Goal: Task Accomplishment & Management: Use online tool/utility

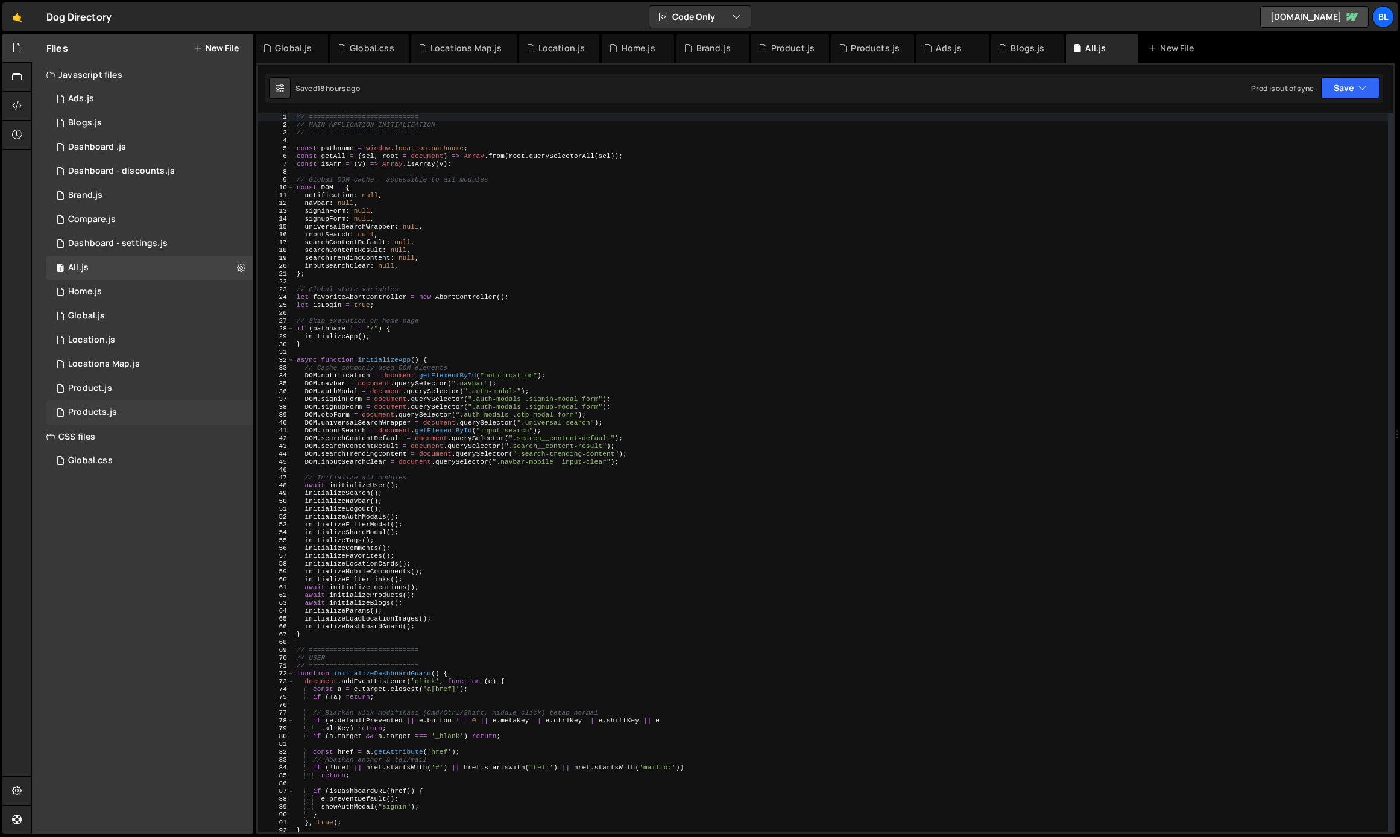
scroll to position [17490, 0]
click at [146, 389] on div "1 Product.js 0" at bounding box center [149, 388] width 207 height 24
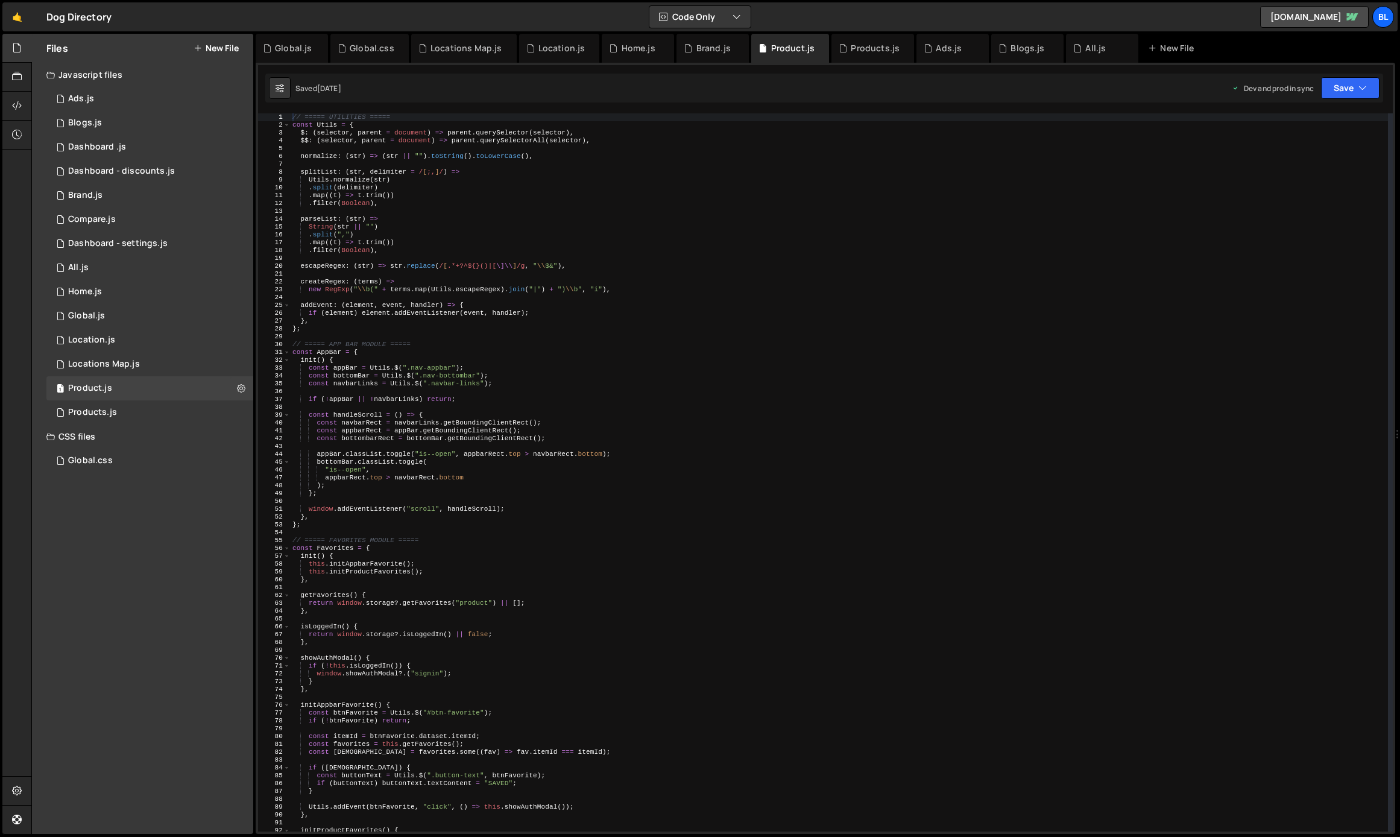
scroll to position [0, 0]
click at [719, 561] on div "// ===== UTILITIES ===== const Utils = { $ : ( selector , parent = document ) =…" at bounding box center [839, 480] width 1098 height 734
type textarea "this.initAppbarFavorite();"
type input "VARIANT"
click at [359, 387] on div "// ===== UTILITIES ===== const Utils = { $ : ( selector , parent = document ) =…" at bounding box center [839, 480] width 1098 height 734
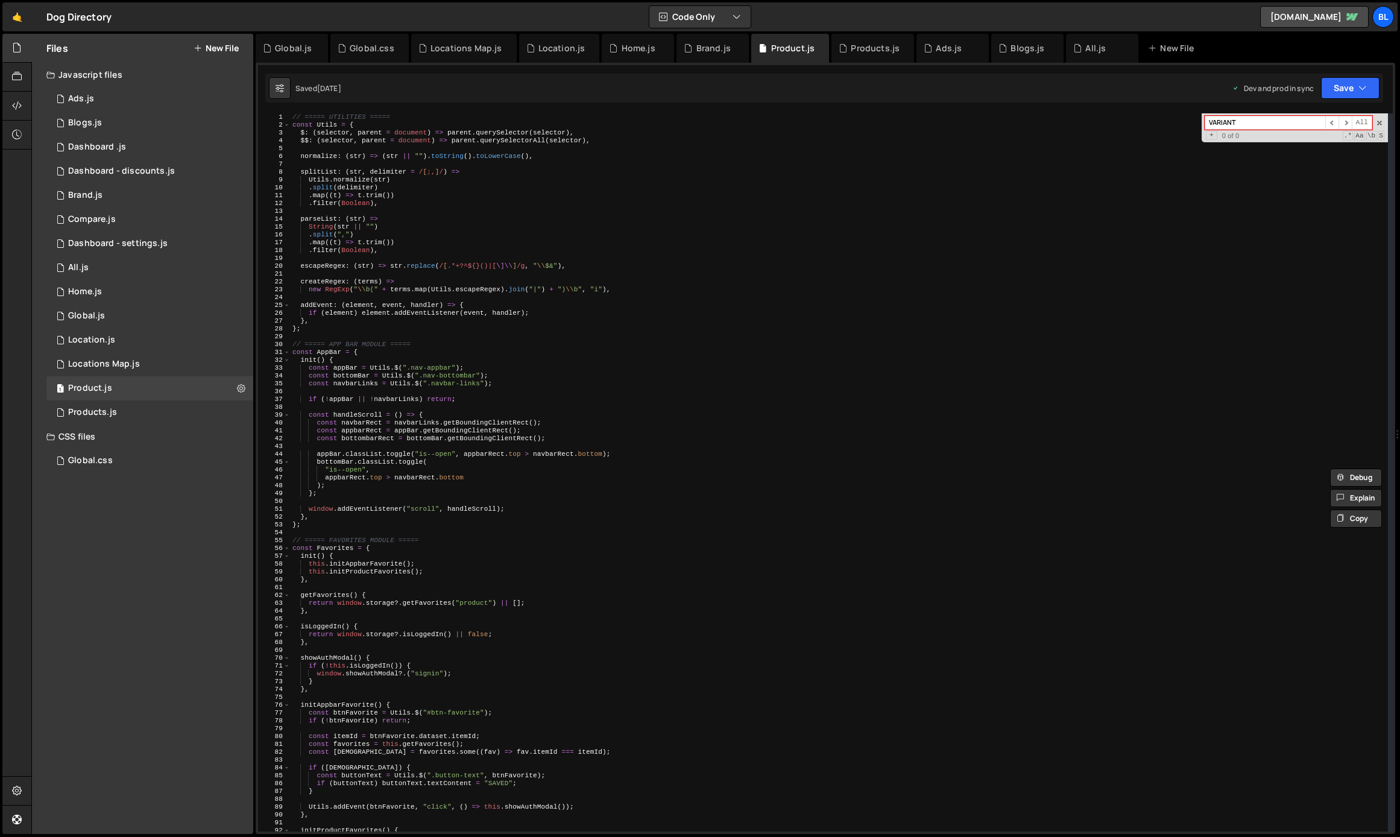
type textarea "const navbarLinks = Utils.$(".navbar-links");"
click at [338, 501] on div "// ===== UTILITIES ===== const Utils = { $ : ( selector , parent = document ) =…" at bounding box center [839, 480] width 1098 height 734
click at [320, 527] on div "// ===== UTILITIES ===== const Utils = { $ : ( selector , parent = document ) =…" at bounding box center [839, 480] width 1098 height 734
type textarea "};"
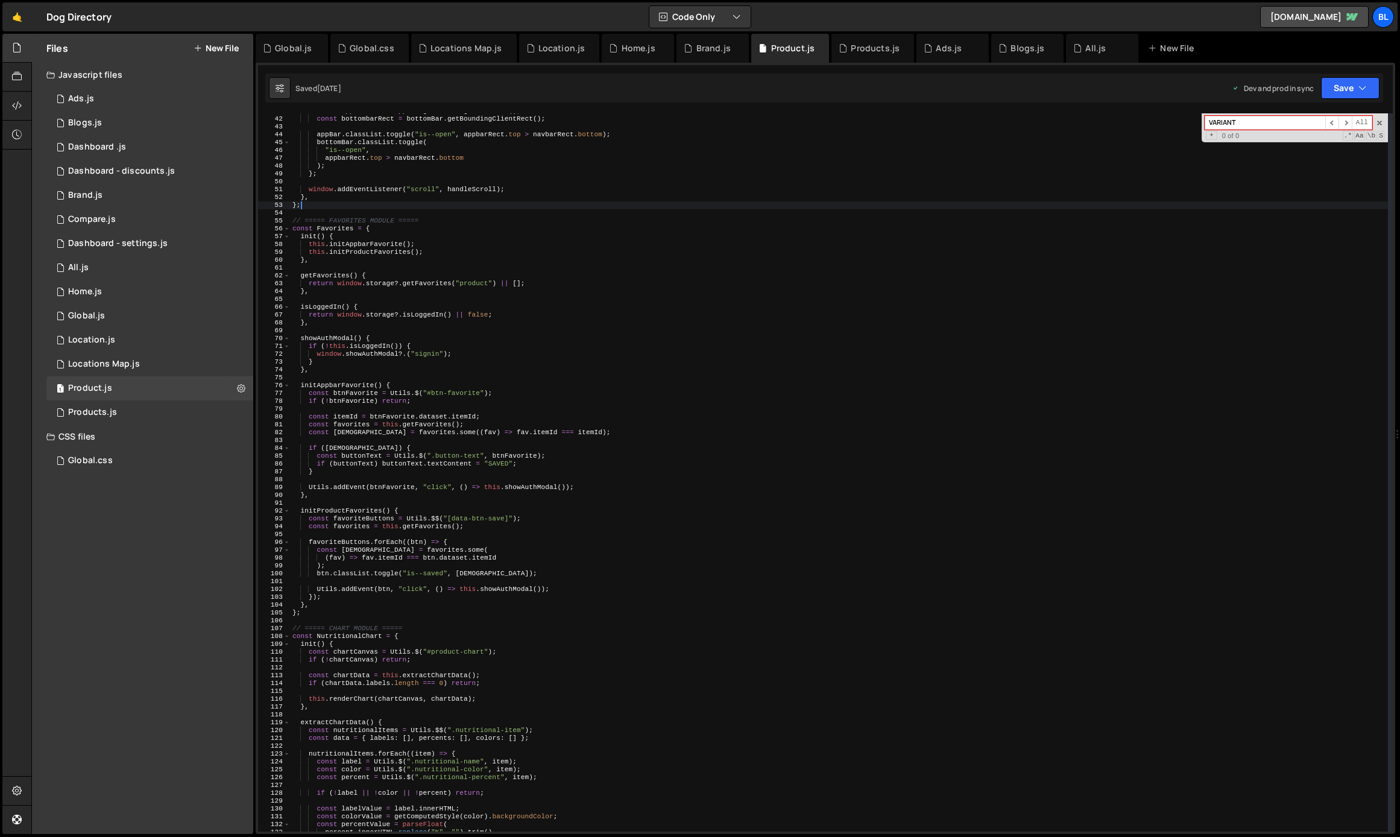
scroll to position [320, 0]
click at [318, 610] on div "const appbarRect = appBar . getBoundingClientRect ( ) ; const bottombarRect = b…" at bounding box center [839, 474] width 1098 height 734
type textarea "// ===== VARIANT MODULE ====="
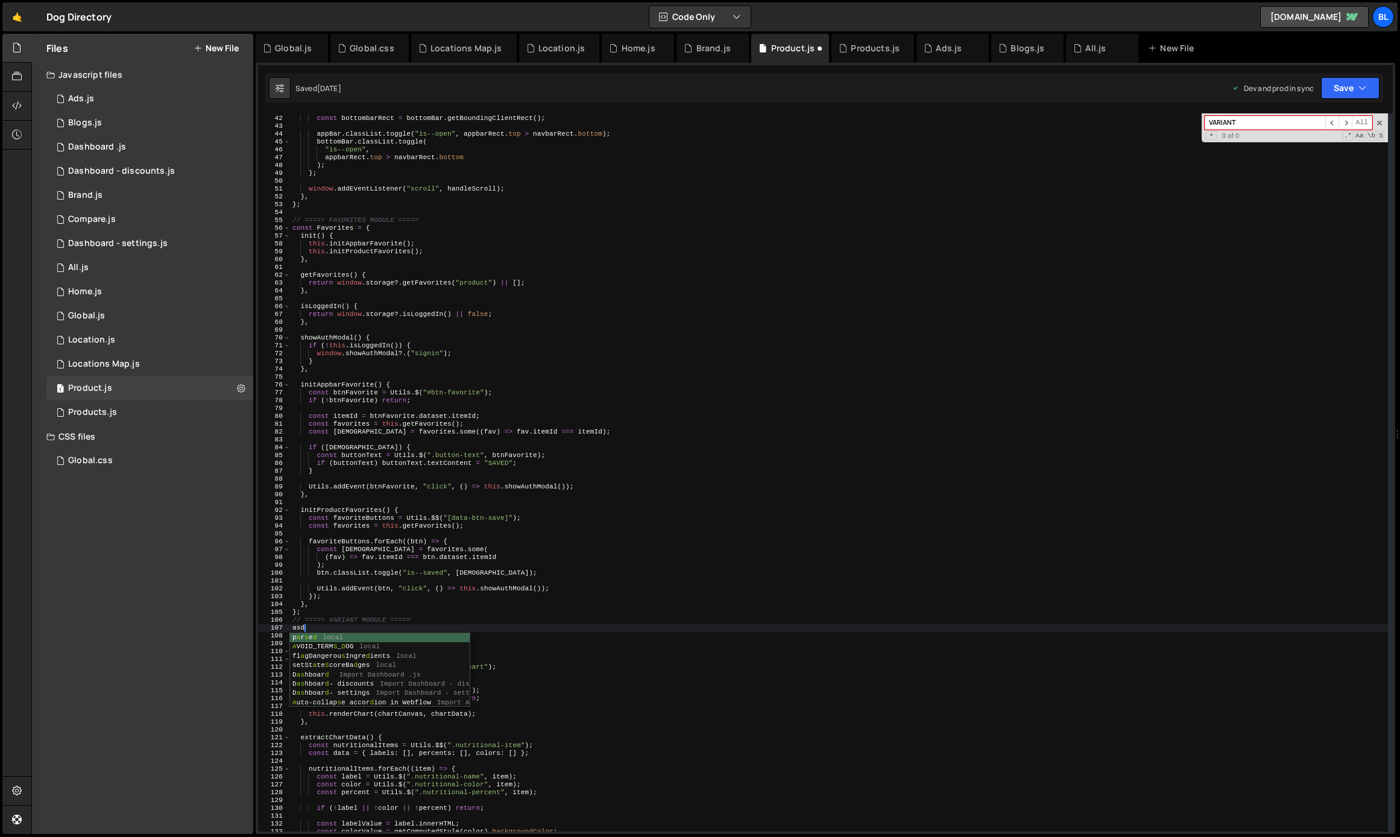
type textarea "a"
type textarea "const VariantTabs = {"
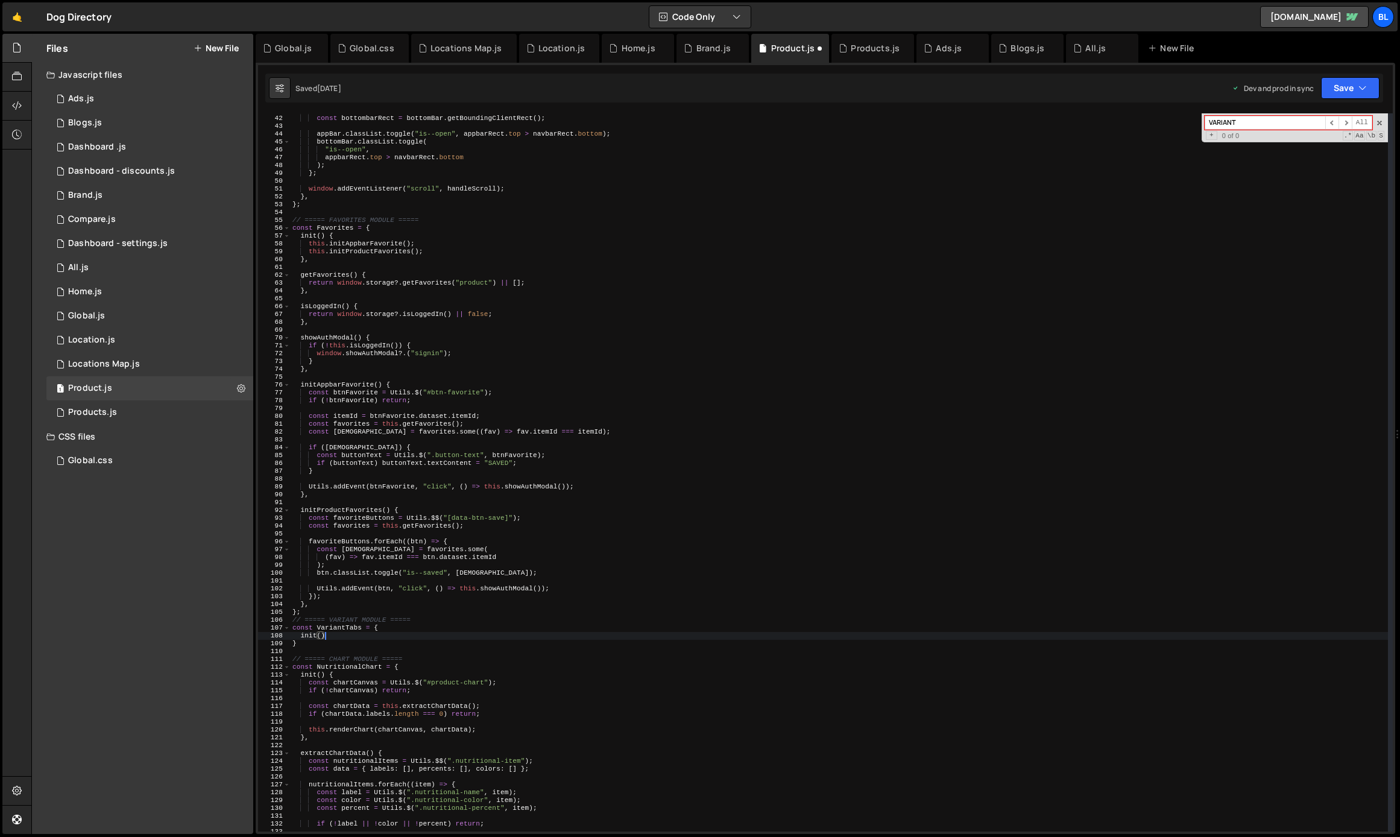
type textarea "init(){"
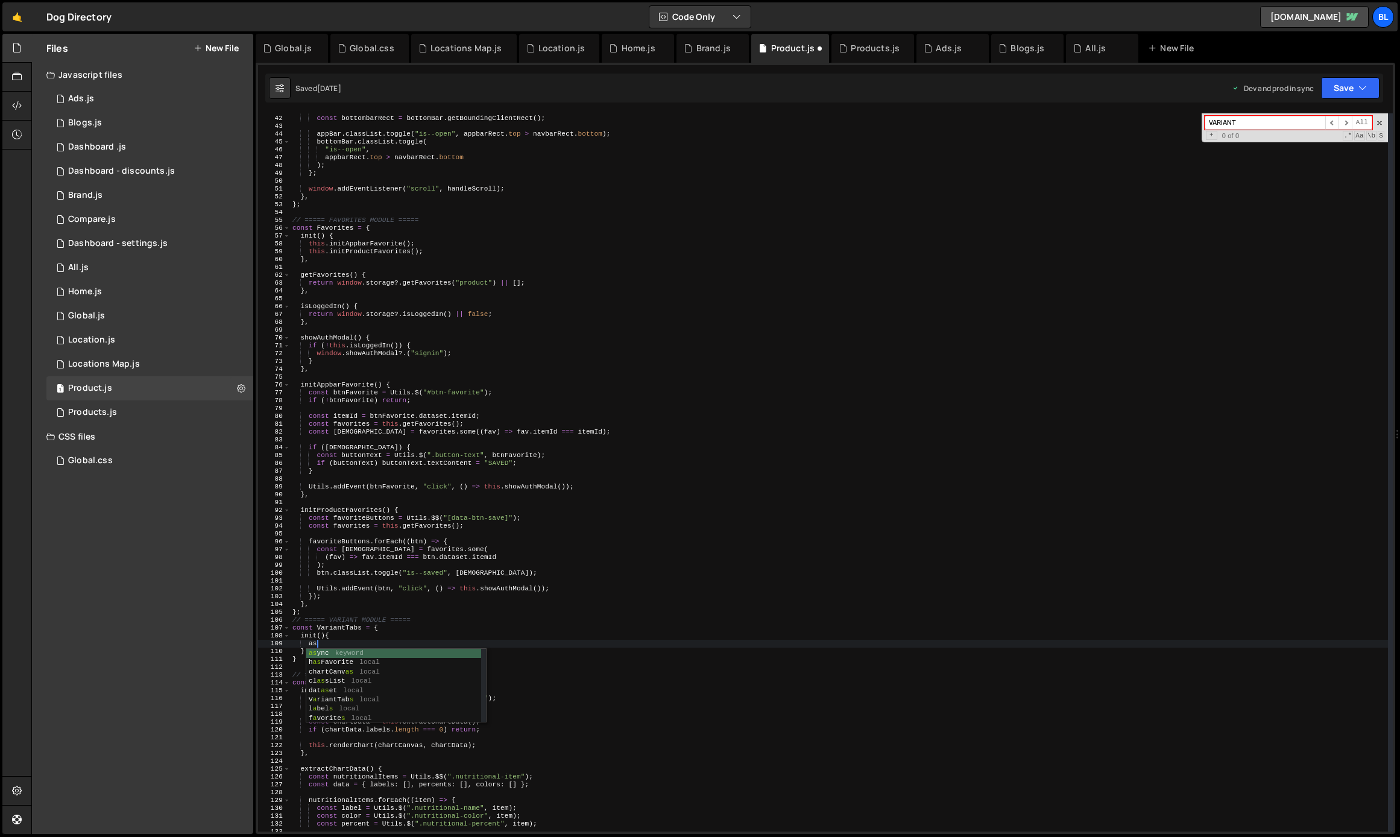
type textarea "a"
paste textarea "list-variant"
type textarea "list-variant"
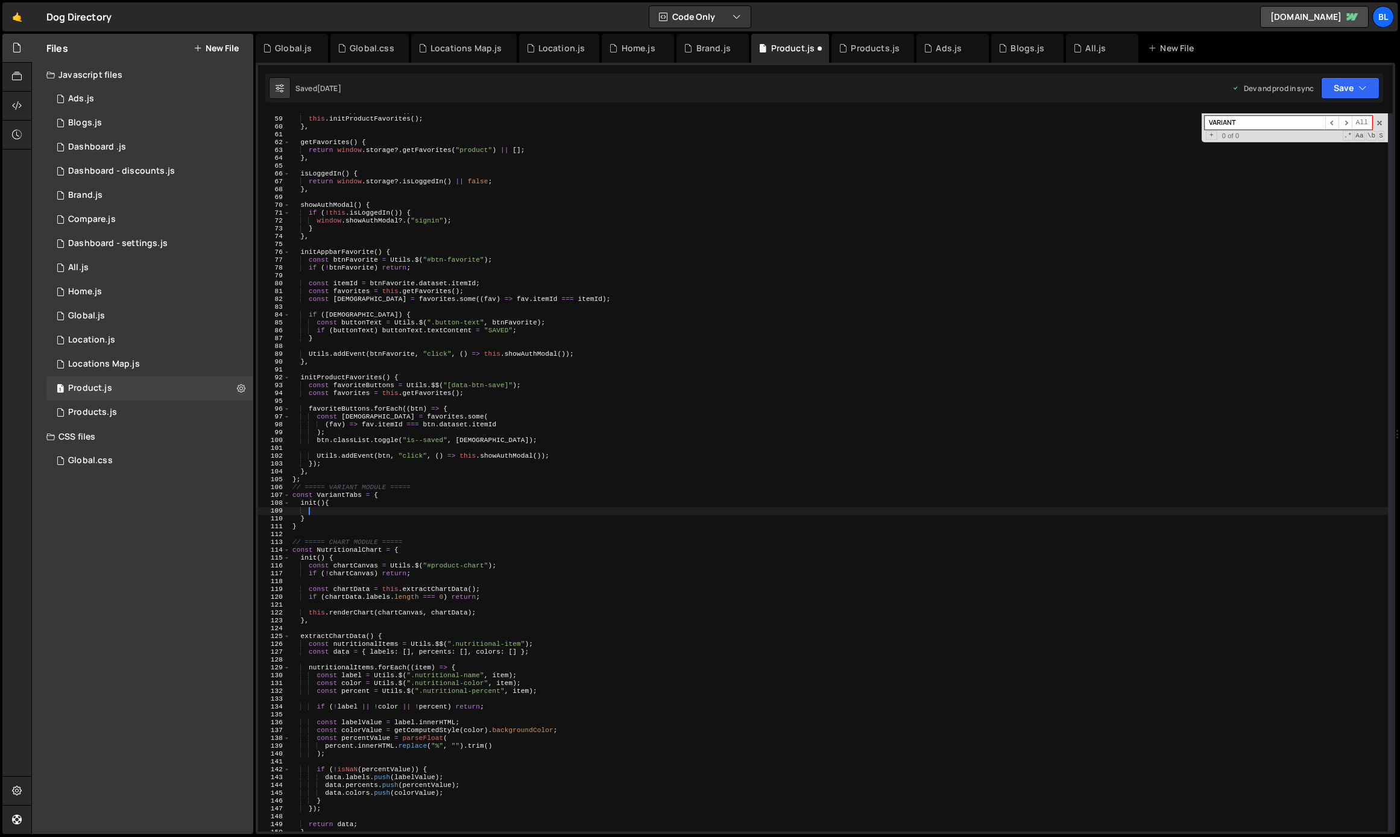
scroll to position [425, 0]
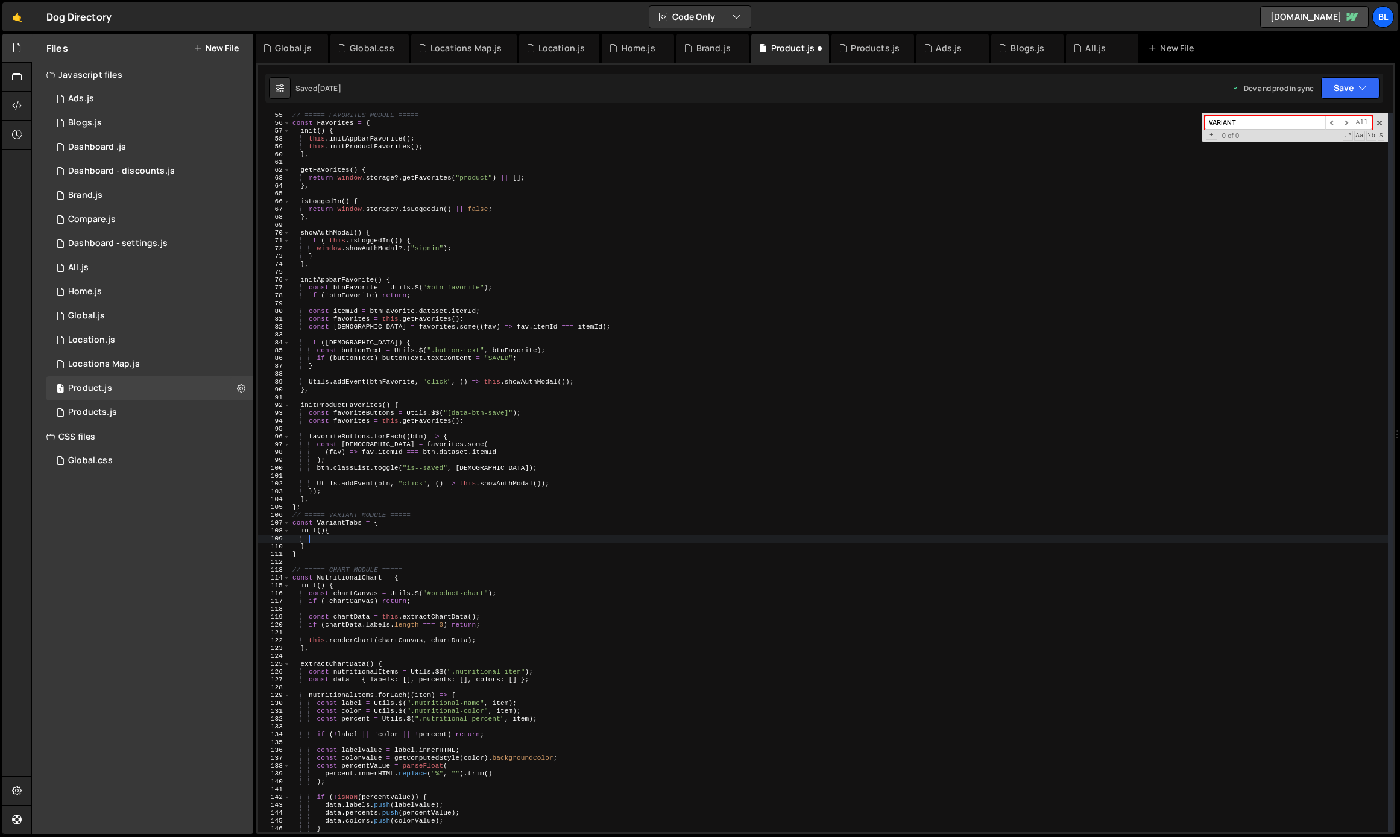
click at [348, 533] on div "// ===== FAVORITES MODULE ===== const Favorites = { init ( ) { this . initAppba…" at bounding box center [839, 479] width 1098 height 734
click at [333, 544] on div "// ===== FAVORITES MODULE ===== const Favorites = { init ( ) { this . initAppba…" at bounding box center [839, 479] width 1098 height 734
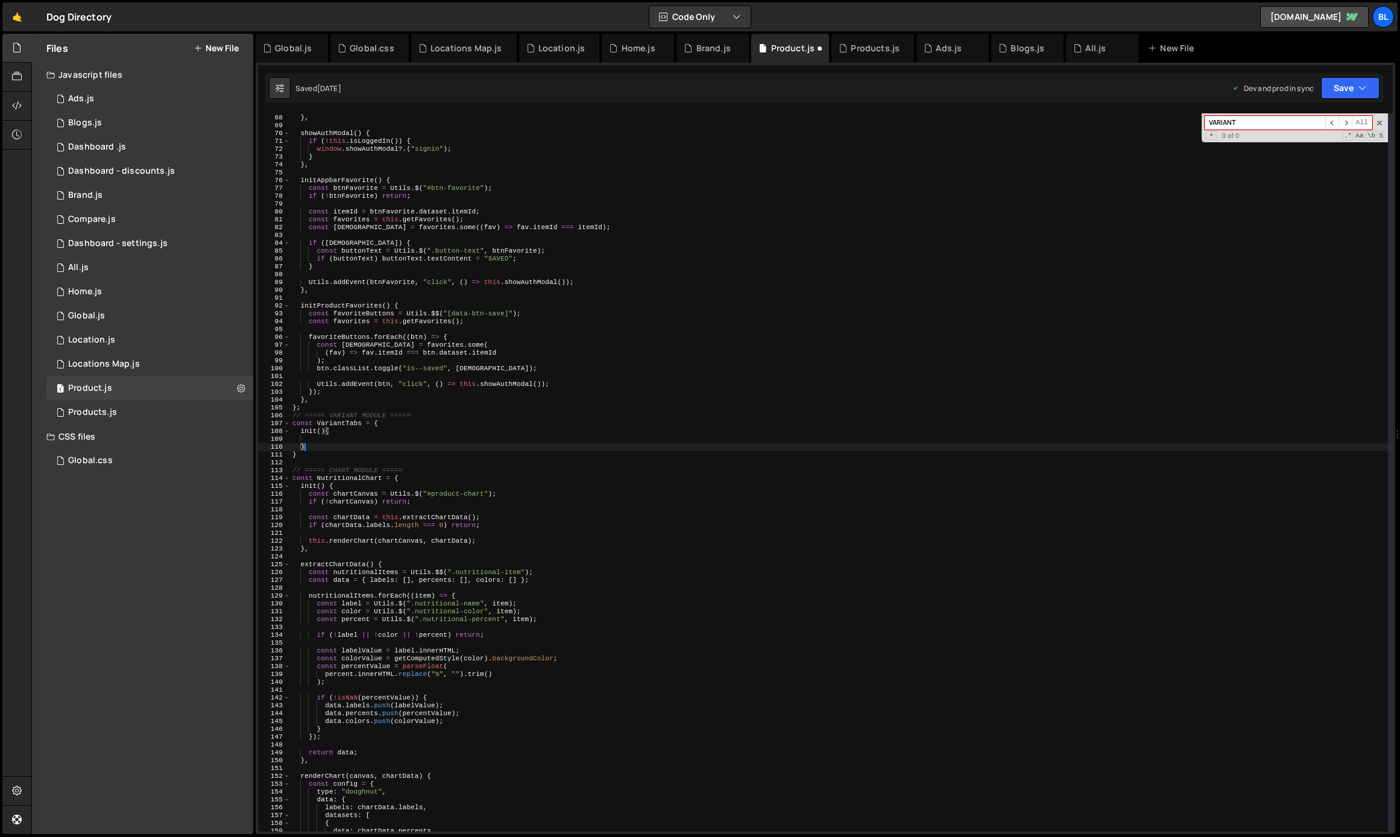
scroll to position [525, 0]
type textarea "},"
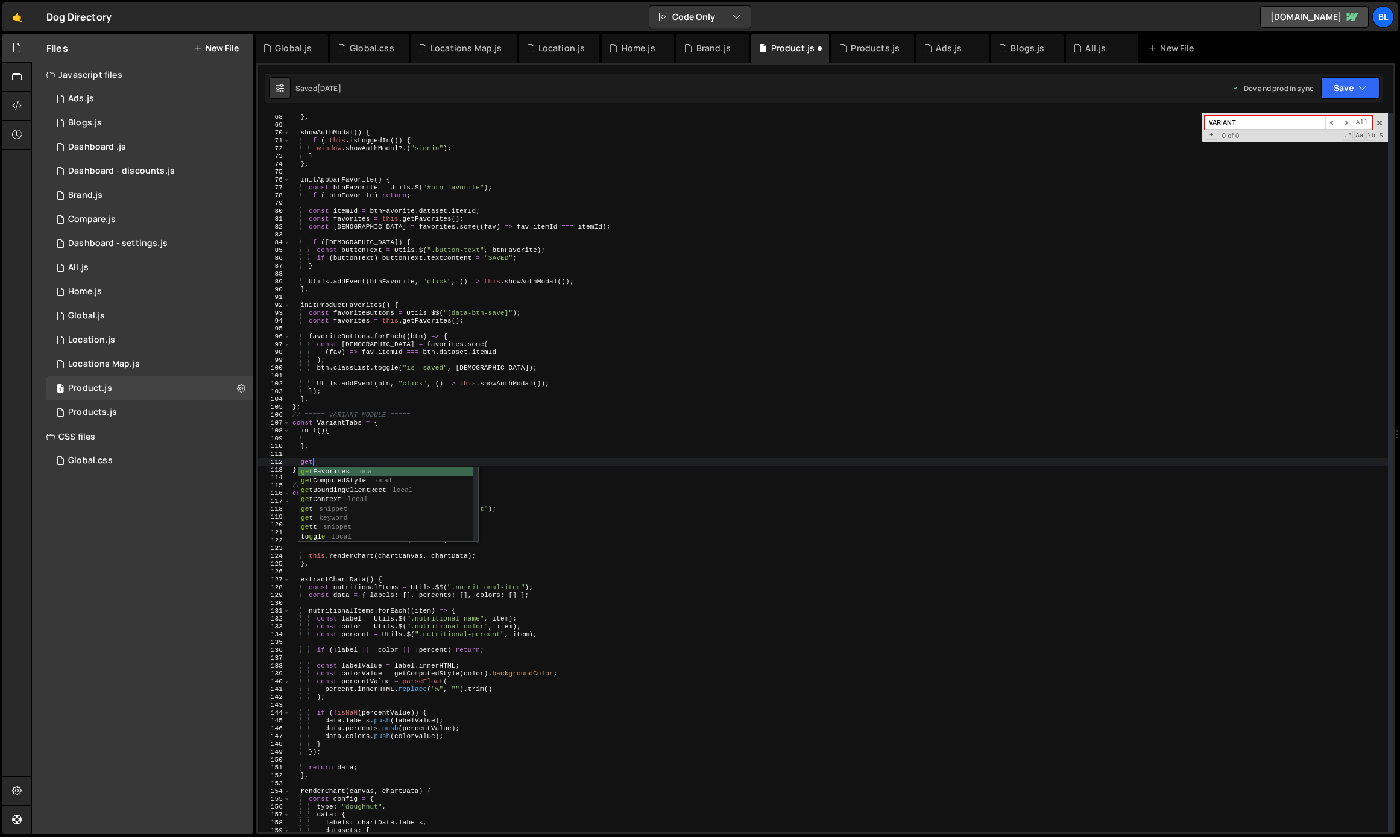
scroll to position [0, 1]
type textarea "getList"
type textarea "i"
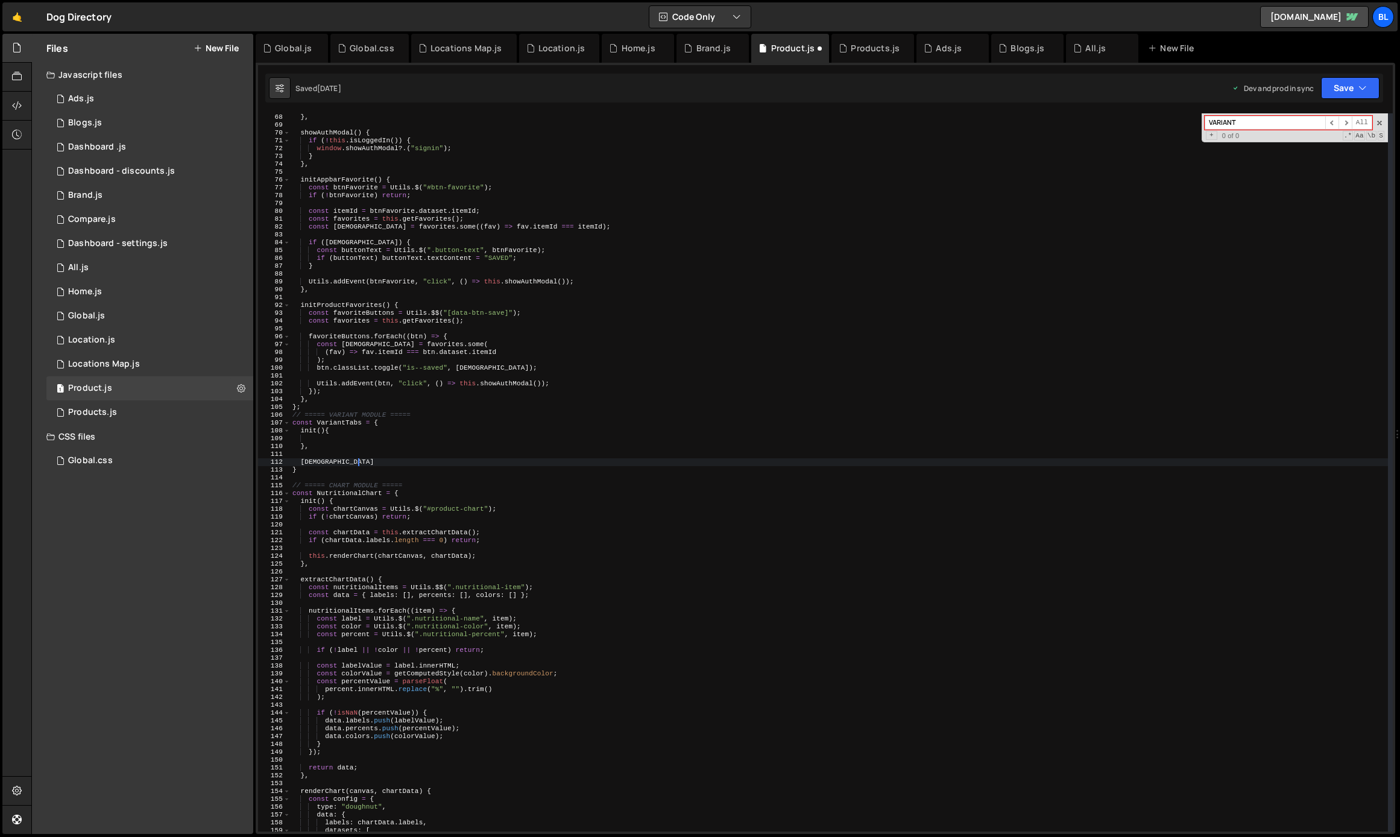
scroll to position [0, 5]
type textarea "[DEMOGRAPHIC_DATA](){"
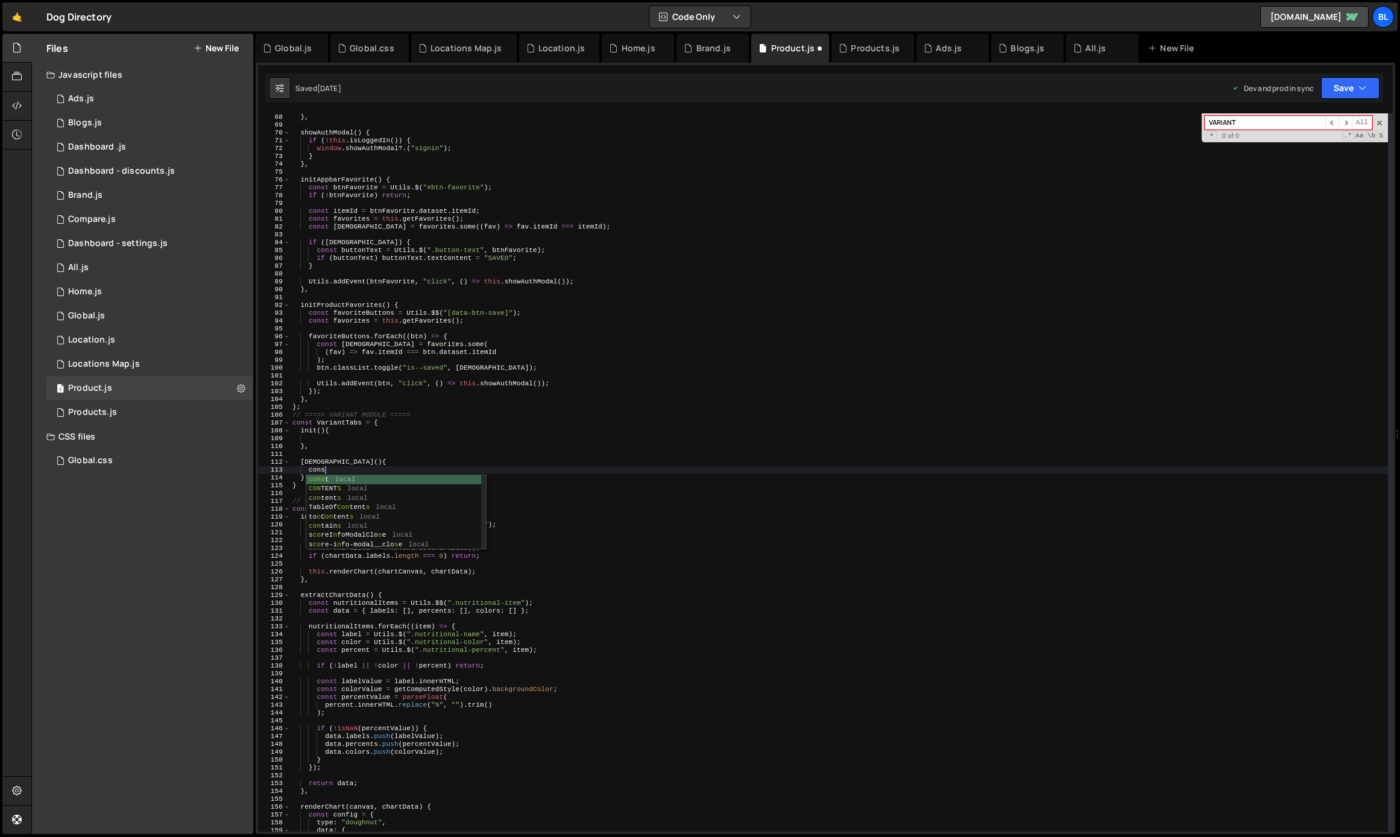
scroll to position [0, 3]
paste textarea "list-variant"
paste textarea "list-variant")"
type textarea "const listVariant = document.getElementById("list-variant");"
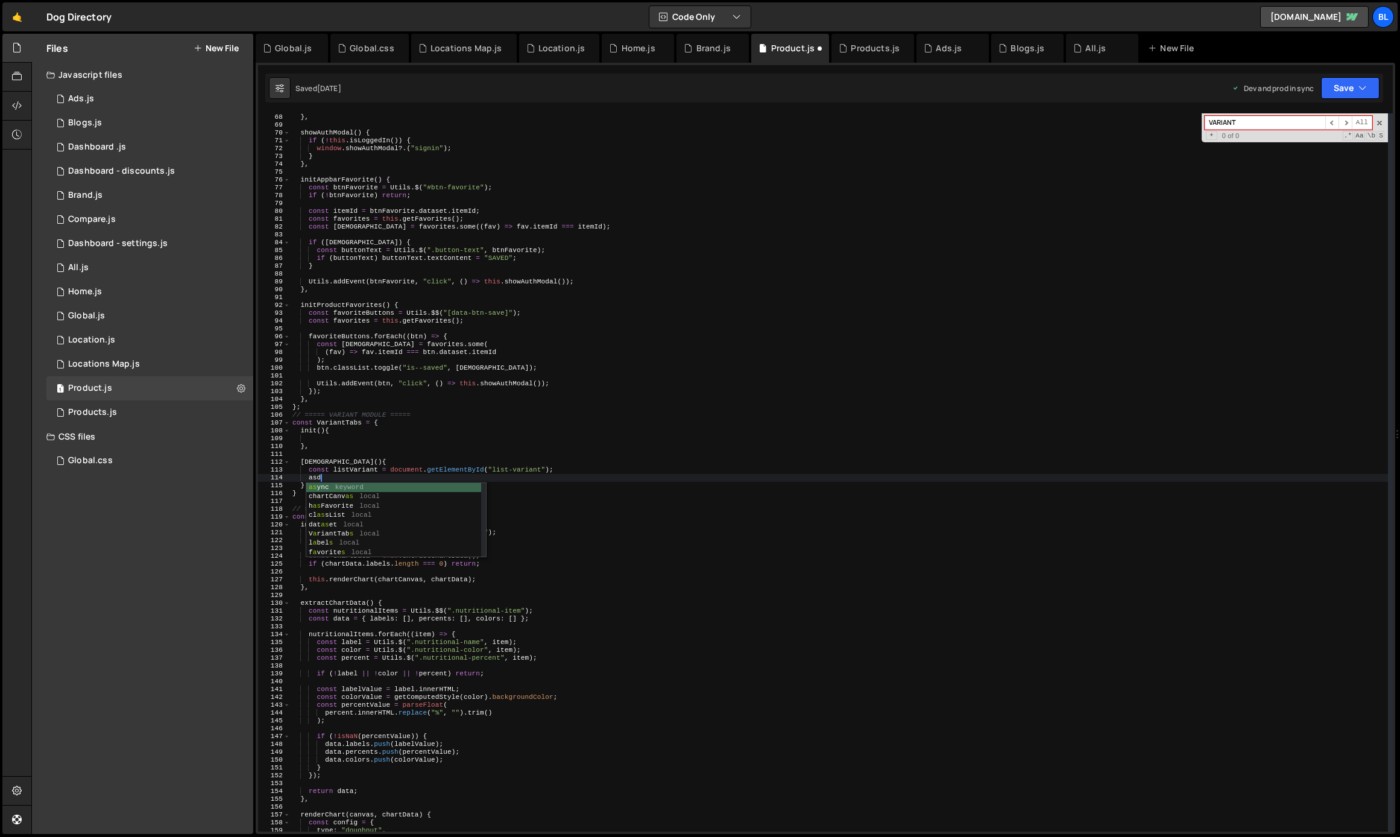
type textarea "a"
type textarea "constasd"
click at [389, 478] on div "return window . storage ?. isLoggedIn ( ) || false ; } , showAuthModal ( ) { if…" at bounding box center [839, 472] width 1098 height 734
click at [467, 478] on div "return window . storage ?. isLoggedIn ( ) || false ; } , showAuthModal ( ) { if…" at bounding box center [839, 472] width 1098 height 734
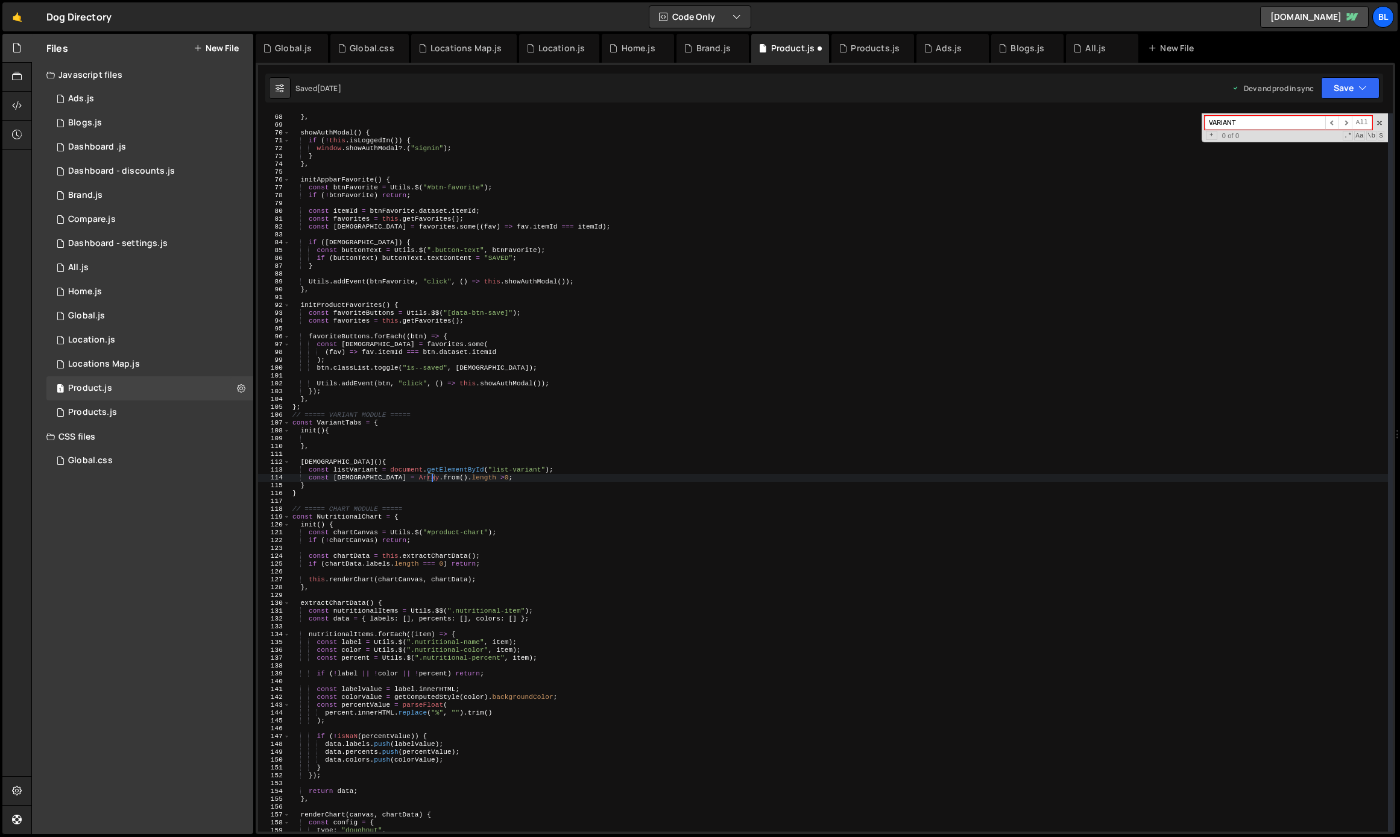
scroll to position [0, 13]
paste textarea "istVariant.children)"
click at [530, 477] on div "return window . storage ?. isLoggedIn ( ) || false ; } , showAuthModal ( ) { if…" at bounding box center [839, 472] width 1098 height 734
type textarea "const [DEMOGRAPHIC_DATA] = Array.from(listVariant.children).length > 0;"
click at [357, 478] on div "return window . storage ?. isLoggedIn ( ) || false ; } , showAuthModal ( ) { if…" at bounding box center [839, 472] width 1098 height 734
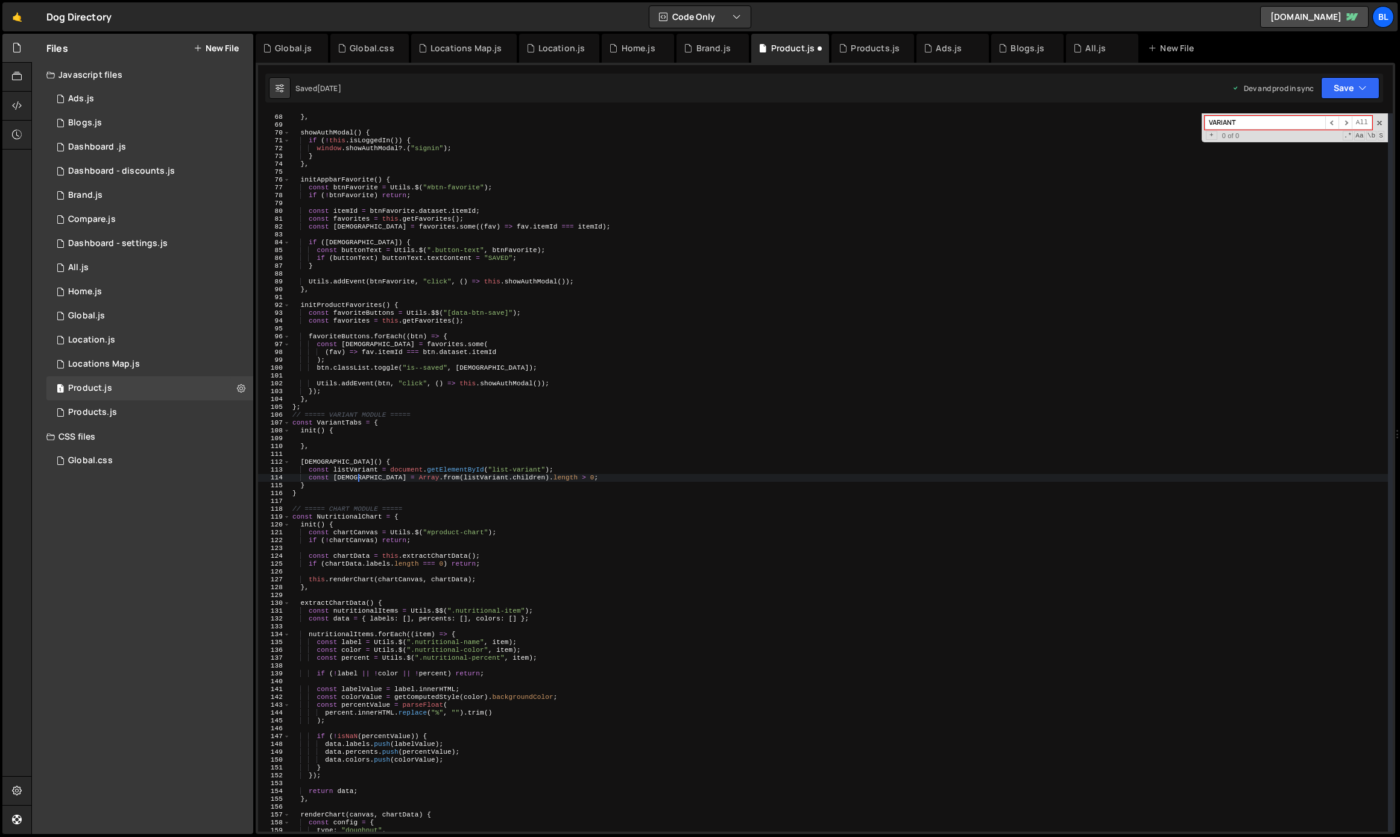
click at [357, 478] on div "return window . storage ?. isLoggedIn ( ) || false ; } , showAuthModal ( ) { if…" at bounding box center [839, 472] width 1098 height 734
paste textarea "[DEMOGRAPHIC_DATA]"
click at [341, 460] on div "return window . storage ?. isLoggedIn ( ) || false ; } , showAuthModal ( ) { if…" at bounding box center [839, 472] width 1098 height 734
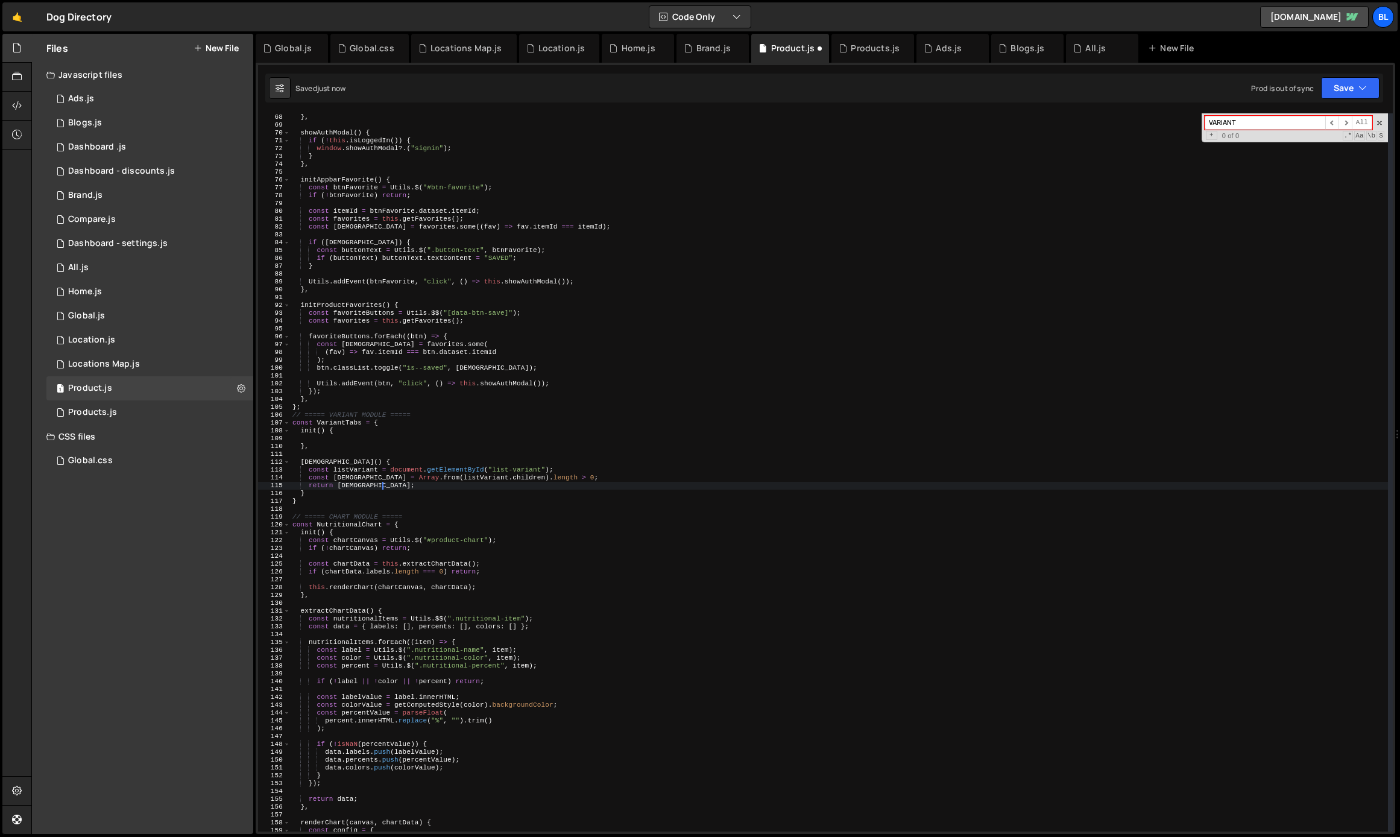
click at [341, 460] on div "return window . storage ?. isLoggedIn ( ) || false ; } , showAuthModal ( ) { if…" at bounding box center [839, 472] width 1098 height 734
click at [355, 475] on div "return window . storage ?. isLoggedIn ( ) || false ; } , showAuthModal ( ) { if…" at bounding box center [839, 472] width 1098 height 734
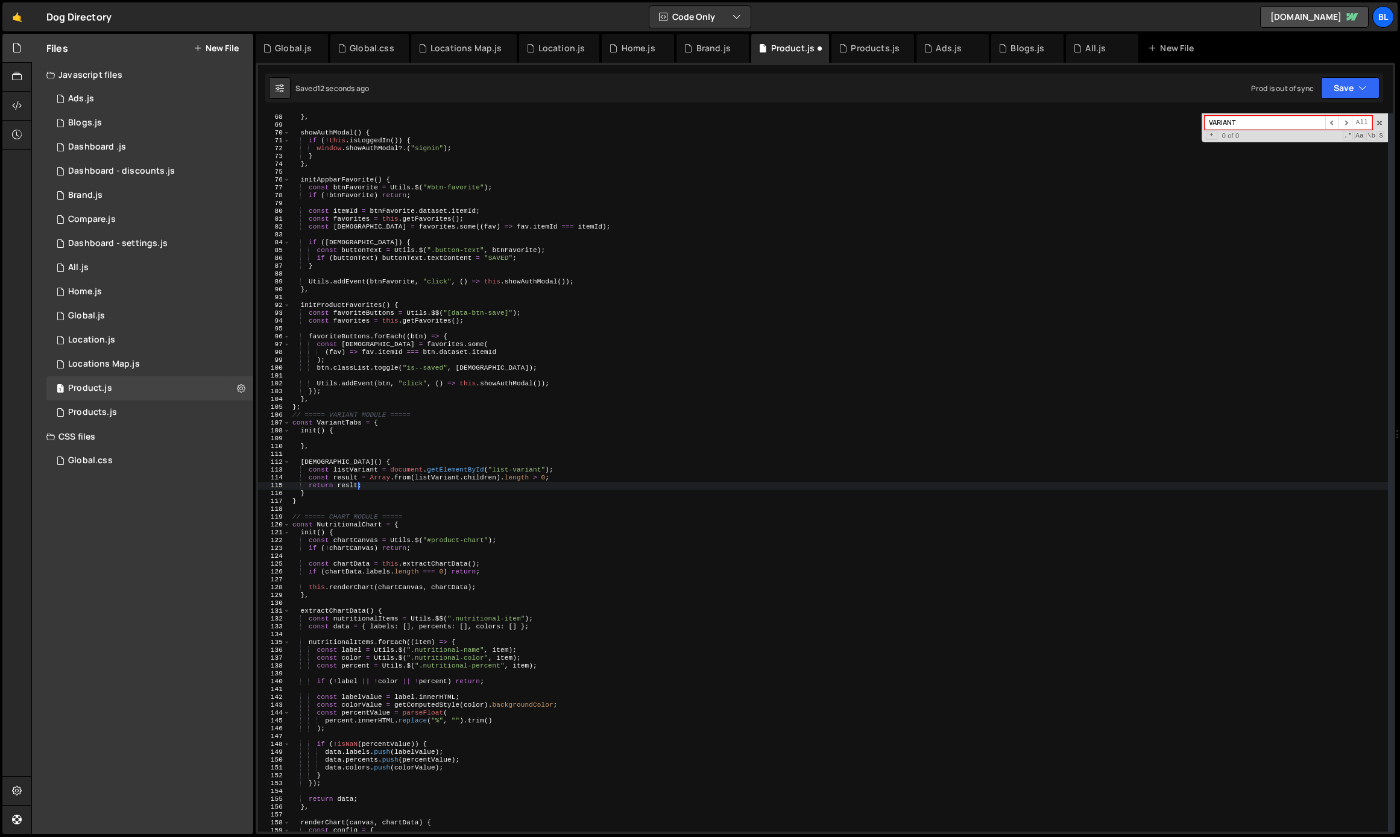
click at [377, 489] on div "return window . storage ?. isLoggedIn ( ) || false ; } , showAuthModal ( ) { if…" at bounding box center [839, 472] width 1098 height 734
click at [334, 460] on div "return window . storage ?. isLoggedIn ( ) || false ; } , showAuthModal ( ) { if…" at bounding box center [839, 472] width 1098 height 734
type textarea "[DEMOGRAPHIC_DATA]() {"
click at [334, 460] on div "return window . storage ?. isLoggedIn ( ) || false ; } , showAuthModal ( ) { if…" at bounding box center [839, 472] width 1098 height 734
click at [336, 442] on div "return window . storage ?. isLoggedIn ( ) || false ; } , showAuthModal ( ) { if…" at bounding box center [839, 472] width 1098 height 734
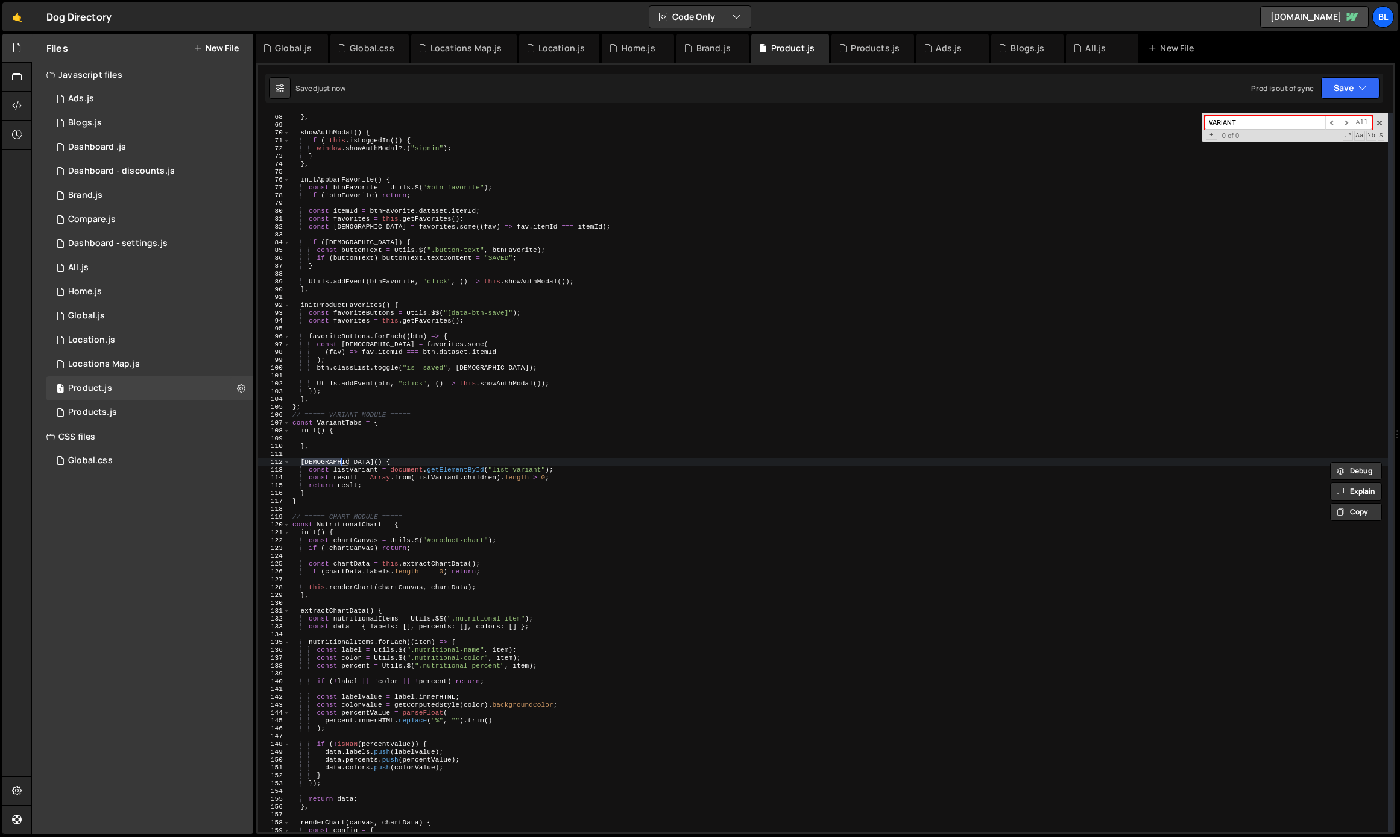
scroll to position [0, 0]
paste textarea "[DEMOGRAPHIC_DATA]"
click at [307, 441] on div "return window . storage ?. isLoggedIn ( ) || false ; } , showAuthModal ( ) { if…" at bounding box center [839, 472] width 1097 height 734
click at [345, 441] on div "return window . storage ?. isLoggedIn ( ) || false ; } , showAuthModal ( ) { if…" at bounding box center [839, 472] width 1097 height 734
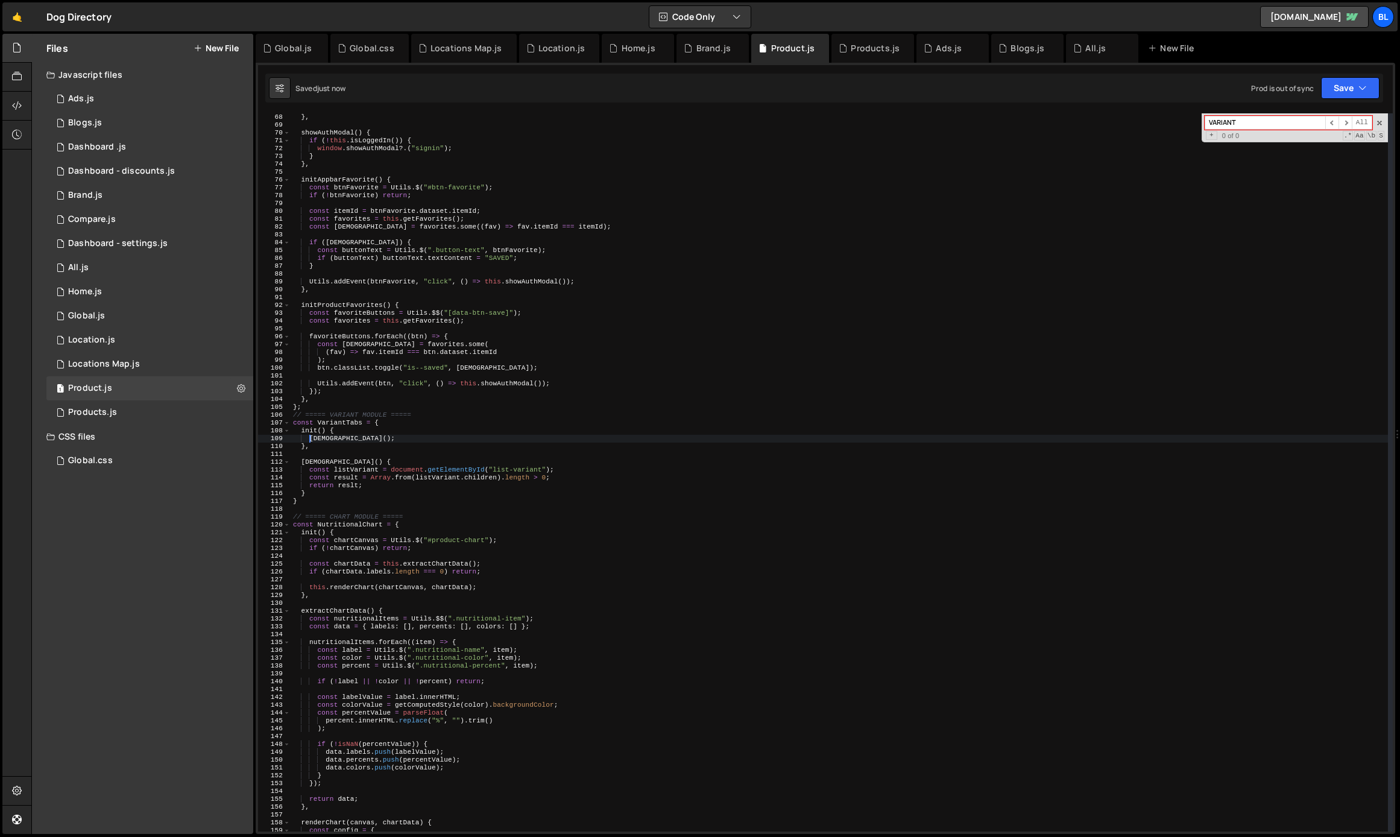
click at [345, 441] on div "return window . storage ?. isLoggedIn ( ) || false ; } , showAuthModal ( ) { if…" at bounding box center [839, 472] width 1097 height 734
click at [307, 440] on div "return window . storage ?. isLoggedIn ( ) || false ; } , showAuthModal ( ) { if…" at bounding box center [839, 472] width 1097 height 734
click at [416, 444] on div "return window . storage ?. isLoggedIn ( ) || false ; } , showAuthModal ( ) { if…" at bounding box center [839, 472] width 1097 height 734
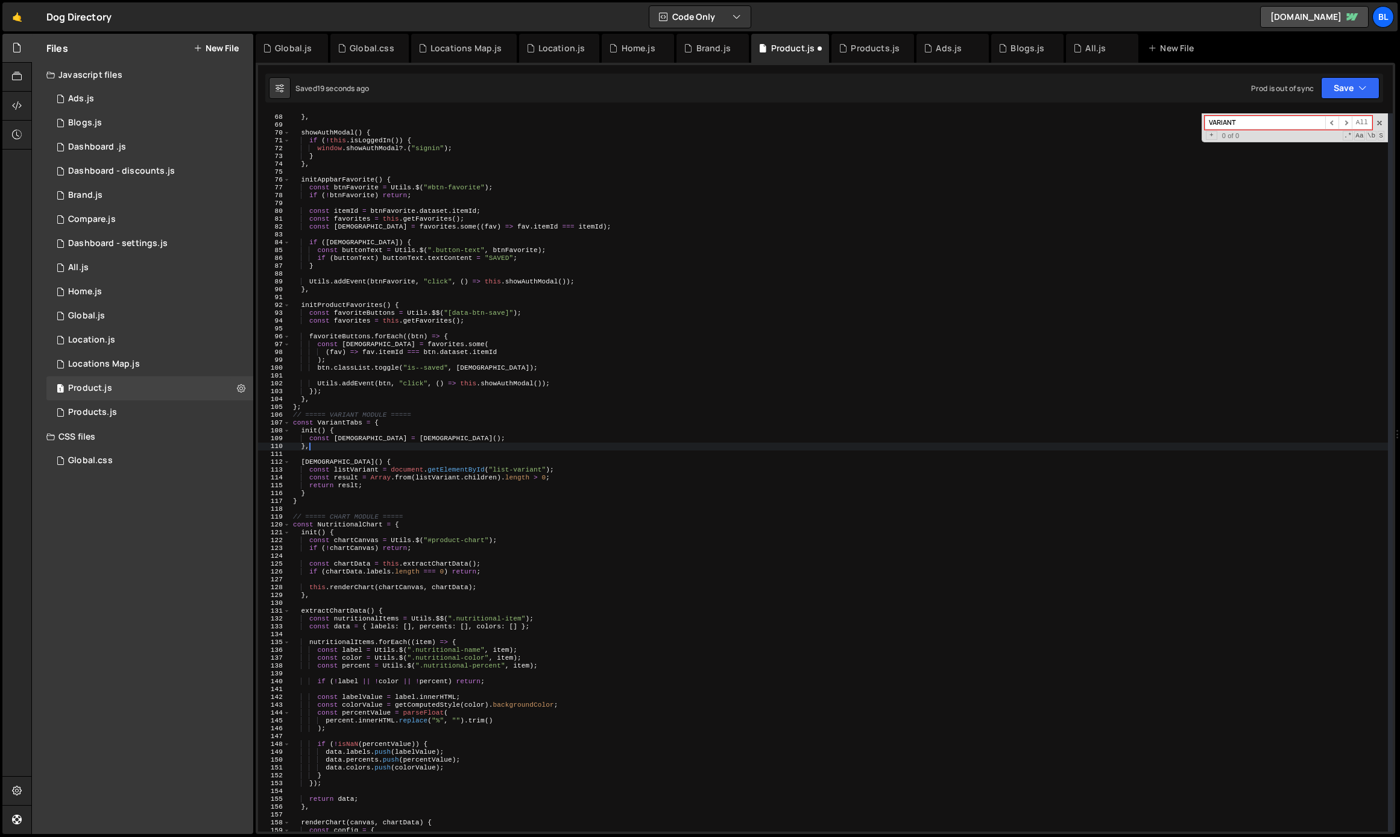
scroll to position [0, 1]
click at [416, 444] on div "return window . storage ?. isLoggedIn ( ) || false ; } , showAuthModal ( ) { if…" at bounding box center [839, 472] width 1097 height 734
click at [424, 440] on div "return window . storage ?. isLoggedIn ( ) || false ; } , showAuthModal ( ) { if…" at bounding box center [839, 472] width 1097 height 734
click at [371, 436] on div "return window . storage ?. isLoggedIn ( ) || false ; } , showAuthModal ( ) { if…" at bounding box center [839, 472] width 1097 height 734
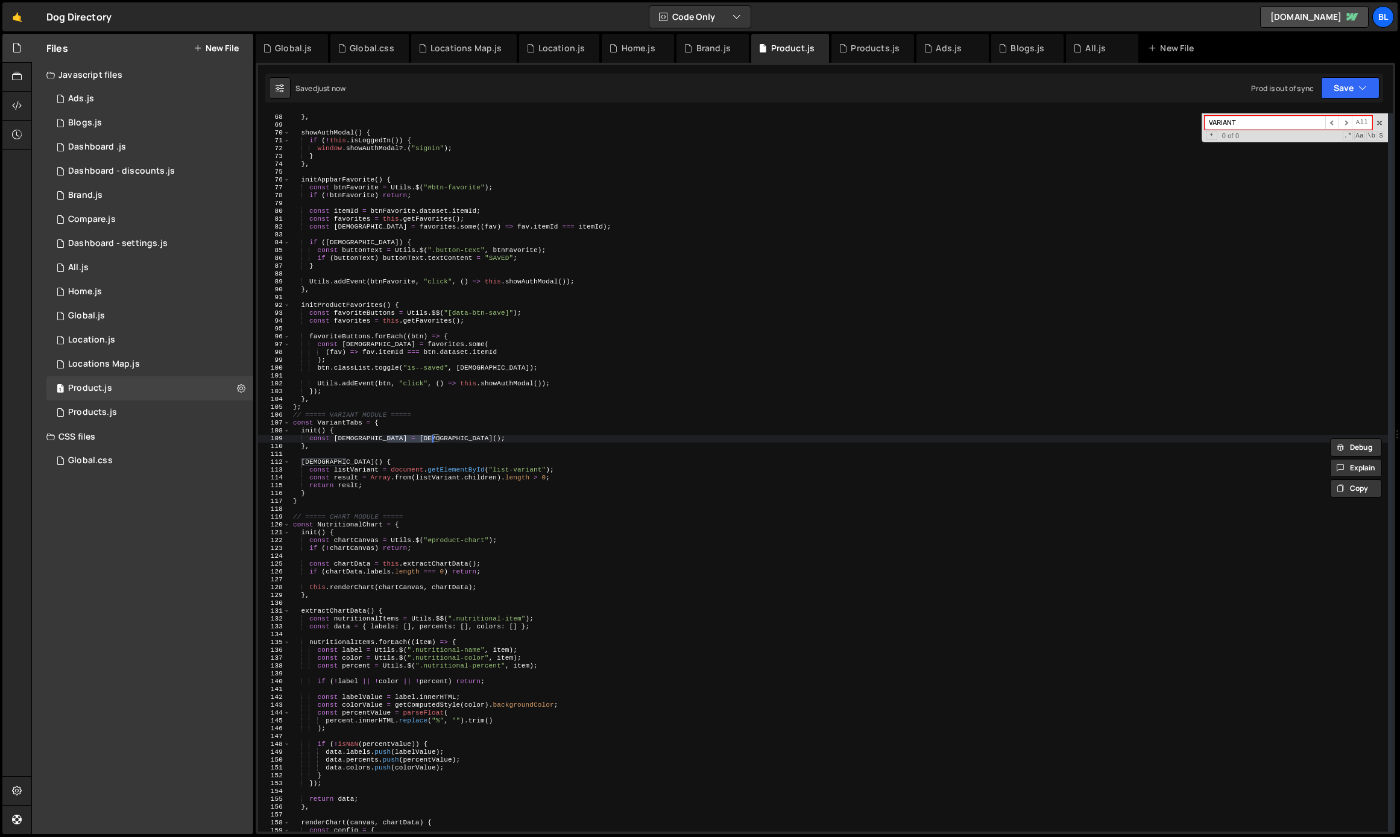
click at [371, 436] on div "return window . storage ?. isLoggedIn ( ) || false ; } , showAuthModal ( ) { if…" at bounding box center [839, 472] width 1097 height 734
click at [362, 436] on div "return window . storage ?. isLoggedIn ( ) || false ; } , showAuthModal ( ) { if…" at bounding box center [839, 472] width 1097 height 734
click at [457, 440] on div "return window . storage ?. isLoggedIn ( ) || false ; } , showAuthModal ( ) { if…" at bounding box center [839, 472] width 1097 height 734
click at [408, 434] on div "return window . storage ?. isLoggedIn ( ) || false ; } , showAuthModal ( ) { if…" at bounding box center [839, 472] width 1097 height 734
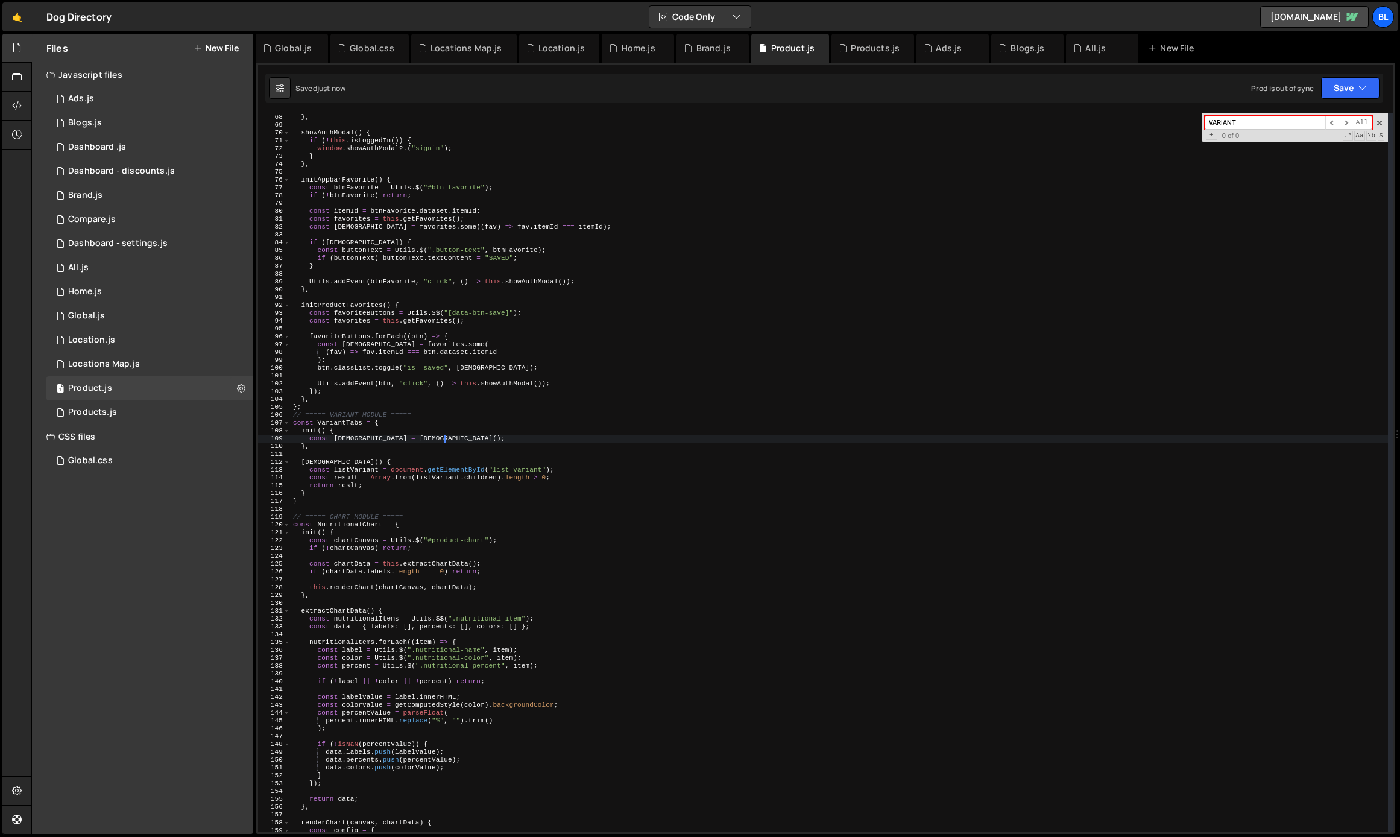
click at [408, 434] on div "return window . storage ?. isLoggedIn ( ) || false ; } , showAuthModal ( ) { if…" at bounding box center [839, 472] width 1097 height 734
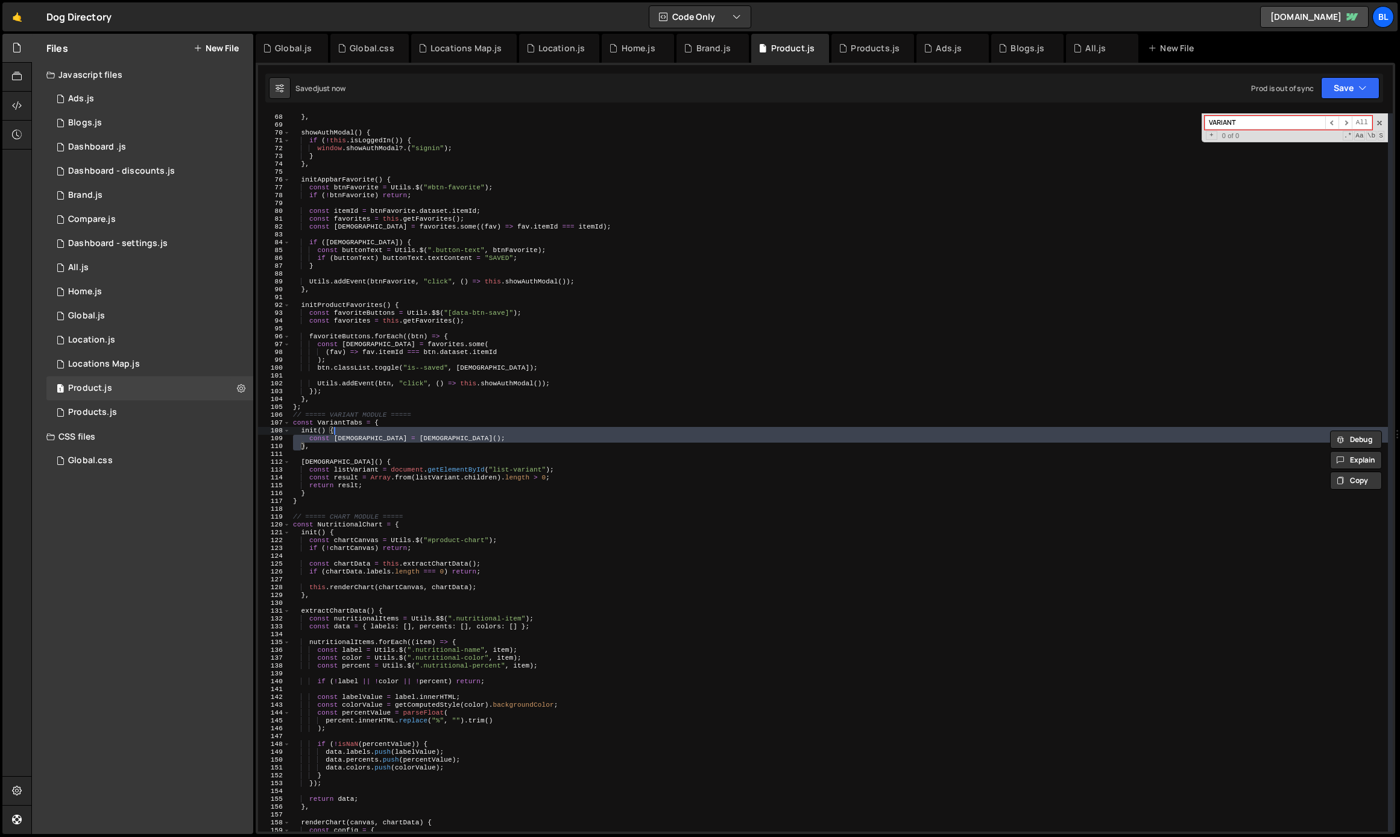
click at [403, 440] on div "return window . storage ?. isLoggedIn ( ) || false ; } , showAuthModal ( ) { if…" at bounding box center [839, 472] width 1097 height 734
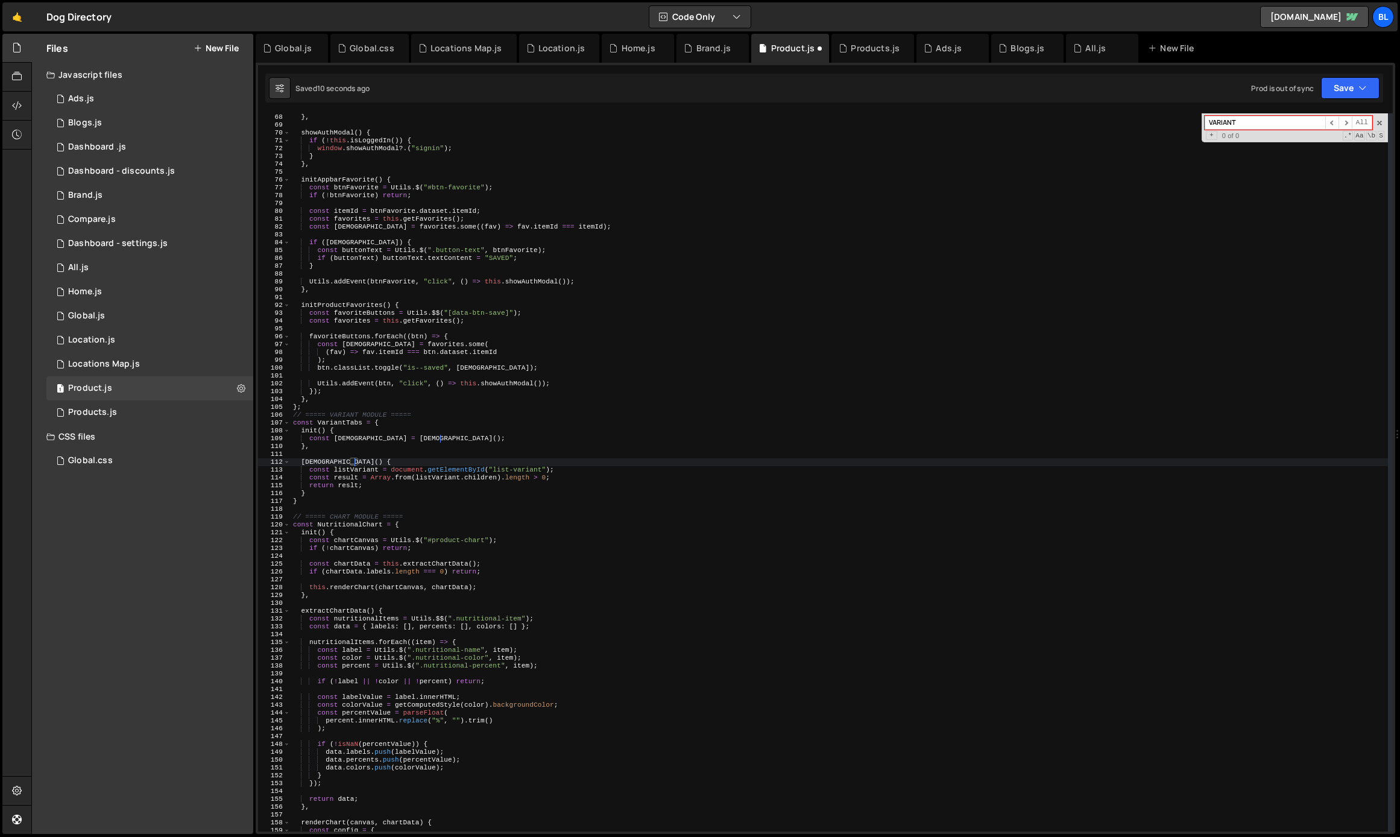
scroll to position [0, 5]
click at [354, 441] on div "return window . storage ?. isLoggedIn ( ) || false ; } , showAuthModal ( ) { if…" at bounding box center [839, 472] width 1097 height 734
click at [415, 439] on div "return window . storage ?. isLoggedIn ( ) || false ; } , showAuthModal ( ) { if…" at bounding box center [839, 472] width 1097 height 734
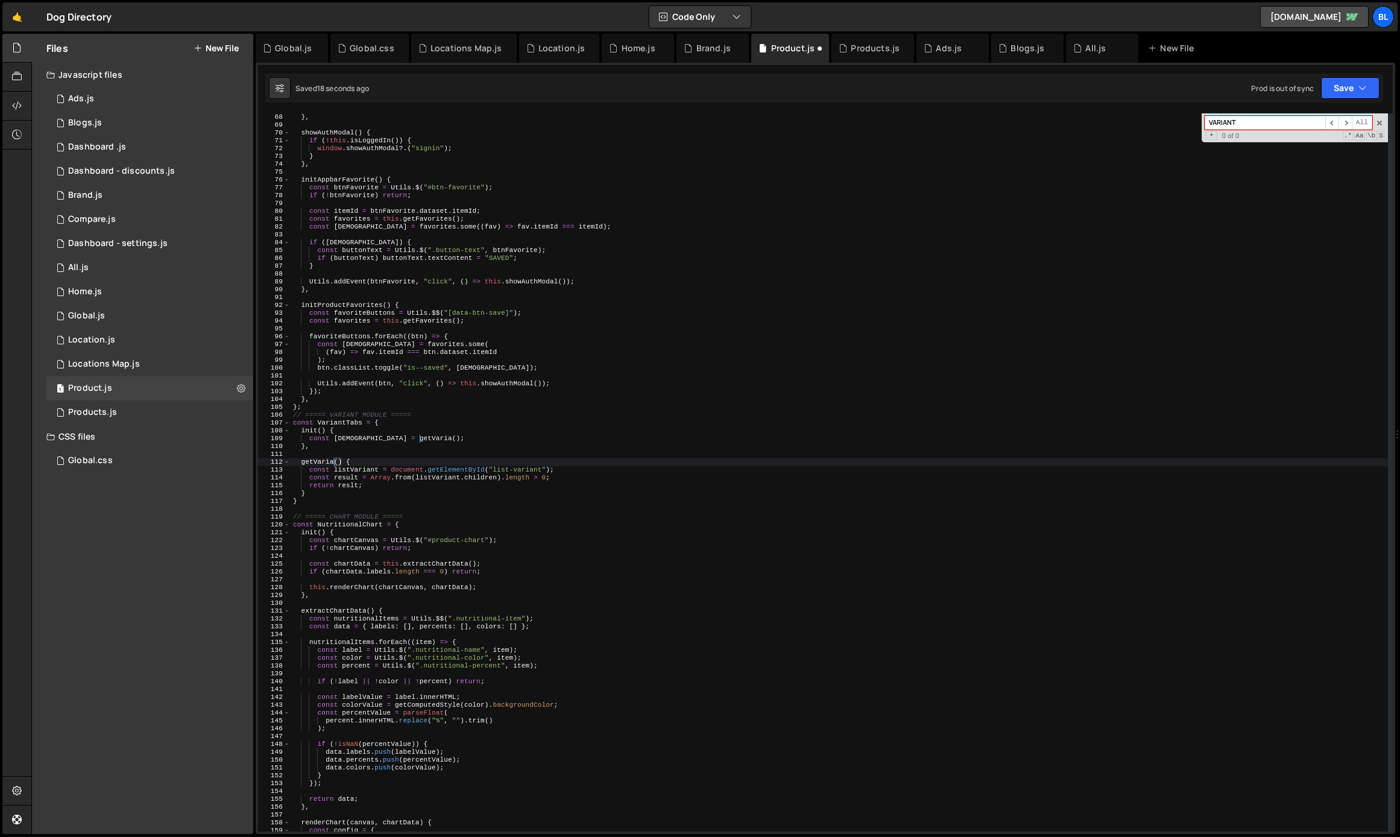
scroll to position [0, 4]
click at [374, 480] on div "return window . storage ?. isLoggedIn ( ) || false ; } , showAuthModal ( ) { if…" at bounding box center [839, 472] width 1097 height 734
drag, startPoint x: 508, startPoint y: 477, endPoint x: 547, endPoint y: 477, distance: 39.2
click at [547, 477] on div "return window . storage ?. isLoggedIn ( ) || false ; } , showAuthModal ( ) { if…" at bounding box center [839, 472] width 1097 height 734
click at [448, 437] on div "return window . storage ?. isLoggedIn ( ) || false ; } , showAuthModal ( ) { if…" at bounding box center [839, 472] width 1097 height 734
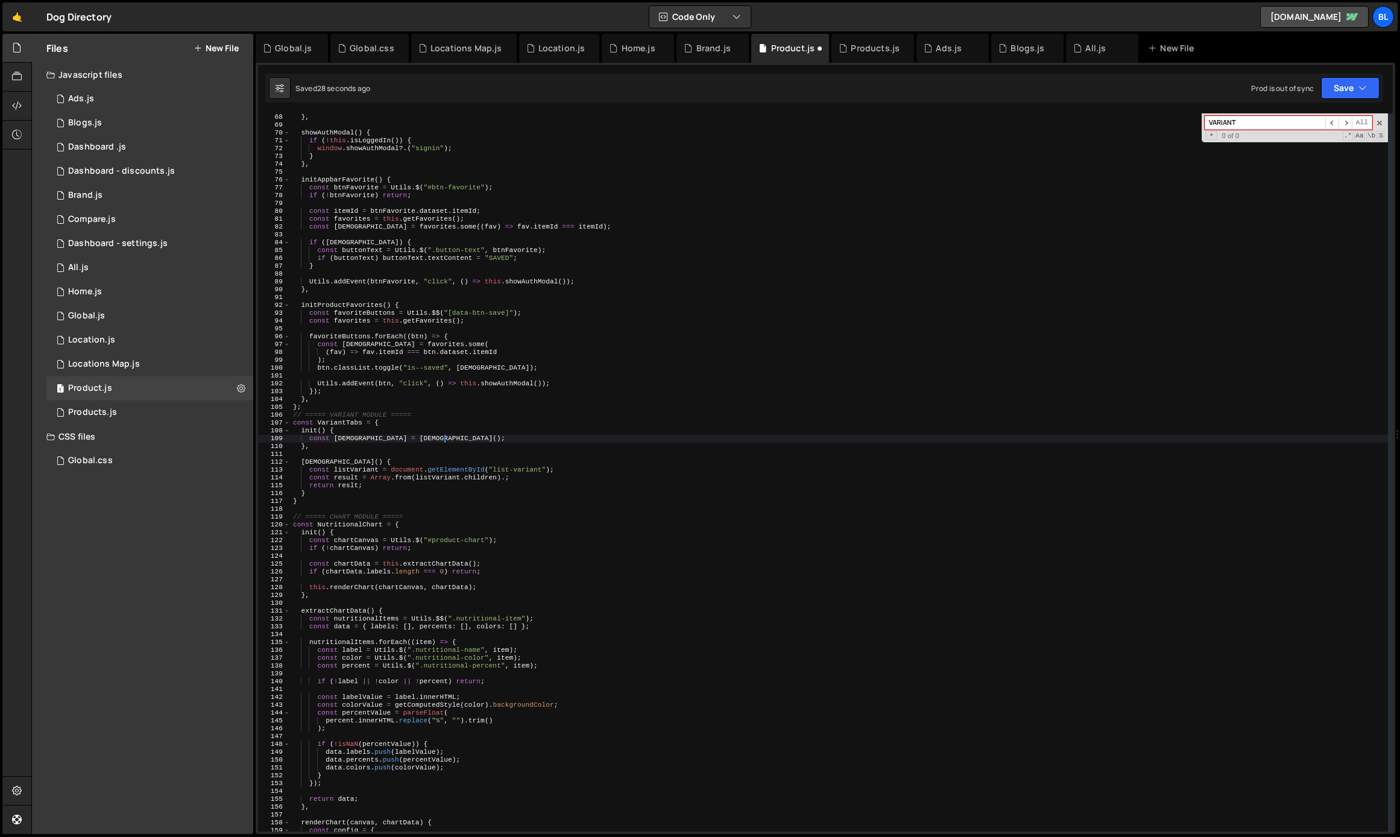
click at [350, 439] on div "return window . storage ?. isLoggedIn ( ) || false ; } , showAuthModal ( ) { if…" at bounding box center [839, 472] width 1097 height 734
click at [426, 437] on div "return window . storage ?. isLoggedIn ( ) || false ; } , showAuthModal ( ) { if…" at bounding box center [839, 472] width 1097 height 734
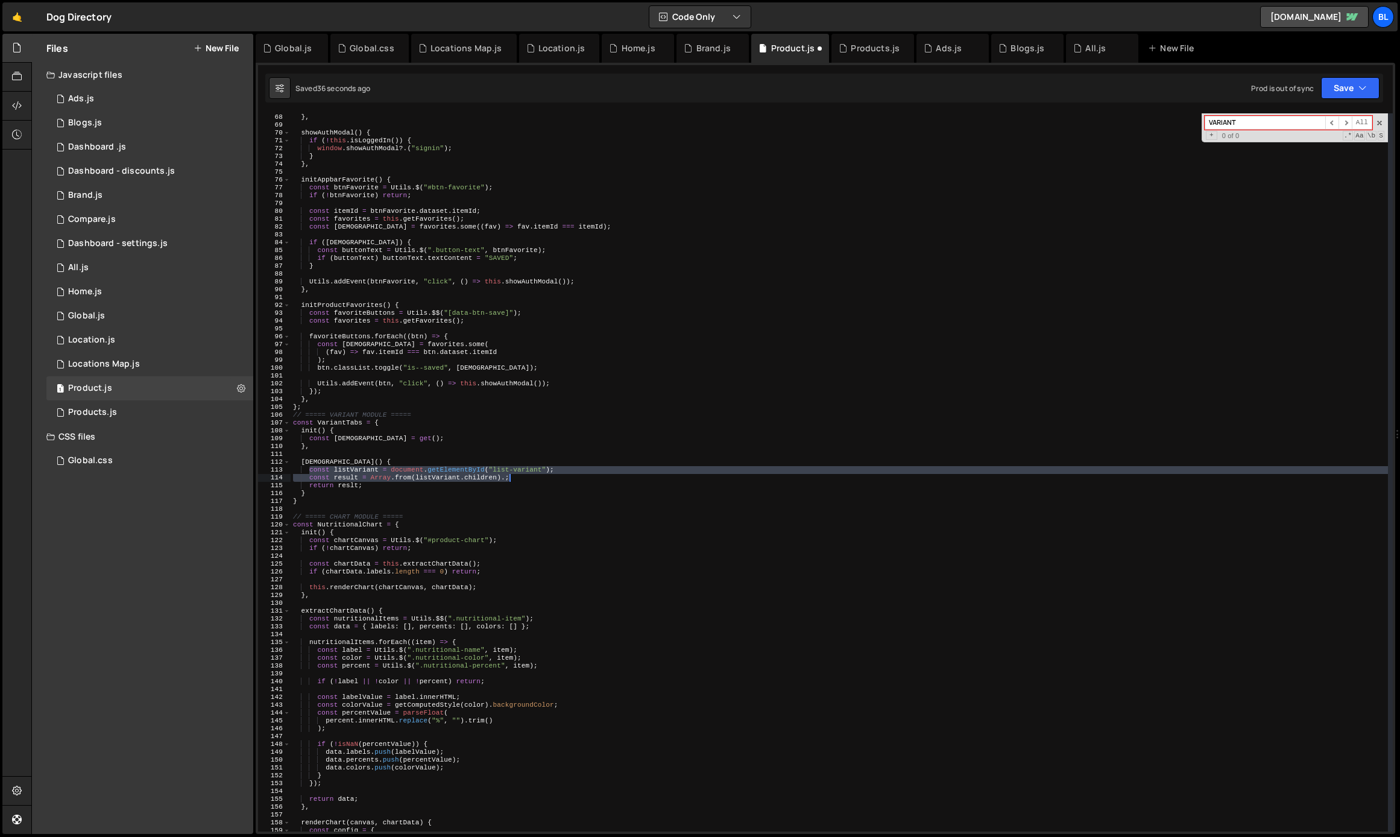
drag, startPoint x: 307, startPoint y: 469, endPoint x: 522, endPoint y: 479, distance: 214.8
click at [522, 479] on div "return window . storage ?. isLoggedIn ( ) || false ; } , showAuthModal ( ) { if…" at bounding box center [839, 472] width 1097 height 734
click at [517, 479] on div "return window . storage ?. isLoggedIn ( ) || false ; } , showAuthModal ( ) { if…" at bounding box center [839, 472] width 1097 height 734
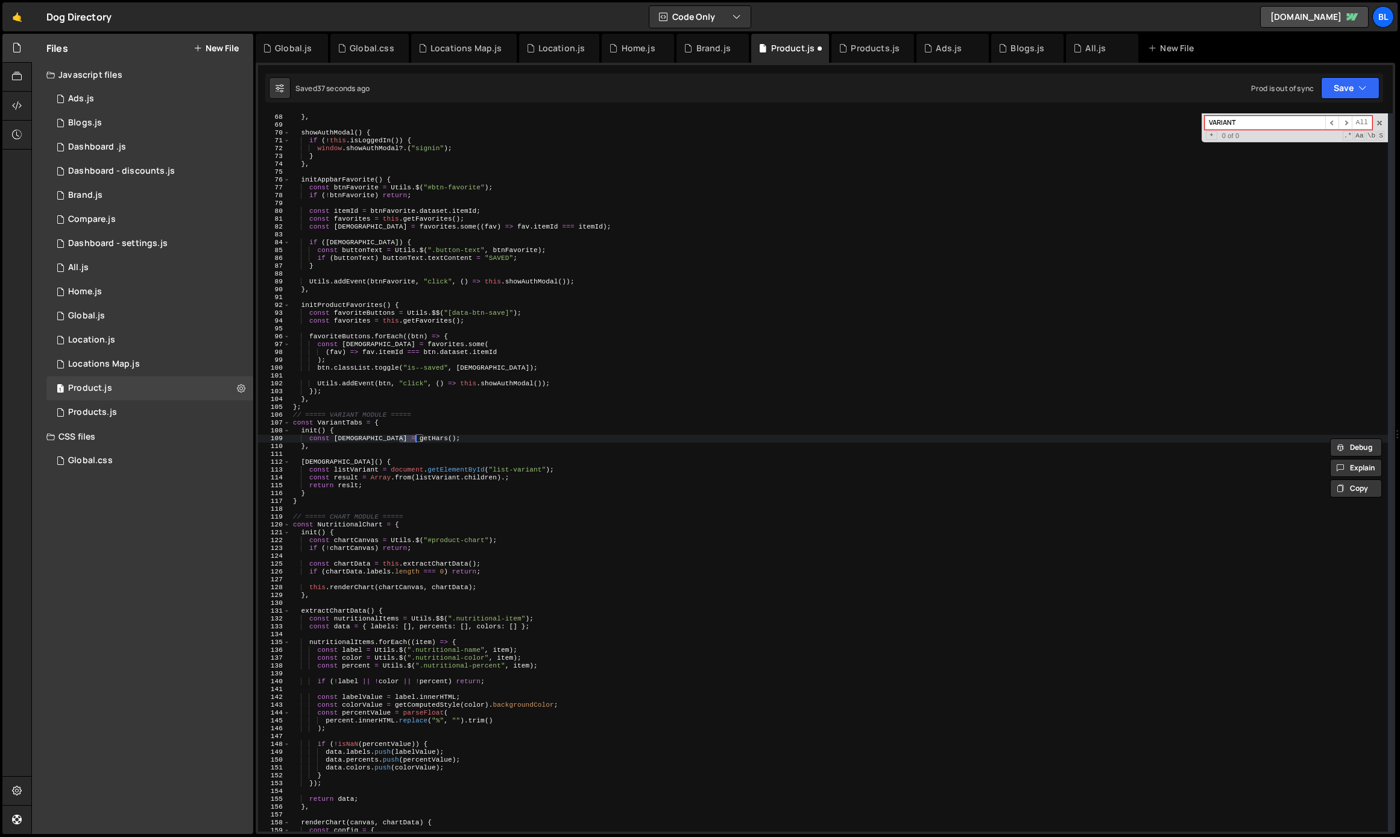
scroll to position [0, 9]
type textarea "[DEMOGRAPHIC_DATA]() {"
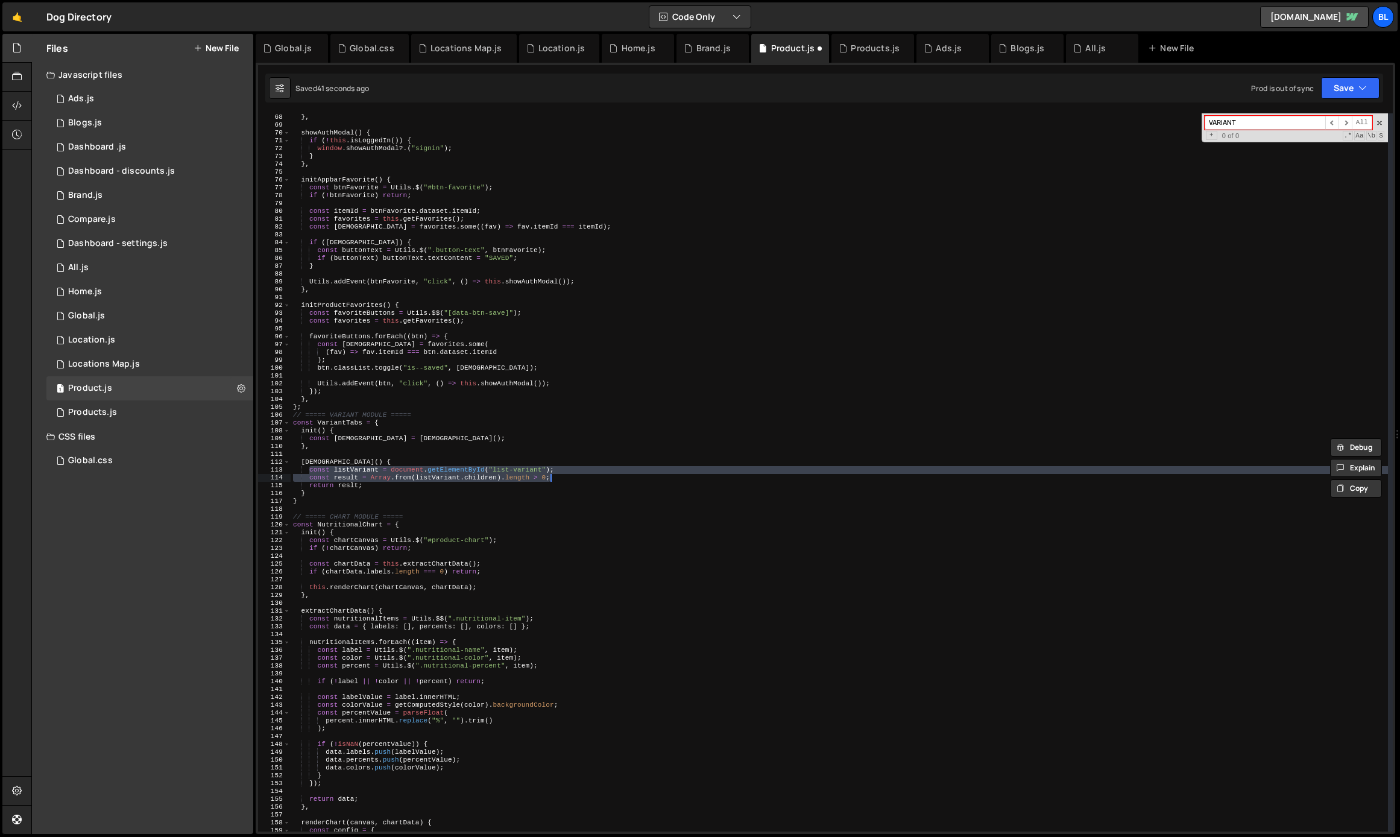
scroll to position [0, 1]
drag, startPoint x: 310, startPoint y: 471, endPoint x: 565, endPoint y: 479, distance: 255.1
click at [565, 479] on div "return window . storage ?. isLoggedIn ( ) || false ; } , showAuthModal ( ) { if…" at bounding box center [839, 472] width 1097 height 734
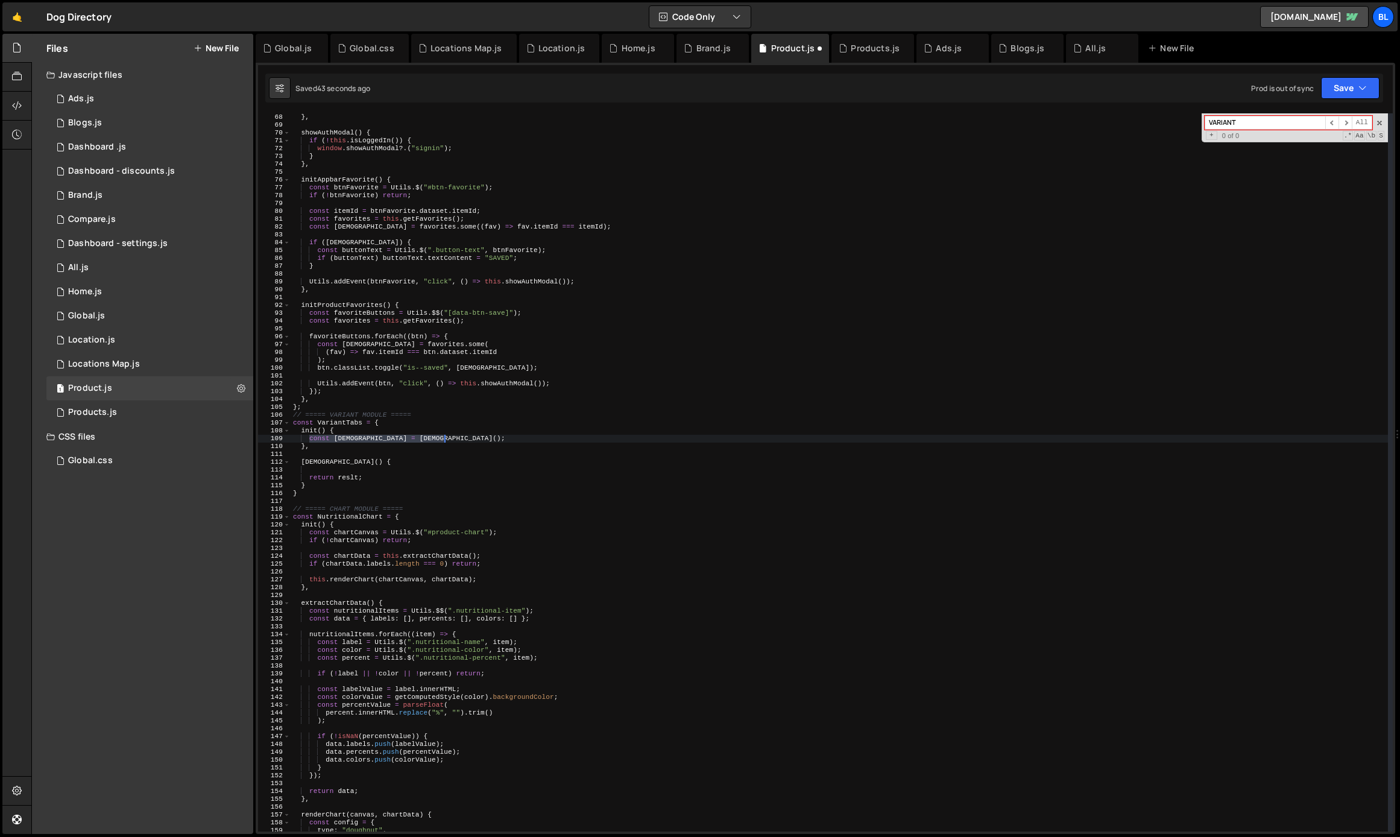
paste textarea "const result = Array.from(listVariant.children).length > 0;"
drag, startPoint x: 309, startPoint y: 436, endPoint x: 473, endPoint y: 436, distance: 163.9
click at [473, 436] on div "return window . storage ?. isLoggedIn ( ) || false ; } , showAuthModal ( ) { if…" at bounding box center [839, 472] width 1097 height 734
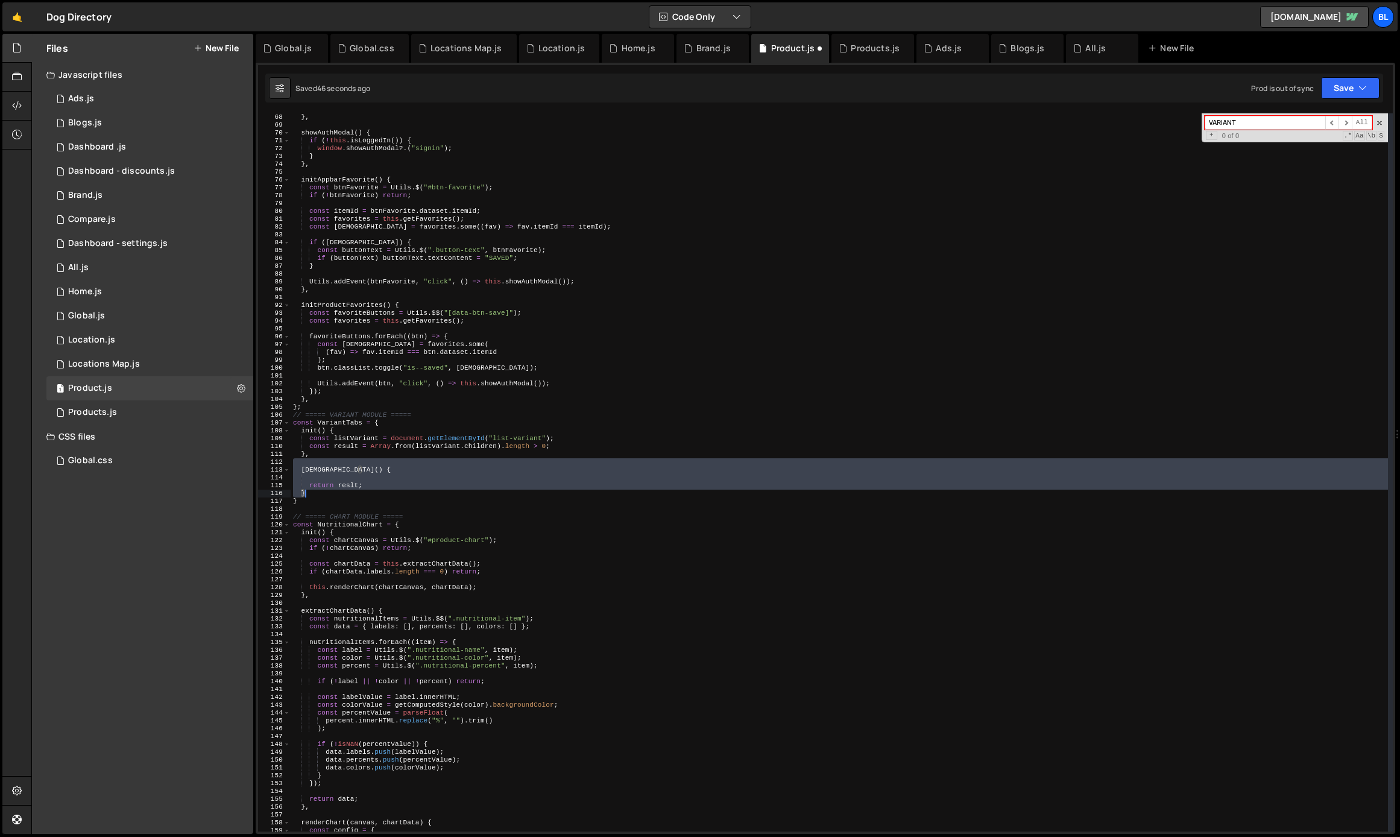
drag, startPoint x: 295, startPoint y: 465, endPoint x: 339, endPoint y: 497, distance: 54.5
click at [339, 497] on div "return window . storage ?. isLoggedIn ( ) || false ; } , showAuthModal ( ) { if…" at bounding box center [839, 472] width 1097 height 734
type textarea "return reslt; }"
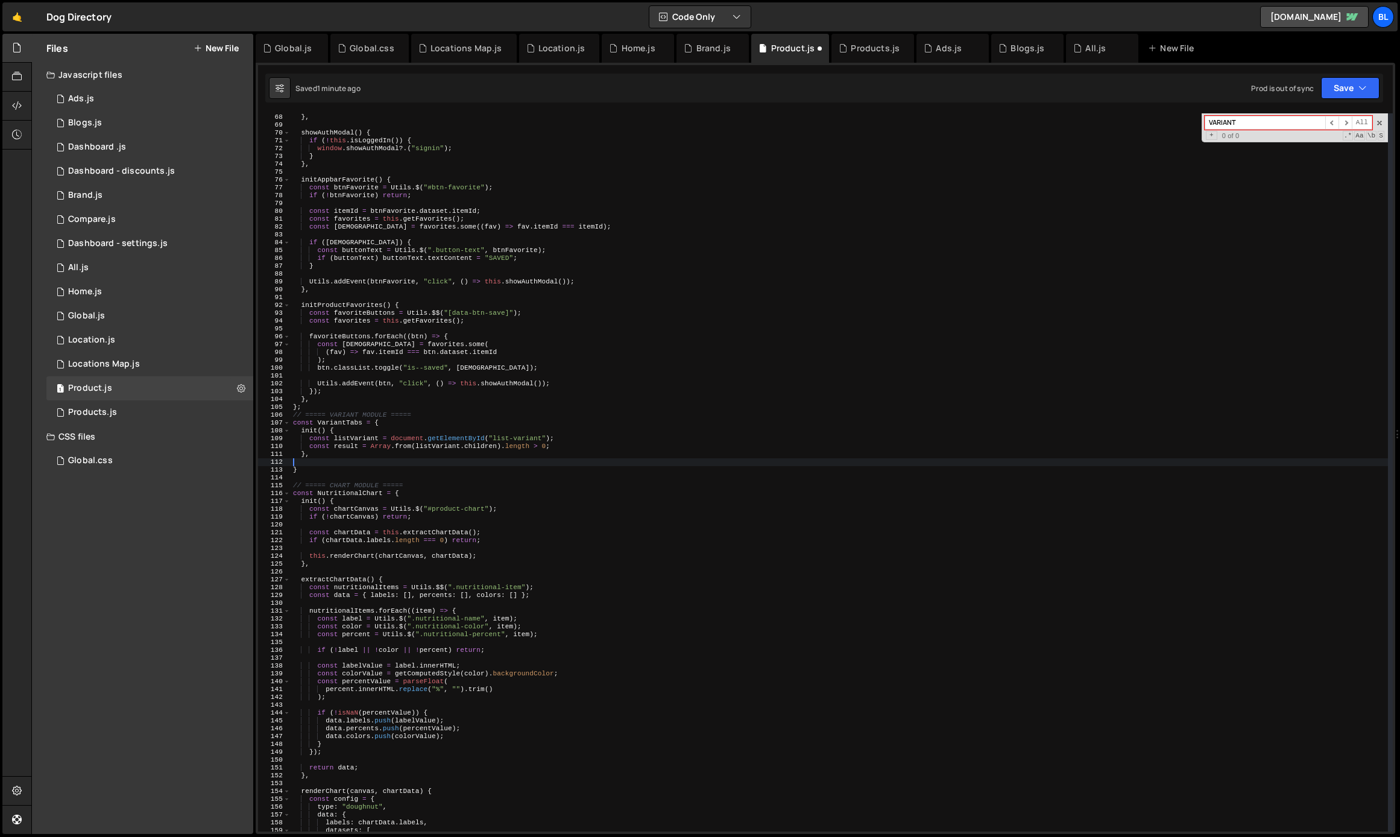
click at [560, 442] on div "return window . storage ?. isLoggedIn ( ) || false ; } , showAuthModal ( ) { if…" at bounding box center [839, 472] width 1097 height 734
type textarea "const result = Array.from(listVariant.children).length > 0;"
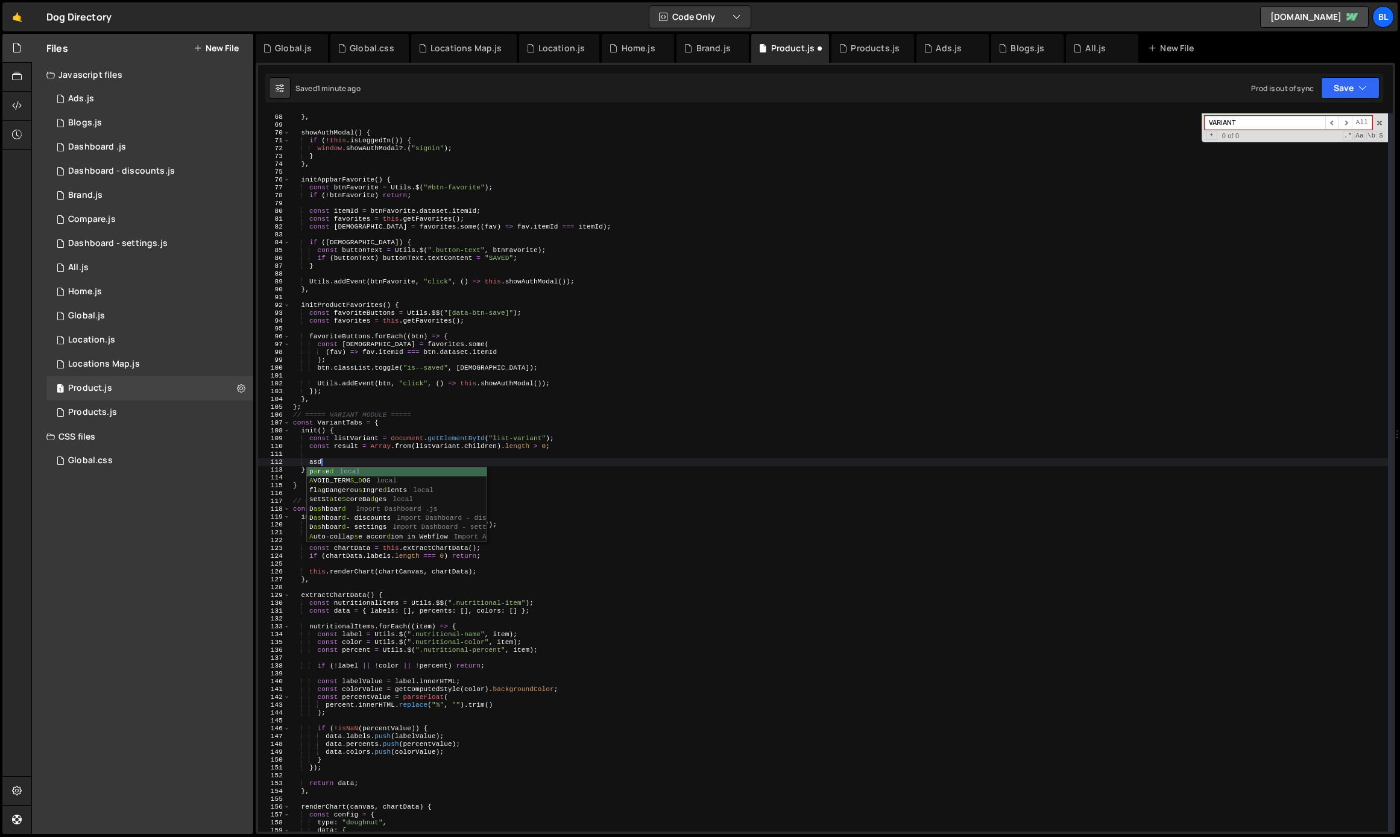
type textarea "a"
paste textarea "variant-tabs"
paste textarea "variant-tabs")"
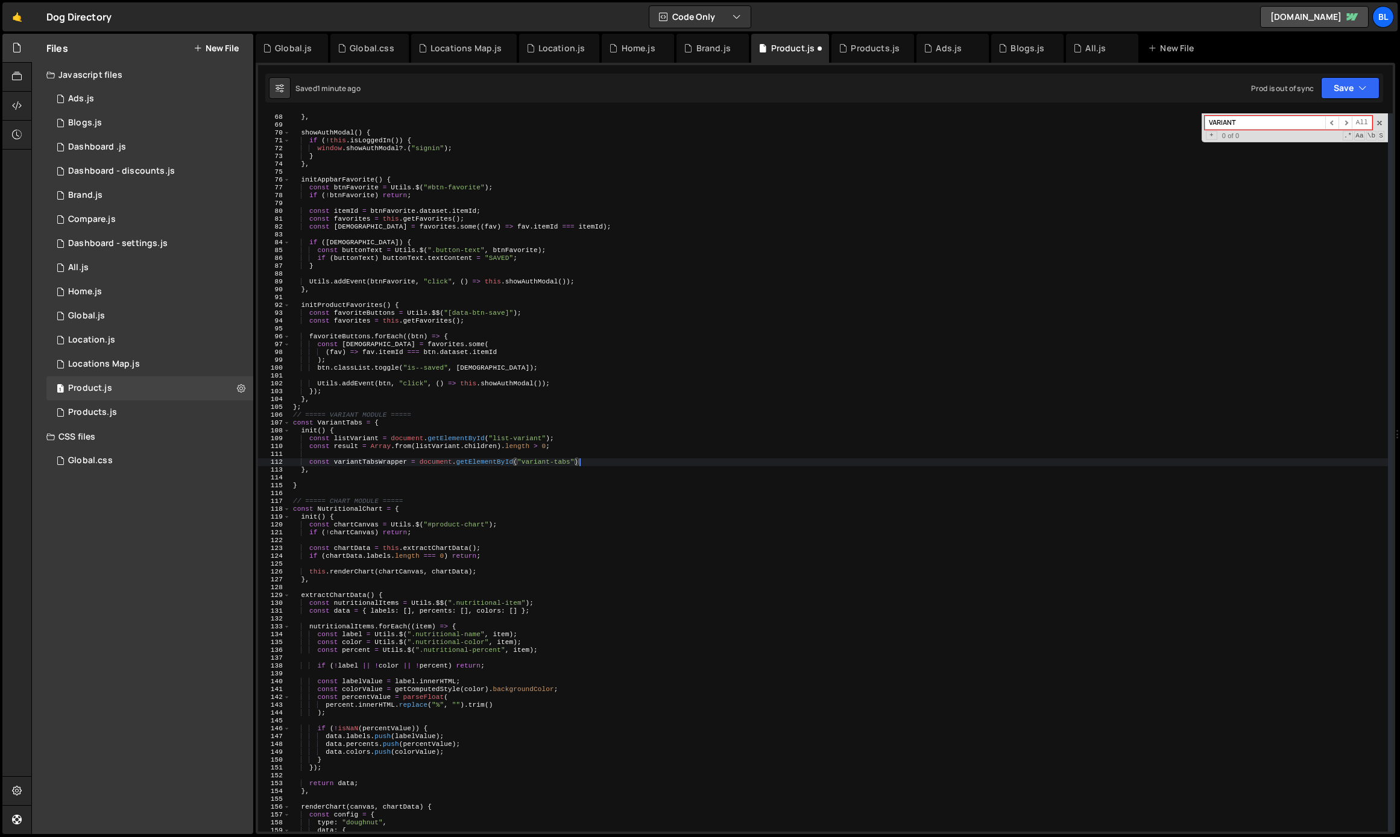
scroll to position [0, 25]
type textarea "const result = Array.from(listVariant.children).length > 0;"
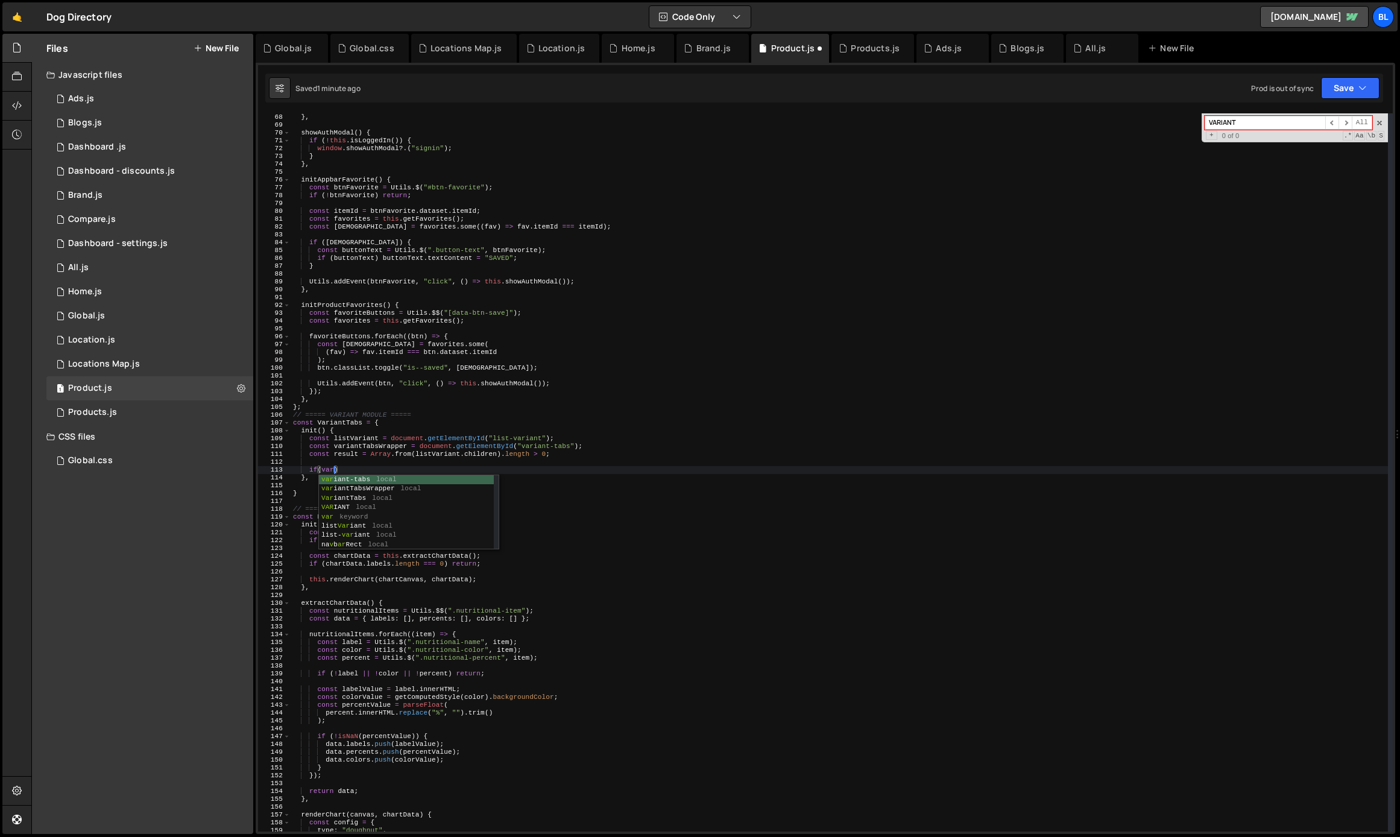
scroll to position [0, 4]
type textarea "if(variantTabsWrapper){"
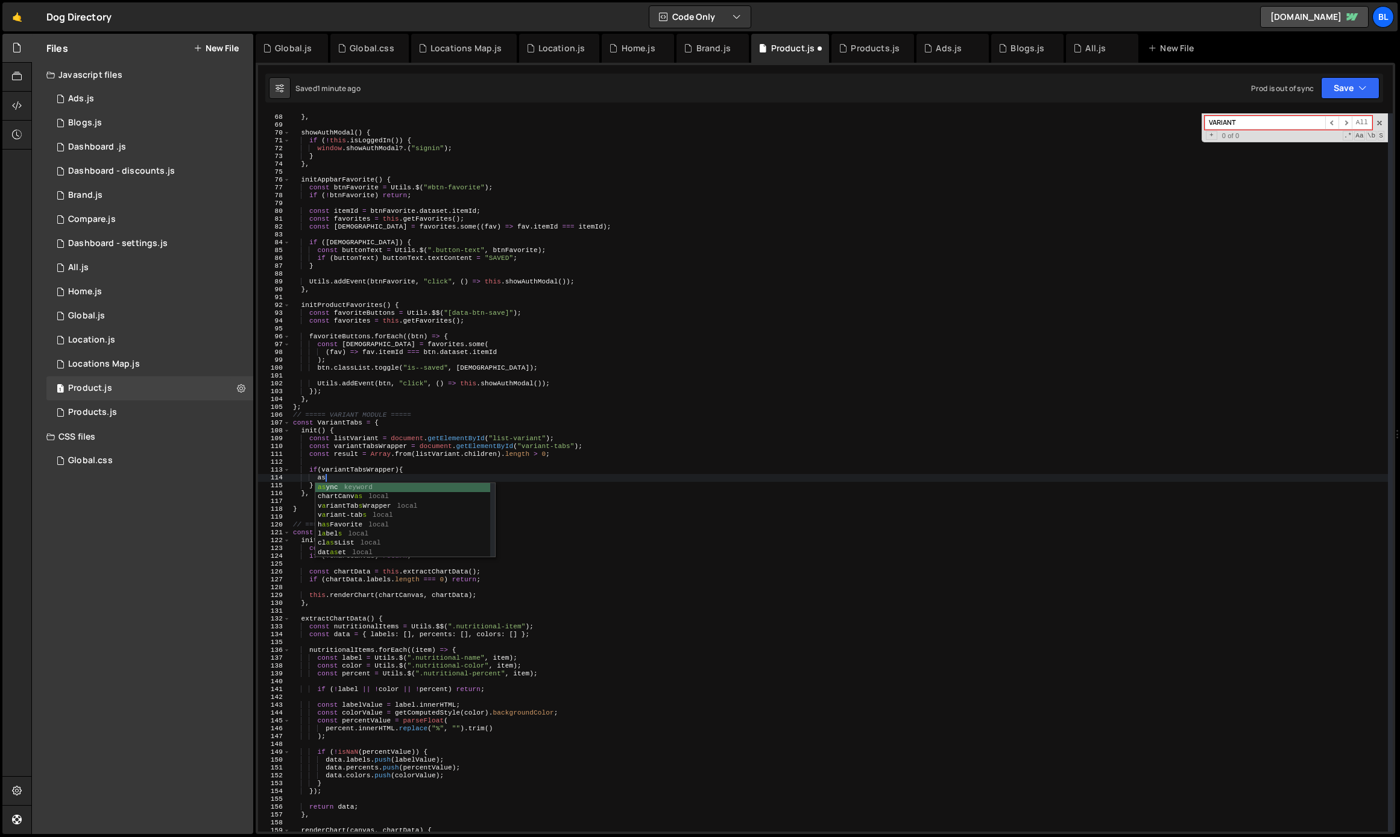
type textarea "a"
paste textarea "variant-tabs"
type textarea "variant-tabs"
type textarea "i"
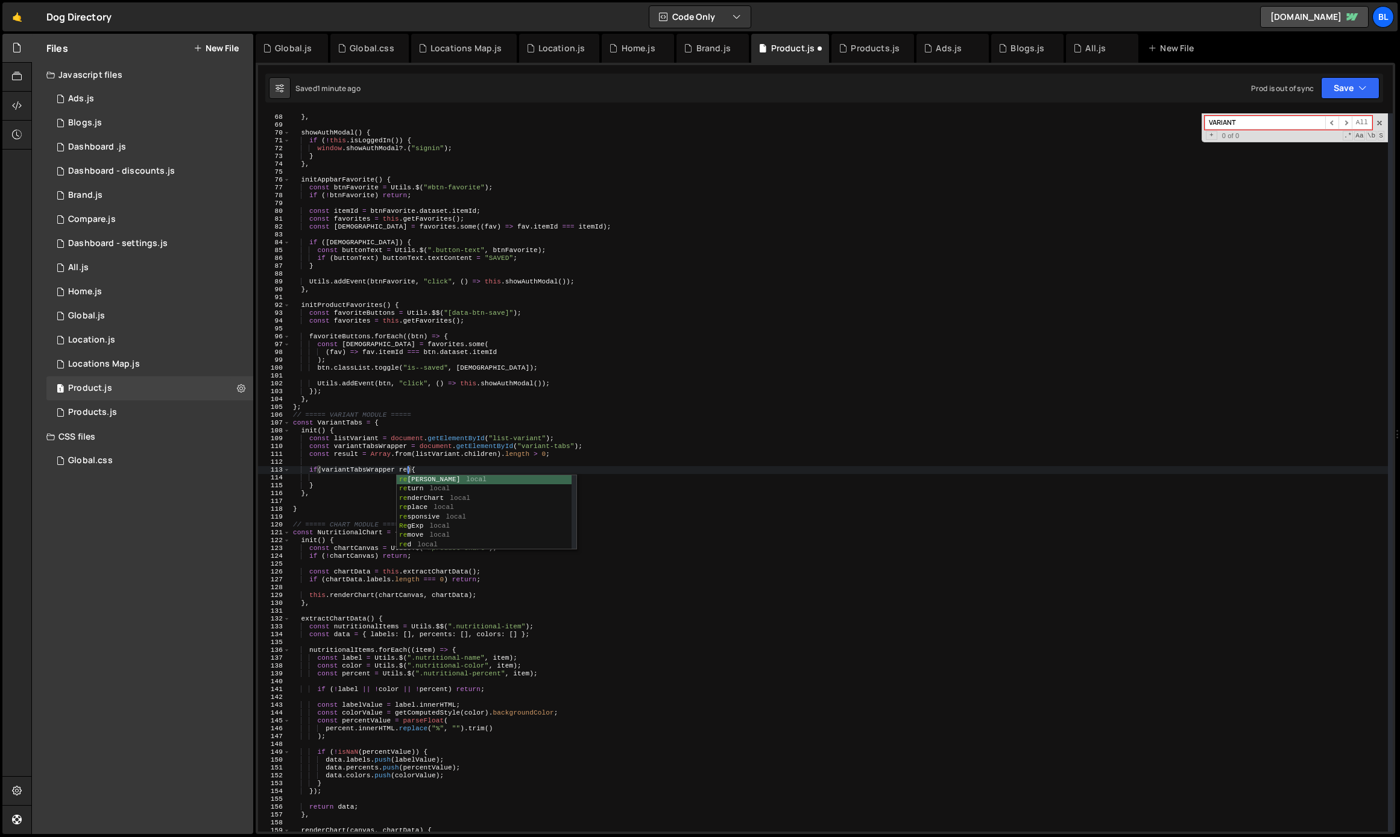
scroll to position [0, 10]
click at [344, 451] on div "return window . storage ?. isLoggedIn ( ) || false ; } , showAuthModal ( ) { if…" at bounding box center [839, 472] width 1097 height 734
click at [360, 456] on div "return window . storage ?. isLoggedIn ( ) || false ; } , showAuthModal ( ) { if…" at bounding box center [839, 472] width 1097 height 734
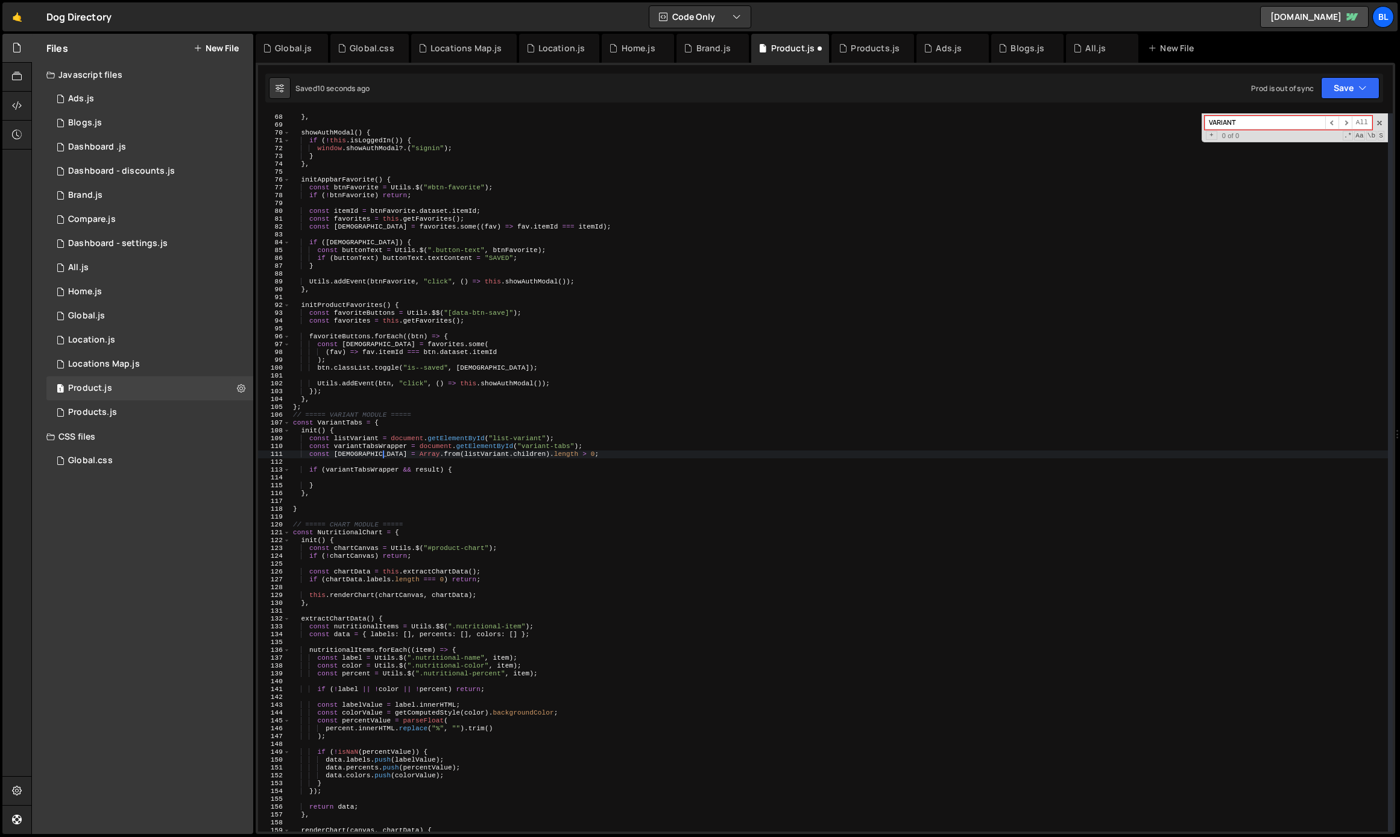
click at [360, 456] on div "return window . storage ?. isLoggedIn ( ) || false ; } , showAuthModal ( ) { if…" at bounding box center [839, 472] width 1097 height 734
click at [427, 471] on div "return window . storage ?. isLoggedIn ( ) || false ; } , showAuthModal ( ) { if…" at bounding box center [839, 472] width 1097 height 734
paste textarea "[DEMOGRAPHIC_DATA]"
type textarea "if (variantTabsWrapper && !isHasVariant) {"
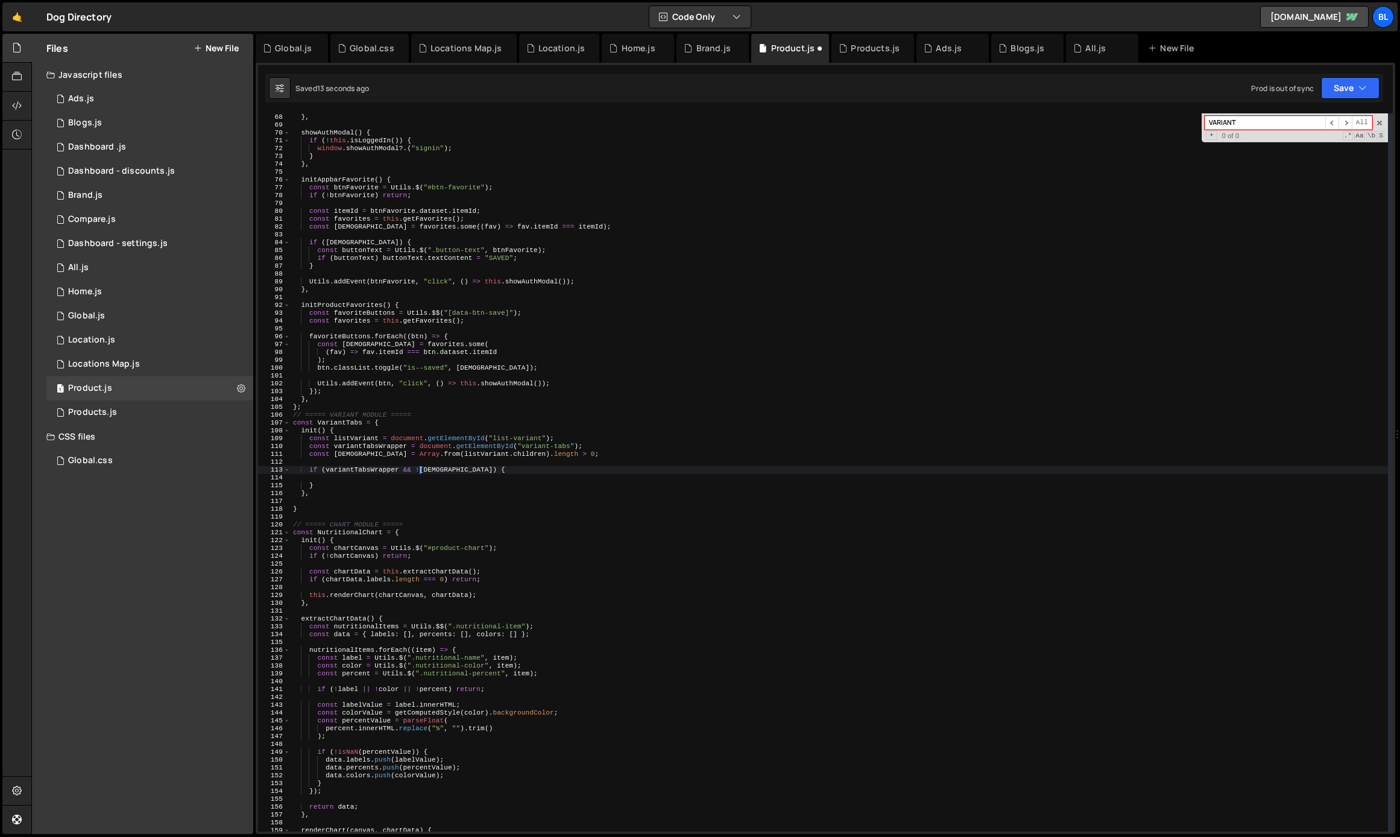
scroll to position [0, 0]
type textarea "a"
click at [474, 491] on div "return window . storage ?. isLoggedIn ( ) || false ; } , showAuthModal ( ) { if…" at bounding box center [839, 472] width 1097 height 734
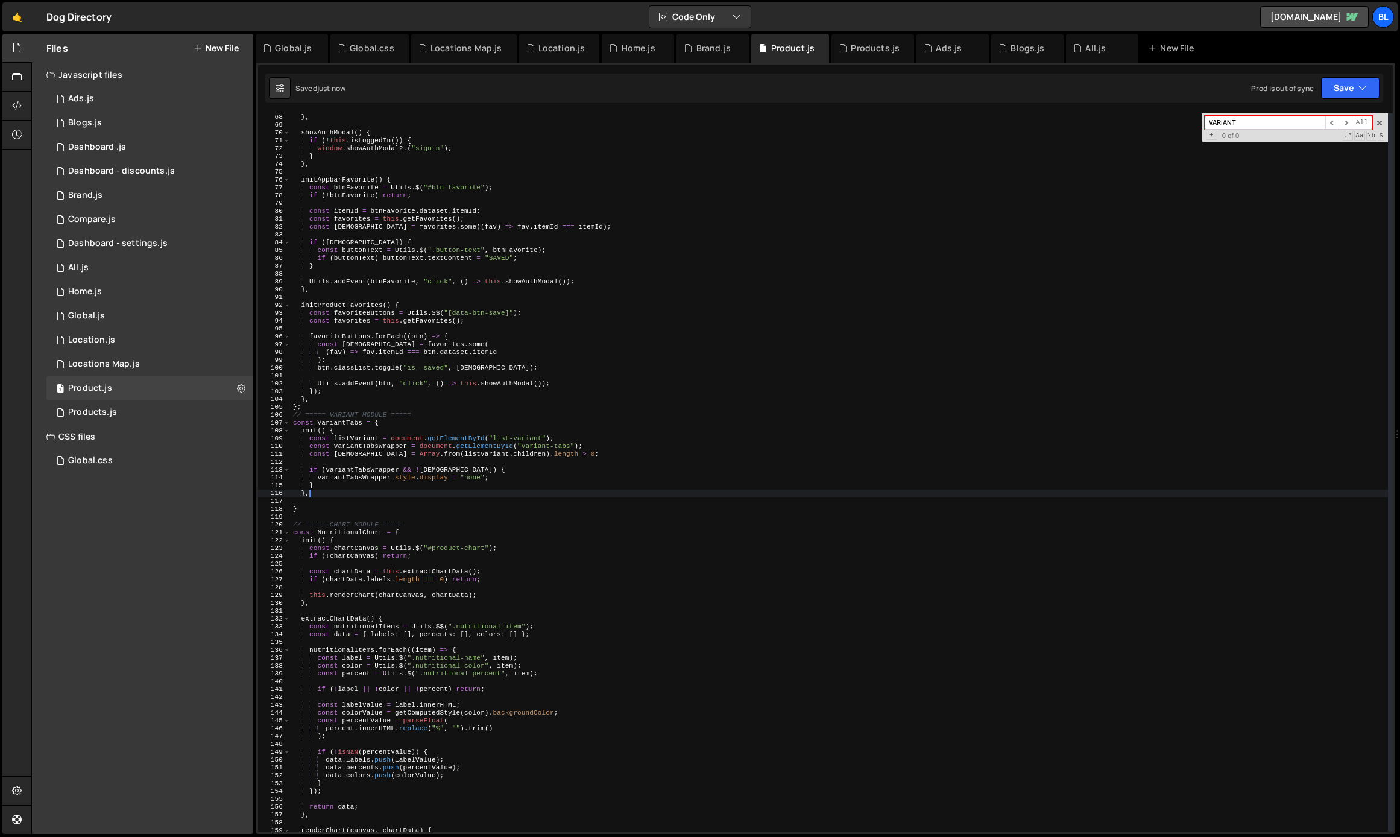
click at [438, 495] on div "return window . storage ?. isLoggedIn ( ) || false ; } , showAuthModal ( ) { if…" at bounding box center [839, 472] width 1097 height 734
click at [369, 453] on div "return window . storage ?. isLoggedIn ( ) || false ; } , showAuthModal ( ) { if…" at bounding box center [839, 472] width 1097 height 734
click at [362, 472] on div "return window . storage ?. isLoggedIn ( ) || false ; } , showAuthModal ( ) { if…" at bounding box center [839, 472] width 1097 height 734
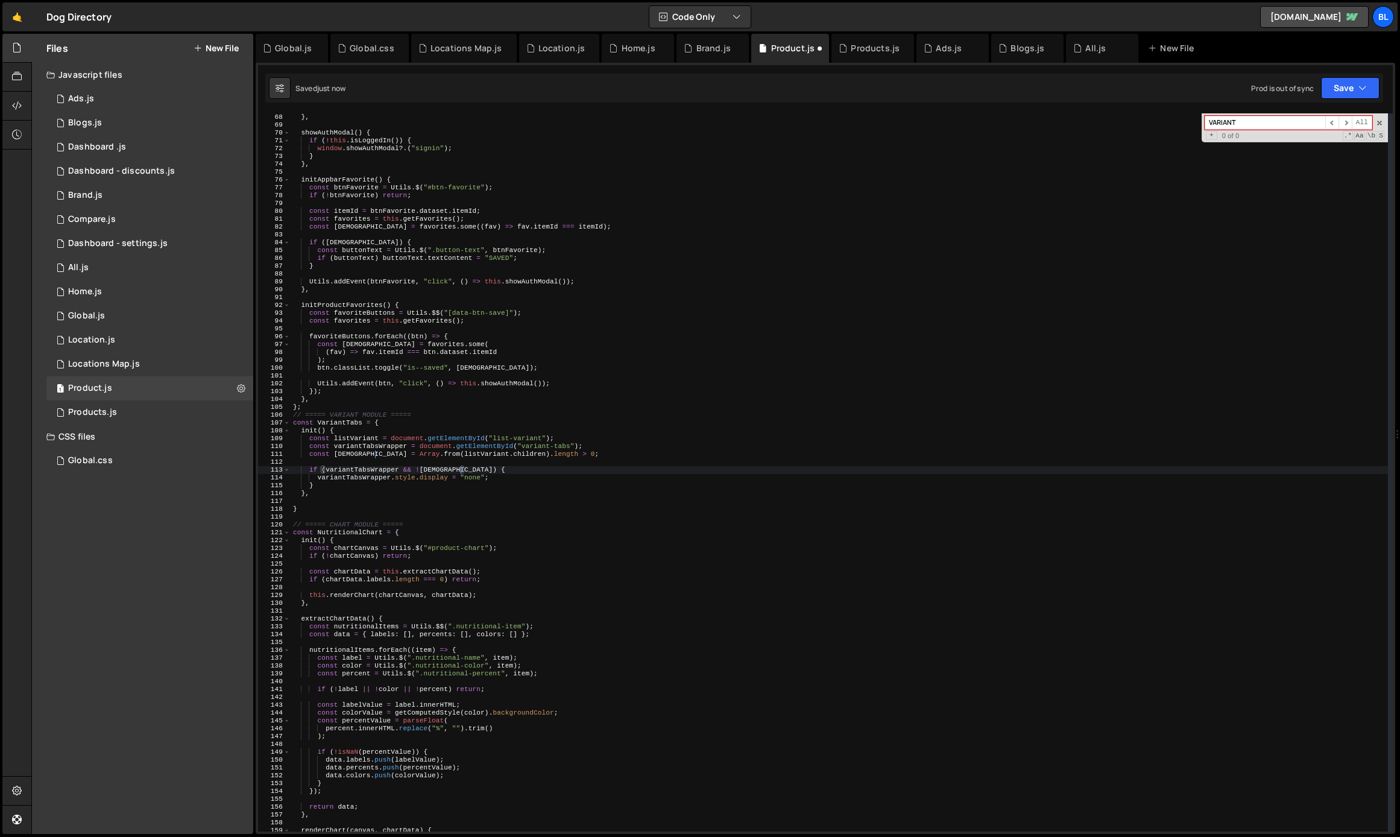
click at [362, 472] on div "return window . storage ?. isLoggedIn ( ) || false ; } , showAuthModal ( ) { if…" at bounding box center [839, 472] width 1097 height 734
click at [371, 445] on div "return window . storage ?. isLoggedIn ( ) || false ; } , showAuthModal ( ) { if…" at bounding box center [839, 472] width 1097 height 734
click at [358, 435] on div "return window . storage ?. isLoggedIn ( ) || false ; } , showAuthModal ( ) { if…" at bounding box center [839, 472] width 1097 height 734
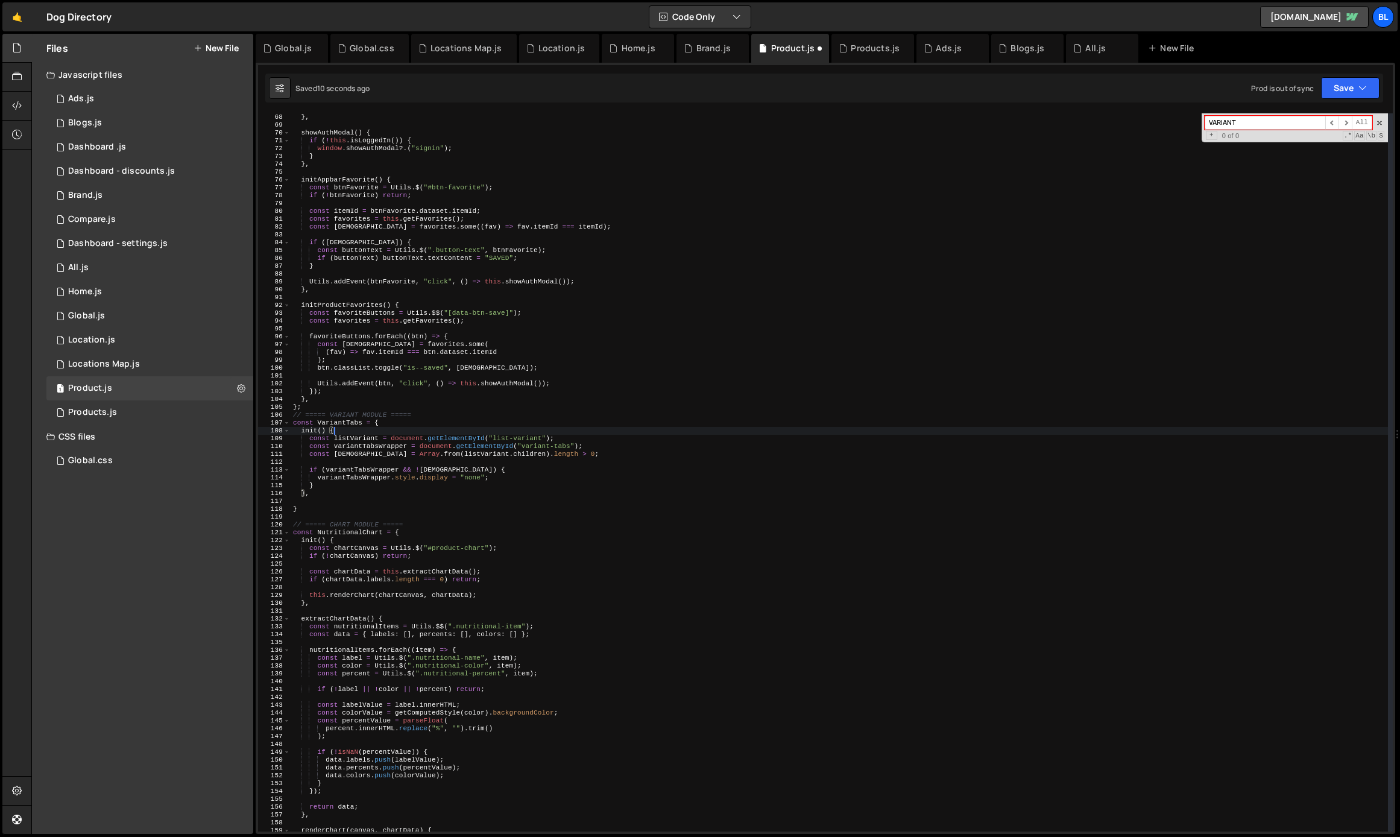
click at [359, 436] on div "return window . storage ?. isLoggedIn ( ) || false ; } , showAuthModal ( ) { if…" at bounding box center [839, 472] width 1097 height 734
type textarea "const listVariant = document.getElementById("list-variant");"
click at [359, 436] on div "return window . storage ?. isLoggedIn ( ) || false ; } , showAuthModal ( ) { if…" at bounding box center [839, 472] width 1097 height 734
click at [367, 460] on div "return window . storage ?. isLoggedIn ( ) || false ; } , showAuthModal ( ) { if…" at bounding box center [839, 472] width 1097 height 734
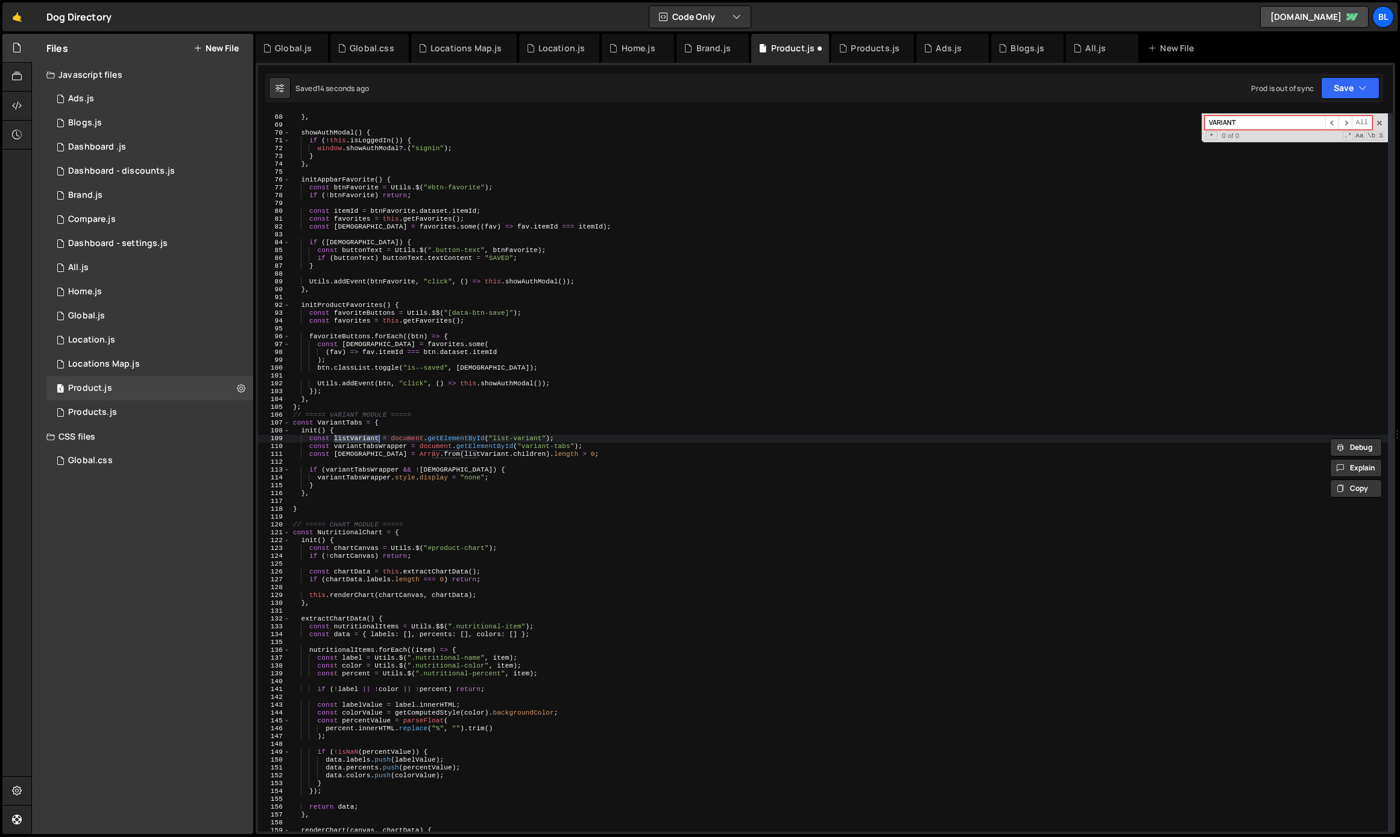
click at [367, 460] on div "return window . storage ?. isLoggedIn ( ) || false ; } , showAuthModal ( ) { if…" at bounding box center [839, 472] width 1097 height 734
click at [360, 457] on div "return window . storage ?. isLoggedIn ( ) || false ; } , showAuthModal ( ) { if…" at bounding box center [839, 472] width 1097 height 734
click at [355, 439] on div "return window . storage ?. isLoggedIn ( ) || false ; } , showAuthModal ( ) { if…" at bounding box center [839, 472] width 1097 height 734
type textarea "const listVariant = document.getElementById("list-variant");"
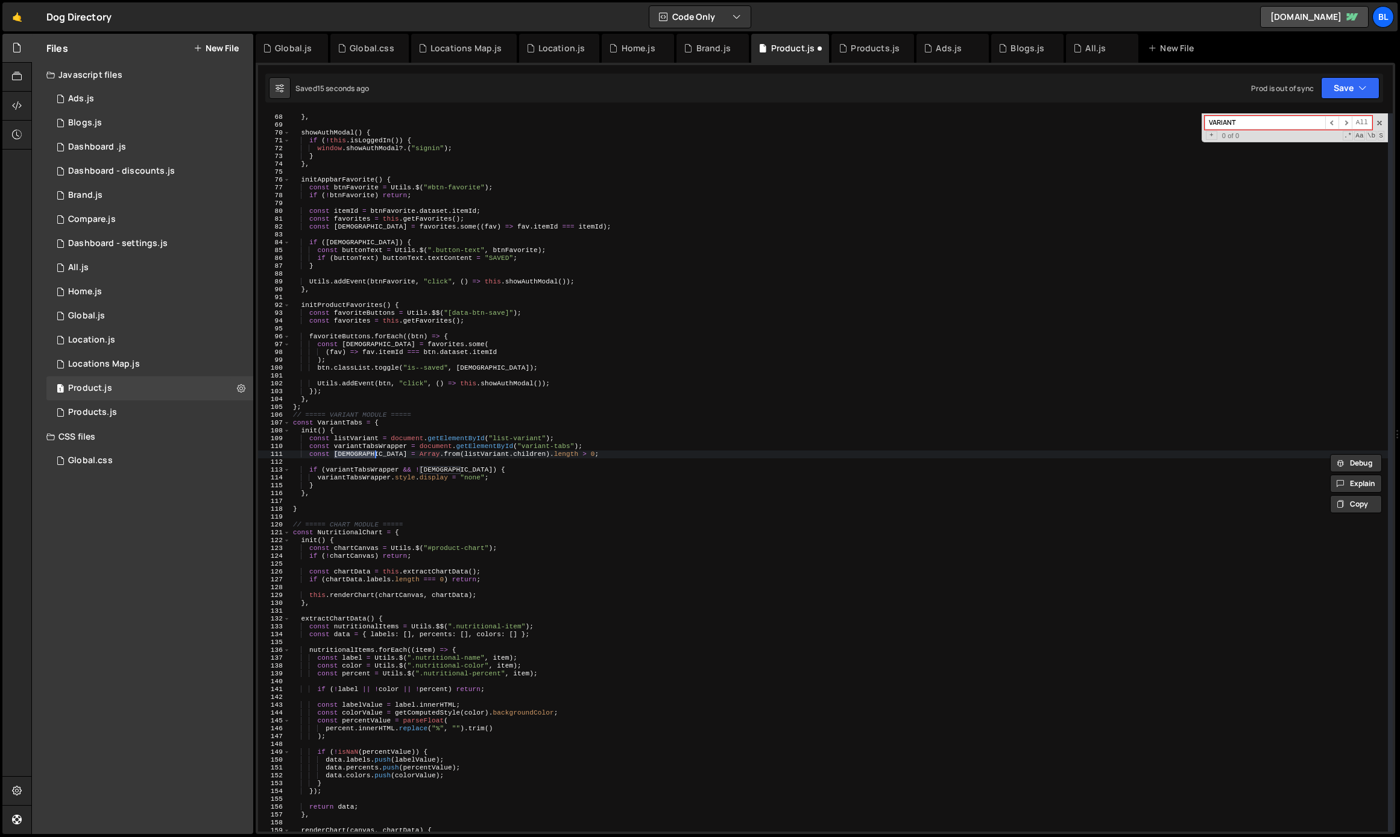
click at [355, 439] on div "return window . storage ?. isLoggedIn ( ) || false ; } , showAuthModal ( ) { if…" at bounding box center [839, 472] width 1097 height 734
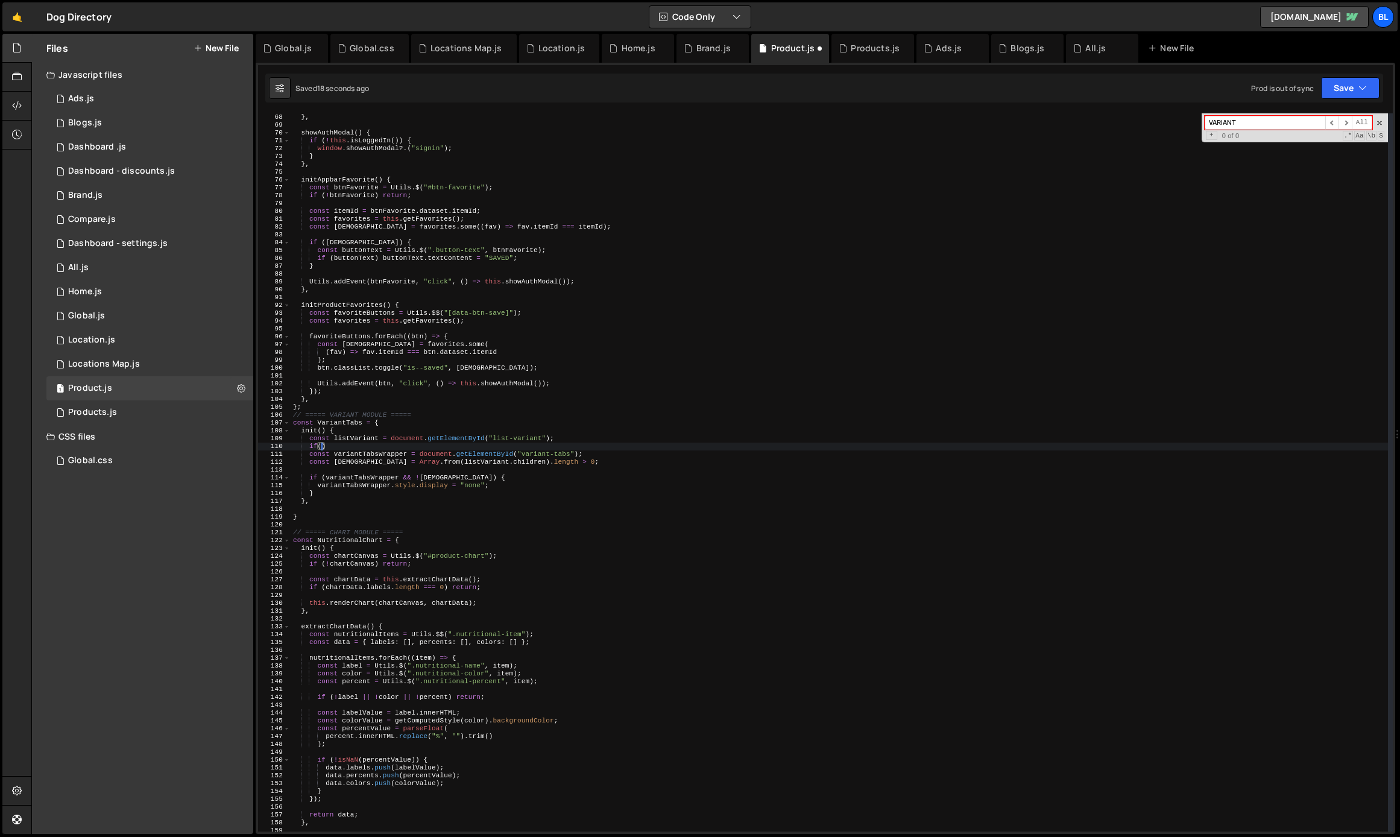
scroll to position [0, 2]
paste textarea "listVariant)"
click at [372, 479] on div "return window . storage ?. isLoggedIn ( ) || false ; } , showAuthModal ( ) { if…" at bounding box center [839, 472] width 1097 height 734
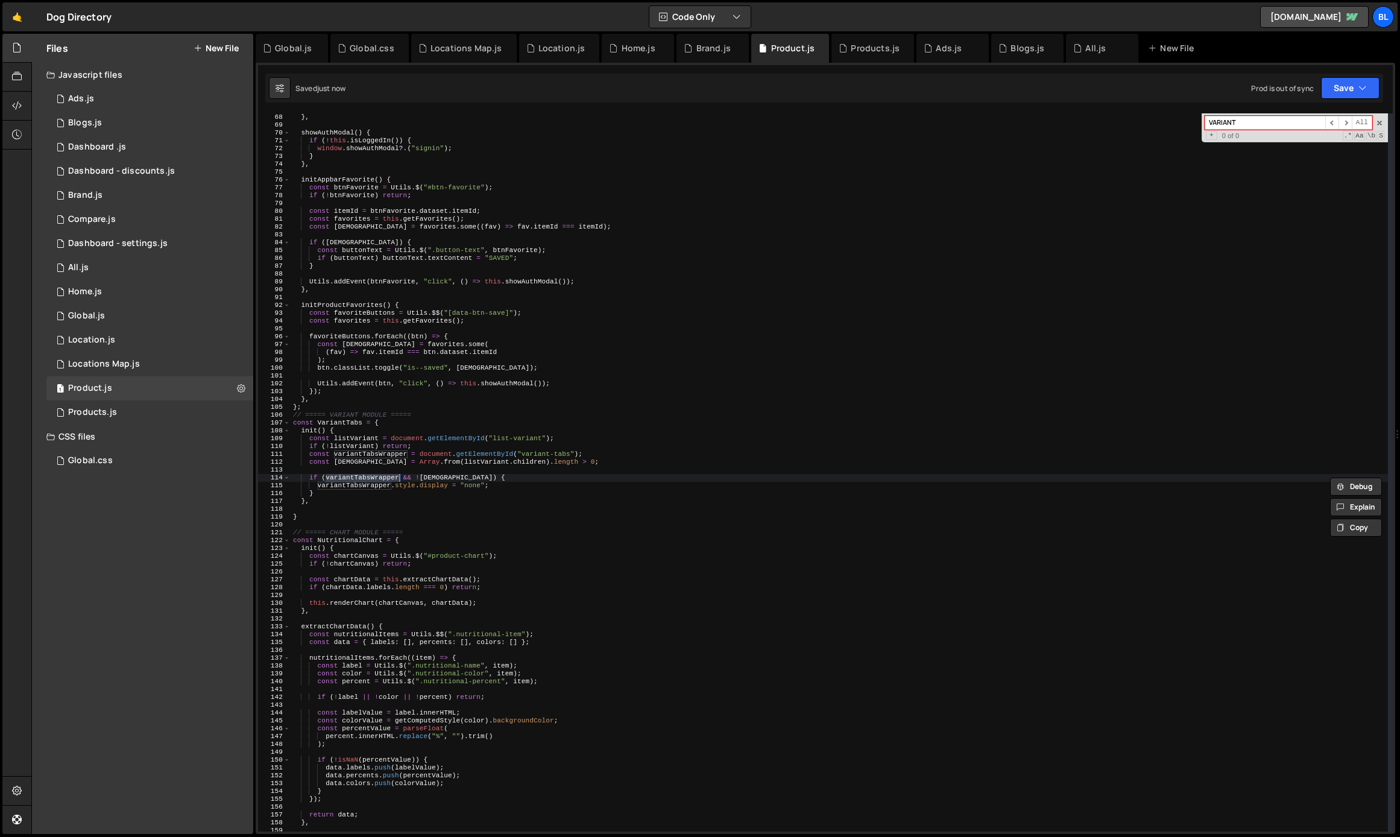
click at [428, 449] on div "return window . storage ?. isLoggedIn ( ) || false ; } , showAuthModal ( ) { if…" at bounding box center [839, 472] width 1097 height 734
type textarea "const variantTabsWrapper = document.getElementById("variant-tabs");"
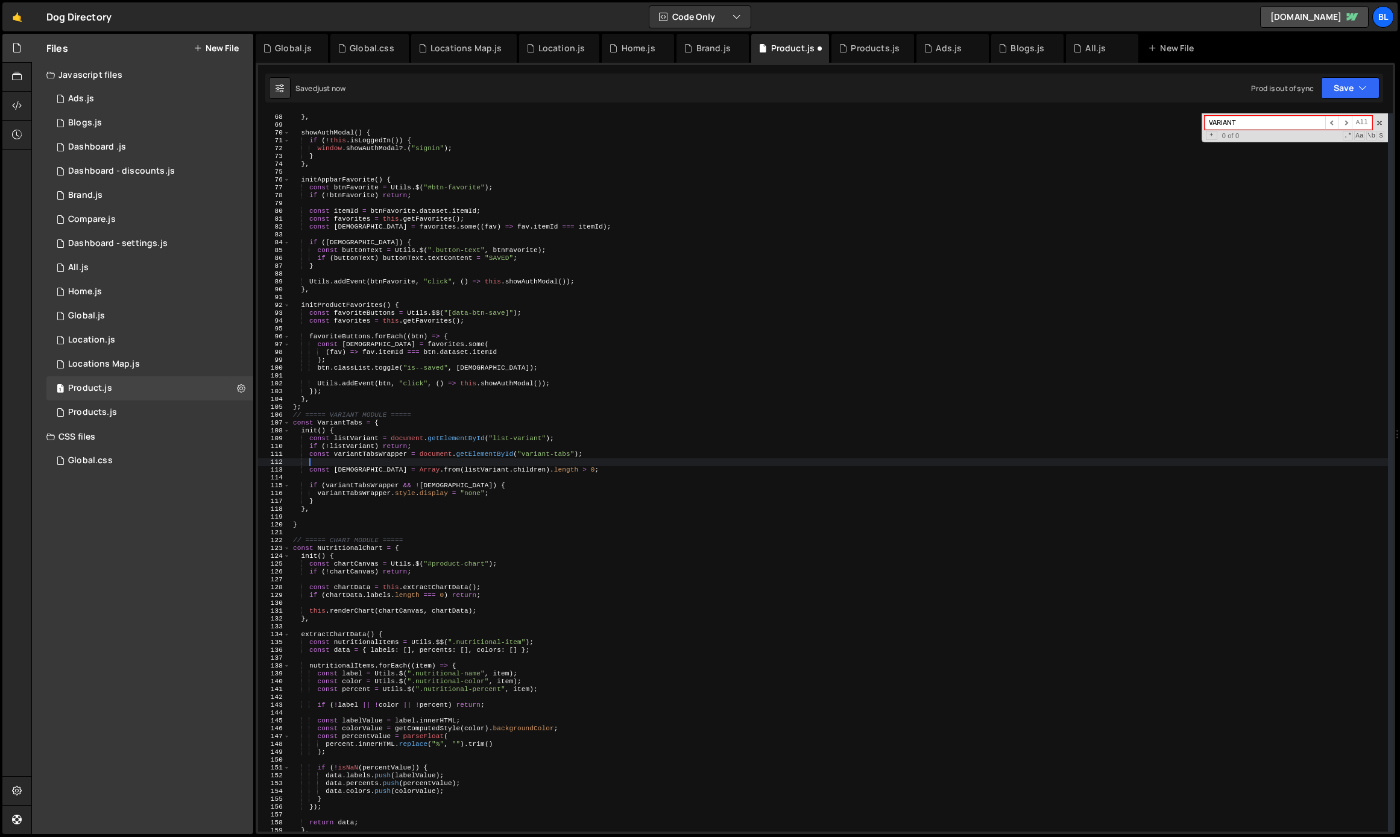
paste textarea "variantTabsWrapper"
type textarea "variantTabsWrapper"
paste textarea "variantTabsWrapper)"
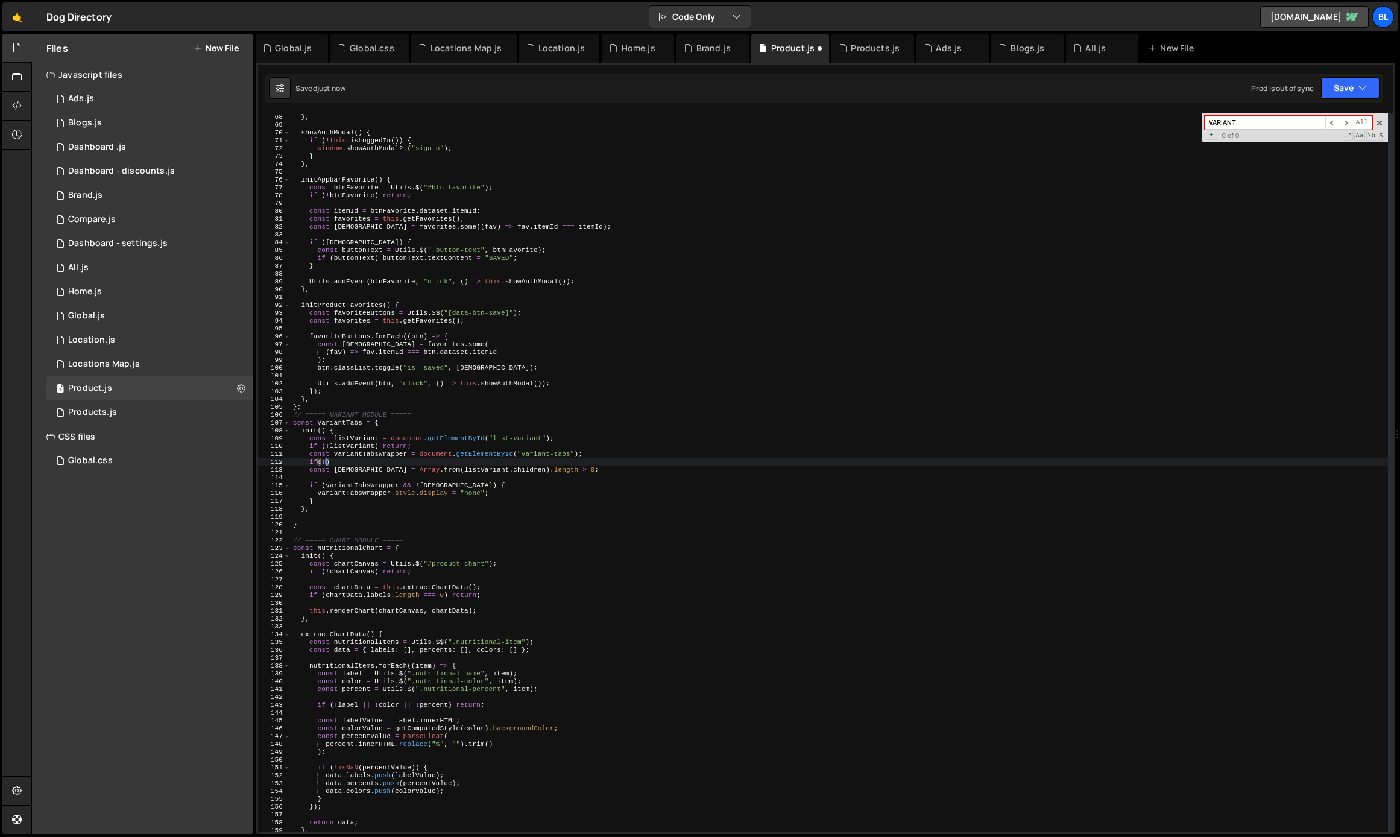
paste textarea "variantTabsWrapper"
click at [547, 492] on div "return window . storage ?. isLoggedIn ( ) || false ; } , showAuthModal ( ) { if…" at bounding box center [839, 472] width 1097 height 734
click at [447, 461] on div "return window . storage ?. isLoggedIn ( ) || false ; } , showAuthModal ( ) { if…" at bounding box center [839, 472] width 1097 height 734
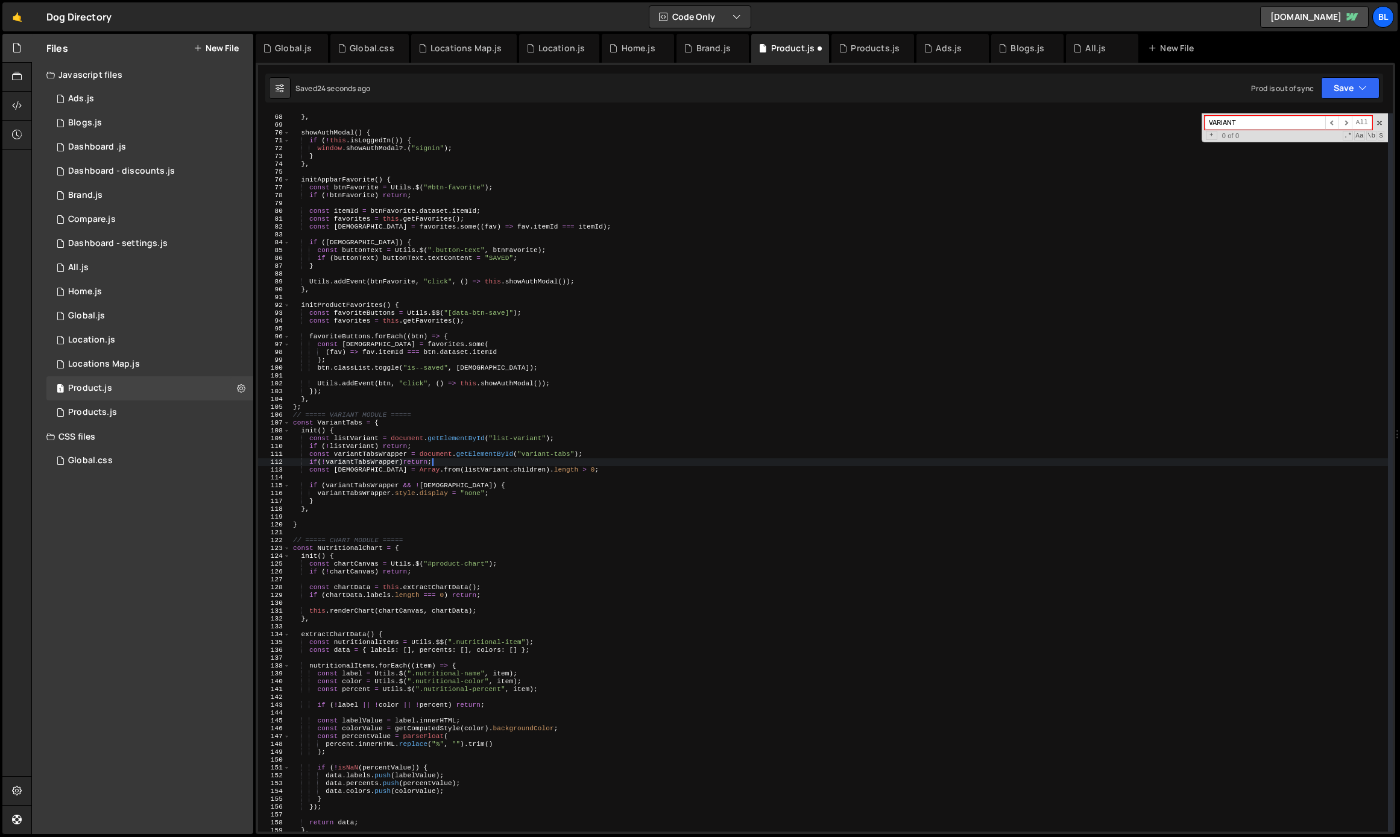
click at [413, 486] on div "return window . storage ?. isLoggedIn ( ) || false ; } , showAuthModal ( ) { if…" at bounding box center [839, 472] width 1097 height 734
click at [399, 512] on div "return window . storage ?. isLoggedIn ( ) || false ; } , showAuthModal ( ) { if…" at bounding box center [839, 472] width 1097 height 734
drag, startPoint x: 374, startPoint y: 484, endPoint x: 330, endPoint y: 486, distance: 44.0
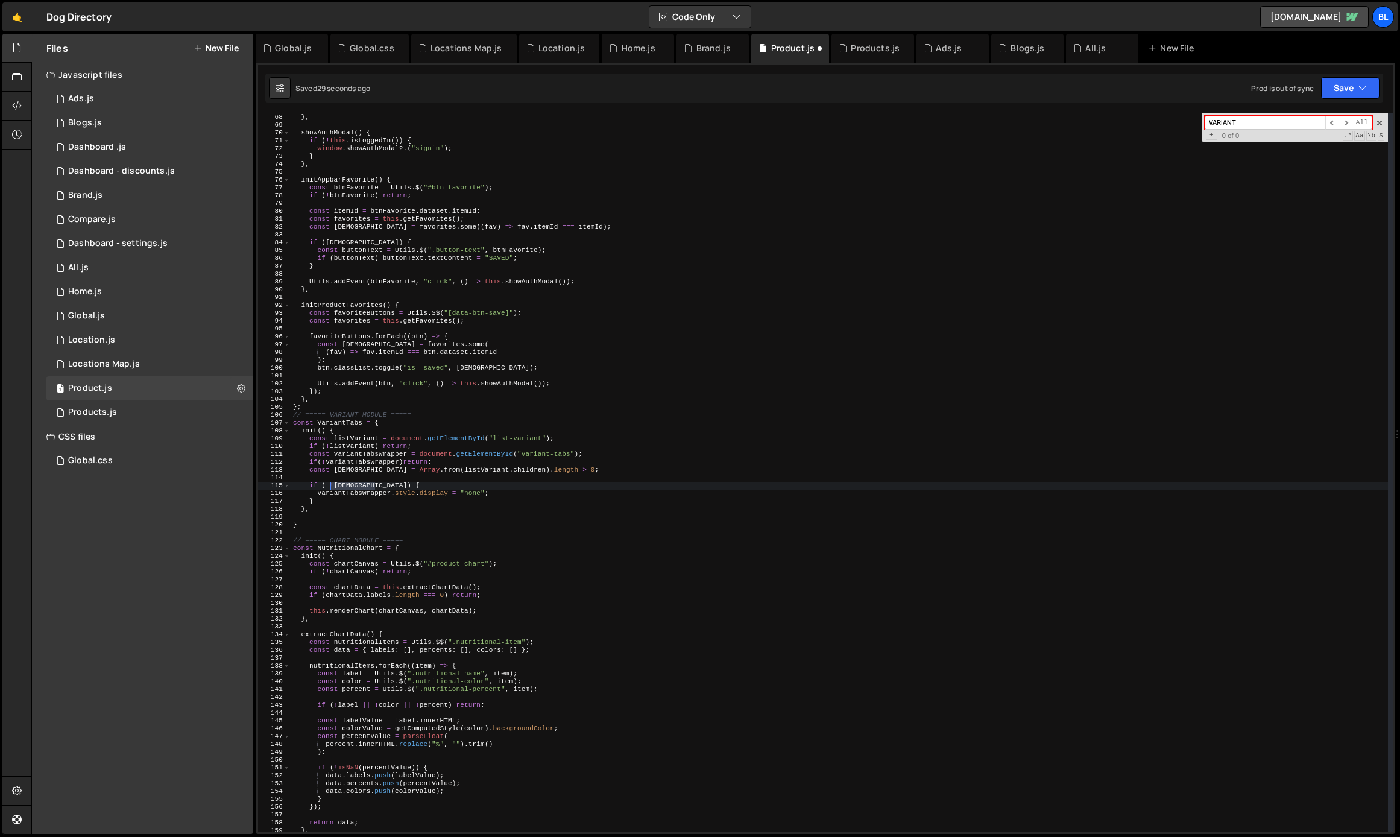
click at [330, 486] on div "return window . storage ?. isLoggedIn ( ) || false ; } , showAuthModal ( ) { if…" at bounding box center [839, 472] width 1097 height 734
click at [336, 501] on div "return window . storage ?. isLoggedIn ( ) || false ; } , showAuthModal ( ) { if…" at bounding box center [839, 472] width 1097 height 734
type textarea "}"
click at [366, 477] on div "return window . storage ?. isLoggedIn ( ) || false ; } , showAuthModal ( ) { if…" at bounding box center [839, 472] width 1097 height 734
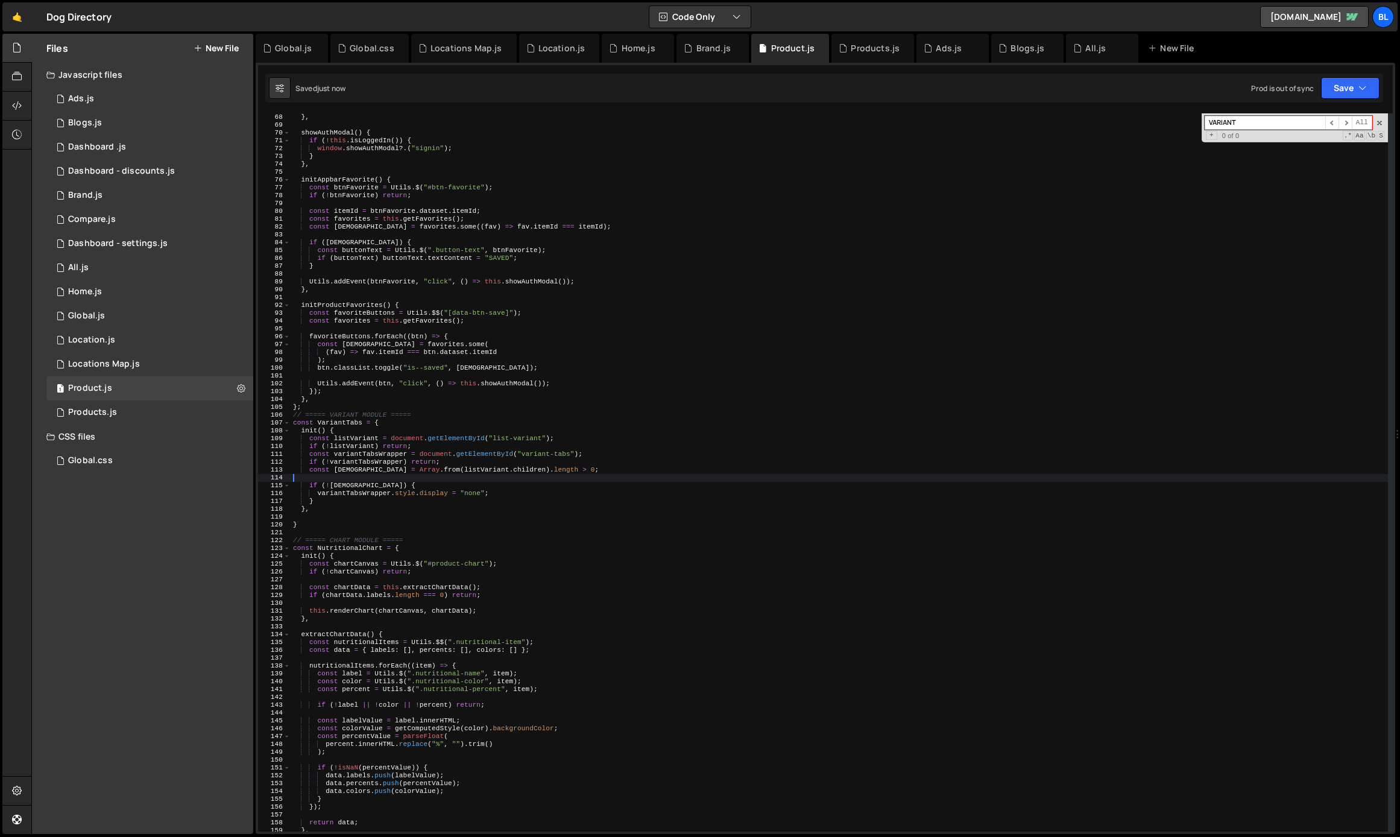
click at [444, 460] on div "return window . storage ?. isLoggedIn ( ) || false ; } , showAuthModal ( ) { if…" at bounding box center [839, 472] width 1097 height 734
click at [390, 455] on div "return window . storage ?. isLoggedIn ( ) || false ; } , showAuthModal ( ) { if…" at bounding box center [839, 472] width 1097 height 734
click at [351, 439] on div "return window . storage ?. isLoggedIn ( ) || false ; } , showAuthModal ( ) { if…" at bounding box center [839, 472] width 1097 height 734
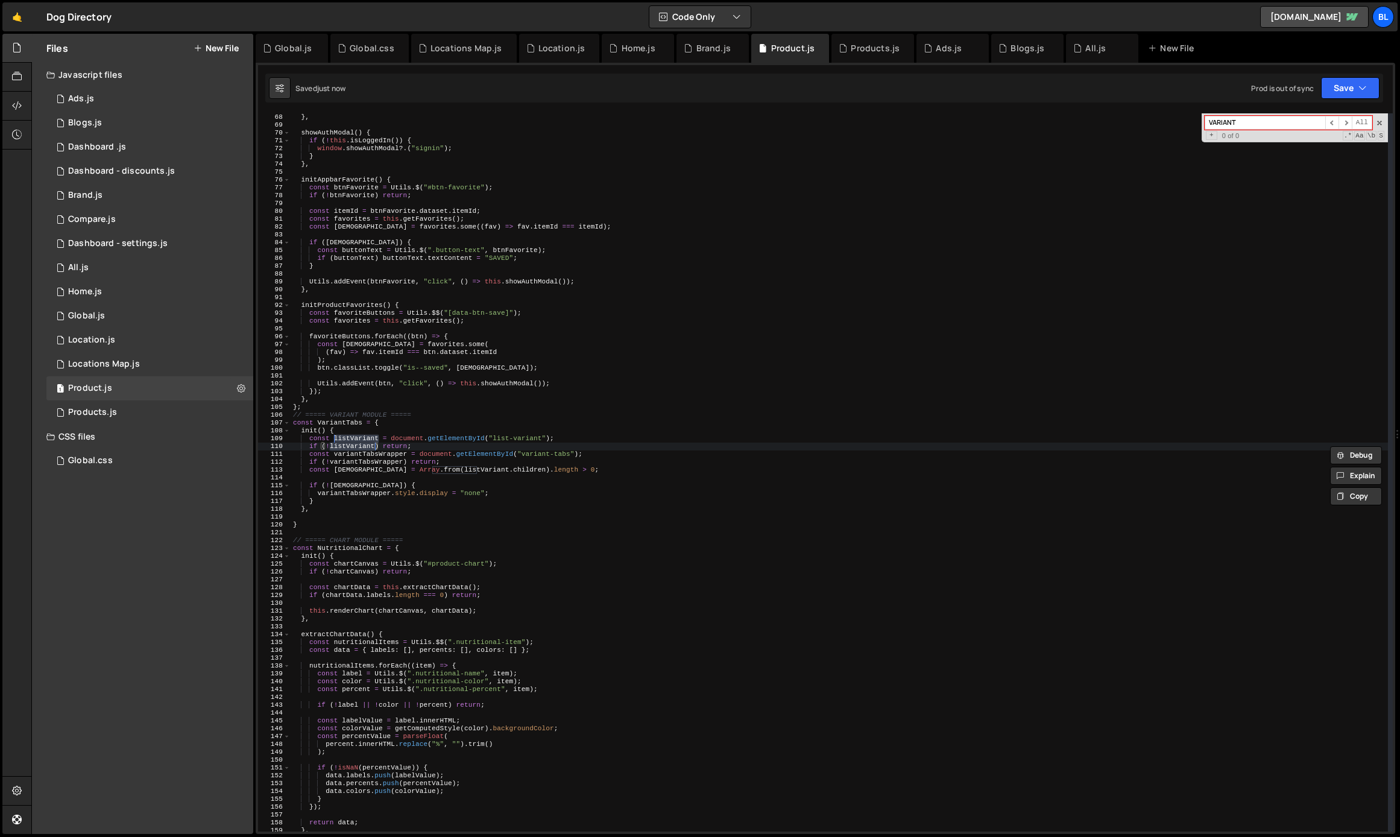
click at [415, 456] on div "return window . storage ?. isLoggedIn ( ) || false ; } , showAuthModal ( ) { if…" at bounding box center [839, 472] width 1097 height 734
click at [445, 471] on div "return window . storage ?. isLoggedIn ( ) || false ; } , showAuthModal ( ) { if…" at bounding box center [839, 472] width 1097 height 734
click at [485, 467] on div "return window . storage ?. isLoggedIn ( ) || false ; } , showAuthModal ( ) { if…" at bounding box center [839, 472] width 1097 height 734
type textarea "if (!variantTabsWrapper) return;"
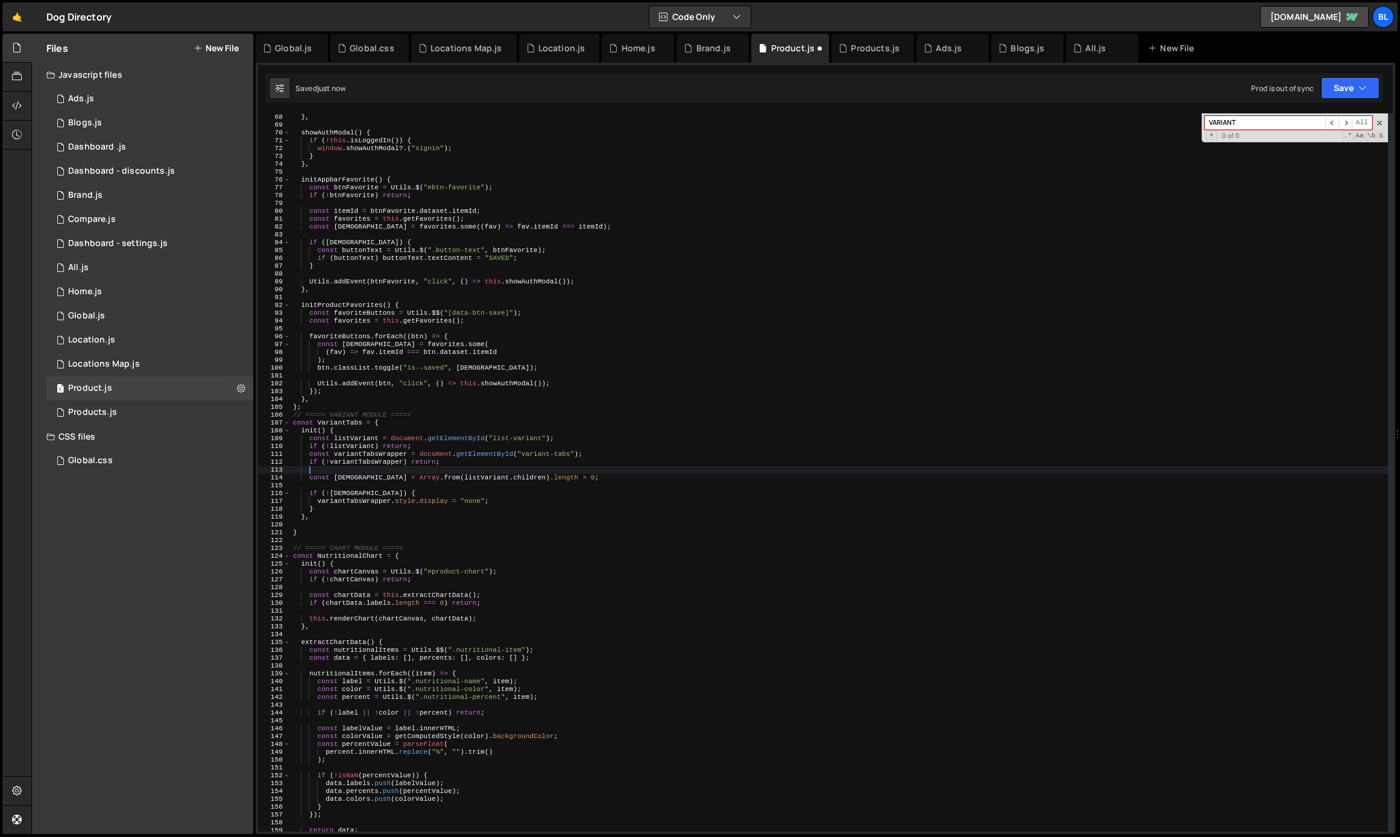
click at [460, 476] on div "return window . storage ?. isLoggedIn ( ) || false ; } , showAuthModal ( ) { if…" at bounding box center [839, 472] width 1097 height 734
click at [494, 476] on div "return window . storage ?. isLoggedIn ( ) || false ; } , showAuthModal ( ) { if…" at bounding box center [839, 472] width 1097 height 734
click at [347, 481] on div "return window . storage ?. isLoggedIn ( ) || false ; } , showAuthModal ( ) { if…" at bounding box center [839, 472] width 1097 height 734
click at [382, 509] on div "return window . storage ?. isLoggedIn ( ) || false ; } , showAuthModal ( ) { if…" at bounding box center [839, 472] width 1097 height 734
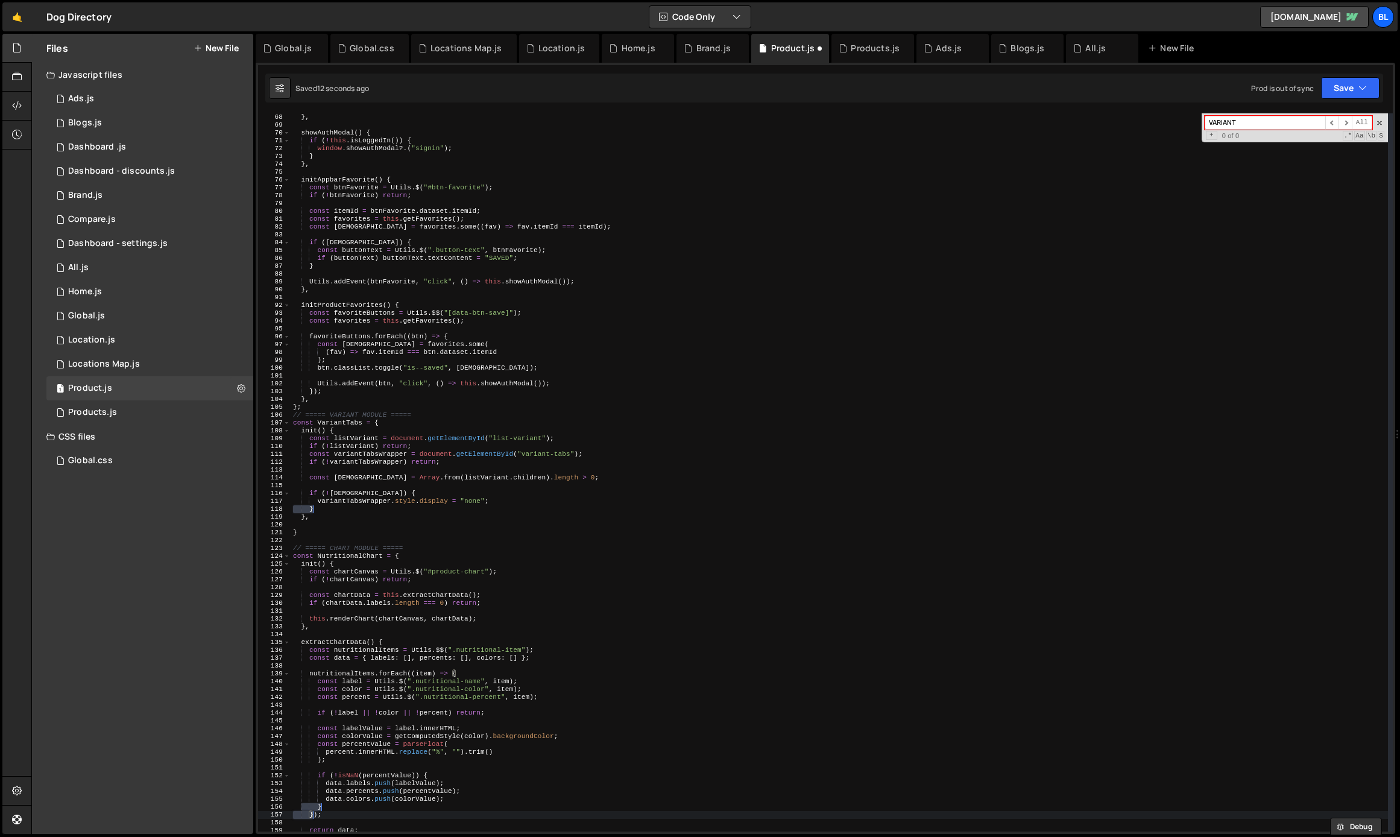
click at [403, 503] on div "return window . storage ?. isLoggedIn ( ) || false ; } , showAuthModal ( ) { if…" at bounding box center [839, 472] width 1097 height 734
click at [342, 423] on div "return window . storage ?. isLoggedIn ( ) || false ; } , showAuthModal ( ) { if…" at bounding box center [839, 472] width 1097 height 734
click at [345, 558] on div "return window . storage ?. isLoggedIn ( ) || false ; } , showAuthModal ( ) { if…" at bounding box center [839, 472] width 1097 height 734
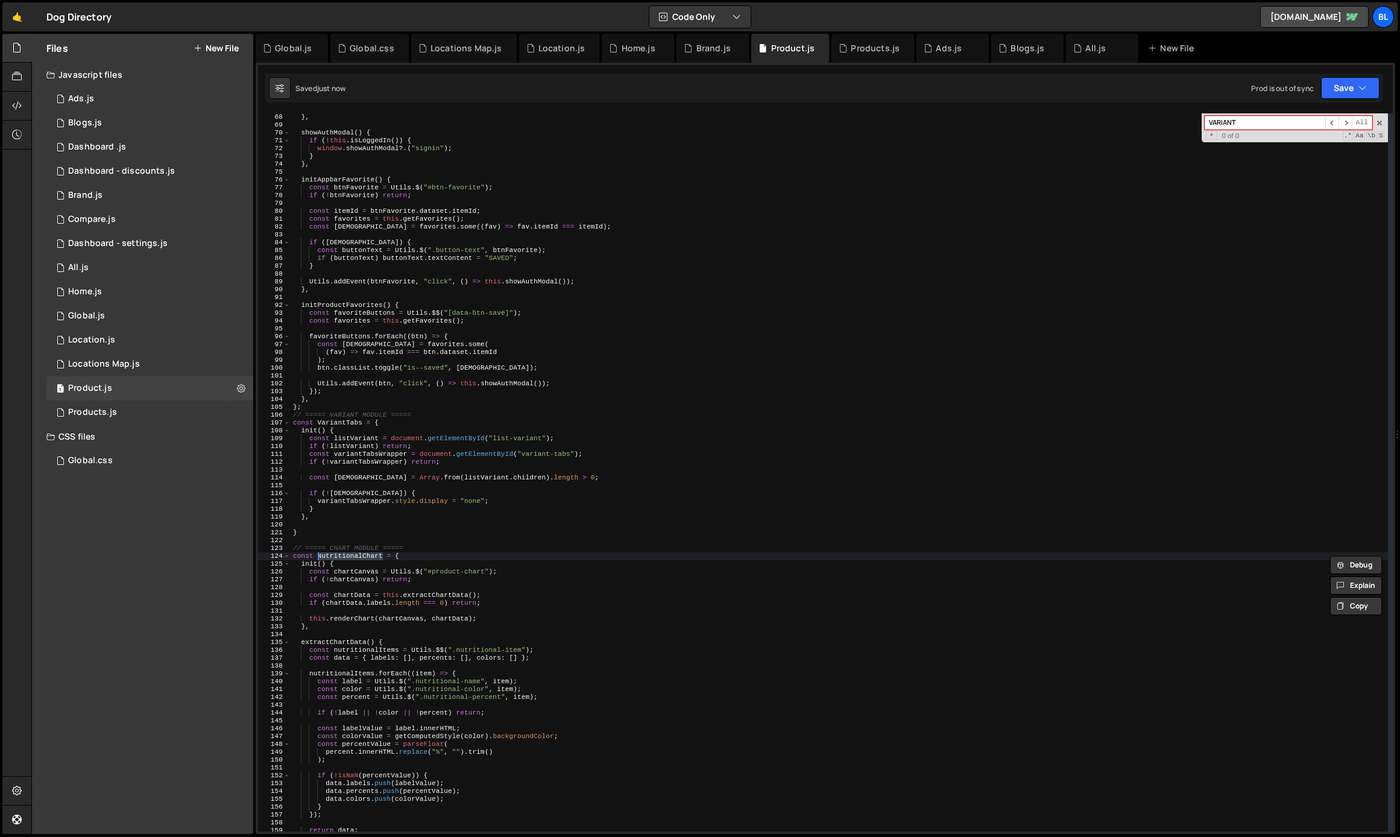
scroll to position [3520, 0]
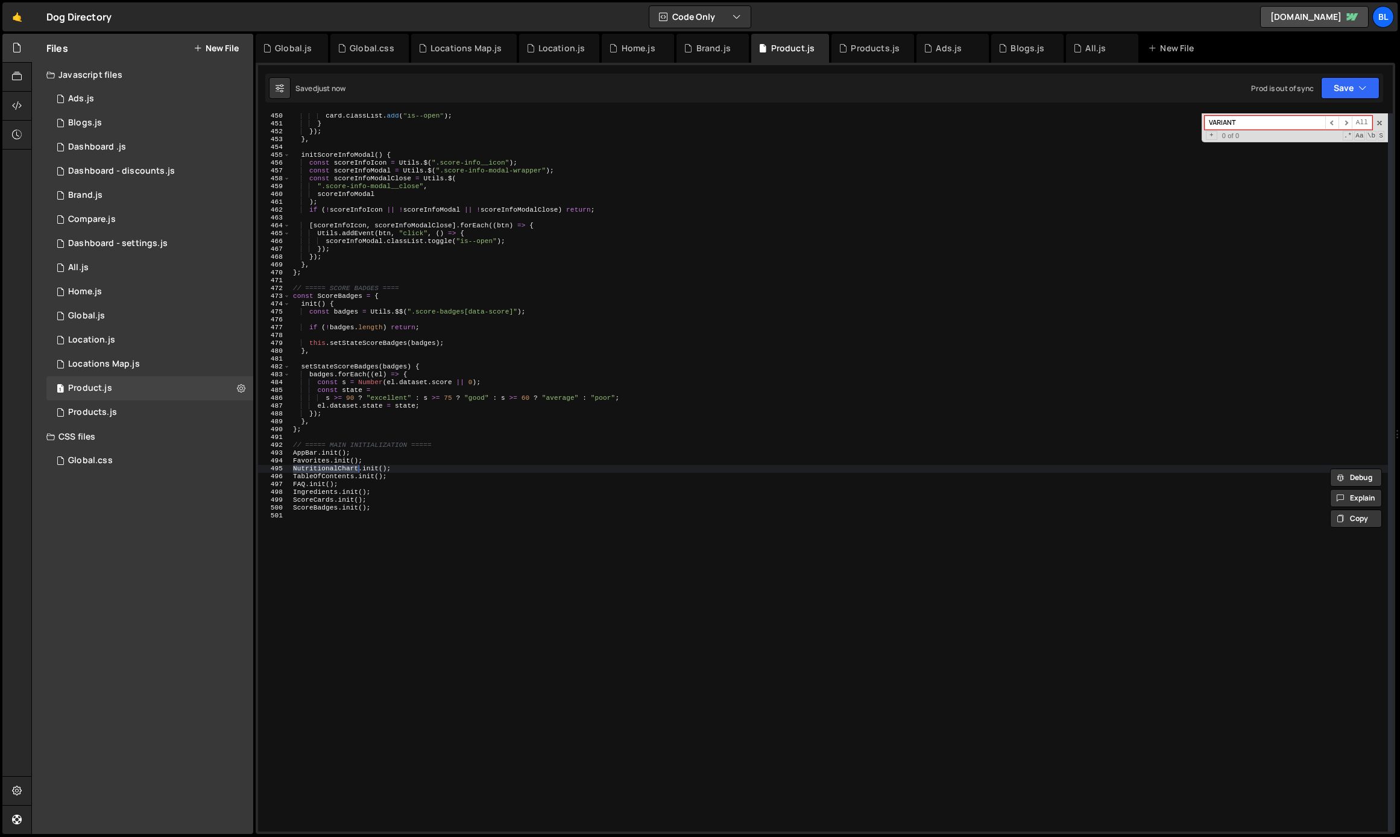
click at [388, 471] on div "card . classList . add ( "is--open" ) ; } }) ; } , initScoreInfoModal ( ) { con…" at bounding box center [839, 479] width 1097 height 734
paste textarea "VariantTabs"
click at [409, 487] on div "card . classList . add ( "is--open" ) ; } }) ; } , initScoreInfoModal ( ) { con…" at bounding box center [839, 479] width 1097 height 734
click at [321, 467] on div "card . classList . add ( "is--open" ) ; } }) ; } , initScoreInfoModal ( ) { con…" at bounding box center [839, 479] width 1097 height 734
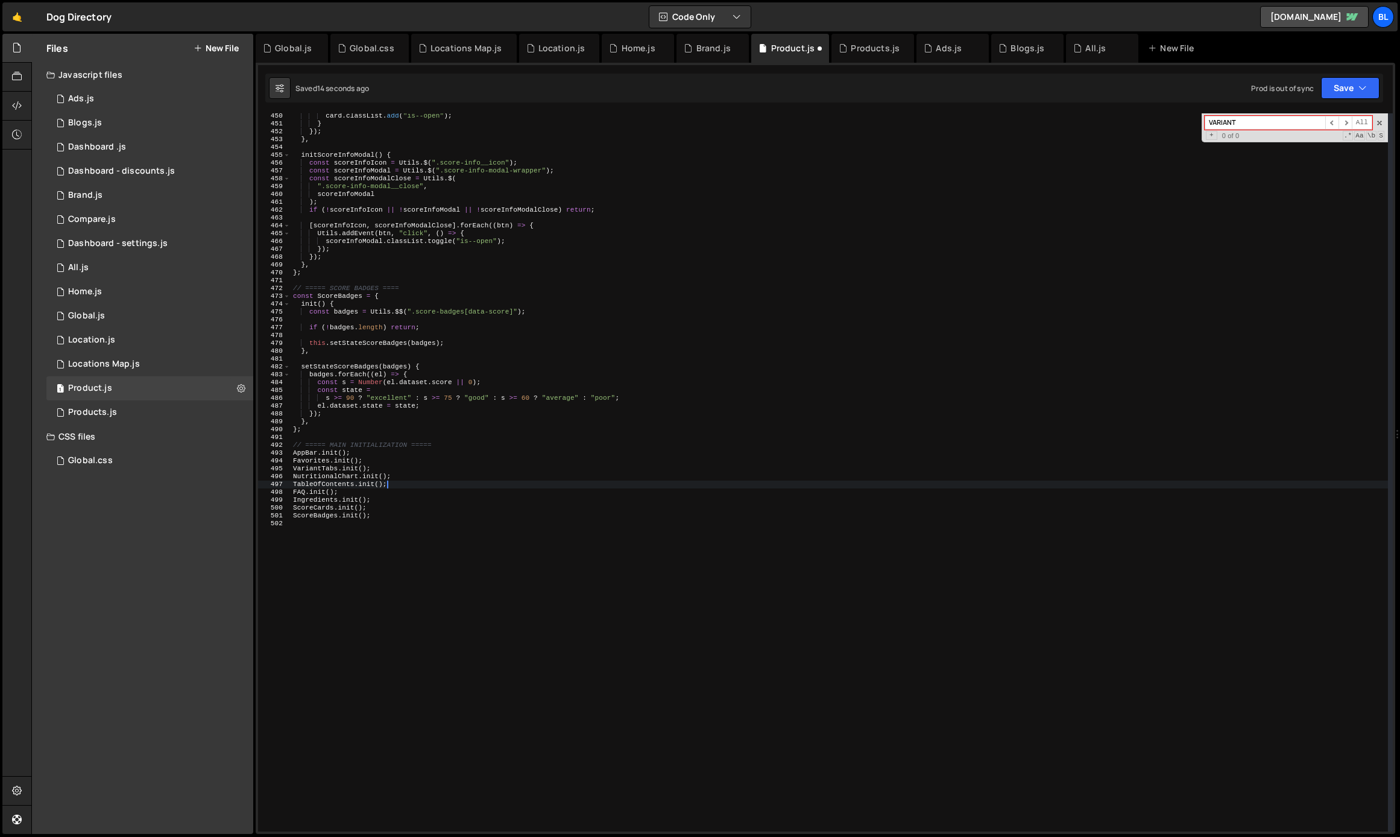
click at [321, 467] on div "card . classList . add ( "is--open" ) ; } }) ; } , initScoreInfoModal ( ) { con…" at bounding box center [839, 479] width 1097 height 734
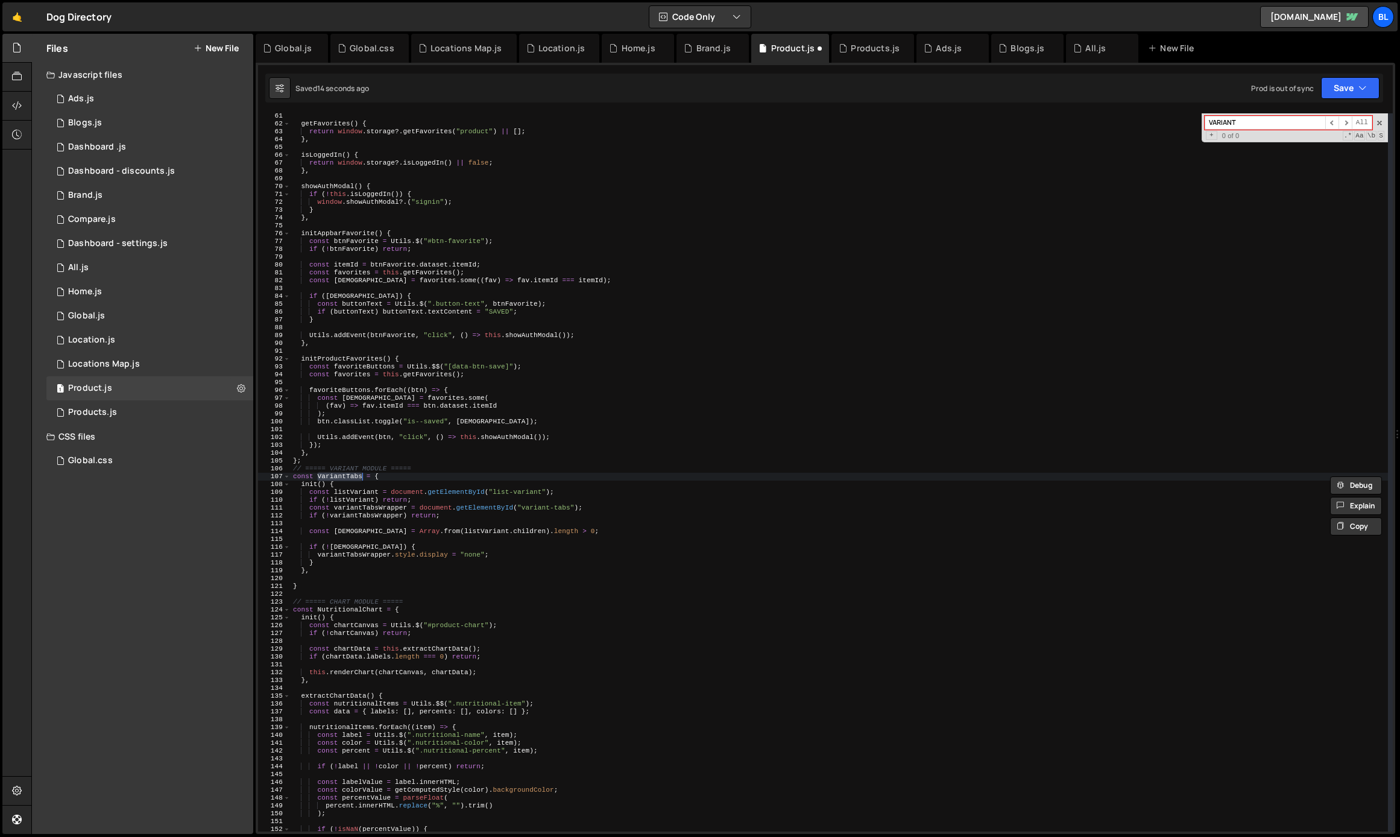
scroll to position [472, 0]
click at [344, 478] on div "getFavorites ( ) { return window . storage ?. getFavorites ( "product" ) || [ ]…" at bounding box center [839, 479] width 1097 height 734
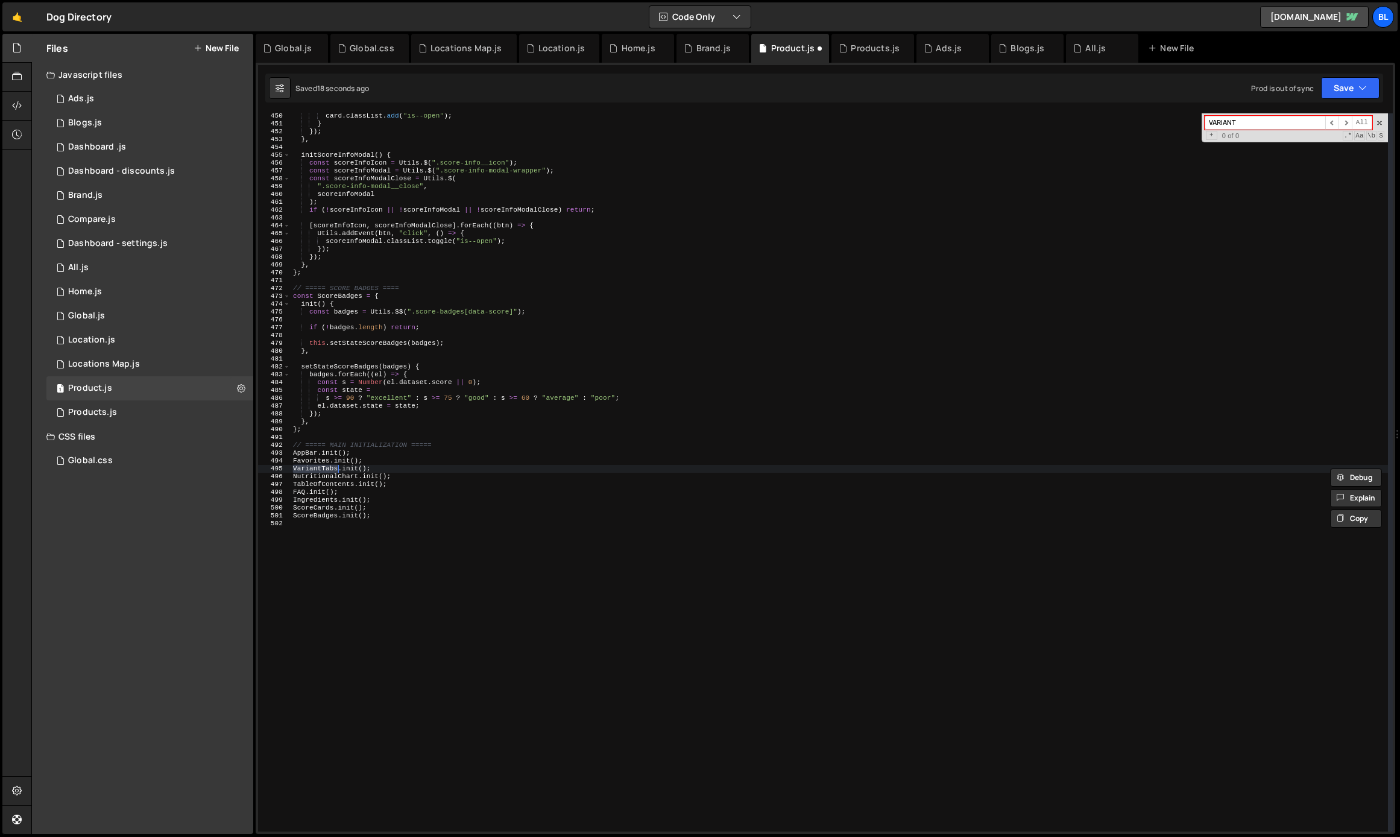
click at [383, 477] on div "card . classList . add ( "is--open" ) ; } }) ; } , initScoreInfoModal ( ) { con…" at bounding box center [839, 479] width 1097 height 734
click at [307, 469] on div "card . classList . add ( "is--open" ) ; } }) ; } , initScoreInfoModal ( ) { con…" at bounding box center [839, 479] width 1097 height 734
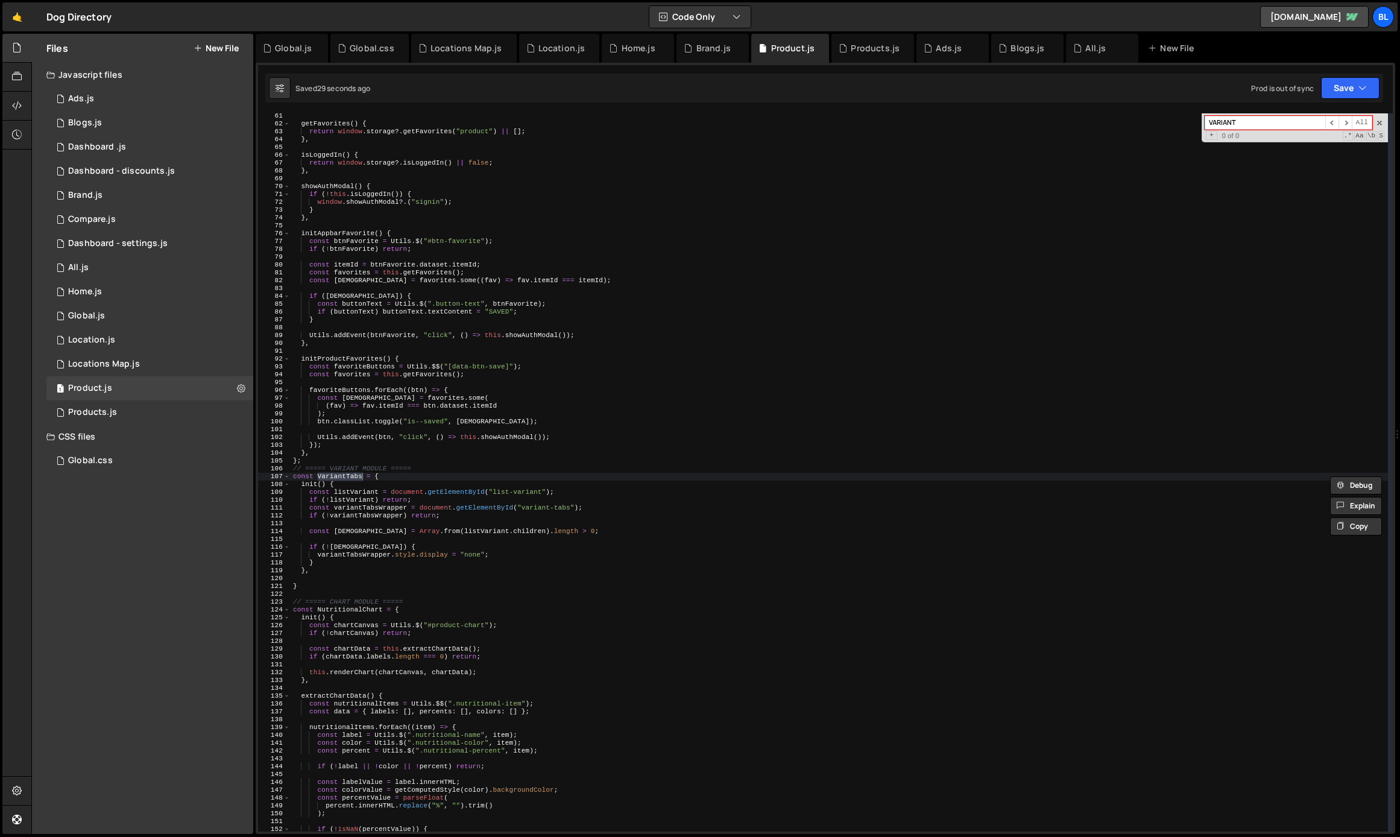
click at [391, 481] on div "getFavorites ( ) { return window . storage ?. getFavorites ( "product" ) || [ ]…" at bounding box center [839, 479] width 1097 height 734
click at [532, 497] on div "getFavorites ( ) { return window . storage ?. getFavorites ( "product" ) || [ ]…" at bounding box center [839, 479] width 1097 height 734
click at [528, 492] on div "getFavorites ( ) { return window . storage ?. getFavorites ( "product" ) || [ ]…" at bounding box center [839, 479] width 1097 height 734
paste textarea "list-variant"
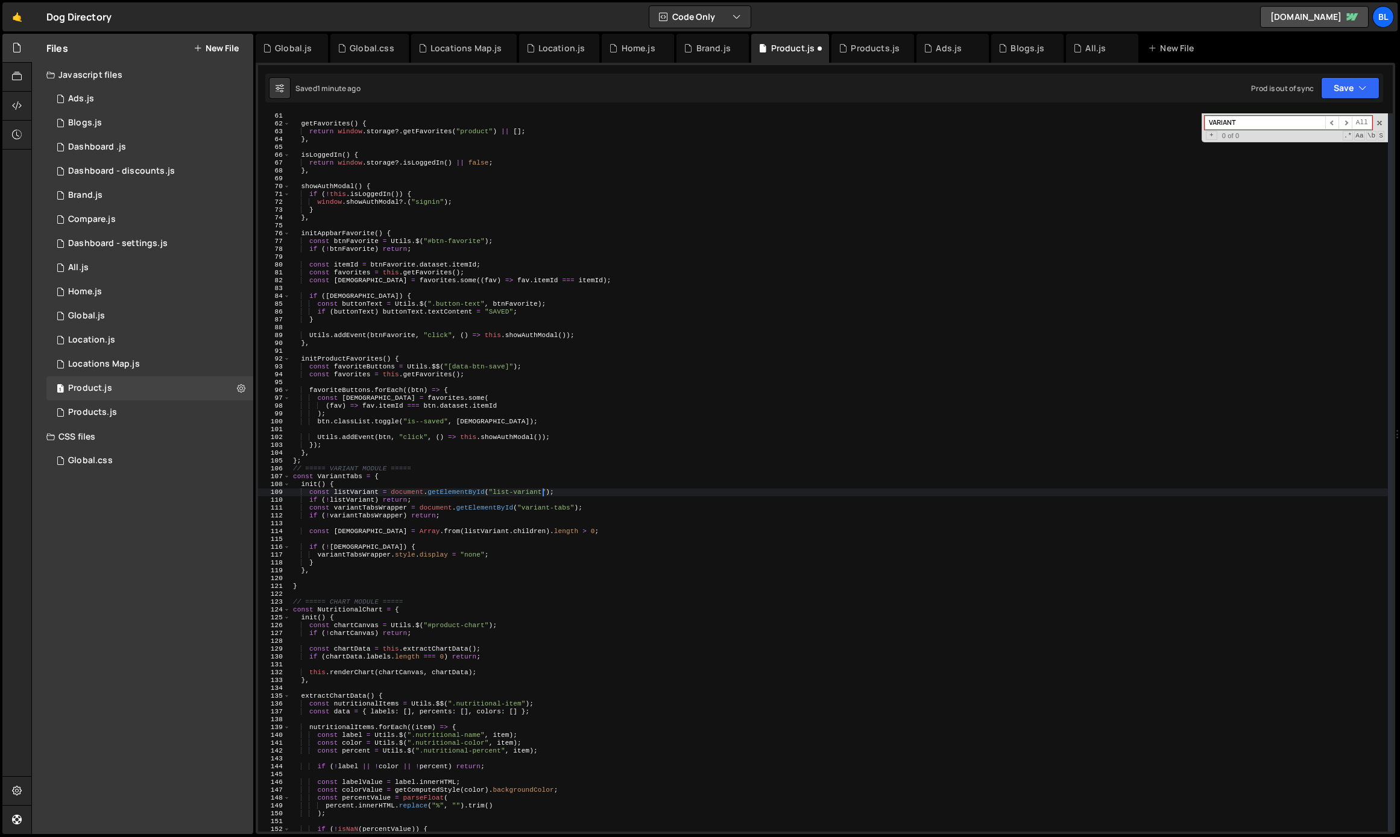
click at [440, 506] on div "getFavorites ( ) { return window . storage ?. getFavorites ( "product" ) || [ ]…" at bounding box center [839, 479] width 1097 height 734
click at [361, 491] on div "getFavorites ( ) { return window . storage ?. getFavorites ( "product" ) || [ ]…" at bounding box center [839, 479] width 1097 height 734
type textarea "const listVariant = document.getElementById("list-variant");"
click at [361, 491] on div "getFavorites ( ) { return window . storage ?. getFavorites ( "product" ) || [ ]…" at bounding box center [839, 479] width 1097 height 734
click at [354, 490] on div "getFavorites ( ) { return window . storage ?. getFavorites ( "product" ) || [ ]…" at bounding box center [839, 479] width 1097 height 734
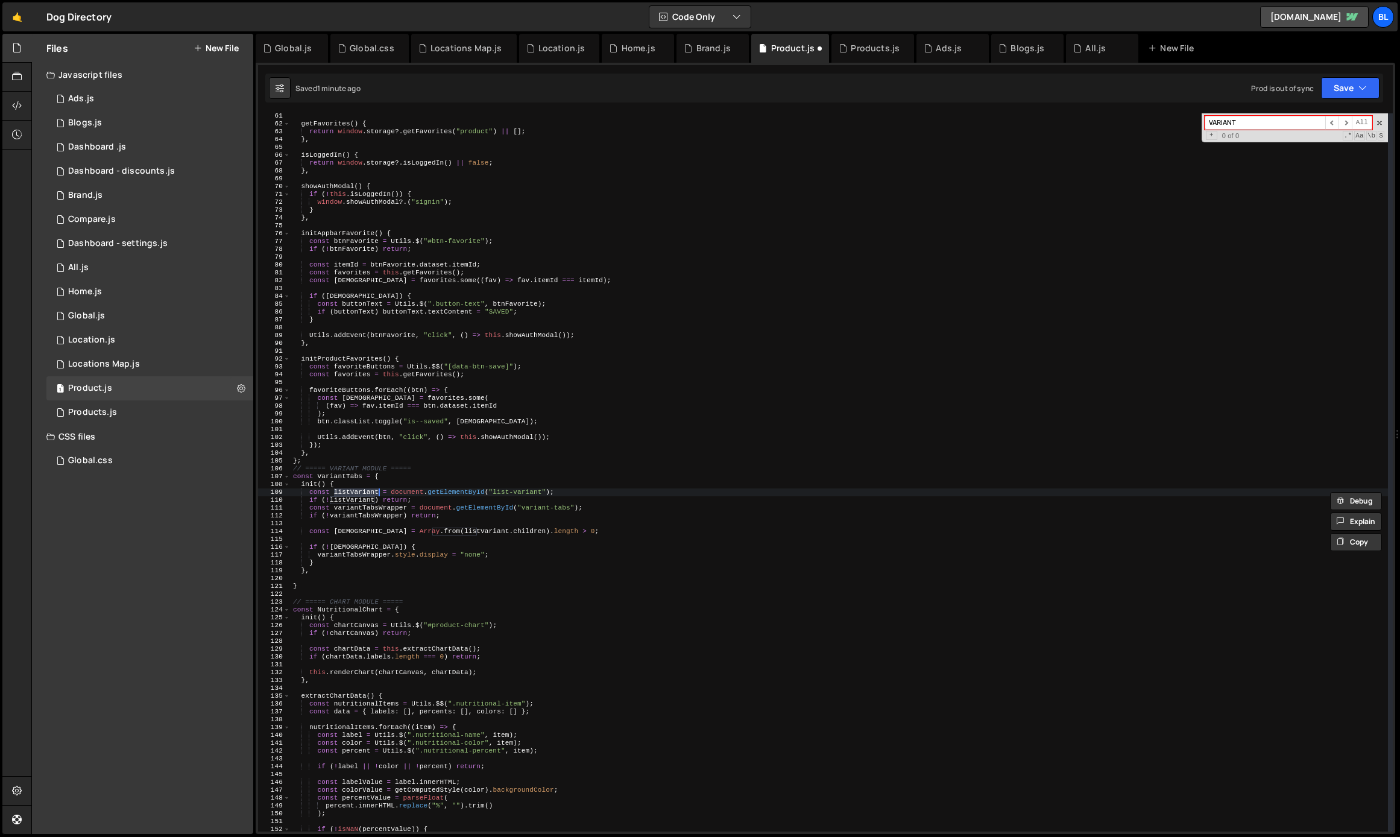
click at [354, 490] on div "getFavorites ( ) { return window . storage ?. getFavorites ( "product" ) || [ ]…" at bounding box center [839, 479] width 1097 height 734
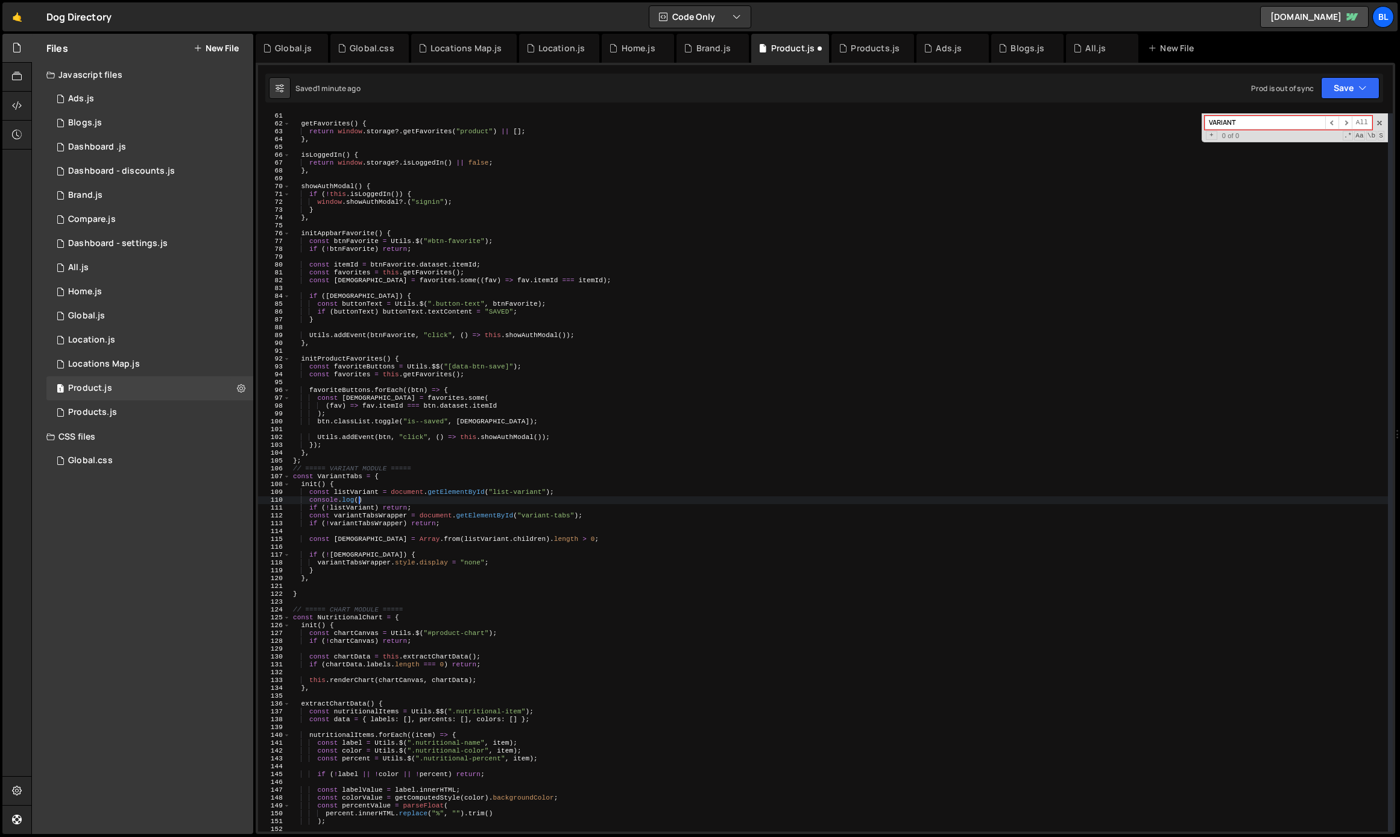
paste textarea "listVariant)"
paste textarea "variantTabsWrapper"
type textarea "console.log(variantTabsWrapper);"
click at [381, 541] on div "getFavorites ( ) { return window . storage ?. getFavorites ( "product" ) || [ ]…" at bounding box center [839, 479] width 1097 height 734
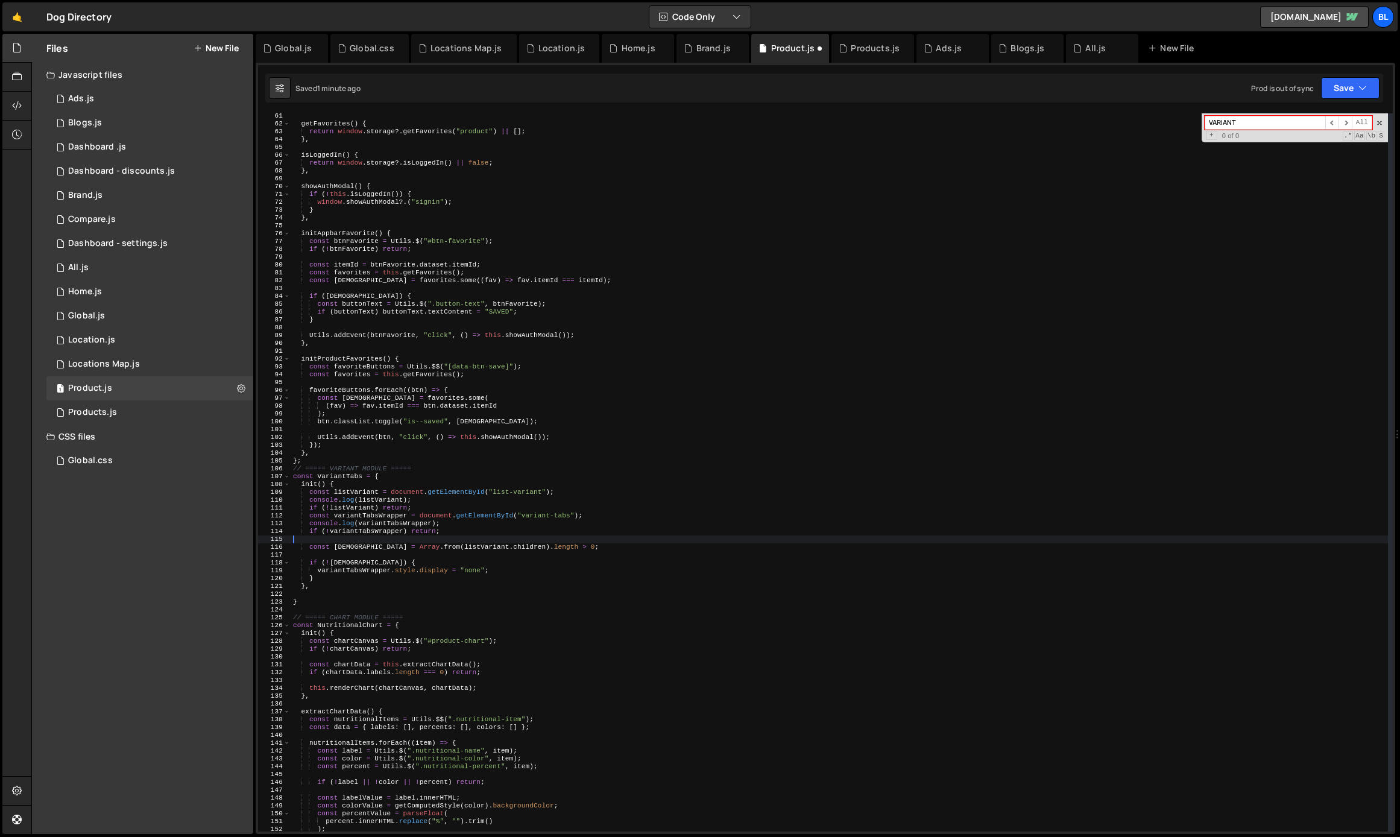
scroll to position [0, 0]
click at [457, 546] on div "getFavorites ( ) { return window . storage ?. getFavorites ( "product" ) || [ ]…" at bounding box center [839, 479] width 1097 height 734
type textarea "const [DEMOGRAPHIC_DATA] = Array.from(listVariant.children).length > 0;"
click at [457, 546] on div "getFavorites ( ) { return window . storage ?. getFavorites ( "product" ) || [ ]…" at bounding box center [839, 479] width 1097 height 734
click at [426, 556] on div "getFavorites ( ) { return window . storage ?. getFavorites ( "product" ) || [ ]…" at bounding box center [839, 479] width 1097 height 734
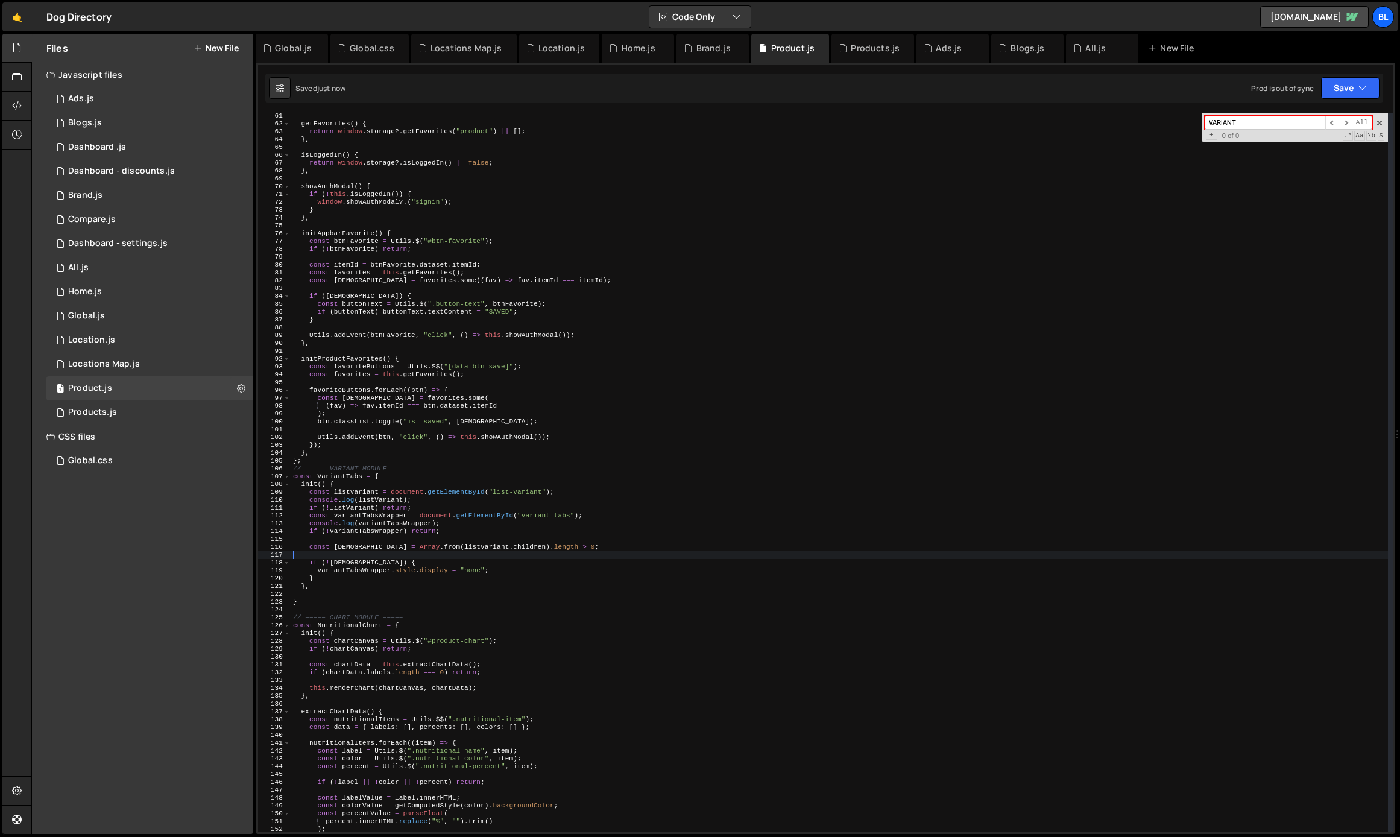
click at [383, 555] on div "getFavorites ( ) { return window . storage ?. getFavorites ( "product" ) || [ ]…" at bounding box center [839, 479] width 1097 height 734
click at [395, 557] on div "getFavorites ( ) { return window . storage ?. getFavorites ( "product" ) || [ ]…" at bounding box center [839, 479] width 1097 height 734
click at [345, 576] on div "getFavorites ( ) { return window . storage ?. getFavorites ( "product" ) || [ ]…" at bounding box center [839, 479] width 1097 height 734
click at [329, 564] on div "getFavorites ( ) { return window . storage ?. getFavorites ( "product" ) || [ ]…" at bounding box center [839, 479] width 1097 height 734
click at [343, 565] on div "getFavorites ( ) { return window . storage ?. getFavorites ( "product" ) || [ ]…" at bounding box center [839, 479] width 1097 height 734
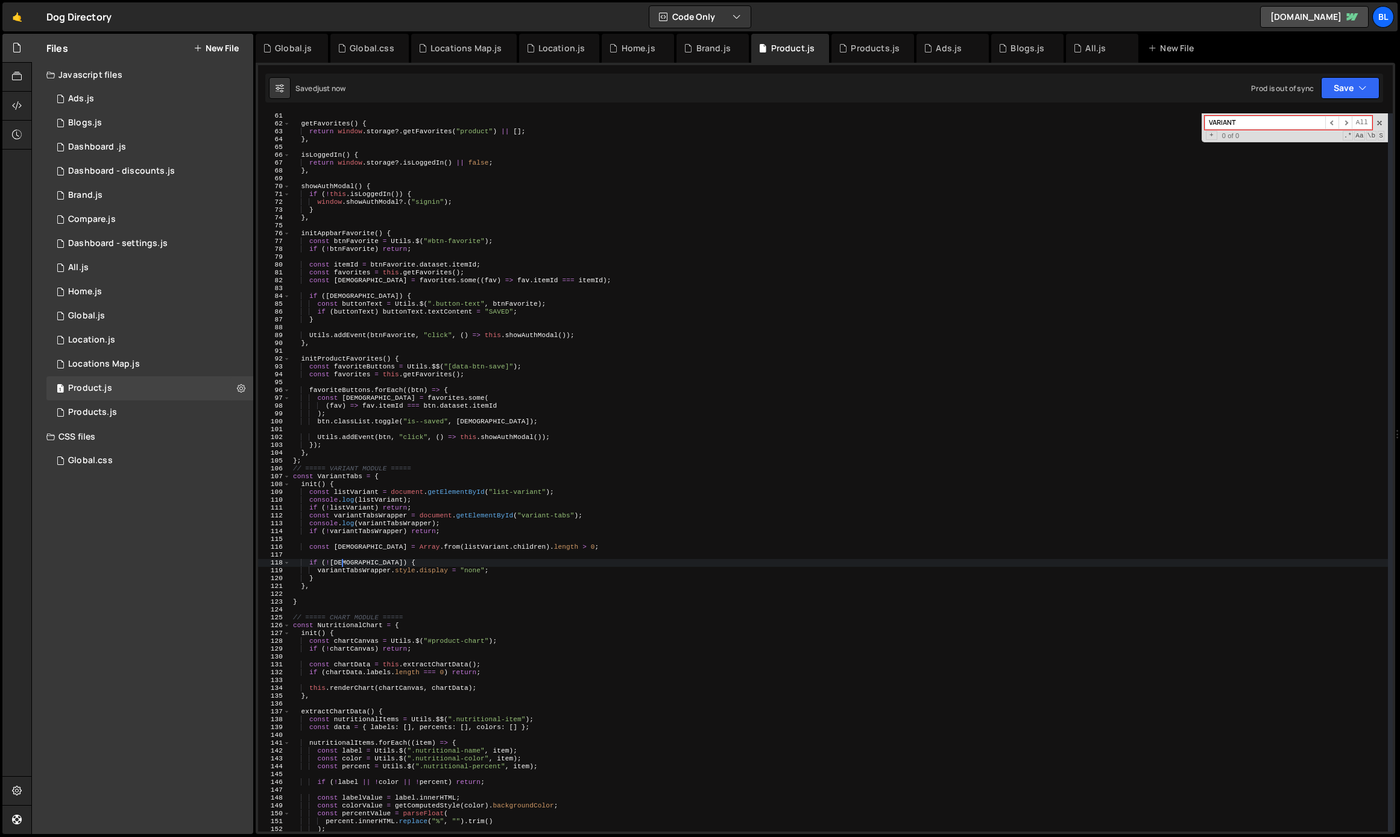
click at [343, 565] on div "getFavorites ( ) { return window . storage ?. getFavorites ( "product" ) || [ ]…" at bounding box center [839, 479] width 1097 height 734
click at [475, 574] on div "getFavorites ( ) { return window . storage ?. getFavorites ( "product" ) || [ ]…" at bounding box center [839, 479] width 1097 height 734
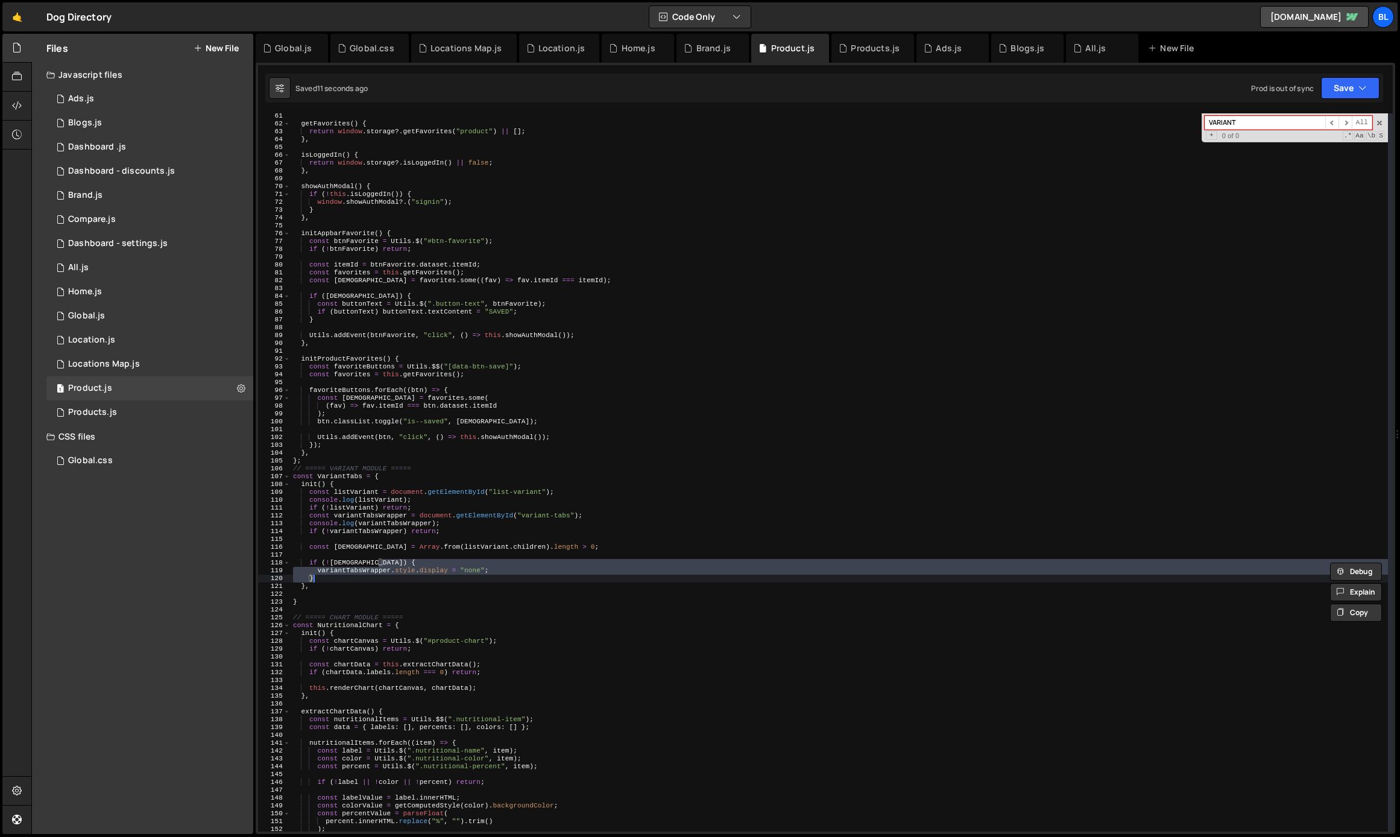
click at [464, 572] on div "getFavorites ( ) { return window . storage ?. getFavorites ( "product" ) || [ ]…" at bounding box center [839, 479] width 1097 height 734
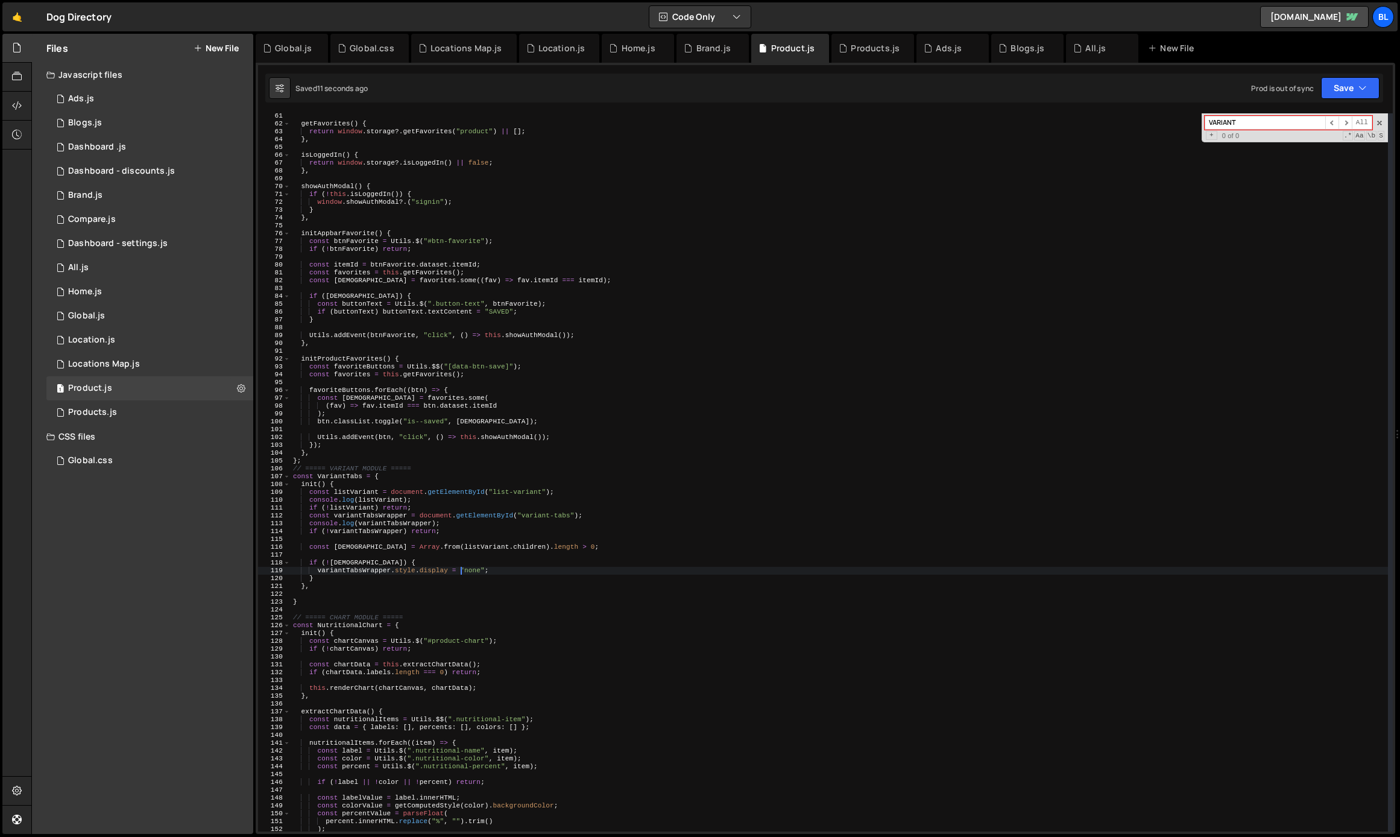
paste textarea "[DEMOGRAPHIC_DATA]"
type textarea "variantTabsWrapper.style.display = hasVariant ? "flex" : "none";"
click at [502, 596] on div "getFavorites ( ) { return window . storage ?. getFavorites ( "product" ) || [ ]…" at bounding box center [839, 479] width 1097 height 734
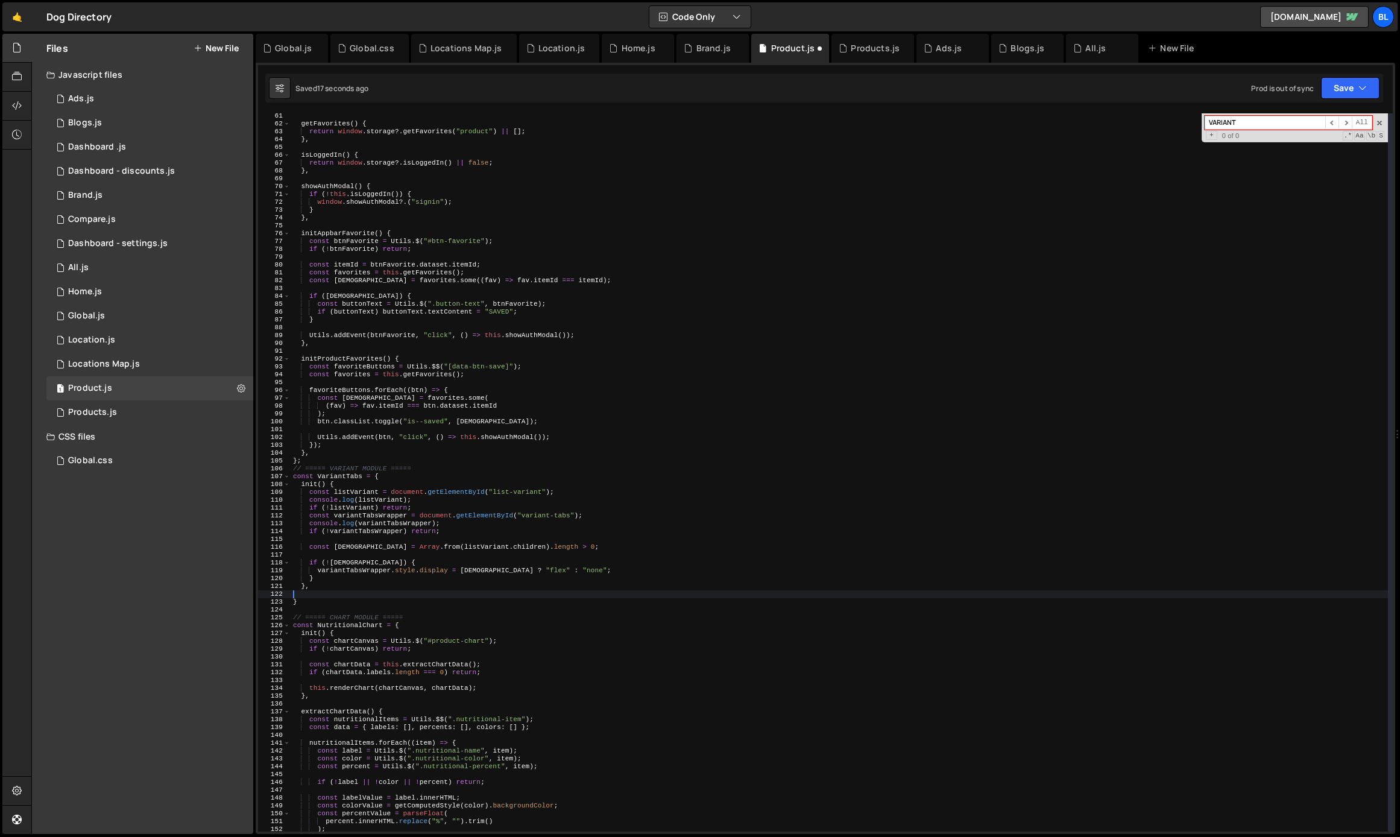
click at [491, 574] on div "getFavorites ( ) { return window . storage ?. getFavorites ( "product" ) || [ ]…" at bounding box center [839, 479] width 1097 height 734
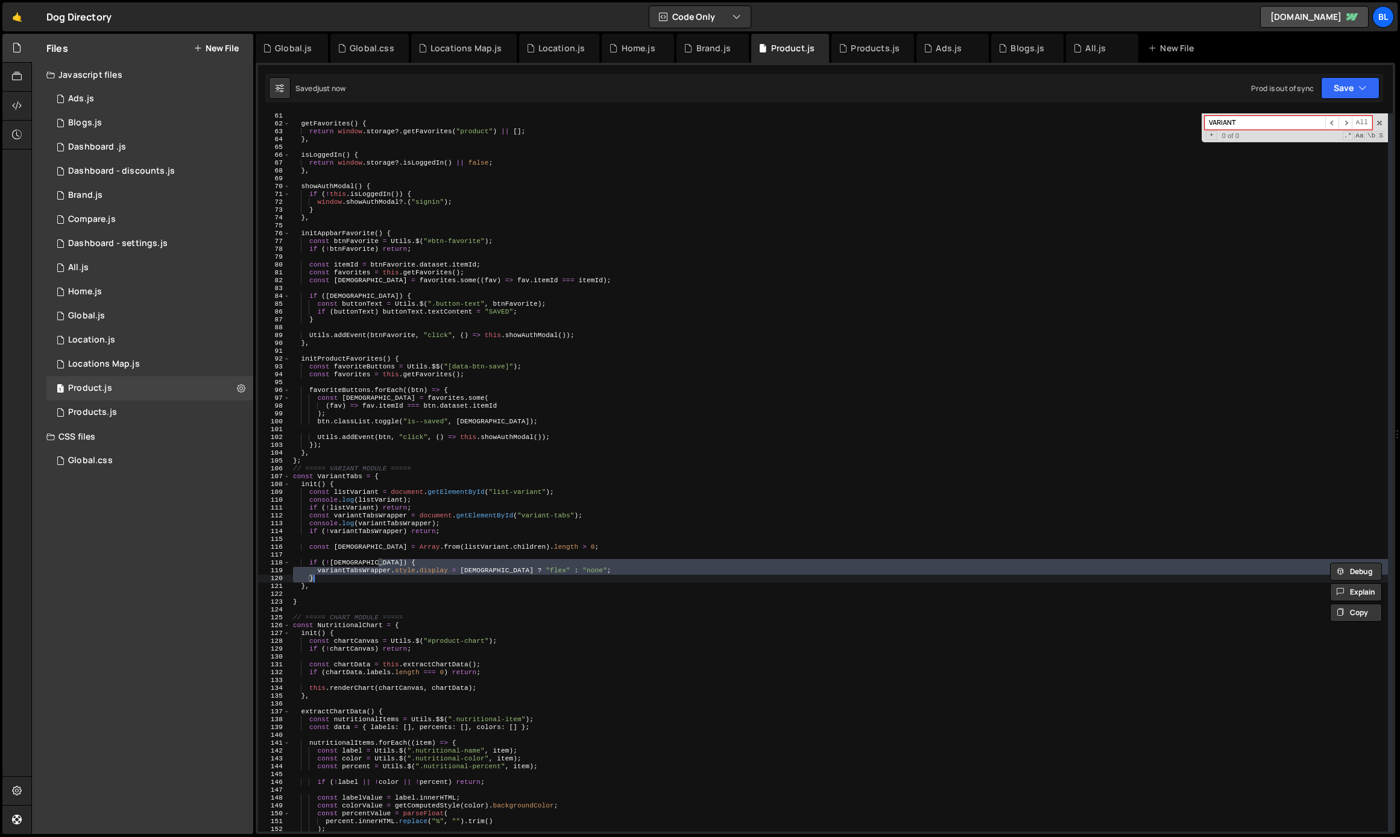
click at [489, 570] on div "getFavorites ( ) { return window . storage ?. getFavorites ( "product" ) || [ ]…" at bounding box center [839, 479] width 1097 height 734
type textarea "variantTabsWrapper.style.display = hasVariant ? "flex" : "none";"
click at [489, 570] on div "getFavorites ( ) { return window . storage ?. getFavorites ( "product" ) || [ ]…" at bounding box center [839, 479] width 1097 height 734
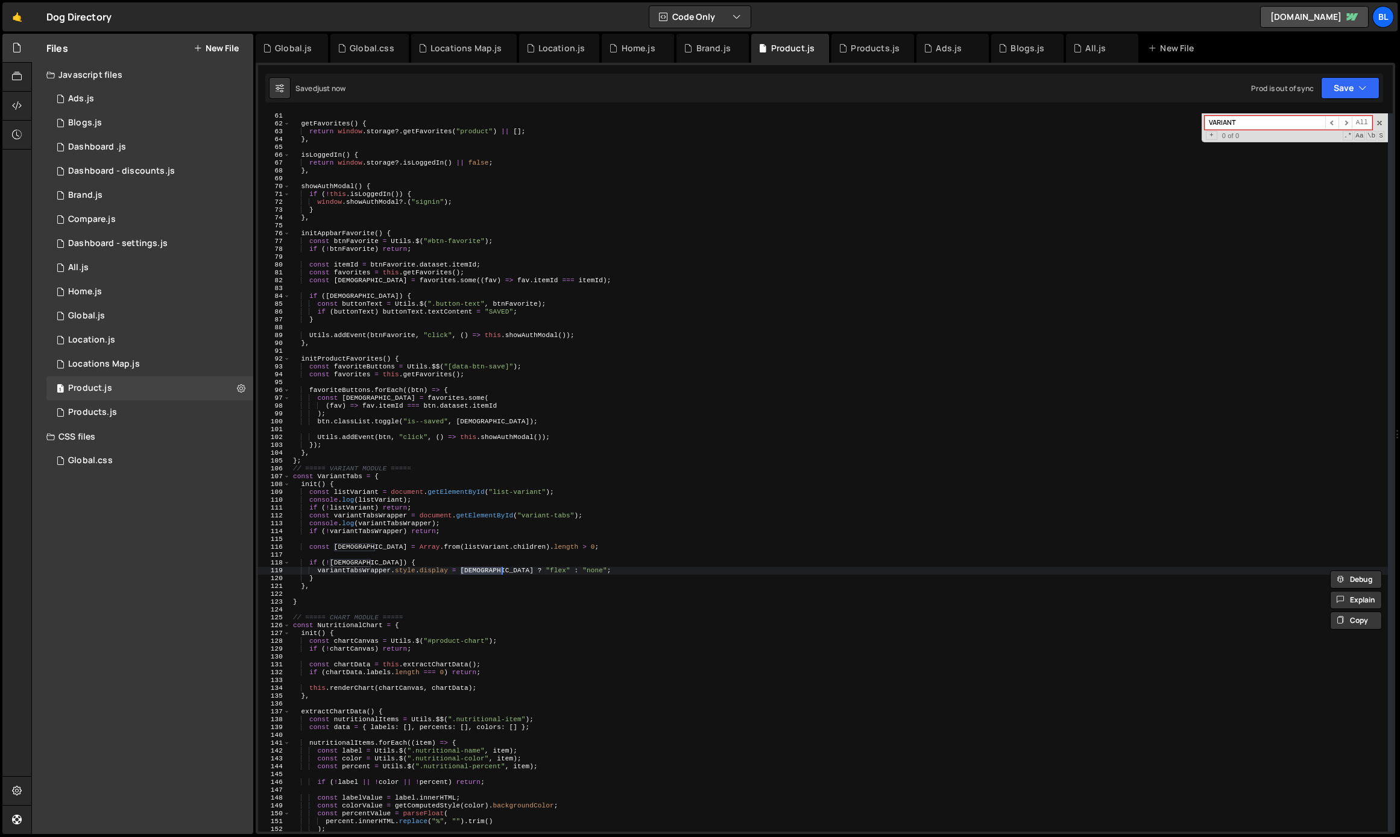
click at [533, 568] on div "getFavorites ( ) { return window . storage ?. getFavorites ( "product" ) || [ ]…" at bounding box center [839, 479] width 1097 height 734
click at [559, 568] on div "getFavorites ( ) { return window . storage ?. getFavorites ( "product" ) || [ ]…" at bounding box center [839, 479] width 1097 height 734
click at [357, 571] on div "getFavorites ( ) { return window . storage ?. getFavorites ( "product" ) || [ ]…" at bounding box center [839, 479] width 1097 height 734
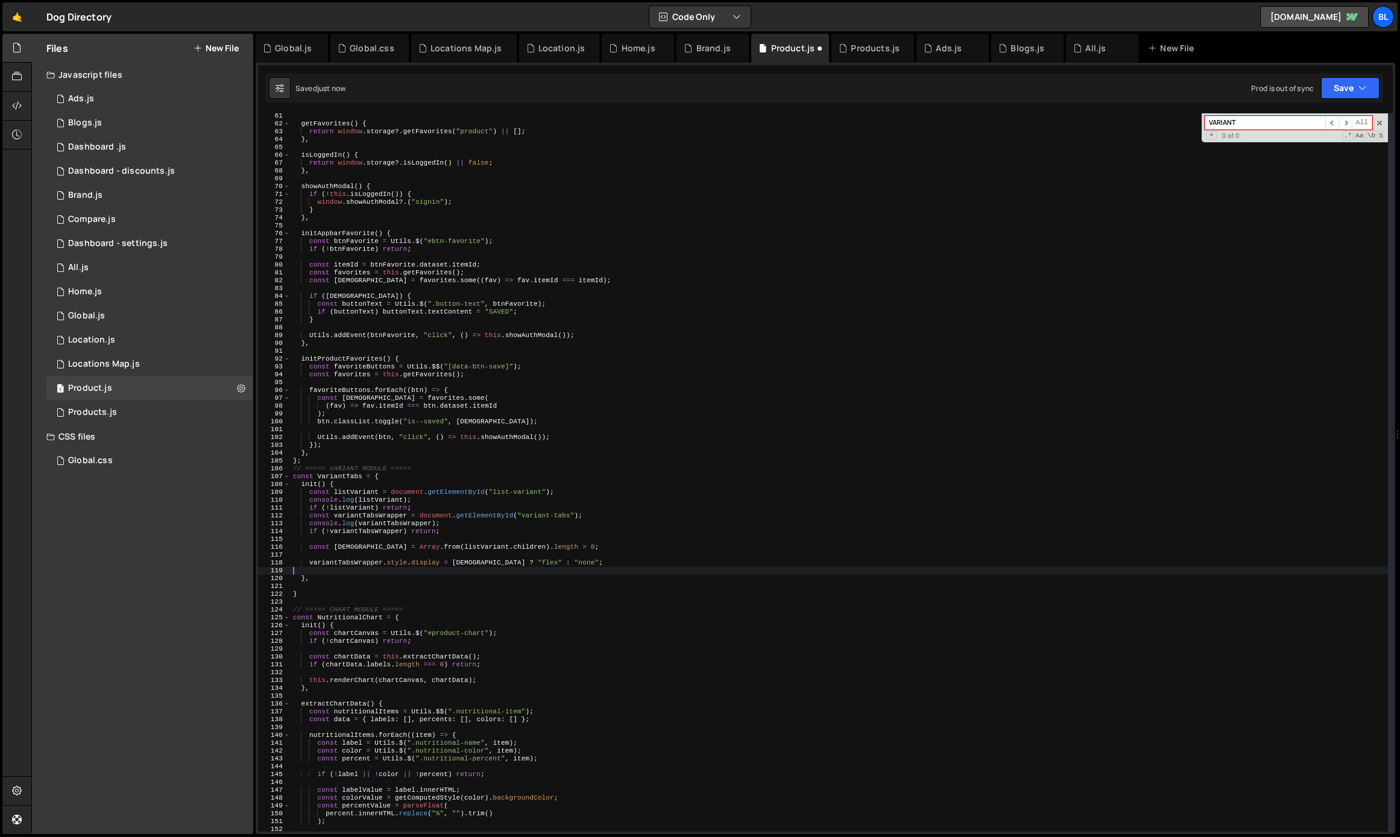
drag, startPoint x: 311, startPoint y: 570, endPoint x: 324, endPoint y: 578, distance: 15.4
click at [324, 578] on div "getFavorites ( ) { return window . storage ?. getFavorites ( "product" ) || [ ]…" at bounding box center [839, 479] width 1097 height 734
click at [342, 479] on div "getFavorites ( ) { return window . storage ?. getFavorites ( "product" ) || [ ]…" at bounding box center [839, 479] width 1097 height 734
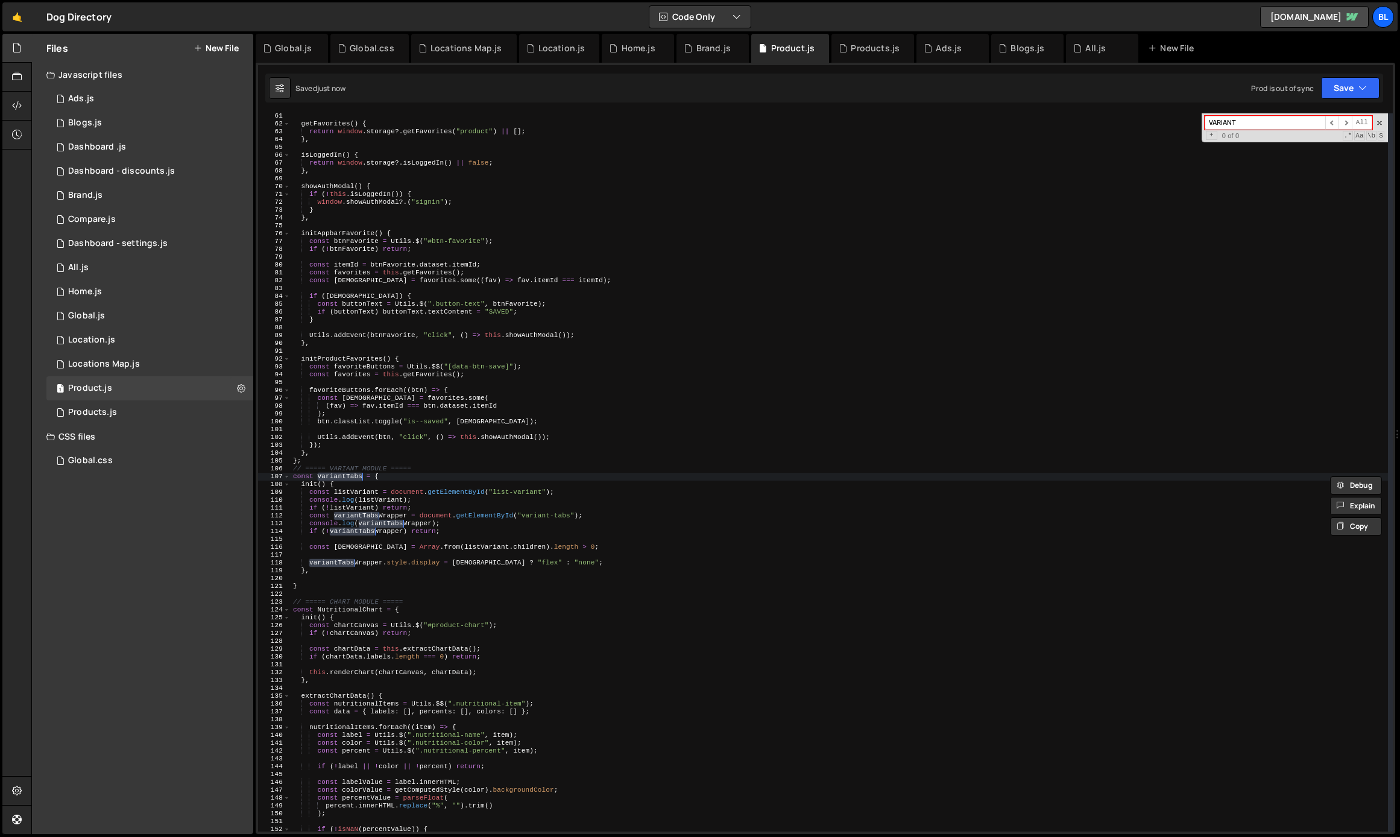
scroll to position [472, 0]
click at [427, 501] on div "getFavorites ( ) { return window . storage ?. getFavorites ( "product" ) || [ ]…" at bounding box center [839, 479] width 1097 height 734
click at [467, 493] on div "getFavorites ( ) { return window . storage ?. getFavorites ( "product" ) || [ ]…" at bounding box center [839, 479] width 1097 height 734
click at [488, 519] on div "getFavorites ( ) { return window . storage ?. getFavorites ( "product" ) || [ ]…" at bounding box center [839, 479] width 1097 height 734
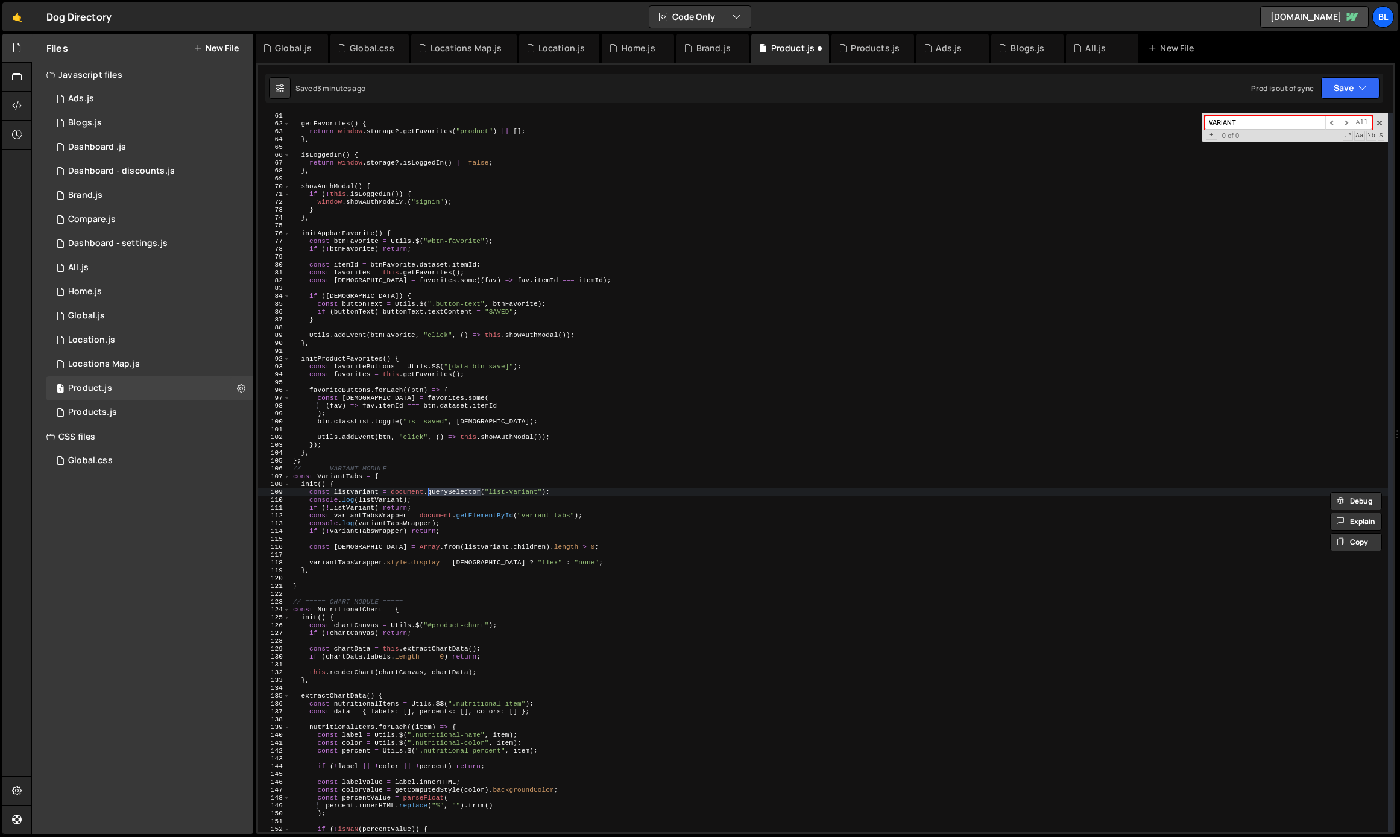
click at [488, 519] on div "getFavorites ( ) { return window . storage ?. getFavorites ( "product" ) || [ ]…" at bounding box center [839, 479] width 1097 height 734
paste textarea "querySelector"
click at [494, 490] on div "getFavorites ( ) { return window . storage ?. getFavorites ( "product" ) || [ ]…" at bounding box center [839, 479] width 1097 height 734
click at [518, 514] on div "getFavorites ( ) { return window . storage ?. getFavorites ( "product" ) || [ ]…" at bounding box center [839, 479] width 1097 height 734
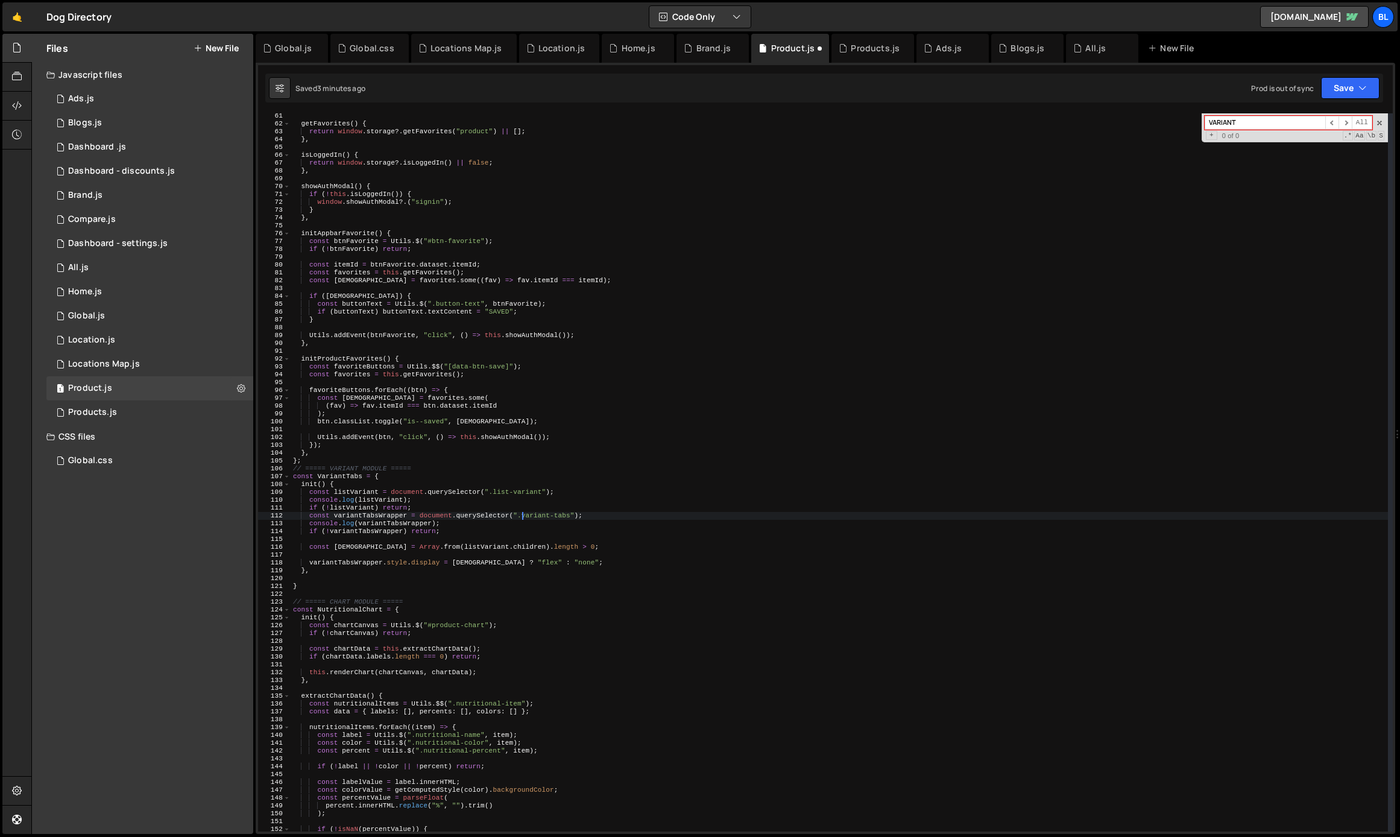
click at [552, 524] on div "getFavorites ( ) { return window . storage ?. getFavorites ( "product" ) || [ ]…" at bounding box center [839, 479] width 1097 height 734
click at [363, 490] on div "getFavorites ( ) { return window . storage ?. getFavorites ( "product" ) || [ ]…" at bounding box center [839, 479] width 1097 height 734
click at [477, 520] on div "getFavorites ( ) { return window . storage ?. getFavorites ( "product" ) || [ ]…" at bounding box center [839, 479] width 1097 height 734
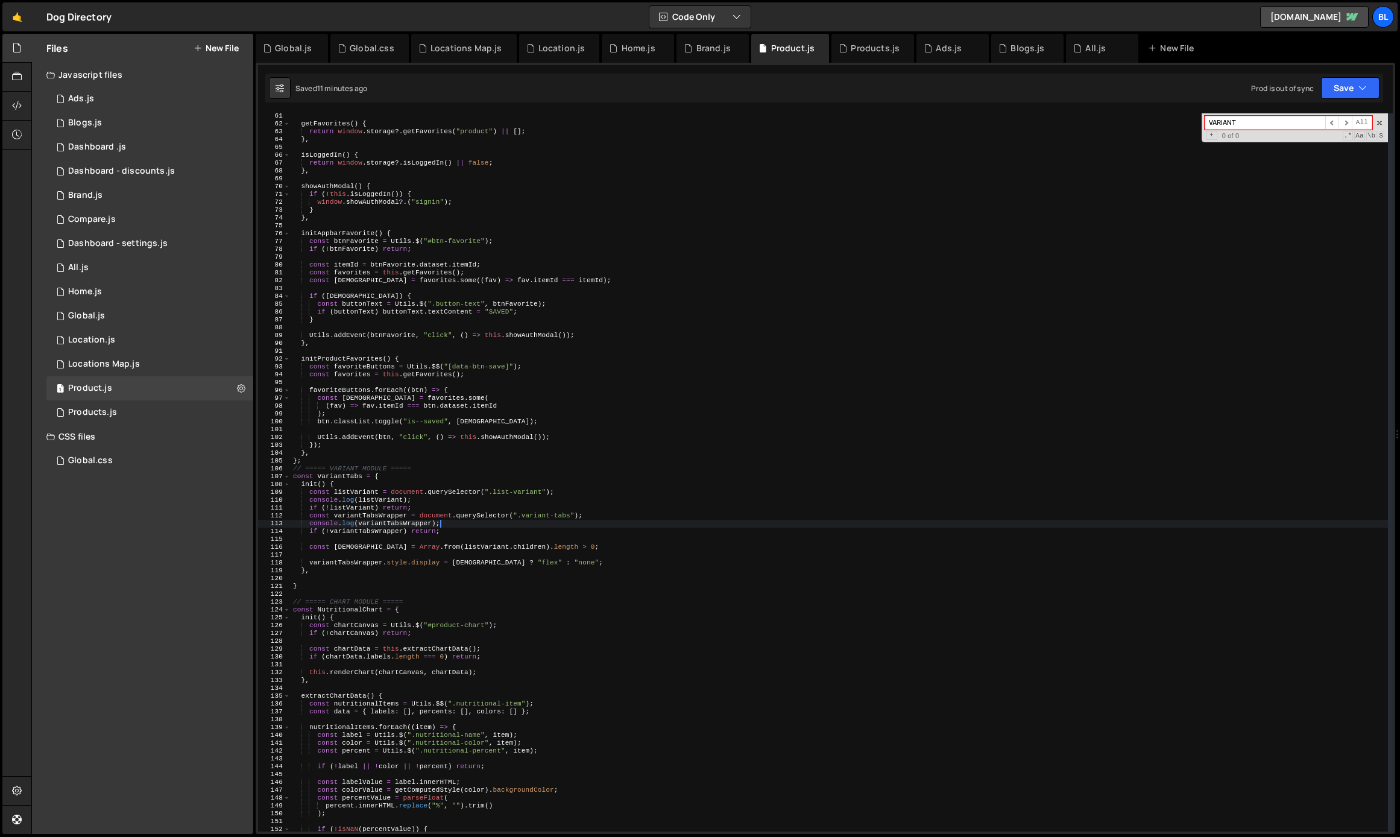
click at [477, 524] on div "getFavorites ( ) { return window . storage ?. getFavorites ( "product" ) || [ ]…" at bounding box center [839, 479] width 1097 height 734
click at [482, 493] on div "getFavorites ( ) { return window . storage ?. getFavorites ( "product" ) || [ ]…" at bounding box center [839, 479] width 1097 height 734
click at [374, 503] on div "getFavorites ( ) { return window . storage ?. getFavorites ( "product" ) || [ ]…" at bounding box center [839, 479] width 1097 height 734
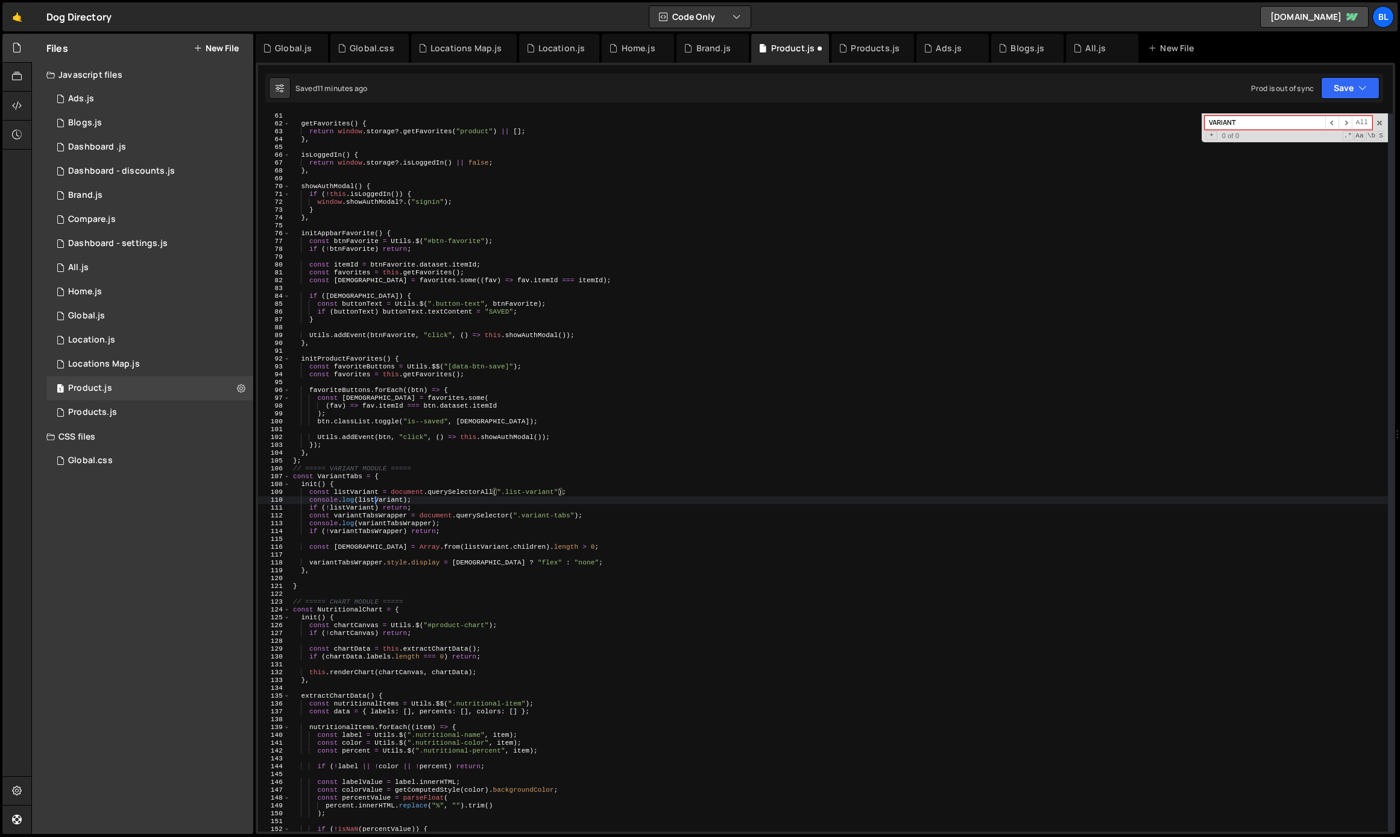
click at [374, 503] on div "getFavorites ( ) { return window . storage ?. getFavorites ( "product" ) || [ ]…" at bounding box center [839, 479] width 1097 height 734
click at [362, 509] on div "getFavorites ( ) { return window . storage ?. getFavorites ( "product" ) || [ ]…" at bounding box center [839, 479] width 1097 height 734
click at [390, 511] on div "getFavorites ( ) { return window . storage ?. getFavorites ( "product" ) || [ ]…" at bounding box center [839, 479] width 1097 height 734
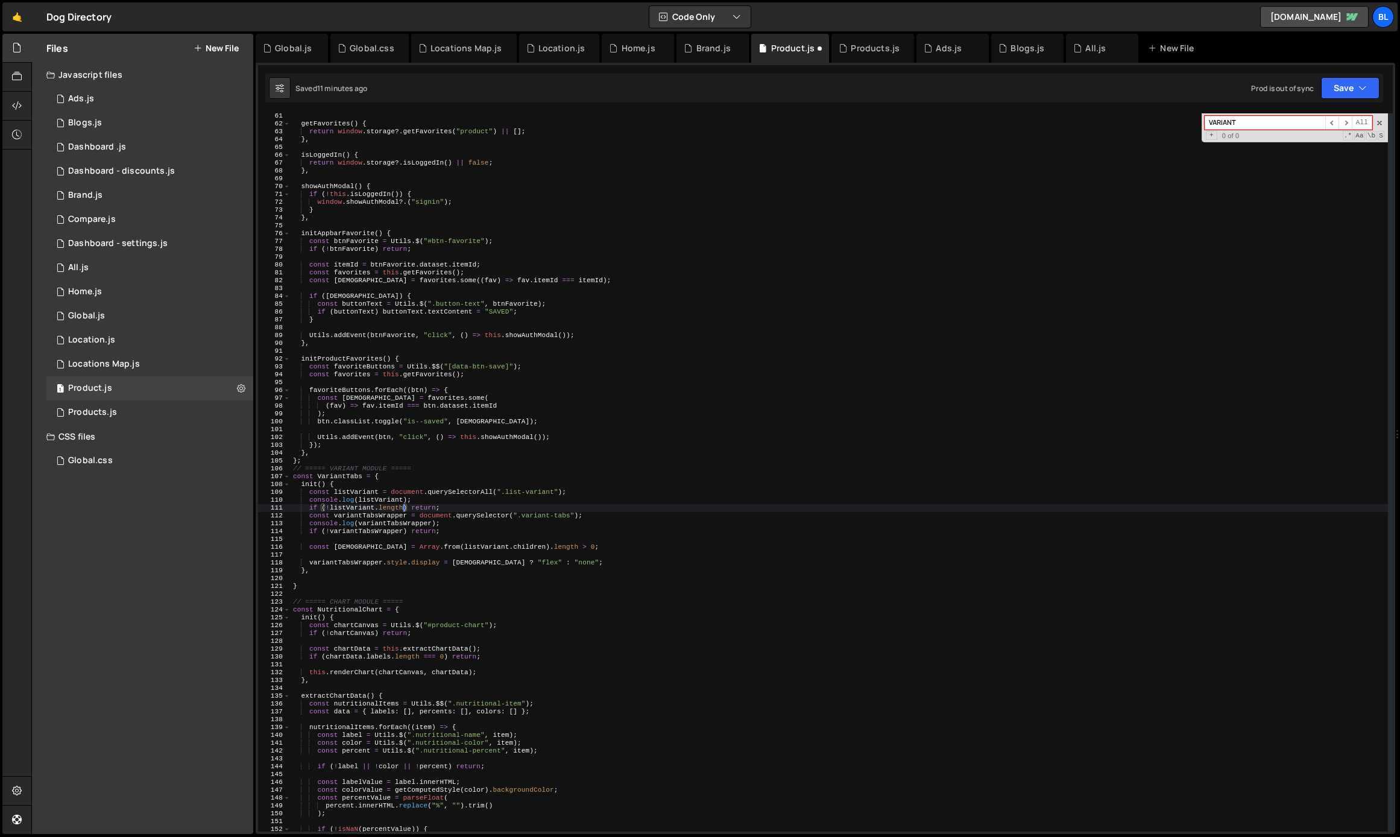
click at [390, 511] on div "getFavorites ( ) { return window . storage ?. getFavorites ( "product" ) || [ ]…" at bounding box center [839, 479] width 1097 height 734
click at [423, 526] on div "getFavorites ( ) { return window . storage ?. getFavorites ( "product" ) || [ ]…" at bounding box center [839, 479] width 1097 height 734
paste textarea "length"
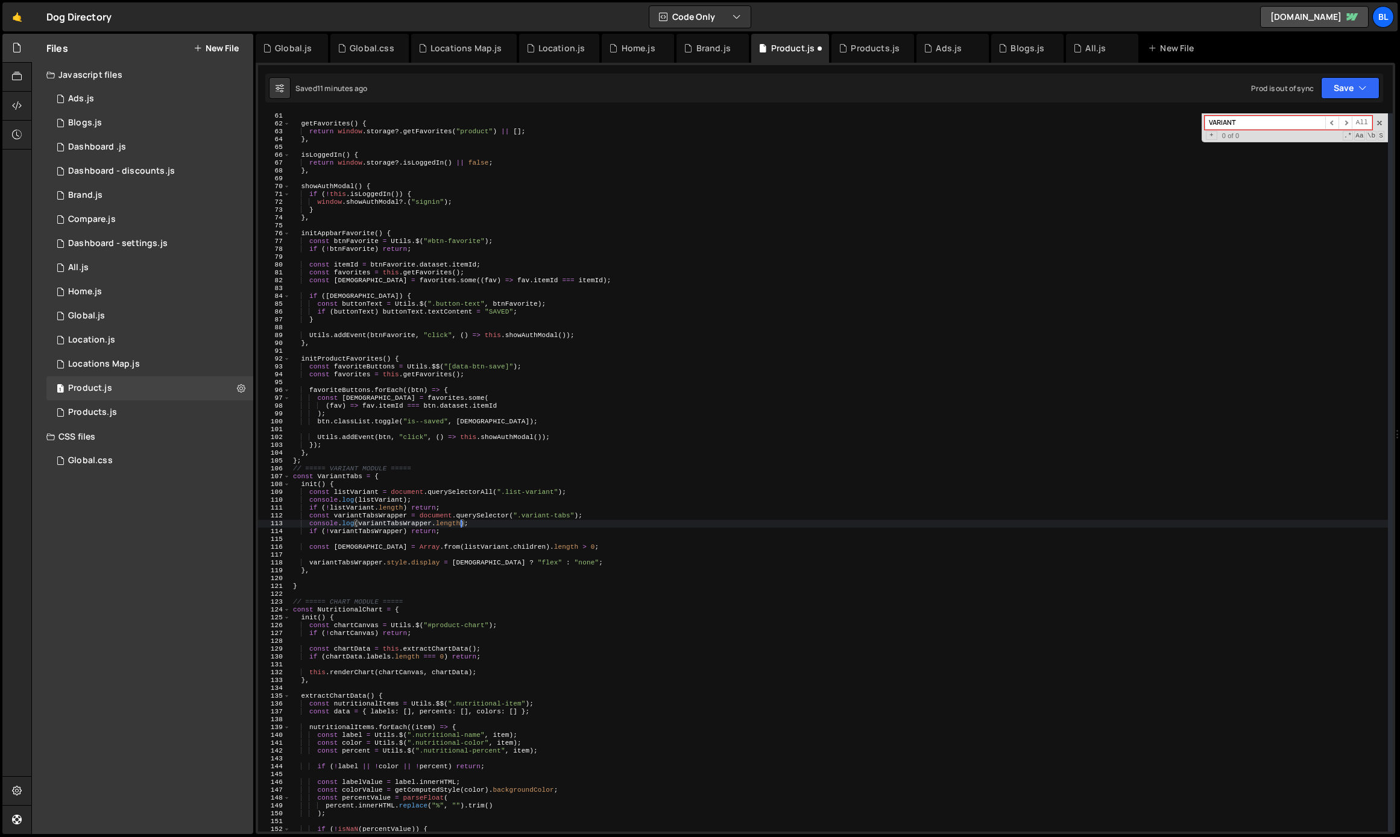
click at [390, 503] on div "getFavorites ( ) { return window . storage ?. getFavorites ( "product" ) || [ ]…" at bounding box center [839, 479] width 1097 height 734
type textarea "console.log(listVariant);"
click at [403, 500] on div "getFavorites ( ) { return window . storage ?. getFavorites ( "product" ) || [ ]…" at bounding box center [839, 479] width 1097 height 734
click at [423, 498] on div "getFavorites ( ) { return window . storage ?. getFavorites ( "product" ) || [ ]…" at bounding box center [839, 479] width 1097 height 734
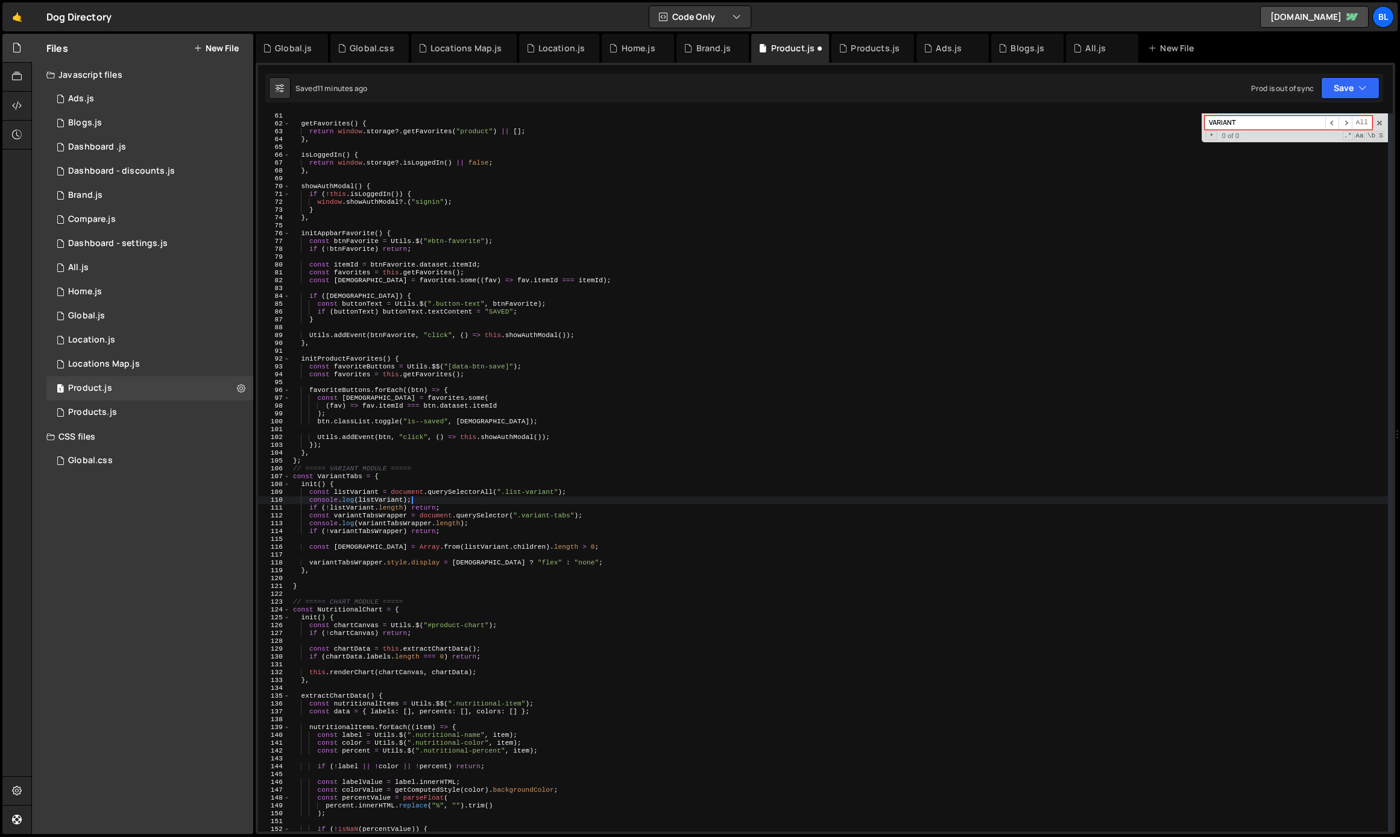
click at [465, 558] on div "getFavorites ( ) { return window . storage ?. getFavorites ( "product" ) || [ ]…" at bounding box center [839, 479] width 1097 height 734
click at [511, 515] on div "getFavorites ( ) { return window . storage ?. getFavorites ( "product" ) || [ ]…" at bounding box center [839, 479] width 1097 height 734
click at [417, 532] on div "getFavorites ( ) { return window . storage ?. getFavorites ( "product" ) || [ ]…" at bounding box center [839, 479] width 1097 height 734
type textarea "if (!variantTabsWrapper) return;"
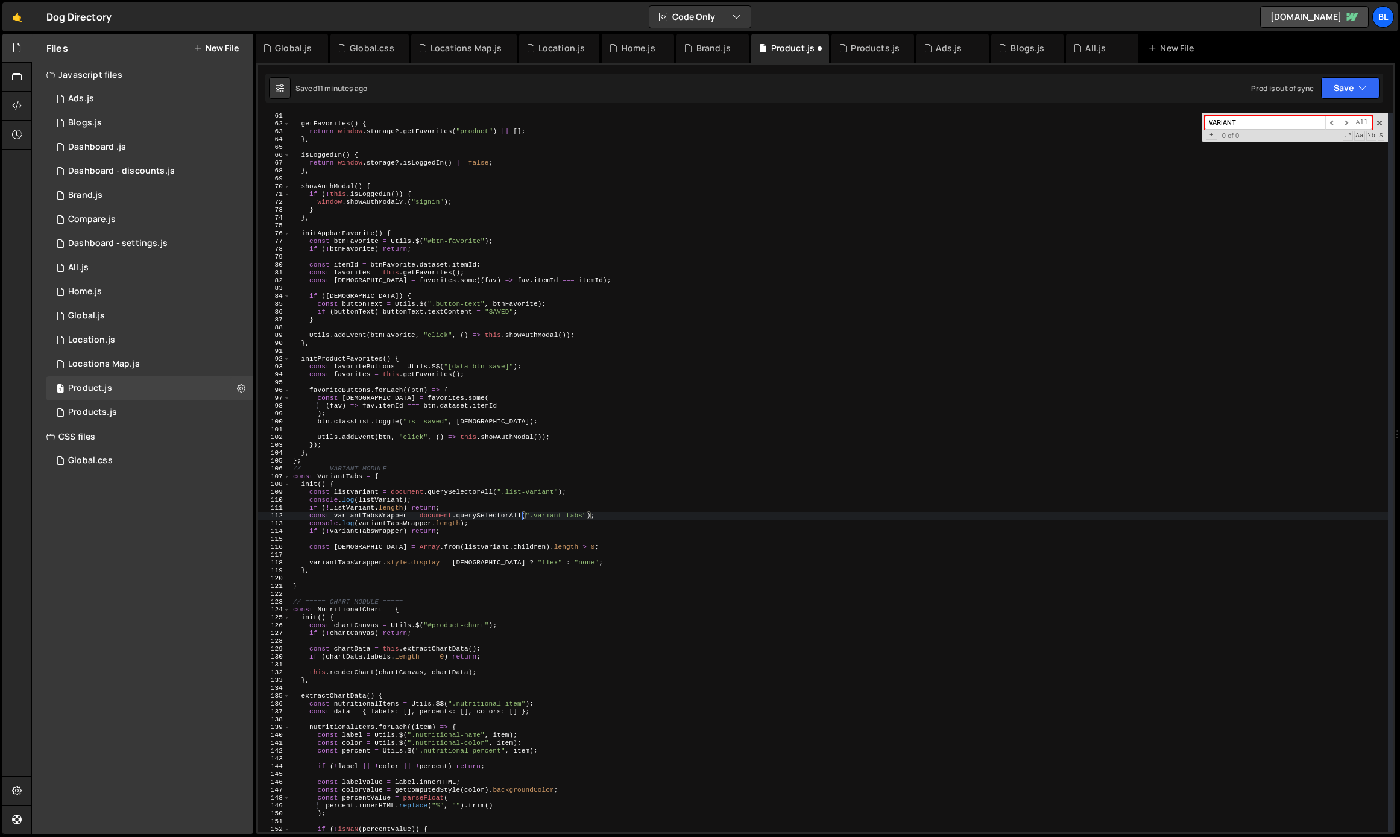
scroll to position [0, 13]
click at [462, 552] on div "getFavorites ( ) { return window . storage ?. getFavorites ( "product" ) || [ ]…" at bounding box center [839, 479] width 1097 height 734
click at [485, 542] on div "getFavorites ( ) { return window . storage ?. getFavorites ( "product" ) || [ ]…" at bounding box center [839, 479] width 1097 height 734
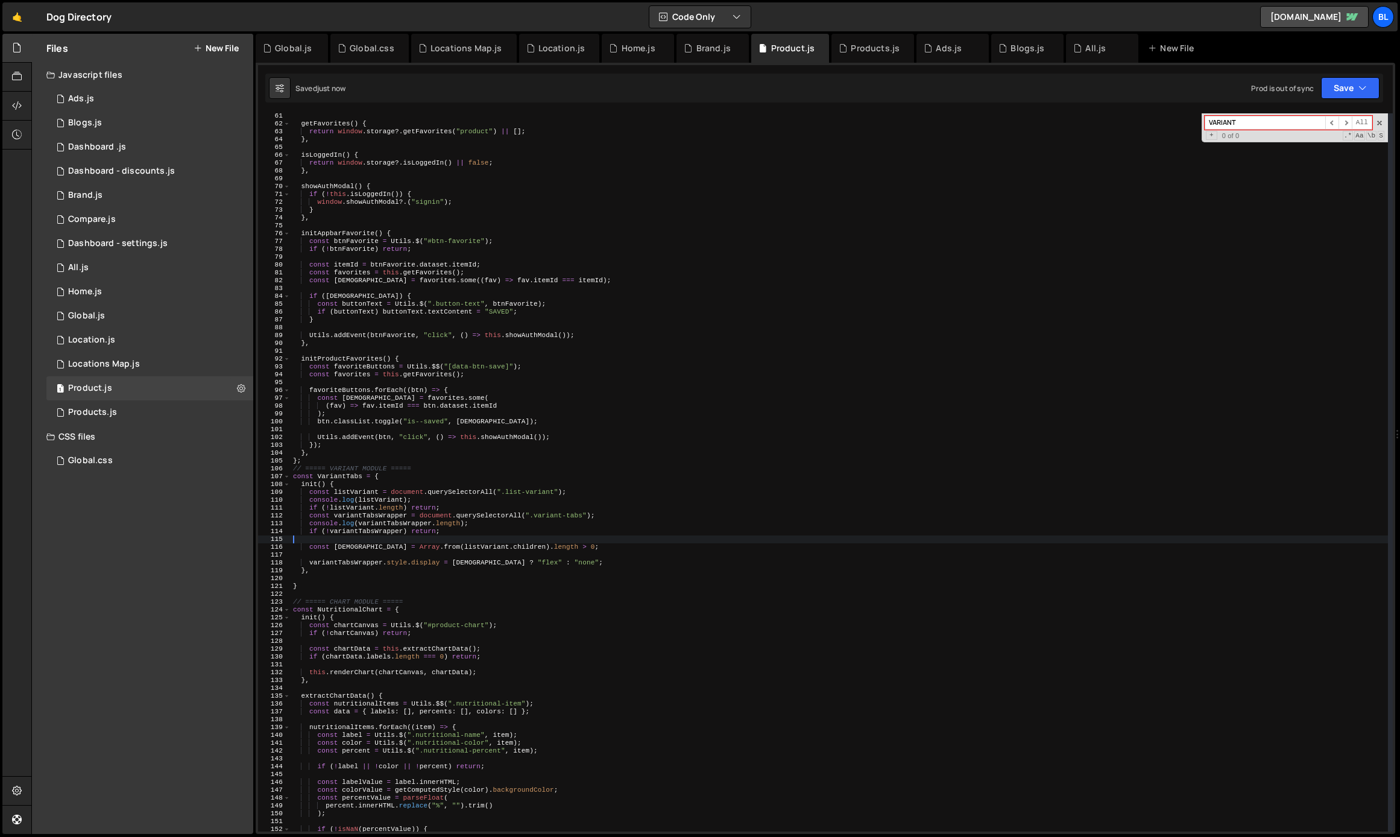
click at [386, 546] on div "getFavorites ( ) { return window . storage ?. getFavorites ( "product" ) || [ ]…" at bounding box center [839, 479] width 1097 height 734
type textarea "const [DEMOGRAPHIC_DATA] = Array.from(listVariant.children).length > 0;"
click at [477, 542] on div "getFavorites ( ) { return window . storage ?. getFavorites ( "product" ) || [ ]…" at bounding box center [839, 479] width 1097 height 734
click at [504, 546] on div "getFavorites ( ) { return window . storage ?. getFavorites ( "product" ) || [ ]…" at bounding box center [839, 479] width 1097 height 734
type textarea "const [DEMOGRAPHIC_DATA] = Array.from(listVariant.children).length > 0;"
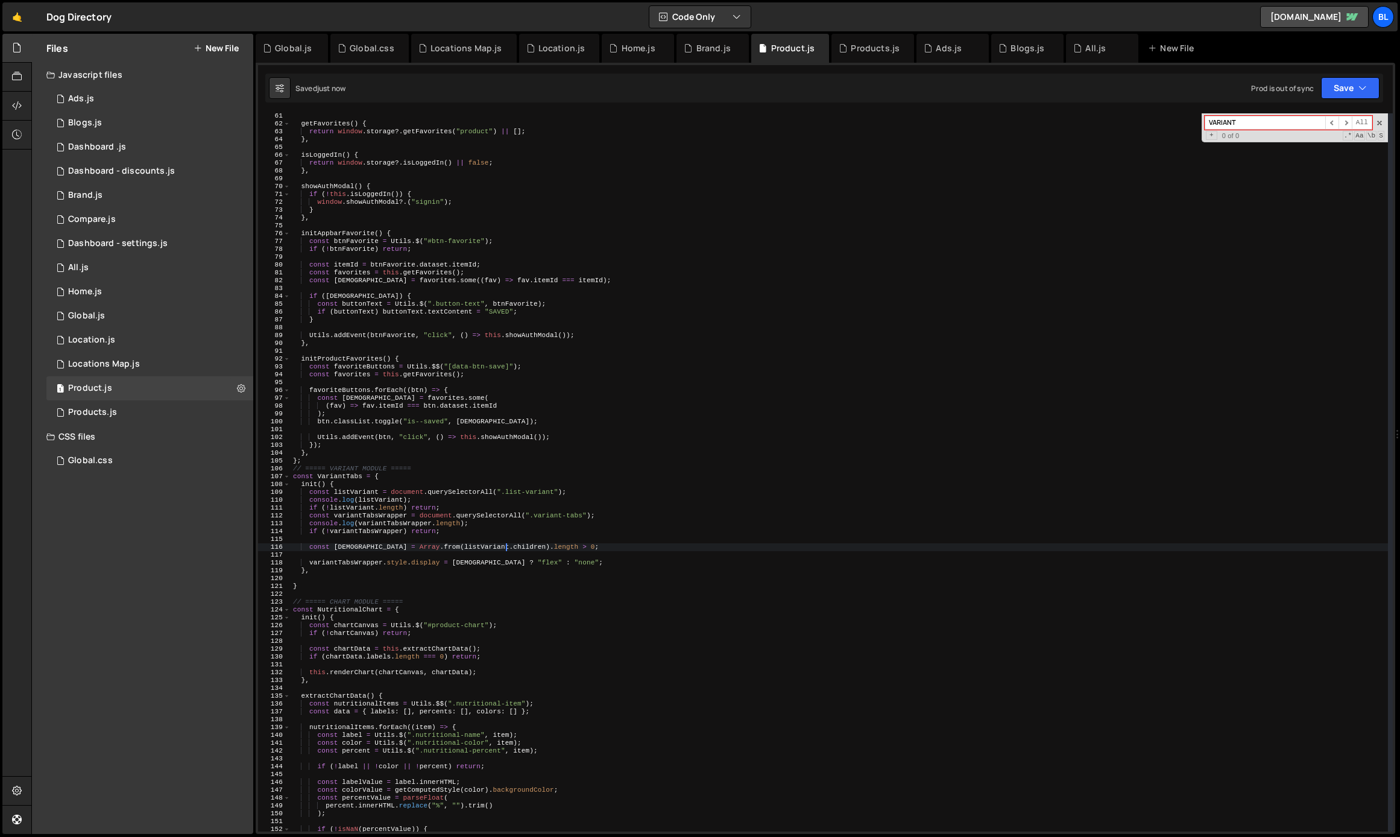
click at [504, 546] on div "getFavorites ( ) { return window . storage ?. getFavorites ( "product" ) || [ ]…" at bounding box center [839, 479] width 1097 height 734
click at [442, 550] on div "getFavorites ( ) { return window . storage ?. getFavorites ( "product" ) || [ ]…" at bounding box center [839, 479] width 1097 height 734
click at [570, 538] on div "getFavorites ( ) { return window . storage ?. getFavorites ( "product" ) || [ ]…" at bounding box center [839, 479] width 1097 height 734
click at [562, 546] on div "getFavorites ( ) { return window . storage ?. getFavorites ( "product" ) || [ ]…" at bounding box center [839, 479] width 1097 height 734
type textarea "const [DEMOGRAPHIC_DATA] = Array.from(listVariant.children).length > 0;"
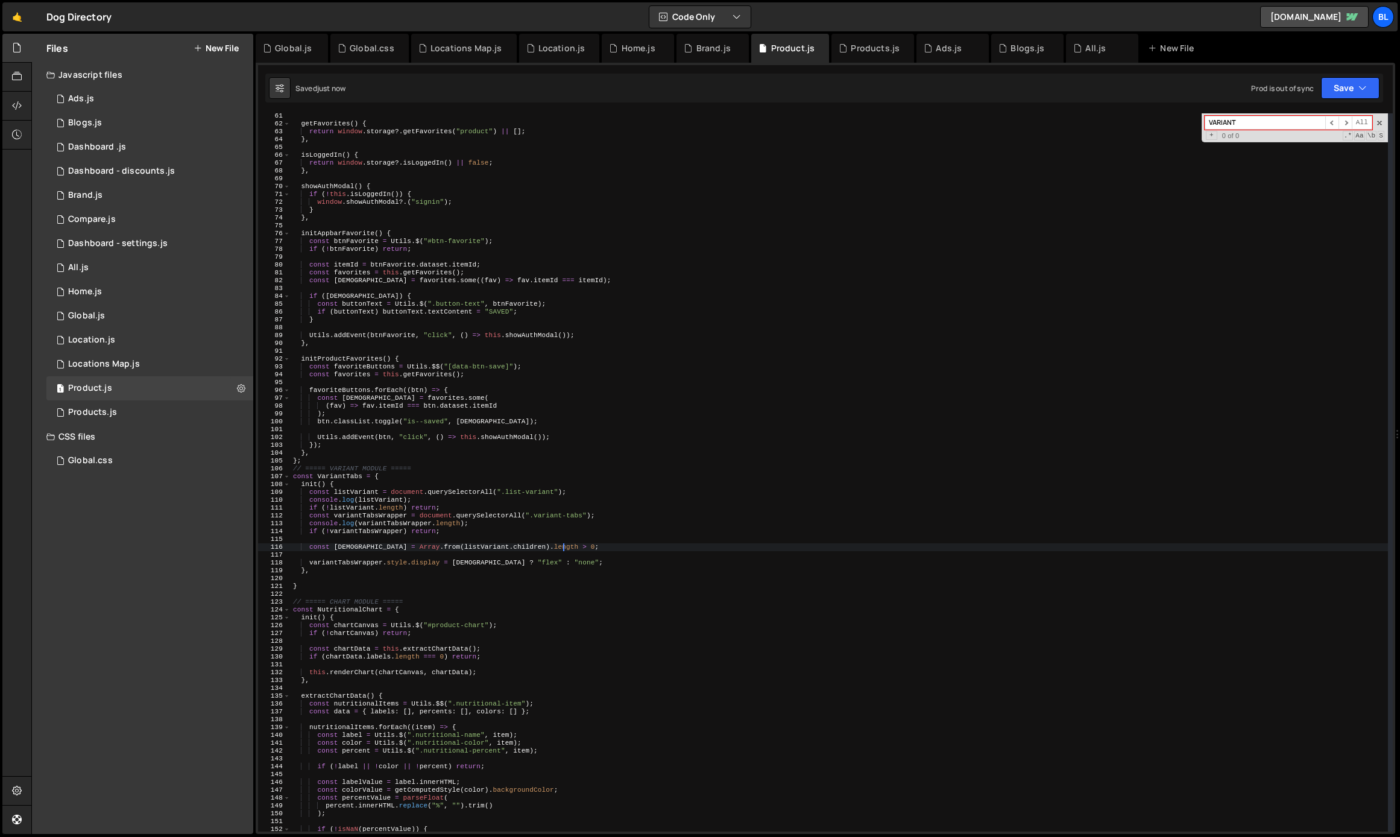
click at [491, 552] on div "getFavorites ( ) { return window . storage ?. getFavorites ( "product" ) || [ ]…" at bounding box center [839, 479] width 1097 height 734
click at [422, 539] on div "getFavorites ( ) { return window . storage ?. getFavorites ( "product" ) || [ ]…" at bounding box center [839, 479] width 1097 height 734
click at [462, 520] on div "getFavorites ( ) { return window . storage ?. getFavorites ( "product" ) || [ ]…" at bounding box center [839, 479] width 1097 height 734
click at [453, 527] on div "getFavorites ( ) { return window . storage ?. getFavorites ( "product" ) || [ ]…" at bounding box center [839, 479] width 1097 height 734
click at [347, 496] on div "getFavorites ( ) { return window . storage ?. getFavorites ( "product" ) || [ ]…" at bounding box center [839, 479] width 1097 height 734
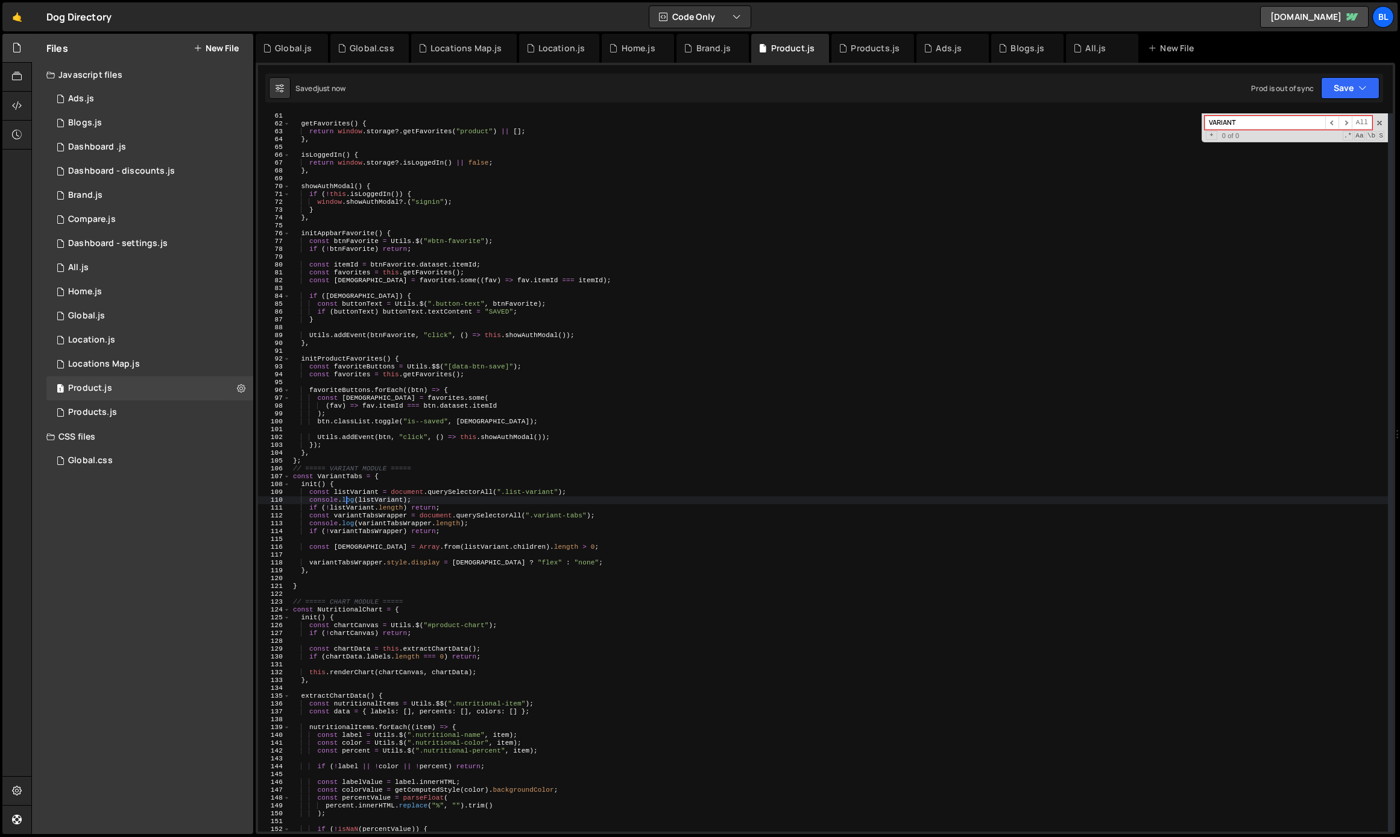
click at [347, 496] on div "getFavorites ( ) { return window . storage ?. getFavorites ( "product" ) || [ ]…" at bounding box center [839, 479] width 1097 height 734
click at [356, 493] on div "getFavorites ( ) { return window . storage ?. getFavorites ( "product" ) || [ ]…" at bounding box center [839, 479] width 1097 height 734
click at [457, 527] on div "getFavorites ( ) { return window . storage ?. getFavorites ( "product" ) || [ ]…" at bounding box center [839, 479] width 1097 height 734
type textarea "if (!variantTabsWrapper) return;"
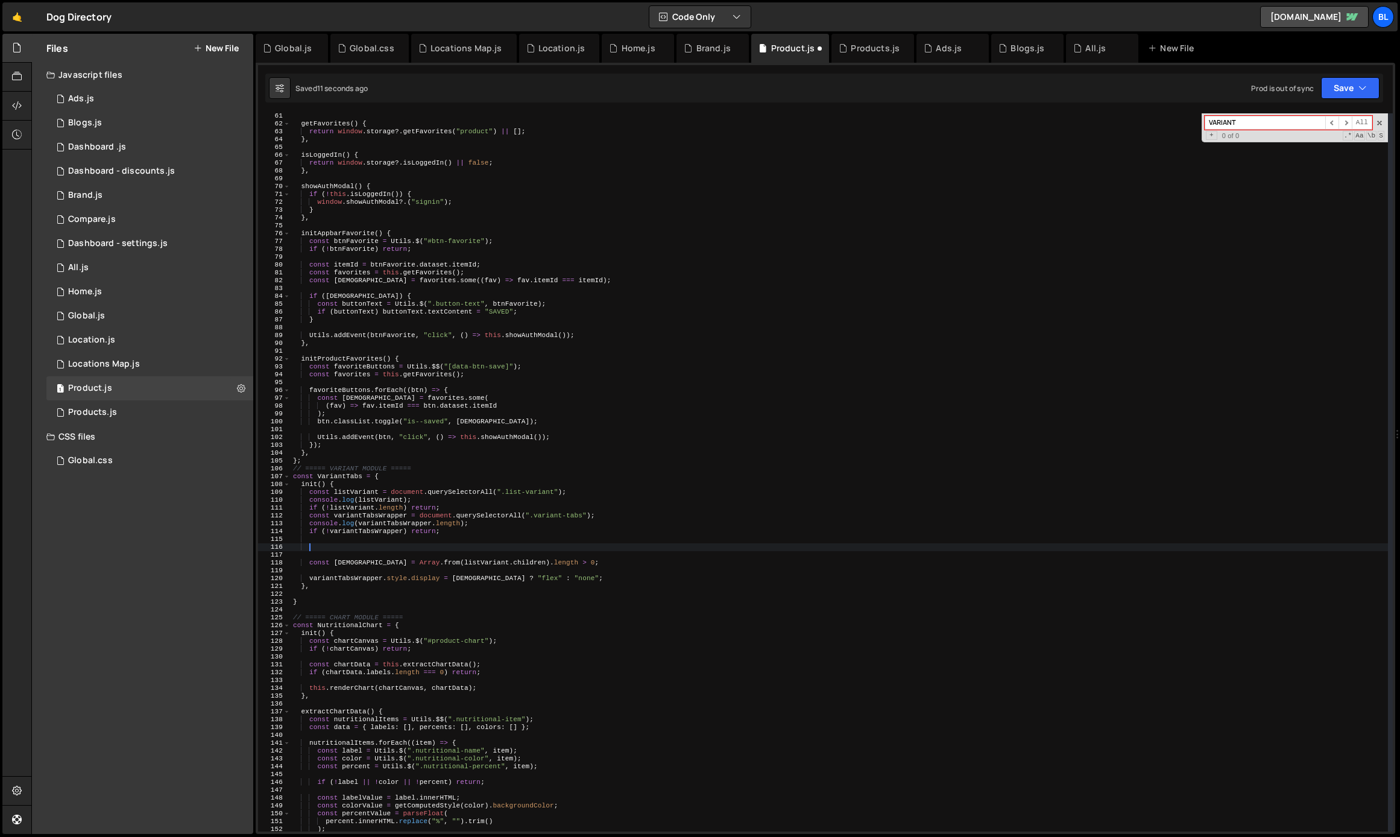
paste textarea "listVariant"
type textarea "listVariant.forEach((e)=>{)"
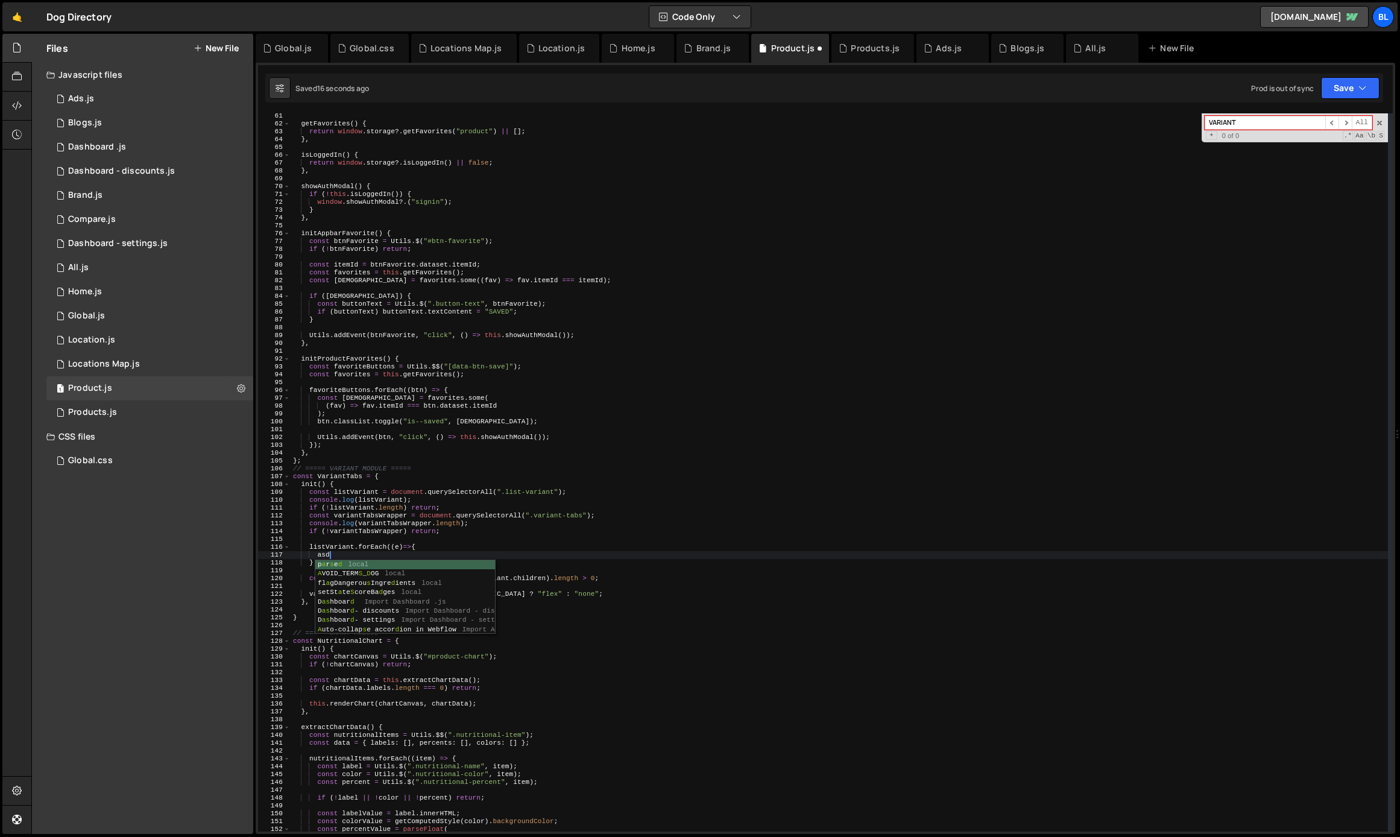
type textarea "a"
type textarea "})"
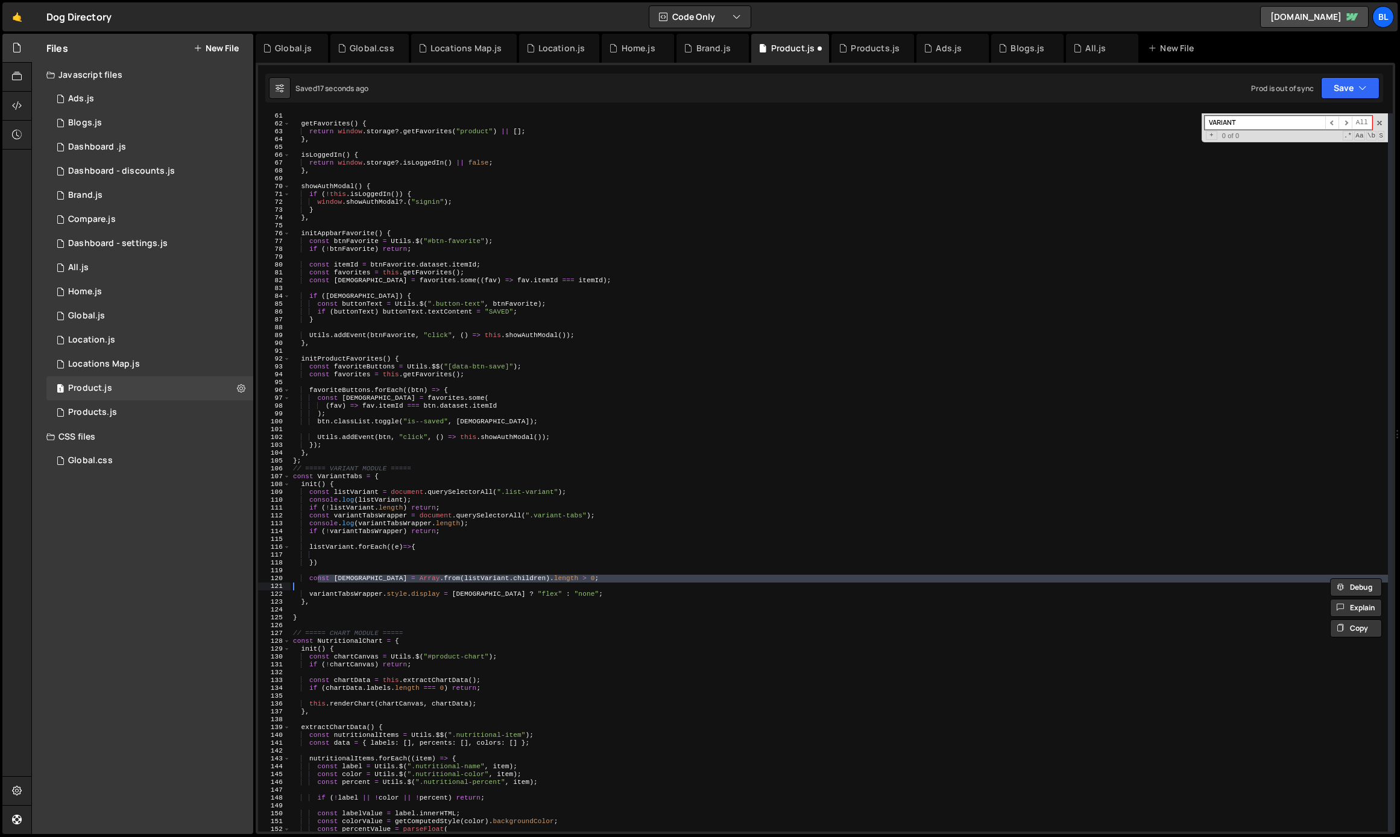
type textarea "variantTabsWrapper.style.display = hasVariant ? "flex" : "none";"
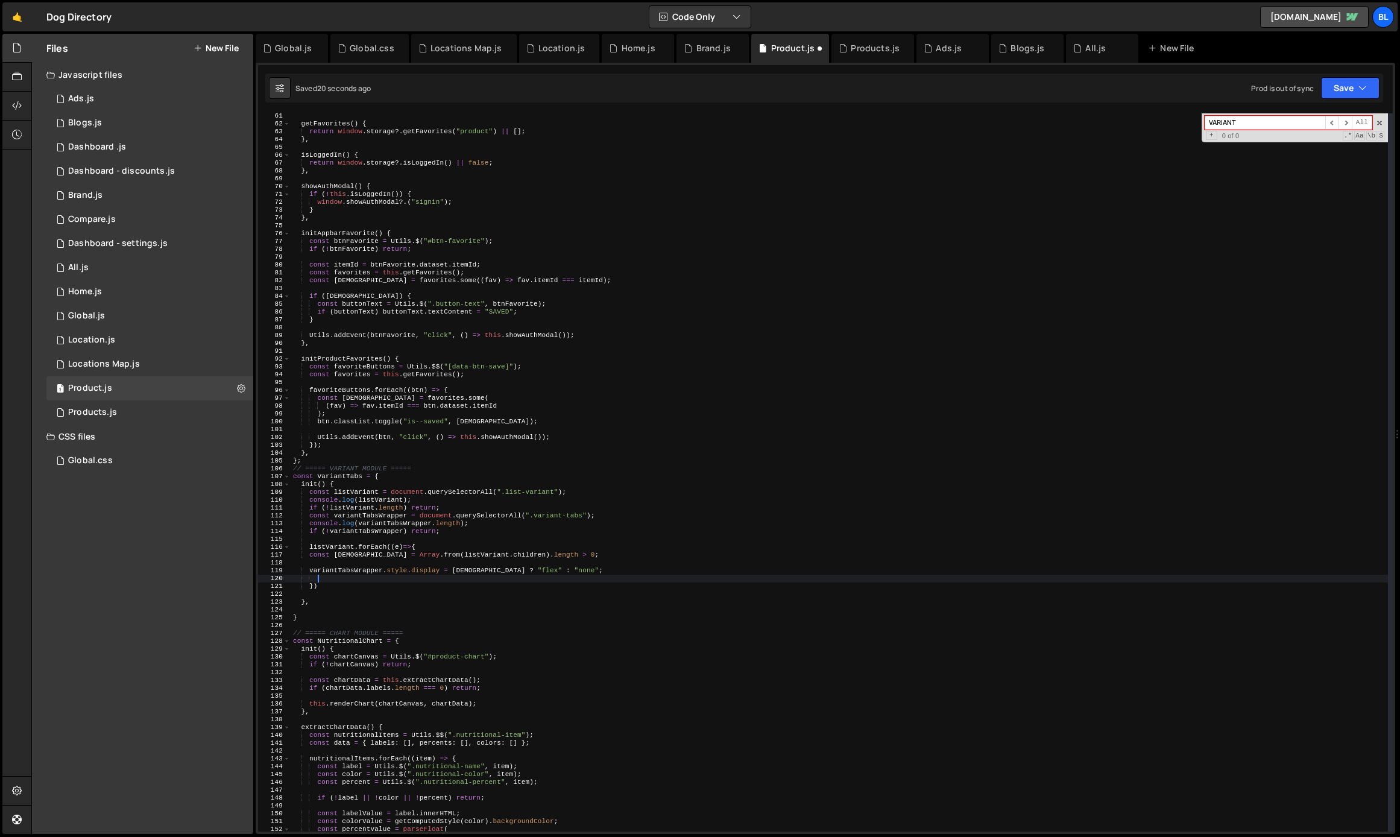
click at [444, 584] on div "getFavorites ( ) { return window . storage ?. getFavorites ( "product" ) || [ ]…" at bounding box center [839, 479] width 1097 height 734
type textarea "})"
click at [423, 577] on div "getFavorites ( ) { return window . storage ?. getFavorites ( "product" ) || [ ]…" at bounding box center [839, 479] width 1097 height 734
click at [427, 565] on div "getFavorites ( ) { return window . storage ?. getFavorites ( "product" ) || [ ]…" at bounding box center [839, 479] width 1097 height 734
click at [449, 568] on div "getFavorites ( ) { return window . storage ?. getFavorites ( "product" ) || [ ]…" at bounding box center [839, 479] width 1097 height 734
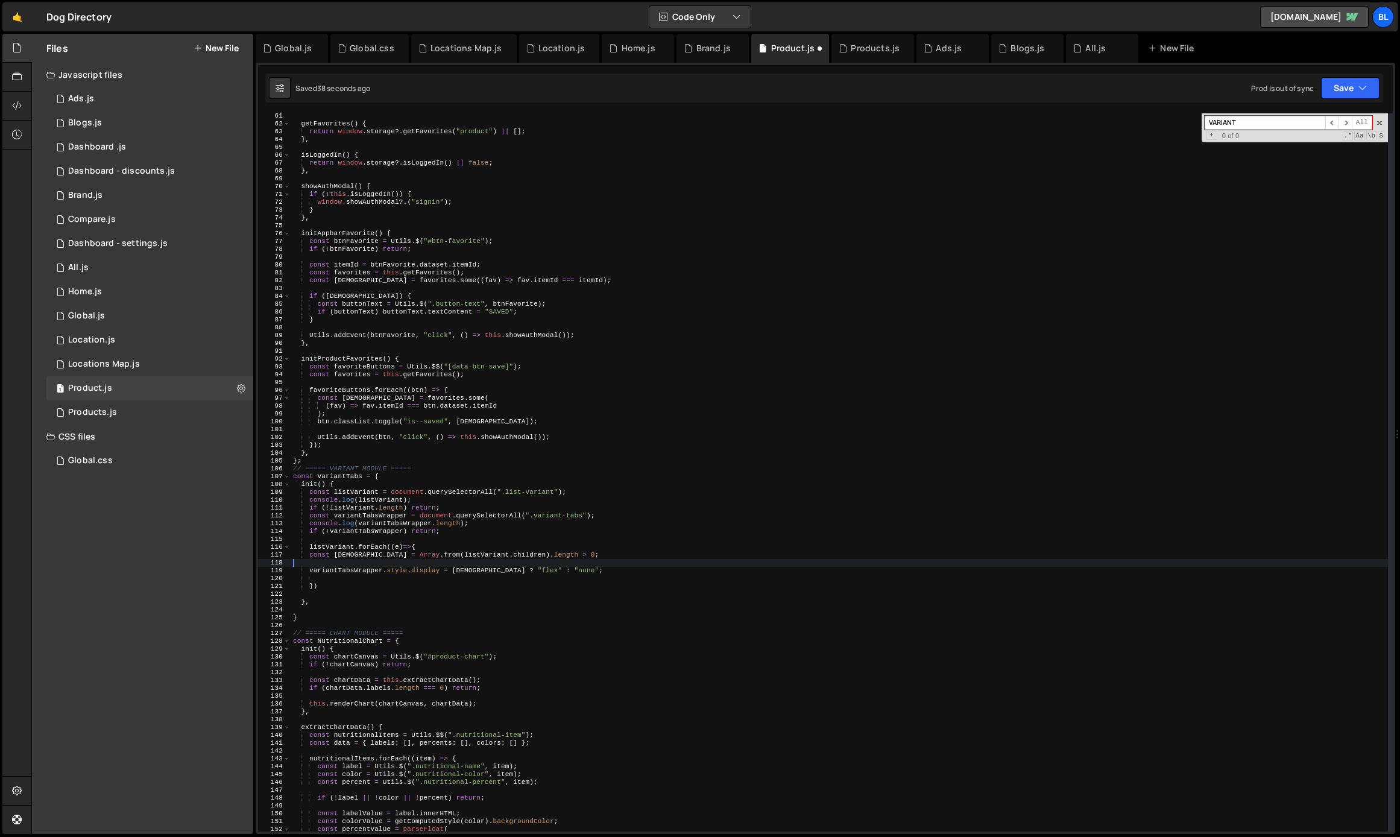
type textarea "variantTabsWrapper.style.display = hasVariant ? "flex" : "none";"
click at [403, 625] on div "getFavorites ( ) { return window . storage ?. getFavorites ( "product" ) || [ ]…" at bounding box center [839, 479] width 1097 height 734
click at [377, 605] on div "getFavorites ( ) { return window . storage ?. getFavorites ( "product" ) || [ ]…" at bounding box center [839, 479] width 1097 height 734
click at [353, 588] on div "getFavorites ( ) { return window . storage ?. getFavorites ( "product" ) || [ ]…" at bounding box center [839, 479] width 1097 height 734
click at [354, 550] on div "getFavorites ( ) { return window . storage ?. getFavorites ( "product" ) || [ ]…" at bounding box center [839, 479] width 1097 height 734
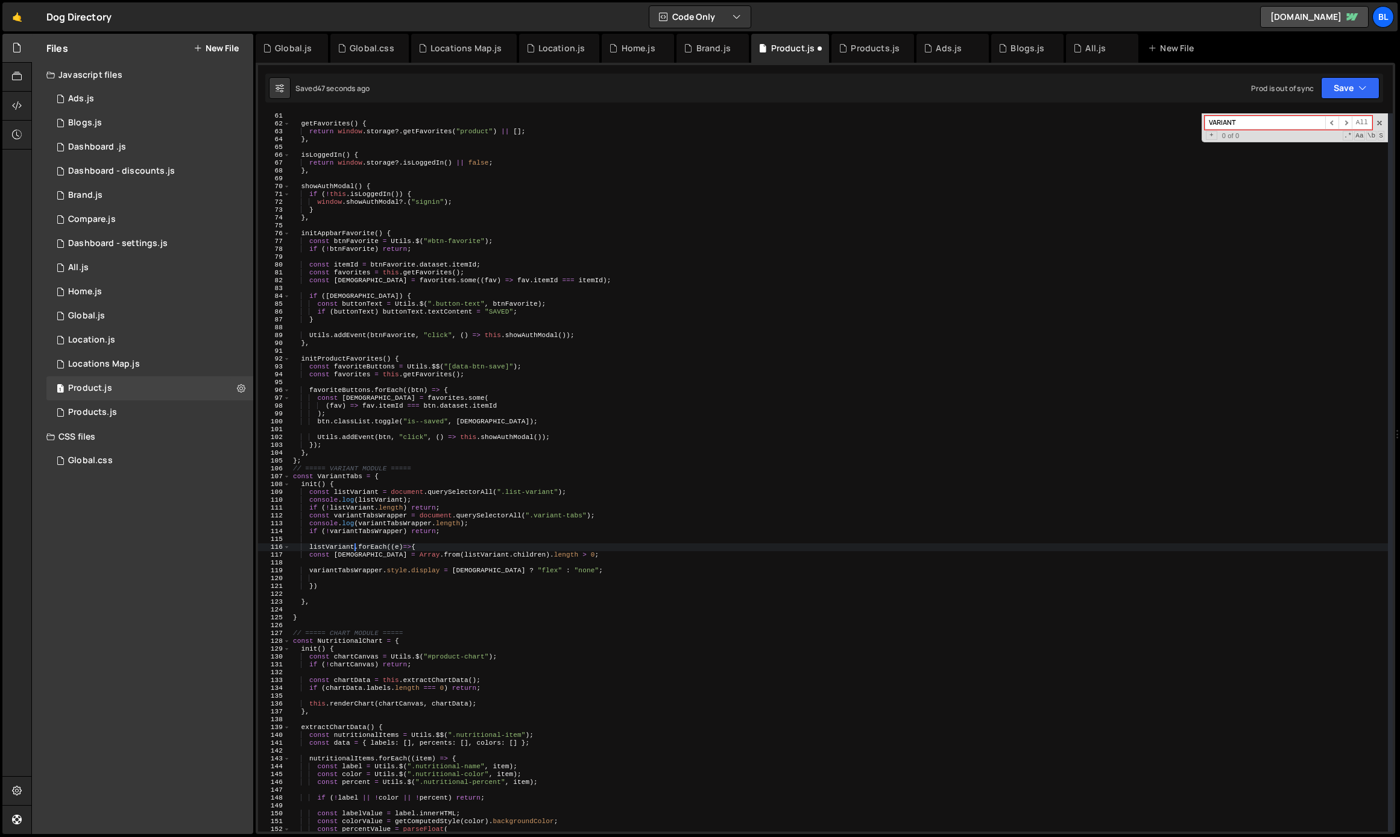
click at [462, 556] on div "getFavorites ( ) { return window . storage ?. getFavorites ( "product" ) || [ ]…" at bounding box center [839, 479] width 1097 height 734
click at [480, 552] on div "getFavorites ( ) { return window . storage ?. getFavorites ( "product" ) || [ ]…" at bounding box center [839, 479] width 1097 height 734
click at [463, 547] on div "getFavorites ( ) { return window . storage ?. getFavorites ( "product" ) || [ ]…" at bounding box center [839, 479] width 1097 height 734
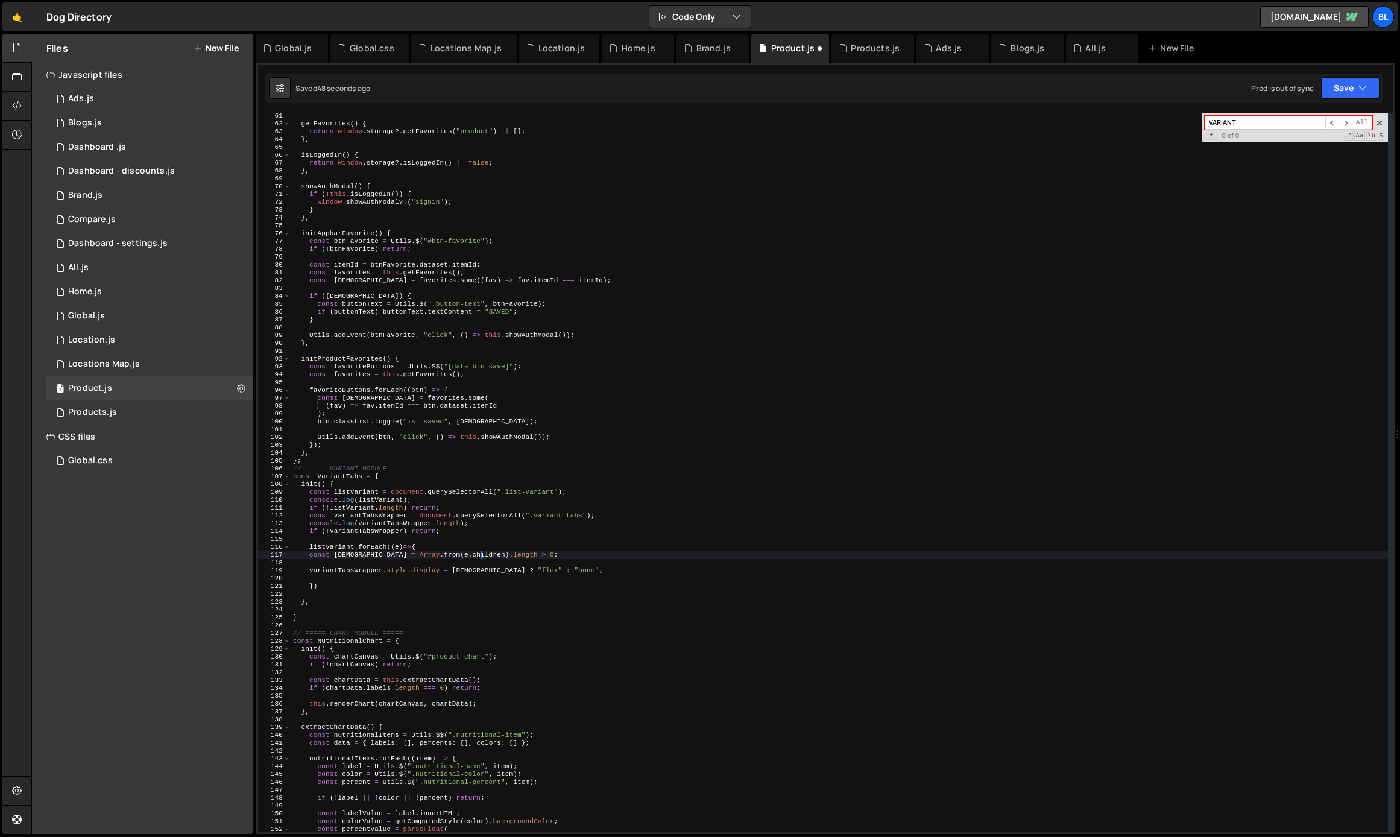
type textarea "listVariant.forEach((e)=>{"
type textarea "co"
type textarea "o"
type textarea "c"
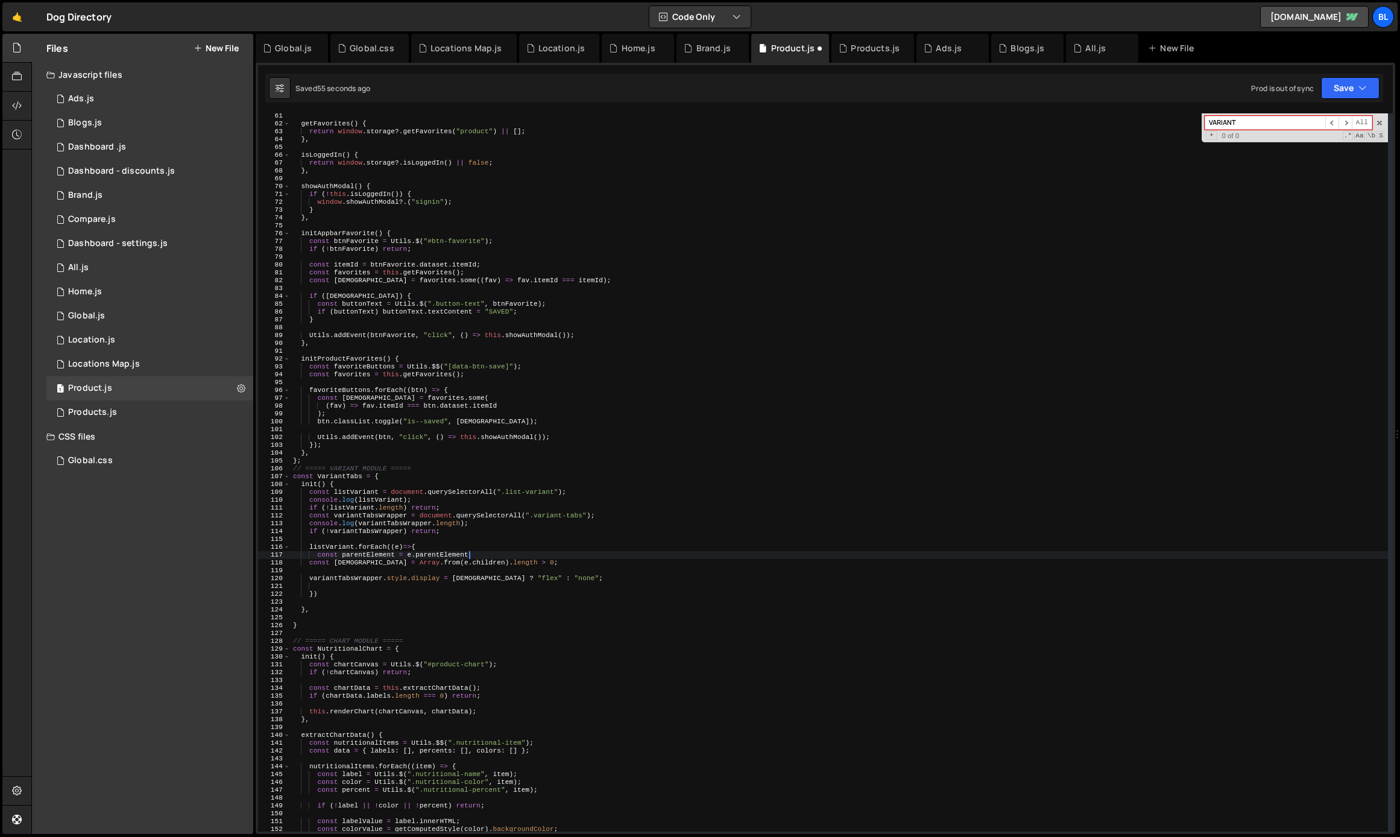
scroll to position [0, 15]
click at [369, 558] on div "getFavorites ( ) { return window . storage ?. getFavorites ( "product" ) || [ ]…" at bounding box center [839, 479] width 1097 height 734
click at [369, 578] on div "getFavorites ( ) { return window . storage ?. getFavorites ( "product" ) || [ ]…" at bounding box center [839, 479] width 1097 height 734
click at [421, 564] on div "getFavorites ( ) { return window . storage ?. getFavorites ( "product" ) || [ ]…" at bounding box center [839, 479] width 1097 height 734
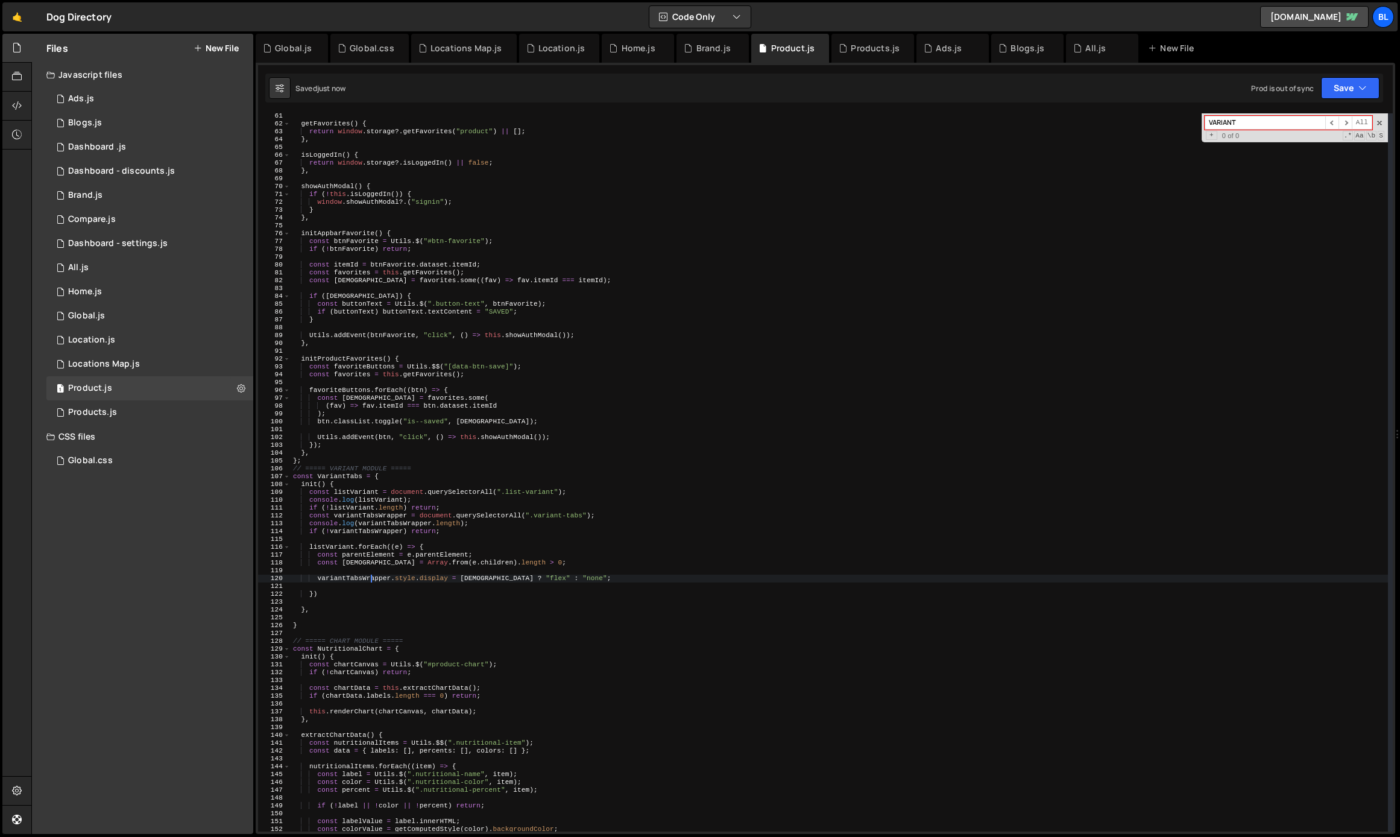
type textarea "const [DEMOGRAPHIC_DATA] = Array.from(e.children).length > 0;"
click at [460, 563] on div "getFavorites ( ) { return window . storage ?. getFavorites ( "product" ) || [ ]…" at bounding box center [839, 479] width 1097 height 734
click at [362, 567] on div "getFavorites ( ) { return window . storage ?. getFavorites ( "product" ) || [ ]…" at bounding box center [839, 479] width 1097 height 734
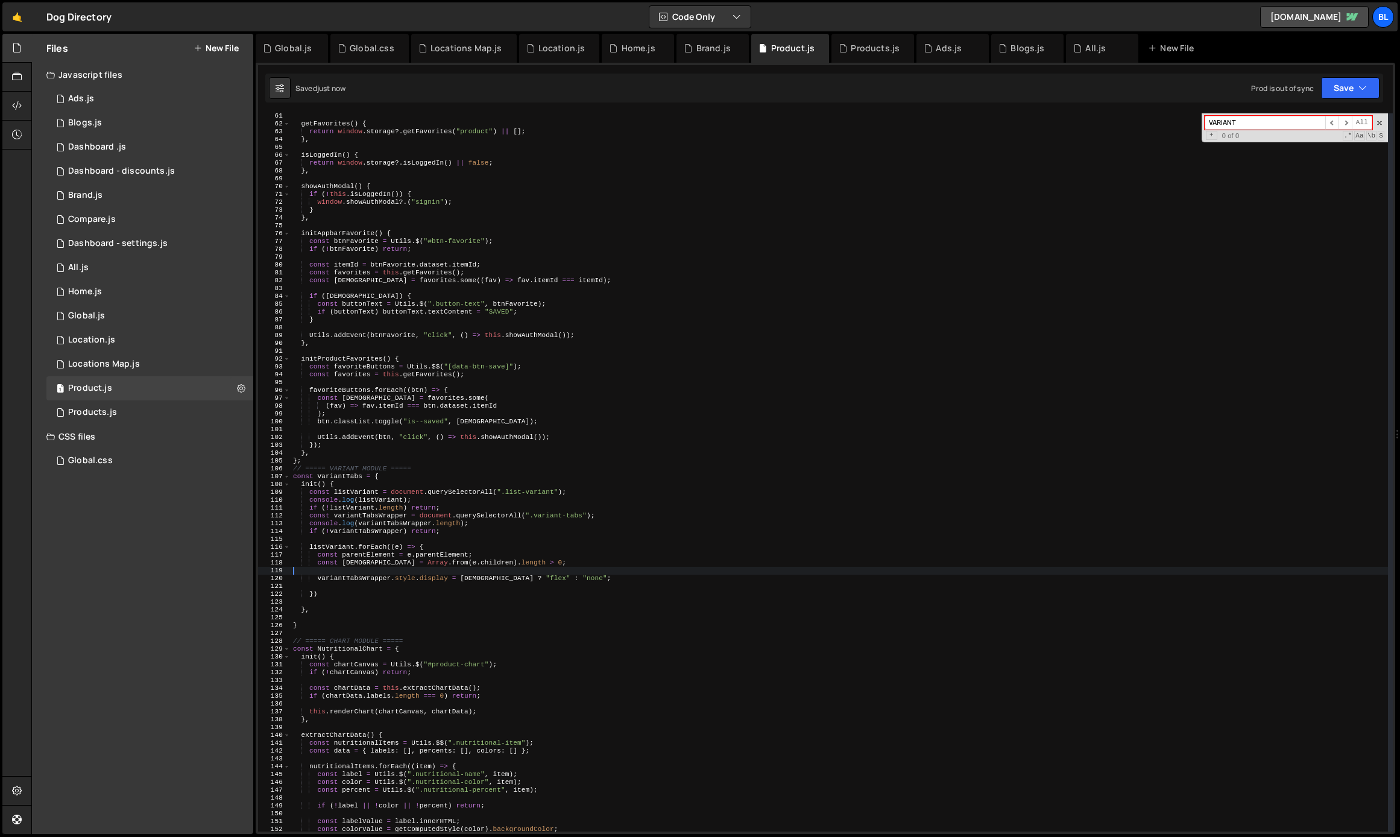
click at [367, 565] on div "getFavorites ( ) { return window . storage ?. getFavorites ( "product" ) || [ ]…" at bounding box center [839, 479] width 1097 height 734
click at [359, 579] on div "getFavorites ( ) { return window . storage ?. getFavorites ( "product" ) || [ ]…" at bounding box center [839, 479] width 1097 height 734
click at [388, 561] on div "getFavorites ( ) { return window . storage ?. getFavorites ( "product" ) || [ ]…" at bounding box center [839, 479] width 1097 height 734
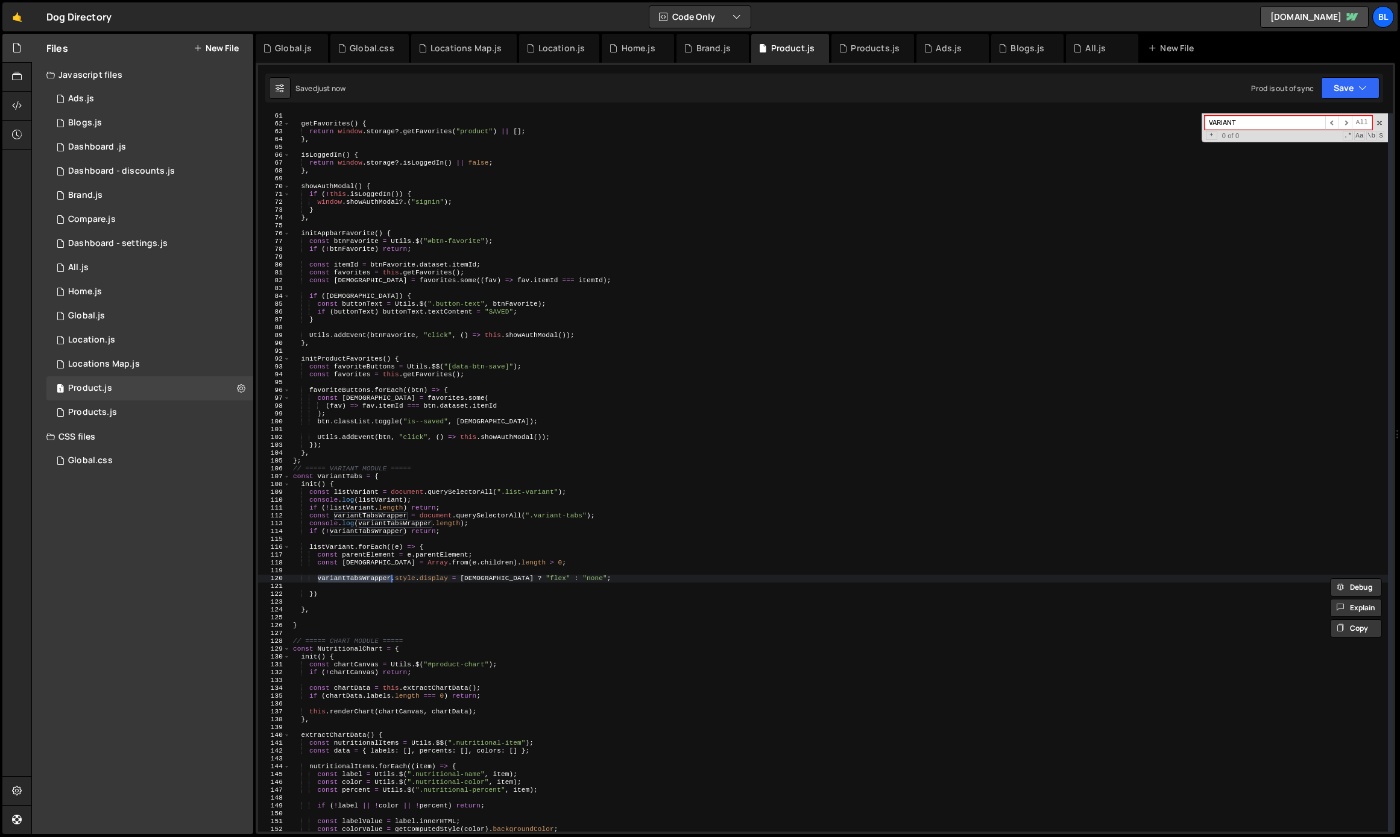
type textarea "const [DEMOGRAPHIC_DATA] = Array.from(e.children).length > 0;"
click at [575, 567] on div "getFavorites ( ) { return window . storage ?. getFavorites ( "product" ) || [ ]…" at bounding box center [839, 479] width 1097 height 734
click at [460, 520] on div "getFavorites ( ) { return window . storage ?. getFavorites ( "product" ) || [ ]…" at bounding box center [839, 479] width 1097 height 734
click at [480, 518] on div "getFavorites ( ) { return window . storage ?. getFavorites ( "product" ) || [ ]…" at bounding box center [839, 479] width 1097 height 734
click at [464, 509] on div "getFavorites ( ) { return window . storage ?. getFavorites ( "product" ) || [ ]…" at bounding box center [839, 479] width 1097 height 734
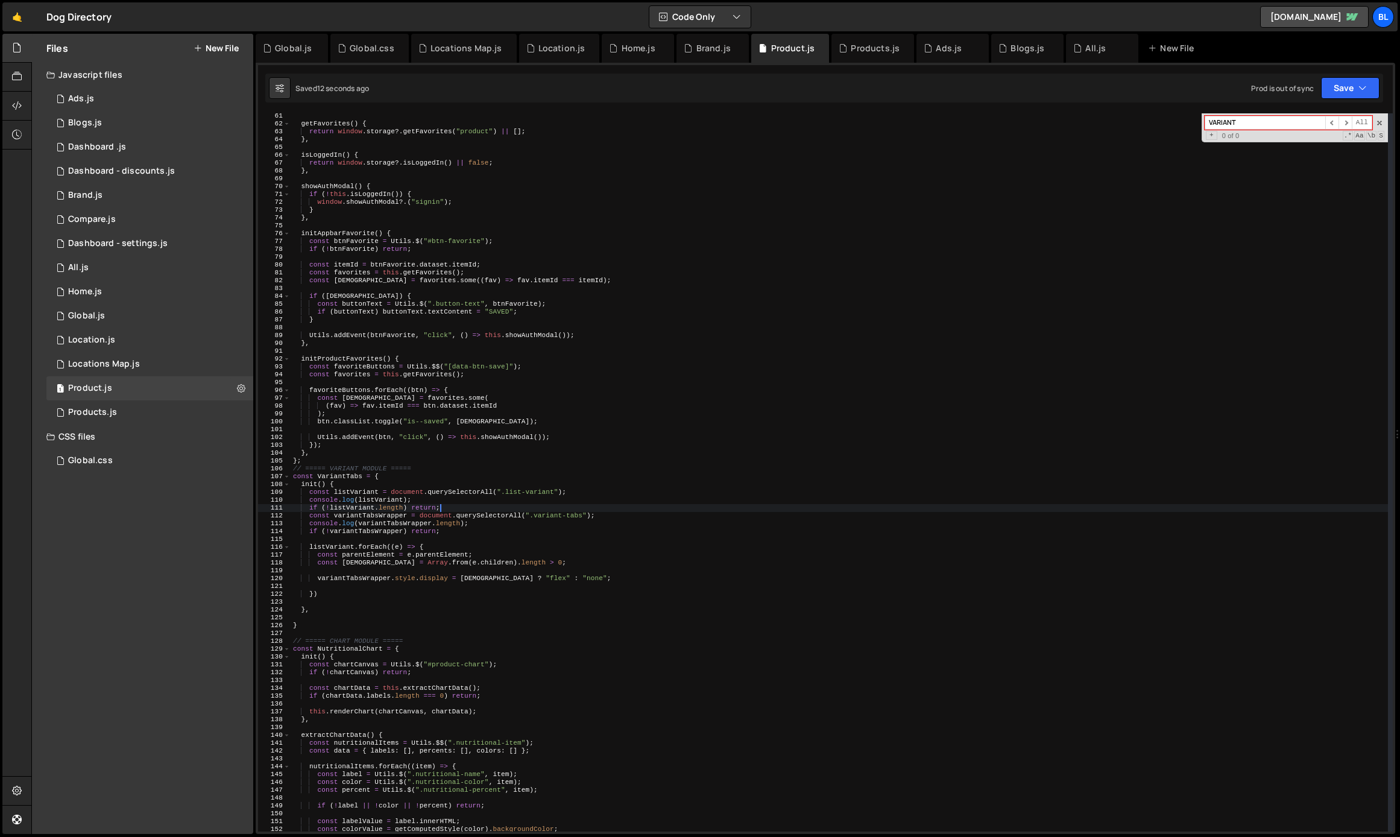
click at [493, 526] on div "getFavorites ( ) { return window . storage ?. getFavorites ( "product" ) || [ ]…" at bounding box center [839, 479] width 1097 height 734
click at [622, 515] on div "getFavorites ( ) { return window . storage ?. getFavorites ( "product" ) || [ ]…" at bounding box center [839, 479] width 1097 height 734
click at [492, 564] on div "getFavorites ( ) { return window . storage ?. getFavorites ( "product" ) || [ ]…" at bounding box center [839, 479] width 1097 height 734
paste textarea "parentElement"
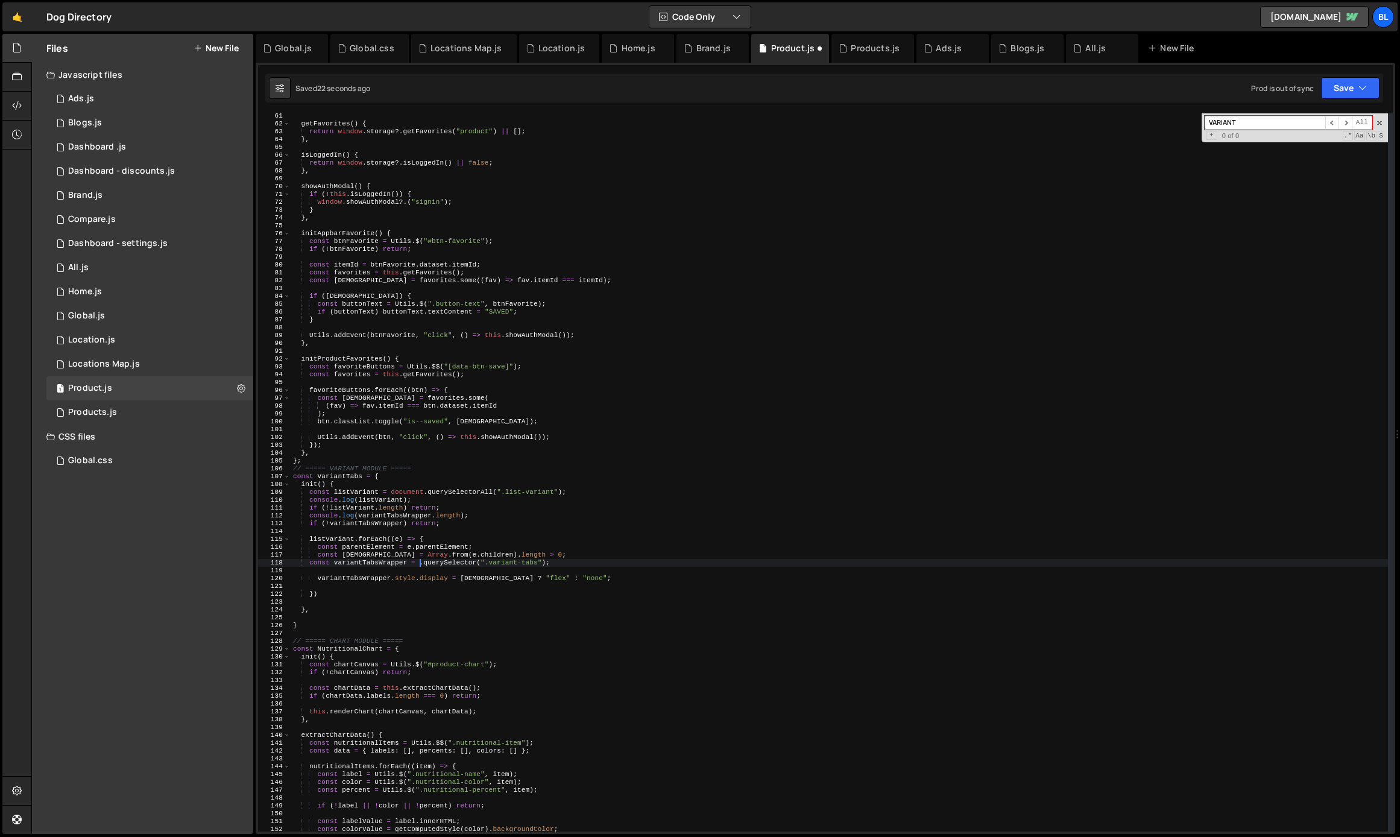
type textarea "const variantTabsWrapper = parentElement.querySelector(".variant-tabs");"
click at [368, 565] on div "getFavorites ( ) { return window . storage ?. getFavorites ( "product" ) || [ ]…" at bounding box center [839, 479] width 1097 height 734
click at [366, 583] on div "getFavorites ( ) { return window . storage ?. getFavorites ( "product" ) || [ ]…" at bounding box center [839, 479] width 1097 height 734
click at [440, 504] on div "getFavorites ( ) { return window . storage ?. getFavorites ( "product" ) || [ ]…" at bounding box center [839, 479] width 1097 height 734
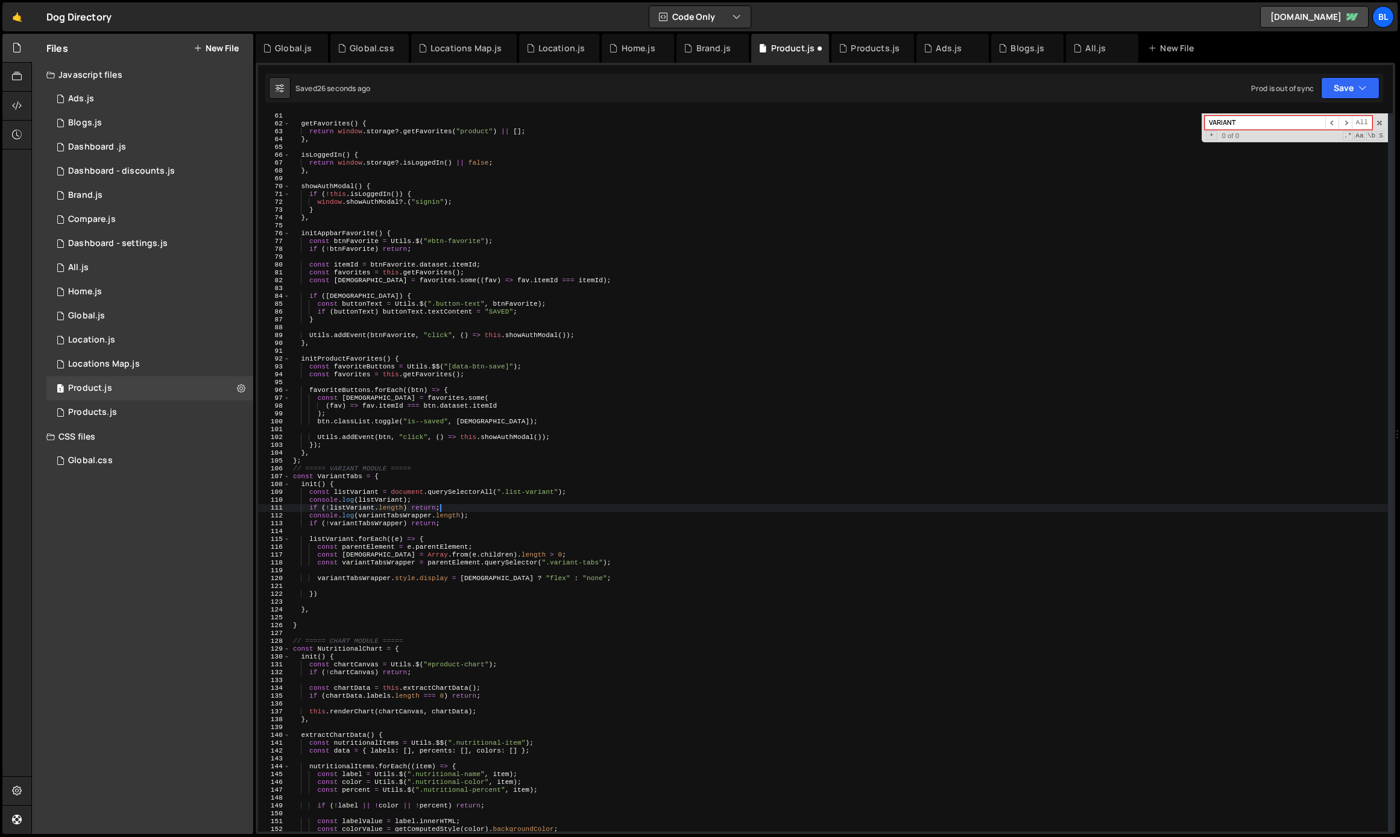
click at [477, 515] on div "getFavorites ( ) { return window . storage ?. getFavorites ( "product" ) || [ ]…" at bounding box center [839, 479] width 1097 height 734
click at [459, 508] on div "getFavorites ( ) { return window . storage ?. getFavorites ( "product" ) || [ ]…" at bounding box center [839, 479] width 1097 height 734
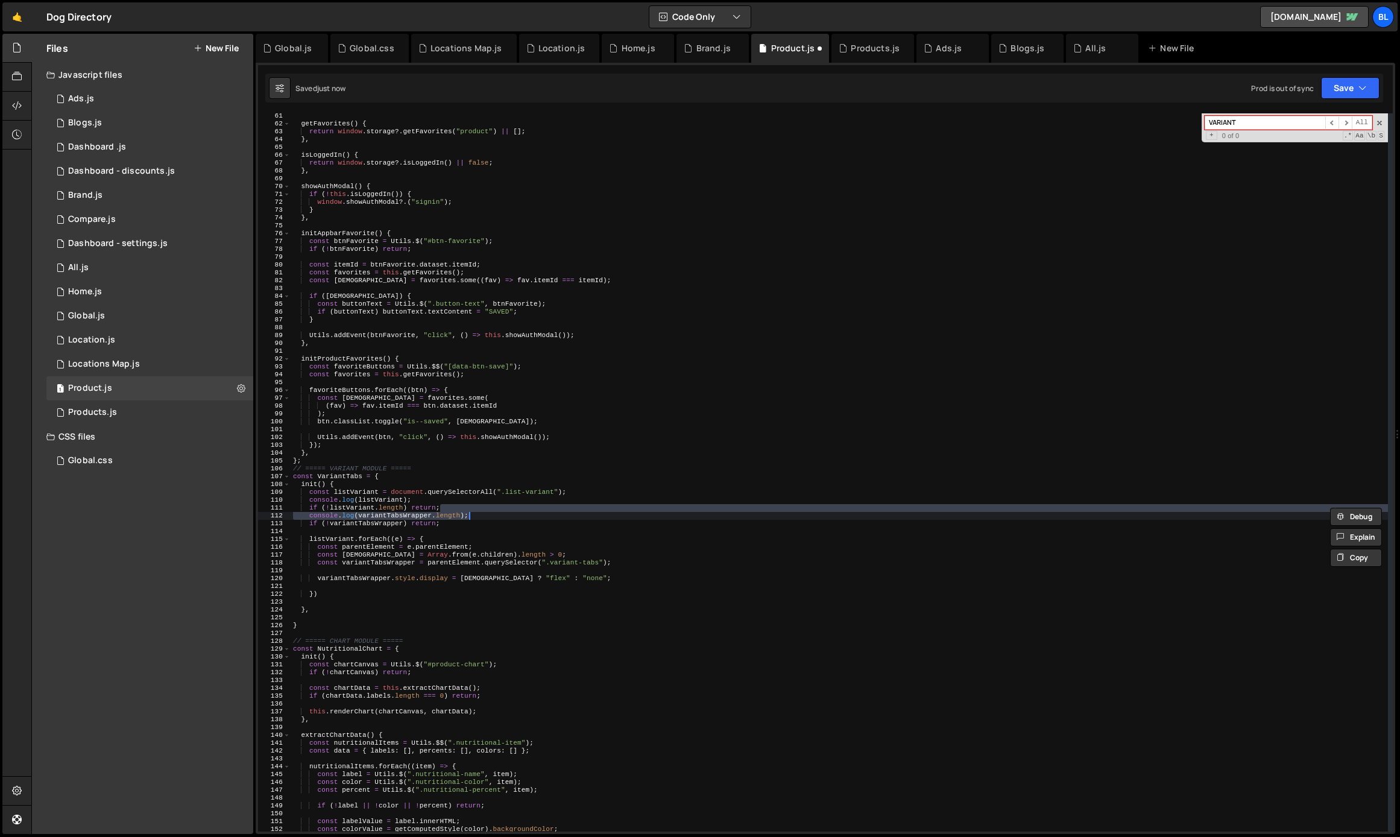
click at [454, 526] on div "getFavorites ( ) { return window . storage ?. getFavorites ( "product" ) || [ ]…" at bounding box center [839, 479] width 1097 height 734
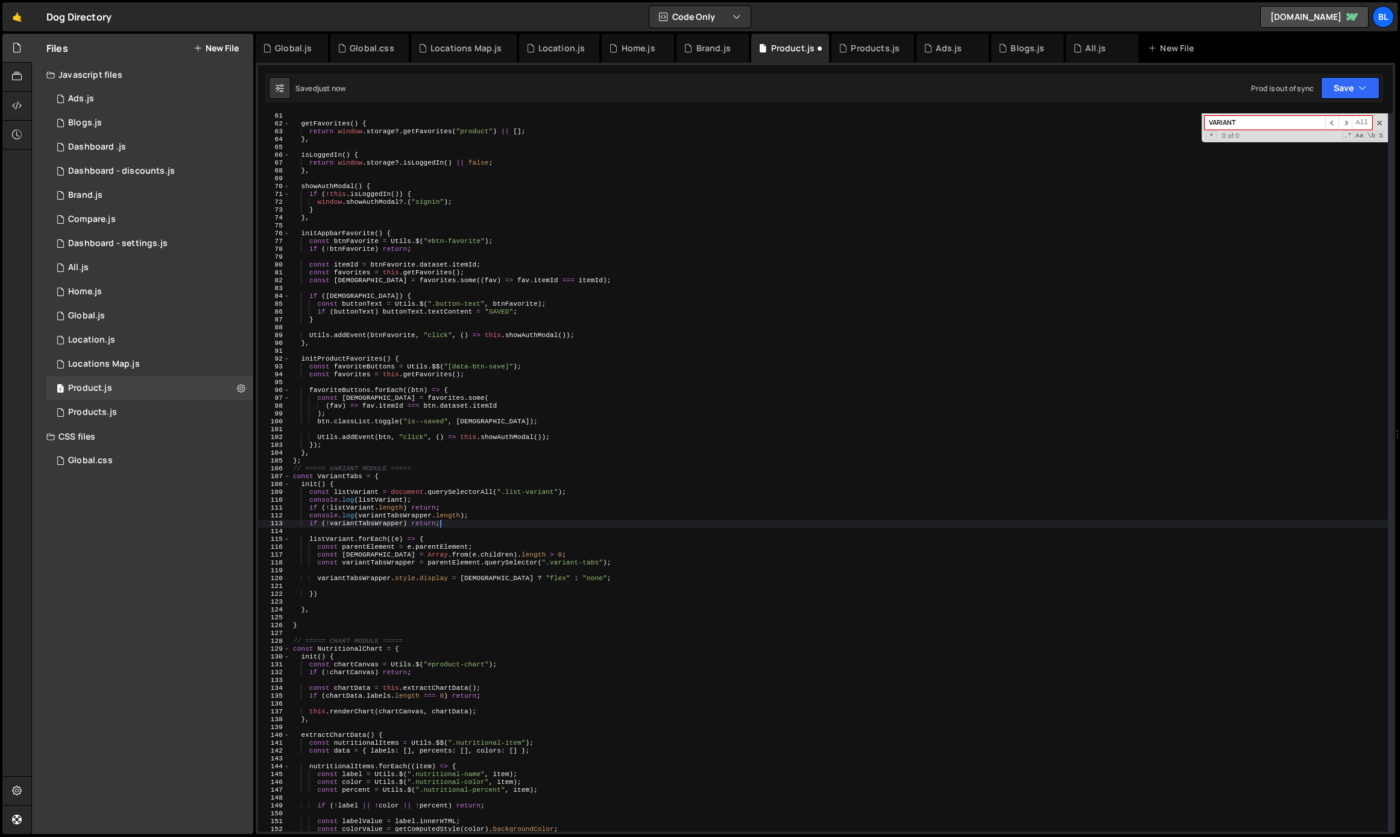
click at [444, 509] on div "getFavorites ( ) { return window . storage ?. getFavorites ( "product" ) || [ ]…" at bounding box center [839, 479] width 1097 height 734
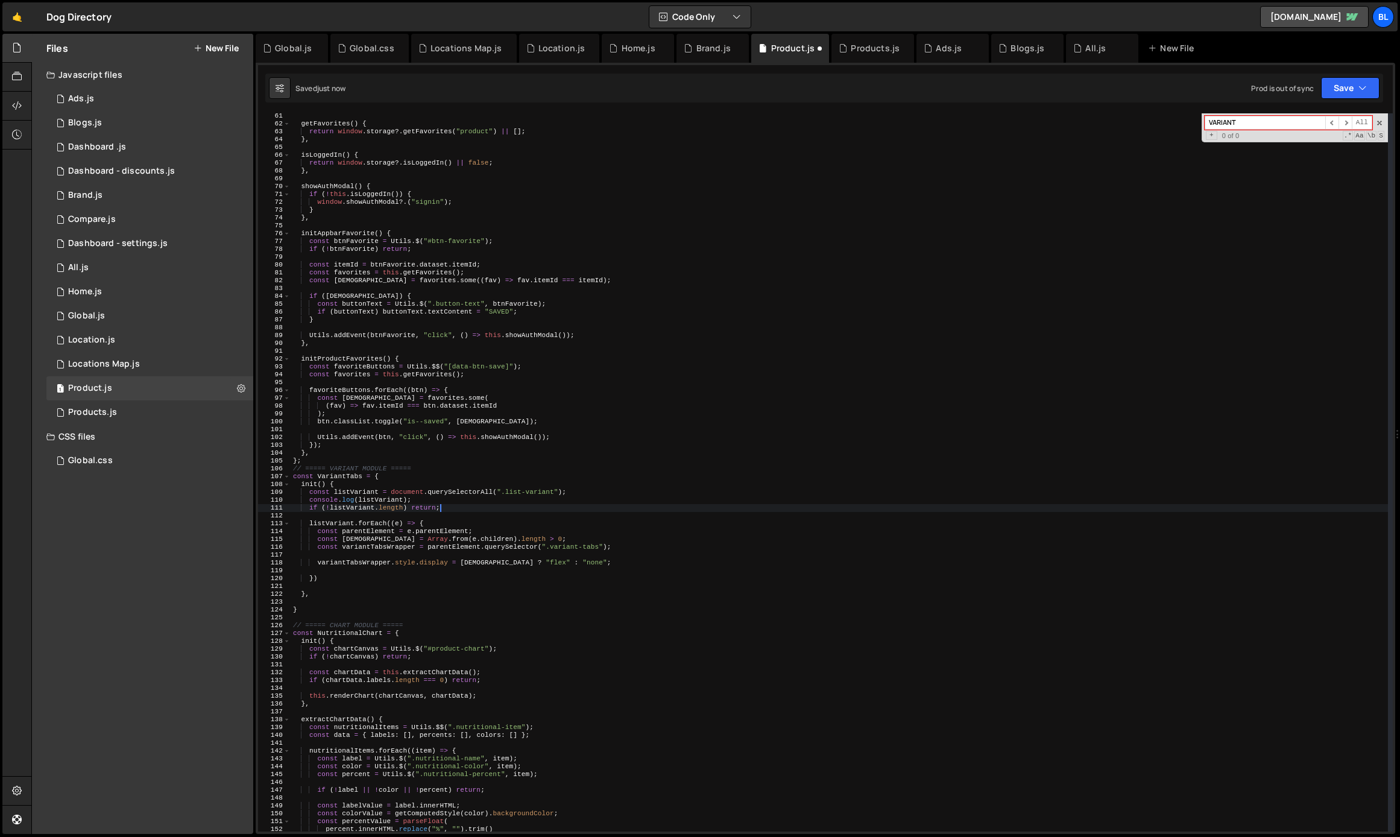
click at [452, 542] on div "getFavorites ( ) { return window . storage ?. getFavorites ( "product" ) || [ ]…" at bounding box center [839, 479] width 1097 height 734
click at [445, 546] on div "getFavorites ( ) { return window . storage ?. getFavorites ( "product" ) || [ ]…" at bounding box center [839, 479] width 1097 height 734
paste textarea "if (!variantTabsWrapper) return;"
type textarea "const variantTabsWrapper = parentElement.querySelector(".variant-tabs");"
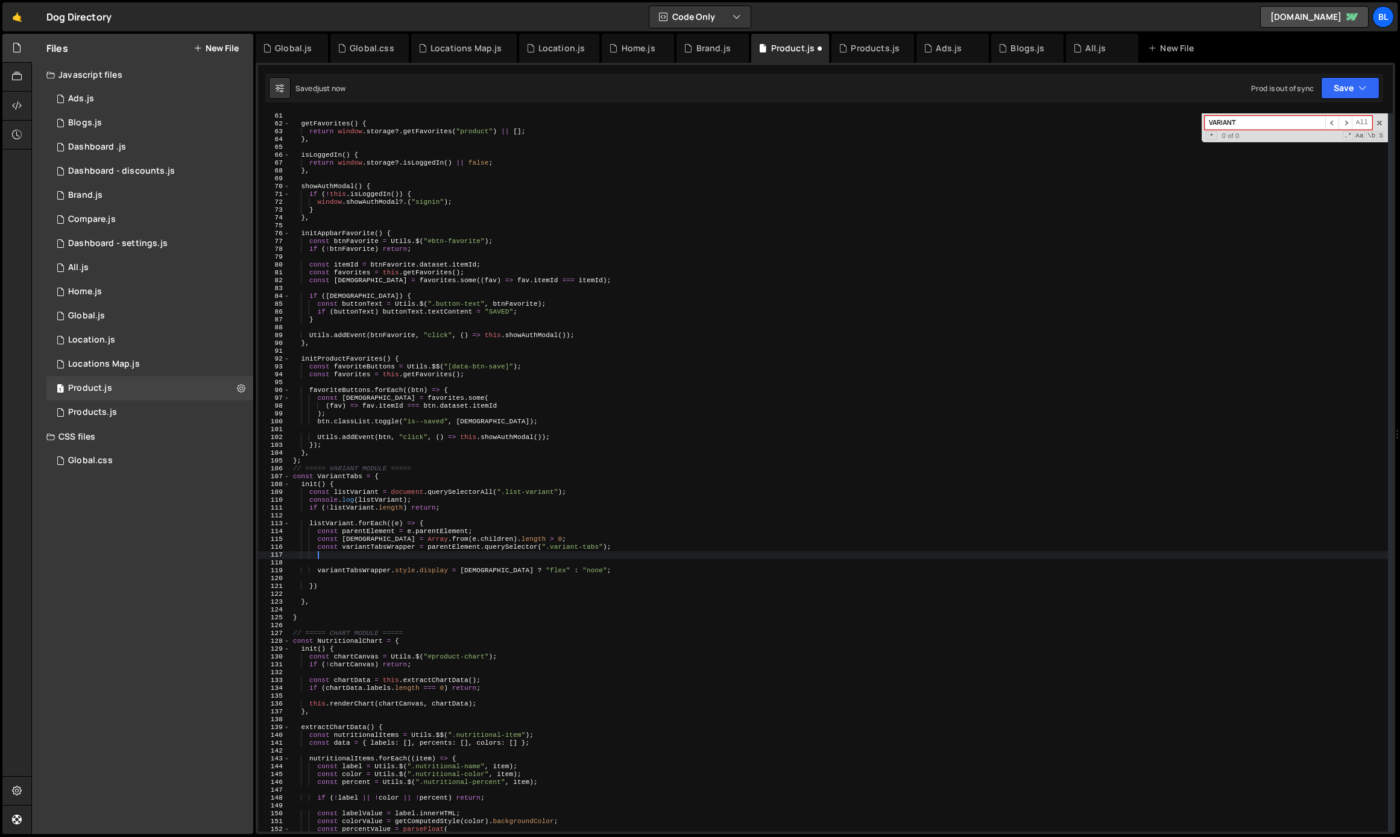
paste textarea "if (!variantTabsWrapper) return;"
type textarea "if (!variantTabsWrapper) return;"
type textarea "if(variantTabsWrapper){"
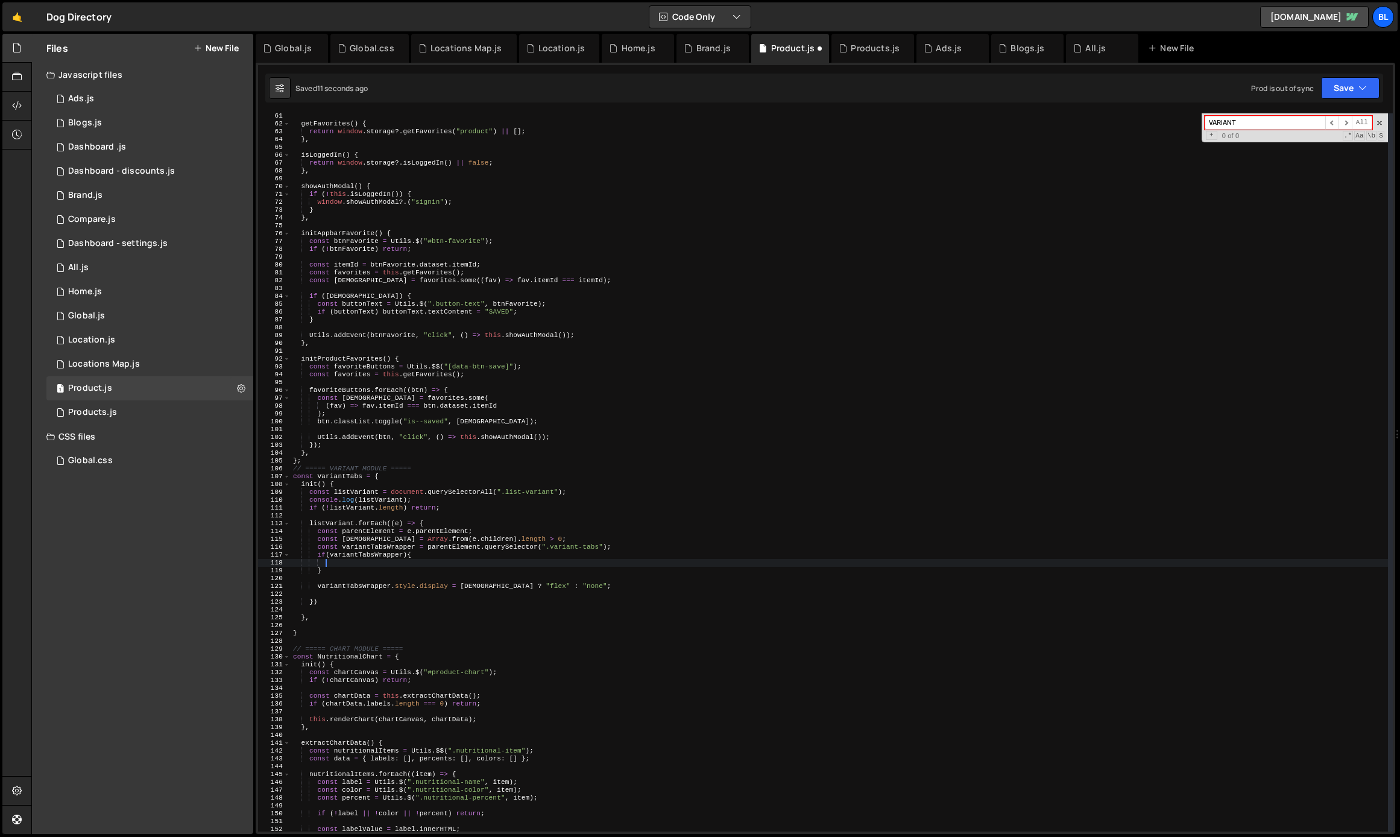
scroll to position [0, 2]
type textarea "variantTabsWrapper.style.display = hasVariant ? "flex" : "none";"
type textarea "if(variantTabsWrapper){"
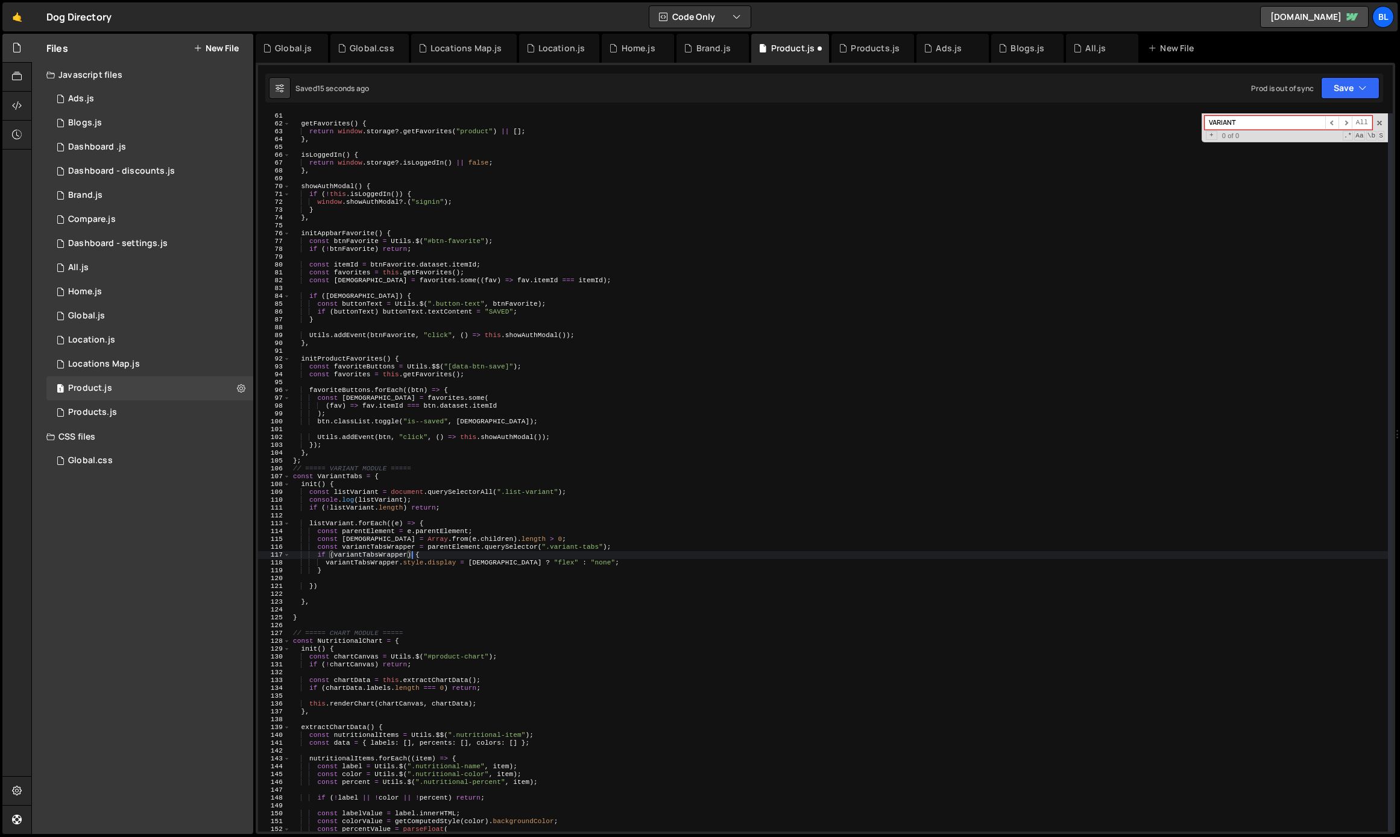
click at [393, 544] on div "getFavorites ( ) { return window . storage ?. getFavorites ( "product" ) || [ ]…" at bounding box center [839, 479] width 1097 height 734
click at [394, 583] on div "getFavorites ( ) { return window . storage ?. getFavorites ( "product" ) || [ ]…" at bounding box center [839, 479] width 1097 height 734
click at [445, 562] on div "getFavorites ( ) { return window . storage ?. getFavorites ( "product" ) || [ ]…" at bounding box center [839, 479] width 1097 height 734
click at [469, 567] on div "getFavorites ( ) { return window . storage ?. getFavorites ( "product" ) || [ ]…" at bounding box center [839, 479] width 1097 height 734
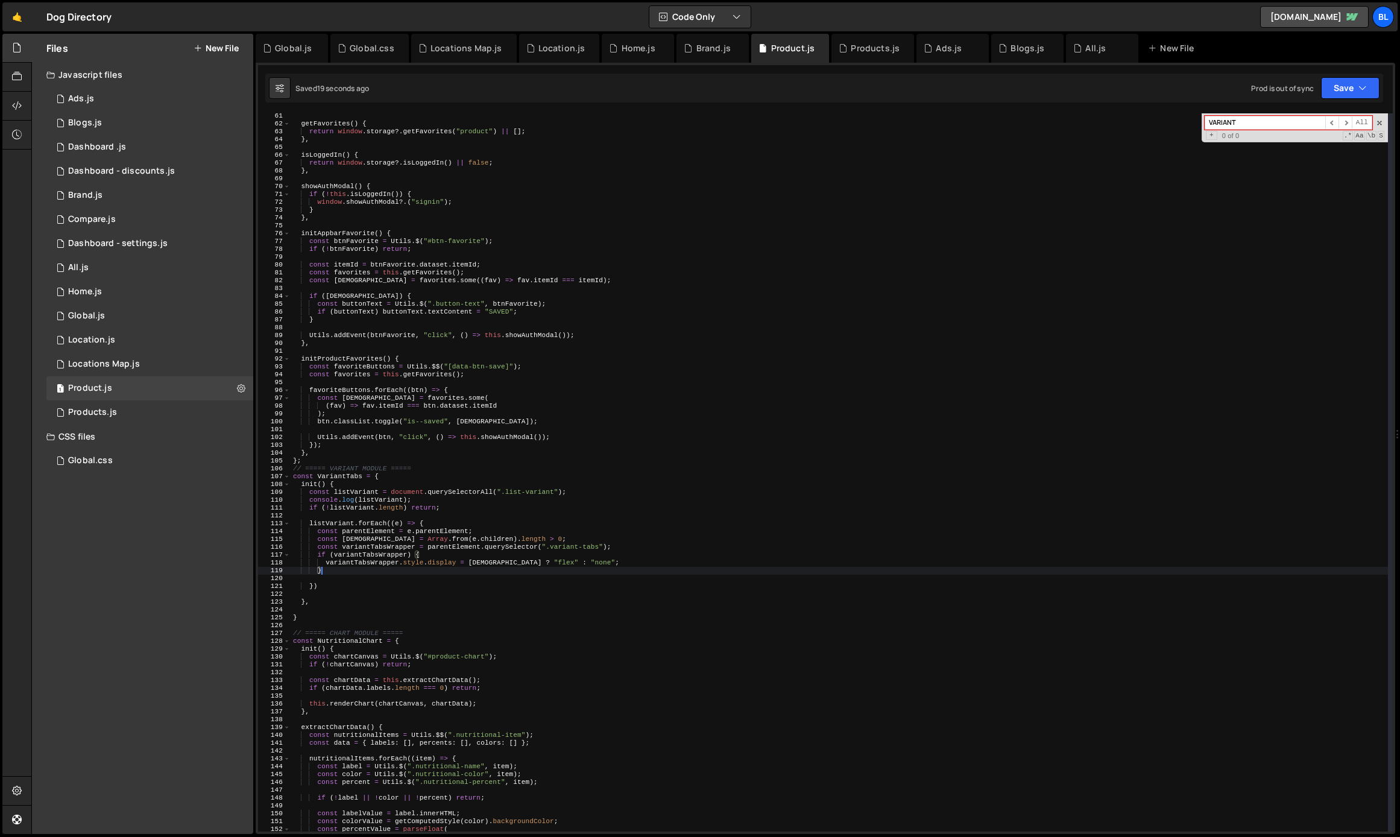
click at [432, 502] on div "getFavorites ( ) { return window . storage ?. getFavorites ( "product" ) || [ ]…" at bounding box center [839, 479] width 1097 height 734
click at [306, 487] on div "getFavorites ( ) { return window . storage ?. getFavorites ( "product" ) || [ ]…" at bounding box center [839, 479] width 1097 height 734
click at [339, 479] on div "getFavorites ( ) { return window . storage ?. getFavorites ( "product" ) || [ ]…" at bounding box center [839, 479] width 1097 height 734
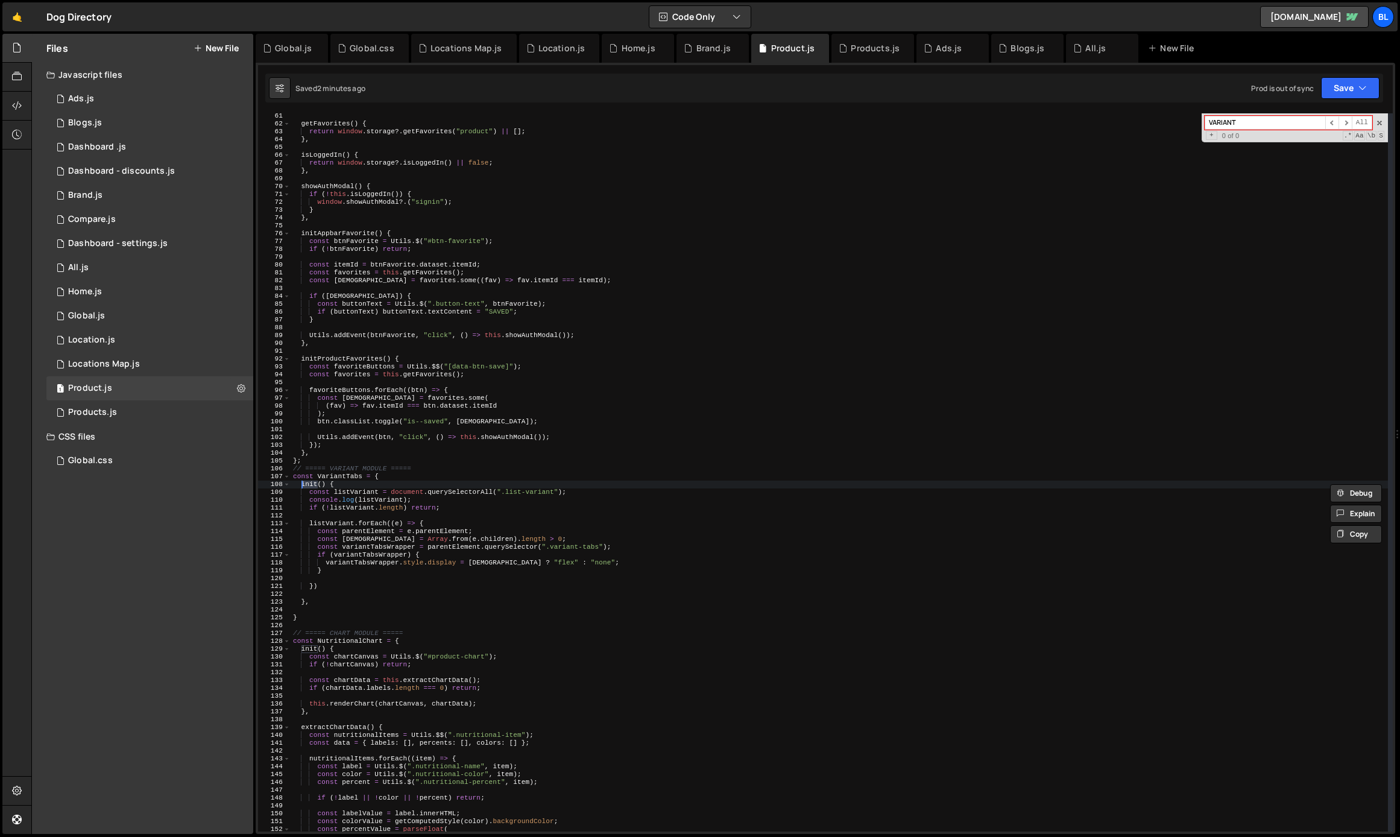
click at [339, 479] on div "getFavorites ( ) { return window . storage ?. getFavorites ( "product" ) || [ ]…" at bounding box center [839, 479] width 1097 height 734
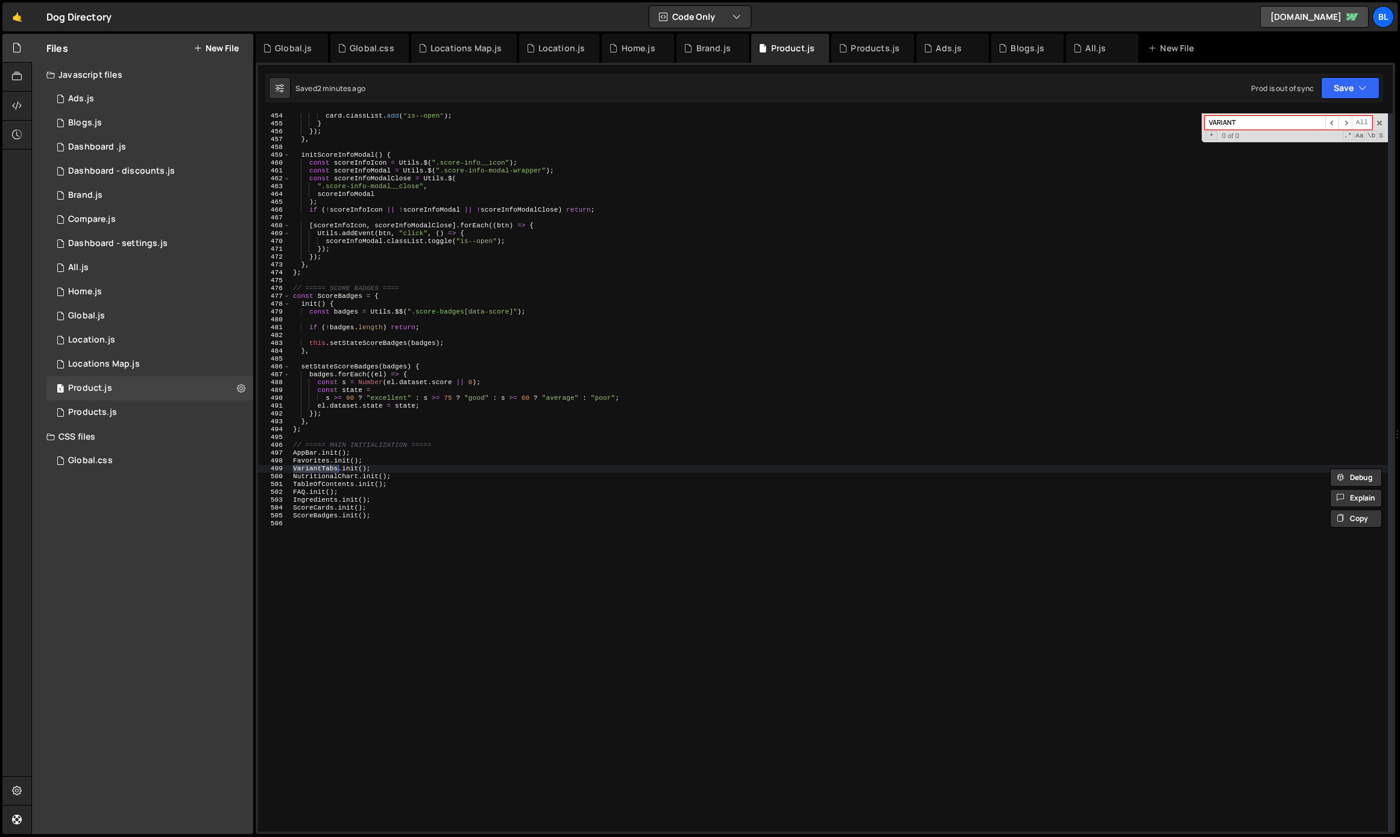
click at [348, 469] on div "card . classList . add ( "is--open" ) ; } }) ; } , initScoreInfoModal ( ) { con…" at bounding box center [839, 479] width 1097 height 734
click at [322, 468] on div "card . classList . add ( "is--open" ) ; } }) ; } , initScoreInfoModal ( ) { con…" at bounding box center [839, 479] width 1097 height 734
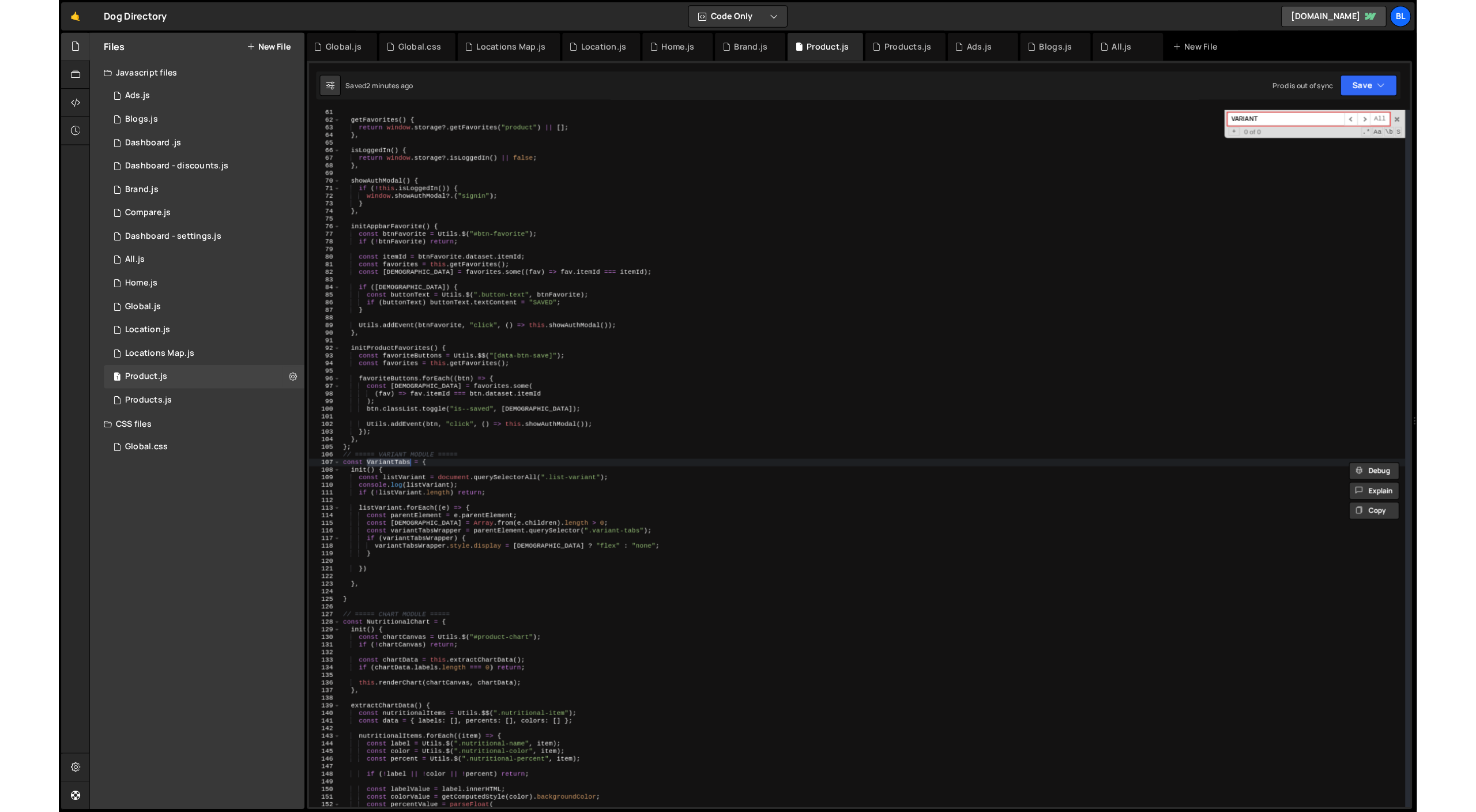
scroll to position [451, 0]
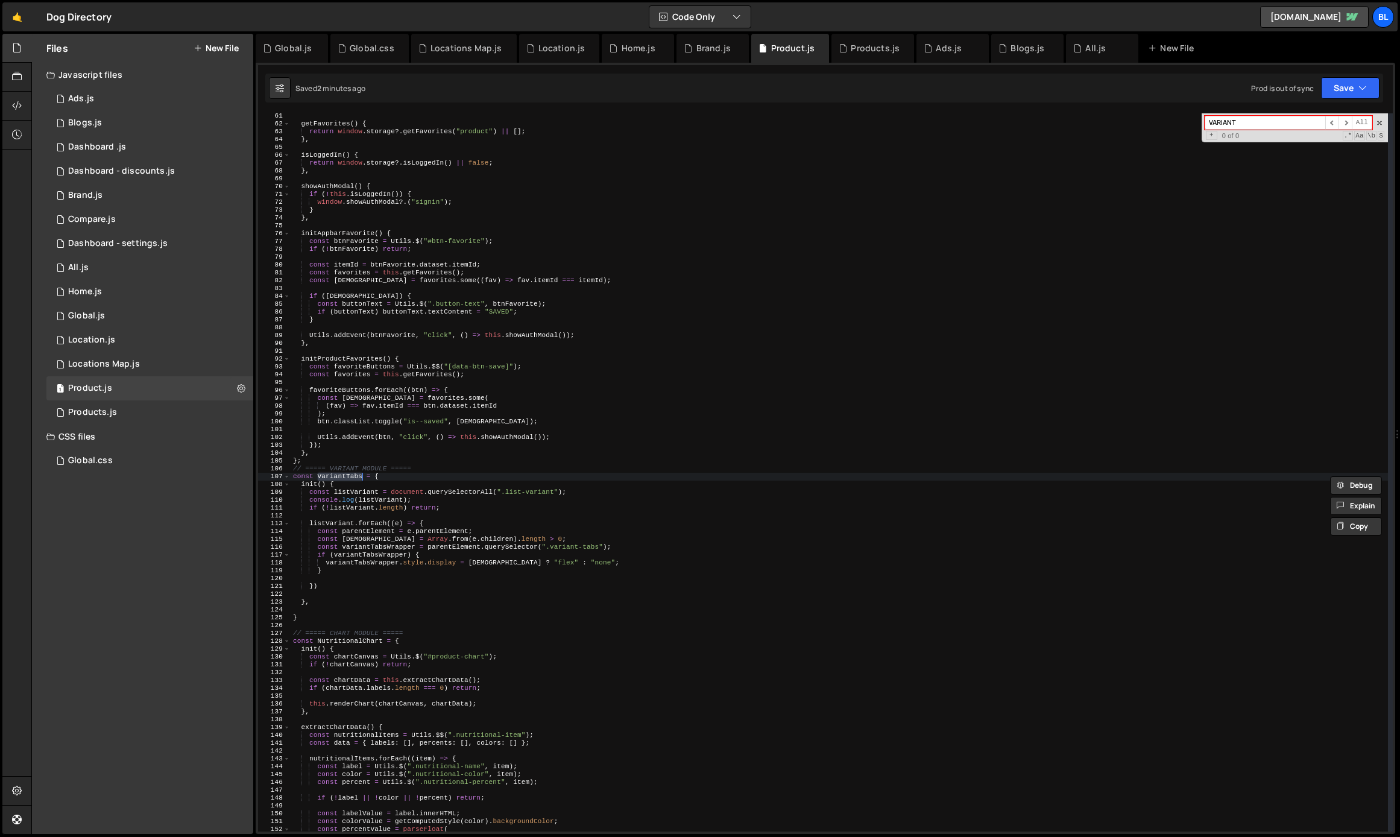
click at [338, 486] on div "getFavorites ( ) { return window . storage ?. getFavorites ( "product" ) || [ ]…" at bounding box center [839, 479] width 1097 height 734
click at [374, 495] on div "getFavorites ( ) { return window . storage ?. getFavorites ( "product" ) || [ ]…" at bounding box center [839, 479] width 1097 height 734
click at [487, 509] on div "getFavorites ( ) { return window . storage ?. getFavorites ( "product" ) || [ ]…" at bounding box center [839, 479] width 1097 height 734
click at [445, 526] on div "getFavorites ( ) { return window . storage ?. getFavorites ( "product" ) || [ ]…" at bounding box center [839, 479] width 1097 height 734
type textarea "listVariant.forEach((e) => {"
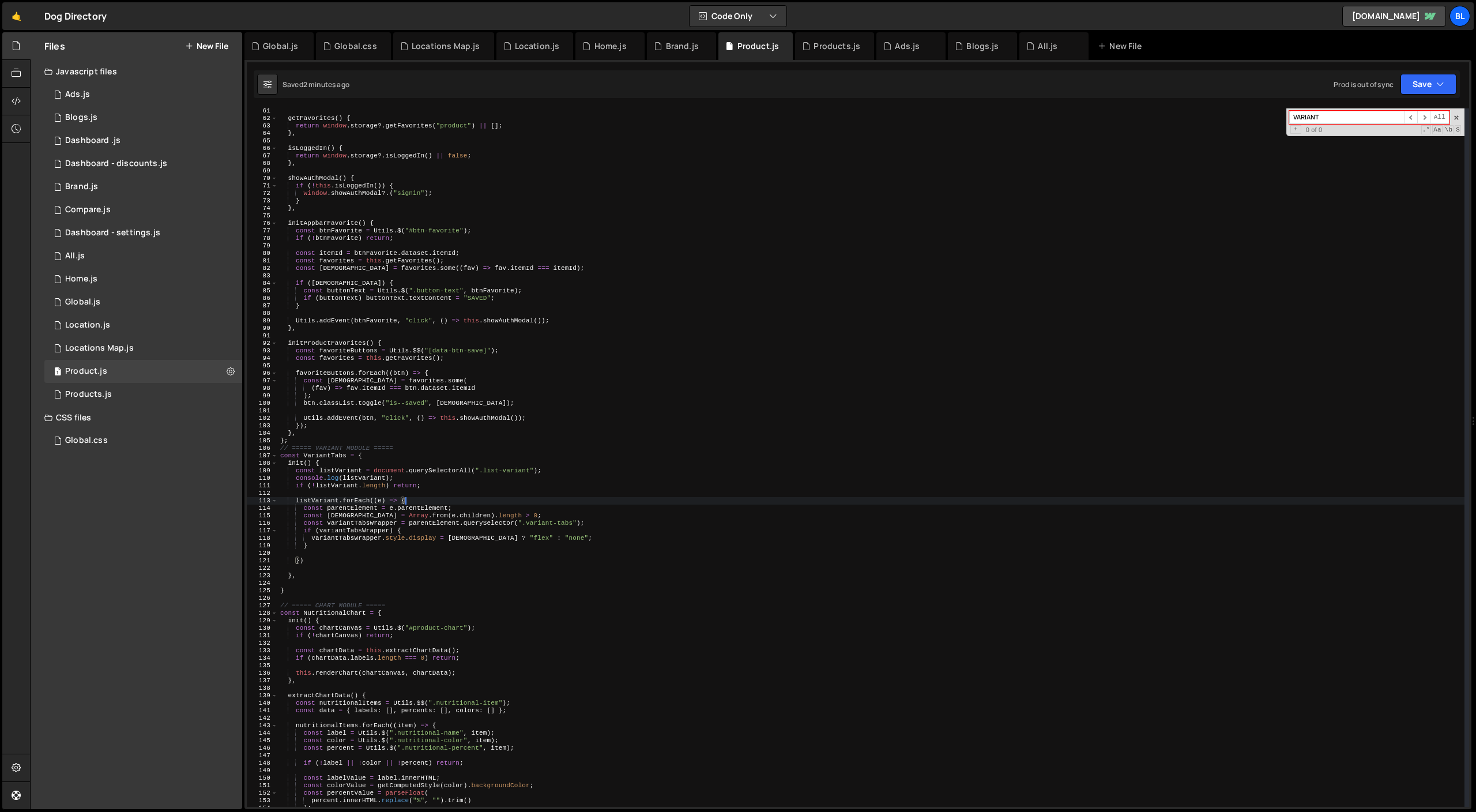
click at [440, 582] on div "getFavorites ( ) { return window . storage ?. getFavorites ( "product" ) || [ ]…" at bounding box center [871, 464] width 1186 height 713
click at [428, 570] on div "getFavorites ( ) { return window . storage ?. getFavorites ( "product" ) || [ ]…" at bounding box center [871, 464] width 1186 height 713
click at [363, 580] on div "getFavorites ( ) { return window . storage ?. getFavorites ( "product" ) || [ ]…" at bounding box center [871, 464] width 1186 height 713
click at [341, 573] on div "getFavorites ( ) { return window . storage ?. getFavorites ( "product" ) || [ ]…" at bounding box center [871, 464] width 1186 height 713
type textarea "}"
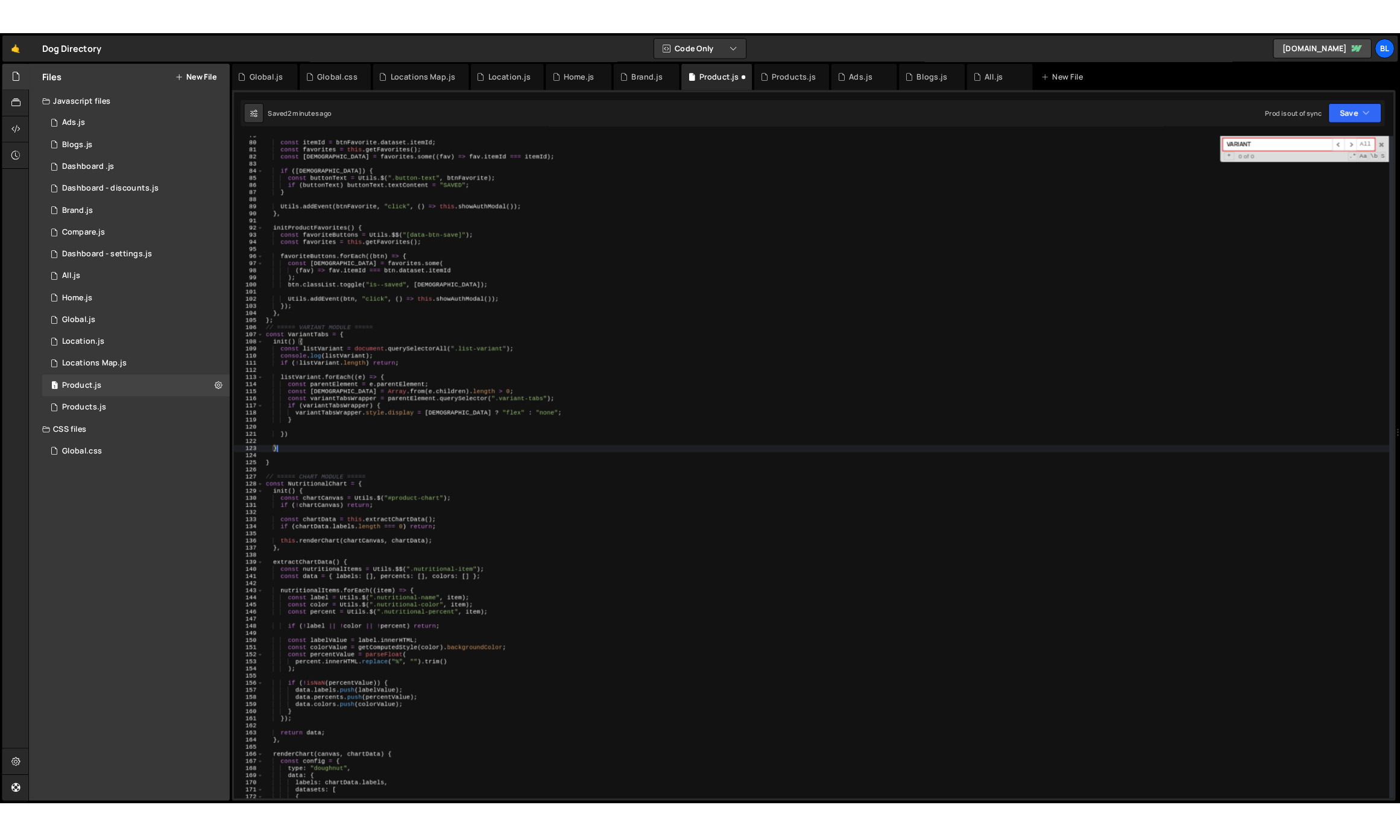
scroll to position [568, 0]
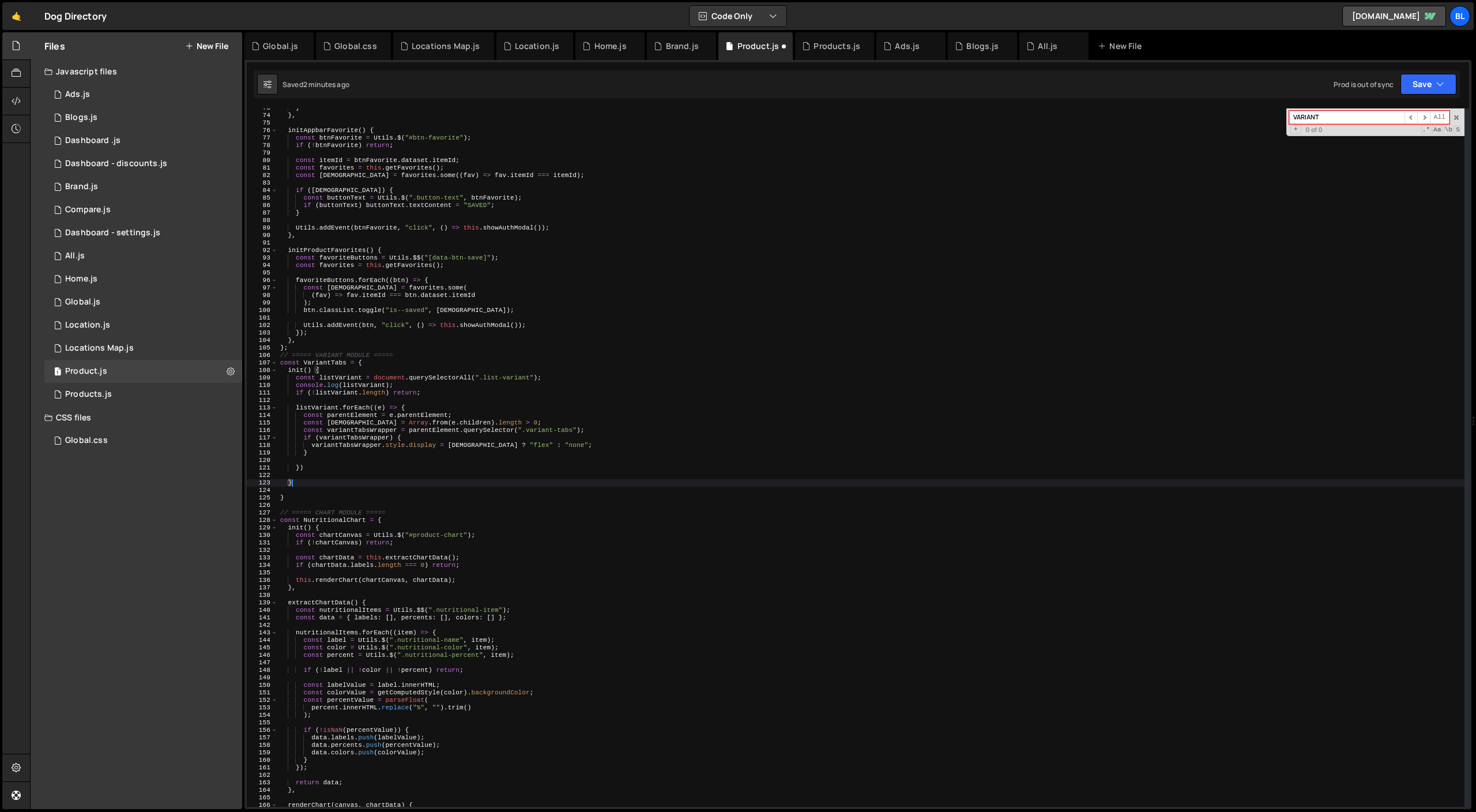
click at [314, 473] on div "} } , initAppbarFavorite ( ) { const btnFavorite = Utils . $ ( "#btn-favorite" …" at bounding box center [871, 461] width 1186 height 713
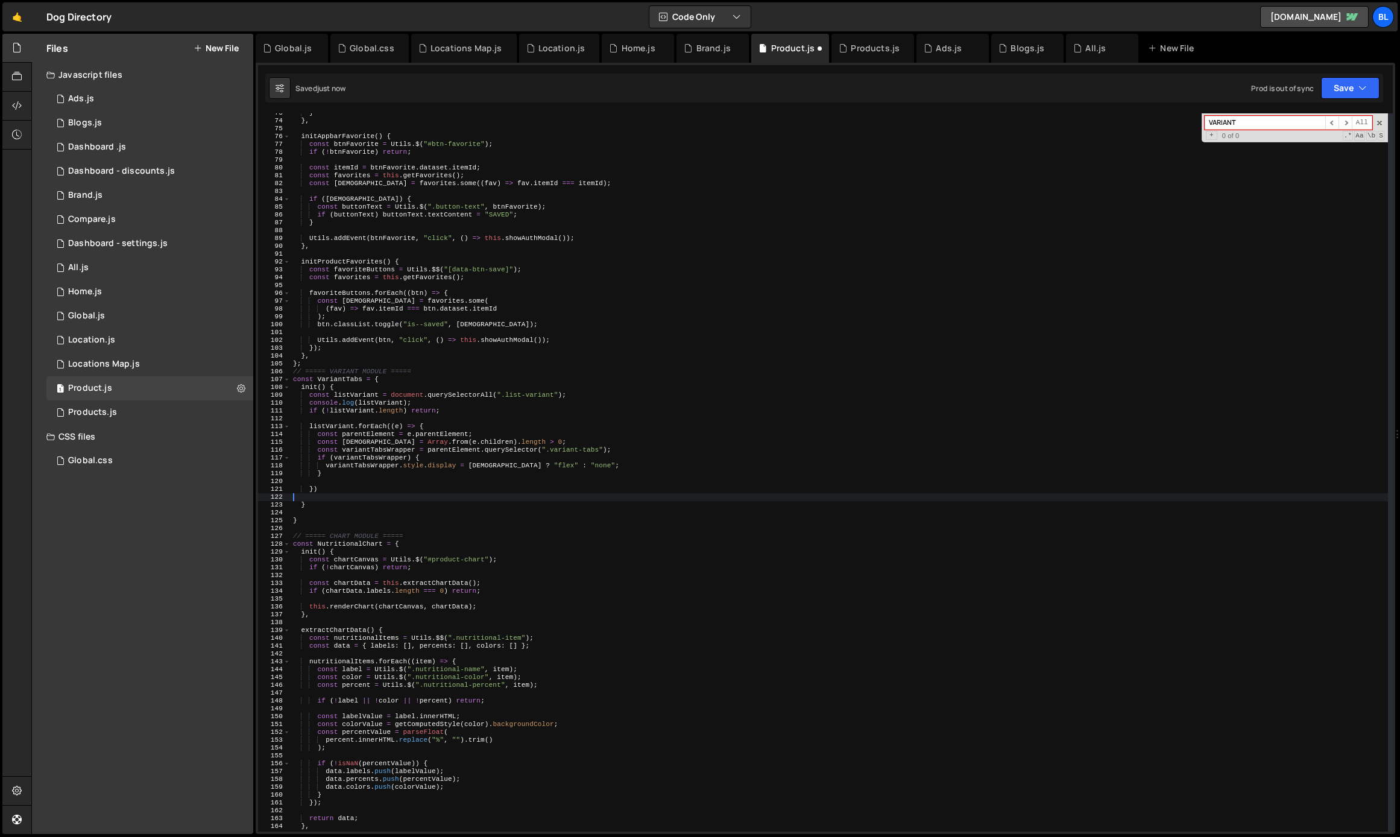
click at [330, 470] on div "} } , initAppbarFavorite ( ) { const btnFavorite = Utils . $ ( "#btn-favorite" …" at bounding box center [839, 476] width 1097 height 734
click at [372, 464] on div "} } , initAppbarFavorite ( ) { const btnFavorite = Utils . $ ( "#btn-favorite" …" at bounding box center [839, 476] width 1097 height 734
type textarea "variantTabsWrapper.style.display = hasVariant ? "flex" : "none";"
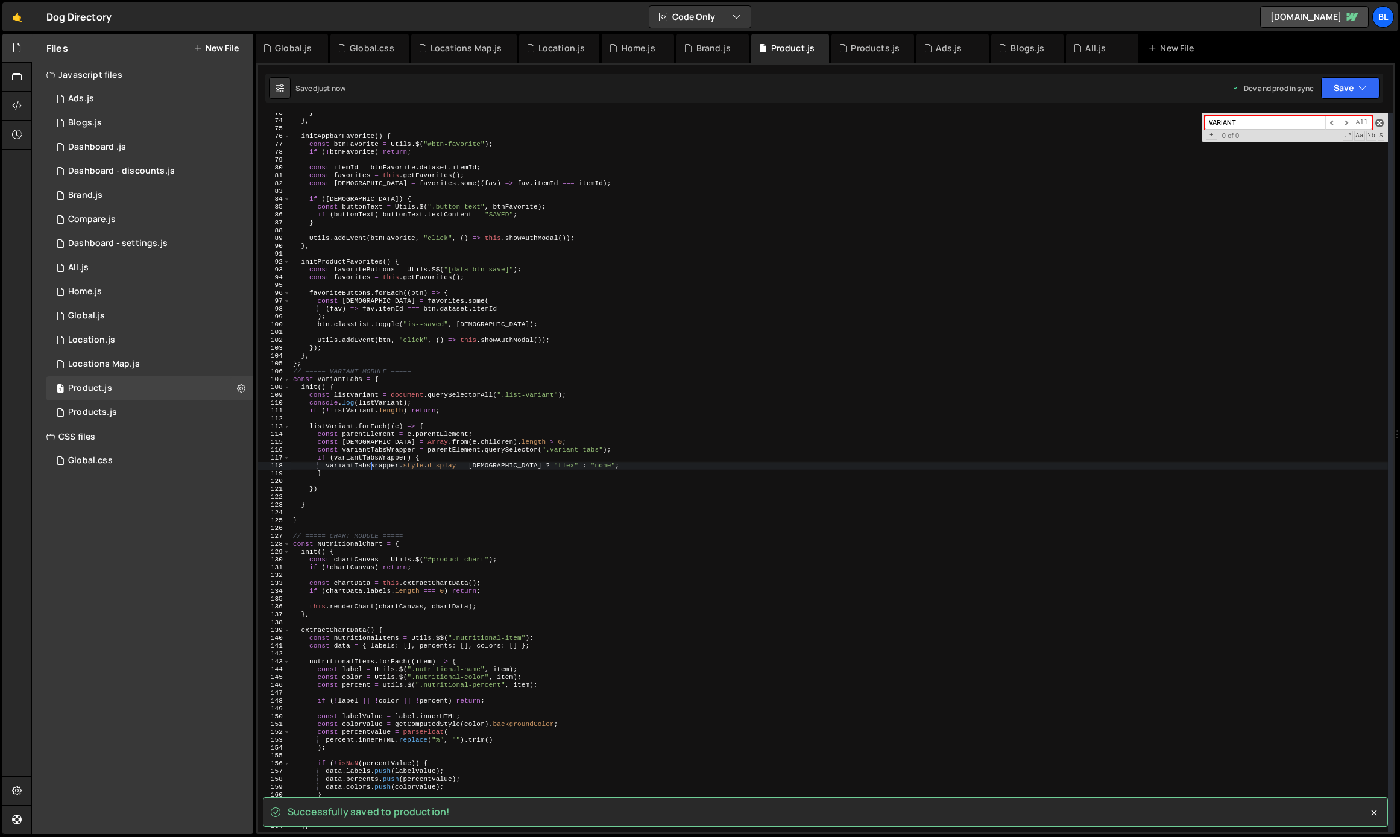
click at [1376, 123] on span at bounding box center [1379, 123] width 8 height 8
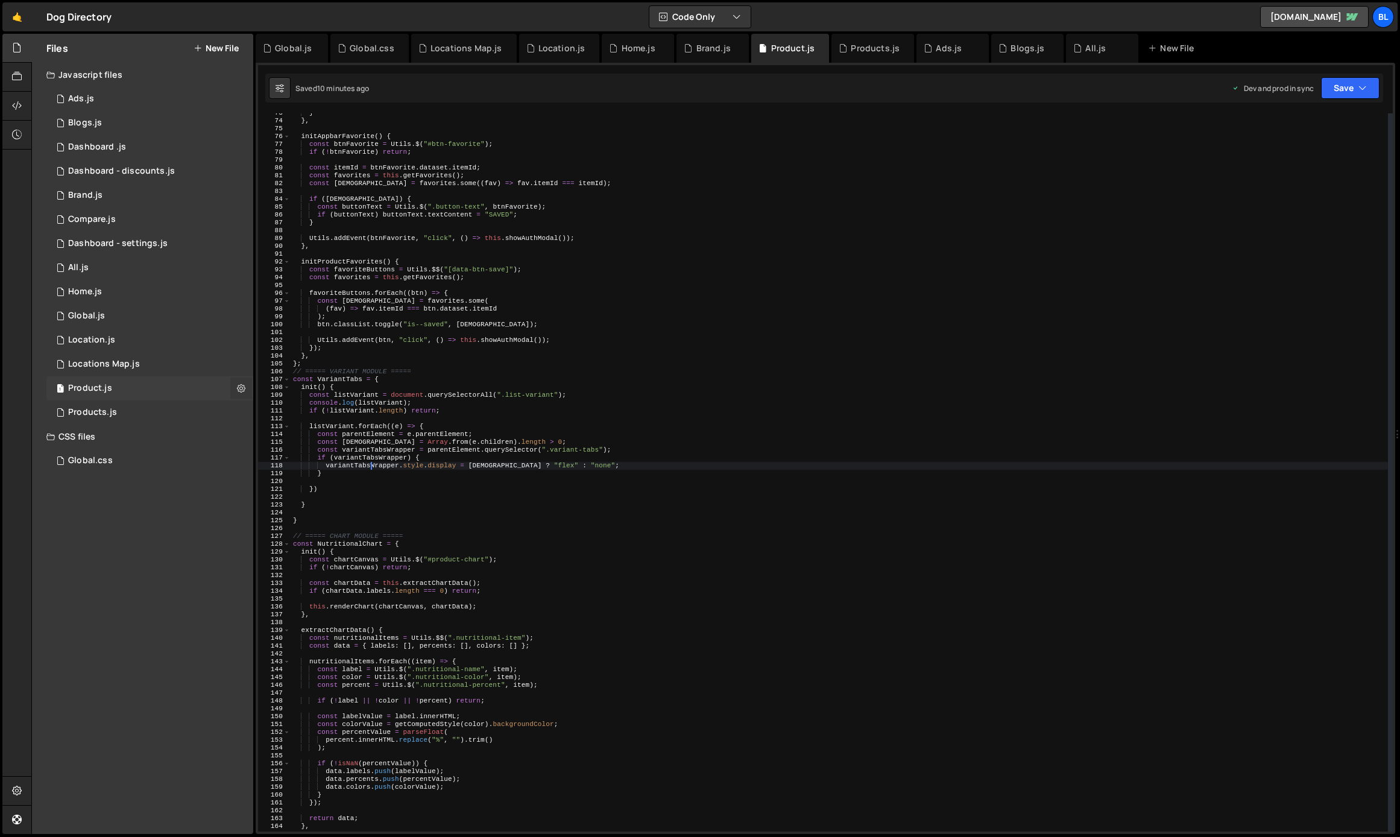
click at [242, 386] on icon at bounding box center [241, 387] width 8 height 11
click at [292, 415] on button "Edit File Settings" at bounding box center [315, 413] width 118 height 24
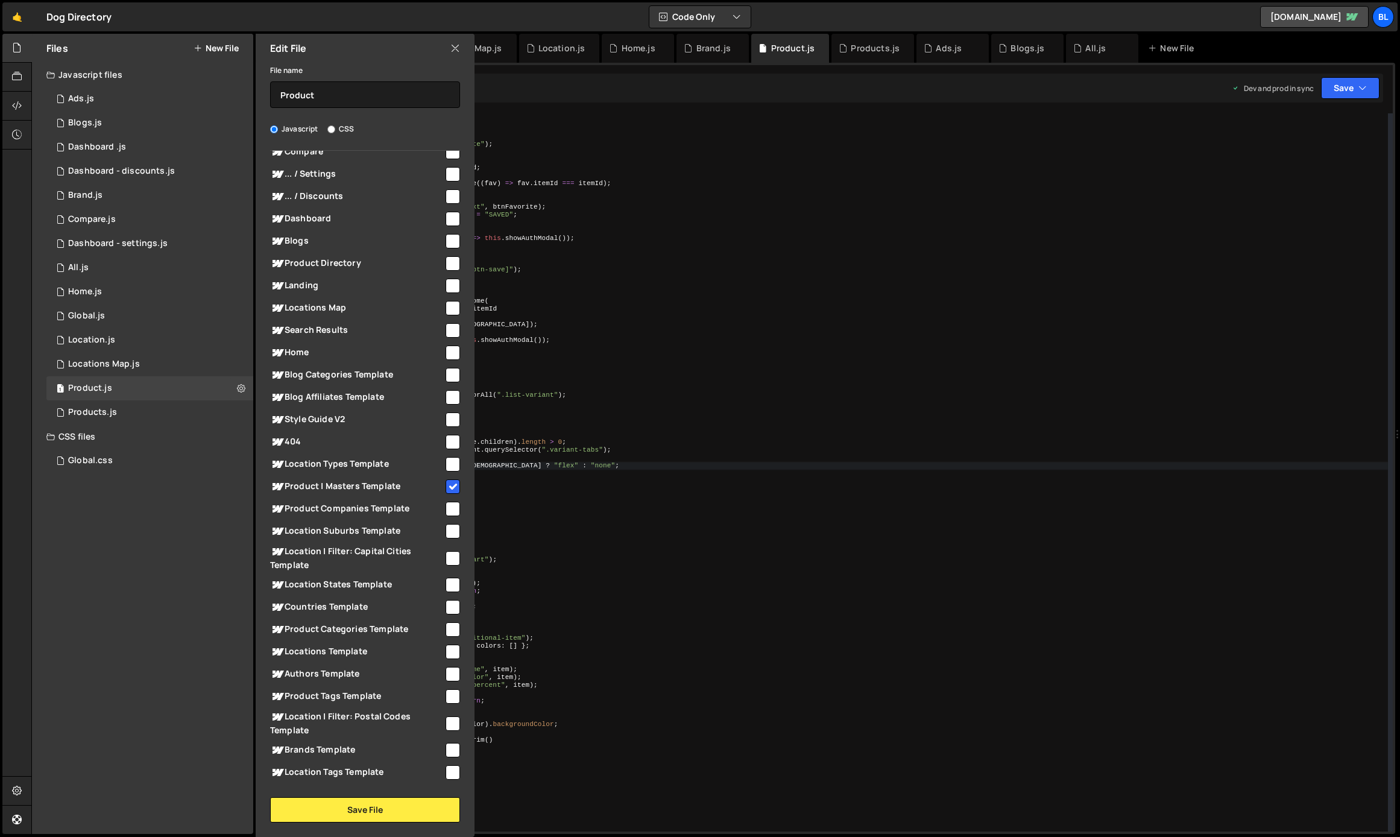
scroll to position [397, 0]
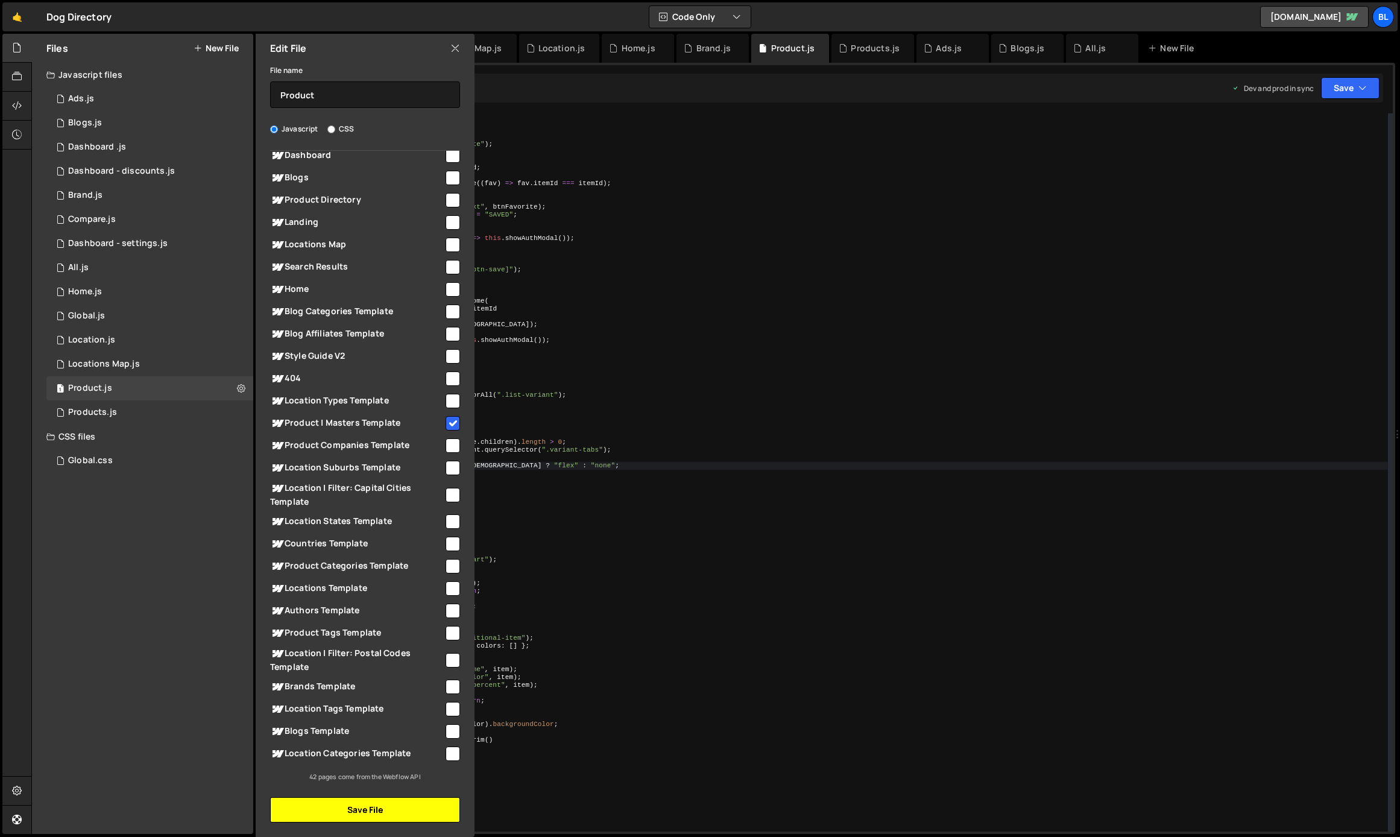
click at [350, 808] on button "Save File" at bounding box center [365, 809] width 190 height 25
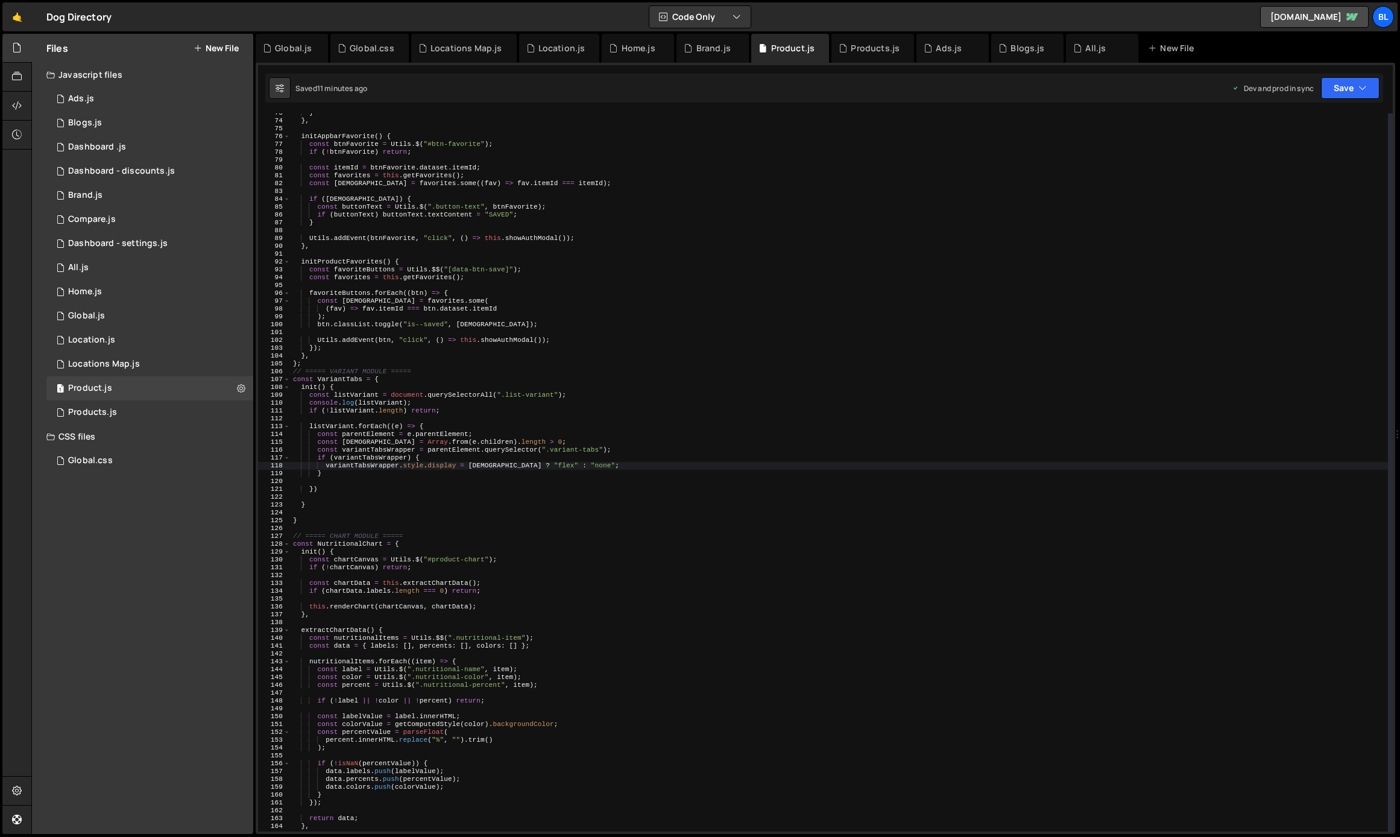
click at [402, 620] on div "} } , initAppbarFavorite ( ) { const btnFavorite = Utils . $ ( "#btn-favorite" …" at bounding box center [839, 476] width 1097 height 734
type textarea "ScoreBadges.init();"
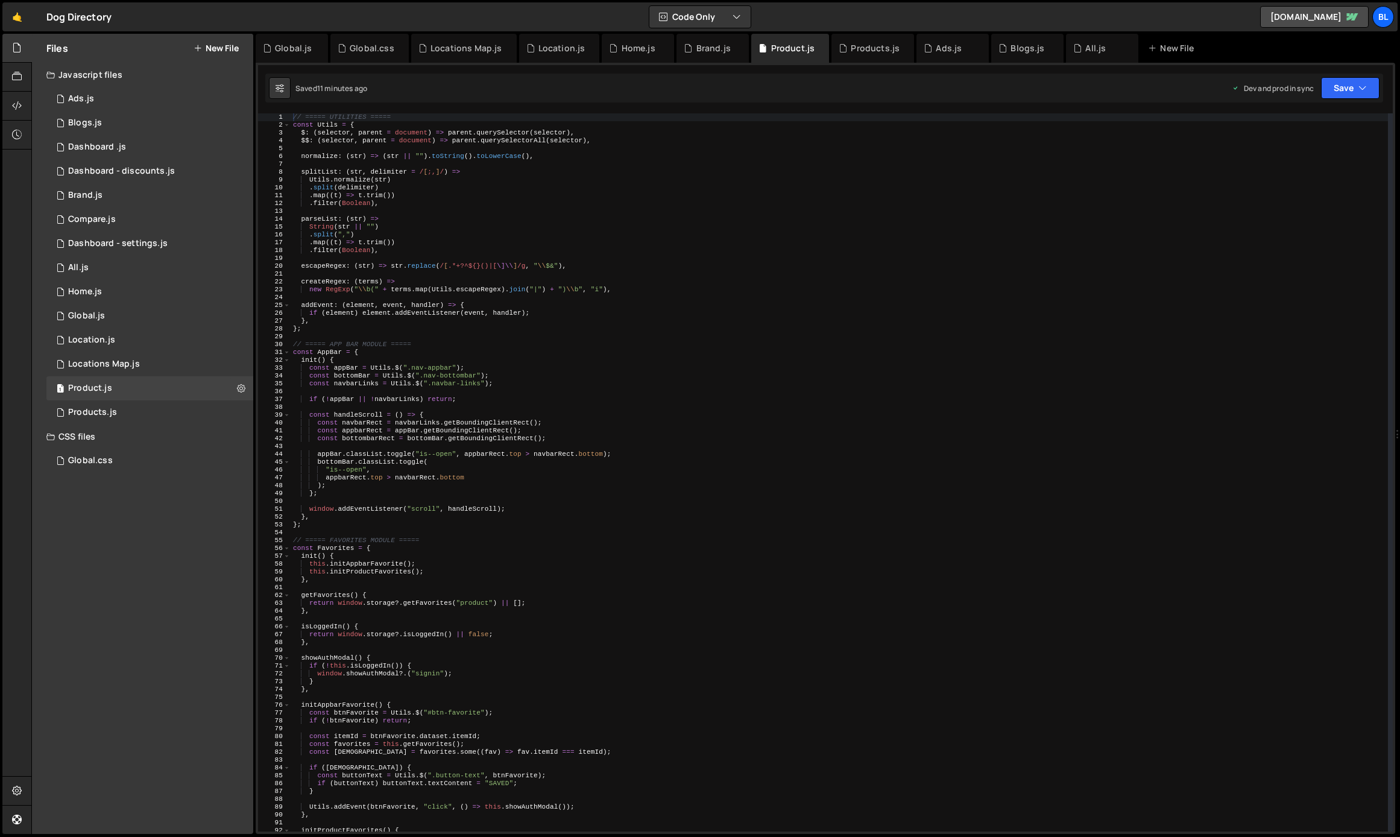
click at [503, 606] on div "// ===== UTILITIES ===== const Utils = { $ : ( selector , parent = document ) =…" at bounding box center [839, 480] width 1097 height 734
type textarea "return window.storage?.getFavorites("product") || [];"
click at [426, 605] on div "// ===== UTILITIES ===== const Utils = { $ : ( selector , parent = document ) =…" at bounding box center [839, 480] width 1097 height 734
click at [427, 621] on div "// ===== UTILITIES ===== const Utils = { $ : ( selector , parent = document ) =…" at bounding box center [839, 480] width 1097 height 734
click at [392, 679] on div "// ===== UTILITIES ===== const Utils = { $ : ( selector , parent = document ) =…" at bounding box center [839, 480] width 1097 height 734
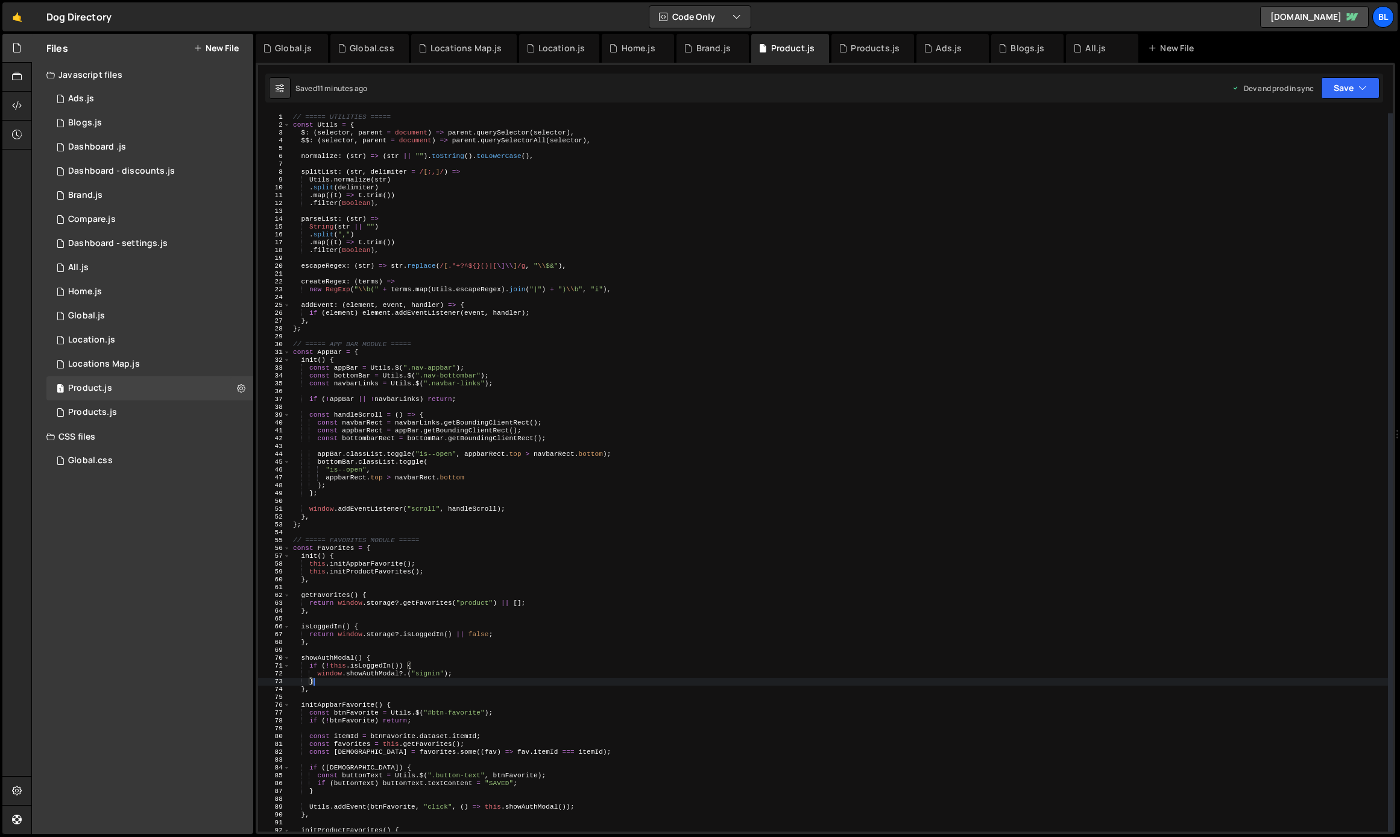
click at [332, 607] on div "// ===== UTILITIES ===== const Utils = { $ : ( selector , parent = document ) =…" at bounding box center [839, 480] width 1097 height 734
type textarea "},"
click at [369, 632] on div "// ===== UTILITIES ===== const Utils = { $ : ( selector , parent = document ) =…" at bounding box center [839, 480] width 1097 height 734
type textarea "return window.storage?.isLoggedIn() || false;"
click at [434, 588] on div "// ===== UTILITIES ===== const Utils = { $ : ( selector , parent = document ) =…" at bounding box center [839, 480] width 1097 height 734
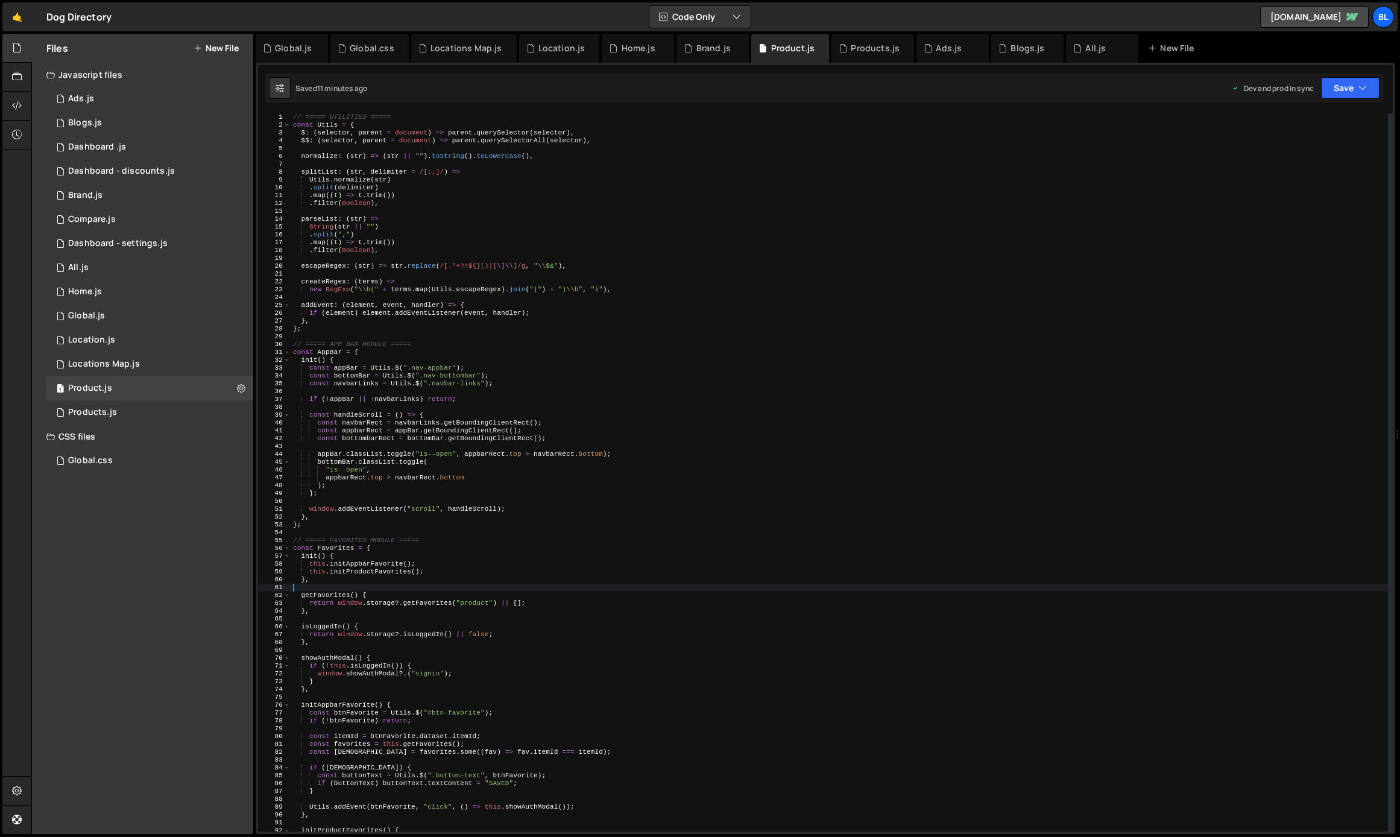
click at [442, 579] on div "// ===== UTILITIES ===== const Utils = { $ : ( selector , parent = document ) =…" at bounding box center [839, 480] width 1097 height 734
type textarea "},"
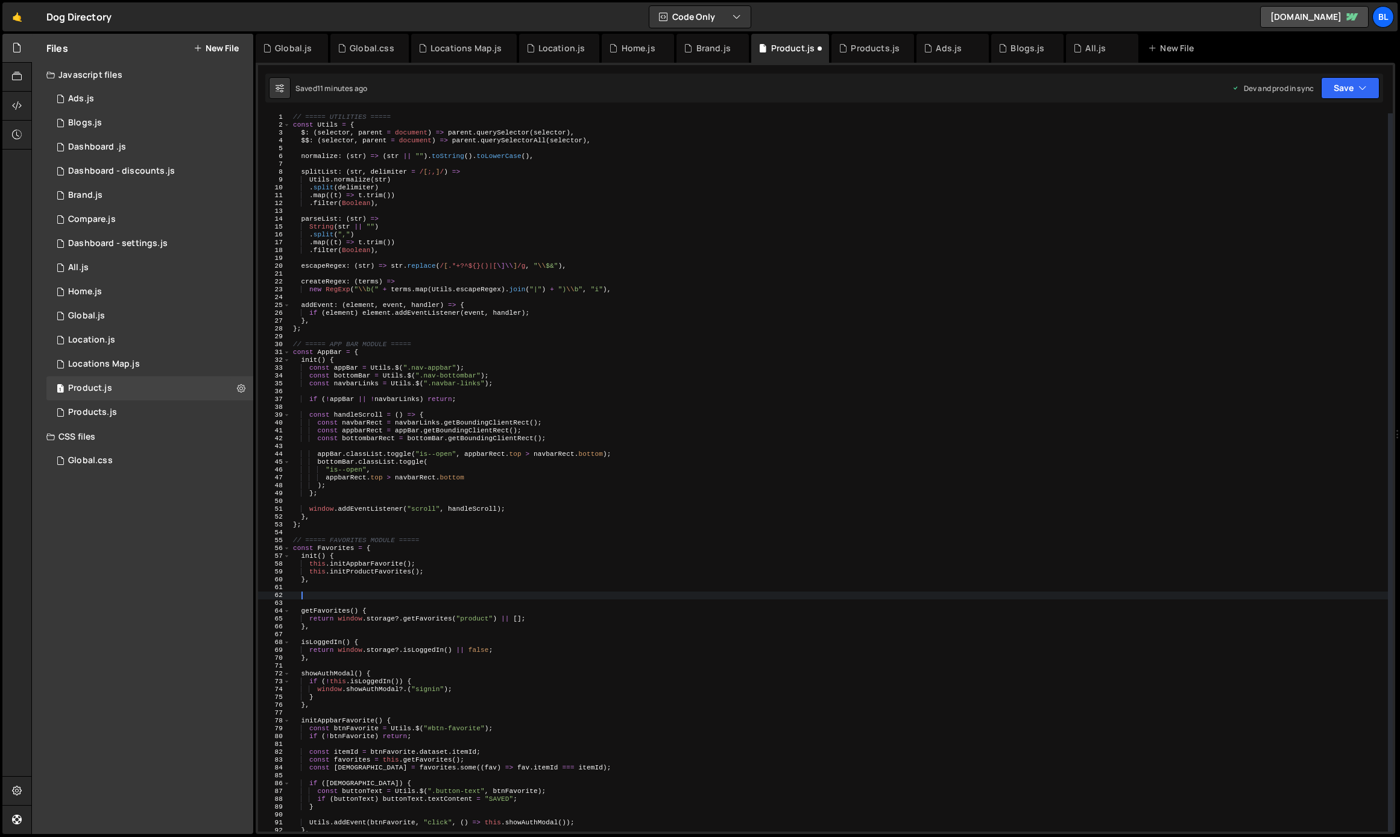
paste textarea
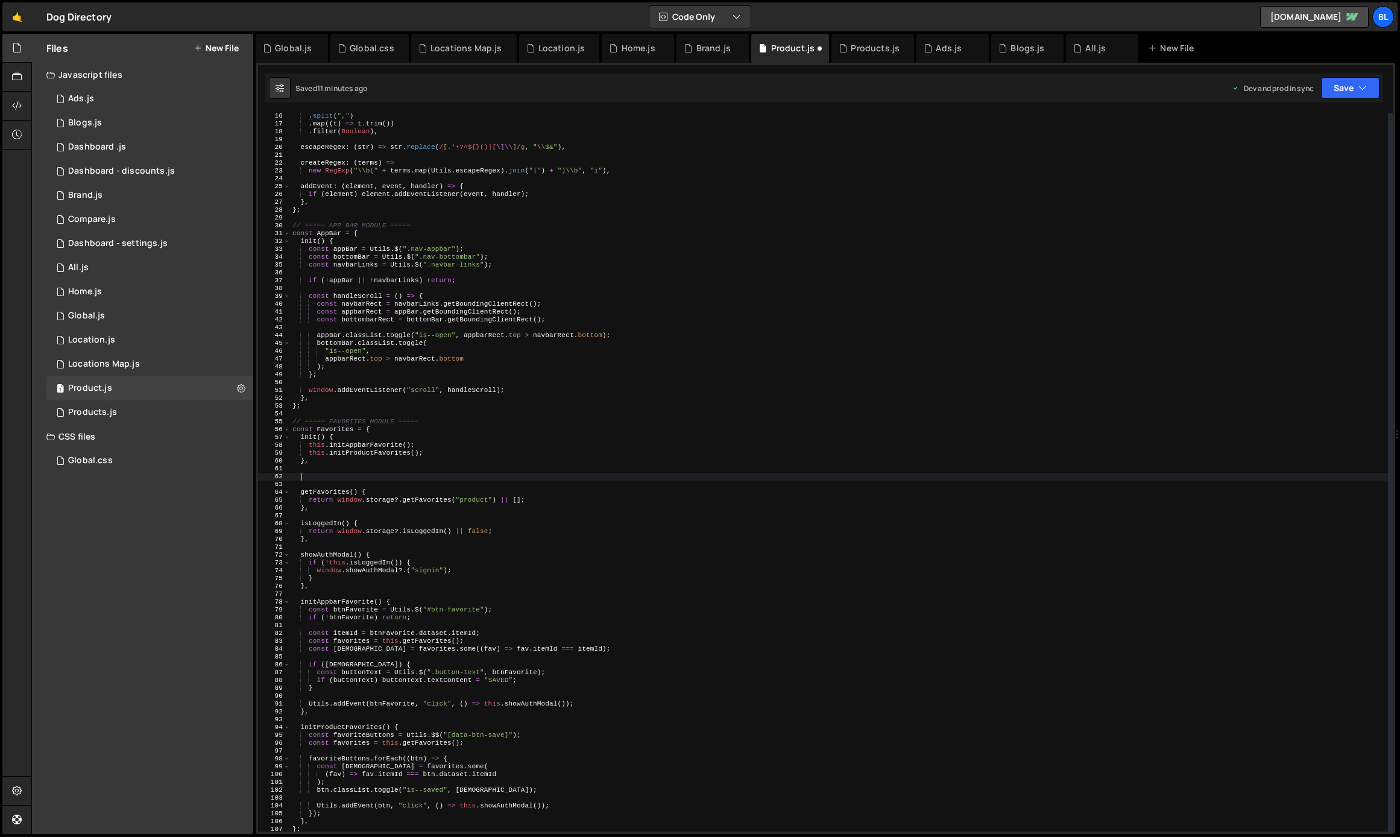
scroll to position [119, 0]
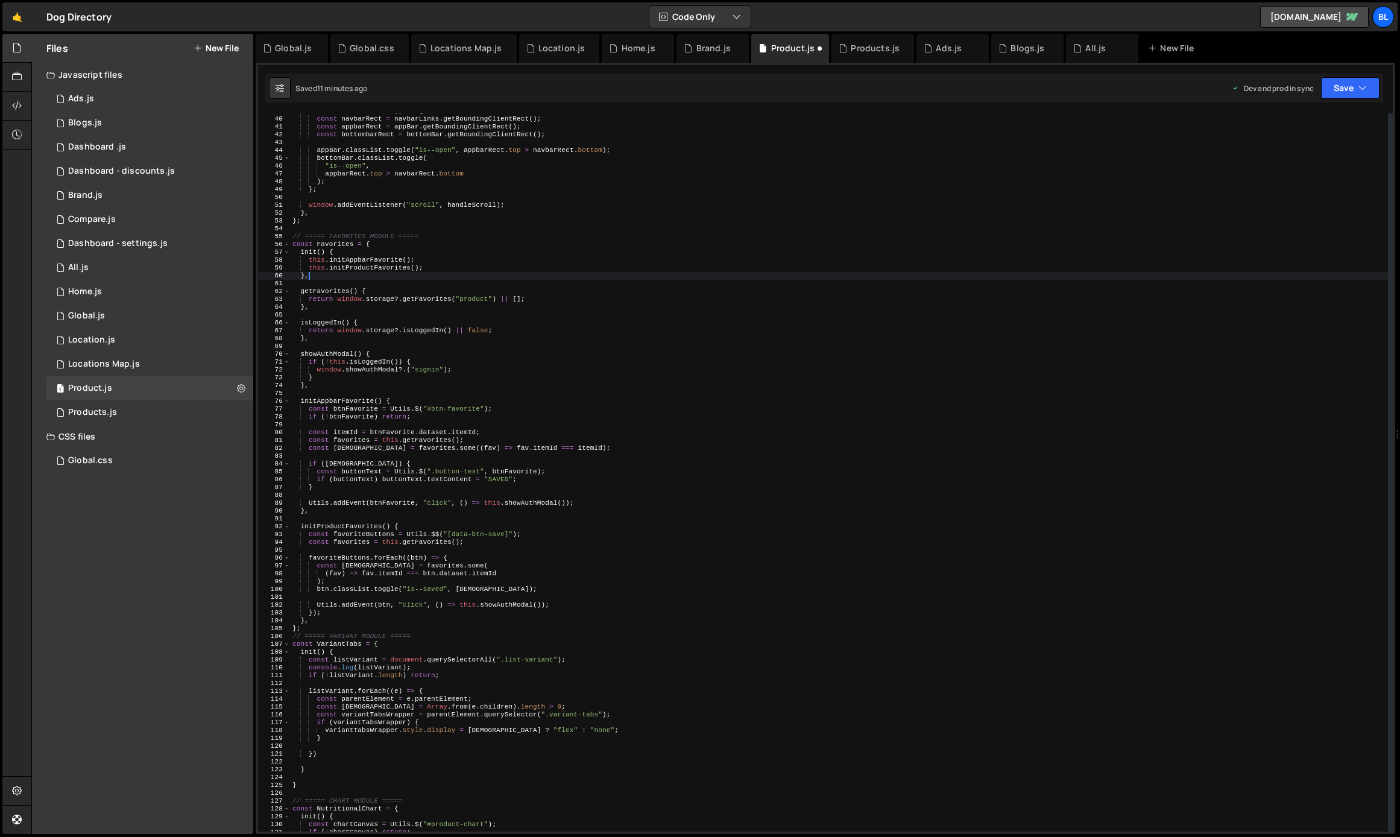
click at [477, 731] on div "const handleScroll = ( ) => { const navbarRect = navbarLinks . getBoundingClien…" at bounding box center [839, 474] width 1098 height 734
type textarea "ScoreBadges.init();"
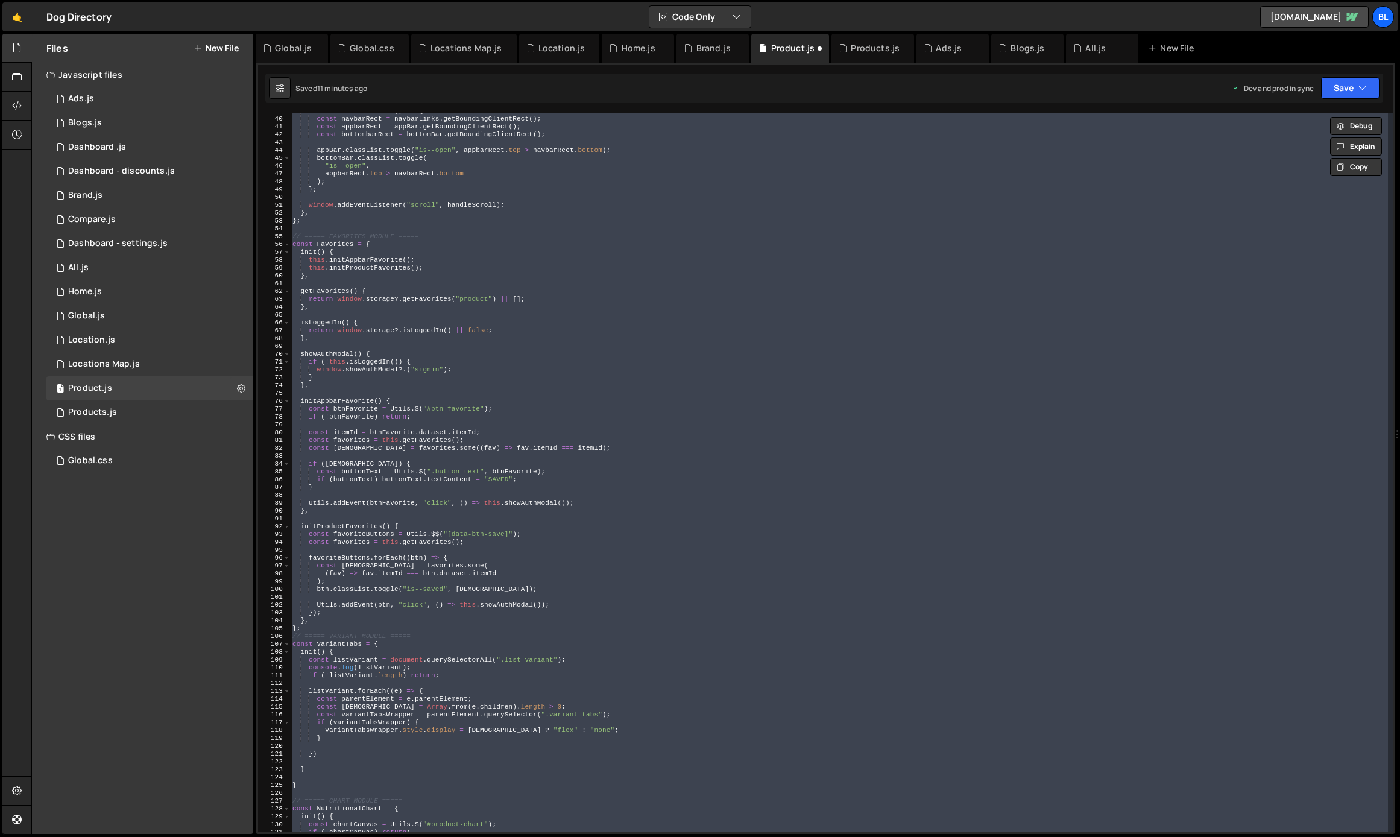
paste textarea
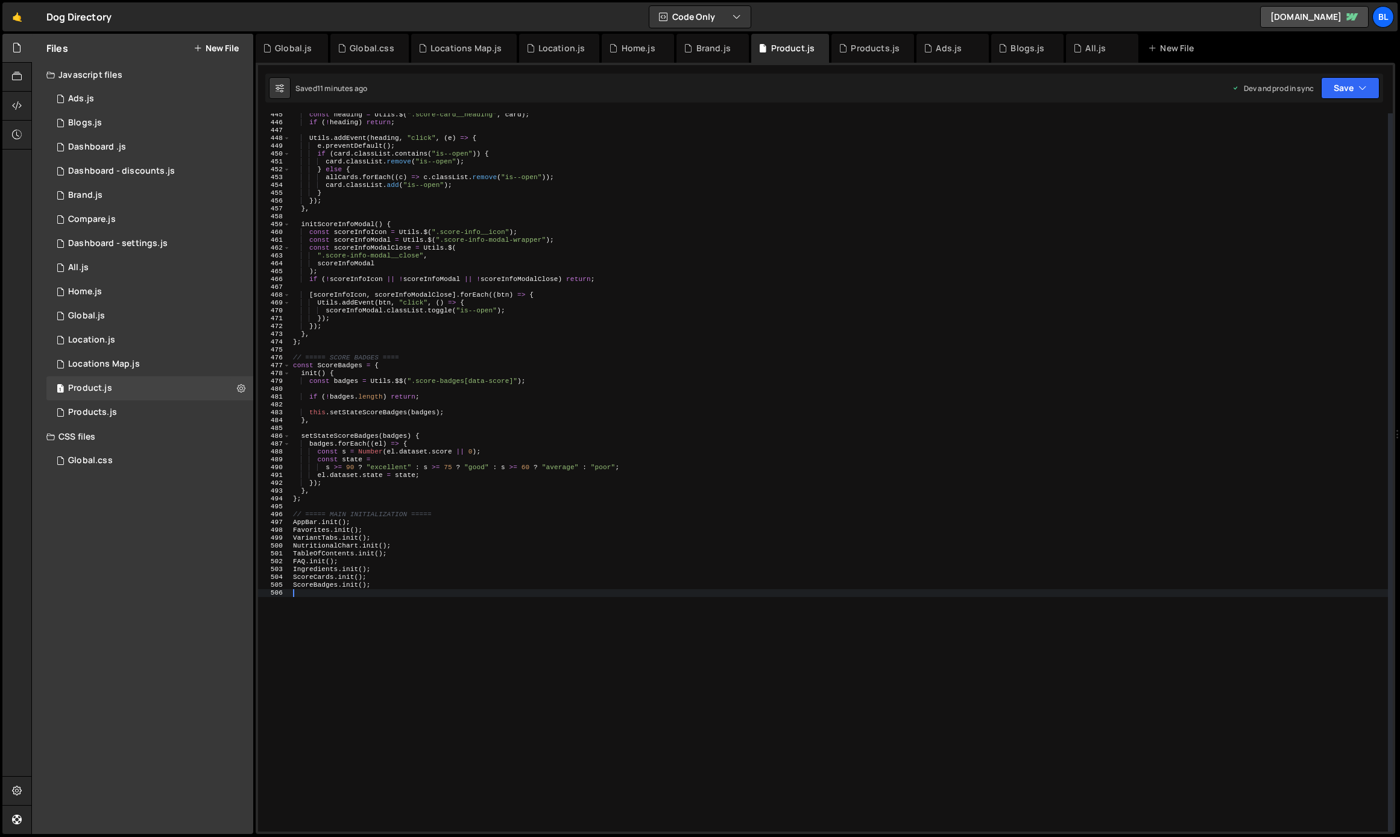
scroll to position [3503, 0]
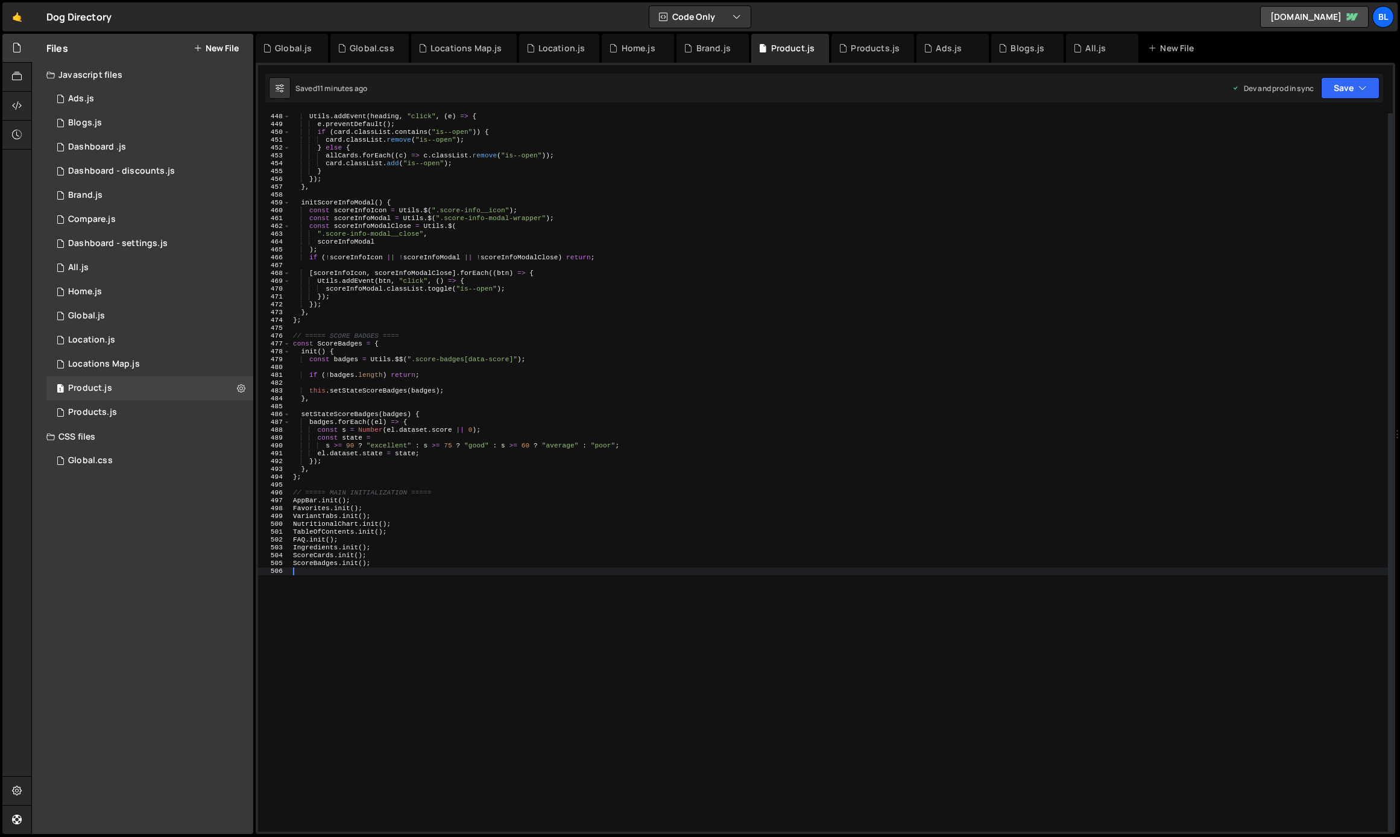
click at [309, 514] on div "Utils . addEvent ( heading , "click" , ( e ) => { e . preventDefault ( ) ; if (…" at bounding box center [839, 480] width 1097 height 734
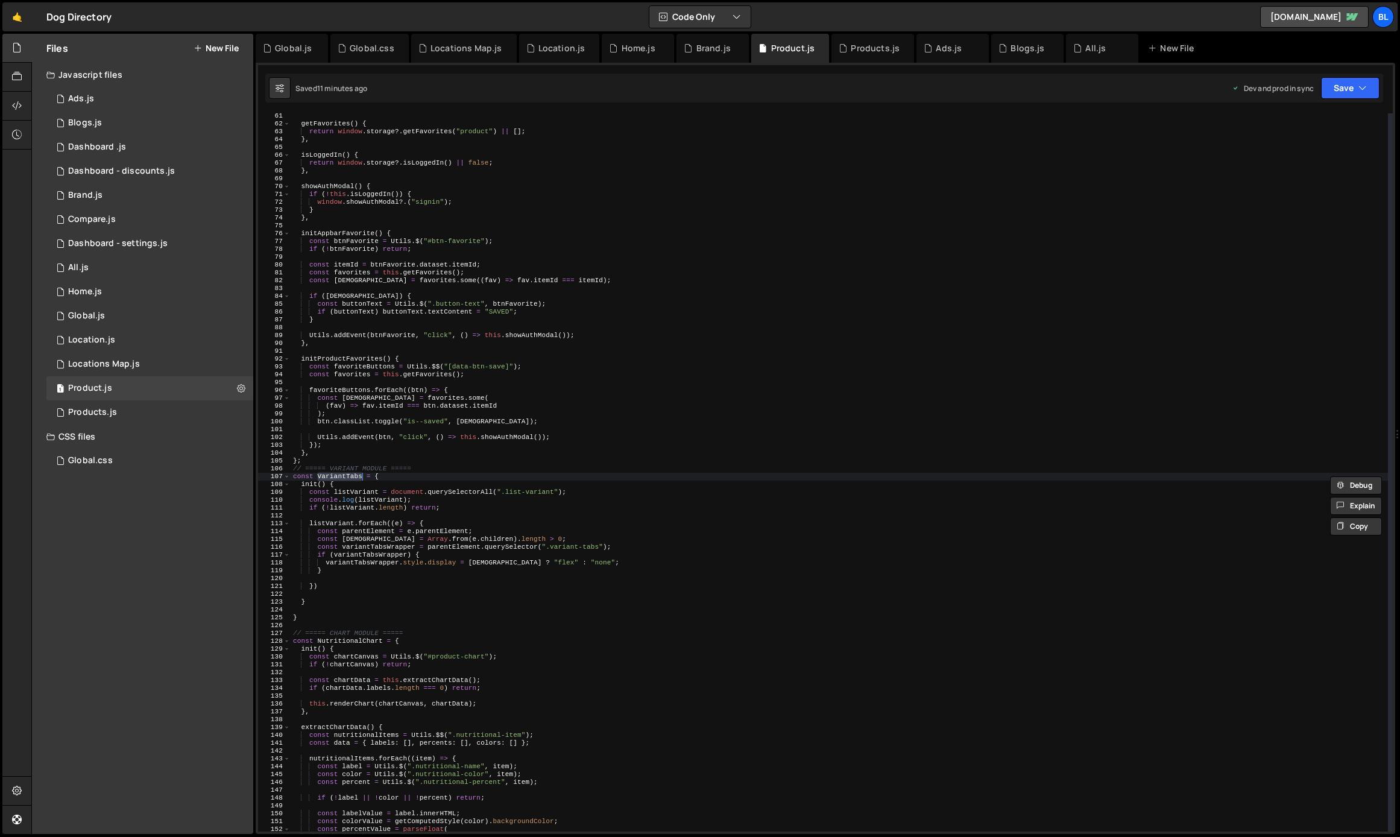
scroll to position [472, 0]
click at [365, 501] on div "getFavorites ( ) { return window . storage ?. getFavorites ( "product" ) || [ ]…" at bounding box center [839, 479] width 1097 height 734
click at [355, 486] on div "getFavorites ( ) { return window . storage ?. getFavorites ( "product" ) || [ ]…" at bounding box center [839, 479] width 1097 height 734
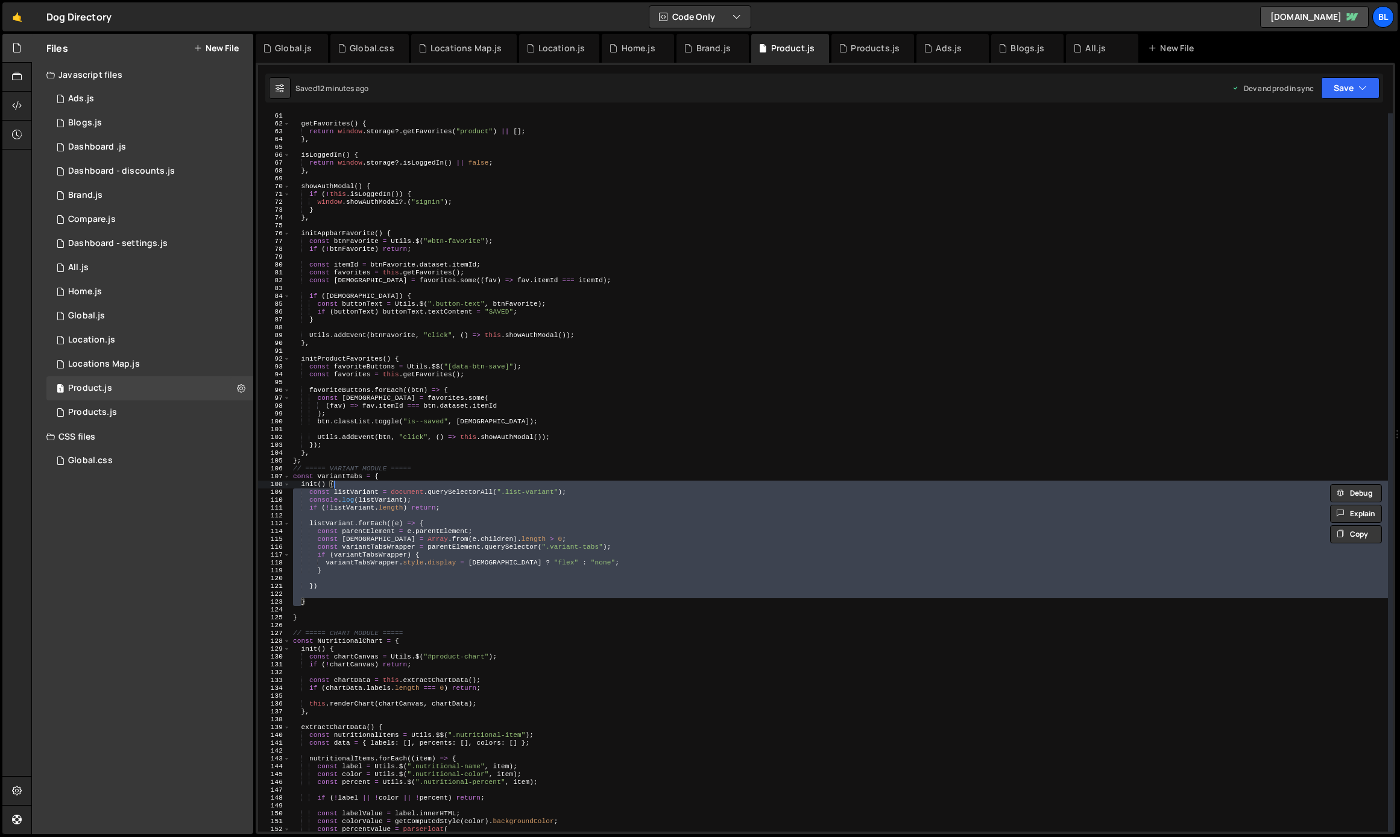
click at [436, 494] on div "getFavorites ( ) { return window . storage ?. getFavorites ( "product" ) || [ ]…" at bounding box center [839, 479] width 1097 height 734
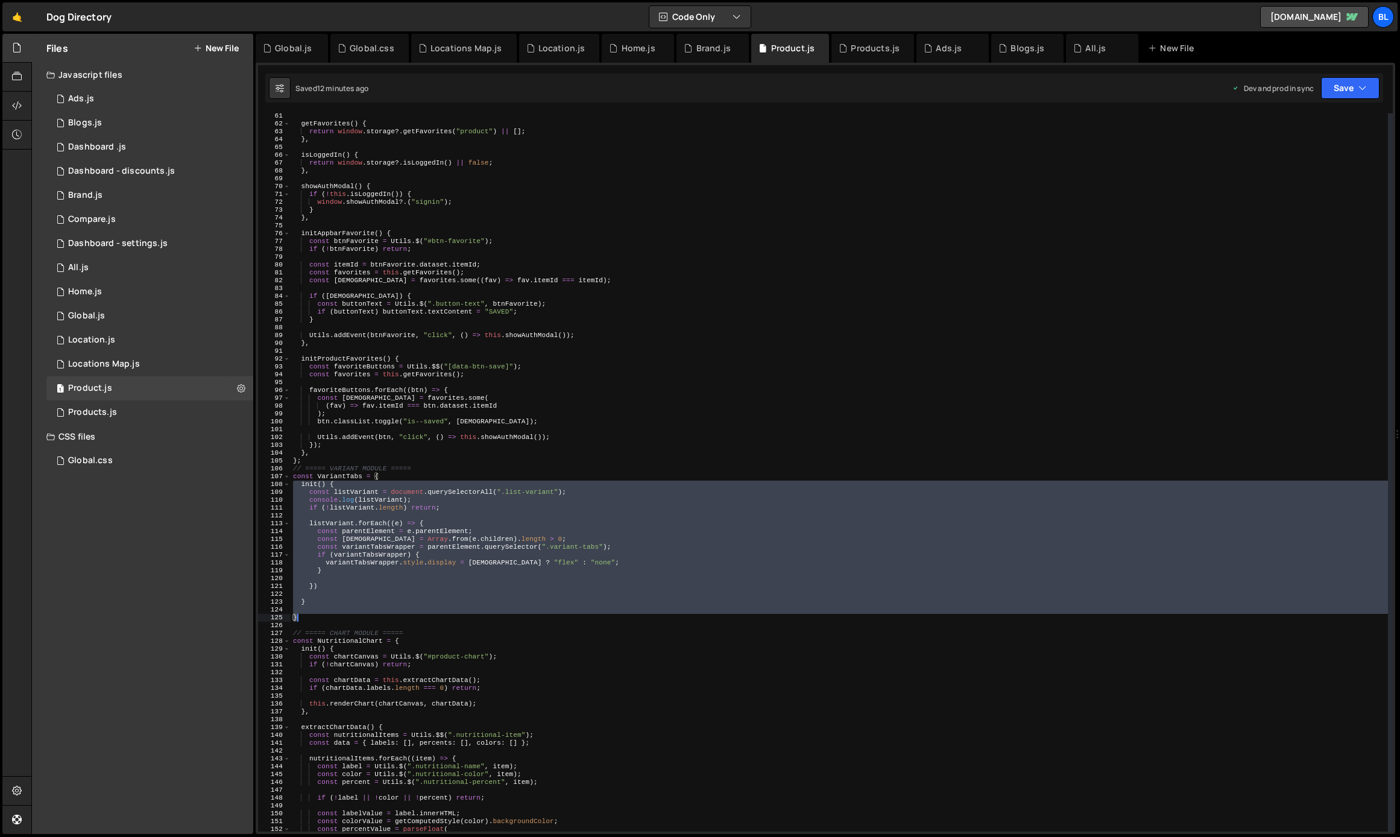
drag, startPoint x: 293, startPoint y: 480, endPoint x: 330, endPoint y: 617, distance: 141.7
click at [330, 617] on div "getFavorites ( ) { return window . storage ?. getFavorites ( "product" ) || [ ]…" at bounding box center [839, 479] width 1097 height 734
click at [314, 615] on div "getFavorites ( ) { return window . storage ?. getFavorites ( "product" ) || [ ]…" at bounding box center [839, 479] width 1097 height 734
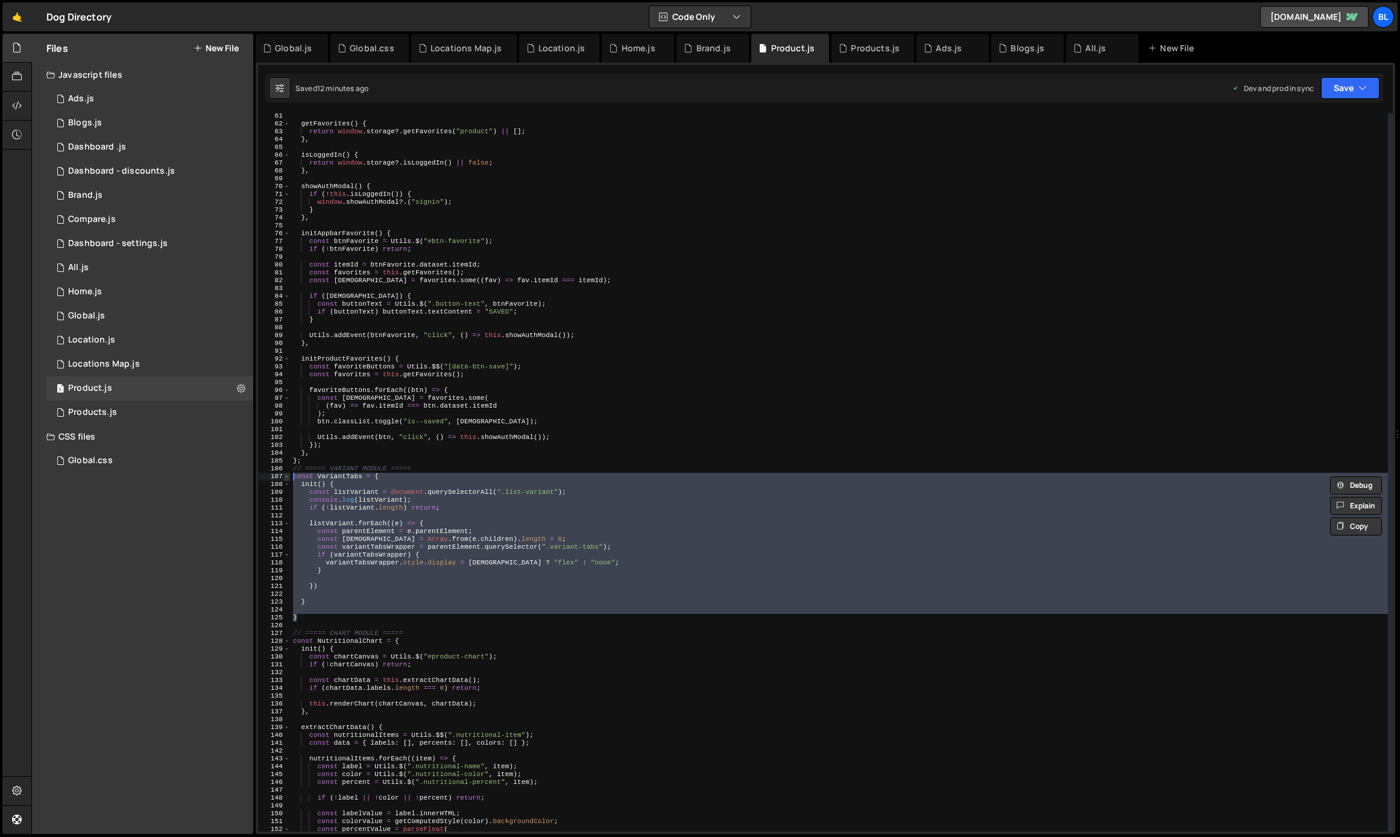
drag, startPoint x: 314, startPoint y: 615, endPoint x: 283, endPoint y: 476, distance: 143.2
click at [283, 476] on div "const VariantTabs = { init() { 61 62 63 64 65 66 67 68 69 70 71 72 73 74 75 76 …" at bounding box center [825, 472] width 1134 height 718
click at [463, 506] on div "getFavorites ( ) { return window . storage ?. getFavorites ( "product" ) || [ ]…" at bounding box center [839, 479] width 1097 height 734
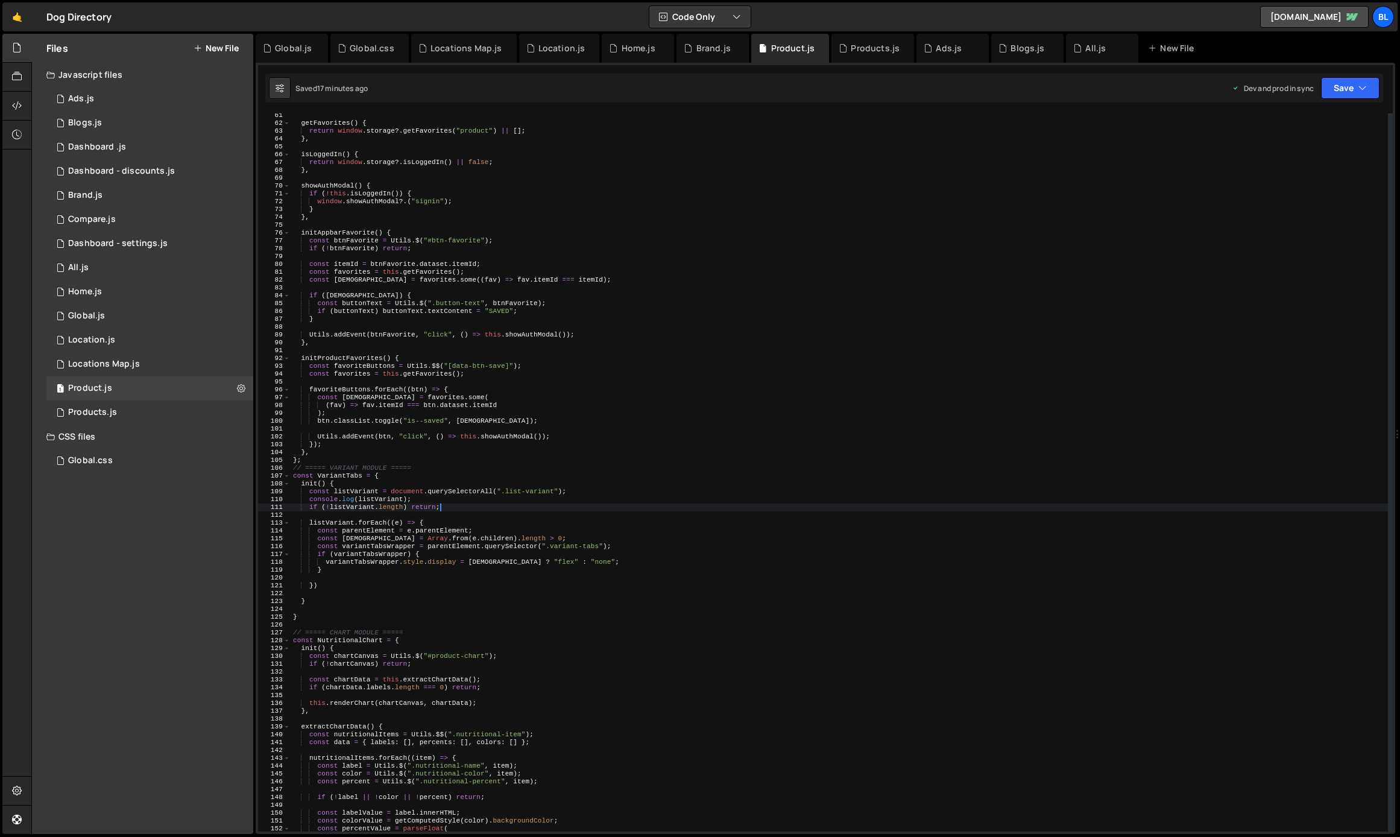
click at [548, 497] on div "getFavorites ( ) { return window . storage ?. getFavorites ( "product" ) || [ ]…" at bounding box center [839, 479] width 1097 height 734
click at [538, 489] on div "getFavorites ( ) { return window . storage ?. getFavorites ( "product" ) || [ ]…" at bounding box center [839, 479] width 1097 height 734
paste textarea "variant-tabs"
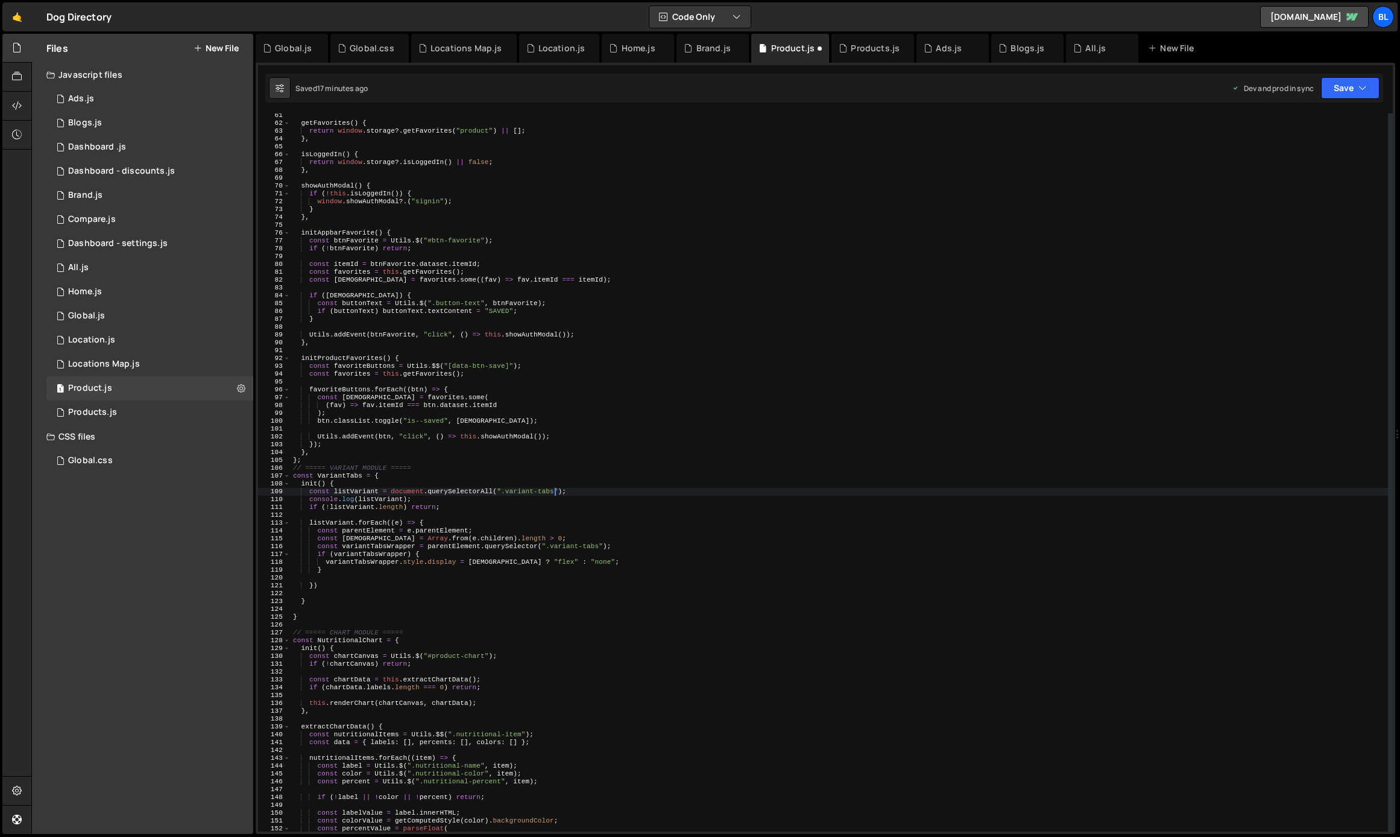
click at [585, 543] on div "getFavorites ( ) { return window . storage ?. getFavorites ( "product" ) || [ ]…" at bounding box center [839, 479] width 1097 height 734
click at [586, 510] on div "getFavorites ( ) { return window . storage ?. getFavorites ( "product" ) || [ ]…" at bounding box center [839, 479] width 1097 height 734
click at [527, 538] on div "getFavorites ( ) { return window . storage ?. getFavorites ( "product" ) || [ ]…" at bounding box center [839, 479] width 1097 height 734
click at [360, 492] on div "getFavorites ( ) { return window . storage ?. getFavorites ( "product" ) || [ ]…" at bounding box center [839, 479] width 1097 height 734
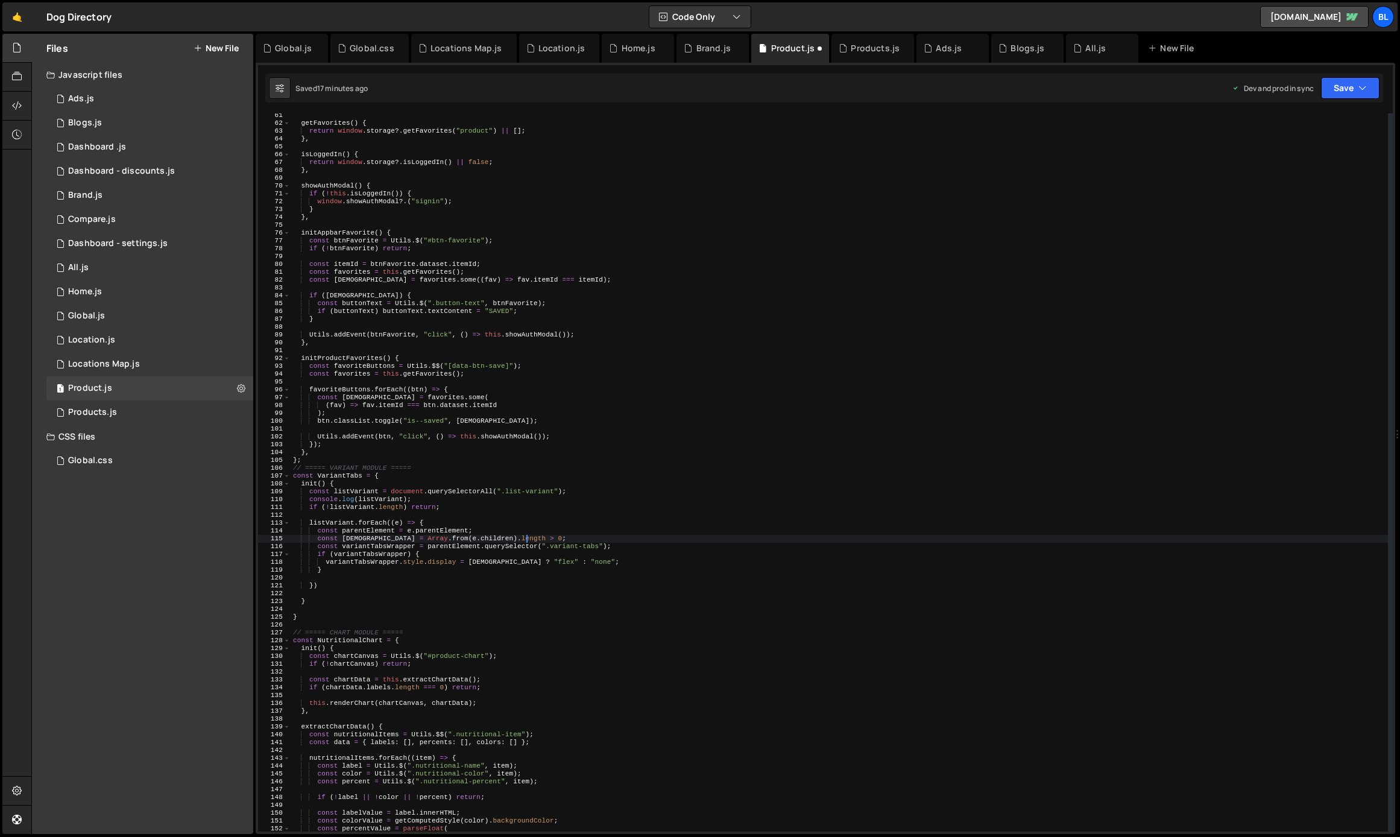
click at [360, 492] on div "getFavorites ( ) { return window . storage ?. getFavorites ( "product" ) || [ ]…" at bounding box center [839, 479] width 1097 height 734
click at [432, 633] on div "getFavorites ( ) { return window . storage ?. getFavorites ( "product" ) || [ ]…" at bounding box center [839, 479] width 1097 height 734
click at [405, 646] on div "getFavorites ( ) { return window . storage ?. getFavorites ( "product" ) || [ ]…" at bounding box center [839, 479] width 1097 height 734
click at [444, 498] on div "getFavorites ( ) { return window . storage ?. getFavorites ( "product" ) || [ ]…" at bounding box center [839, 474] width 1097 height 734
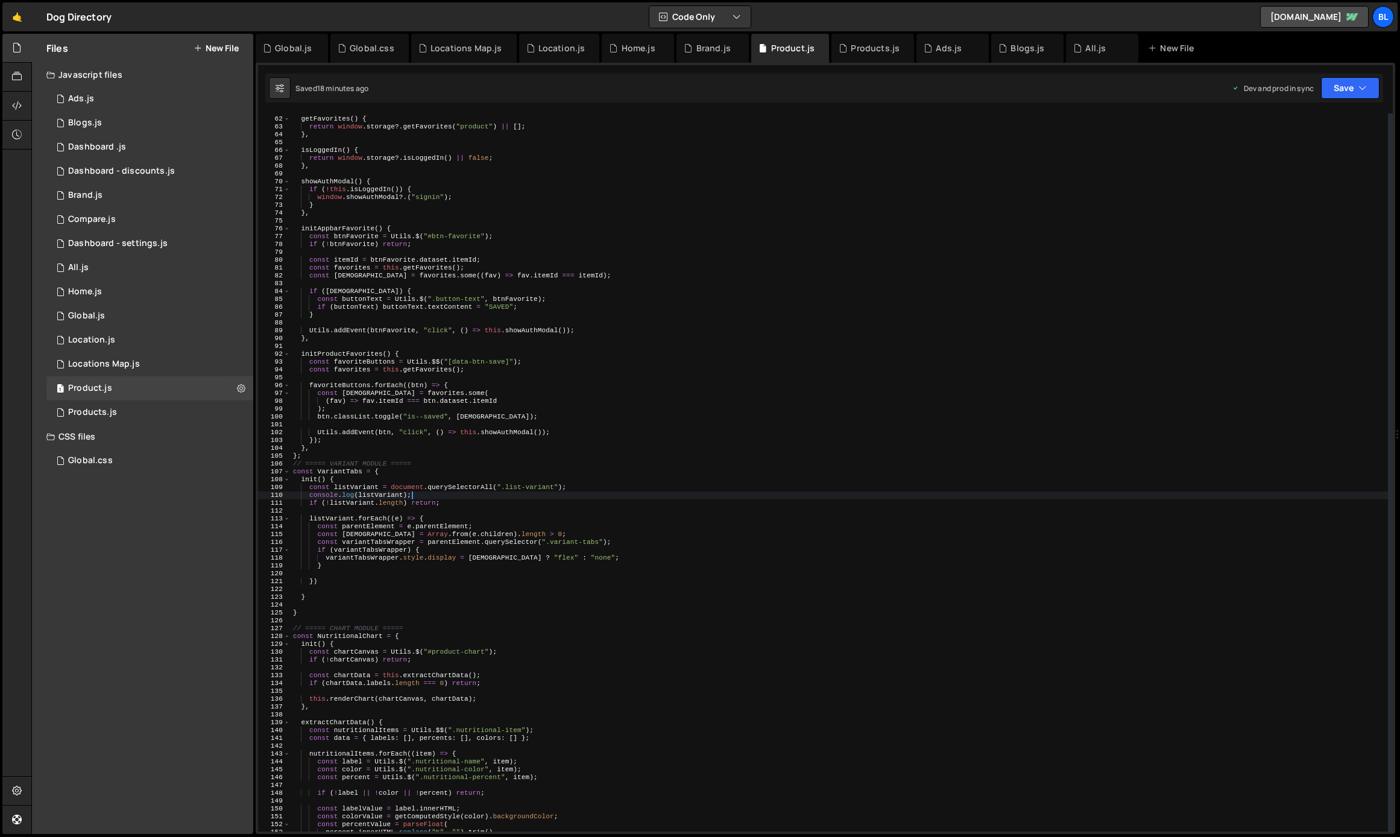
click at [497, 503] on div "getFavorites ( ) { return window . storage ?. getFavorites ( "product" ) || [ ]…" at bounding box center [839, 474] width 1097 height 734
type textarea "if (!listVariant.length) return;"
click at [482, 514] on div "getFavorites ( ) { return window . storage ?. getFavorites ( "product" ) || [ ]…" at bounding box center [839, 474] width 1097 height 734
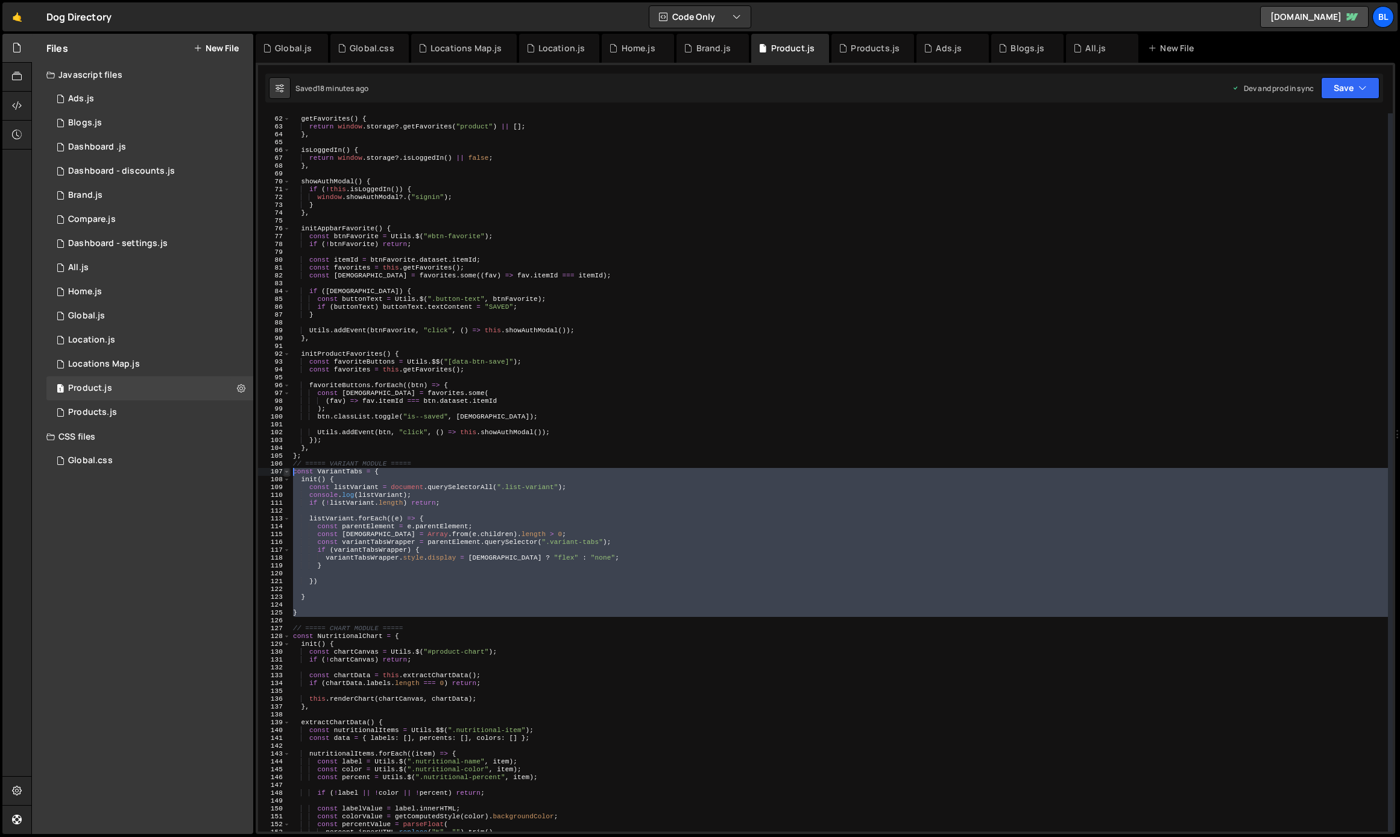
drag, startPoint x: 304, startPoint y: 617, endPoint x: 287, endPoint y: 472, distance: 146.3
click at [287, 472] on div "61 62 63 64 65 66 67 68 69 70 71 72 73 74 75 76 77 78 79 80 81 82 83 84 85 86 8…" at bounding box center [825, 472] width 1134 height 718
click at [341, 470] on div "getFavorites ( ) { return window . storage ?. getFavorites ( "product" ) || [ ]…" at bounding box center [839, 474] width 1097 height 734
type textarea "const VariantTabs = {"
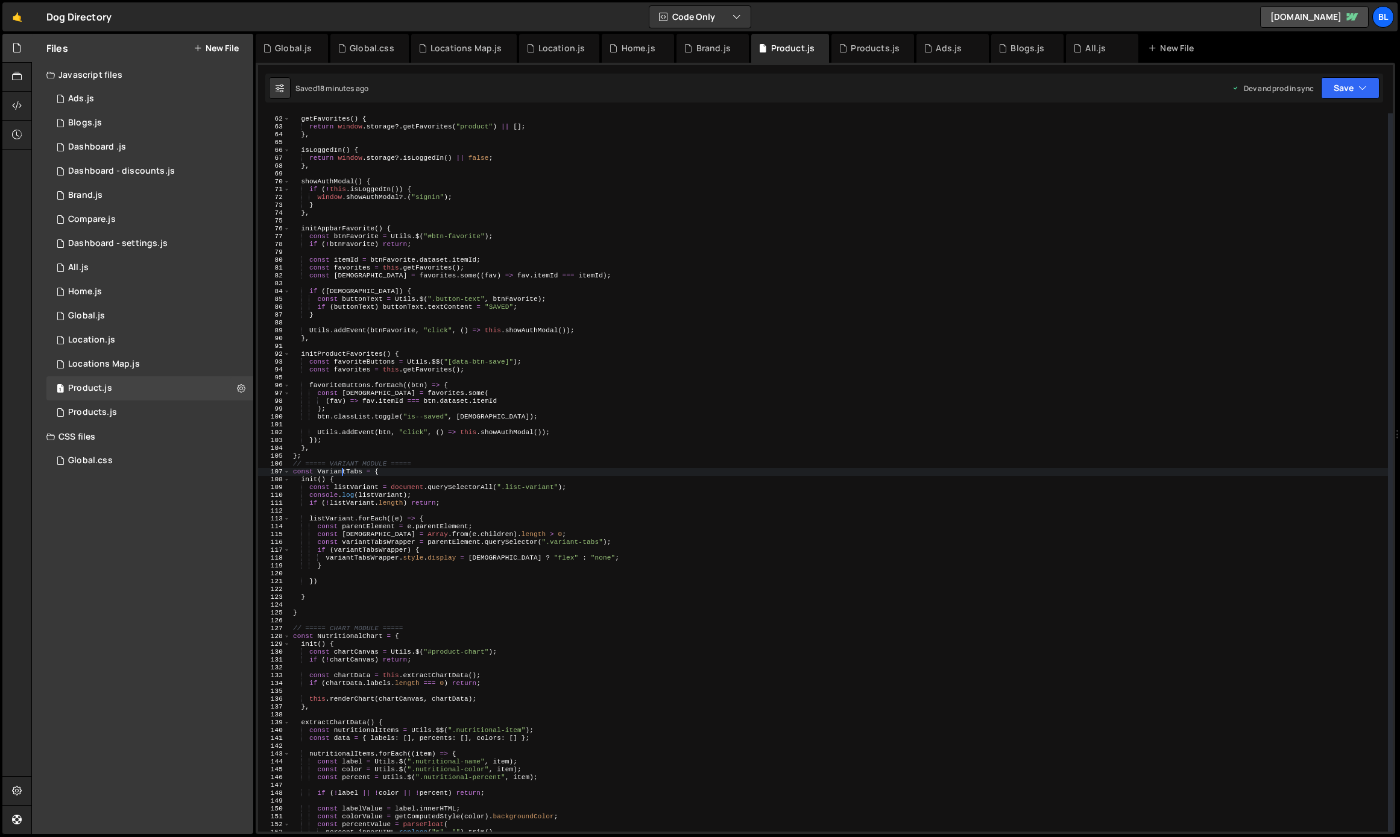
click at [341, 470] on div "getFavorites ( ) { return window . storage ?. getFavorites ( "product" ) || [ ]…" at bounding box center [839, 474] width 1097 height 734
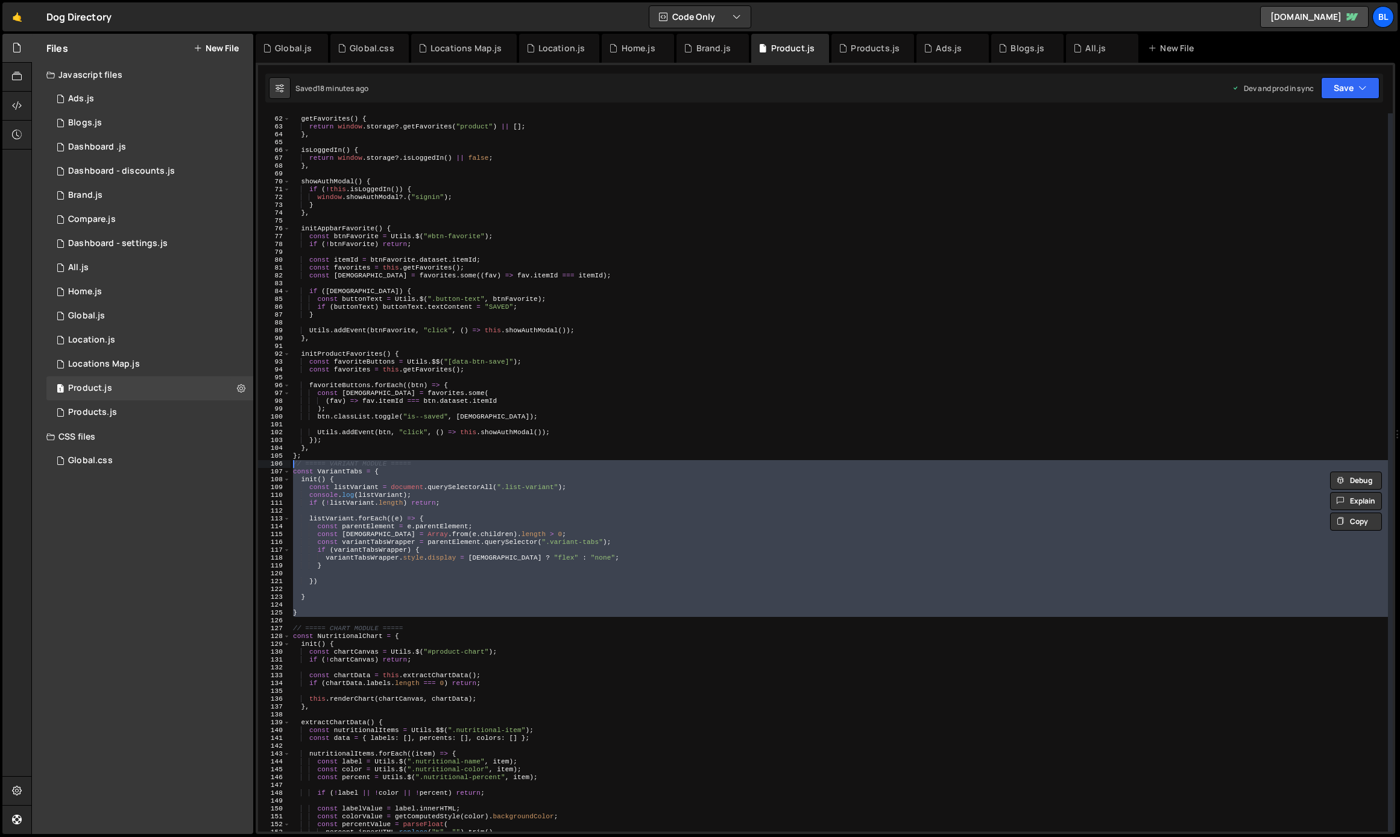
drag, startPoint x: 304, startPoint y: 618, endPoint x: 285, endPoint y: 466, distance: 153.1
click at [285, 466] on div "61 62 63 64 65 66 67 68 69 70 71 72 73 74 75 76 77 78 79 80 81 82 83 84 85 86 8…" at bounding box center [825, 472] width 1134 height 718
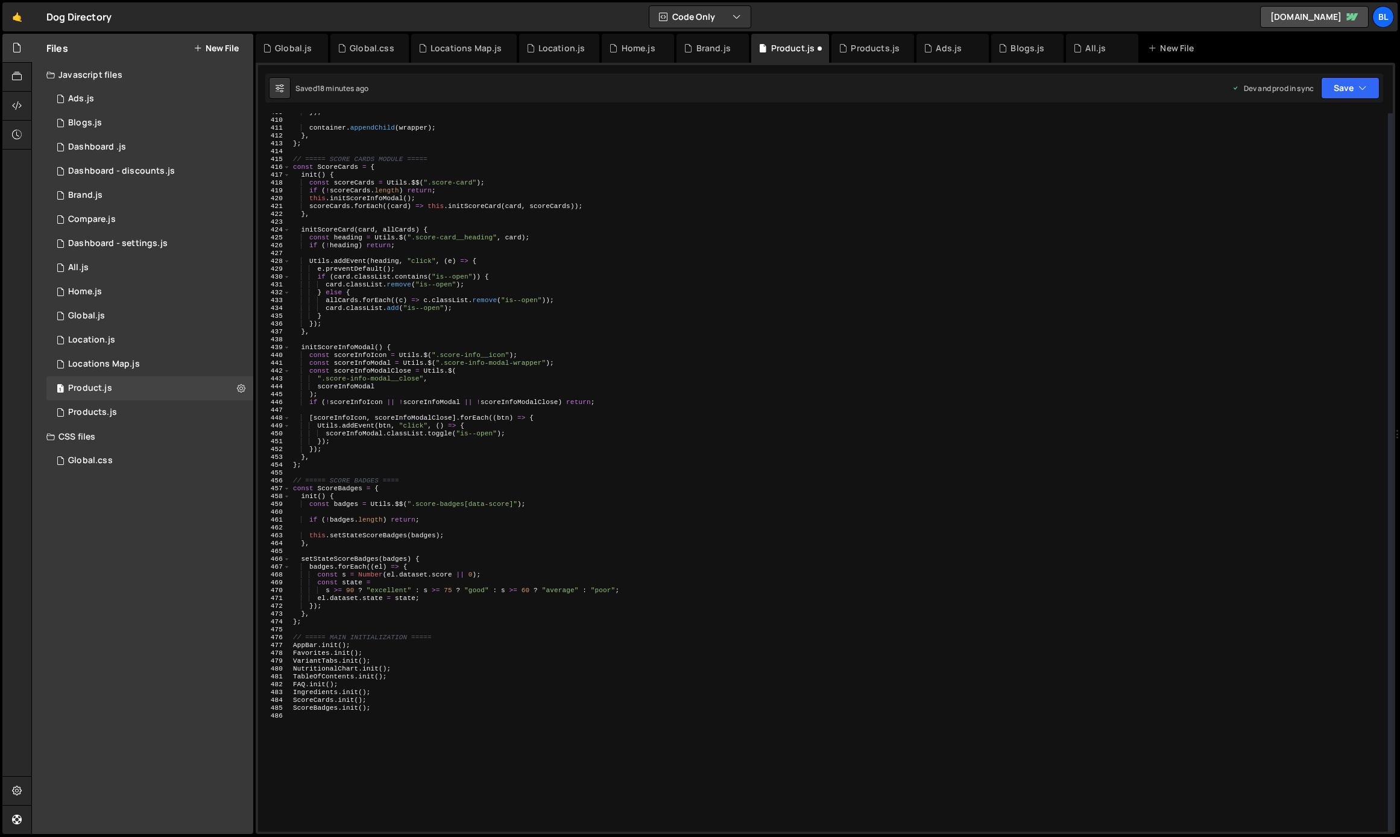
scroll to position [3205, 0]
click at [453, 633] on div "}) ; container . appendChild ( wrapper ) ; } , } ; // ===== SCORE CARDS MODULE …" at bounding box center [839, 472] width 1097 height 734
type textarea "// ===== MAIN INITIALIZATION ====="
paste textarea "})"
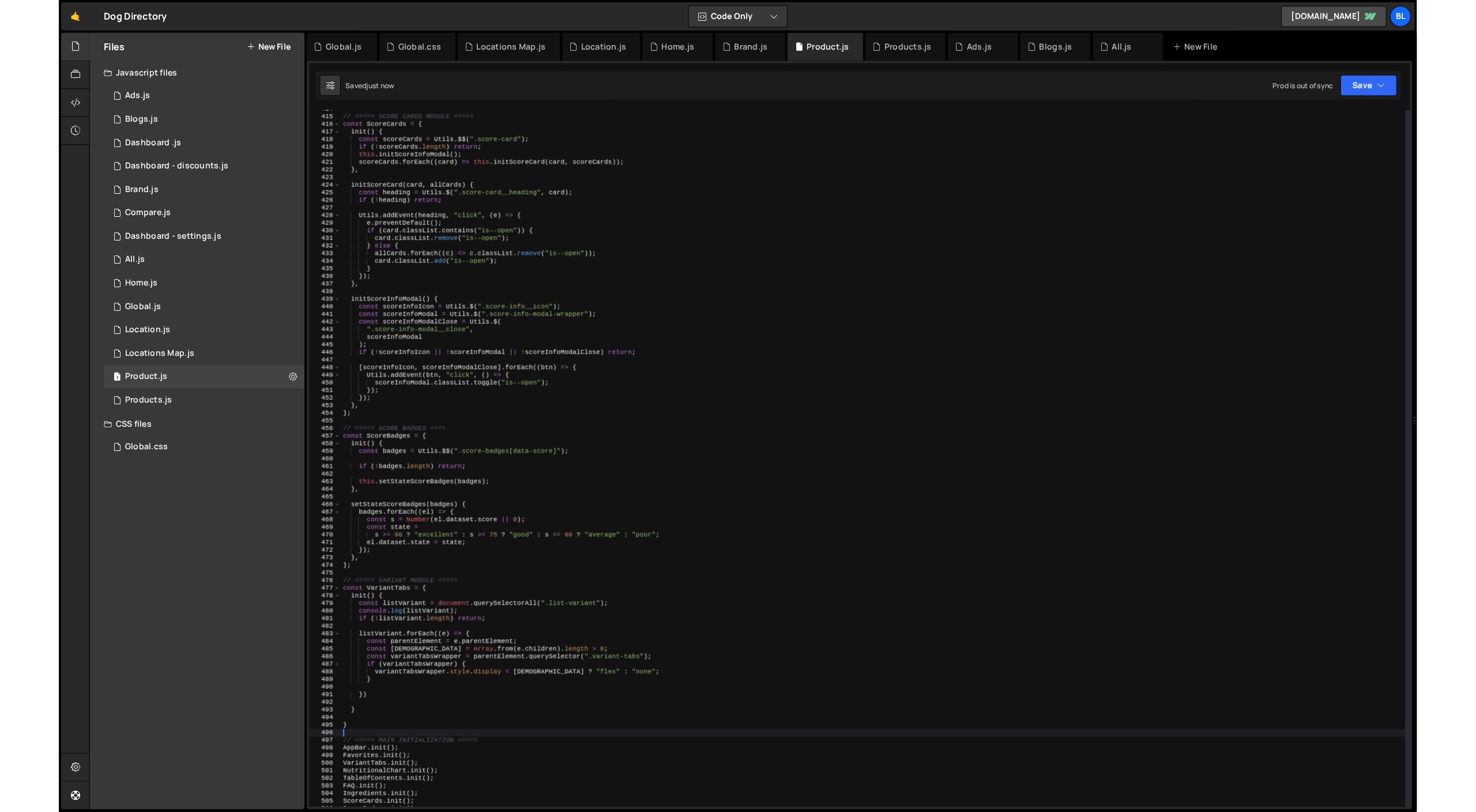
scroll to position [3100, 0]
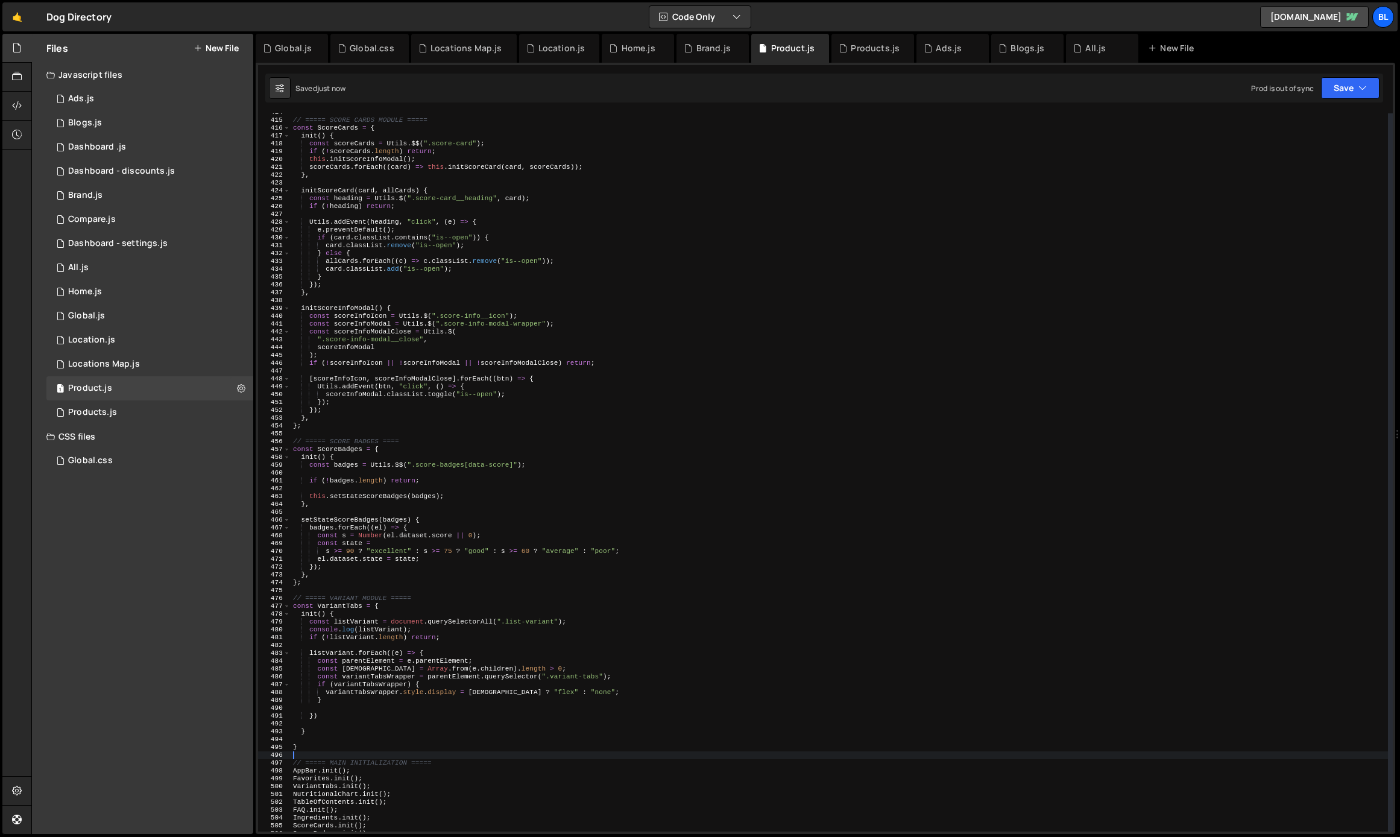
click at [419, 718] on div "// ===== SCORE CARDS MODULE ===== const ScoreCards = { init ( ) { const scoreCa…" at bounding box center [839, 475] width 1097 height 734
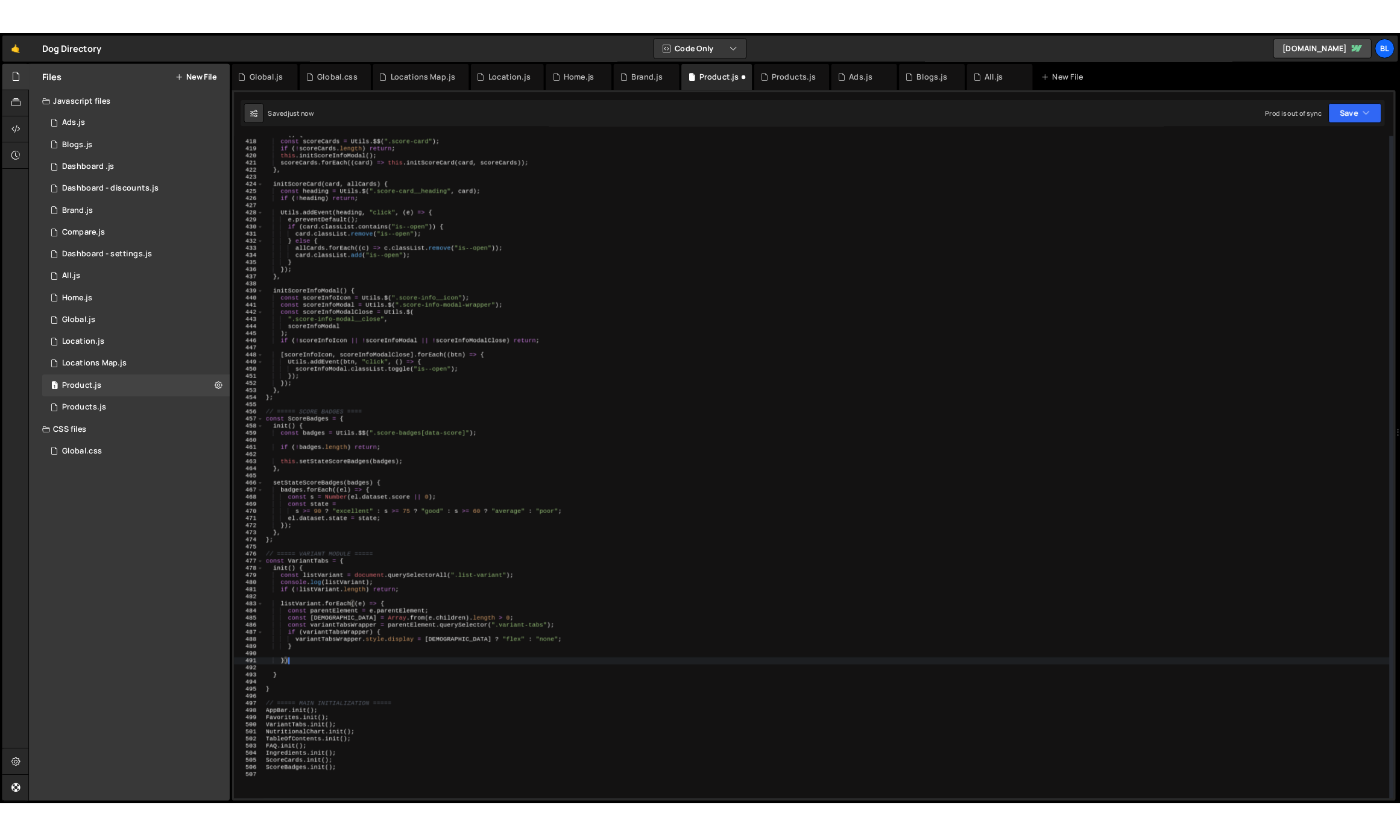
scroll to position [3265, 0]
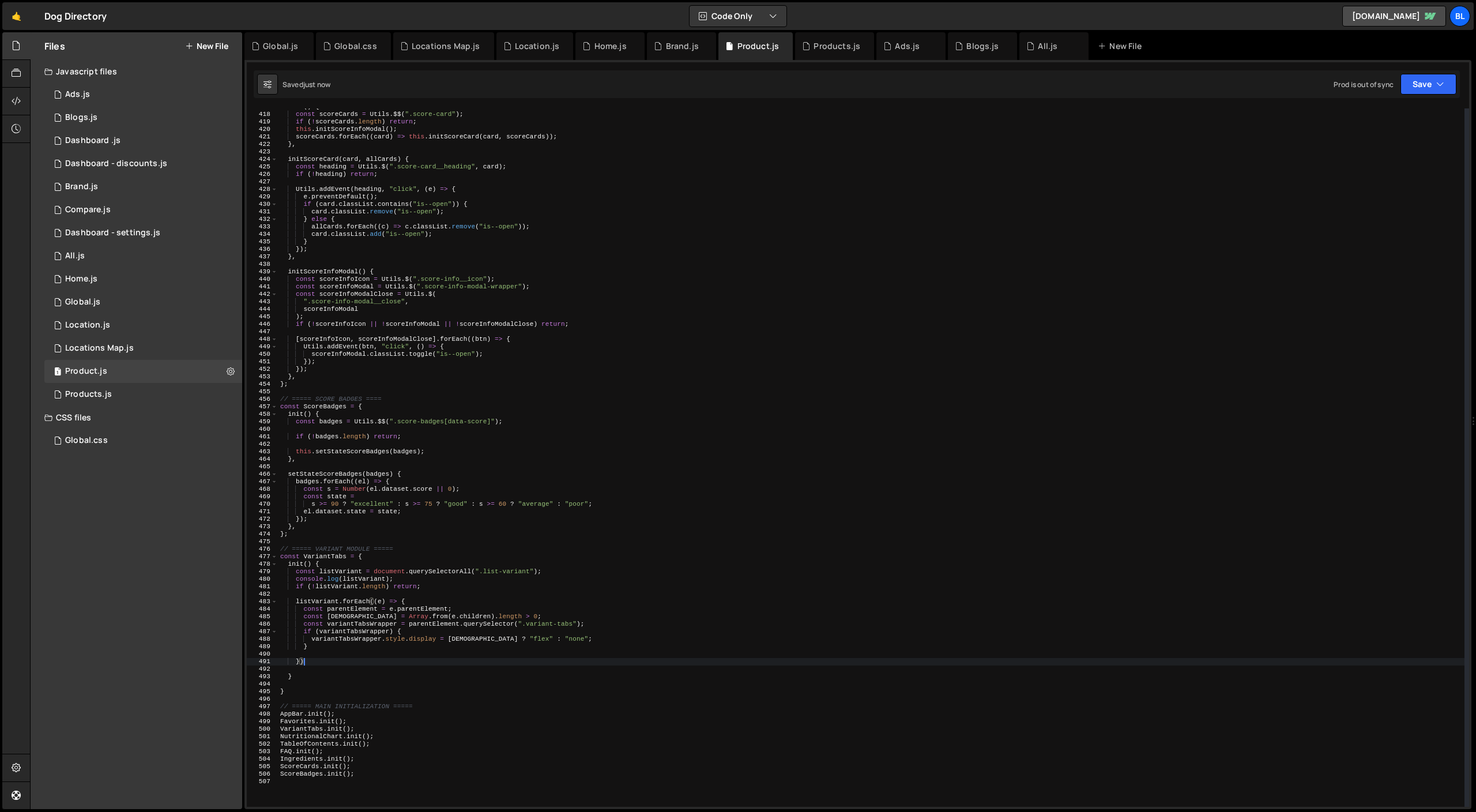
click at [400, 726] on div "init ( ) { const scoreCards = Utils . $$ ( ".score-card" ) ; if ( ! scoreCards …" at bounding box center [871, 460] width 1186 height 713
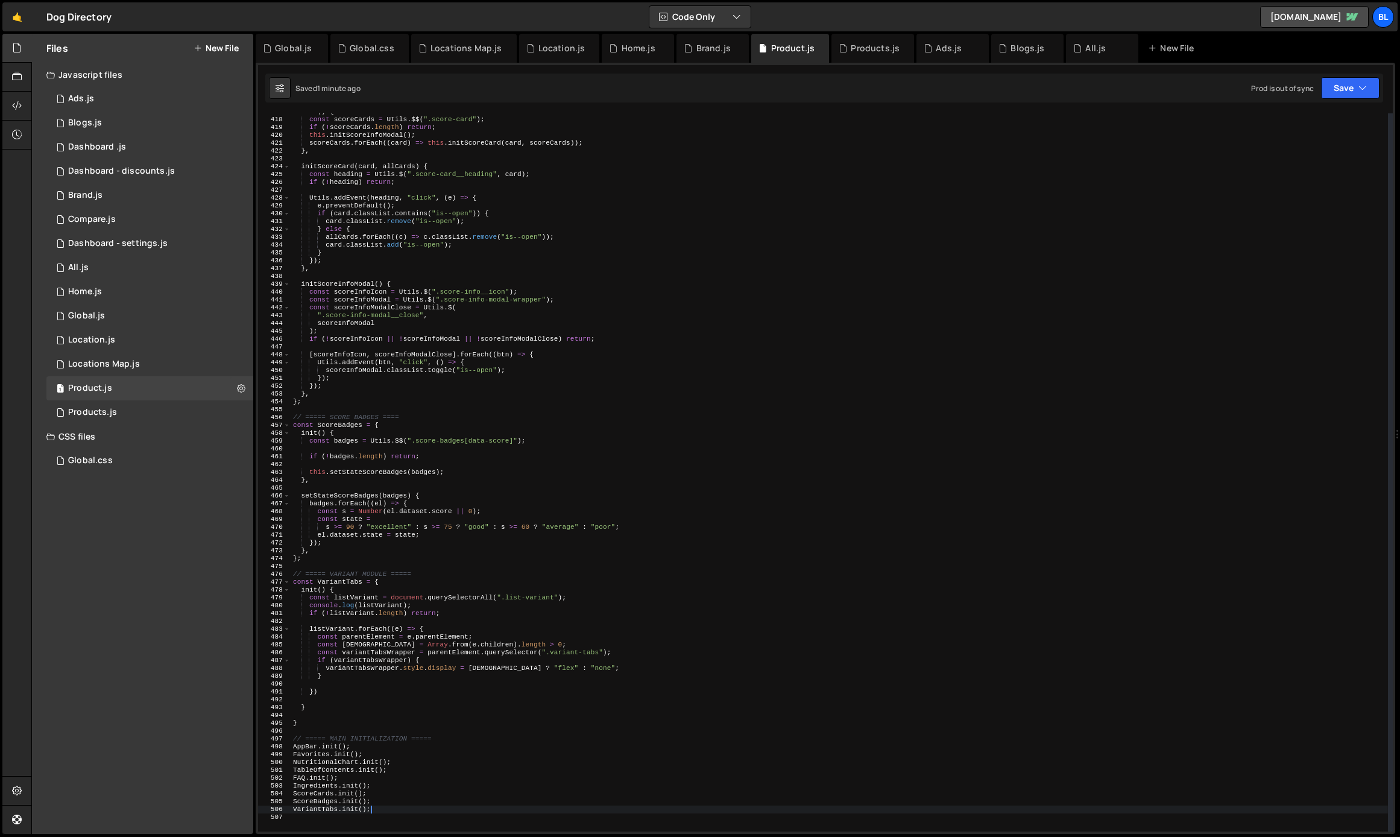
click at [382, 670] on div "init ( ) { const scoreCards = Utils . $$ ( ".score-card" ) ; if ( ! scoreCards …" at bounding box center [839, 475] width 1097 height 734
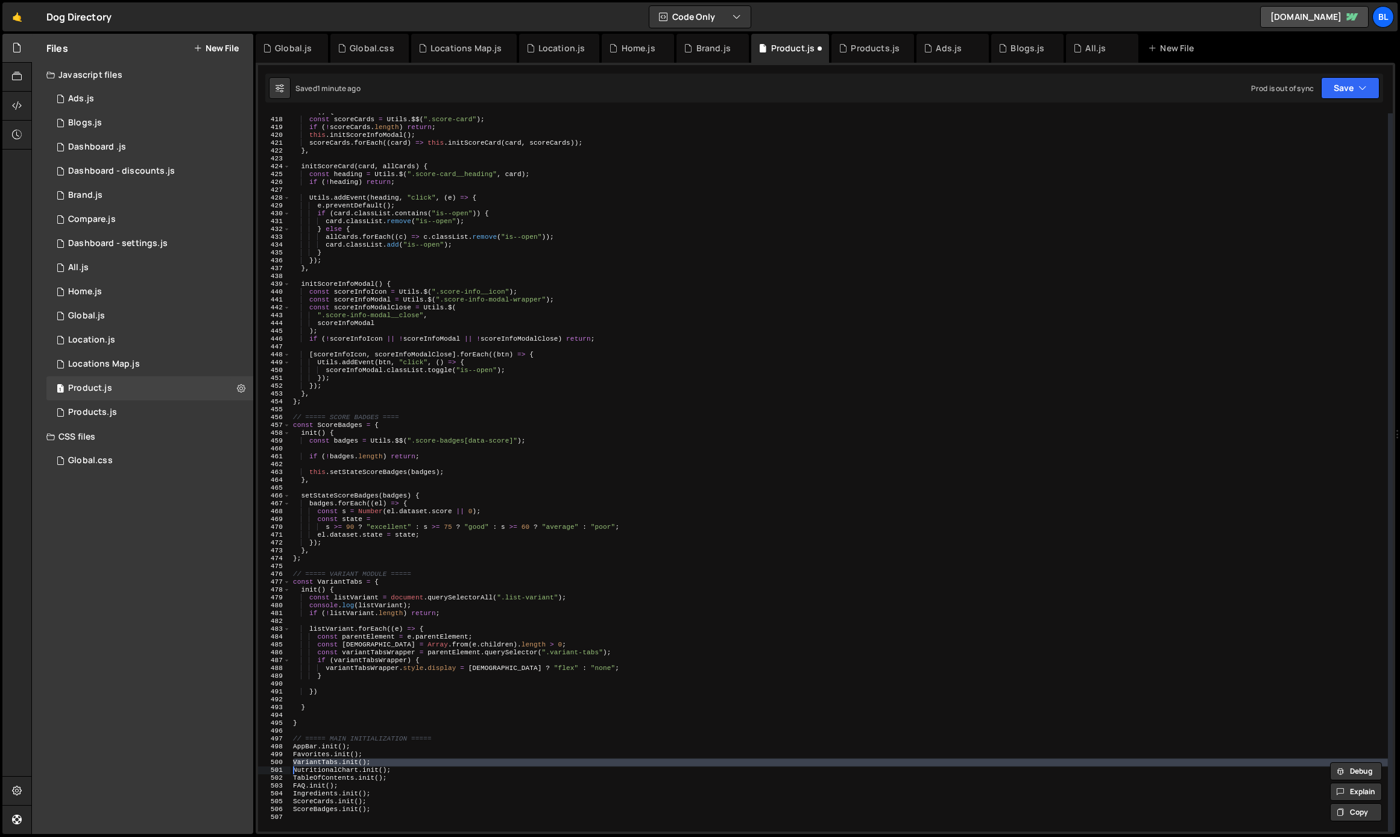
type textarea "ScoreBadges.init();"
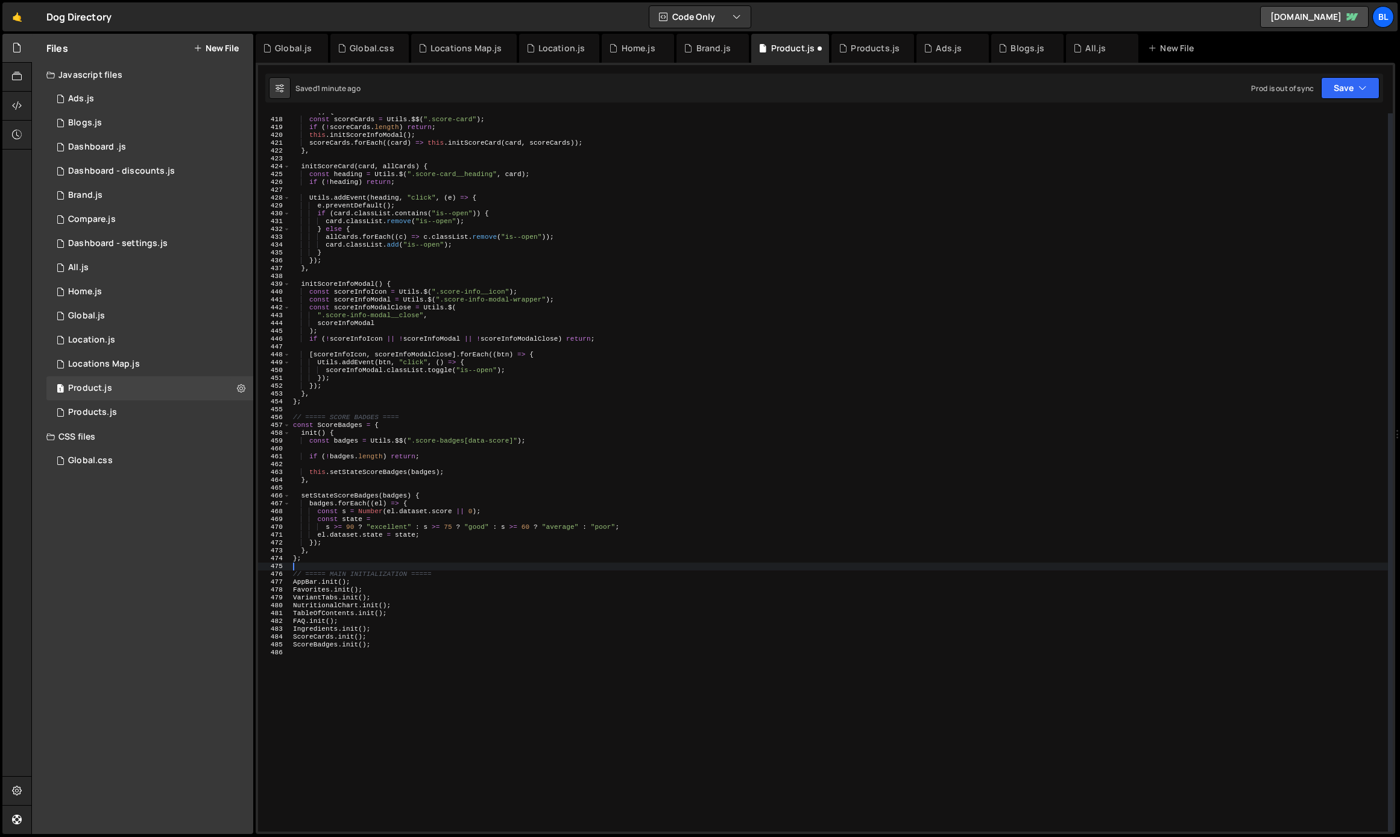
type textarea "}"
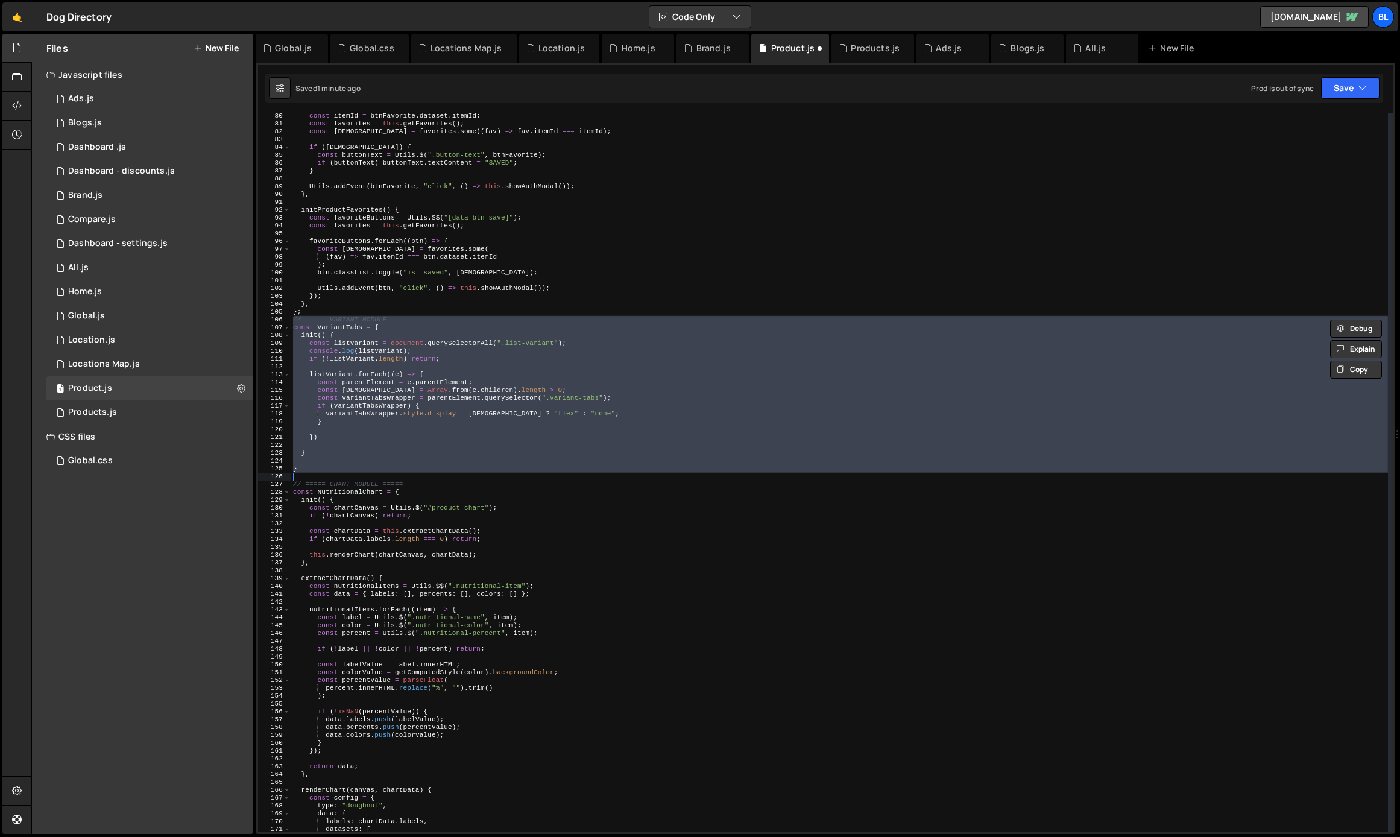
scroll to position [621, 0]
click at [352, 464] on div "const itemId = btnFavorite . dataset . itemId ; const favorites = this . getFav…" at bounding box center [839, 479] width 1097 height 734
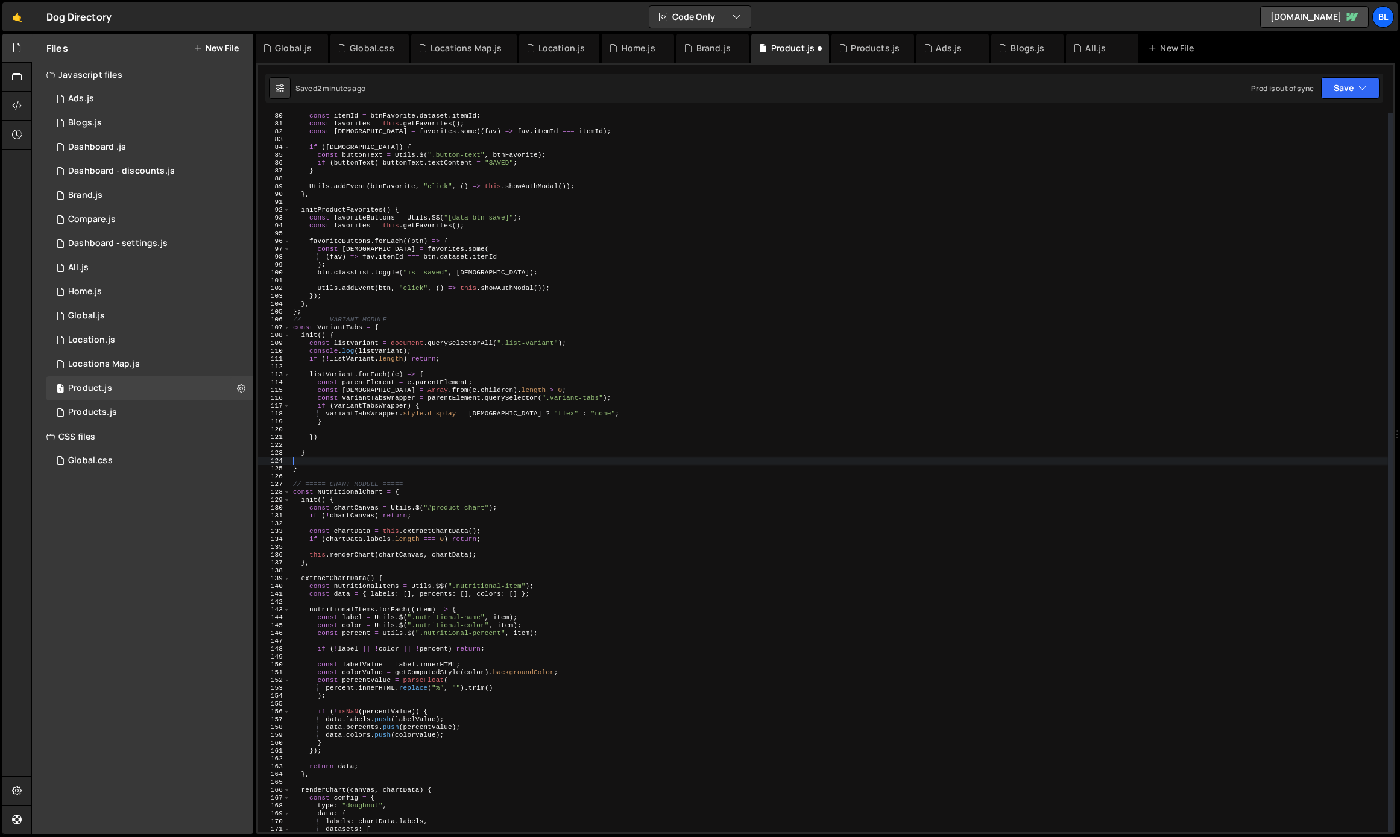
click at [375, 355] on div "const itemId = btnFavorite . dataset . itemId ; const favorites = this . getFav…" at bounding box center [839, 479] width 1097 height 734
click at [395, 348] on div "const itemId = btnFavorite . dataset . itemId ; const favorites = this . getFav…" at bounding box center [839, 479] width 1097 height 734
click at [403, 360] on div "const itemId = btnFavorite . dataset . itemId ; const favorites = this . getFav…" at bounding box center [839, 479] width 1097 height 734
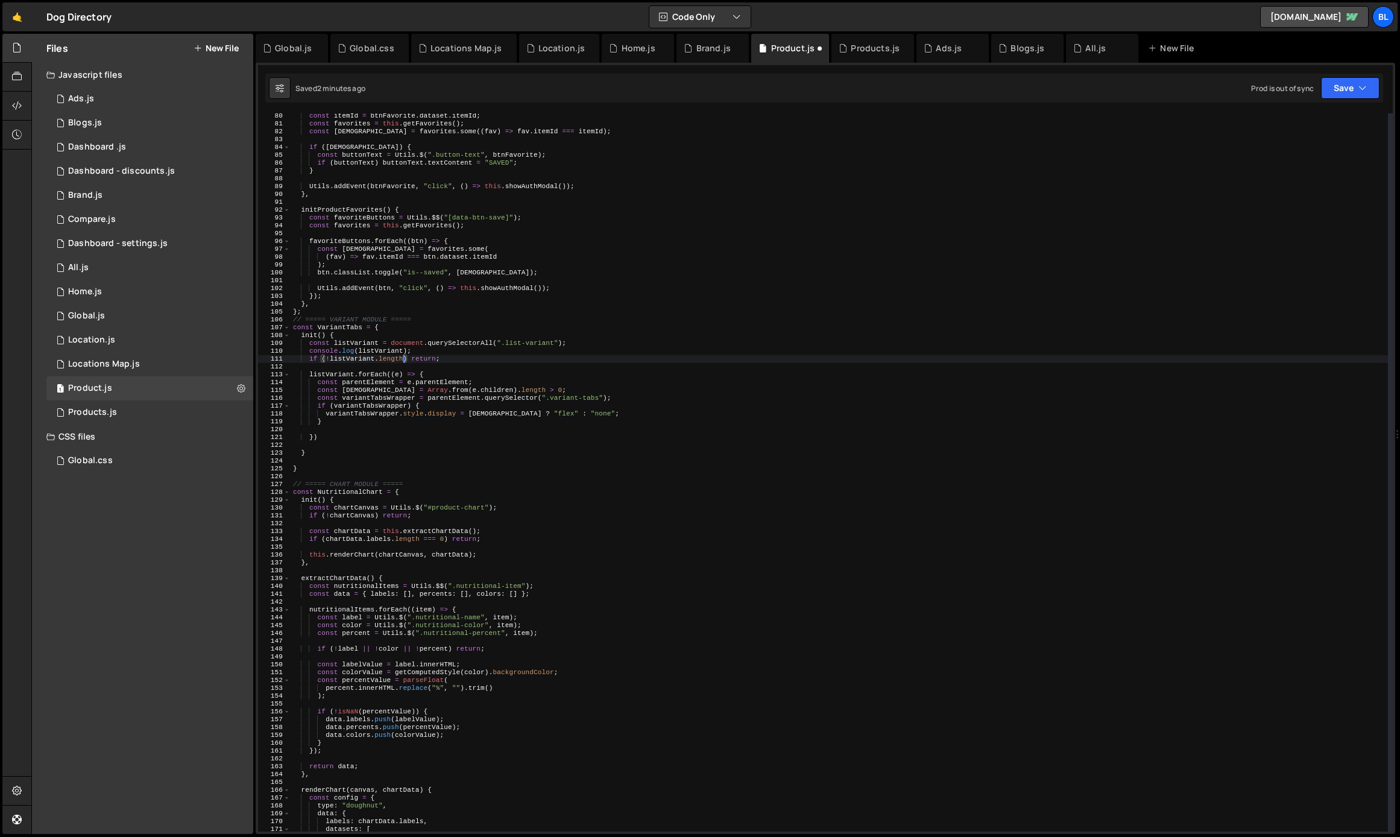
click at [486, 411] on div "const itemId = btnFavorite . dataset . itemId ; const favorites = this . getFav…" at bounding box center [839, 479] width 1097 height 734
click at [439, 418] on div "const itemId = btnFavorite . dataset . itemId ; const favorites = this . getFav…" at bounding box center [839, 479] width 1097 height 734
click at [468, 354] on div "const itemId = btnFavorite . dataset . itemId ; const favorites = this . getFav…" at bounding box center [839, 479] width 1097 height 734
click at [373, 342] on div "const itemId = btnFavorite . dataset . itemId ; const favorites = this . getFav…" at bounding box center [839, 479] width 1097 height 734
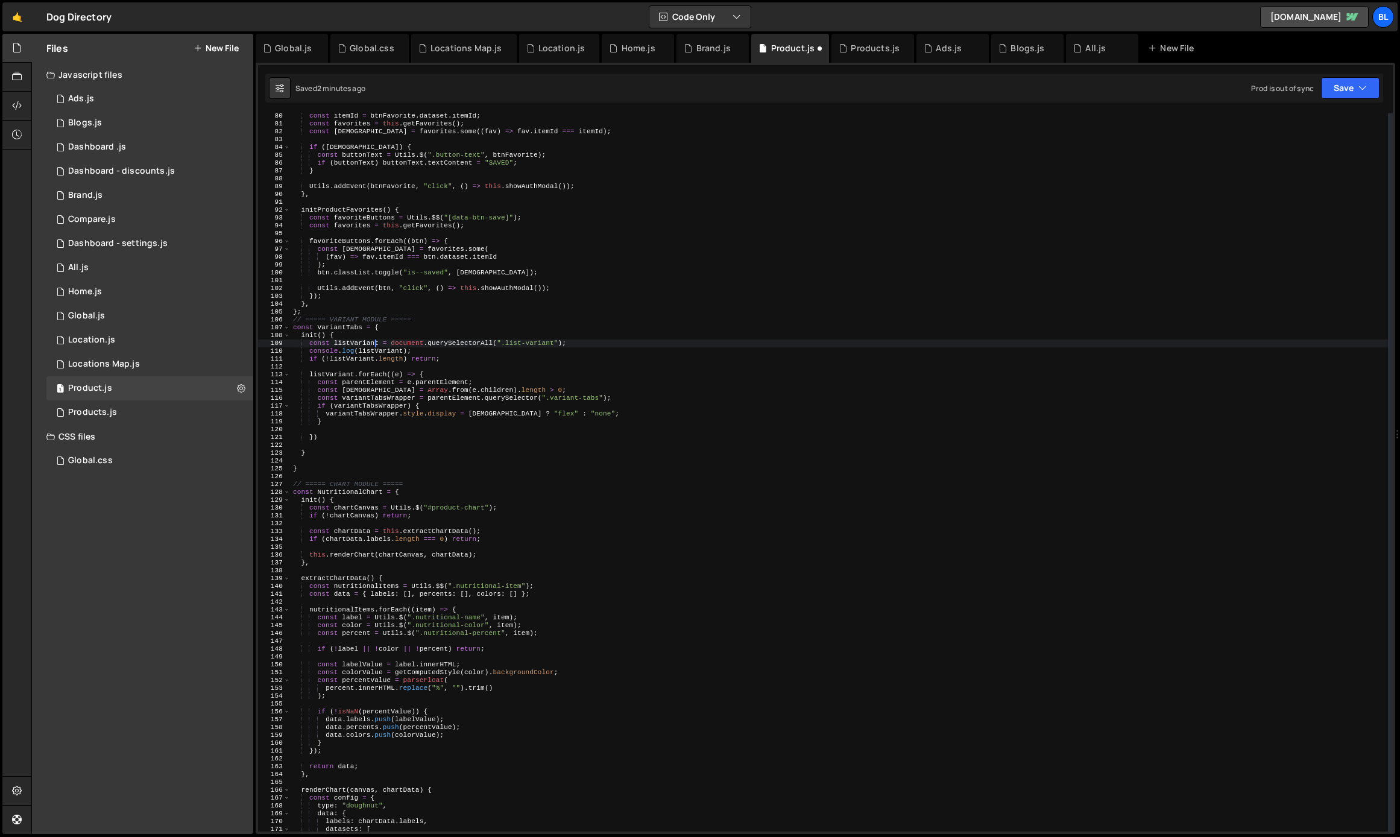
click at [373, 342] on div "const itemId = btnFavorite . dataset . itemId ; const favorites = this . getFav…" at bounding box center [839, 479] width 1097 height 734
click at [371, 398] on div "const itemId = btnFavorite . dataset . itemId ; const favorites = this . getFav…" at bounding box center [839, 479] width 1097 height 734
click at [398, 468] on div "const itemId = btnFavorite . dataset . itemId ; const favorites = this . getFav…" at bounding box center [839, 479] width 1097 height 734
click at [368, 410] on div "const itemId = btnFavorite . dataset . itemId ; const favorites = this . getFav…" at bounding box center [839, 479] width 1097 height 734
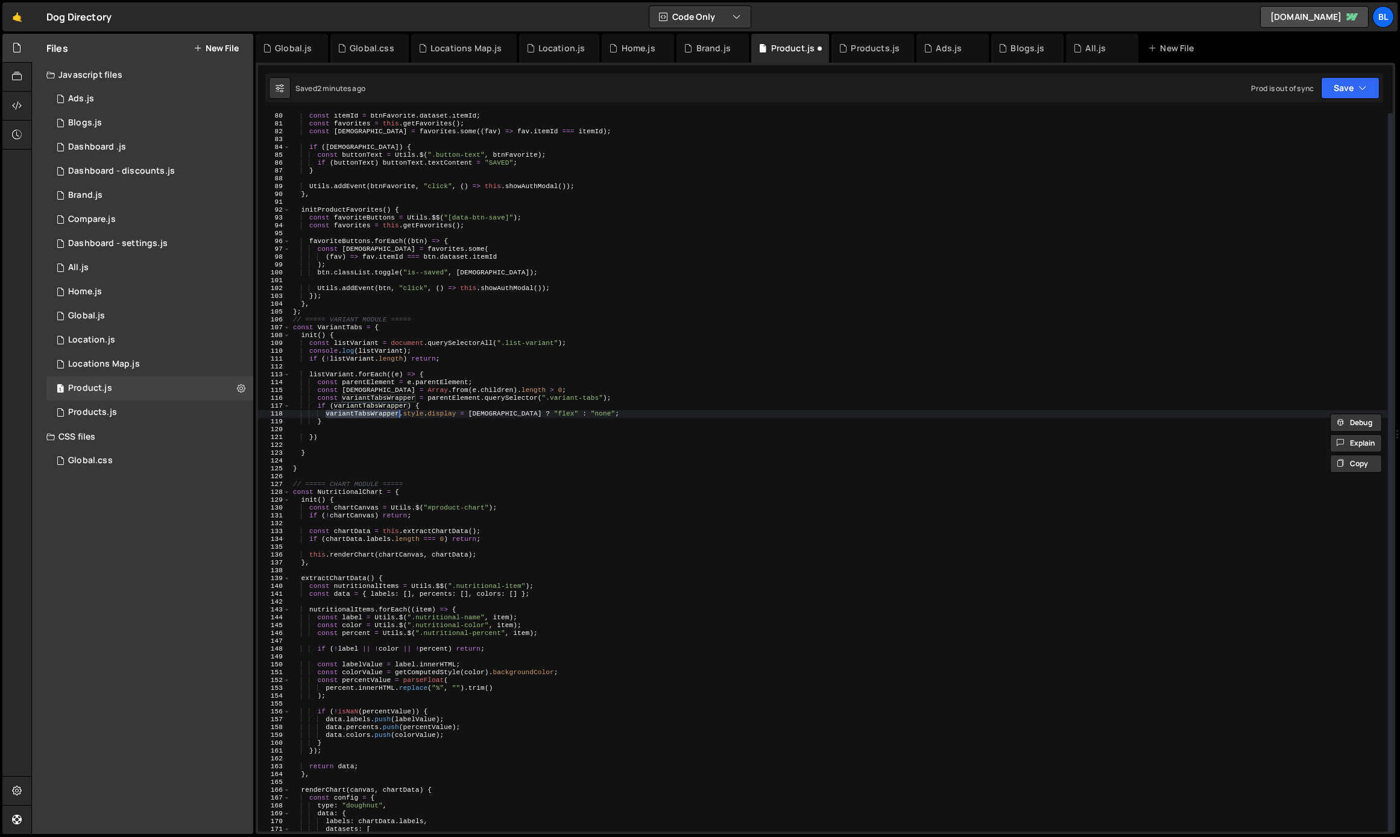
click at [424, 397] on div "const itemId = btnFavorite . dataset . itemId ; const favorites = this . getFav…" at bounding box center [839, 479] width 1097 height 734
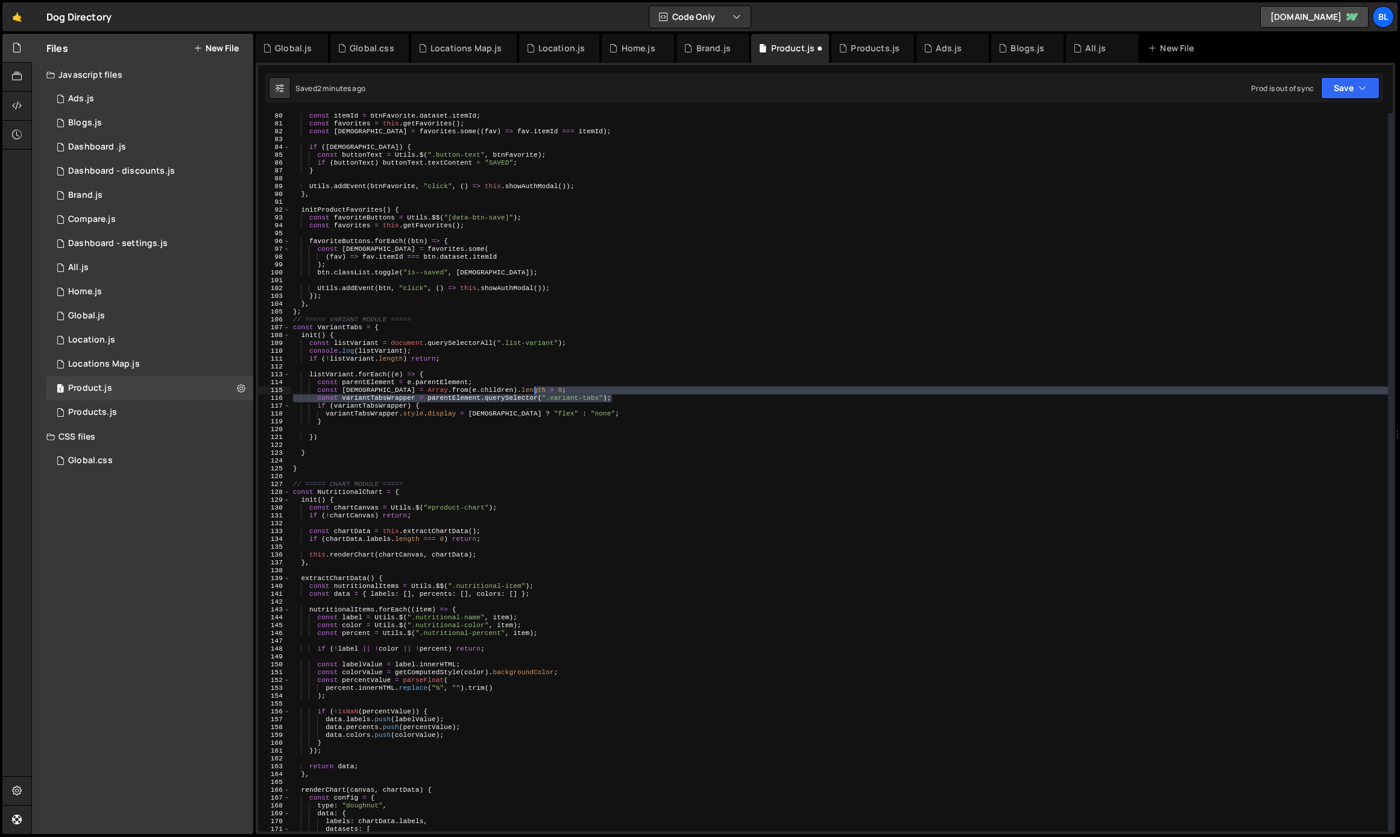
drag, startPoint x: 624, startPoint y: 397, endPoint x: 616, endPoint y: 388, distance: 12.0
click at [616, 388] on div "const itemId = btnFavorite . dataset . itemId ; const favorites = this . getFav…" at bounding box center [839, 479] width 1097 height 734
click at [460, 344] on div "const itemId = btnFavorite . dataset . itemId ; const favorites = this . getFav…" at bounding box center [839, 479] width 1097 height 734
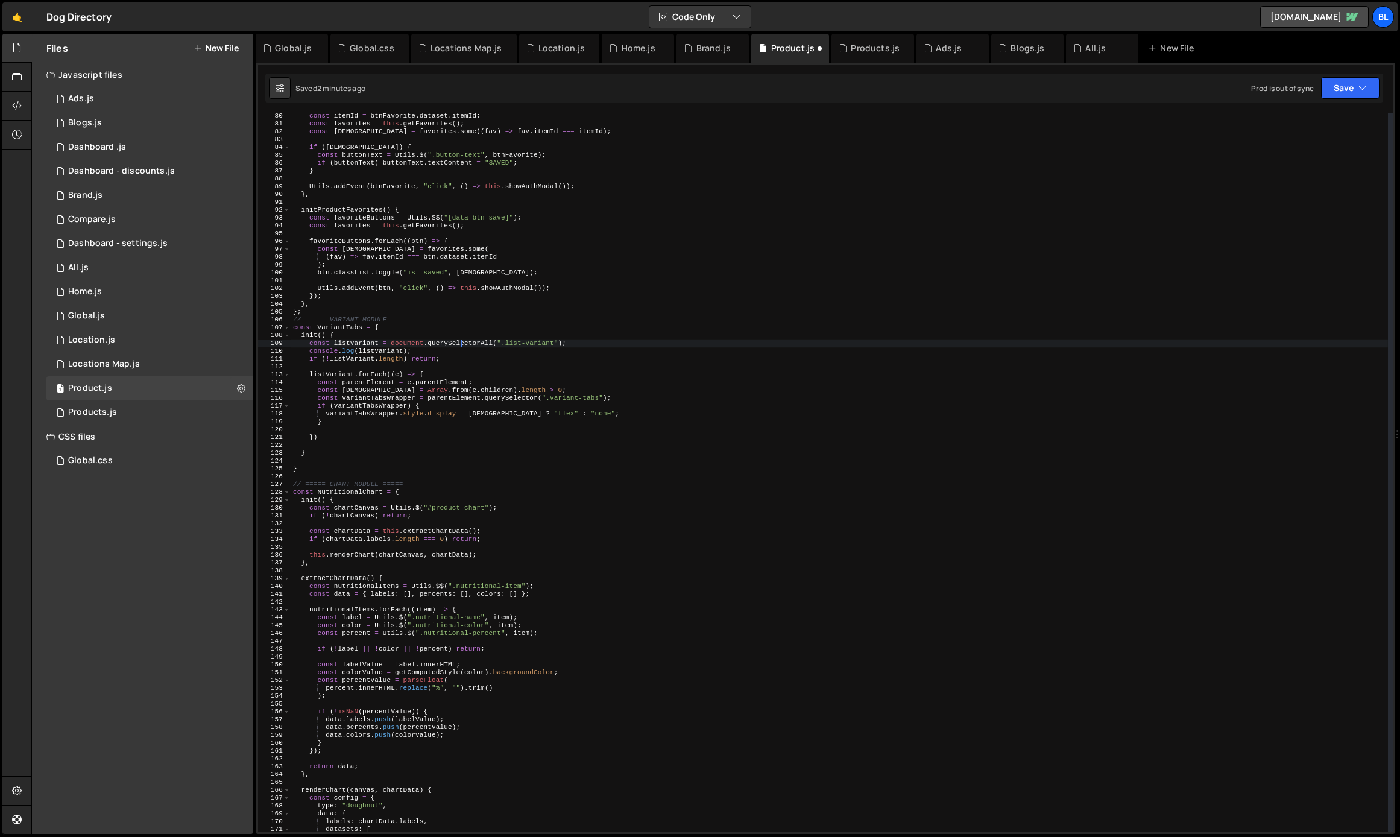
click at [432, 353] on div "const itemId = btnFavorite . dataset . itemId ; const favorites = this . getFav…" at bounding box center [839, 479] width 1097 height 734
type textarea "console.log(listVariant);"
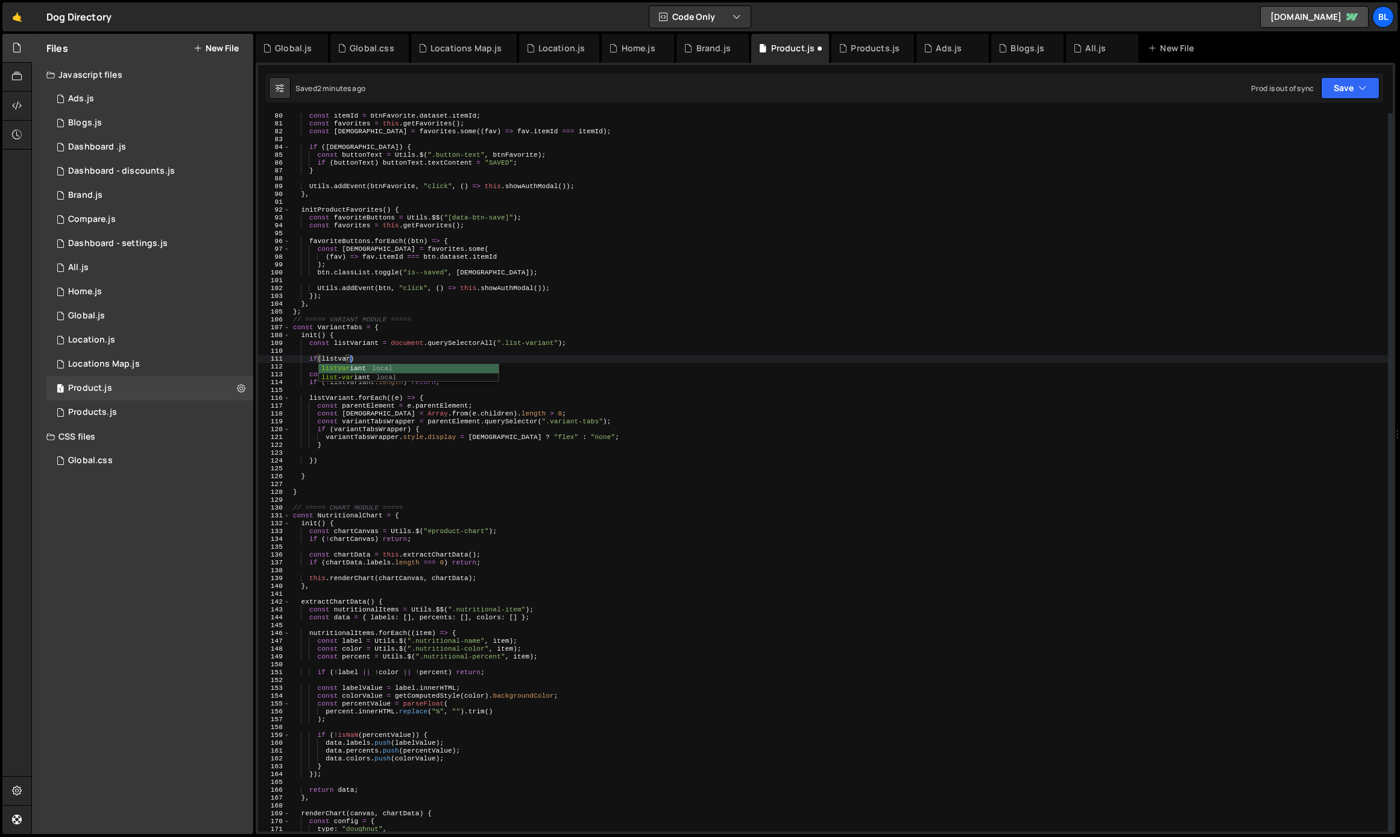
scroll to position [0, 5]
type textarea "if(listVariant){"
paste textarea "const variantTabsWrapper = parentElement.querySelector(".variant-tabs");"
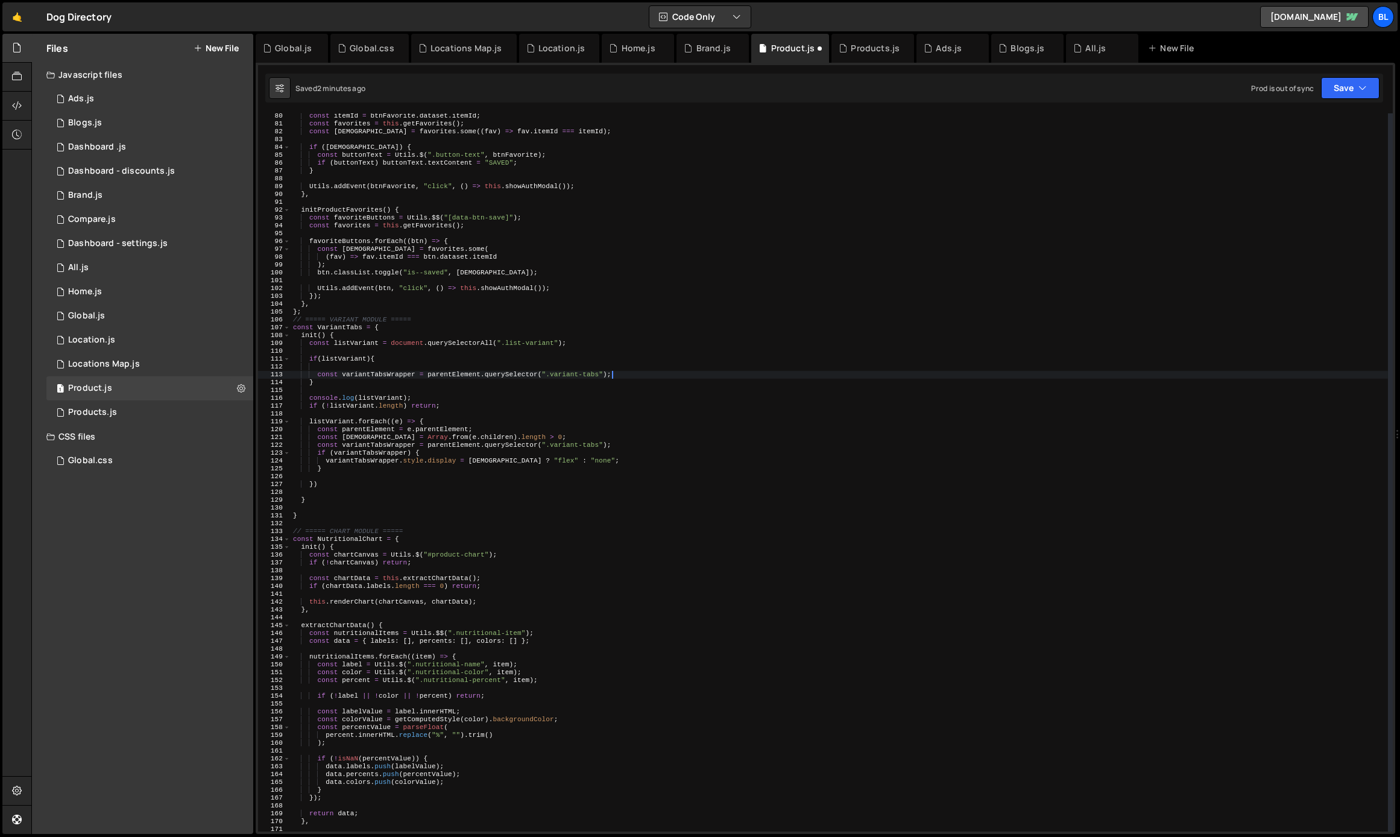
click at [445, 380] on div "const itemId = btnFavorite . dataset . itemId ; const favorites = this . getFav…" at bounding box center [839, 479] width 1097 height 734
click at [454, 376] on div "const itemId = btnFavorite . dataset . itemId ; const favorites = this . getFav…" at bounding box center [839, 479] width 1097 height 734
click at [427, 377] on div "const itemId = btnFavorite . dataset . itemId ; const favorites = this . getFav…" at bounding box center [839, 479] width 1097 height 734
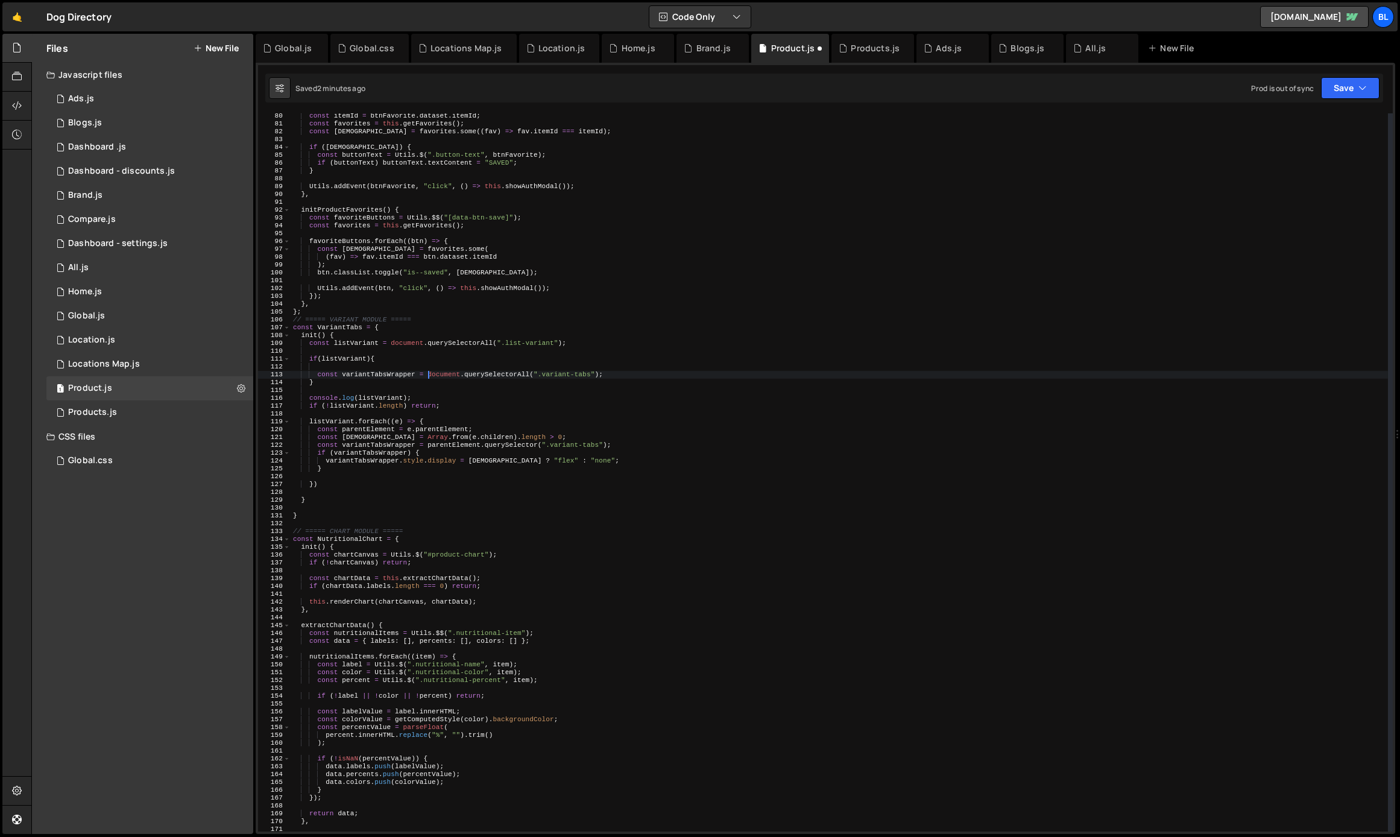
click at [400, 360] on div "const itemId = btnFavorite . dataset . itemId ; const favorites = this . getFav…" at bounding box center [839, 479] width 1097 height 734
type textarea "if(listVariant){"
click at [380, 369] on div "const itemId = btnFavorite . dataset . itemId ; const favorites = this . getFav…" at bounding box center [839, 479] width 1097 height 734
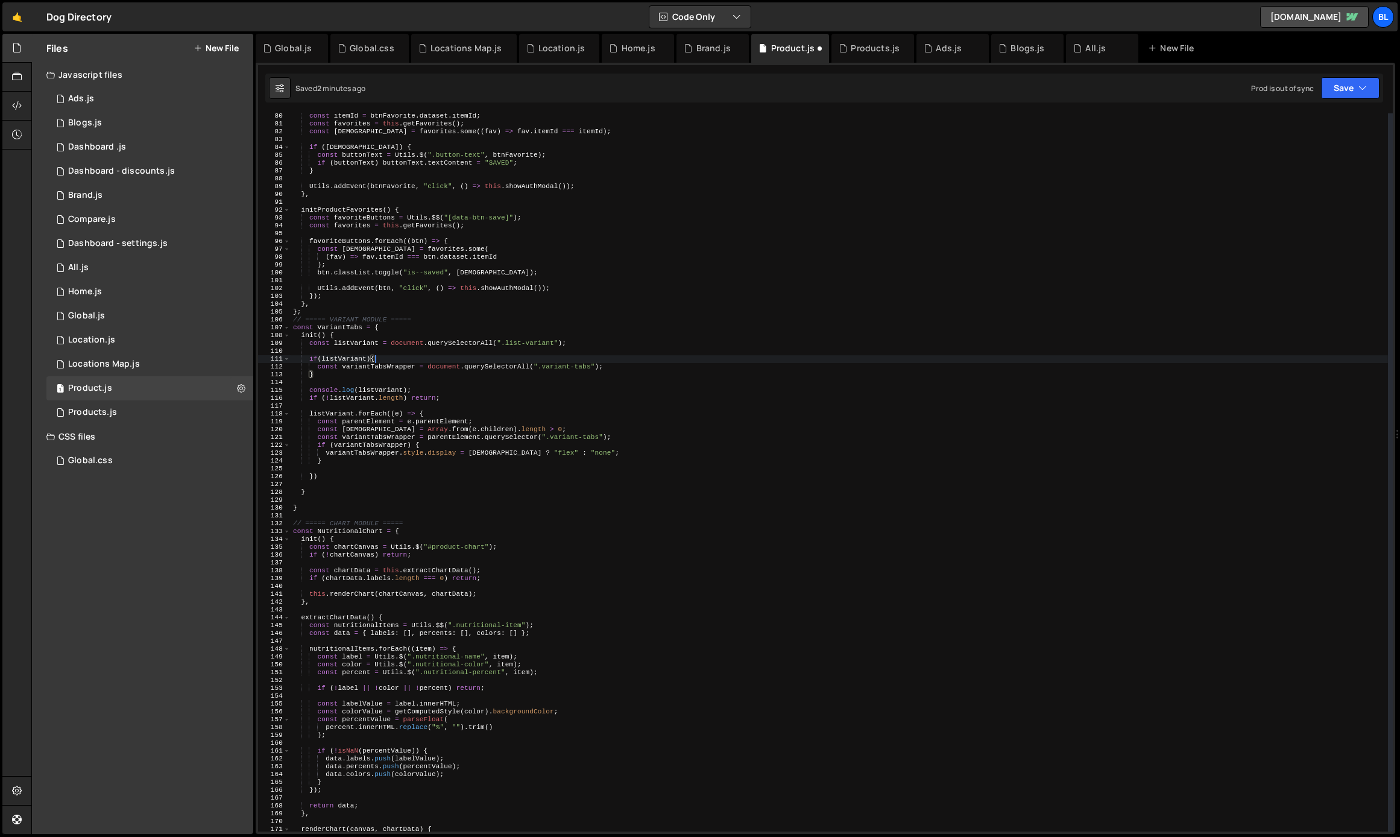
click at [379, 369] on div "const itemId = btnFavorite . dataset . itemId ; const favorites = this . getFav…" at bounding box center [839, 479] width 1097 height 734
type textarea "const variantTabsWrapper = document.querySelectorAll(".variant-tabs");"
click at [379, 369] on div "const itemId = btnFavorite . dataset . itemId ; const favorites = this . getFav…" at bounding box center [839, 479] width 1097 height 734
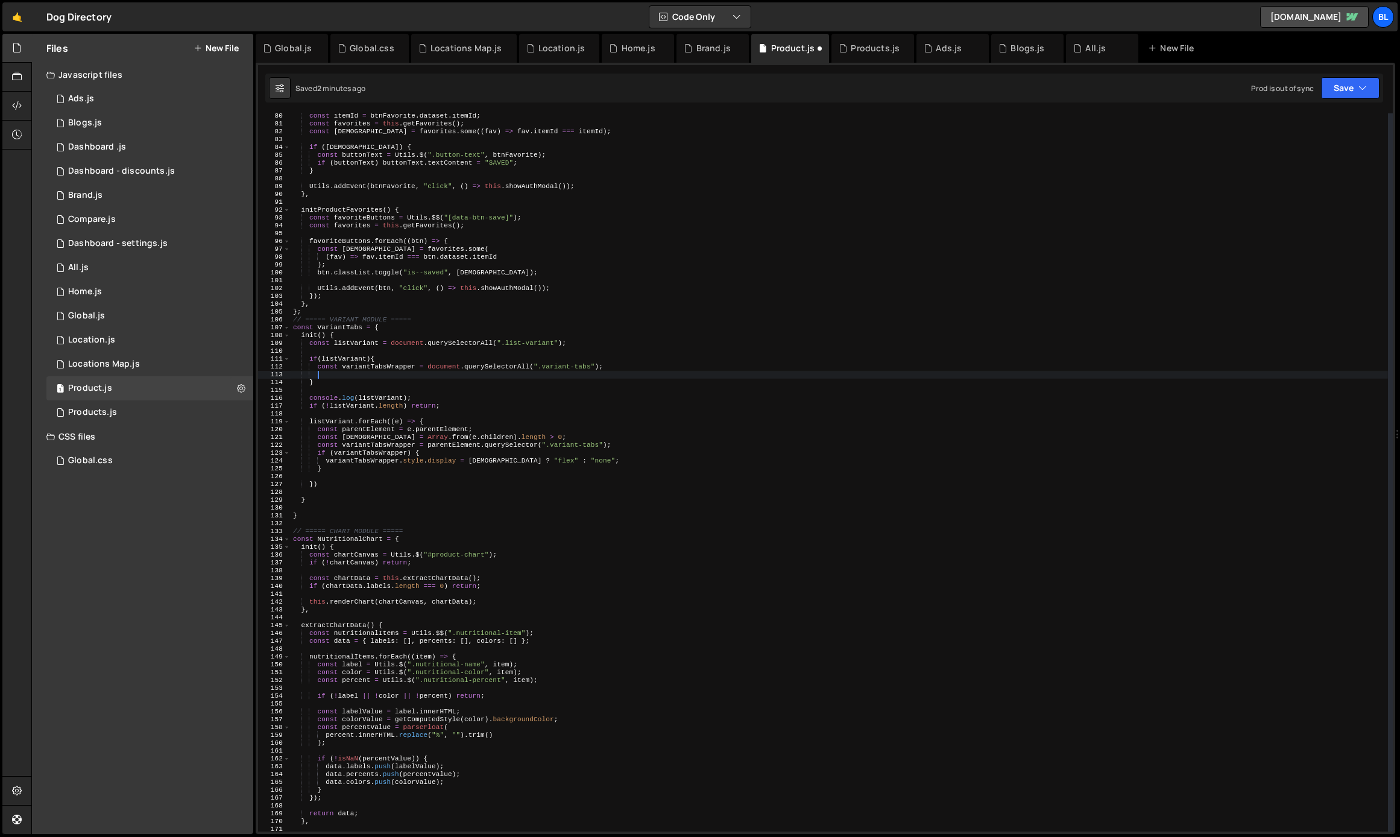
paste textarea "variantTabsWrapper"
type textarea "variantTabsWrapper.forEach((e)=>{)"
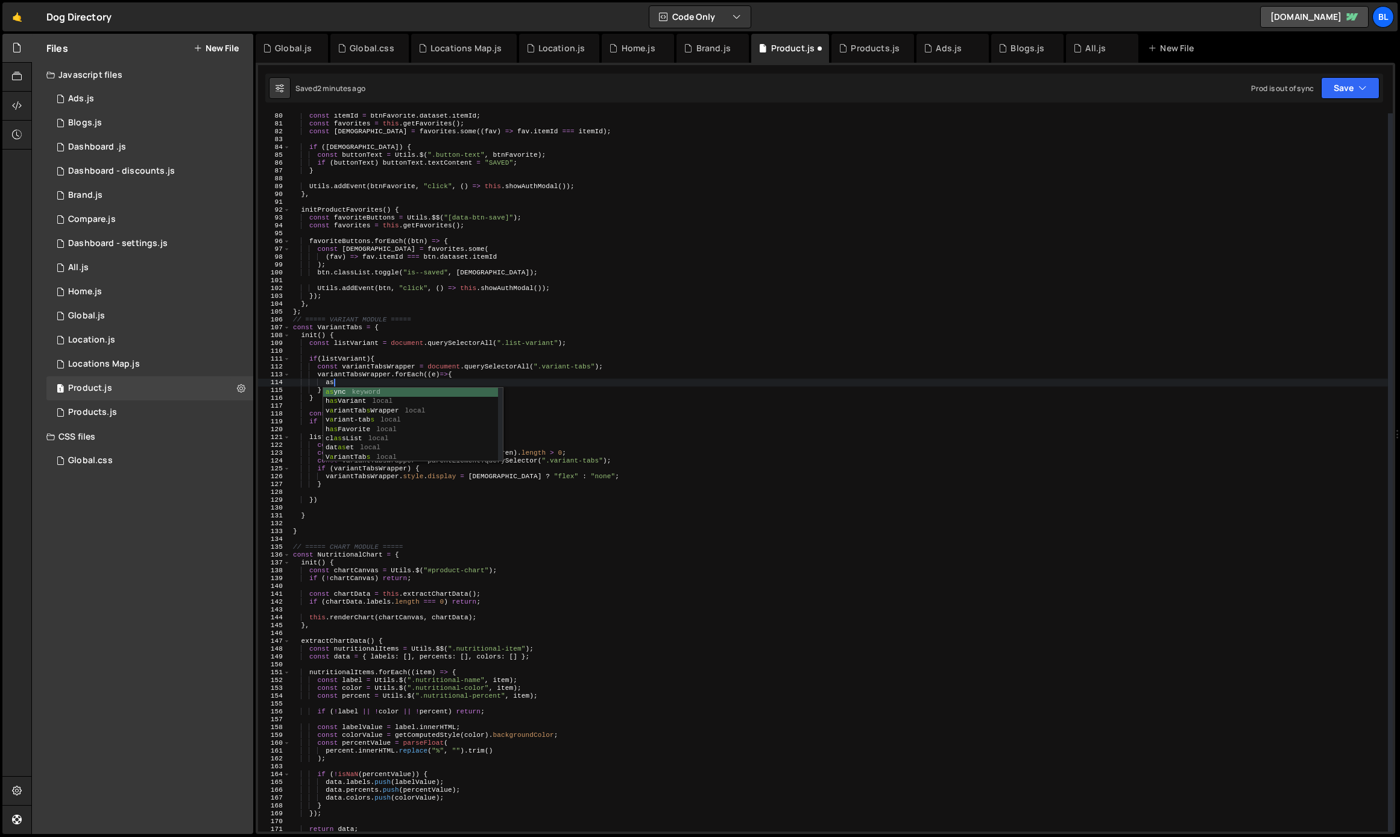
type textarea "a"
type textarea "e.style.display = "none";"
drag, startPoint x: 324, startPoint y: 381, endPoint x: 430, endPoint y: 383, distance: 105.5
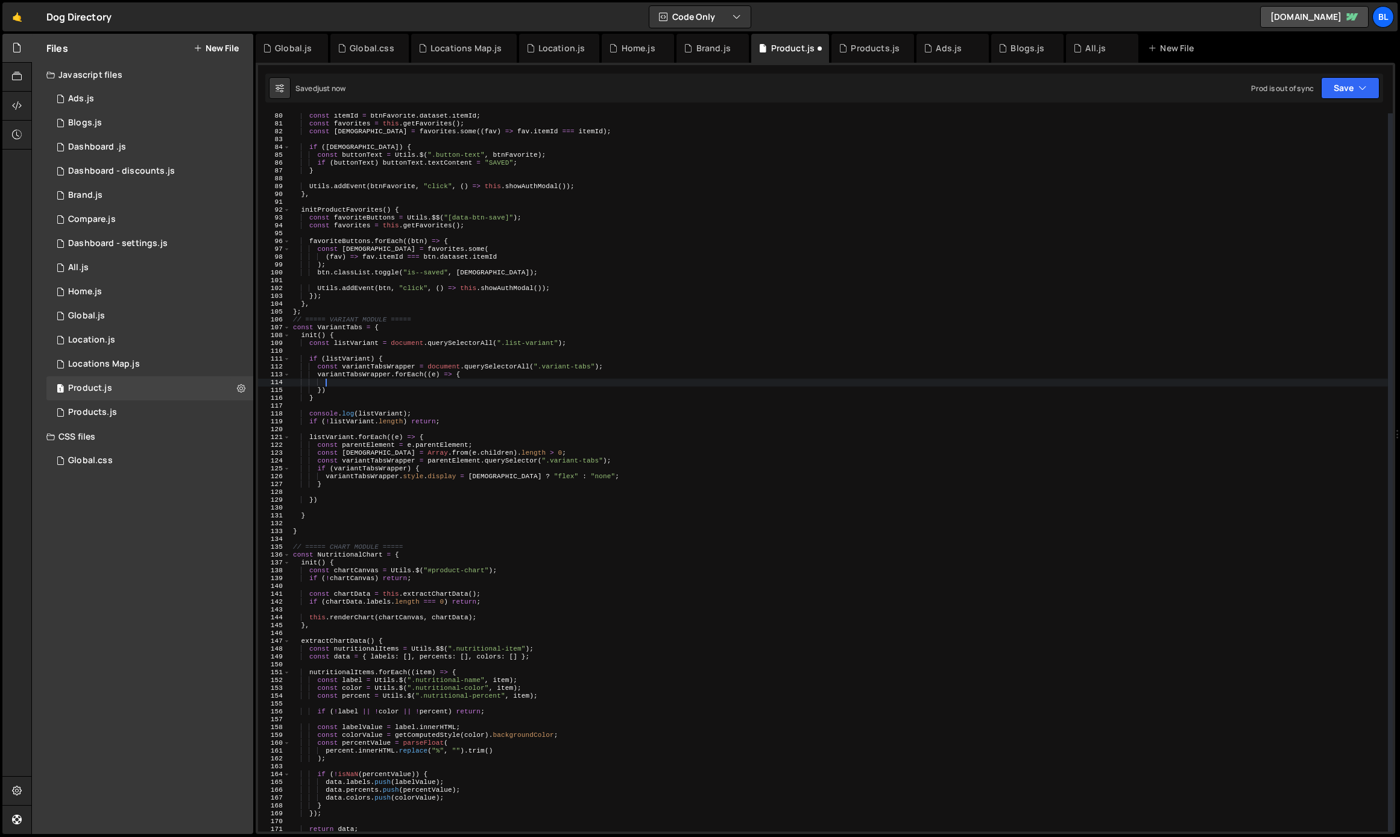
click at [430, 383] on div "const itemId = btnFavorite . dataset . itemId ; const favorites = this . getFav…" at bounding box center [839, 479] width 1097 height 734
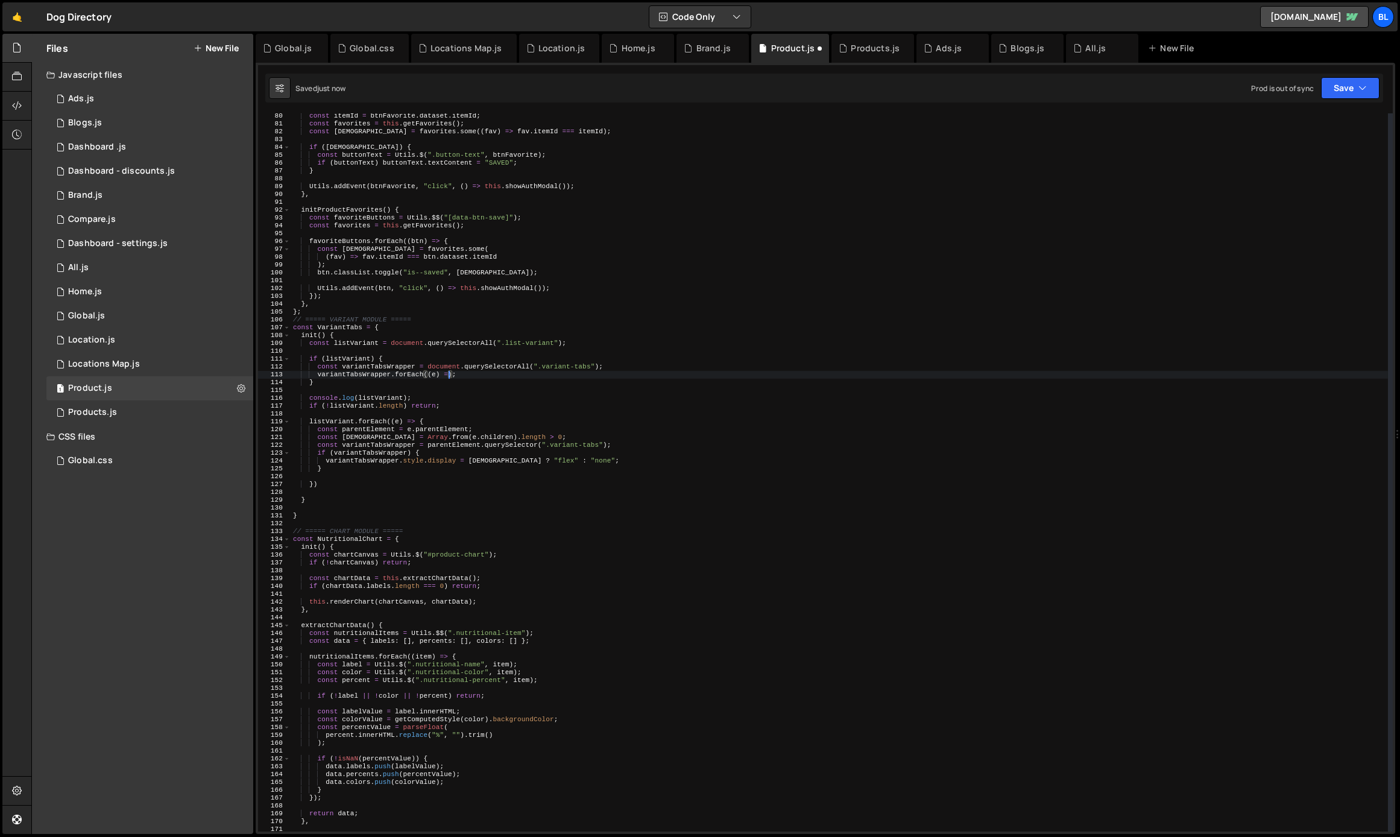
scroll to position [0, 14]
paste textarea "e.style.display = "none";"
type textarea "variantTabsWrapper.forEach((e) => e.style.display = "none";);"
click at [495, 391] on div "const itemId = btnFavorite . dataset . itemId ; const favorites = this . getFav…" at bounding box center [839, 479] width 1097 height 734
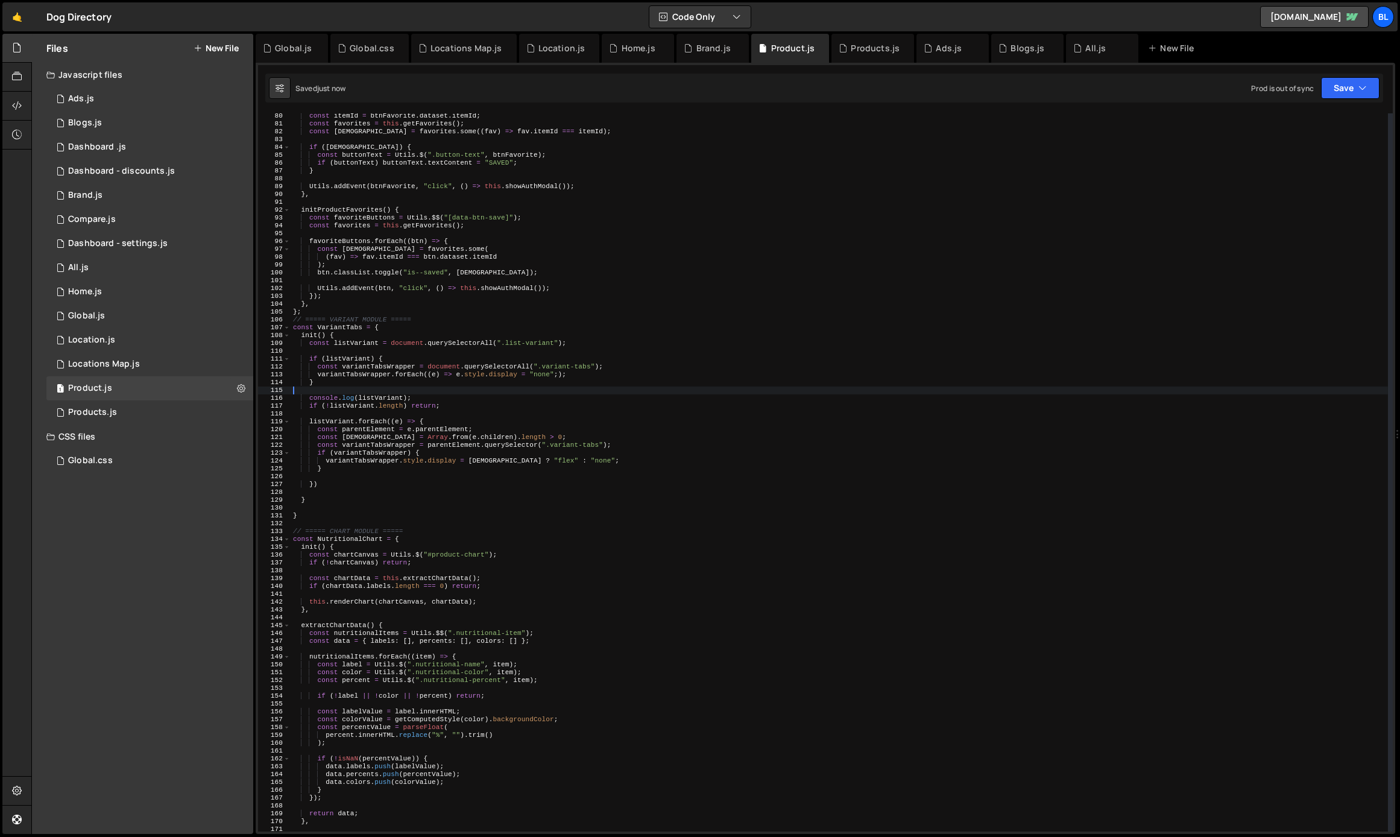
click at [559, 373] on div "const itemId = btnFavorite . dataset . itemId ; const favorites = this . getFav…" at bounding box center [839, 479] width 1097 height 734
click at [561, 399] on div "const itemId = btnFavorite . dataset . itemId ; const favorites = this . getFav…" at bounding box center [839, 479] width 1097 height 734
click at [354, 361] on div "const itemId = btnFavorite . dataset . itemId ; const favorites = this . getFav…" at bounding box center [839, 479] width 1097 height 734
click at [349, 360] on div "const itemId = btnFavorite . dataset . itemId ; const favorites = this . getFav…" at bounding box center [839, 479] width 1097 height 734
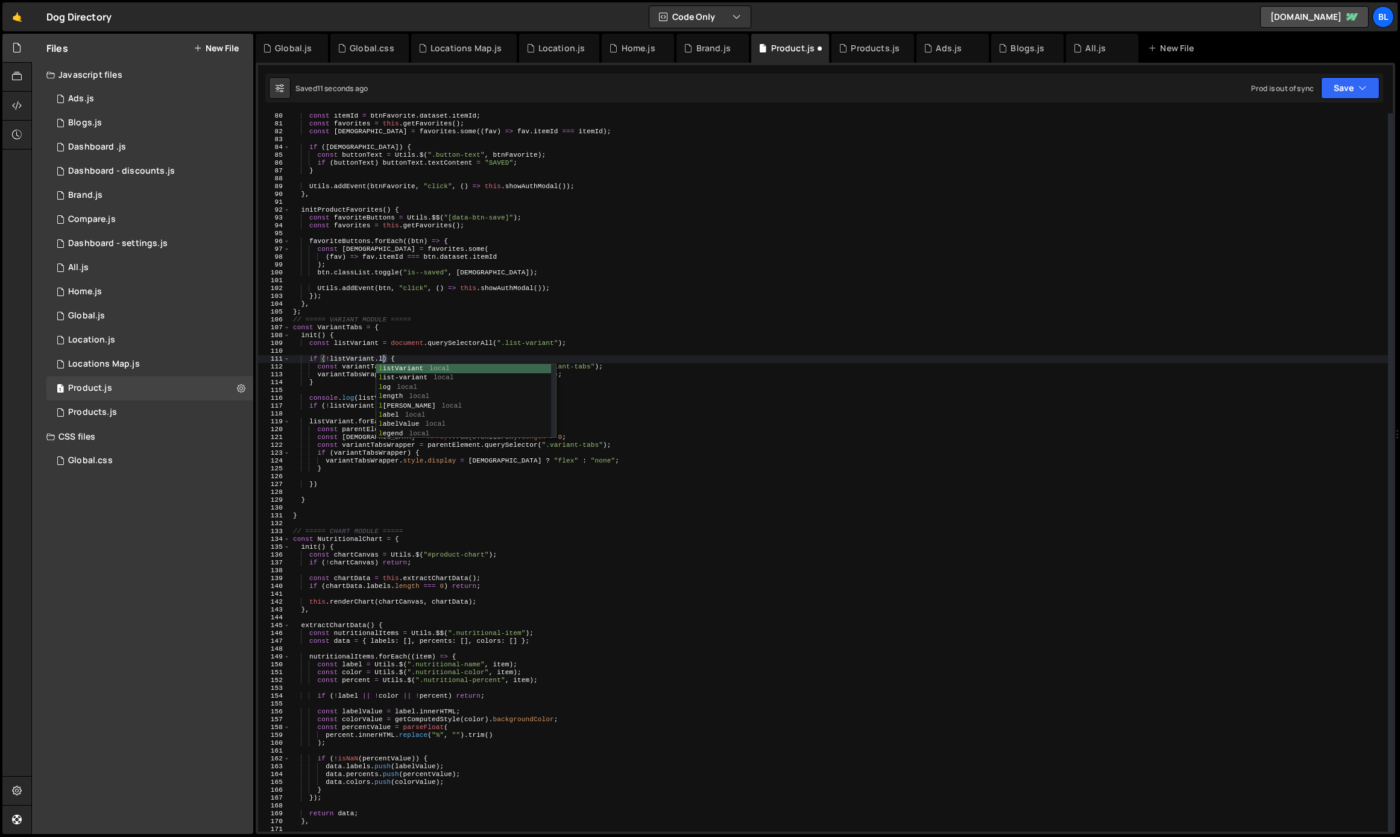
scroll to position [0, 8]
type textarea "if (!listVariant.length) {"
click at [342, 391] on div "const itemId = btnFavorite . dataset . itemId ; const favorites = this . getFav…" at bounding box center [839, 479] width 1097 height 734
click at [383, 389] on div "const itemId = btnFavorite . dataset . itemId ; const favorites = this . getFav…" at bounding box center [839, 479] width 1097 height 734
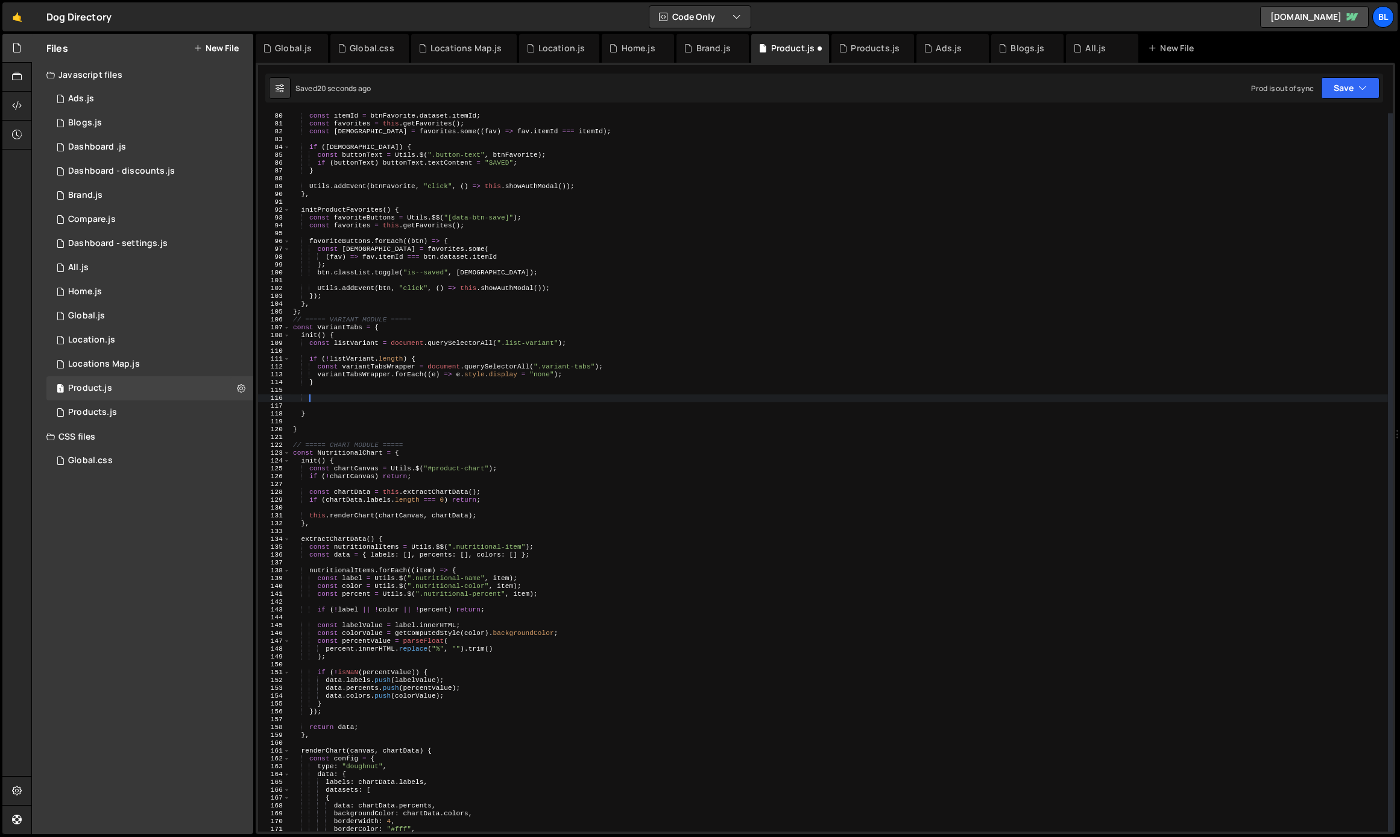
drag, startPoint x: 307, startPoint y: 395, endPoint x: 376, endPoint y: 487, distance: 115.0
click at [376, 487] on div "const itemId = btnFavorite . dataset . itemId ; const favorites = this . getFav…" at bounding box center [839, 479] width 1097 height 734
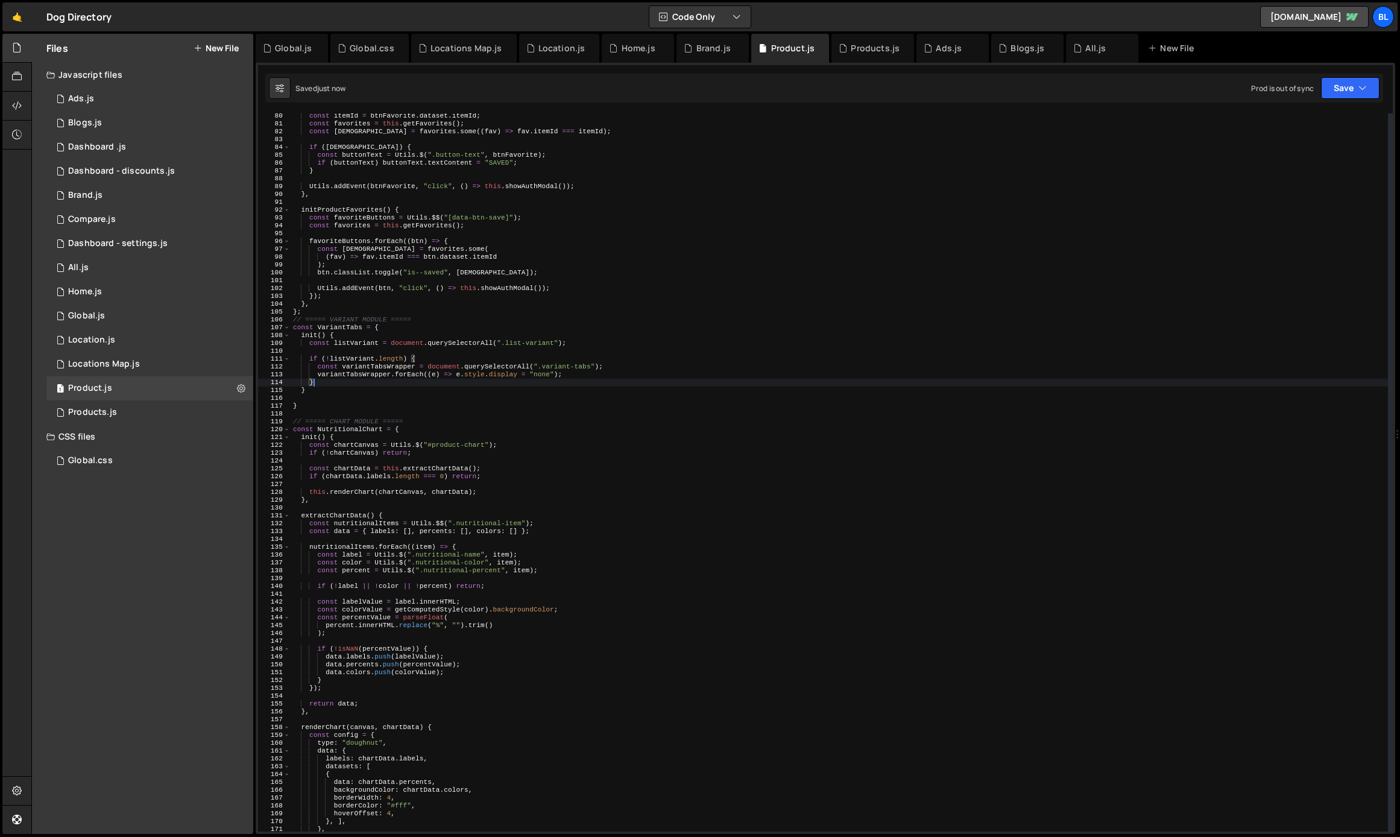
click at [348, 372] on div "const itemId = btnFavorite . dataset . itemId ; const favorites = this . getFav…" at bounding box center [839, 479] width 1097 height 734
click at [335, 376] on div "const itemId = btnFavorite . dataset . itemId ; const favorites = this . getFav…" at bounding box center [839, 479] width 1097 height 734
click at [324, 383] on div "const itemId = btnFavorite . dataset . itemId ; const favorites = this . getFav…" at bounding box center [839, 479] width 1097 height 734
type textarea "ScoreBadges.init();"
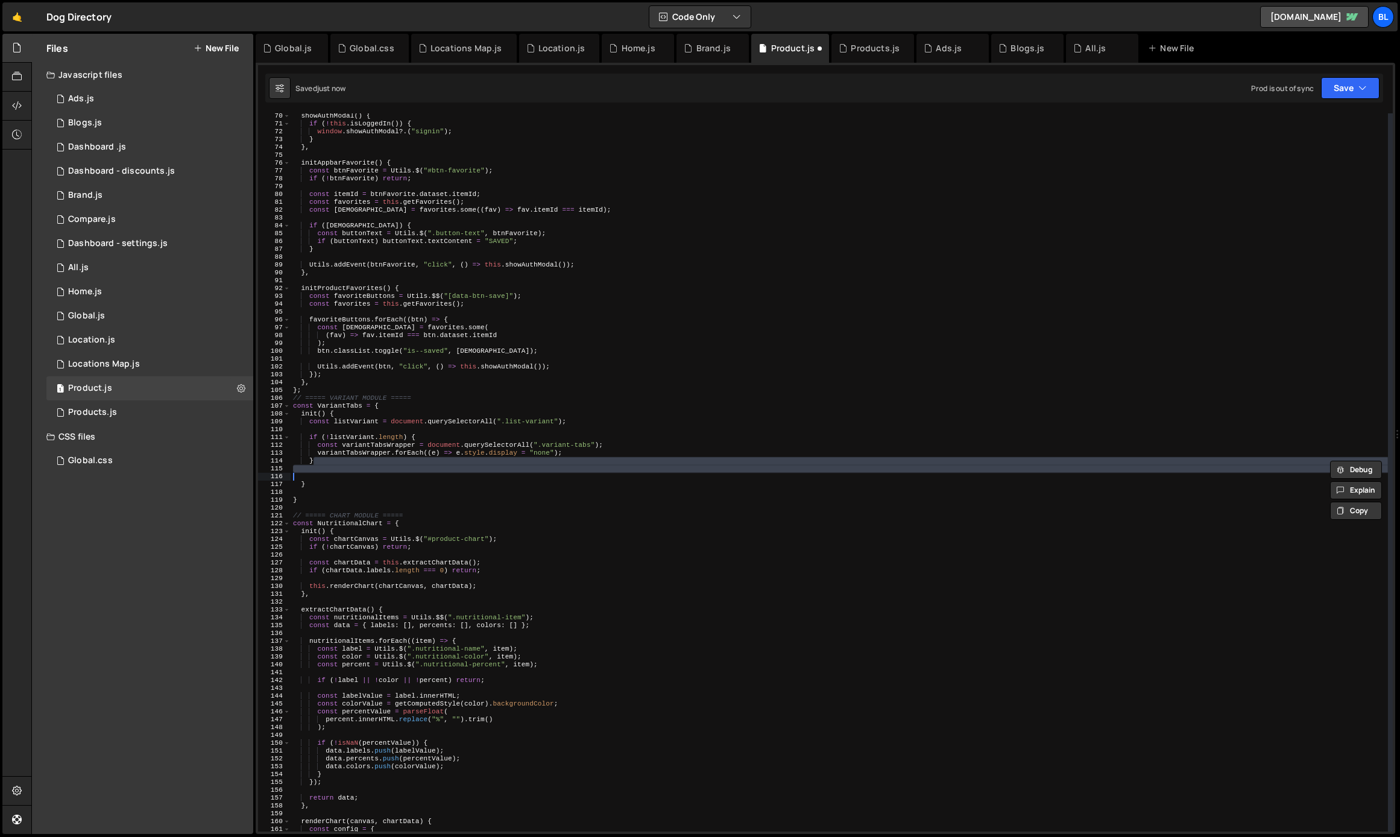
scroll to position [542, 0]
click at [366, 388] on div "showAuthModal ( ) { if ( ! this . isLoggedIn ( )) { window . showAuthModal ?. (…" at bounding box center [839, 479] width 1097 height 734
type textarea "};"
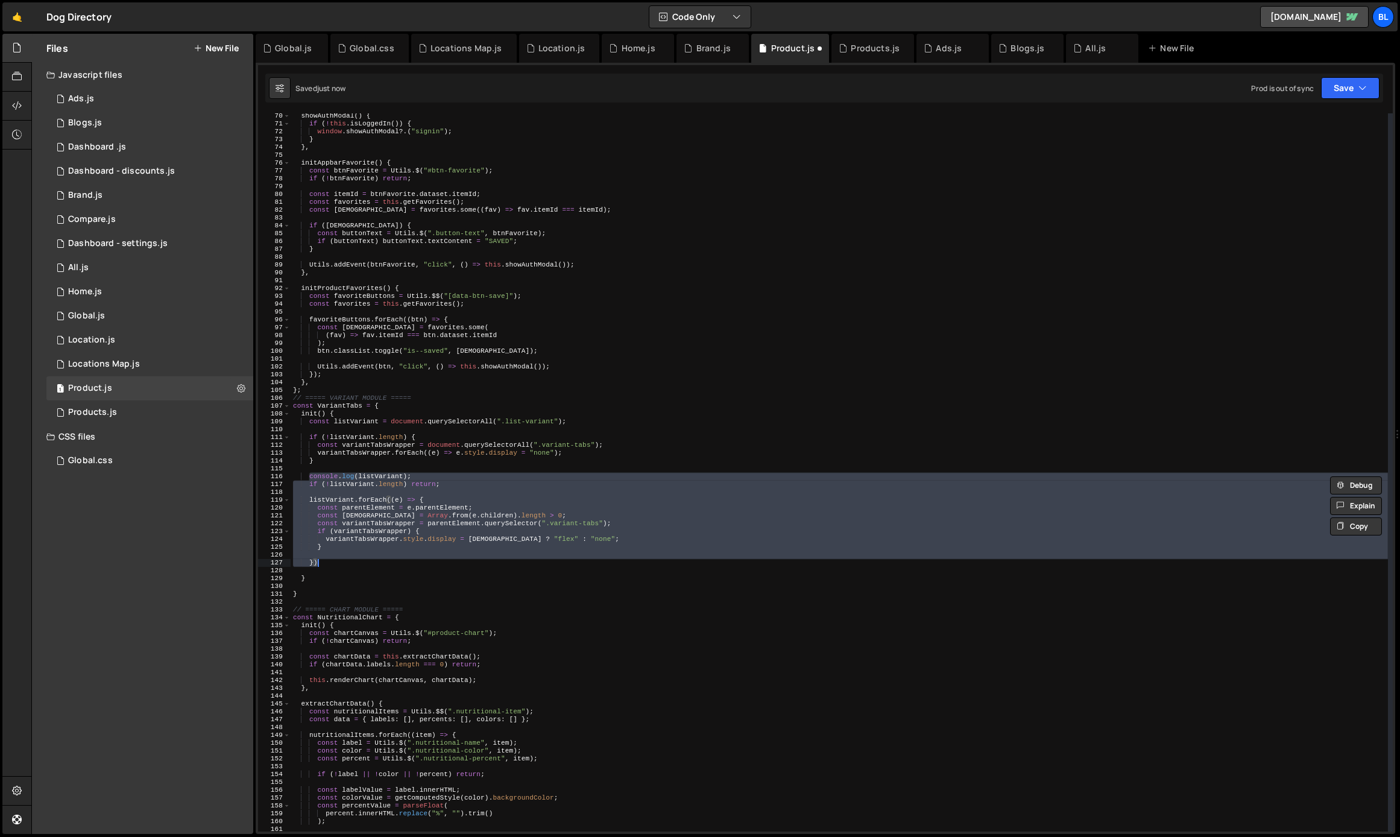
click at [349, 486] on div "showAuthModal ( ) { if ( ! this . isLoggedIn ( )) { window . showAuthModal ?. (…" at bounding box center [839, 479] width 1097 height 734
type textarea "if (!listVariant.length) return;"
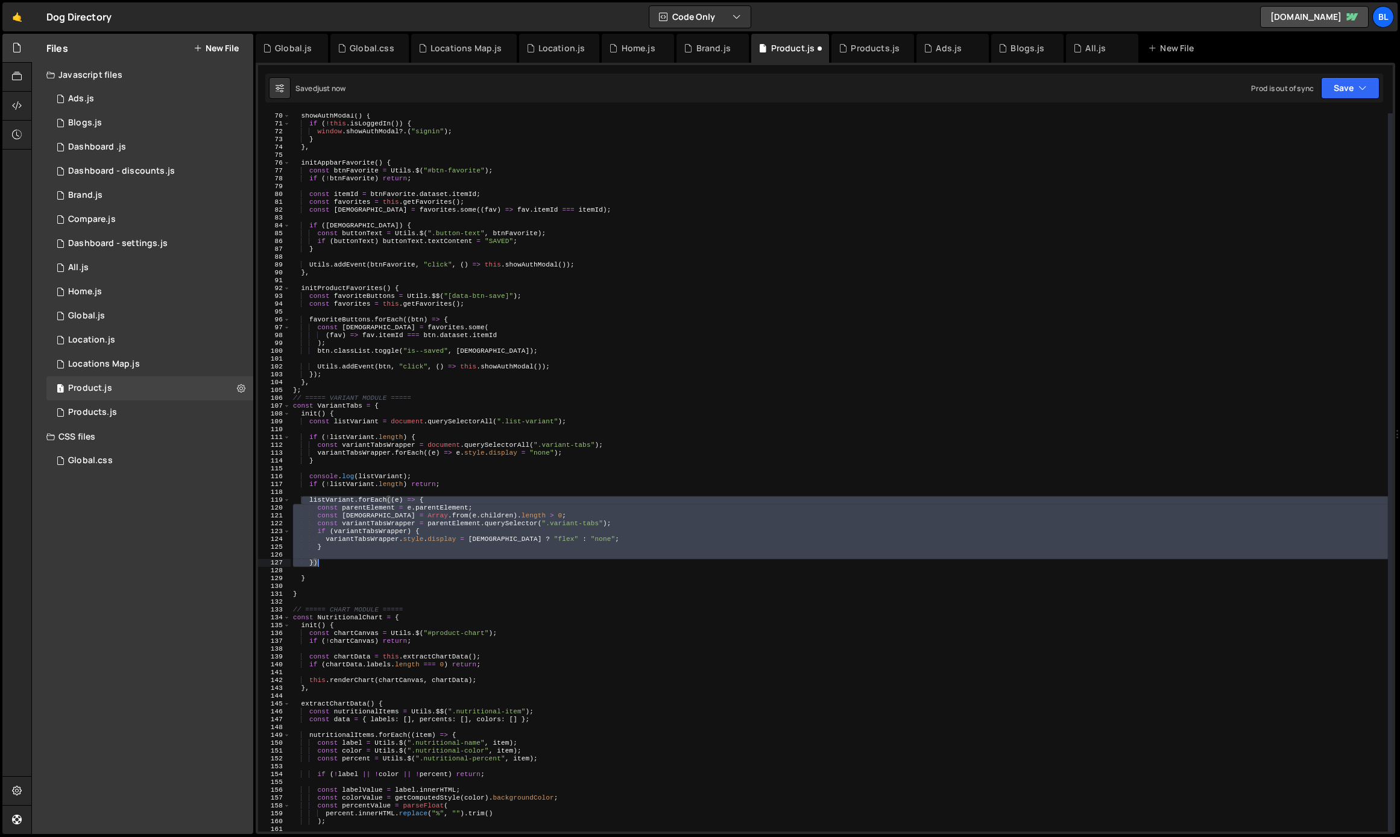
drag, startPoint x: 302, startPoint y: 500, endPoint x: 348, endPoint y: 562, distance: 77.2
click at [348, 562] on div "showAuthModal ( ) { if ( ! this . isLoggedIn ( )) { window . showAuthModal ?. (…" at bounding box center [839, 479] width 1097 height 734
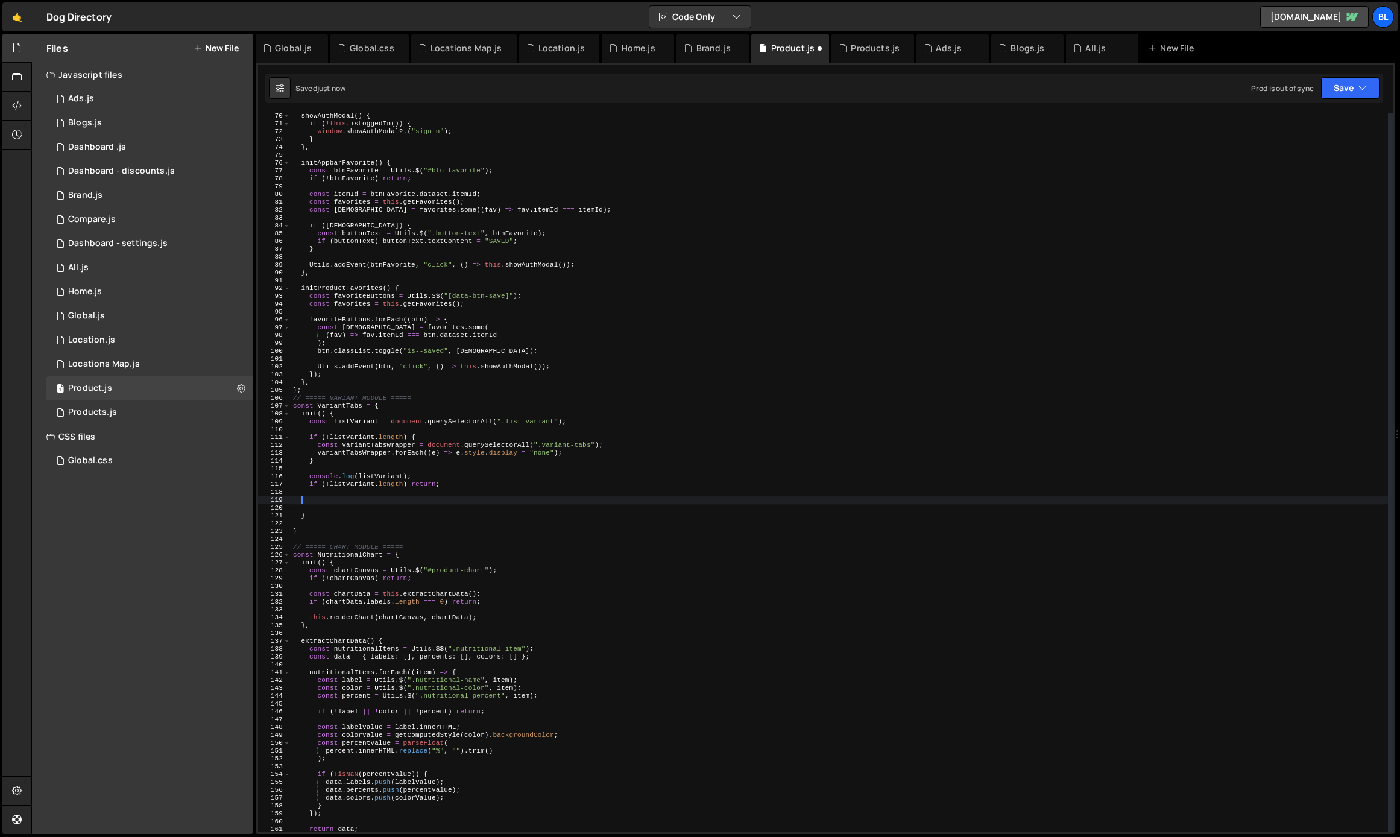
click at [327, 465] on div "showAuthModal ( ) { if ( ! this . isLoggedIn ( )) { window . showAuthModal ?. (…" at bounding box center [839, 479] width 1097 height 734
click at [338, 460] on div "showAuthModal ( ) { if ( ! this . isLoggedIn ( )) { window . showAuthModal ?. (…" at bounding box center [839, 479] width 1097 height 734
type textarea "}else{"
paste textarea "})"
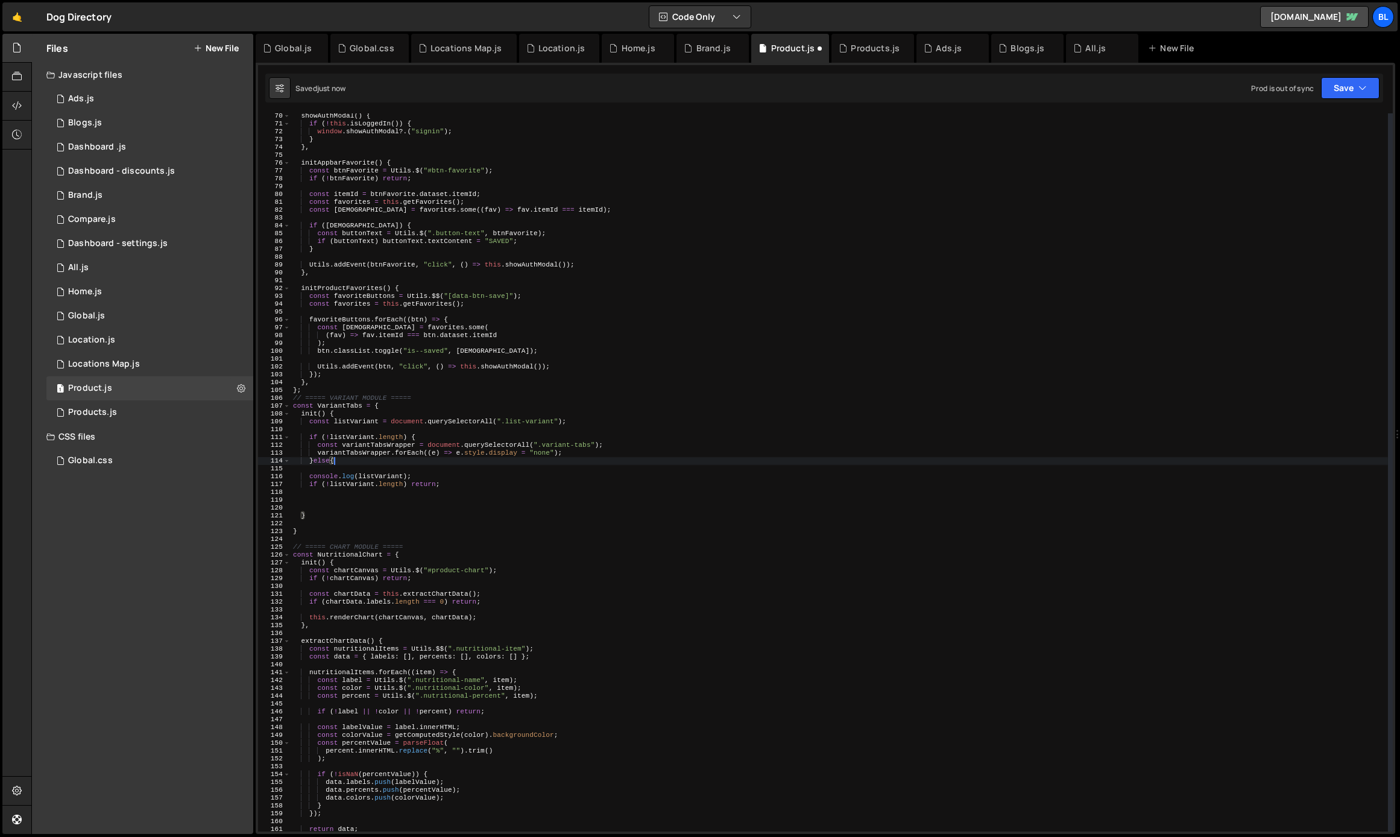
type textarea "})"
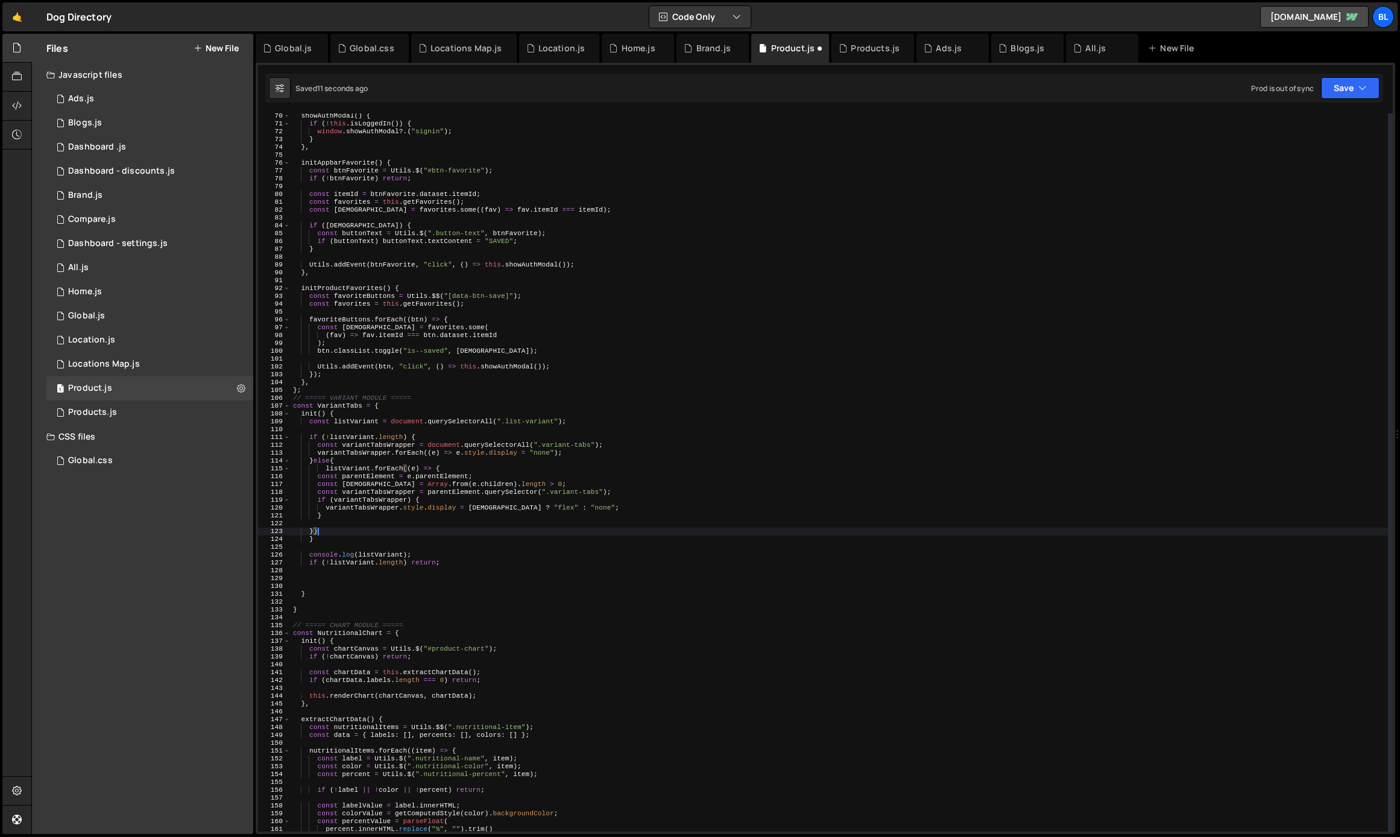
click at [322, 549] on div "showAuthModal ( ) { if ( ! this . isLoggedIn ( )) { window . showAuthModal ?. (…" at bounding box center [839, 479] width 1097 height 734
click at [454, 564] on div "showAuthModal ( ) { if ( ! this . isLoggedIn ( )) { window . showAuthModal ?. (…" at bounding box center [839, 479] width 1097 height 734
type textarea "console.log(listVariant); if (!listVariant.length) return;"
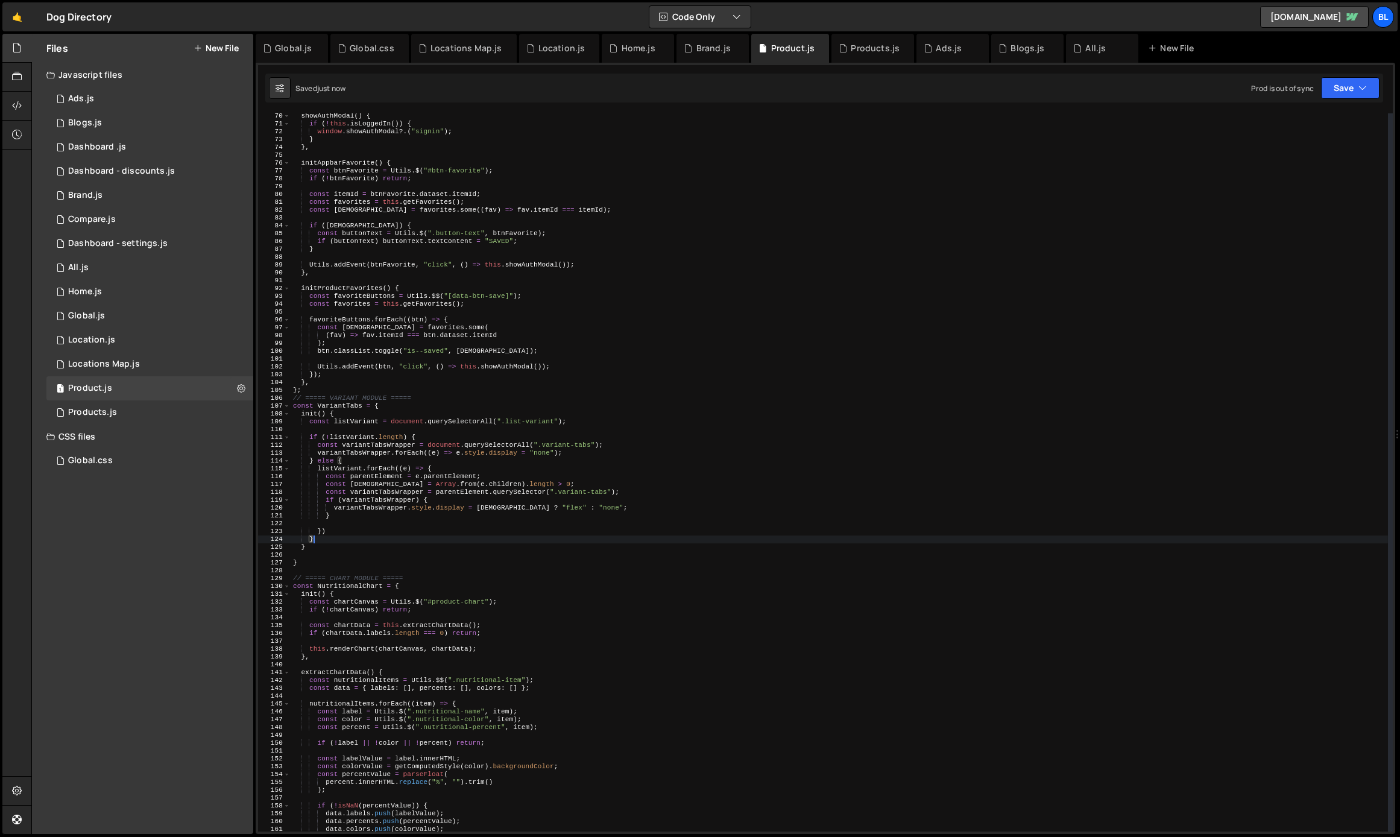
click at [378, 528] on div "showAuthModal ( ) { if ( ! this . isLoggedIn ( )) { window . showAuthModal ?. (…" at bounding box center [839, 479] width 1097 height 734
click at [354, 471] on div "showAuthModal ( ) { if ( ! this . isLoggedIn ( )) { window . showAuthModal ?. (…" at bounding box center [839, 479] width 1097 height 734
click at [433, 489] on div "showAuthModal ( ) { if ( ! this . isLoggedIn ( )) { window . showAuthModal ?. (…" at bounding box center [839, 479] width 1097 height 734
click at [465, 498] on div "showAuthModal ( ) { if ( ! this . isLoggedIn ( )) { window . showAuthModal ?. (…" at bounding box center [839, 479] width 1097 height 734
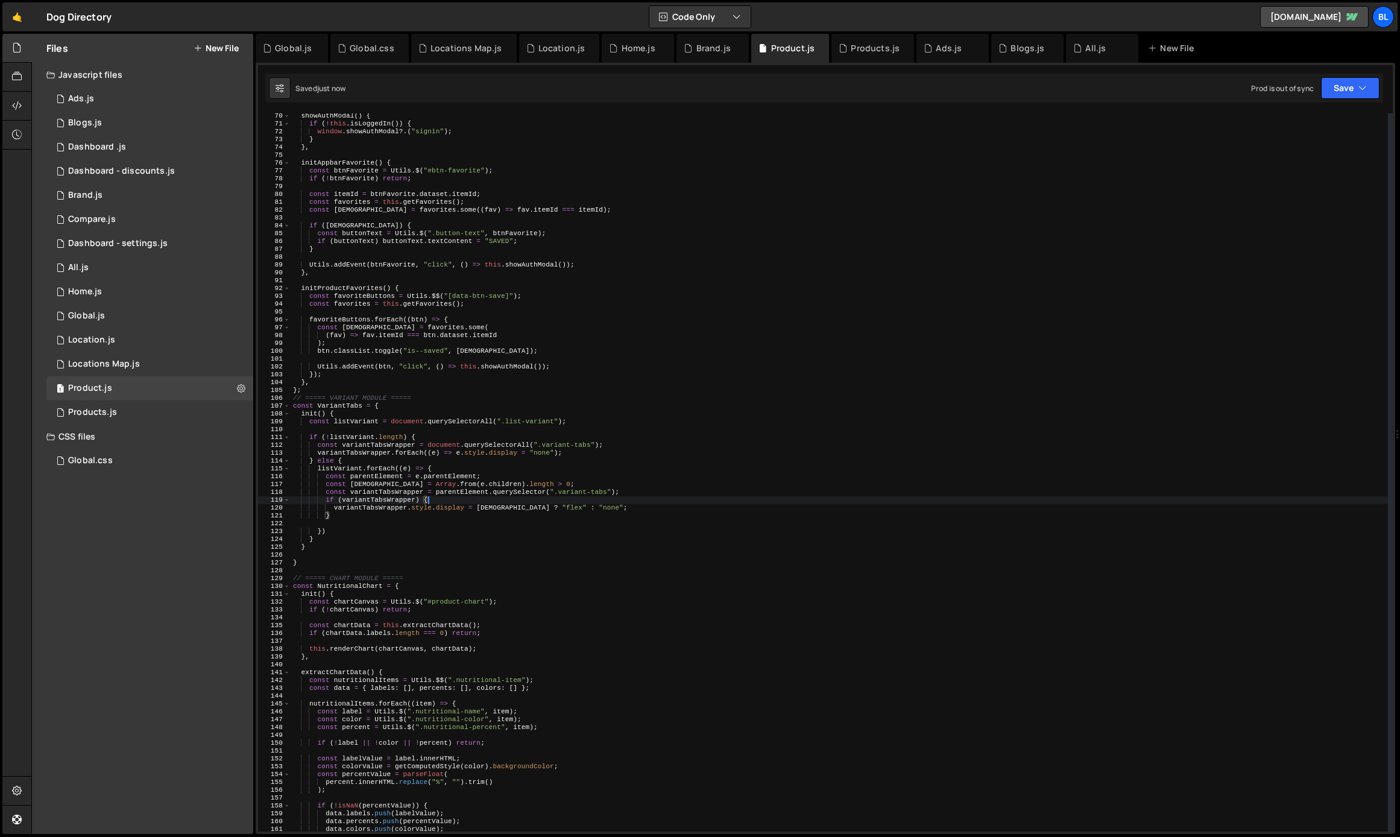
click at [421, 509] on div "showAuthModal ( ) { if ( ! this . isLoggedIn ( )) { window . showAuthModal ?. (…" at bounding box center [839, 479] width 1097 height 734
click at [502, 514] on div "showAuthModal ( ) { if ( ! this . isLoggedIn ( )) { window . showAuthModal ?. (…" at bounding box center [839, 479] width 1097 height 734
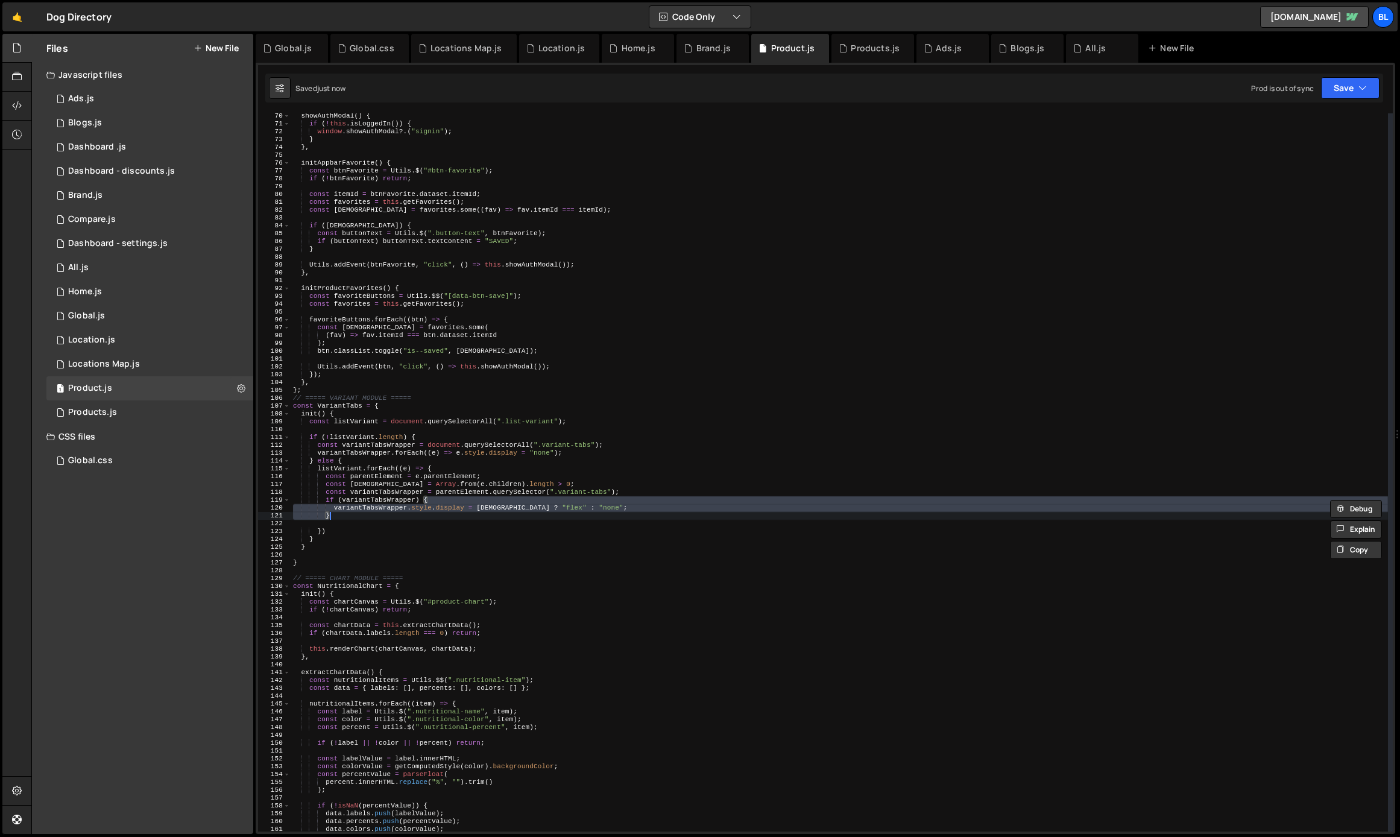
click at [513, 511] on div "showAuthModal ( ) { if ( ! this . isLoggedIn ( )) { window . showAuthModal ?. (…" at bounding box center [839, 479] width 1097 height 734
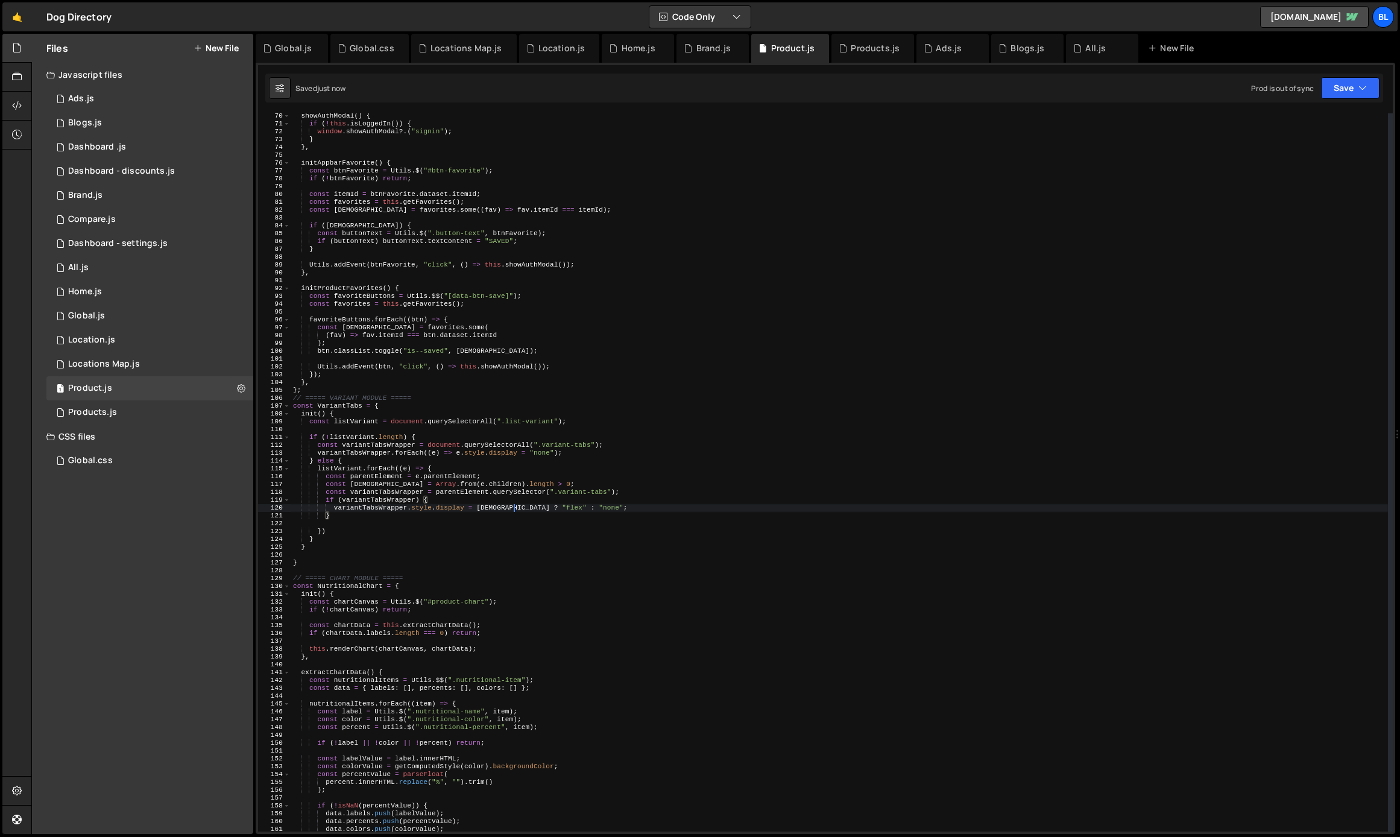
click at [513, 511] on div "showAuthModal ( ) { if ( ! this . isLoggedIn ( )) { window . showAuthModal ?. (…" at bounding box center [839, 479] width 1097 height 734
click at [462, 529] on div "showAuthModal ( ) { if ( ! this . isLoggedIn ( )) { window . showAuthModal ?. (…" at bounding box center [839, 479] width 1097 height 734
type textarea "})"
click at [334, 525] on div "showAuthModal ( ) { if ( ! this . isLoggedIn ( )) { window . showAuthModal ?. (…" at bounding box center [839, 479] width 1097 height 734
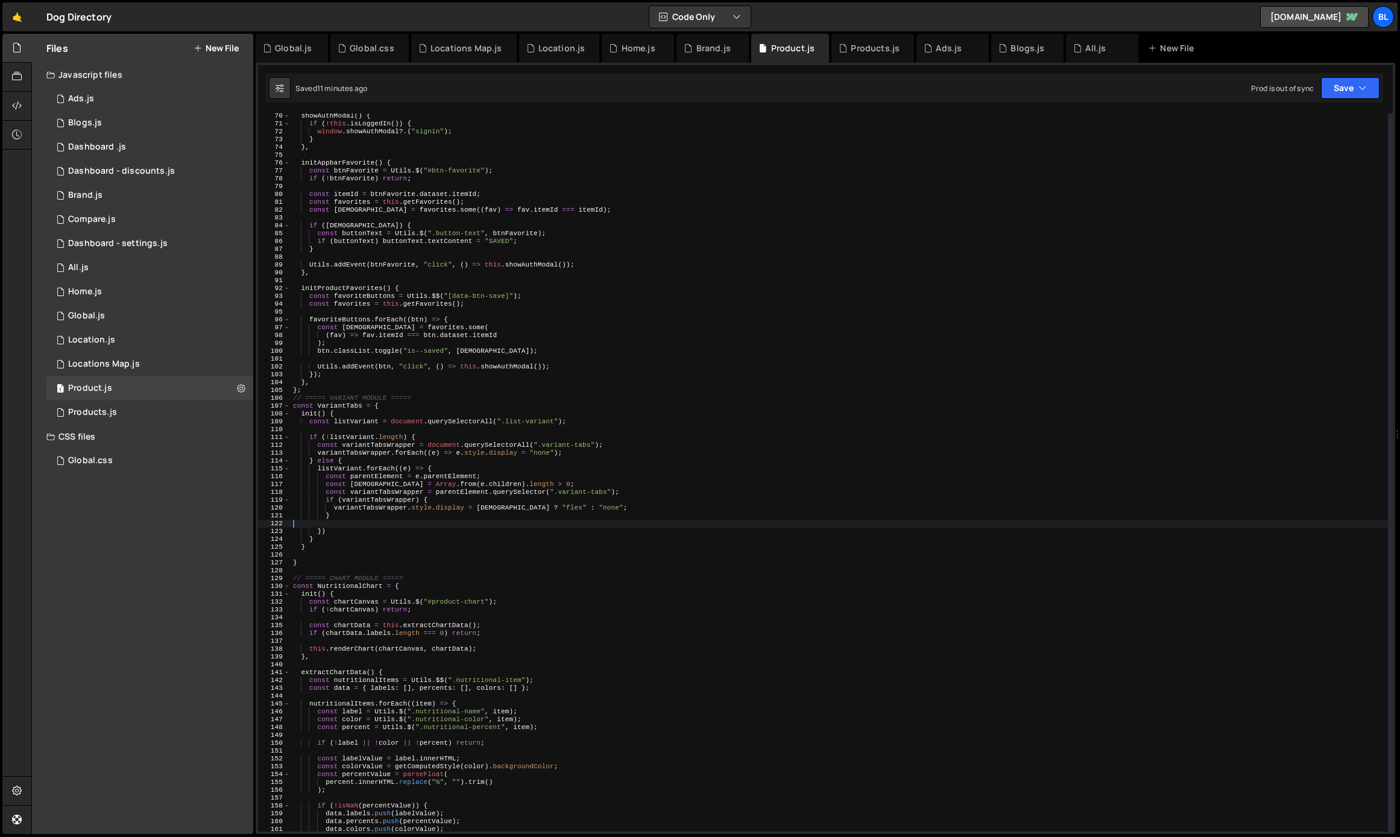
click at [342, 562] on div "showAuthModal ( ) { if ( ! this . isLoggedIn ( )) { window . showAuthModal ?. (…" at bounding box center [839, 479] width 1097 height 734
type textarea "}"
click at [348, 522] on div "showAuthModal ( ) { if ( ! this . isLoggedIn ( )) { window . showAuthModal ?. (…" at bounding box center [839, 479] width 1097 height 734
click at [341, 441] on div "showAuthModal ( ) { if ( ! this . isLoggedIn ( )) { window . showAuthModal ?. (…" at bounding box center [839, 479] width 1097 height 734
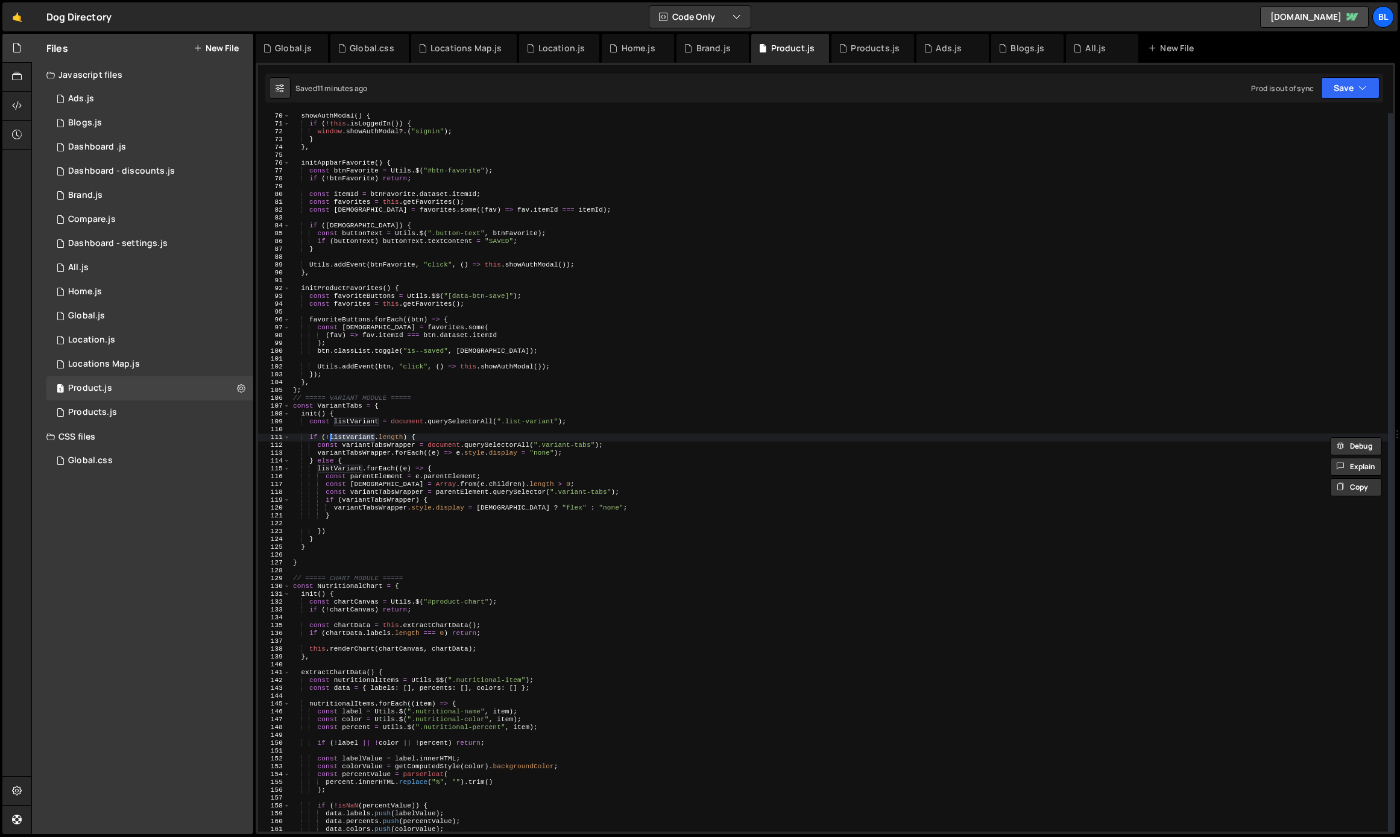
click at [359, 488] on div "showAuthModal ( ) { if ( ! this . isLoggedIn ( )) { window . showAuthModal ?. (…" at bounding box center [839, 479] width 1097 height 734
click at [336, 464] on div "showAuthModal ( ) { if ( ! this . isLoggedIn ( )) { window . showAuthModal ?. (…" at bounding box center [839, 479] width 1097 height 734
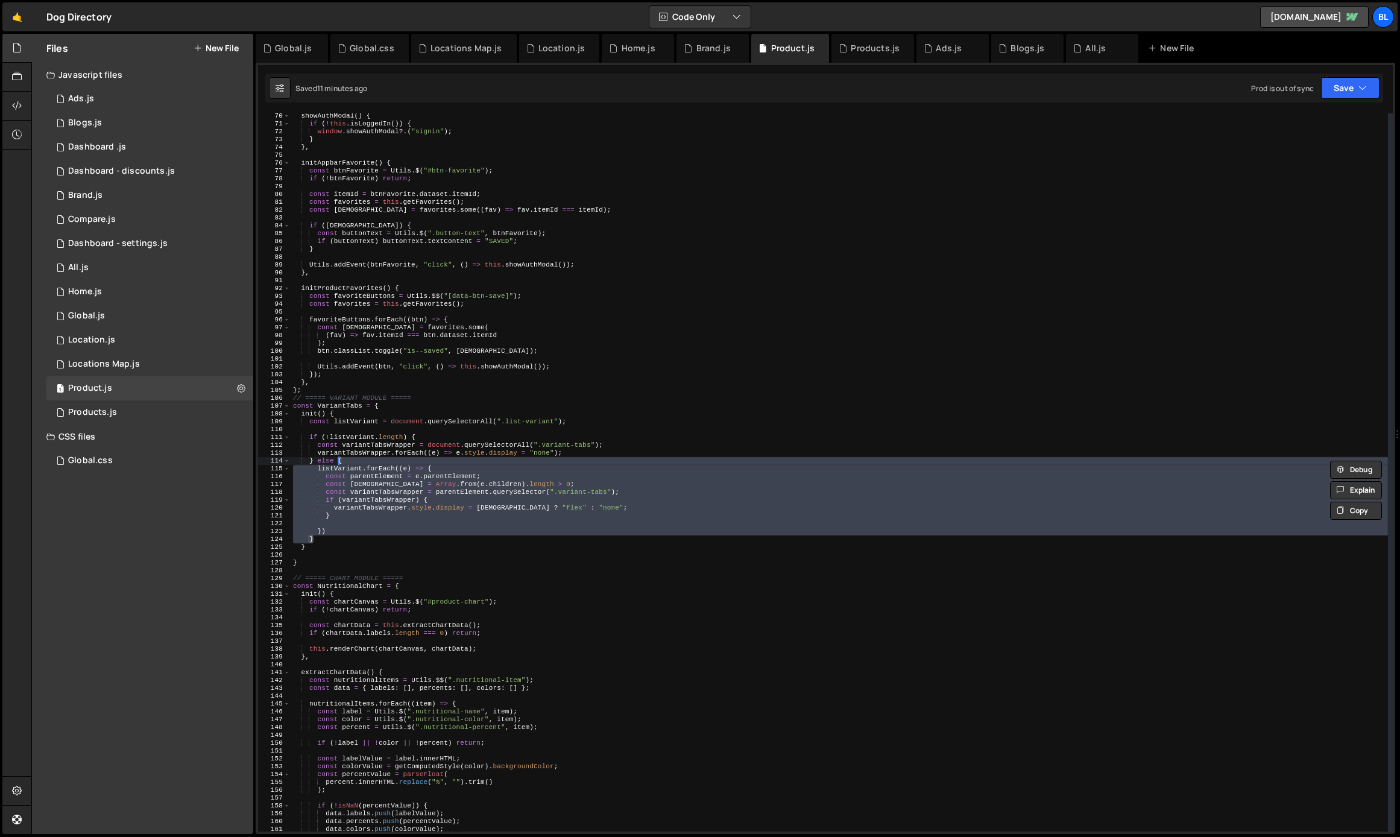
click at [344, 471] on div "showAuthModal ( ) { if ( ! this . isLoggedIn ( )) { window . showAuthModal ?. (…" at bounding box center [839, 479] width 1097 height 734
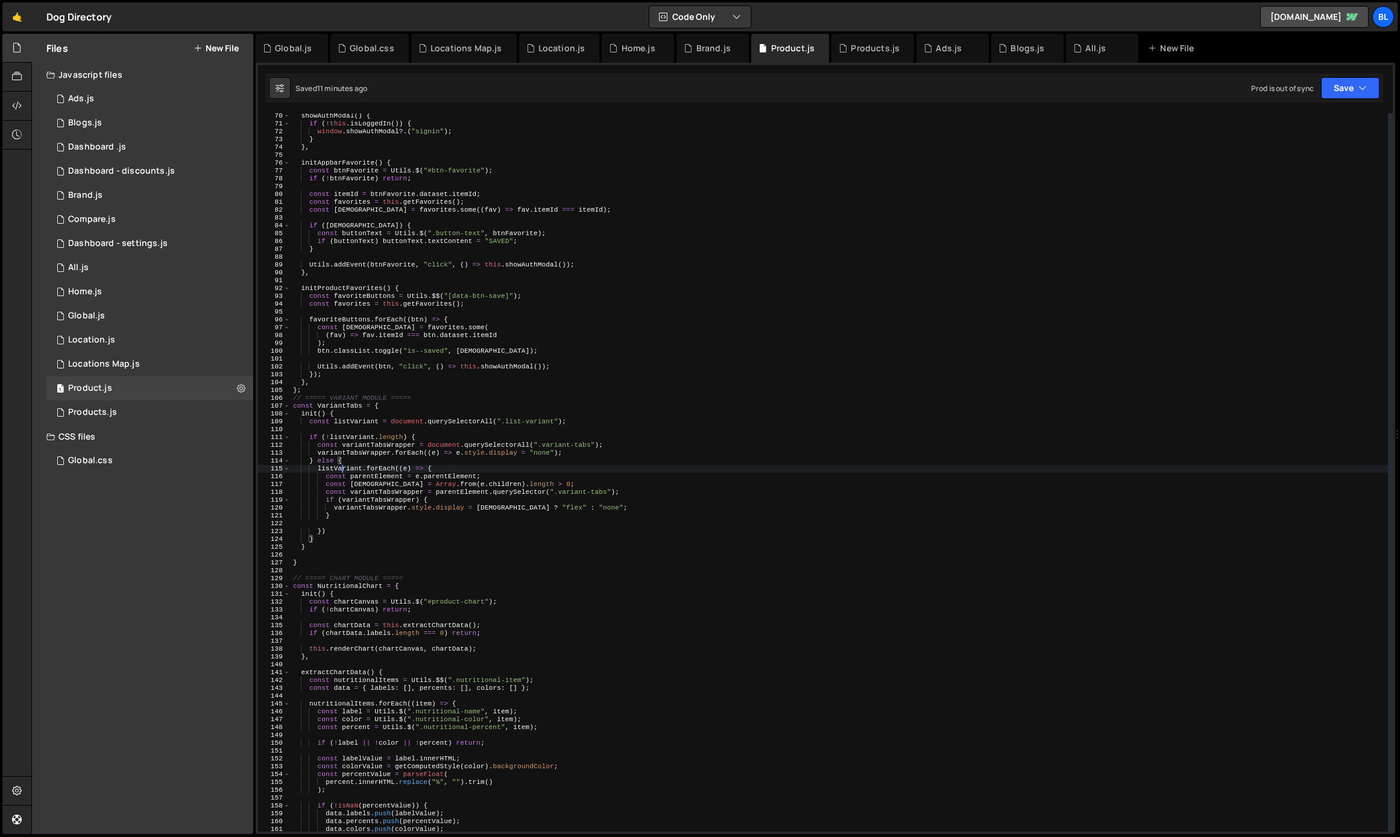
click at [344, 471] on div "showAuthModal ( ) { if ( ! this . isLoggedIn ( )) { window . showAuthModal ?. (…" at bounding box center [839, 479] width 1097 height 734
click at [427, 470] on div "showAuthModal ( ) { if ( ! this . isLoggedIn ( )) { window . showAuthModal ?. (…" at bounding box center [839, 479] width 1097 height 734
click at [386, 509] on div "showAuthModal ( ) { if ( ! this . isLoggedIn ( )) { window . showAuthModal ?. (…" at bounding box center [839, 479] width 1097 height 734
click at [465, 498] on div "showAuthModal ( ) { if ( ! this . isLoggedIn ( )) { window . showAuthModal ?. (…" at bounding box center [839, 479] width 1097 height 734
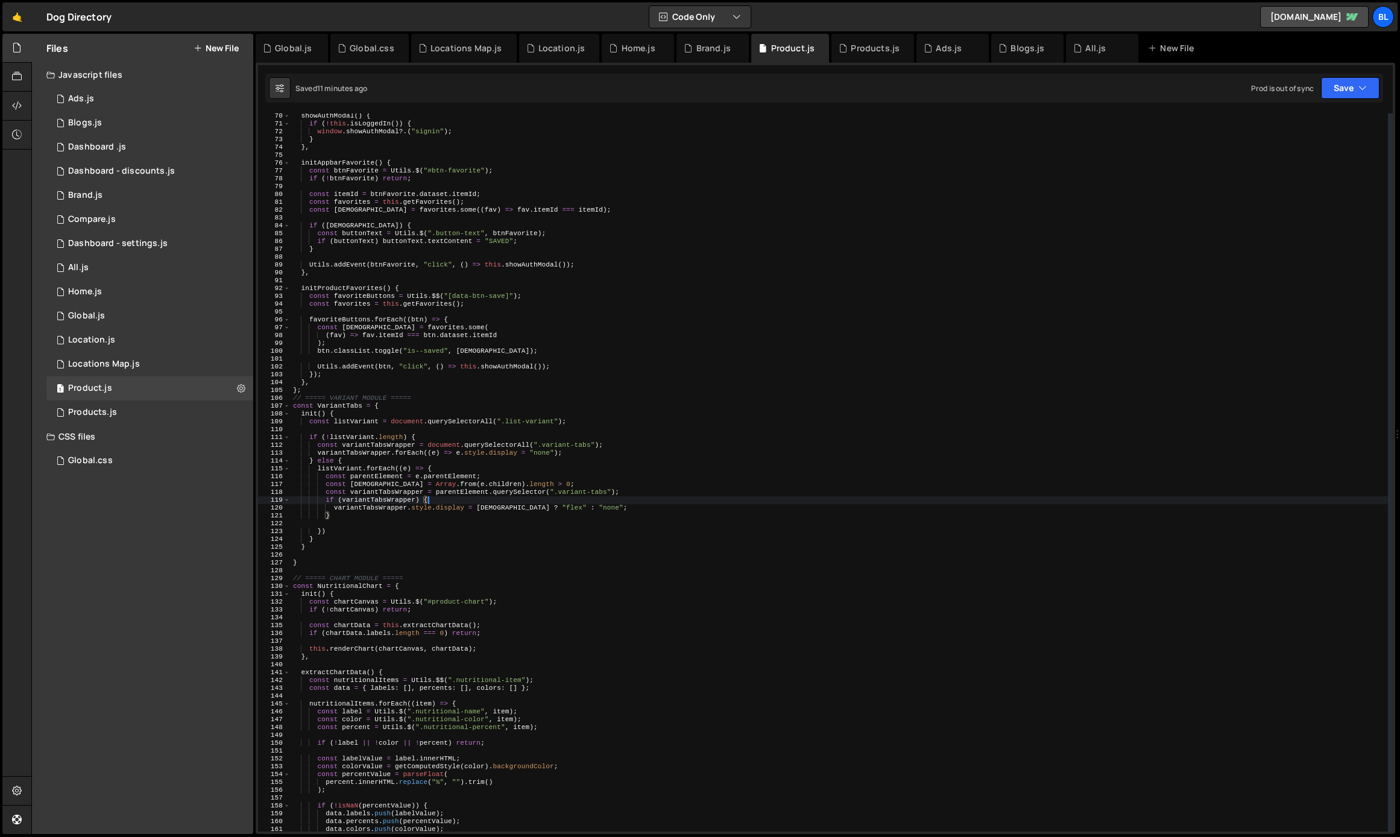
click at [397, 492] on div "showAuthModal ( ) { if ( ! this . isLoggedIn ( )) { window . showAuthModal ?. (…" at bounding box center [839, 479] width 1097 height 734
type textarea "const variantTabsWrapper = parentElement.querySelector(".variant-tabs");"
click at [397, 492] on div "showAuthModal ( ) { if ( ! this . isLoggedIn ( )) { window . showAuthModal ?. (…" at bounding box center [839, 479] width 1097 height 734
paste textarea "variantTabsWrapper)"
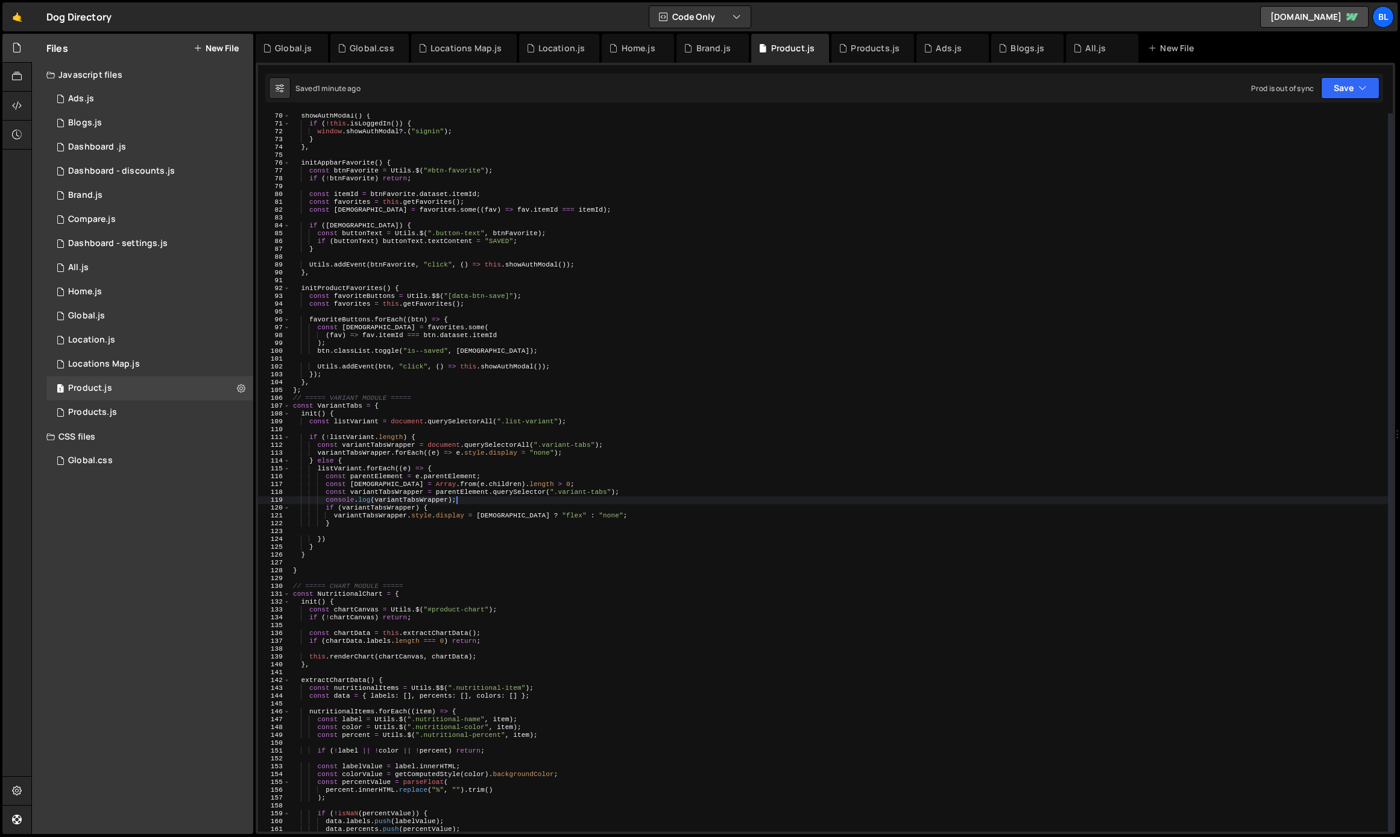
click at [374, 514] on div "showAuthModal ( ) { if ( ! this . isLoggedIn ( )) { window . showAuthModal ?. (…" at bounding box center [839, 479] width 1097 height 734
click at [426, 498] on div "showAuthModal ( ) { if ( ! this . isLoggedIn ( )) { window . showAuthModal ?. (…" at bounding box center [839, 479] width 1097 height 734
click at [413, 513] on div "showAuthModal ( ) { if ( ! this . isLoggedIn ( )) { window . showAuthModal ?. (…" at bounding box center [839, 479] width 1097 height 734
click at [350, 448] on div "showAuthModal ( ) { if ( ! this . isLoggedIn ( )) { window . showAuthModal ?. (…" at bounding box center [839, 479] width 1097 height 734
click at [354, 471] on div "showAuthModal ( ) { if ( ! this . isLoggedIn ( )) { window . showAuthModal ?. (…" at bounding box center [839, 479] width 1097 height 734
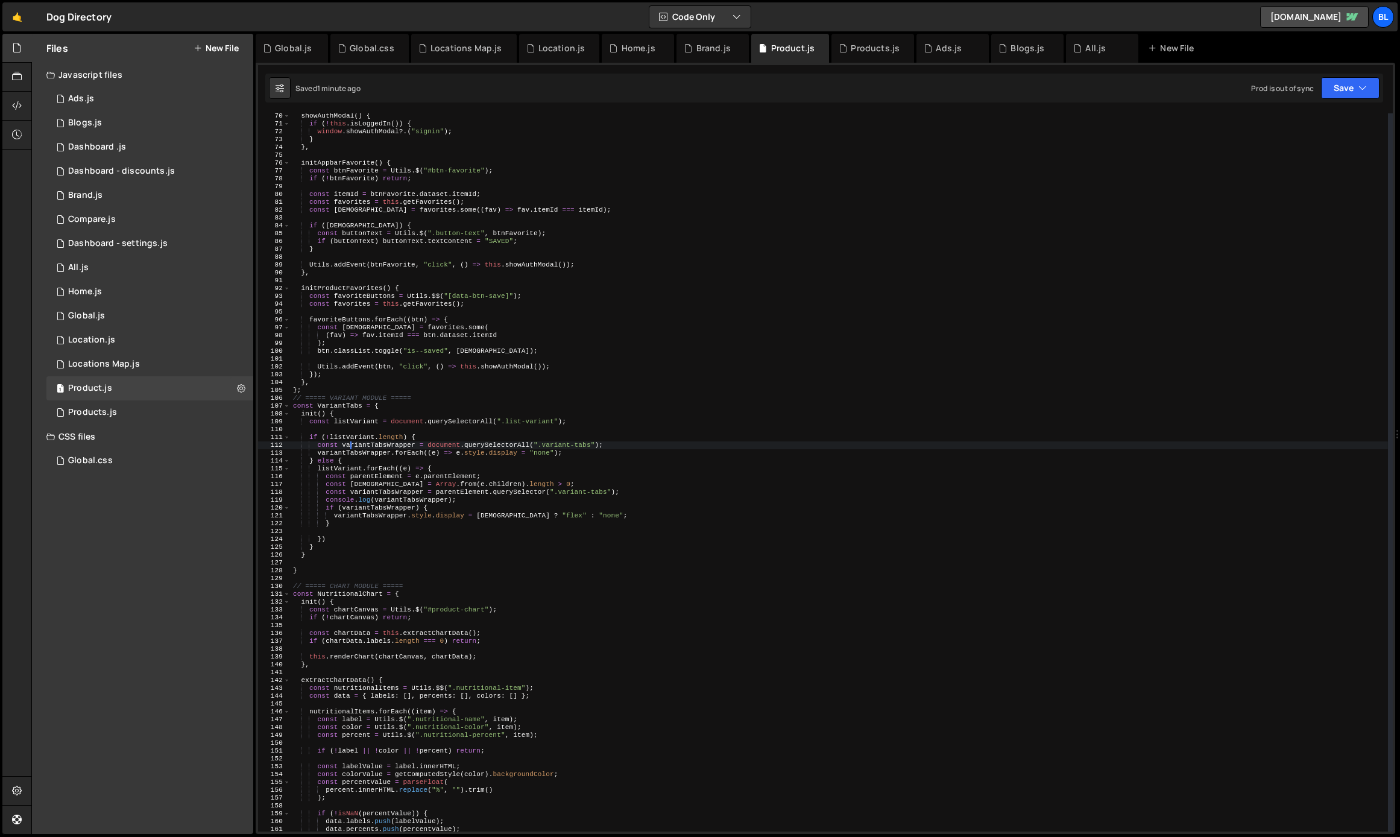
scroll to position [0, 11]
click at [390, 495] on div "showAuthModal ( ) { if ( ! this . isLoggedIn ( )) { window . showAuthModal ?. (…" at bounding box center [839, 479] width 1097 height 734
click at [429, 500] on div "showAuthModal ( ) { if ( ! this . isLoggedIn ( )) { window . showAuthModal ?. (…" at bounding box center [839, 479] width 1097 height 734
click at [394, 553] on div "showAuthModal ( ) { if ( ! this . isLoggedIn ( )) { window . showAuthModal ?. (…" at bounding box center [839, 479] width 1097 height 734
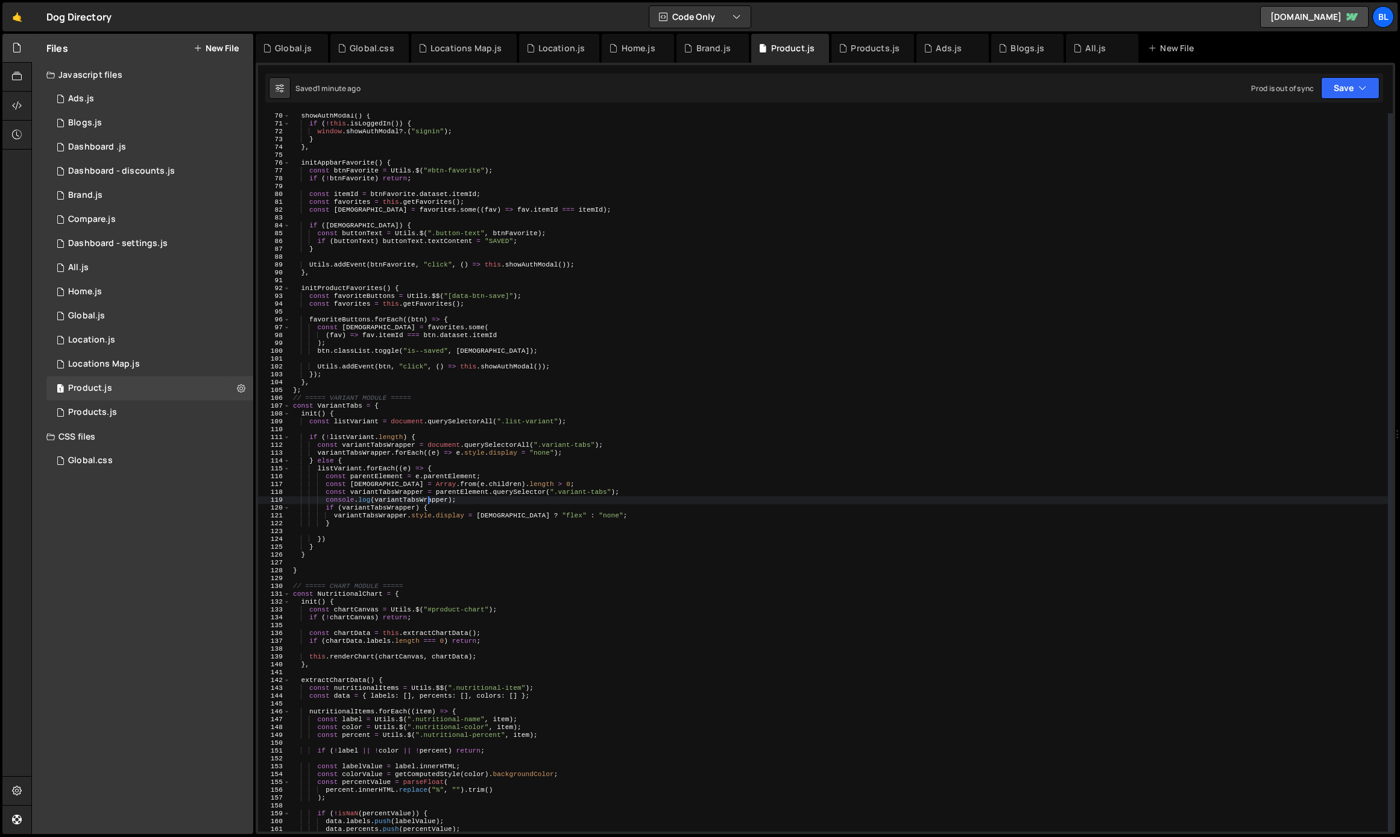
scroll to position [0, 1]
click at [435, 494] on div "showAuthModal ( ) { if ( ! this . isLoggedIn ( )) { window . showAuthModal ?. (…" at bounding box center [839, 479] width 1097 height 734
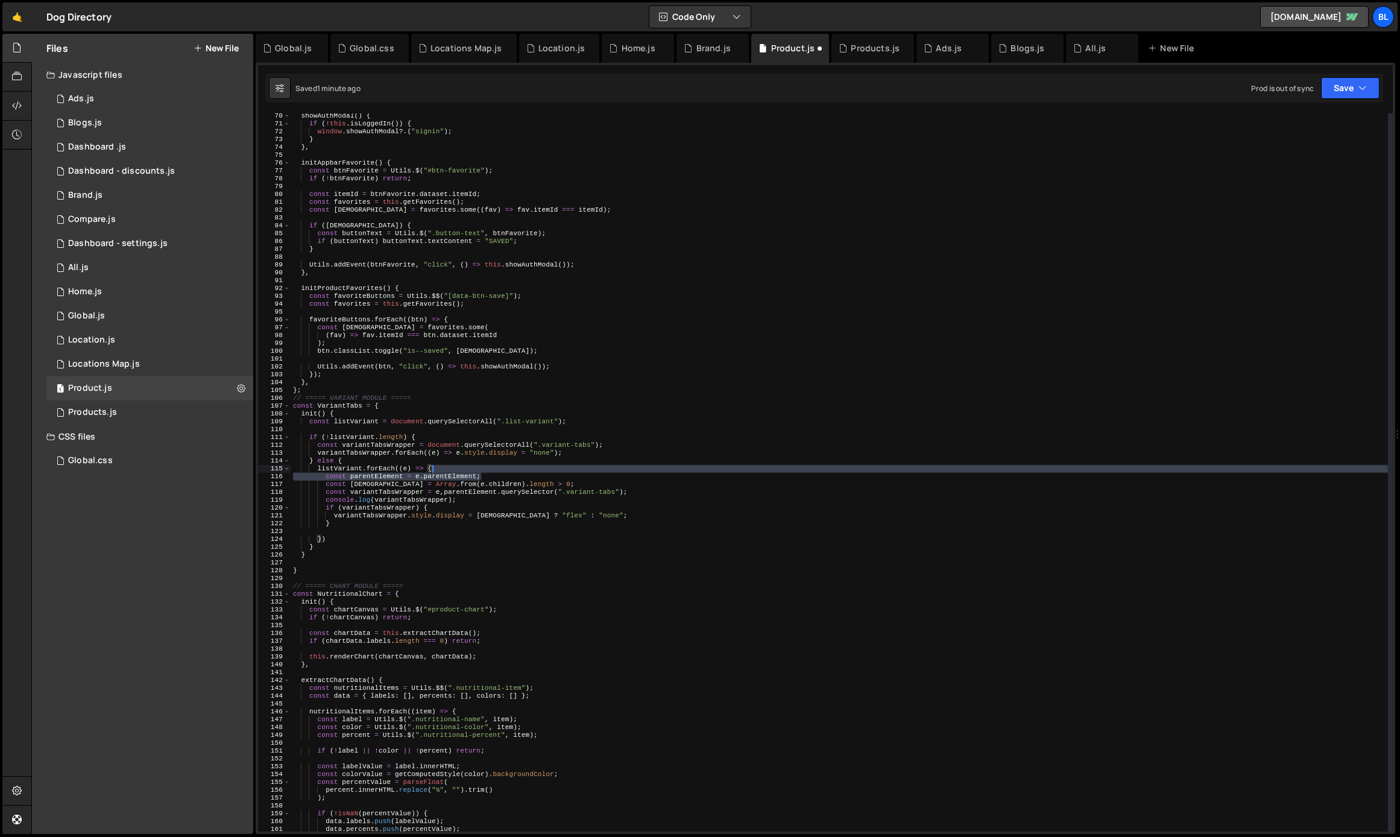
scroll to position [0, 11]
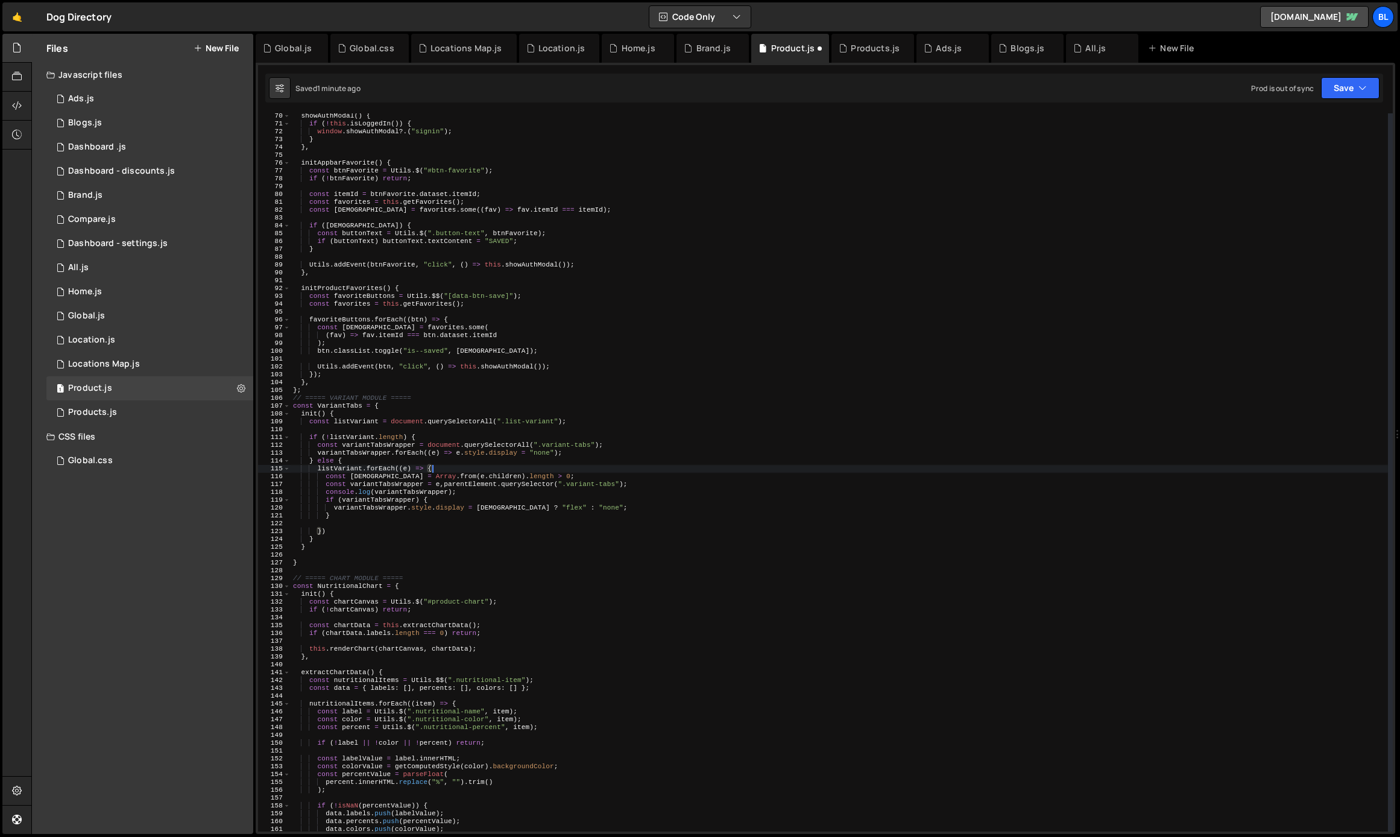
drag, startPoint x: 488, startPoint y: 474, endPoint x: 489, endPoint y: 465, distance: 9.1
click at [489, 465] on div "showAuthModal ( ) { if ( ! this . isLoggedIn ( )) { window . showAuthModal ?. (…" at bounding box center [839, 479] width 1097 height 734
click at [441, 501] on div "showAuthModal ( ) { if ( ! this . isLoggedIn ( )) { window . showAuthModal ?. (…" at bounding box center [839, 479] width 1097 height 734
type textarea "if (variantTabsWrapper) {"
click at [429, 525] on div "showAuthModal ( ) { if ( ! this . isLoggedIn ( )) { window . showAuthModal ?. (…" at bounding box center [839, 479] width 1097 height 734
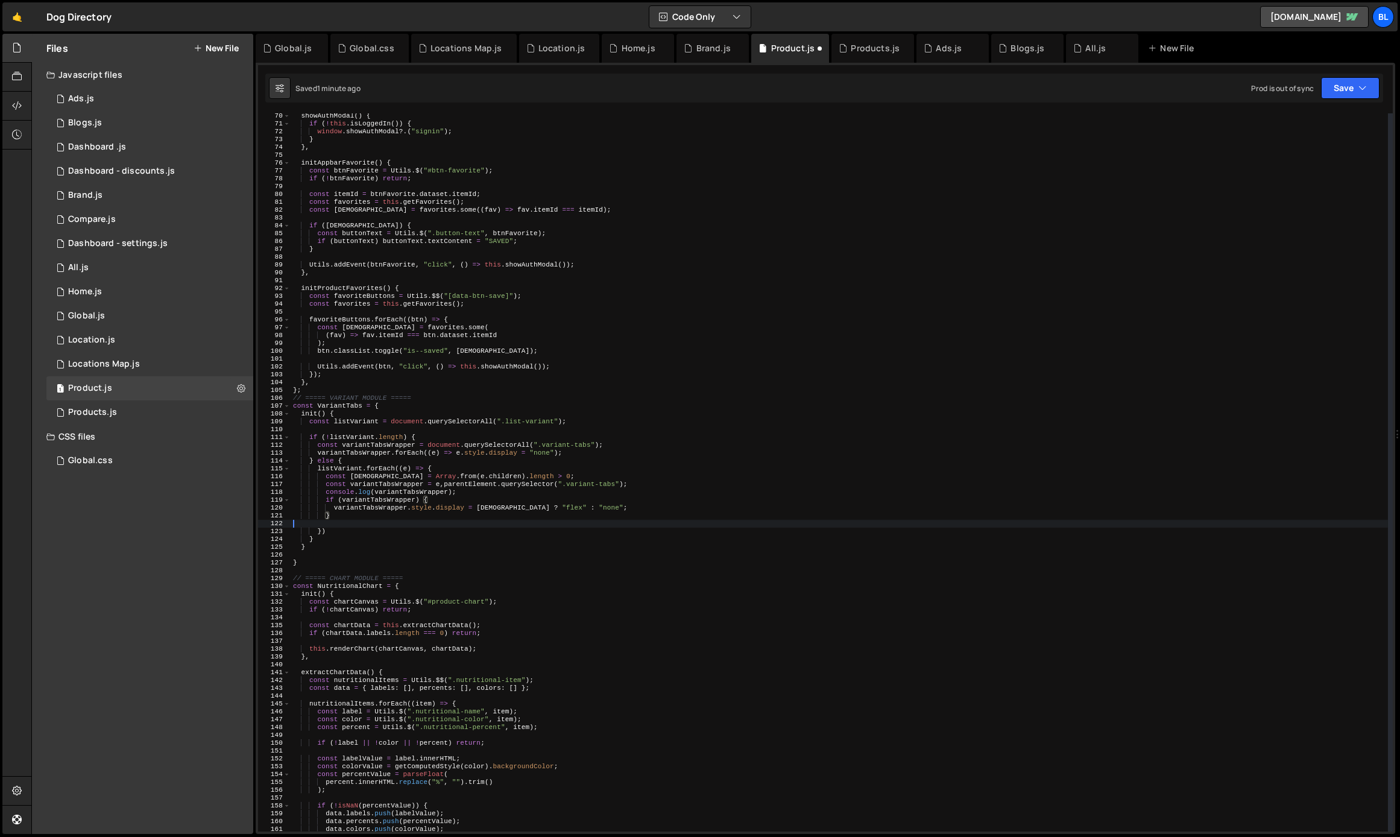
scroll to position [0, 0]
click at [406, 542] on div "showAuthModal ( ) { if ( ! this . isLoggedIn ( )) { window . showAuthModal ?. (…" at bounding box center [839, 479] width 1097 height 734
click at [355, 520] on div "showAuthModal ( ) { if ( ! this . isLoggedIn ( )) { window . showAuthModal ?. (…" at bounding box center [839, 479] width 1097 height 734
click at [369, 516] on div "showAuthModal ( ) { if ( ! this . isLoggedIn ( )) { window . showAuthModal ?. (…" at bounding box center [839, 479] width 1097 height 734
click at [357, 478] on div "showAuthModal ( ) { if ( ! this . isLoggedIn ( )) { window . showAuthModal ?. (…" at bounding box center [839, 479] width 1097 height 734
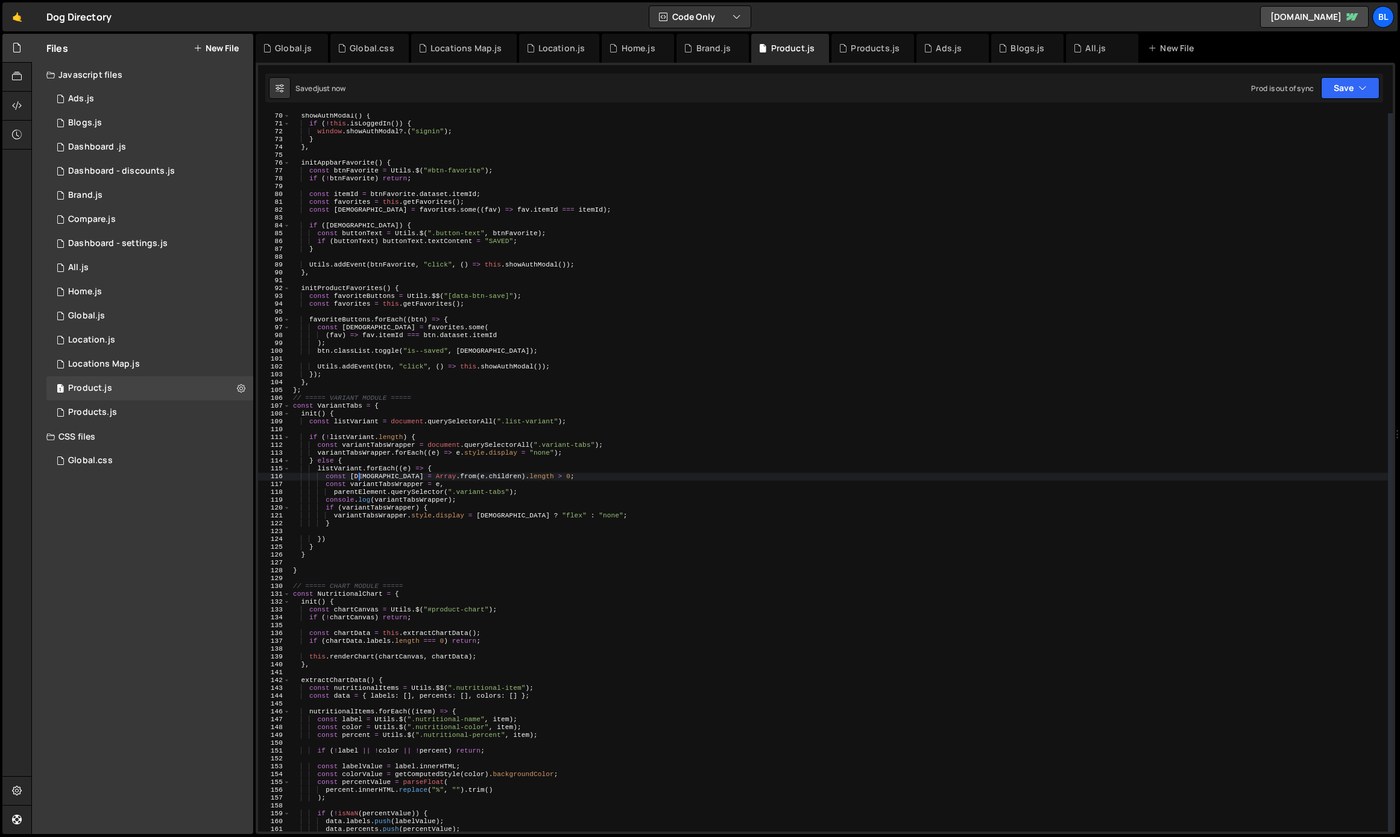
click at [357, 478] on div "showAuthModal ( ) { if ( ! this . isLoggedIn ( )) { window . showAuthModal ?. (…" at bounding box center [839, 479] width 1097 height 734
click at [357, 544] on div "showAuthModal ( ) { if ( ! this . isLoggedIn ( )) { window . showAuthModal ?. (…" at bounding box center [839, 479] width 1097 height 734
click at [350, 471] on div "showAuthModal ( ) { if ( ! this . isLoggedIn ( )) { window . showAuthModal ?. (…" at bounding box center [839, 479] width 1097 height 734
type textarea "listVariant.forEach((e) => {"
click at [350, 471] on div "showAuthModal ( ) { if ( ! this . isLoggedIn ( )) { window . showAuthModal ?. (…" at bounding box center [839, 479] width 1097 height 734
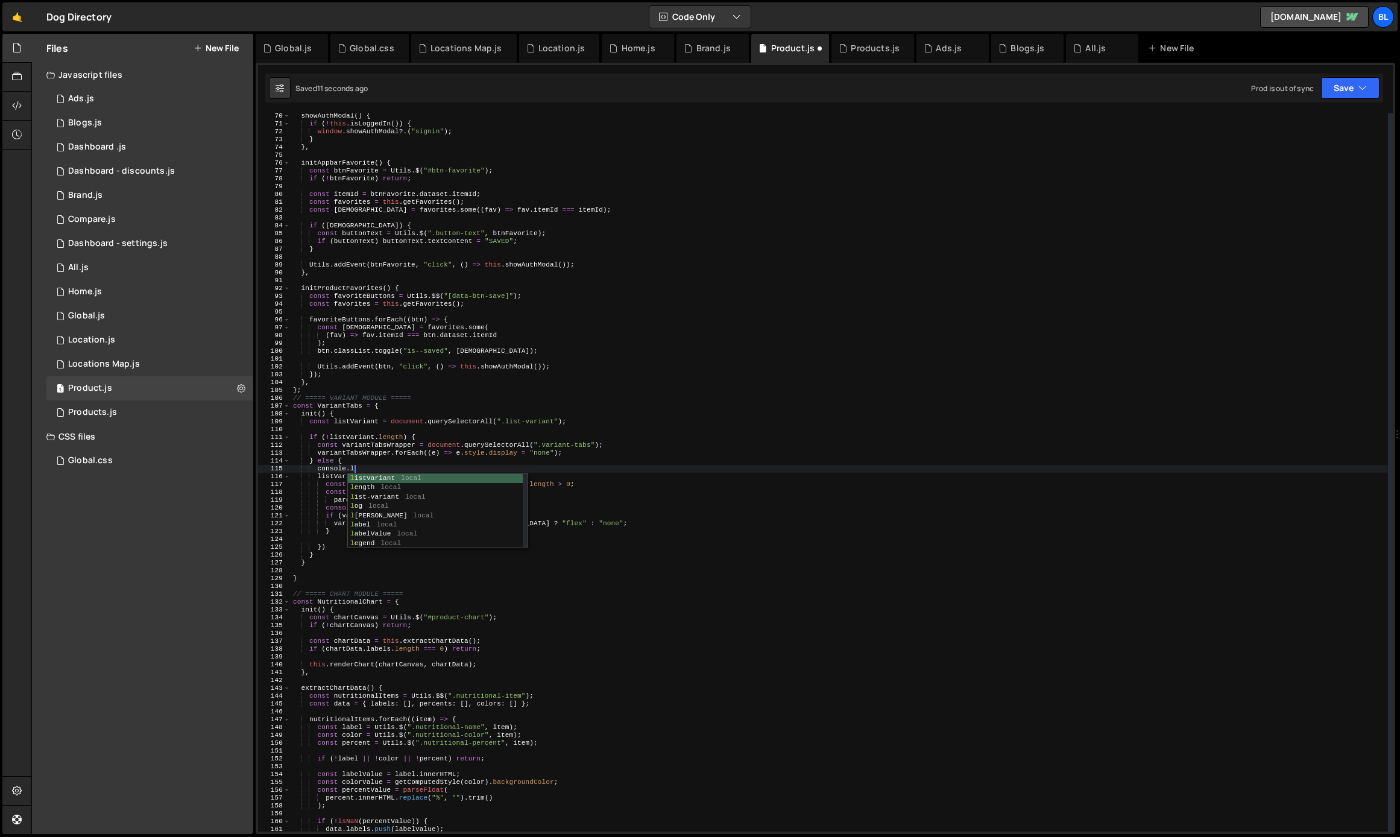
scroll to position [0, 5]
paste textarea "listVariant"
paste textarea "listVariant)"
type textarea "console.log(listVariant);"
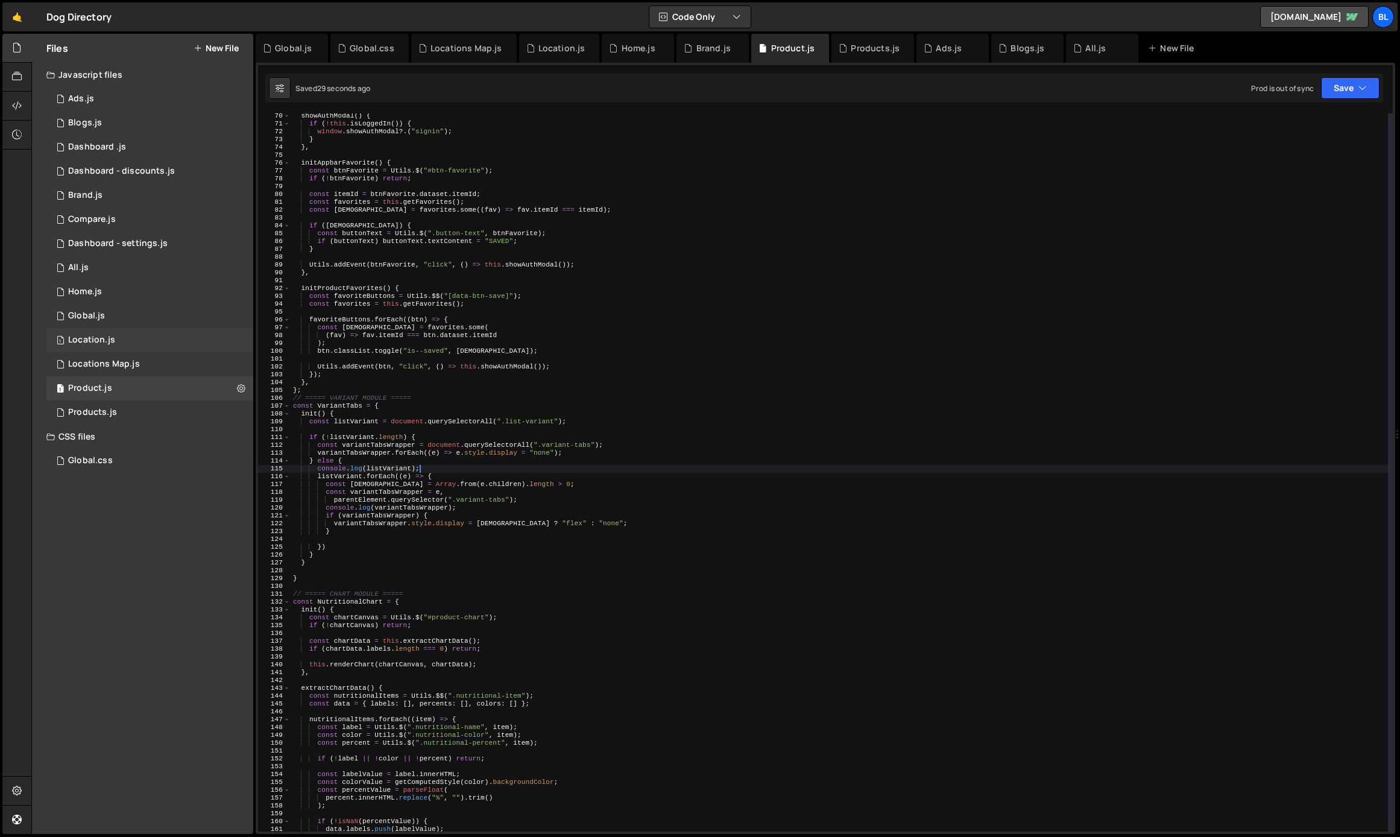
click at [109, 330] on div "1 Location.js 0" at bounding box center [149, 340] width 207 height 24
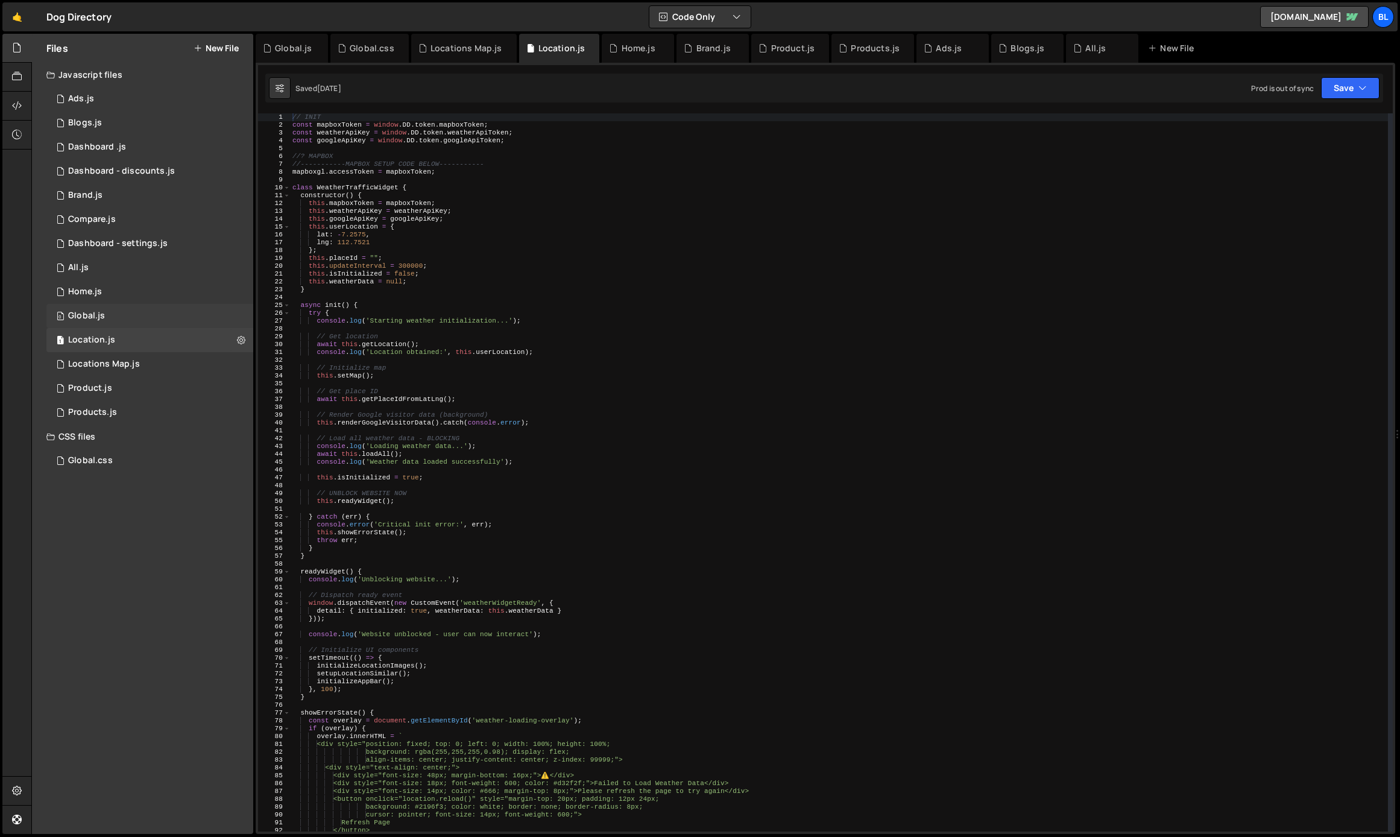
click at [125, 310] on div "0 Global.js 0" at bounding box center [149, 316] width 207 height 24
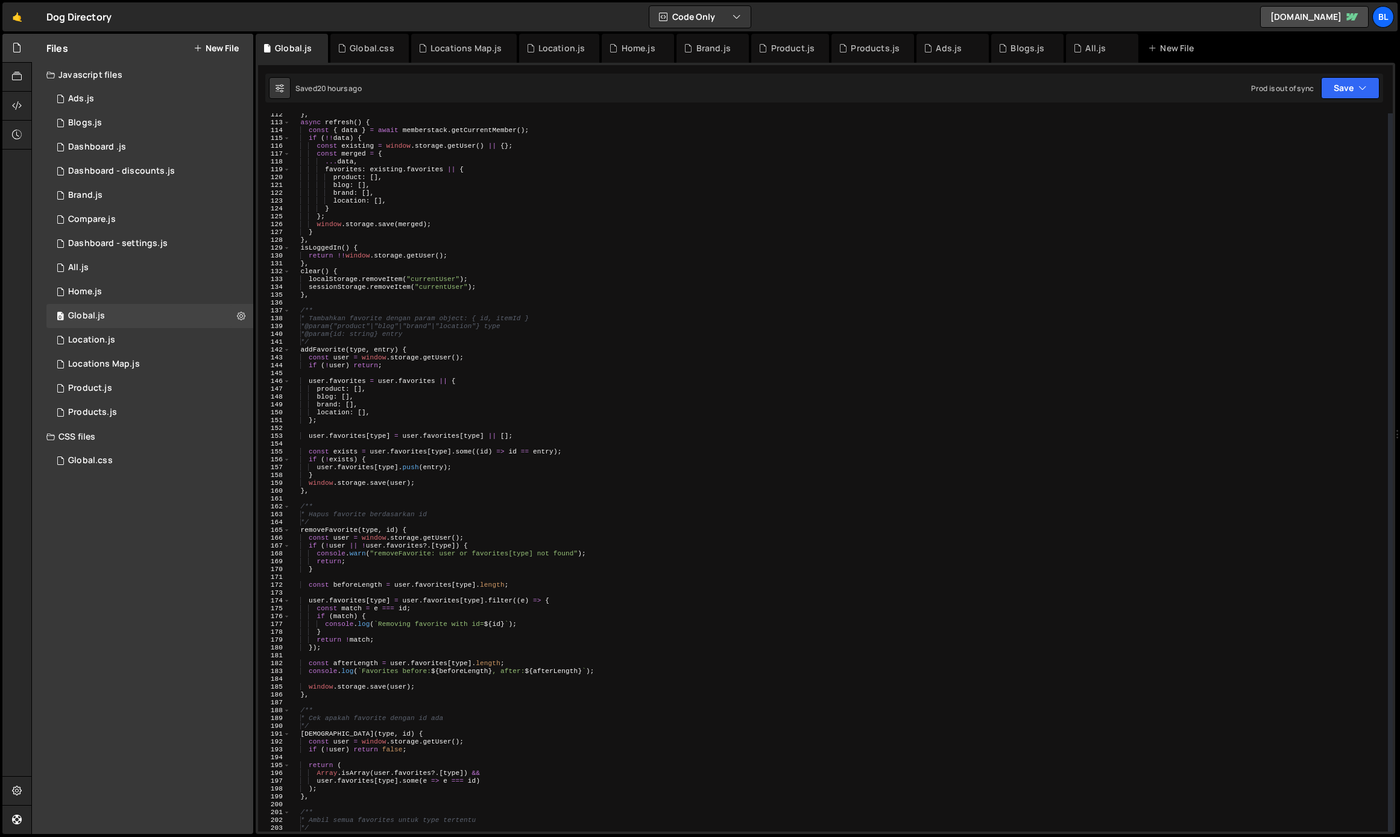
scroll to position [872, 0]
click at [127, 262] on div "1 All.js 0" at bounding box center [149, 268] width 207 height 24
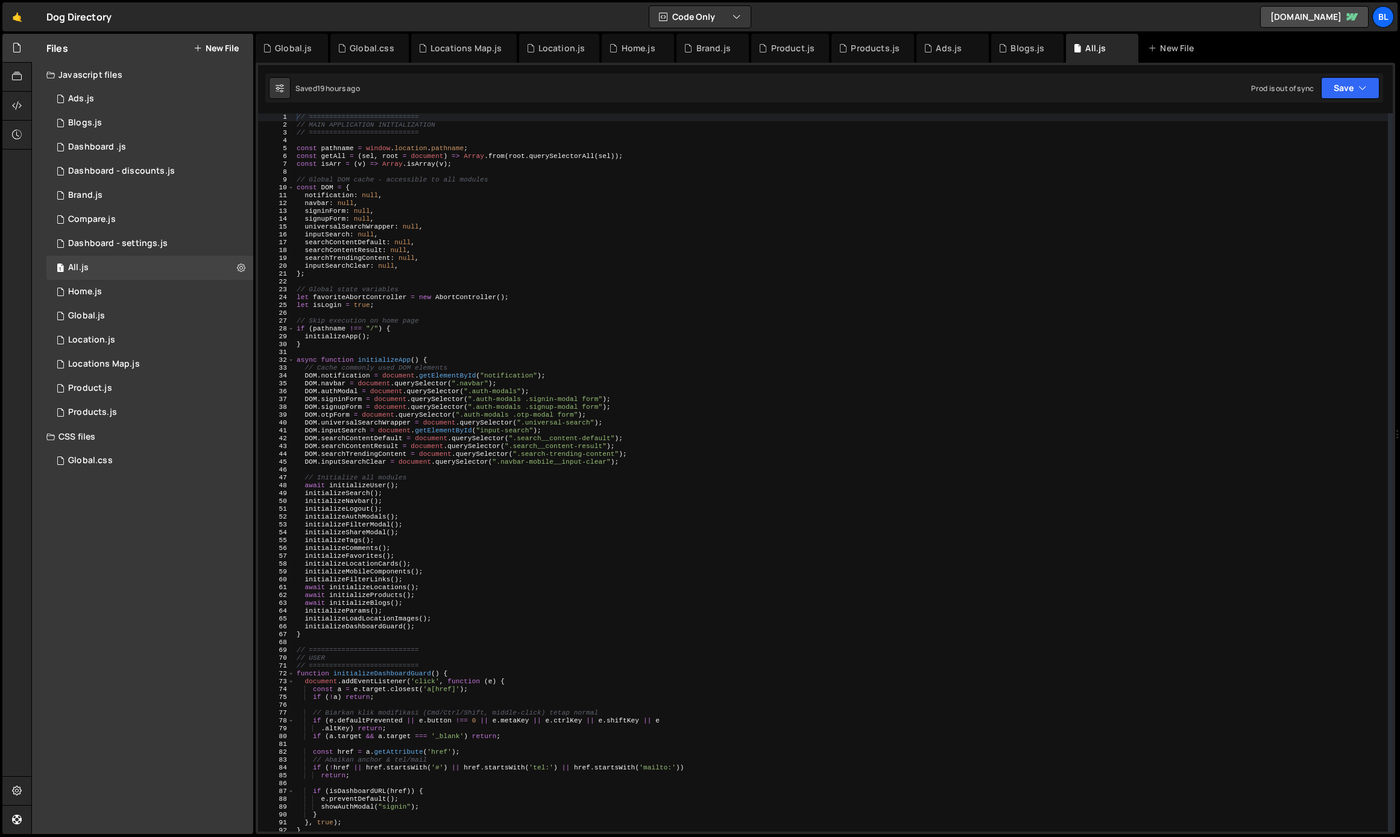
scroll to position [18326, 0]
click at [460, 538] on div "// =========================== // MAIN APPLICATION INITIALIZATION // ==========…" at bounding box center [840, 480] width 1093 height 734
type textarea "initializeTags();"
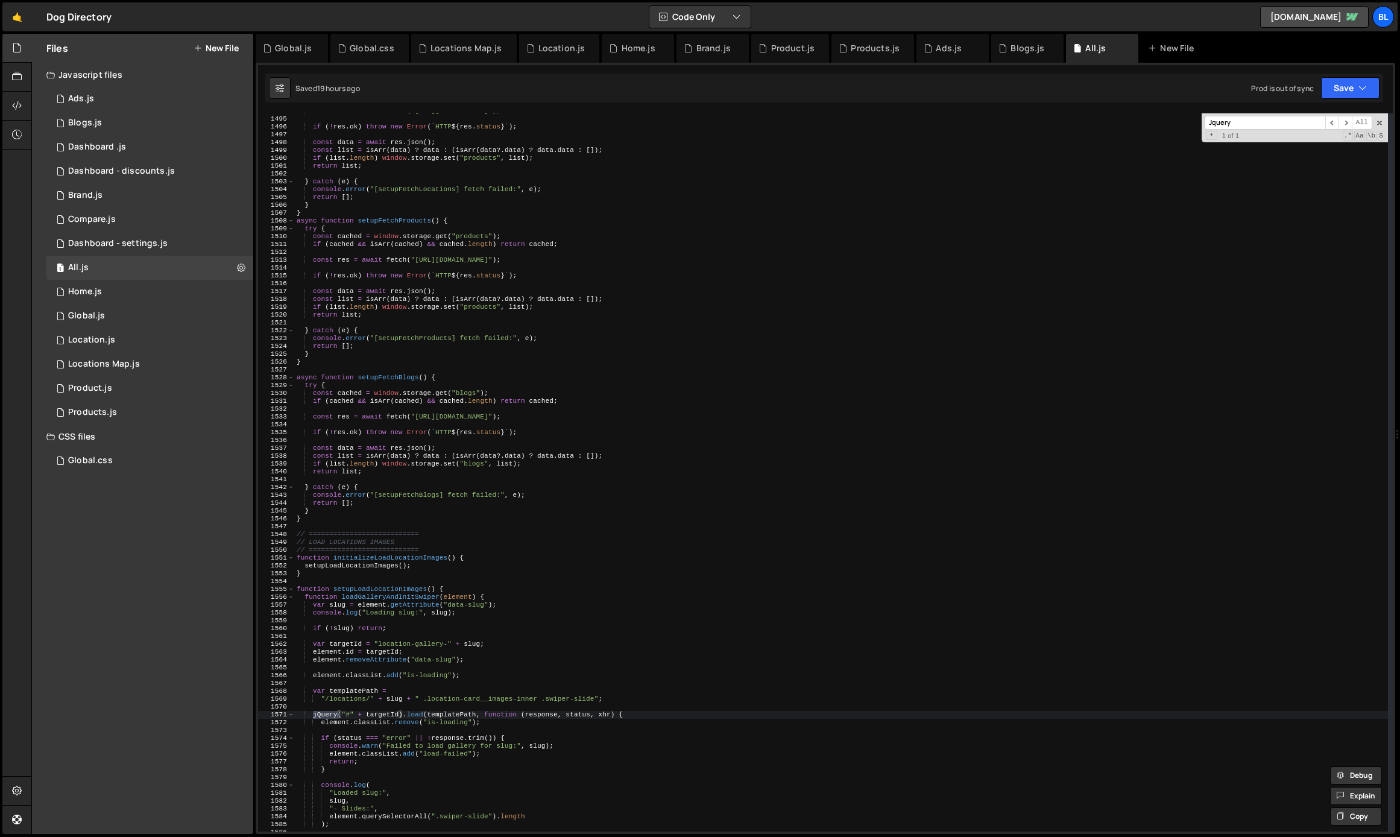
scroll to position [11833, 0]
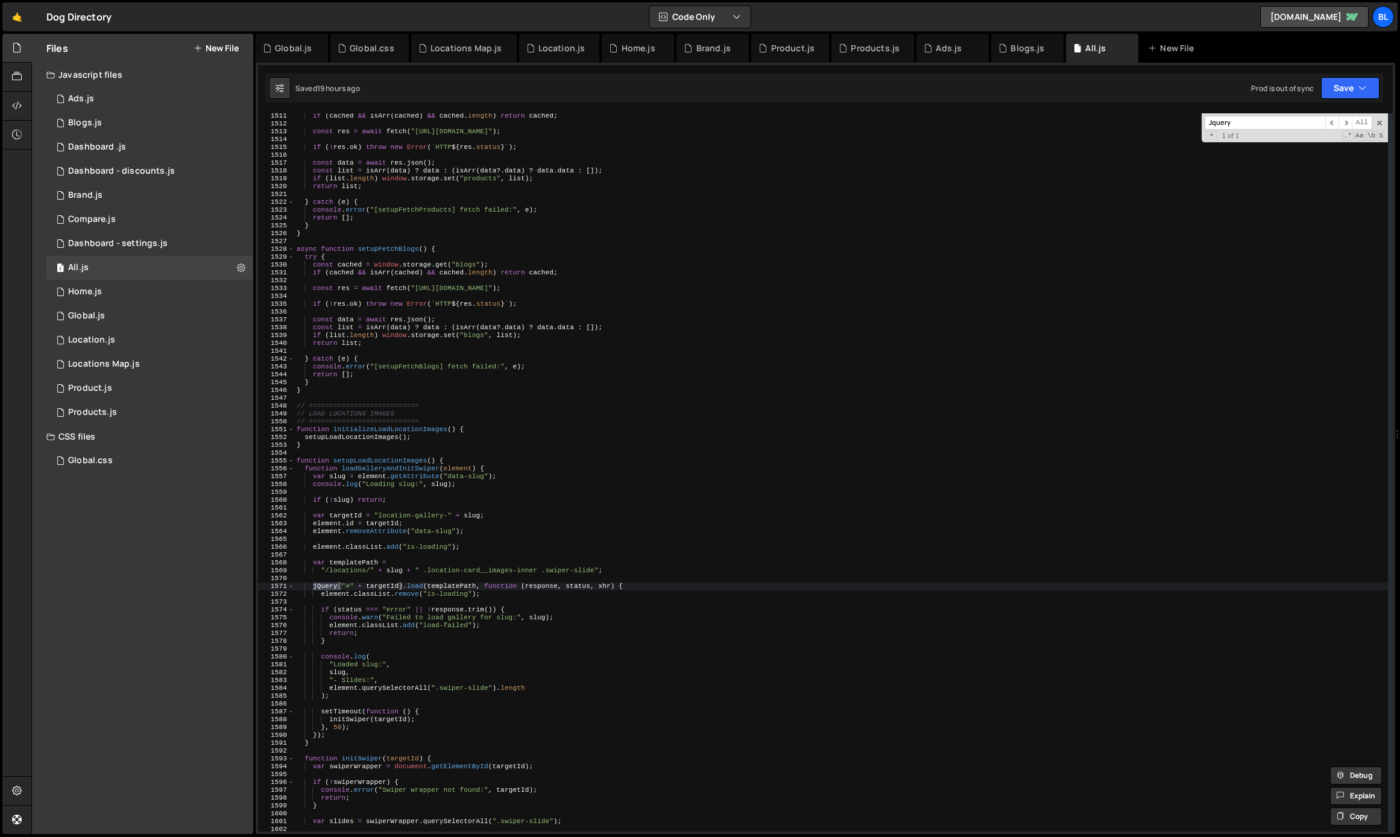
type input "Jquery"
click at [370, 470] on div "if ( cached && isArr ( cached ) && cached . length ) return cached ; const res …" at bounding box center [840, 479] width 1093 height 734
click at [361, 472] on div "if ( cached && isArr ( cached ) && cached . length ) return cached ; const res …" at bounding box center [840, 479] width 1093 height 734
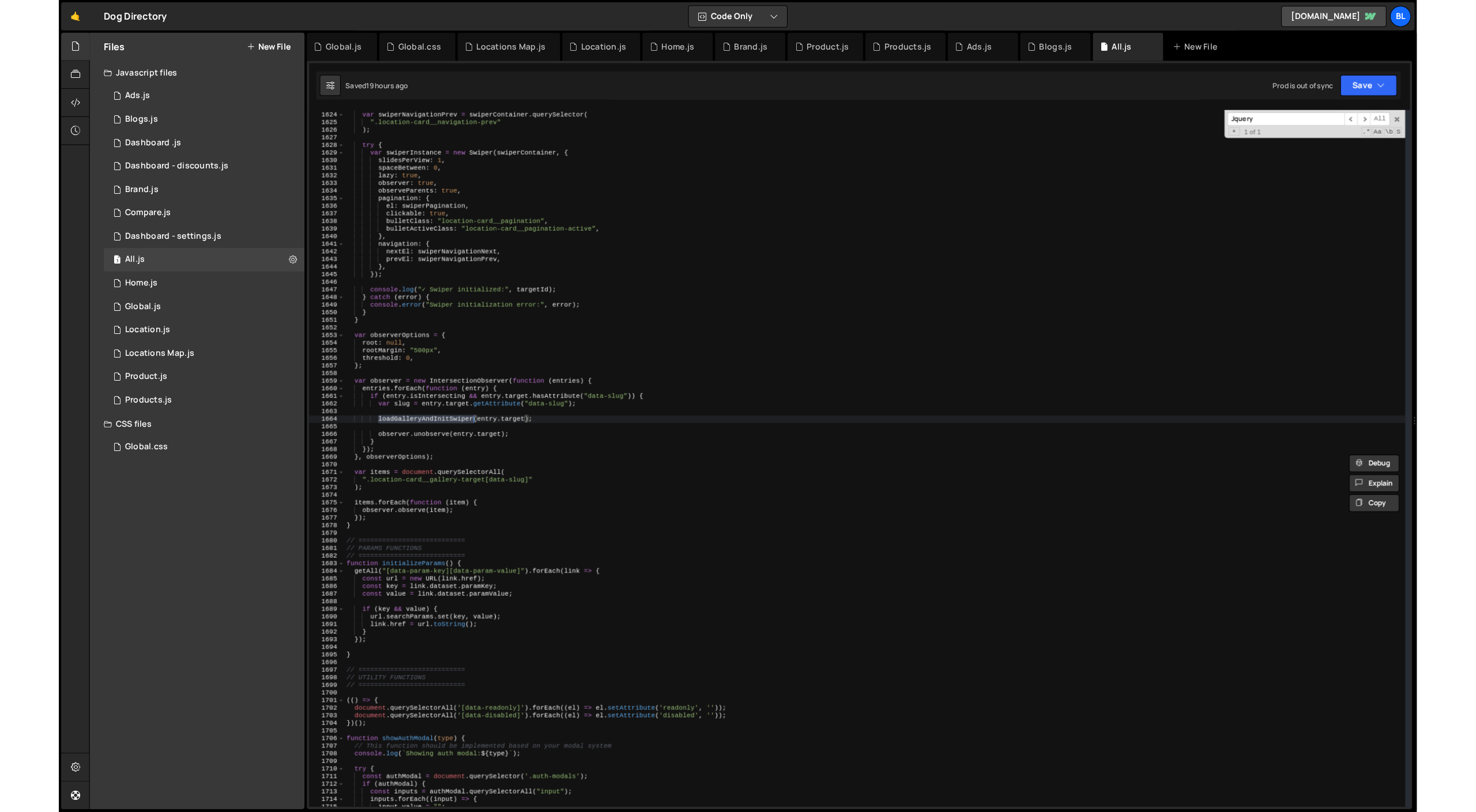
scroll to position [12186, 0]
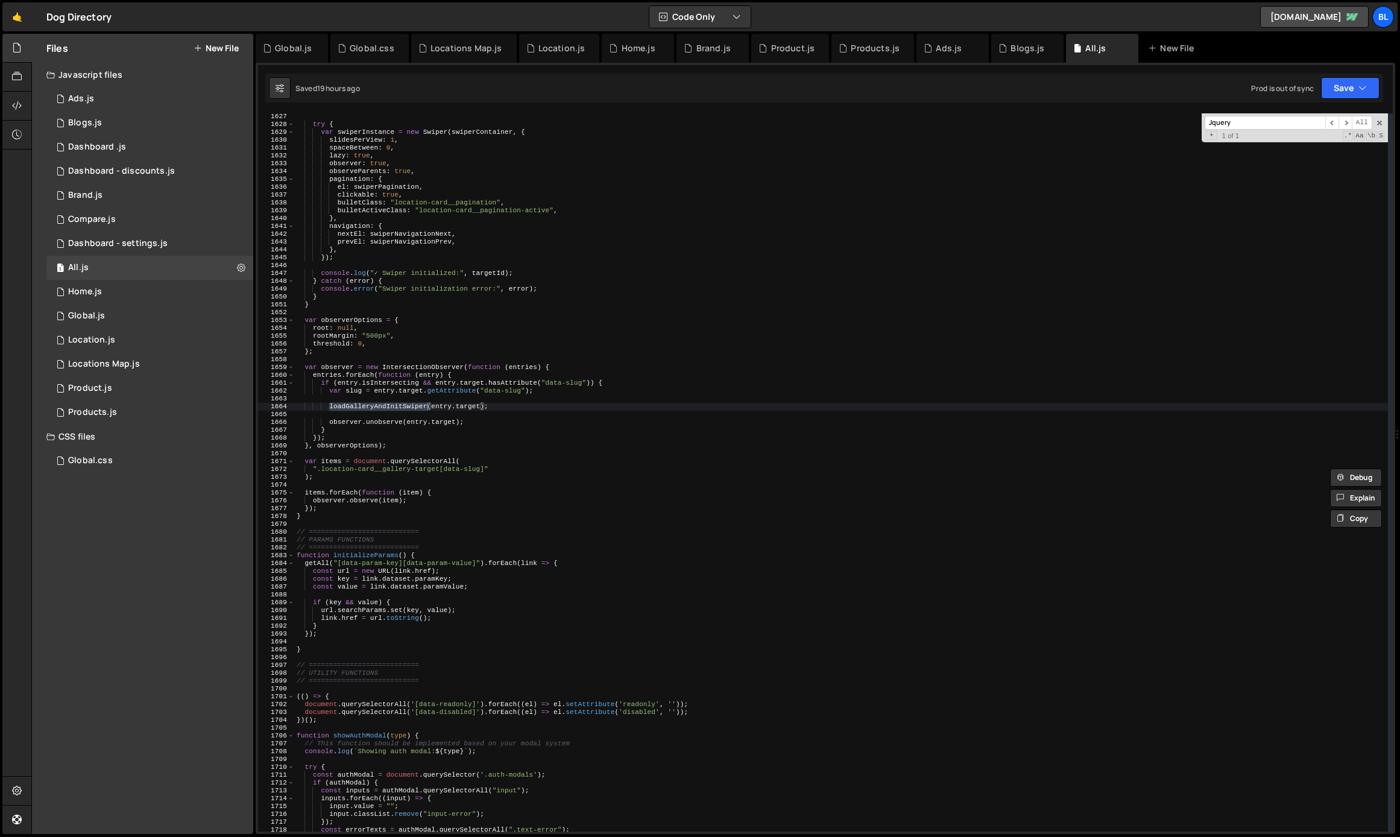
click at [422, 504] on div "try { var swiperInstance = new Swiper ( swiperContainer , { slidesPerView : 1 ,…" at bounding box center [840, 480] width 1093 height 734
click at [473, 489] on div "try { var swiperInstance = new Swiper ( swiperContainer , { slidesPerView : 1 ,…" at bounding box center [840, 480] width 1093 height 734
type textarea "items.forEach(function (item) {"
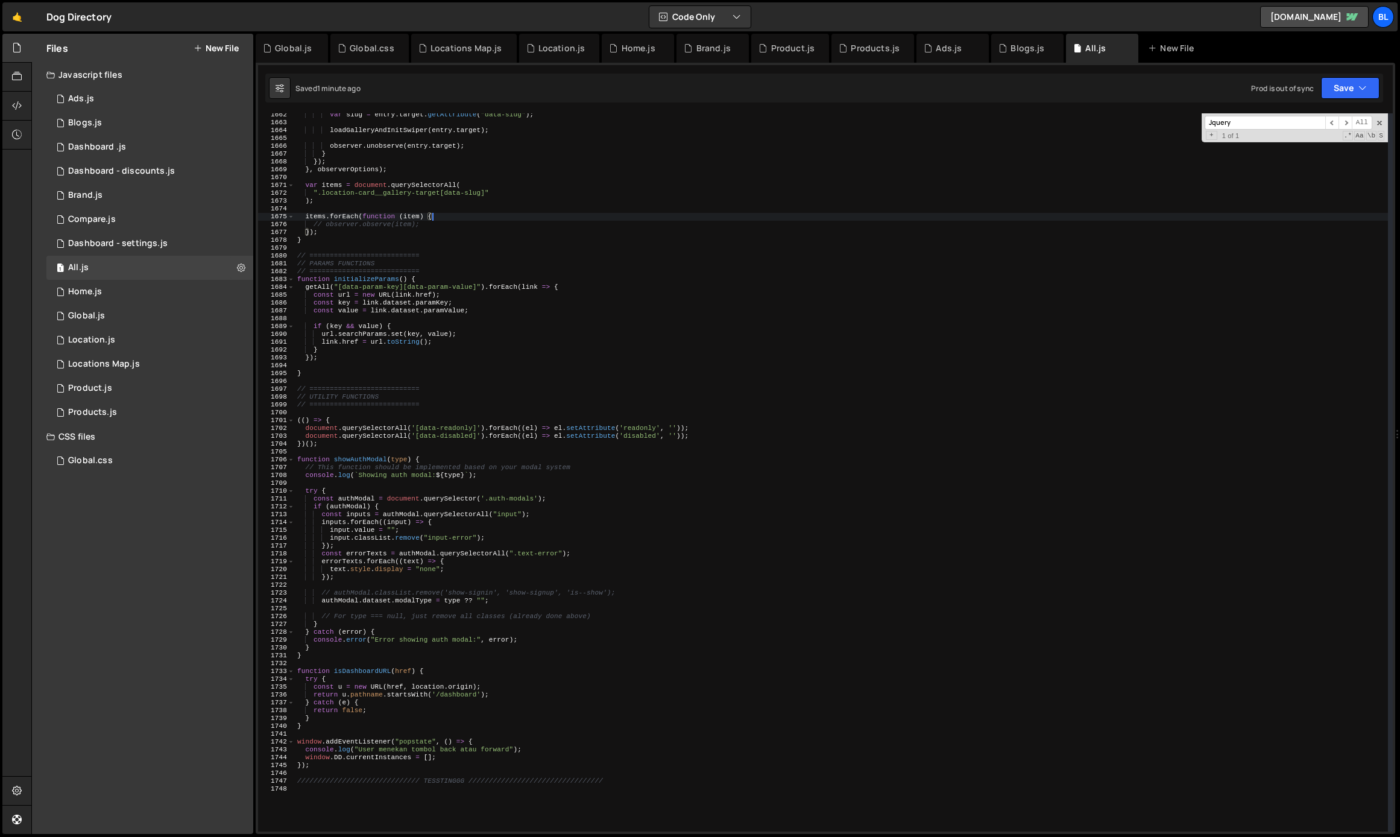
scroll to position [13100, 0]
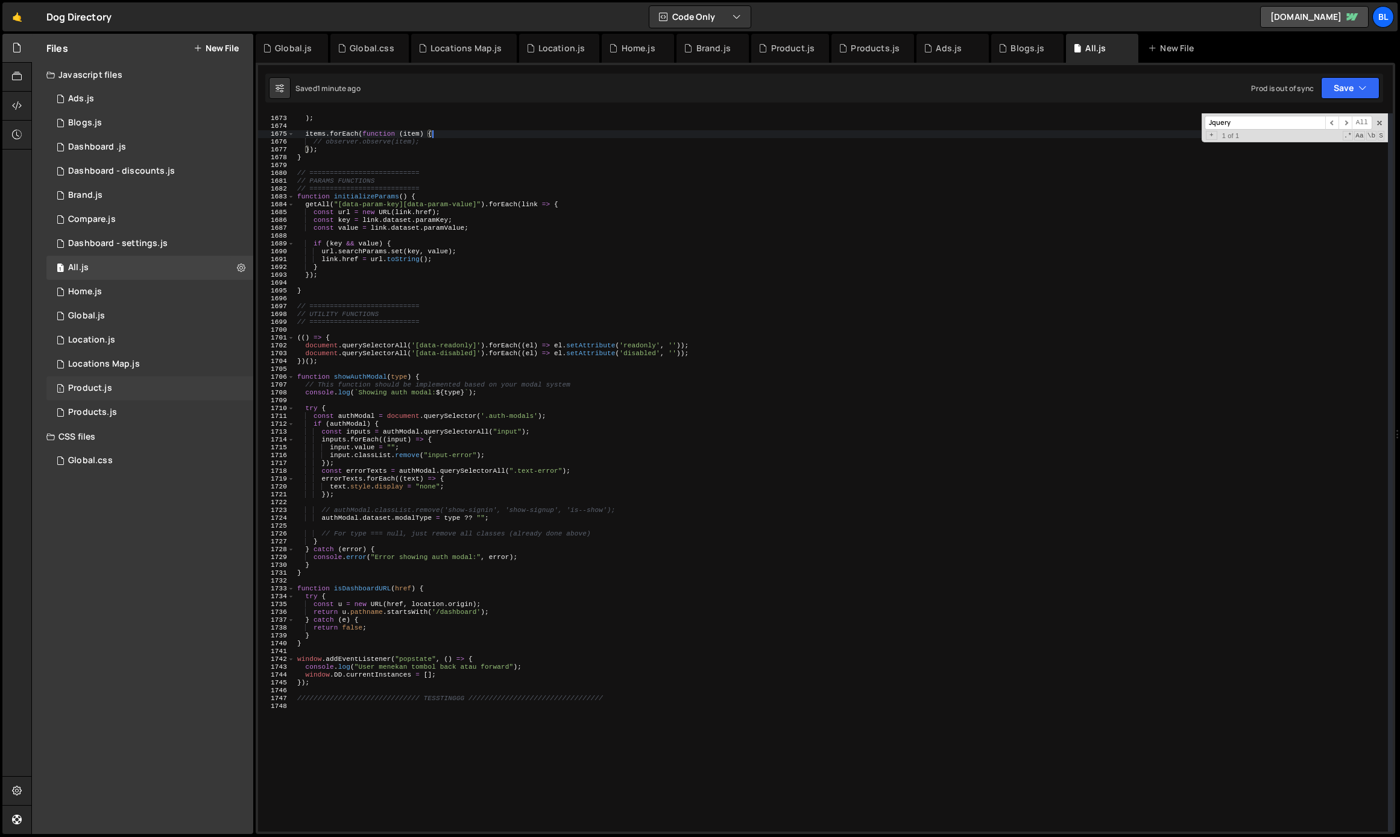
click at [160, 381] on div "1 Product.js 0" at bounding box center [149, 388] width 207 height 24
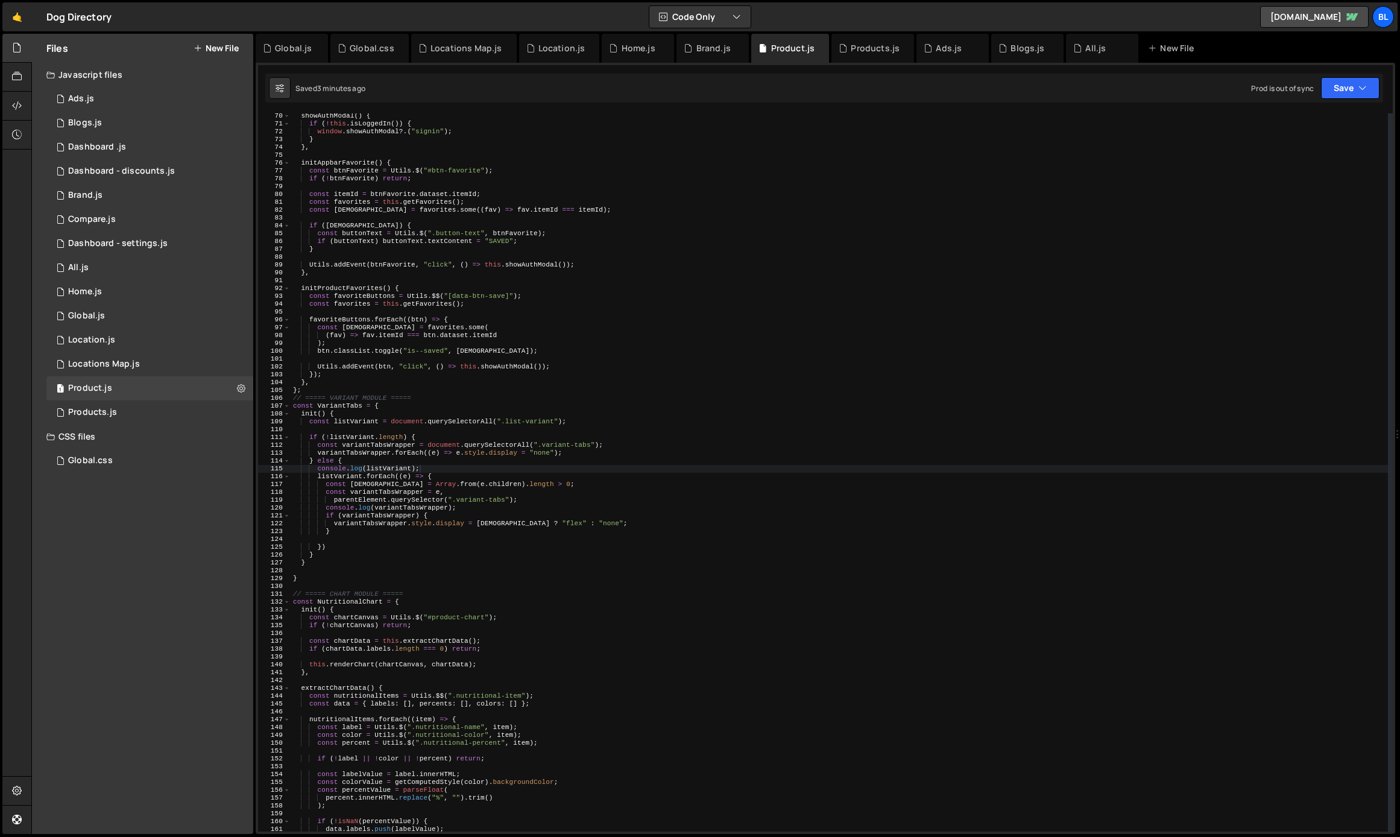
click at [545, 492] on div "showAuthModal ( ) { if ( ! this . isLoggedIn ( )) { window . showAuthModal ?. (…" at bounding box center [839, 479] width 1097 height 734
click at [525, 511] on div "showAuthModal ( ) { if ( ! this . isLoggedIn ( )) { window . showAuthModal ?. (…" at bounding box center [839, 479] width 1097 height 734
click at [335, 502] on div "showAuthModal ( ) { if ( ! this . isLoggedIn ( )) { window . showAuthModal ?. (…" at bounding box center [839, 479] width 1097 height 734
click at [439, 568] on div "showAuthModal ( ) { if ( ! this . isLoggedIn ( )) { window . showAuthModal ?. (…" at bounding box center [839, 479] width 1097 height 734
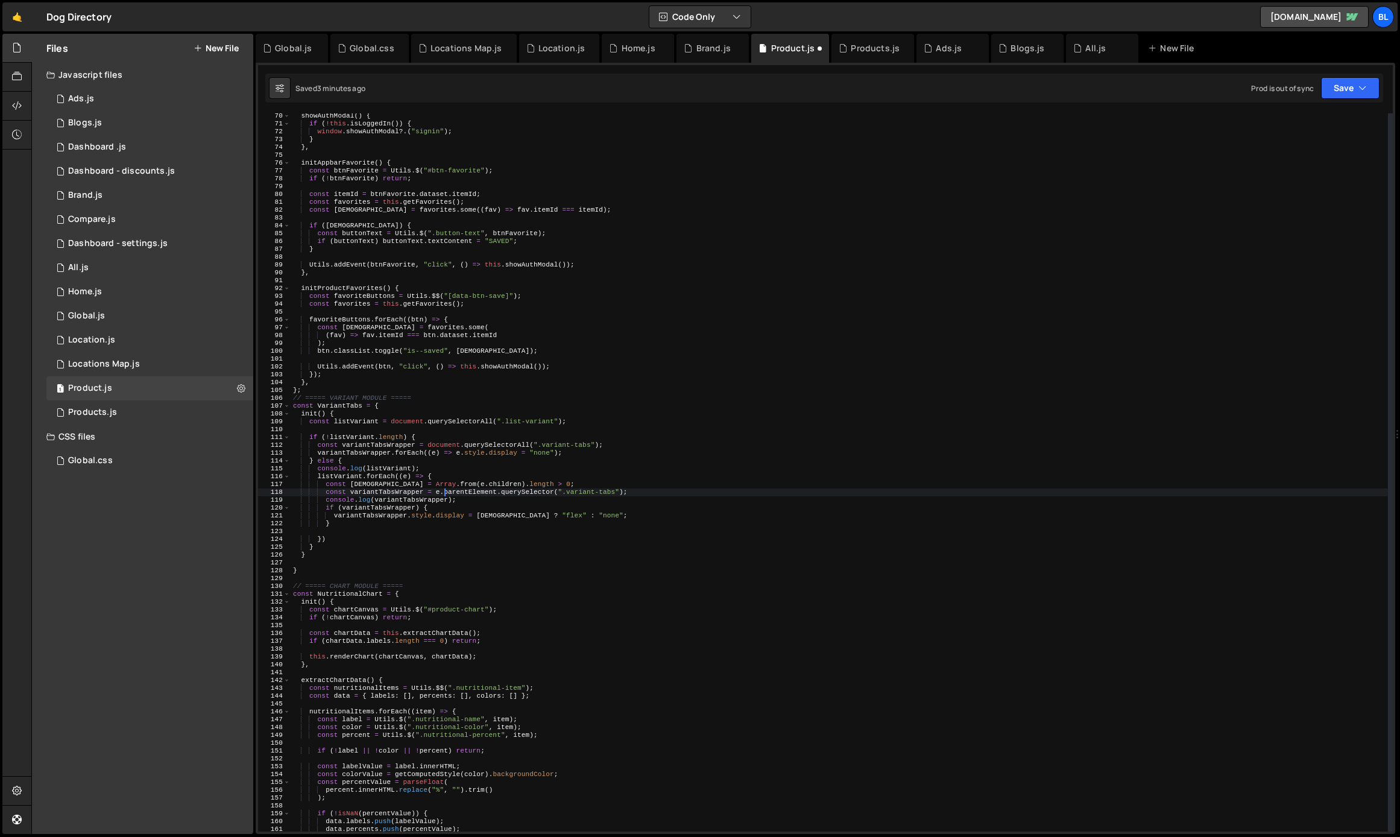
scroll to position [0, 0]
click at [432, 475] on div "showAuthModal ( ) { if ( ! this . isLoggedIn ( )) { window . showAuthModal ?. (…" at bounding box center [839, 479] width 1097 height 734
click at [439, 470] on div "showAuthModal ( ) { if ( ! this . isLoggedIn ( )) { window . showAuthModal ?. (…" at bounding box center [839, 479] width 1097 height 734
click at [372, 517] on div "showAuthModal ( ) { if ( ! this . isLoggedIn ( )) { window . showAuthModal ?. (…" at bounding box center [839, 479] width 1097 height 734
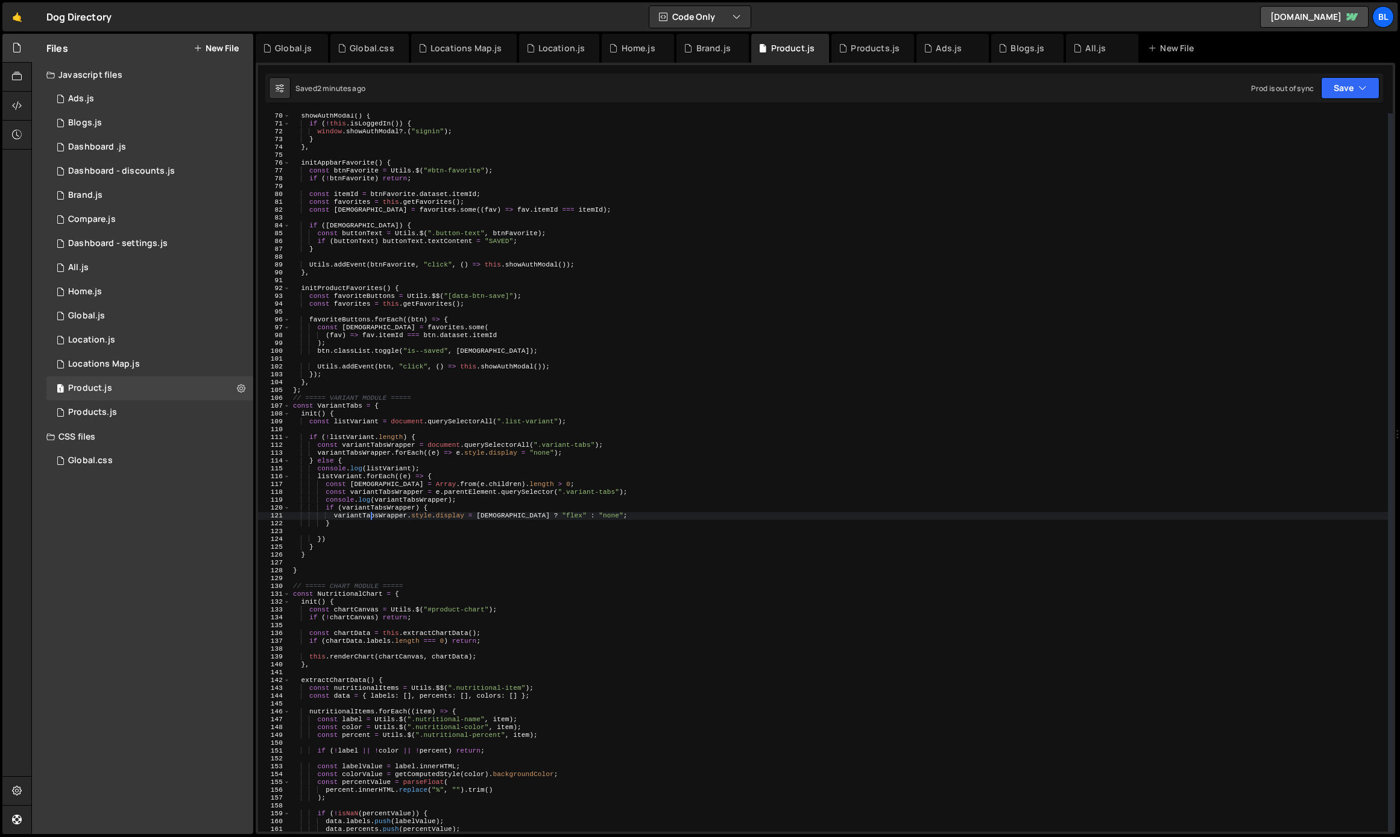
click at [372, 517] on div "showAuthModal ( ) { if ( ! this . isLoggedIn ( )) { window . showAuthModal ?. (…" at bounding box center [839, 479] width 1097 height 734
click at [587, 494] on div "showAuthModal ( ) { if ( ! this . isLoggedIn ( )) { window . showAuthModal ?. (…" at bounding box center [839, 479] width 1097 height 734
click at [536, 508] on div "showAuthModal ( ) { if ( ! this . isLoggedIn ( )) { window . showAuthModal ?. (…" at bounding box center [839, 479] width 1097 height 734
click at [468, 494] on div "showAuthModal ( ) { if ( ! this . isLoggedIn ( )) { window . showAuthModal ?. (…" at bounding box center [839, 479] width 1097 height 734
click at [491, 550] on div "showAuthModal ( ) { if ( ! this . isLoggedIn ( )) { window . showAuthModal ?. (…" at bounding box center [839, 479] width 1097 height 734
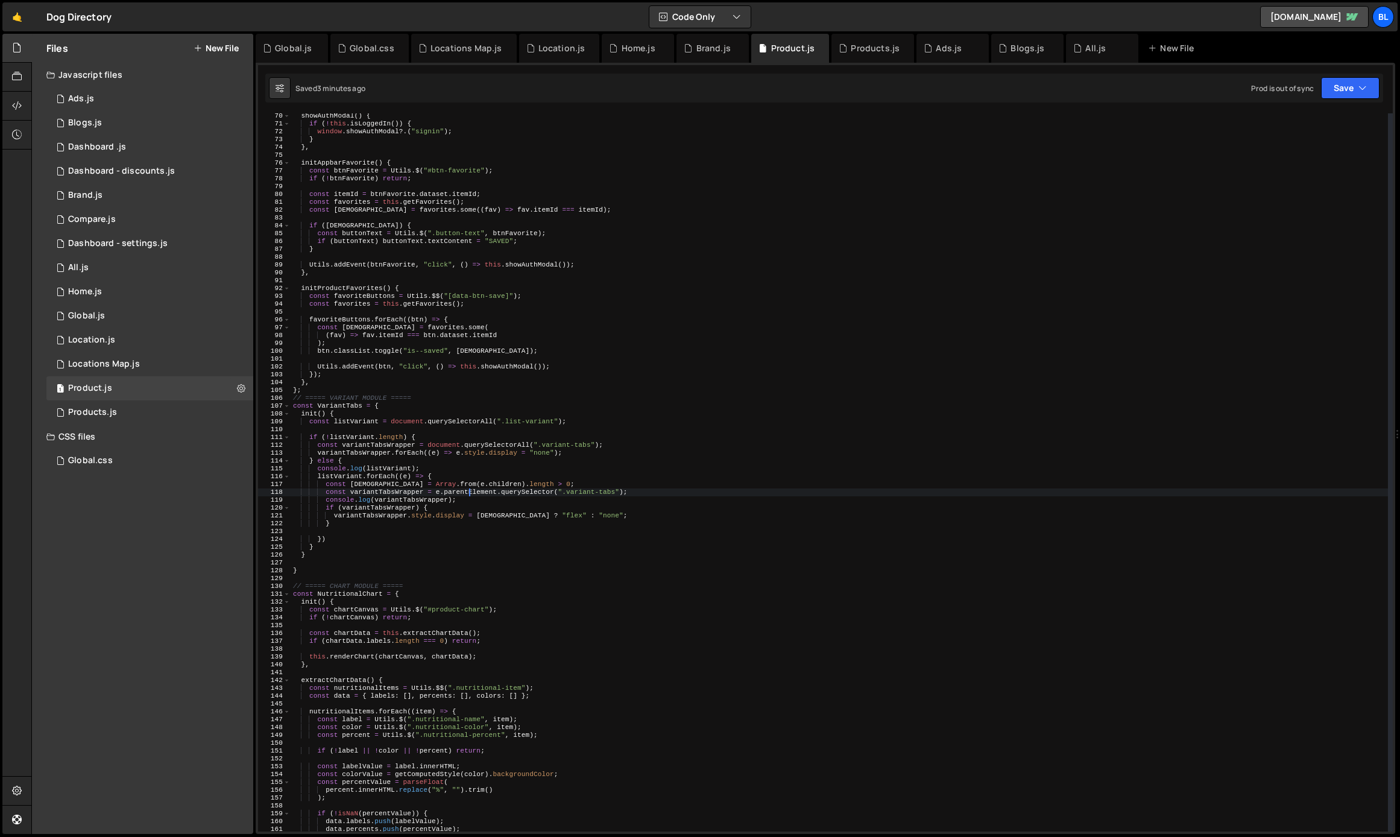
type textarea "}"
click at [433, 534] on div "showAuthModal ( ) { if ( ! this . isLoggedIn ( )) { window . showAuthModal ?. (…" at bounding box center [839, 479] width 1097 height 734
click at [401, 508] on div "showAuthModal ( ) { if ( ! this . isLoggedIn ( )) { window . showAuthModal ?. (…" at bounding box center [839, 479] width 1097 height 734
type textarea "if (variantTabsWrapper) {"
click at [412, 533] on div "showAuthModal ( ) { if ( ! this . isLoggedIn ( )) { window . showAuthModal ?. (…" at bounding box center [839, 479] width 1097 height 734
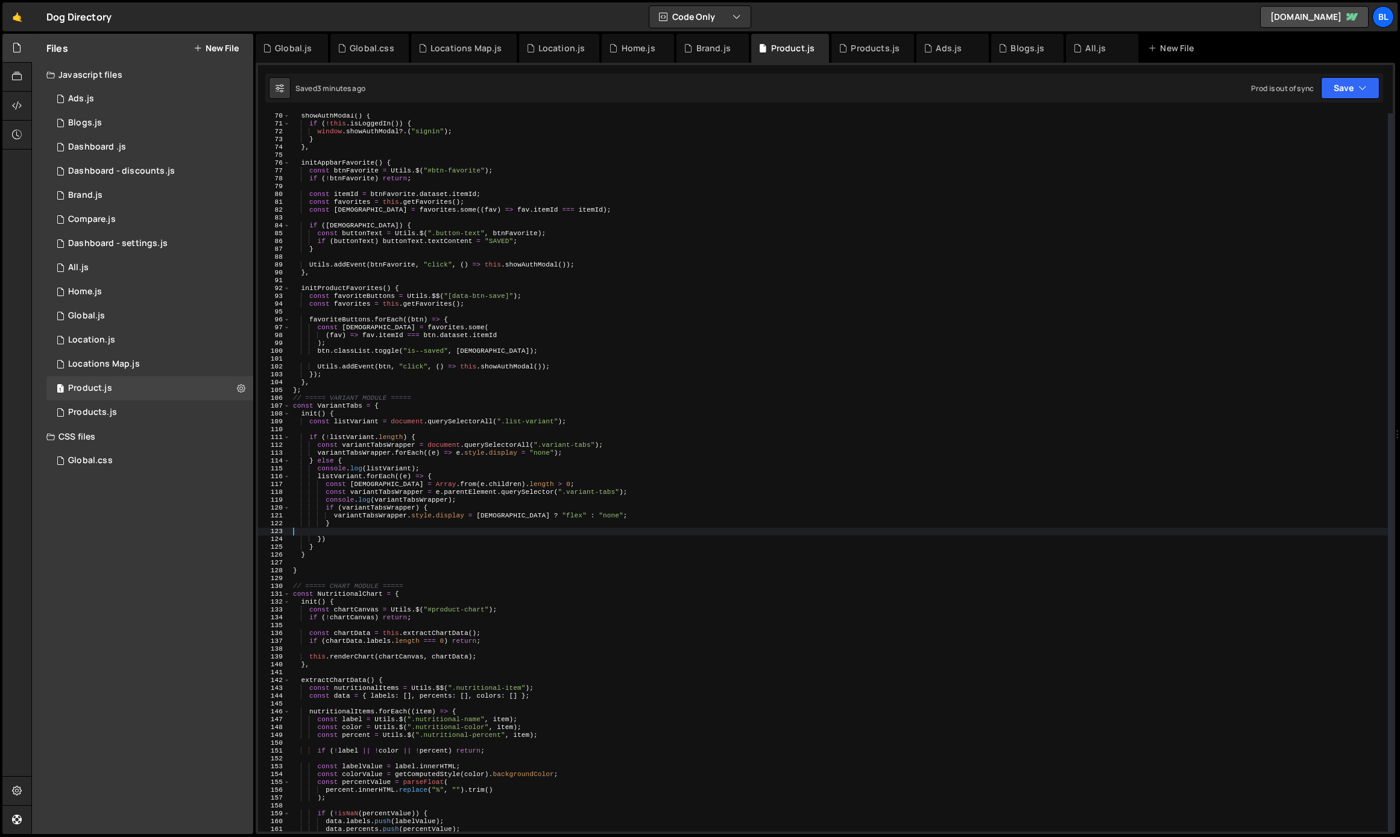
click at [474, 492] on div "showAuthModal ( ) { if ( ! this . isLoggedIn ( )) { window . showAuthModal ?. (…" at bounding box center [839, 479] width 1097 height 734
click at [466, 515] on div "showAuthModal ( ) { if ( ! this . isLoggedIn ( )) { window . showAuthModal ?. (…" at bounding box center [839, 479] width 1097 height 734
click at [470, 496] on div "showAuthModal ( ) { if ( ! this . isLoggedIn ( )) { window . showAuthModal ?. (…" at bounding box center [839, 479] width 1097 height 734
type textarea "console.log(variantTabsWrapper);"
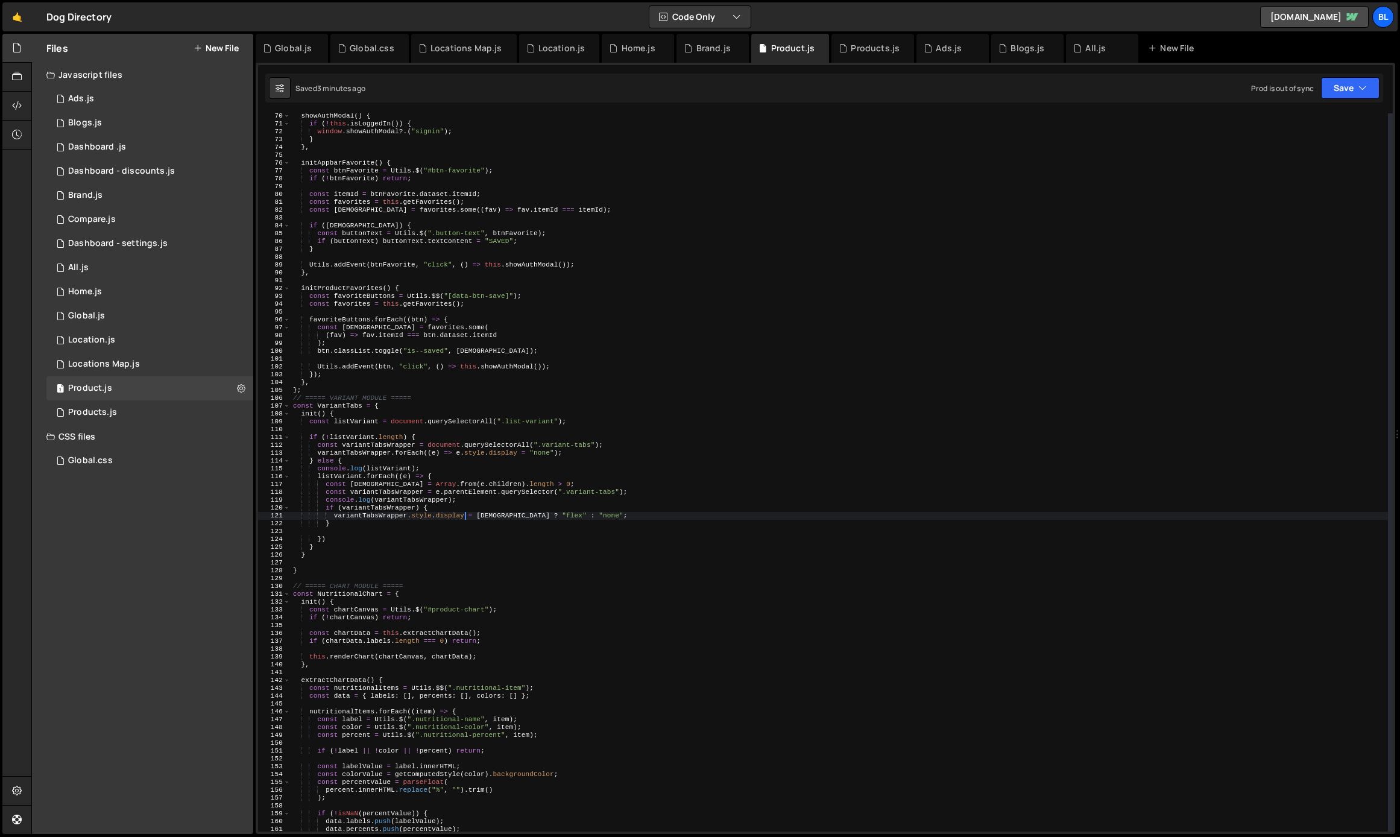
click at [470, 496] on div "showAuthModal ( ) { if ( ! this . isLoggedIn ( )) { window . showAuthModal ?. (…" at bounding box center [839, 479] width 1097 height 734
click at [438, 533] on div "showAuthModal ( ) { if ( ! this . isLoggedIn ( )) { window . showAuthModal ?. (…" at bounding box center [839, 479] width 1097 height 734
click at [497, 503] on div "showAuthModal ( ) { if ( ! this . isLoggedIn ( )) { window . showAuthModal ?. (…" at bounding box center [839, 479] width 1097 height 734
click at [465, 492] on div "showAuthModal ( ) { if ( ! this . isLoggedIn ( )) { window . showAuthModal ?. (…" at bounding box center [839, 479] width 1097 height 734
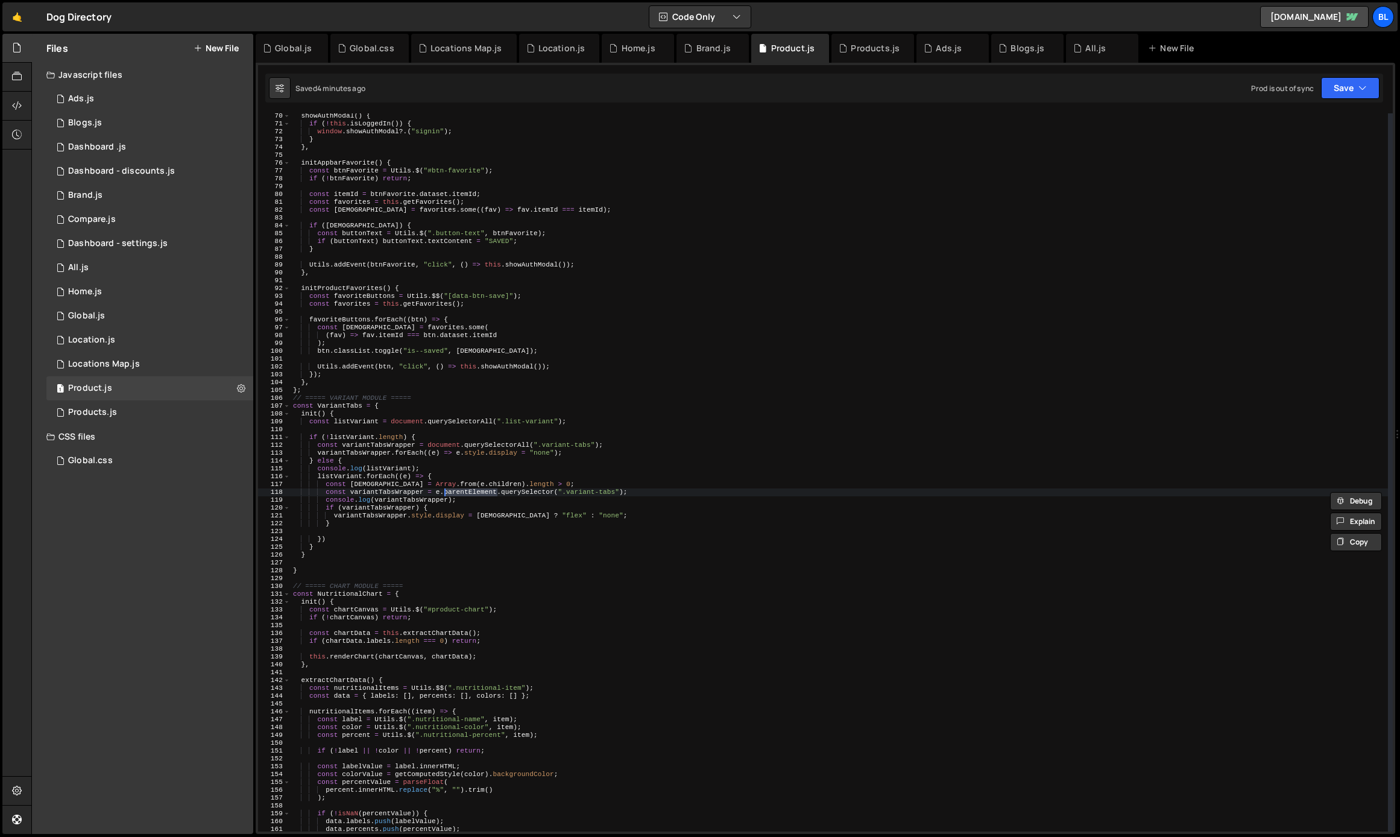
click at [561, 494] on div "showAuthModal ( ) { if ( ! this . isLoggedIn ( )) { window . showAuthModal ?. (…" at bounding box center [839, 479] width 1097 height 734
click at [564, 489] on div "showAuthModal ( ) { if ( ! this . isLoggedIn ( )) { window . showAuthModal ?. (…" at bounding box center [839, 479] width 1097 height 734
click at [510, 511] on div "showAuthModal ( ) { if ( ! this . isLoggedIn ( )) { window . showAuthModal ?. (…" at bounding box center [839, 479] width 1097 height 734
click at [356, 545] on div "showAuthModal ( ) { if ( ! this . isLoggedIn ( )) { window . showAuthModal ?. (…" at bounding box center [839, 479] width 1097 height 734
type textarea "}"
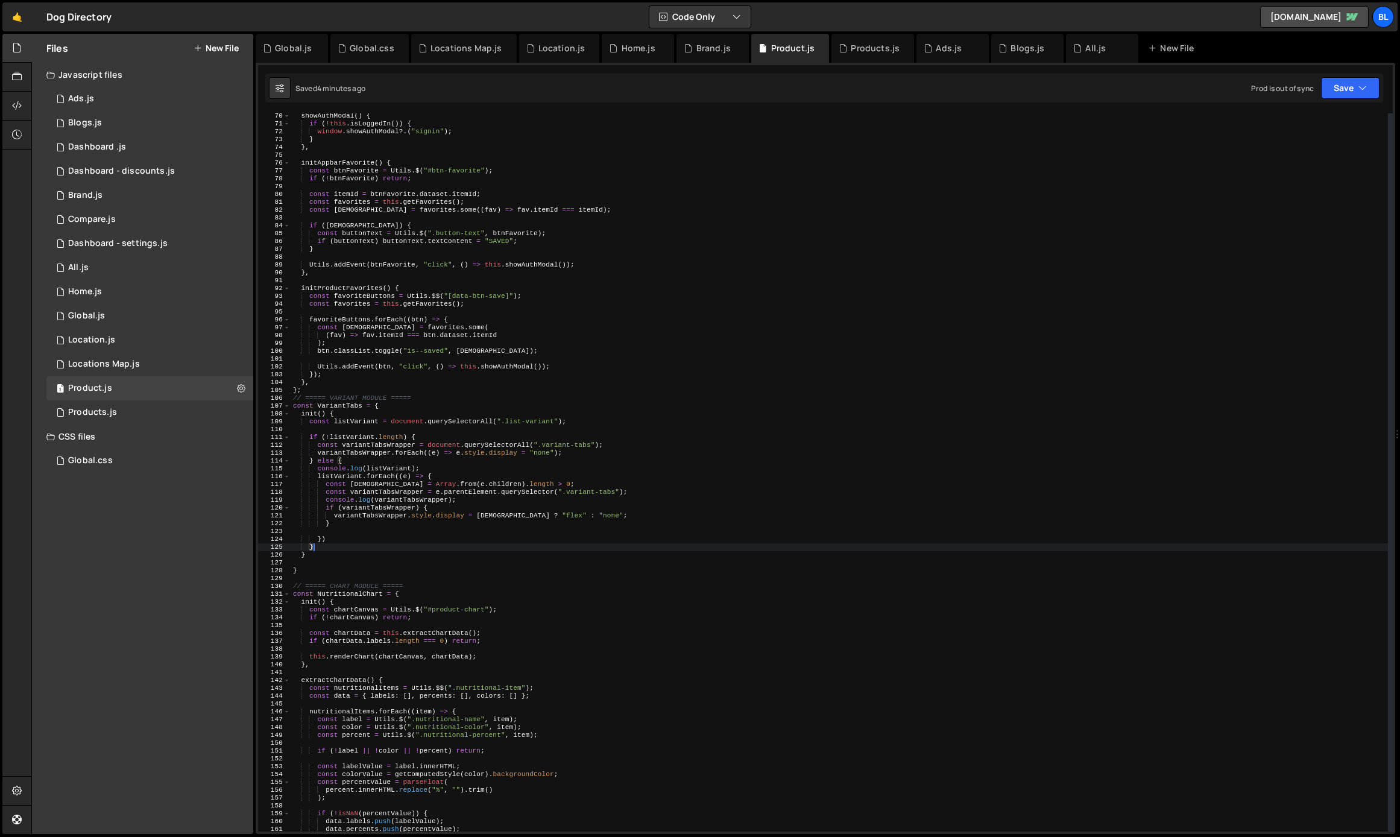
click at [338, 532] on div "showAuthModal ( ) { if ( ! this . isLoggedIn ( )) { window . showAuthModal ?. (…" at bounding box center [839, 479] width 1097 height 734
click at [355, 521] on div "showAuthModal ( ) { if ( ! this . isLoggedIn ( )) { window . showAuthModal ?. (…" at bounding box center [839, 479] width 1097 height 734
click at [462, 492] on div "showAuthModal ( ) { if ( ! this . isLoggedIn ( )) { window . showAuthModal ?. (…" at bounding box center [839, 479] width 1097 height 734
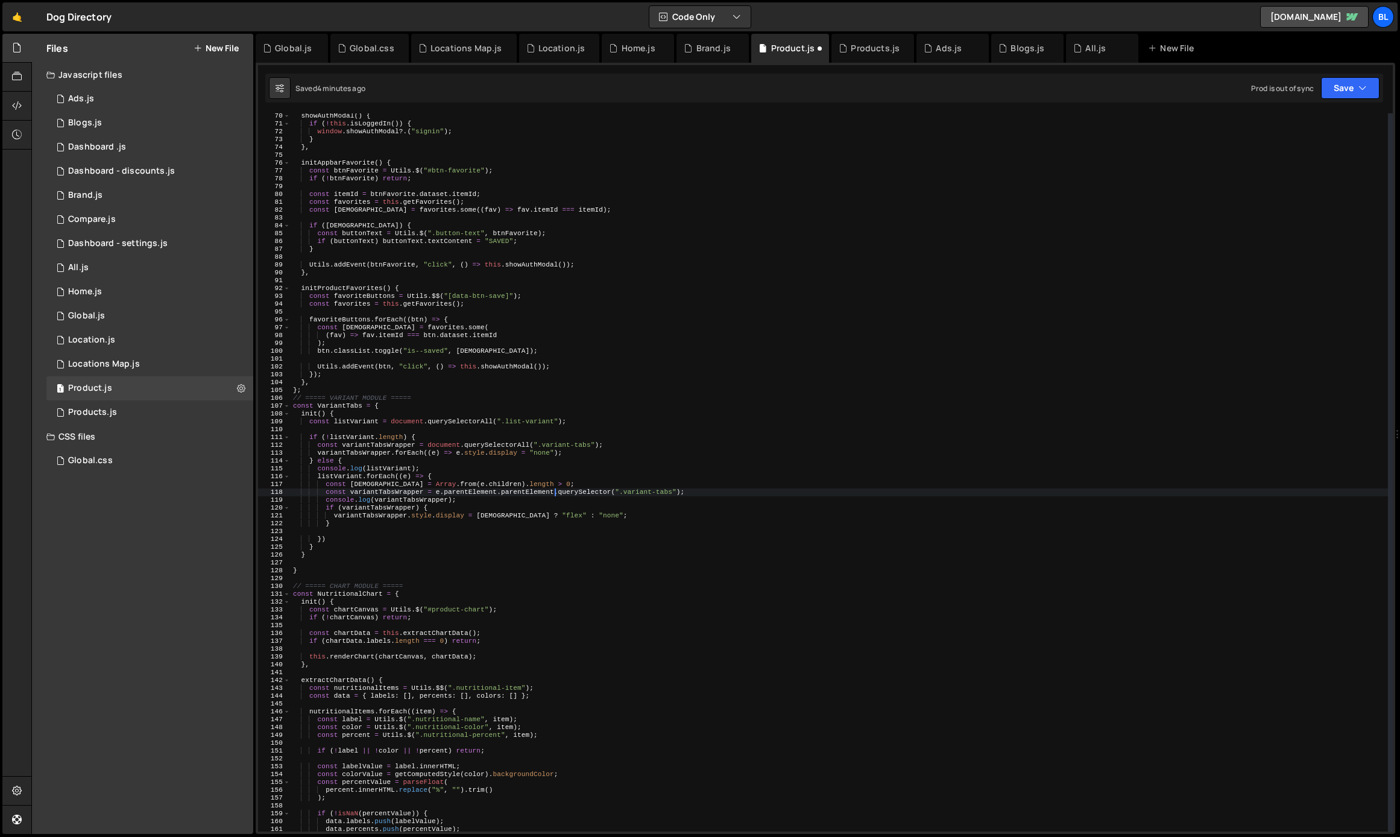
click at [531, 488] on div "showAuthModal ( ) { if ( ! this . isLoggedIn ( )) { window . showAuthModal ?. (…" at bounding box center [839, 479] width 1097 height 734
click at [523, 491] on div "showAuthModal ( ) { if ( ! this . isLoggedIn ( )) { window . showAuthModal ?. (…" at bounding box center [839, 479] width 1097 height 734
click at [471, 522] on div "showAuthModal ( ) { if ( ! this . isLoggedIn ( )) { window . showAuthModal ?. (…" at bounding box center [839, 479] width 1097 height 734
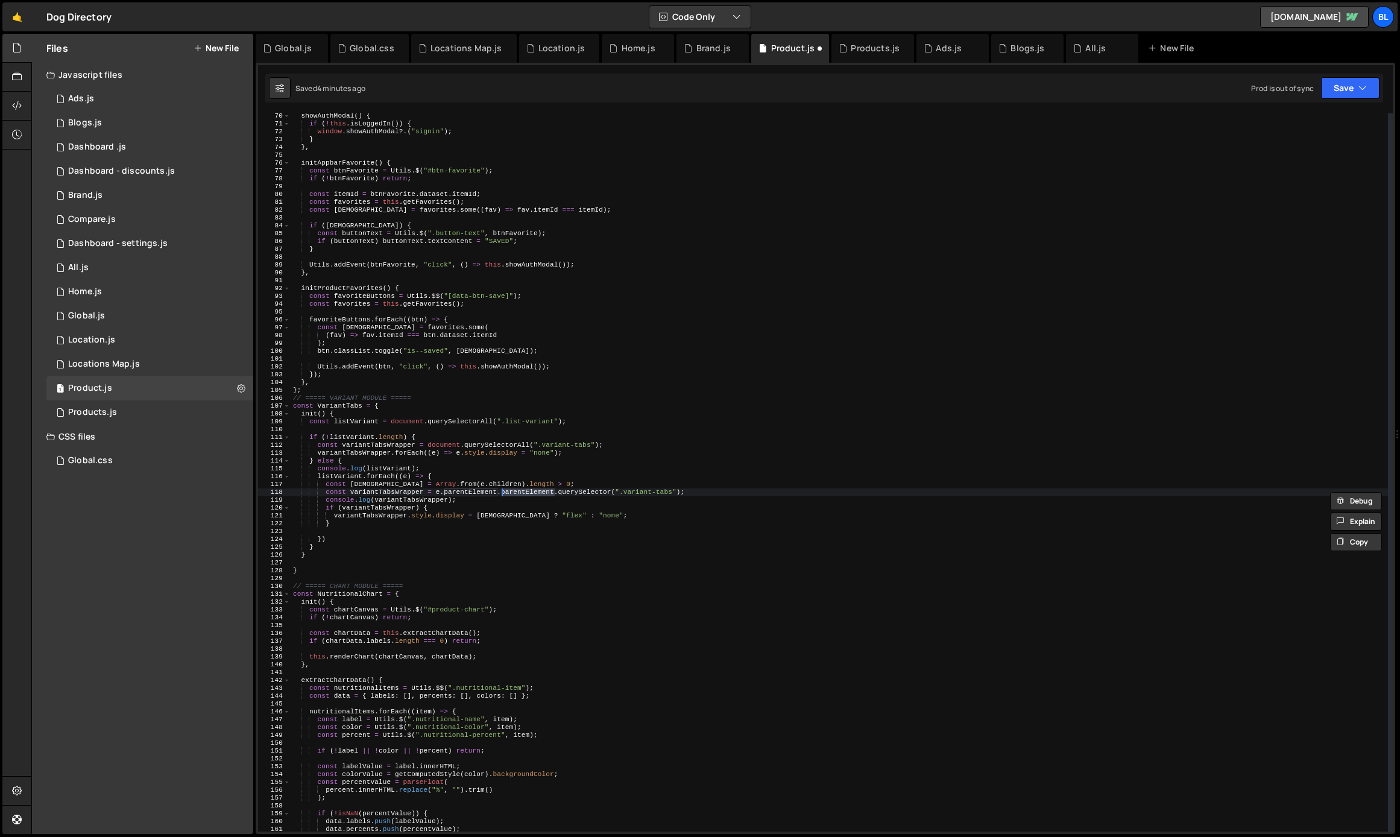
scroll to position [0, 2]
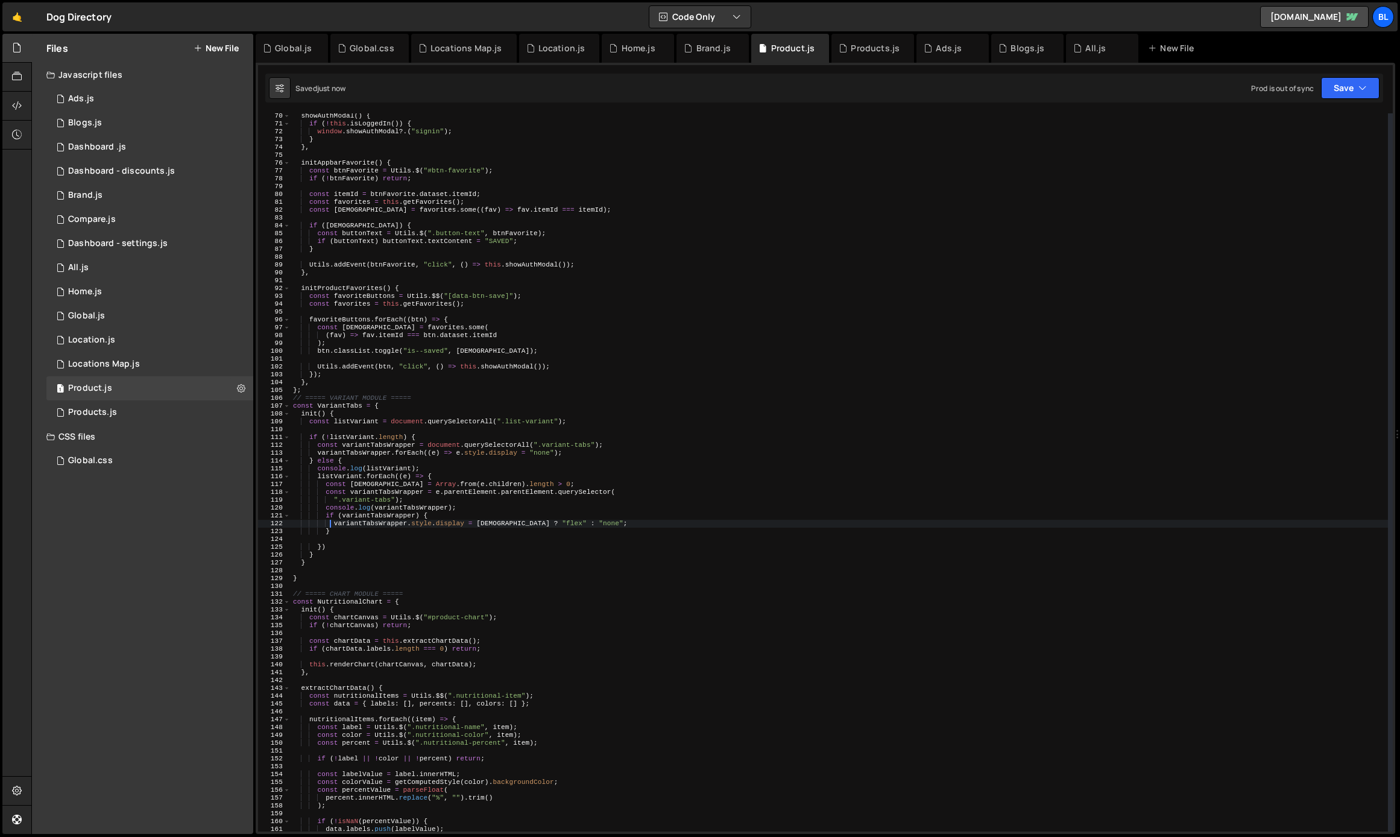
click at [419, 560] on div "showAuthModal ( ) { if ( ! this . isLoggedIn ( )) { window . showAuthModal ?. (…" at bounding box center [839, 479] width 1097 height 734
click at [390, 555] on div "showAuthModal ( ) { if ( ! this . isLoggedIn ( )) { window . showAuthModal ?. (…" at bounding box center [839, 479] width 1097 height 734
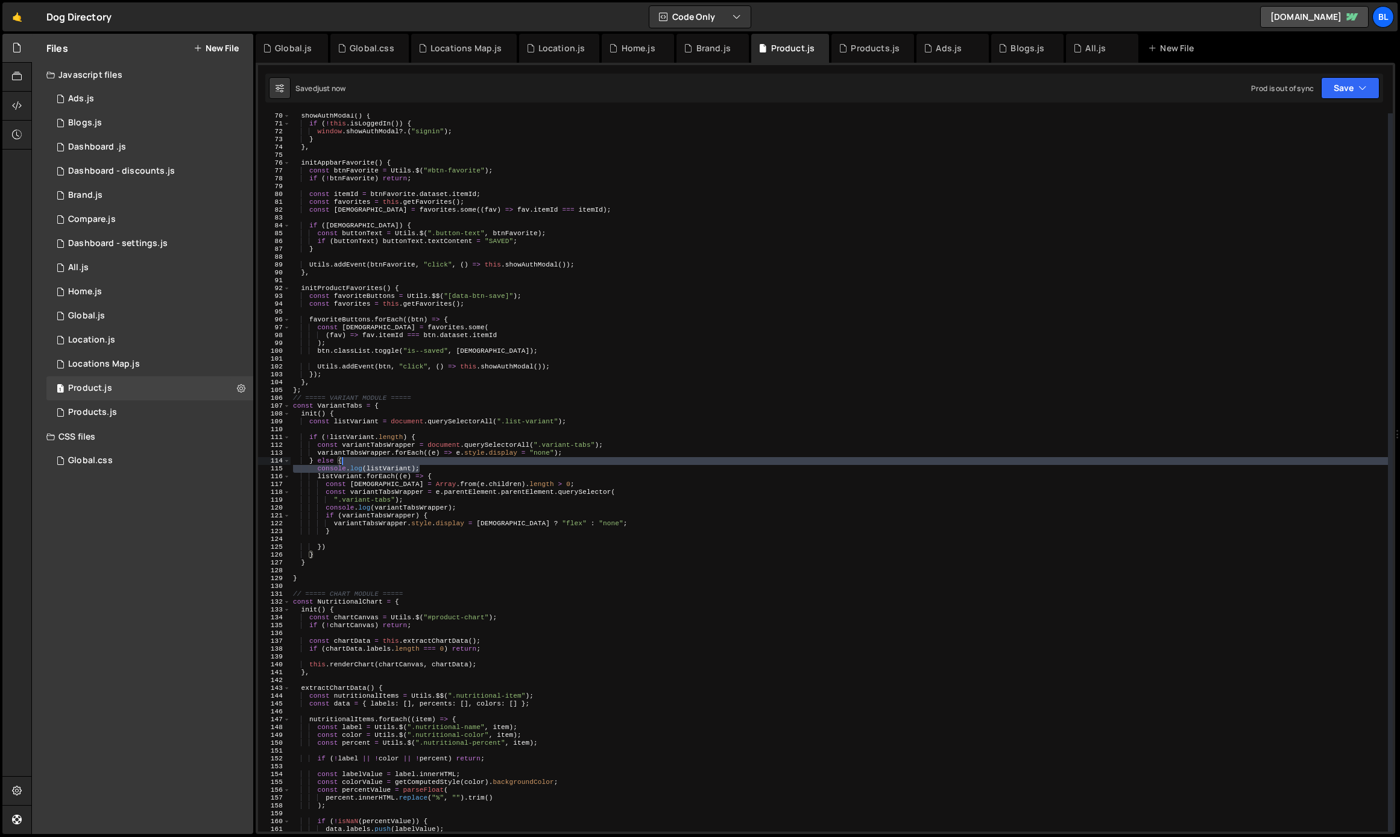
drag, startPoint x: 433, startPoint y: 469, endPoint x: 436, endPoint y: 463, distance: 7.0
click at [436, 463] on div "showAuthModal ( ) { if ( ! this . isLoggedIn ( )) { window . showAuthModal ?. (…" at bounding box center [839, 479] width 1097 height 734
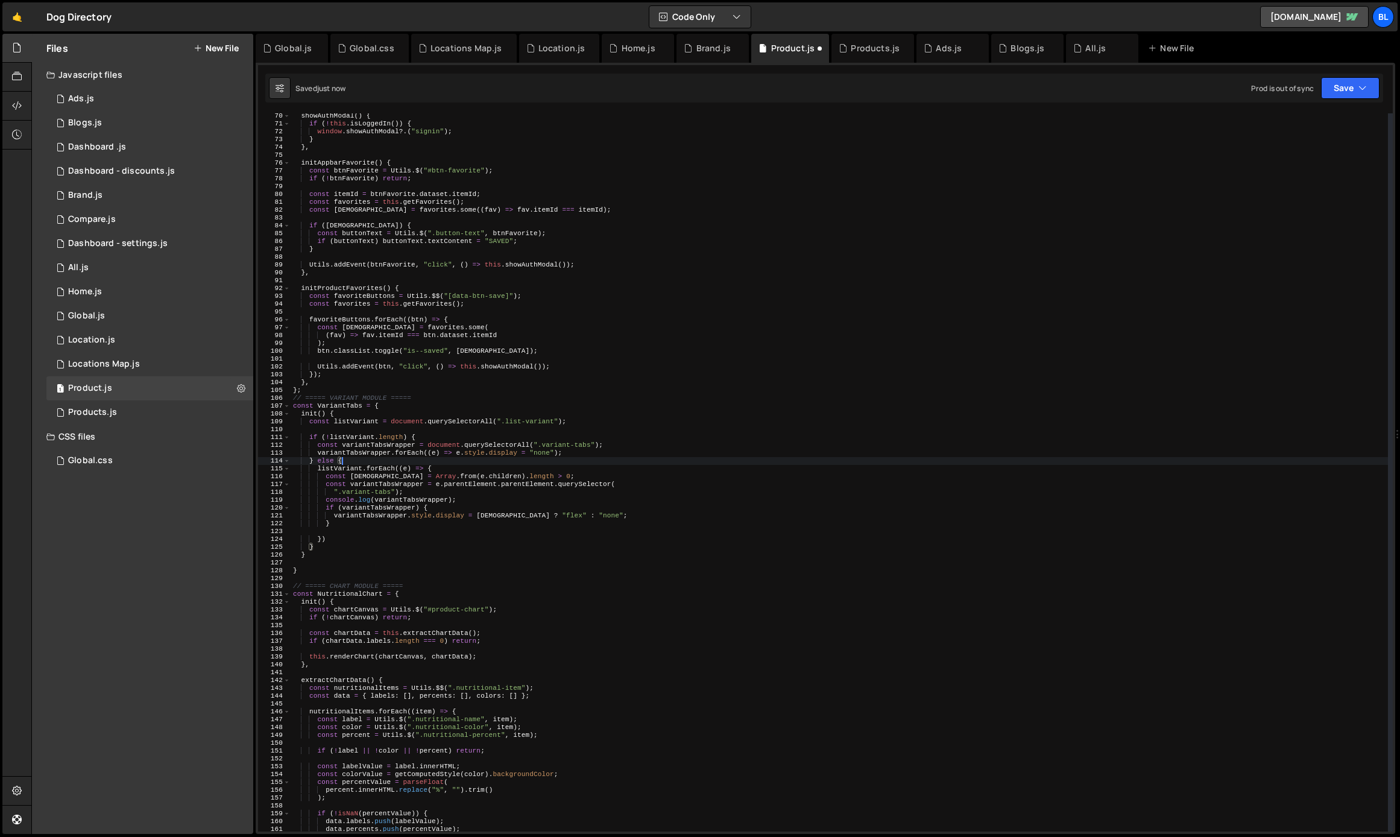
click at [425, 515] on div "showAuthModal ( ) { if ( ! this . isLoggedIn ( )) { window . showAuthModal ?. (…" at bounding box center [839, 479] width 1097 height 734
type textarea "variantTabsWrapper.style.display = hasVariant ? "flex" : "none";"
click at [128, 271] on div "1 All.js 0" at bounding box center [149, 268] width 207 height 24
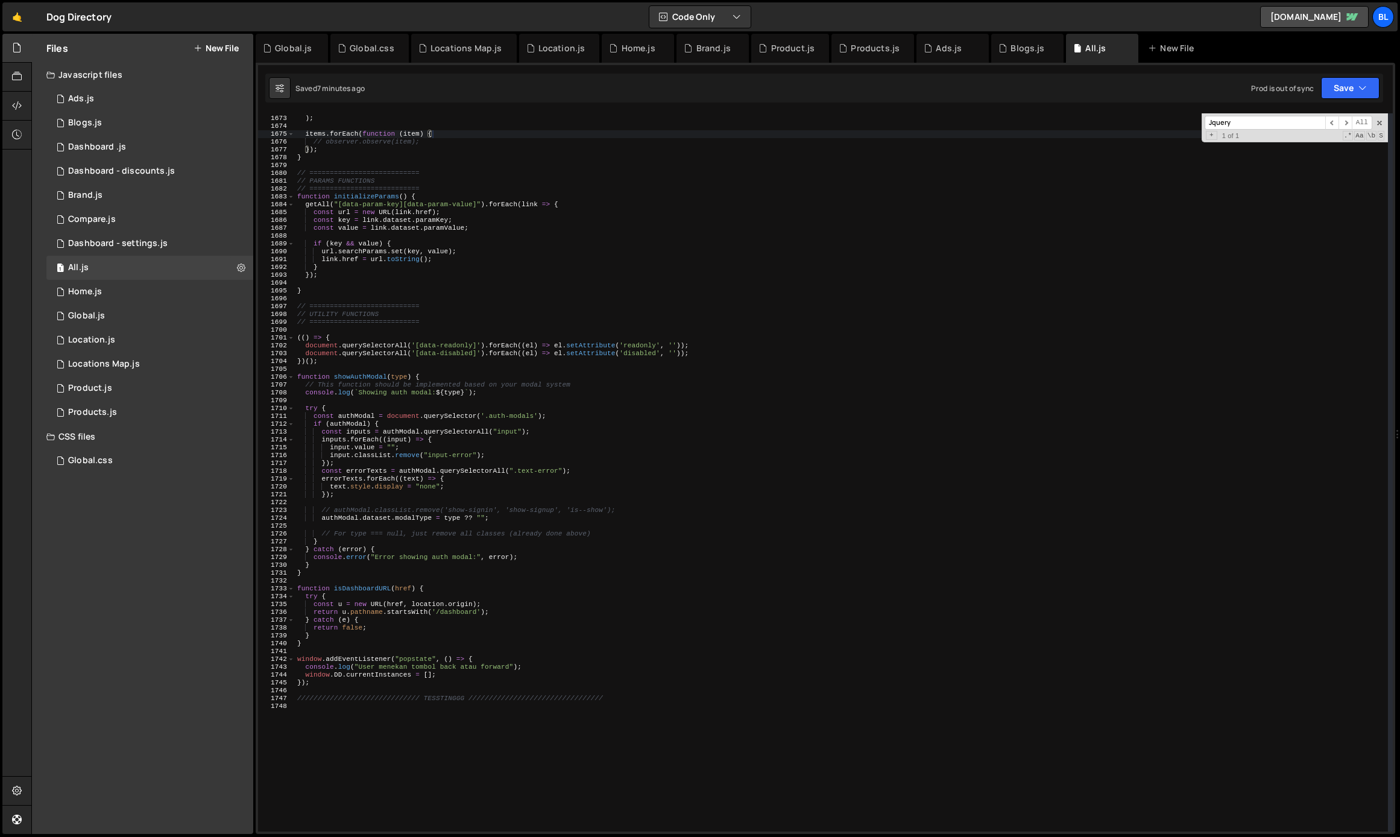
scroll to position [18326, 0]
click at [398, 520] on div "".location-card__gallery-target[data-slug]" ) ; items . forEach ( function ( it…" at bounding box center [841, 474] width 1093 height 734
type textarea "authModal.dataset.modalType = type ?? "";"
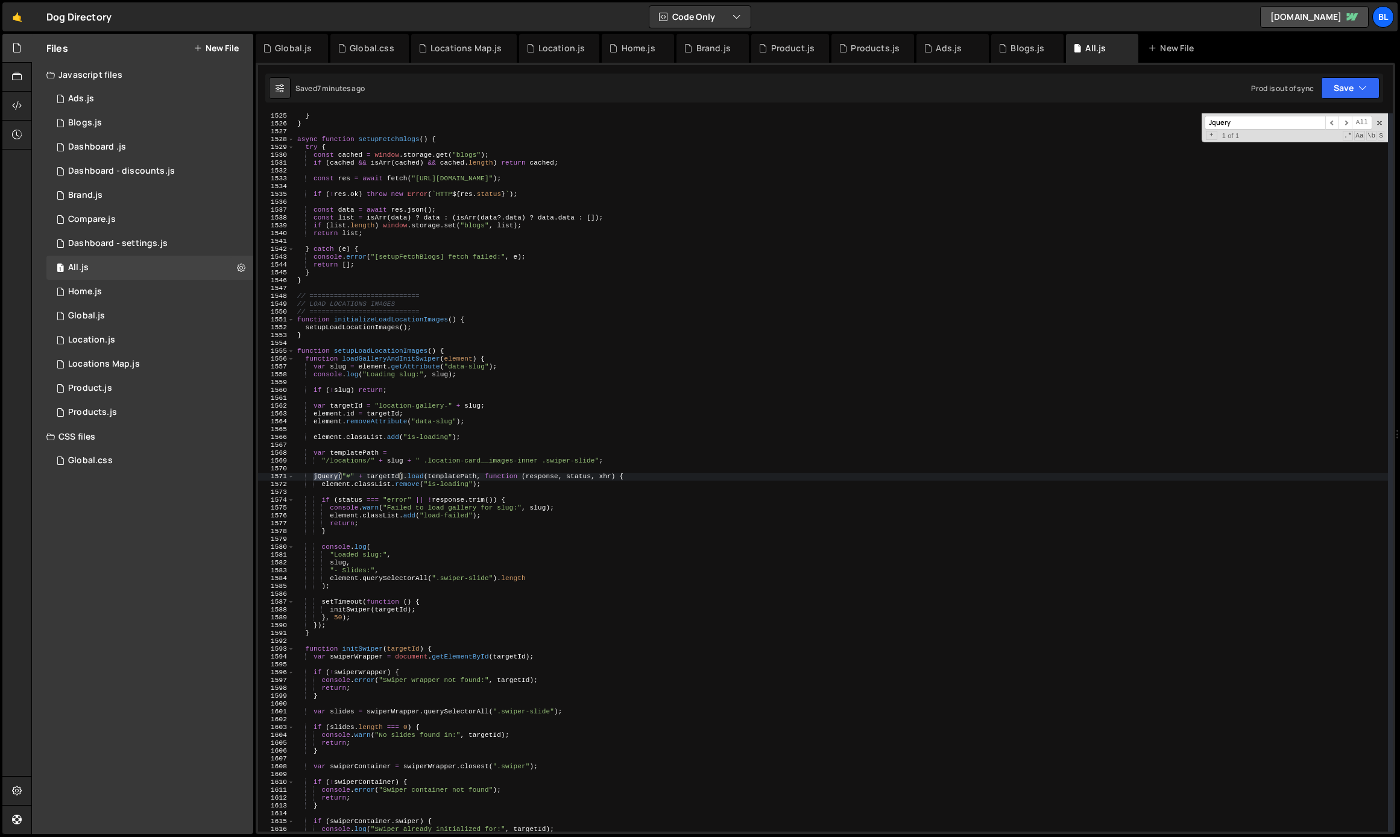
scroll to position [11943, 0]
click at [307, 342] on div "} } async function setupFetchBlogs ( ) { try { const cached = window . storage …" at bounding box center [841, 479] width 1093 height 734
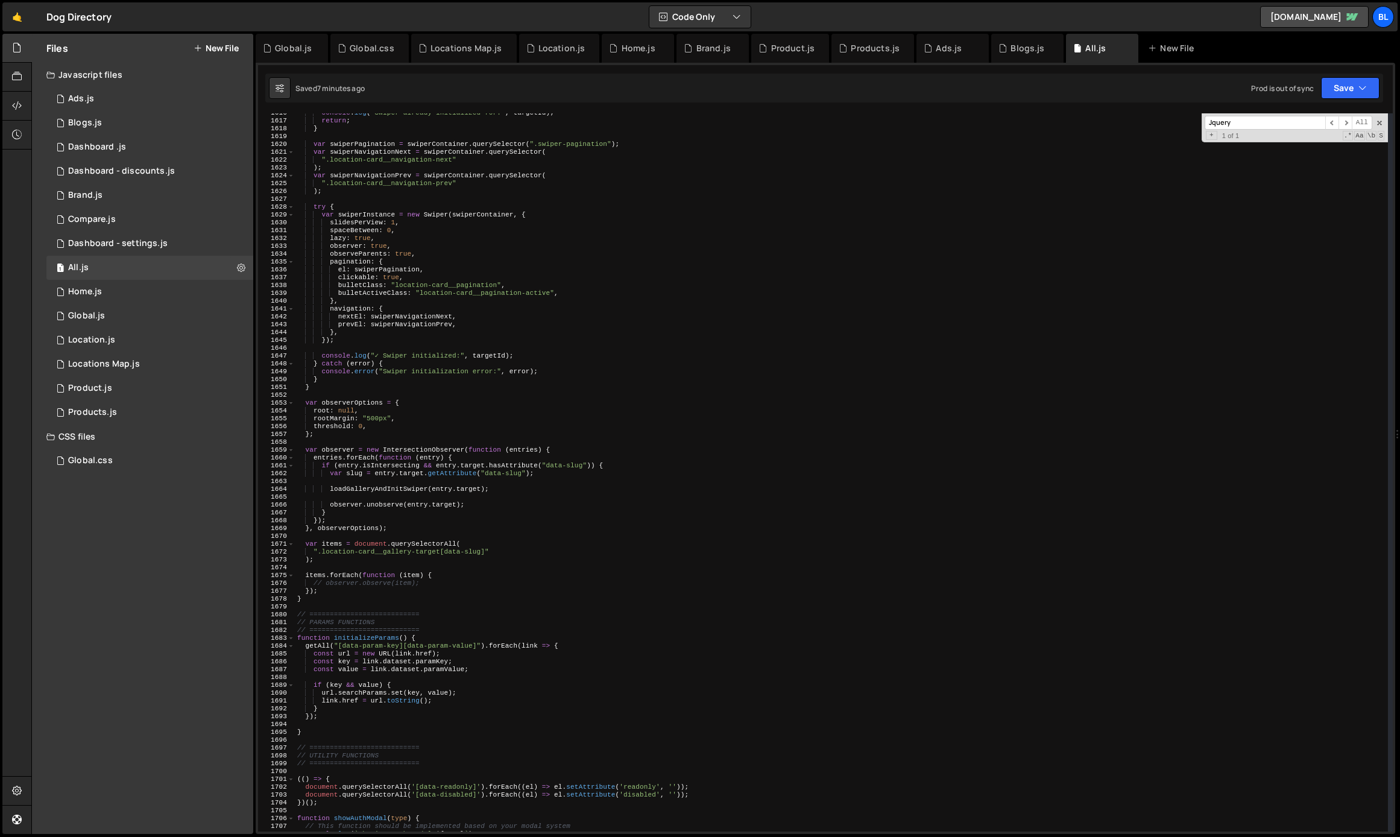
scroll to position [12664, 0]
click at [344, 603] on div "return ; } var swiperPagination = swiperContainer . querySelector ( ".swiper-pa…" at bounding box center [841, 479] width 1093 height 734
click at [364, 567] on div "return ; } var swiperPagination = swiperContainer . querySelector ( ".swiper-pa…" at bounding box center [841, 479] width 1093 height 734
click at [426, 576] on div "return ; } var swiperPagination = swiperContainer . querySelector ( ".swiper-pa…" at bounding box center [841, 479] width 1093 height 734
type textarea "observer.observe(item);"
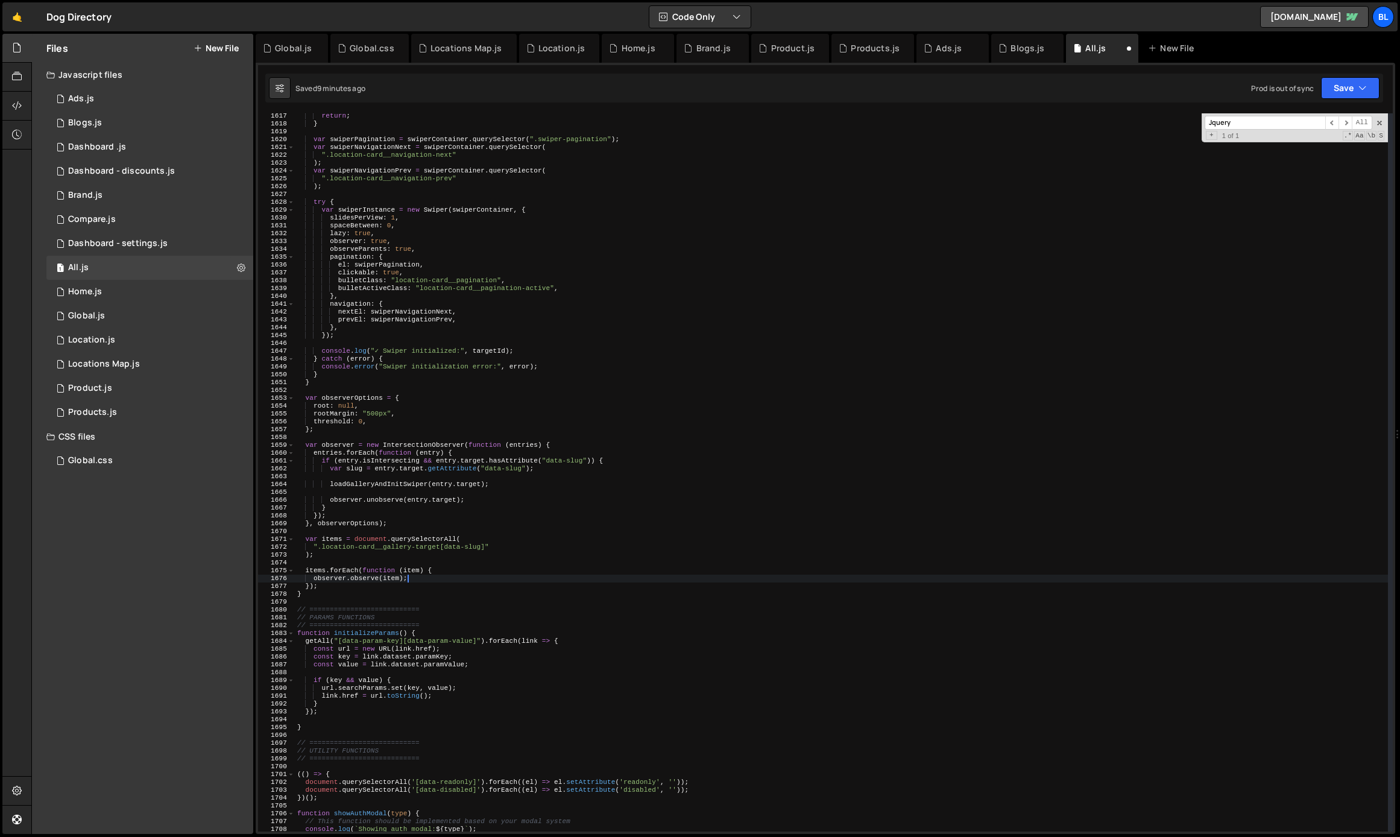
click at [385, 605] on div "return ; } var swiperPagination = swiperContainer . querySelector ( ".swiper-pa…" at bounding box center [841, 479] width 1093 height 734
click at [98, 394] on div "1 Product.js 0" at bounding box center [149, 388] width 207 height 24
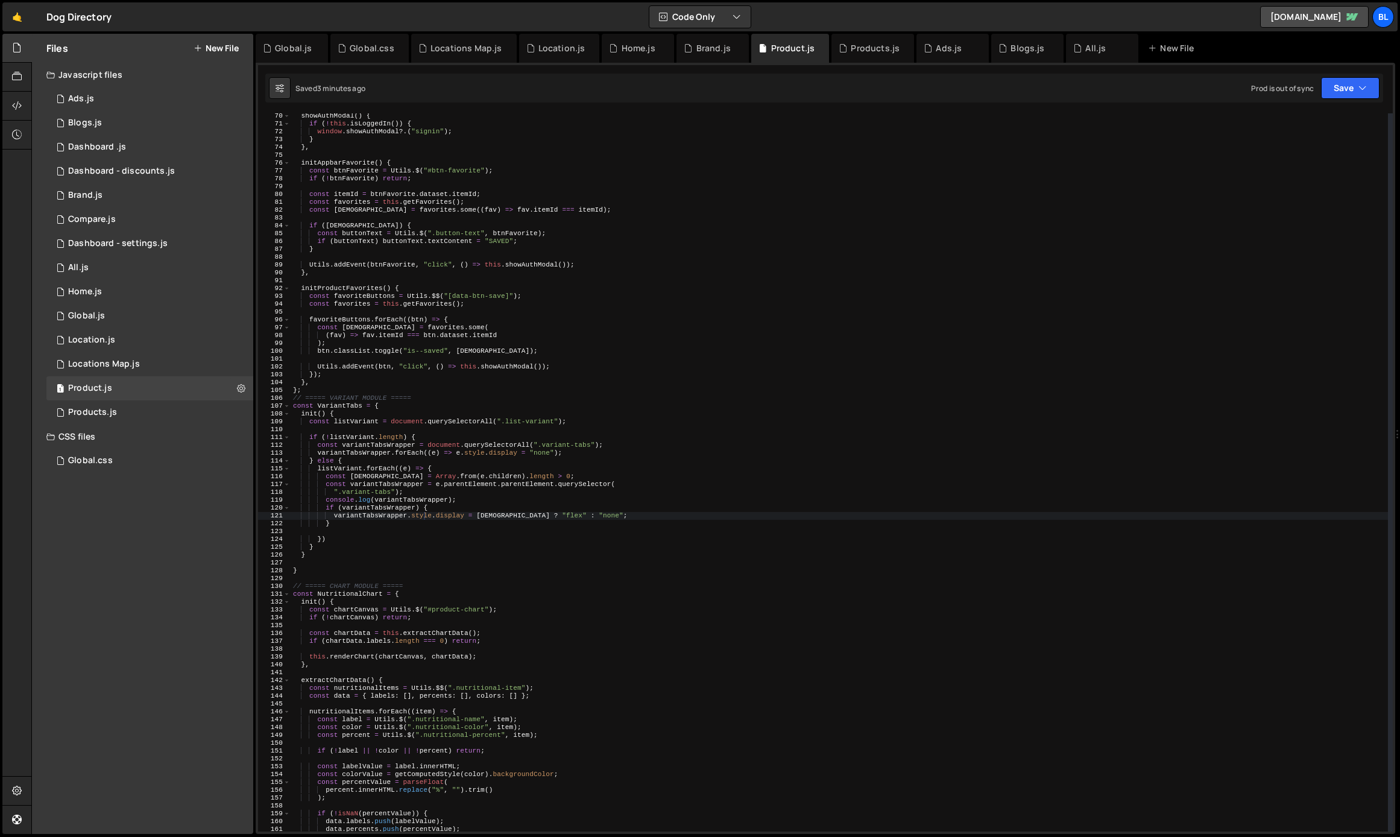
click at [400, 493] on div "showAuthModal ( ) { if ( ! this . isLoggedIn ( )) { window . showAuthModal ?. (…" at bounding box center [839, 479] width 1097 height 734
click at [388, 488] on div "showAuthModal ( ) { if ( ! this . isLoggedIn ( )) { window . showAuthModal ?. (…" at bounding box center [839, 479] width 1097 height 734
click at [568, 479] on div "showAuthModal ( ) { if ( ! this . isLoggedIn ( )) { window . showAuthModal ?. (…" at bounding box center [839, 479] width 1097 height 734
type textarea "const [DEMOGRAPHIC_DATA] = Array.from(e.children).length > 0;"
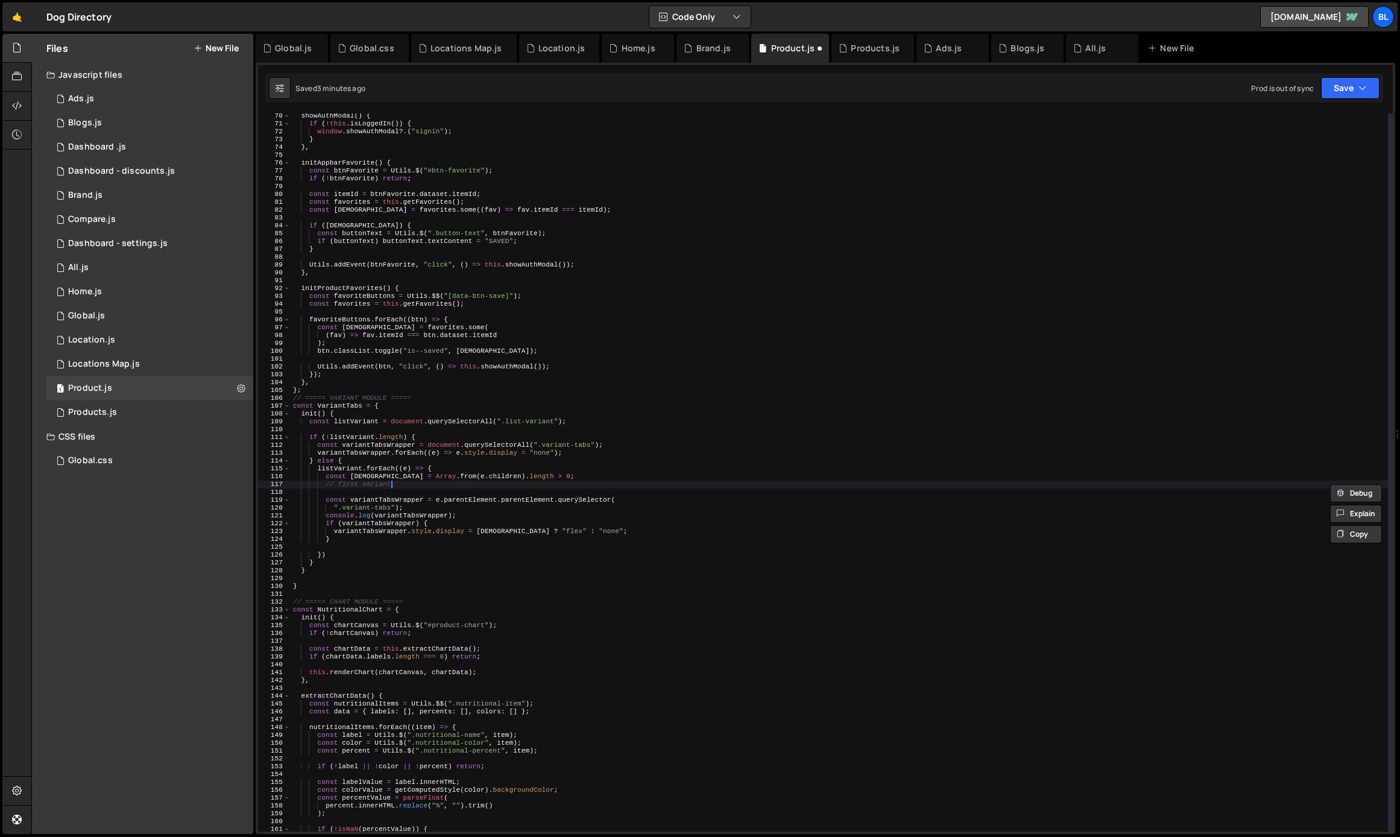
scroll to position [0, 8]
type textarea "// first variants"
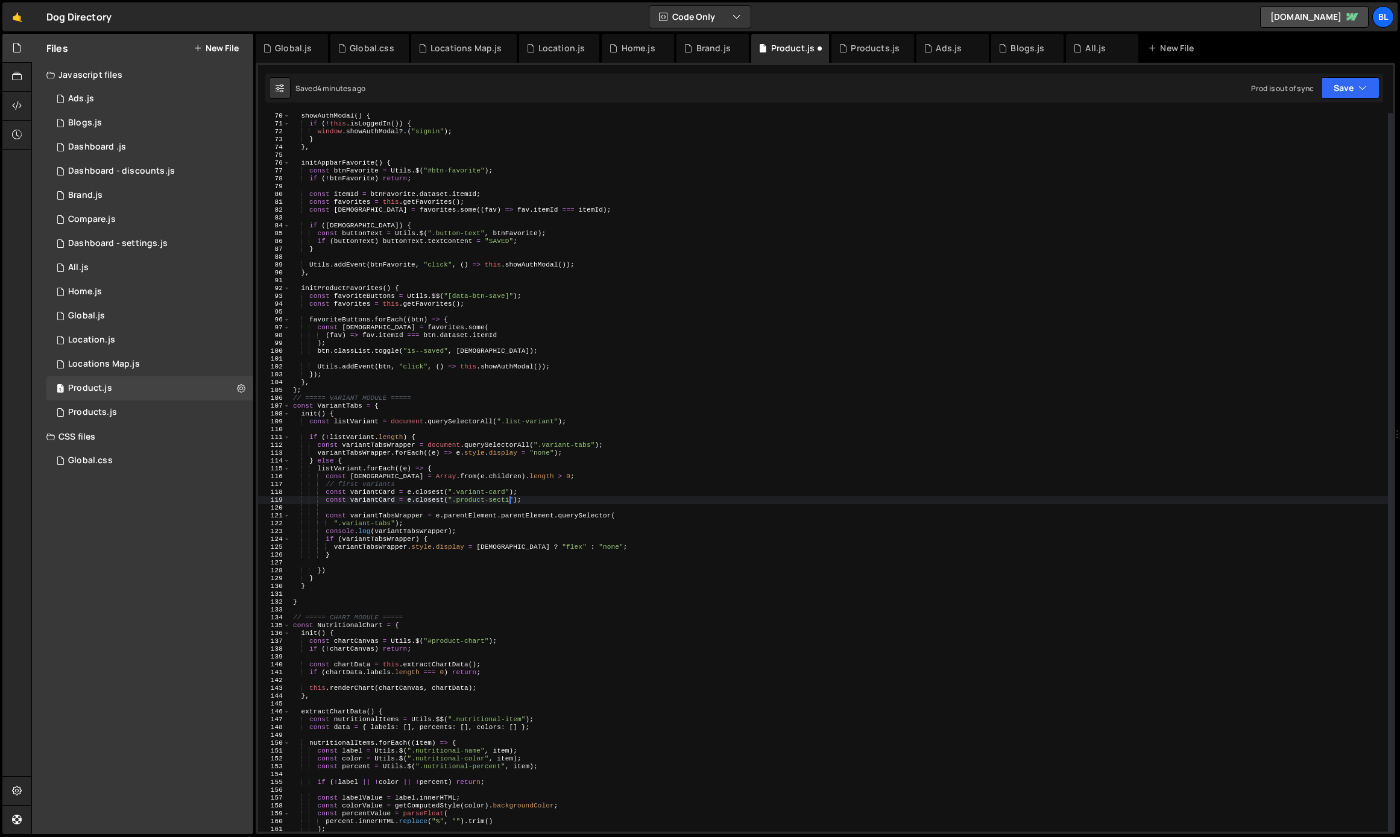
scroll to position [0, 20]
click at [369, 501] on div "showAuthModal ( ) { if ( ! this . isLoggedIn ( )) { window . showAuthModal ?. (…" at bounding box center [839, 479] width 1097 height 734
click at [370, 489] on div "showAuthModal ( ) { if ( ! this . isLoggedIn ( )) { window . showAuthModal ?. (…" at bounding box center [839, 479] width 1097 height 734
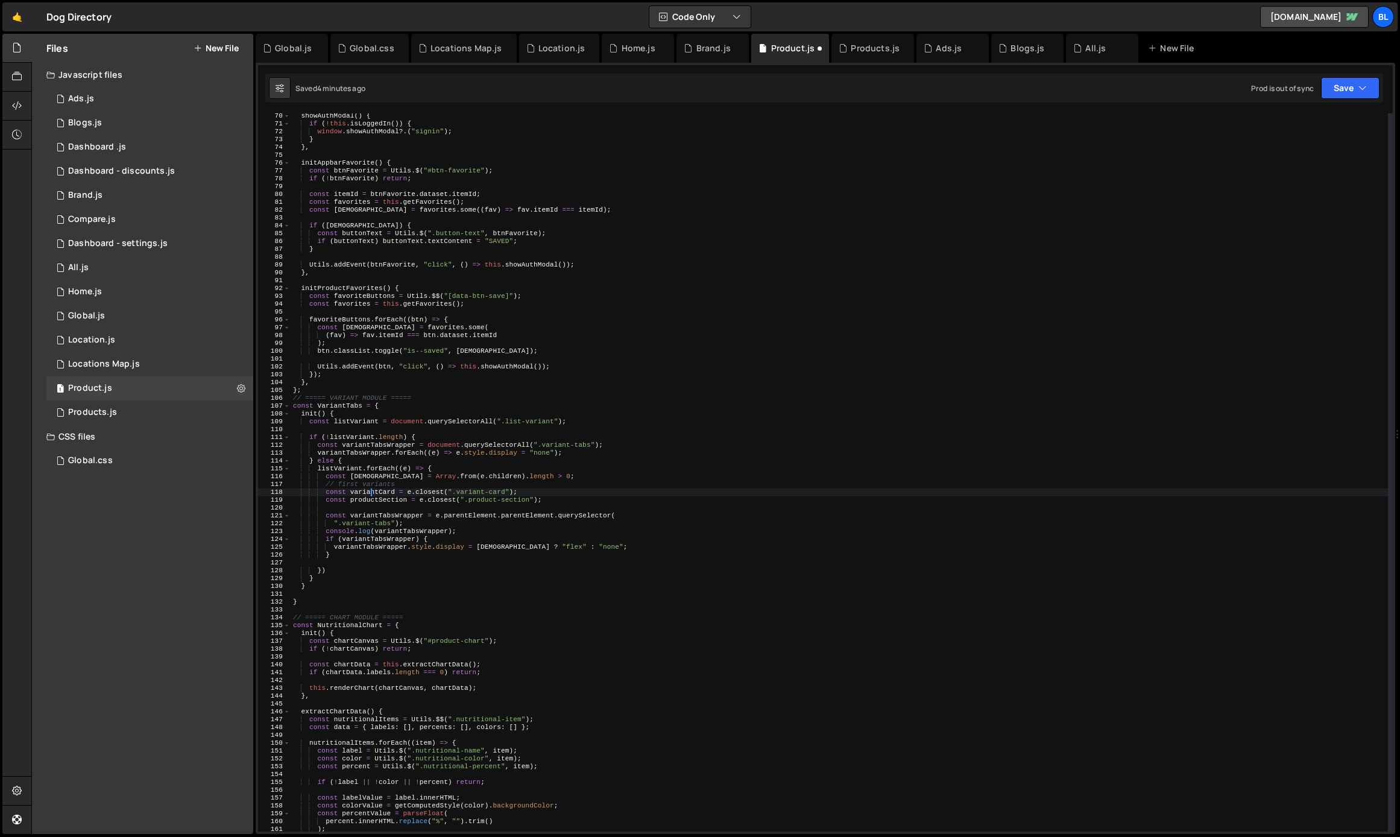
click at [383, 500] on div "showAuthModal ( ) { if ( ! this . isLoggedIn ( )) { window . showAuthModal ?. (…" at bounding box center [839, 479] width 1097 height 734
click at [371, 492] on div "showAuthModal ( ) { if ( ! this . isLoggedIn ( )) { window . showAuthModal ?. (…" at bounding box center [839, 479] width 1097 height 734
click at [551, 498] on div "showAuthModal ( ) { if ( ! this . isLoggedIn ( )) { window . showAuthModal ?. (…" at bounding box center [839, 479] width 1097 height 734
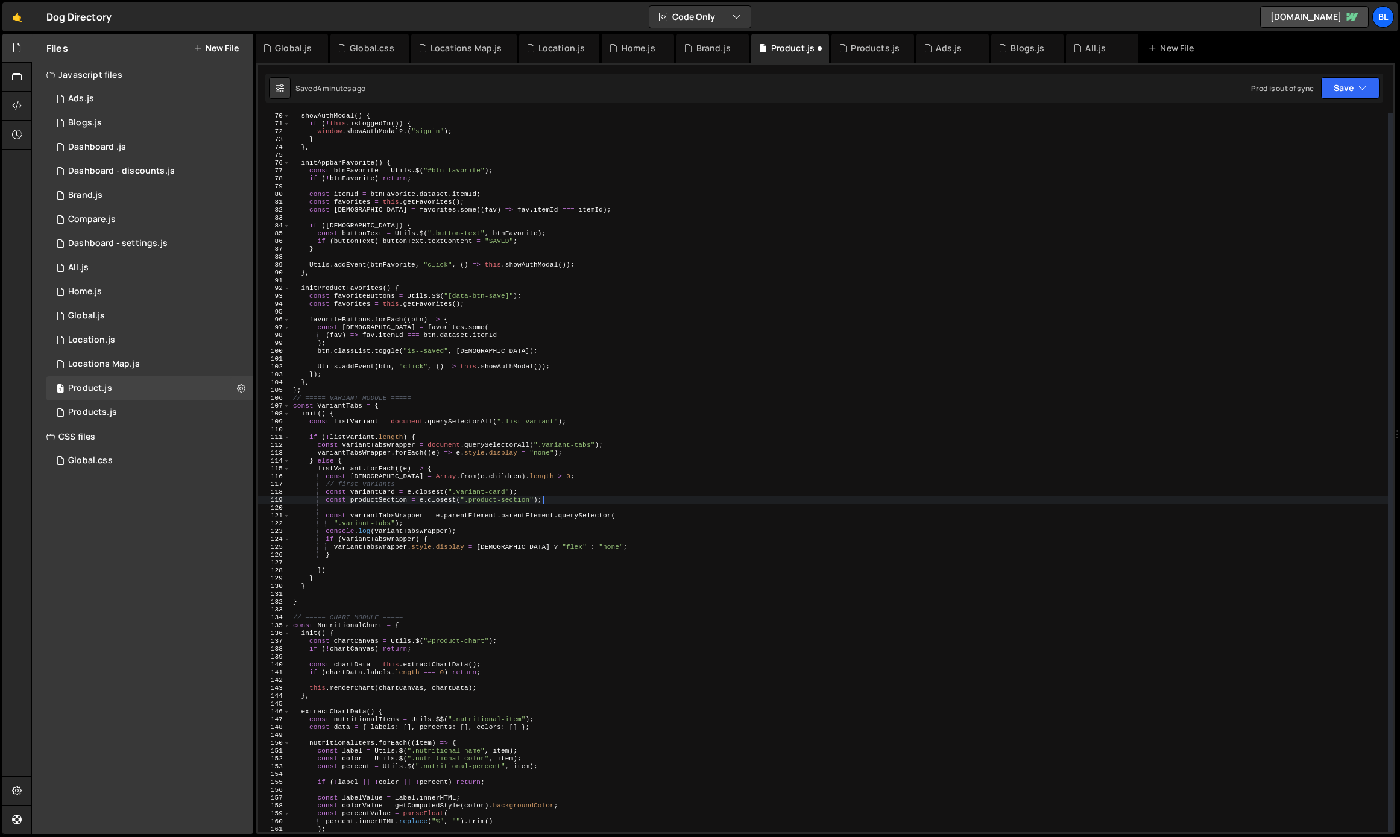
click at [418, 499] on div "showAuthModal ( ) { if ( ! this . isLoggedIn ( )) { window . showAuthModal ?. (…" at bounding box center [839, 479] width 1097 height 734
click at [390, 494] on div "showAuthModal ( ) { if ( ! this . isLoggedIn ( )) { window . showAuthModal ?. (…" at bounding box center [839, 479] width 1097 height 734
click at [463, 521] on div "showAuthModal ( ) { if ( ! this . isLoggedIn ( )) { window . showAuthModal ?. (…" at bounding box center [839, 479] width 1097 height 734
click at [474, 519] on div "showAuthModal ( ) { if ( ! this . isLoggedIn ( )) { window . showAuthModal ?. (…" at bounding box center [839, 479] width 1097 height 734
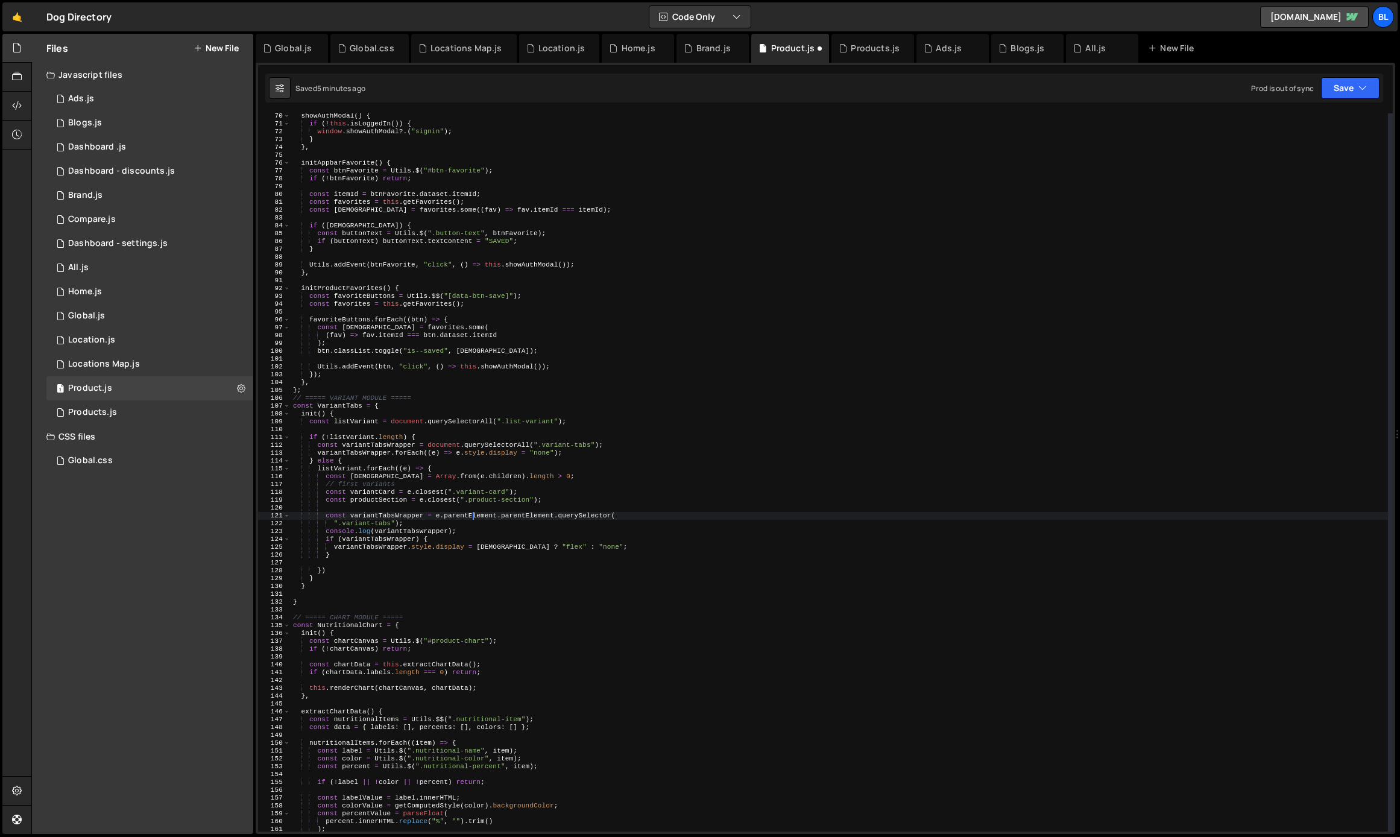
click at [474, 519] on div "showAuthModal ( ) { if ( ! this . isLoggedIn ( )) { window . showAuthModal ?. (…" at bounding box center [839, 479] width 1097 height 734
click at [523, 523] on div "showAuthModal ( ) { if ( ! this . isLoggedIn ( )) { window . showAuthModal ?. (…" at bounding box center [839, 479] width 1097 height 734
click at [533, 517] on div "showAuthModal ( ) { if ( ! this . isLoggedIn ( )) { window . showAuthModal ?. (…" at bounding box center [839, 479] width 1097 height 734
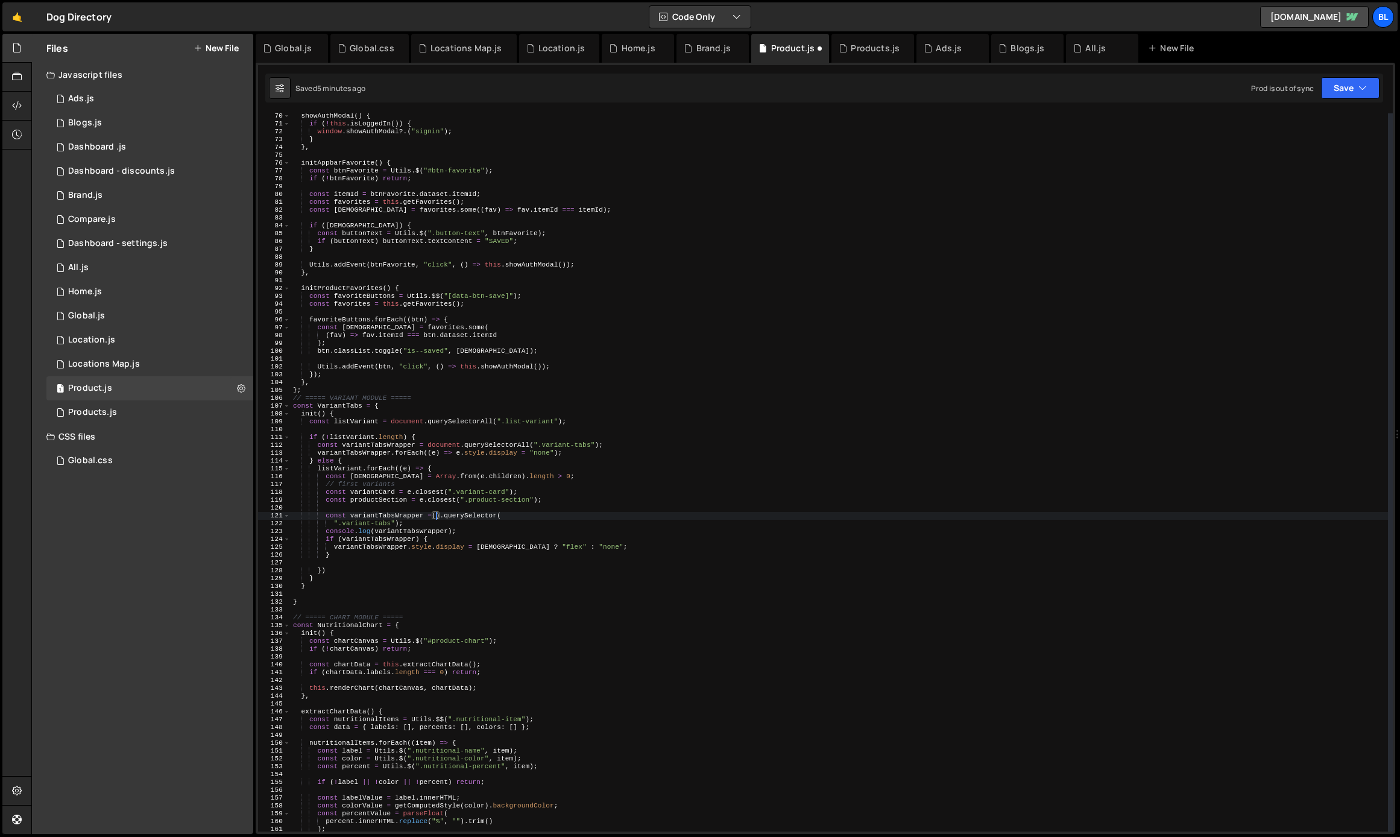
paste textarea "variantCard)"
click at [576, 524] on div "showAuthModal ( ) { if ( ! this . isLoggedIn ( )) { window . showAuthModal ?. (…" at bounding box center [839, 479] width 1097 height 734
click at [467, 532] on div "showAuthModal ( ) { if ( ! this . isLoggedIn ( )) { window . showAuthModal ?. (…" at bounding box center [839, 479] width 1097 height 734
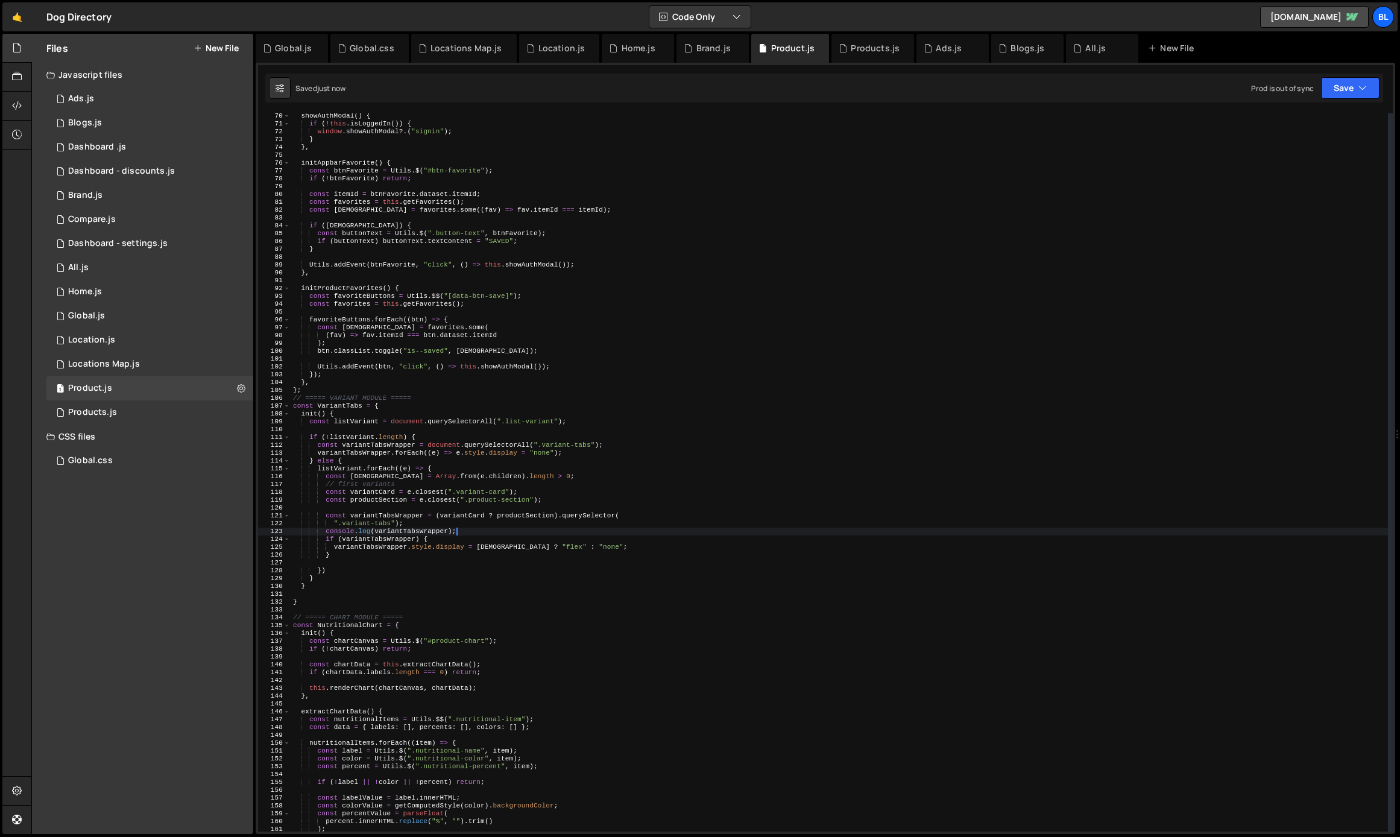
click at [387, 519] on div "showAuthModal ( ) { if ( ! this . isLoggedIn ( )) { window . showAuthModal ?. (…" at bounding box center [839, 479] width 1097 height 734
type textarea "const variantTabsWrapper = (variantCard ? productSection).querySelector("
click at [396, 506] on div "showAuthModal ( ) { if ( ! this . isLoggedIn ( )) { window . showAuthModal ?. (…" at bounding box center [839, 479] width 1097 height 734
click at [401, 480] on div "showAuthModal ( ) { if ( ! this . isLoggedIn ( )) { window . showAuthModal ?. (…" at bounding box center [839, 479] width 1097 height 734
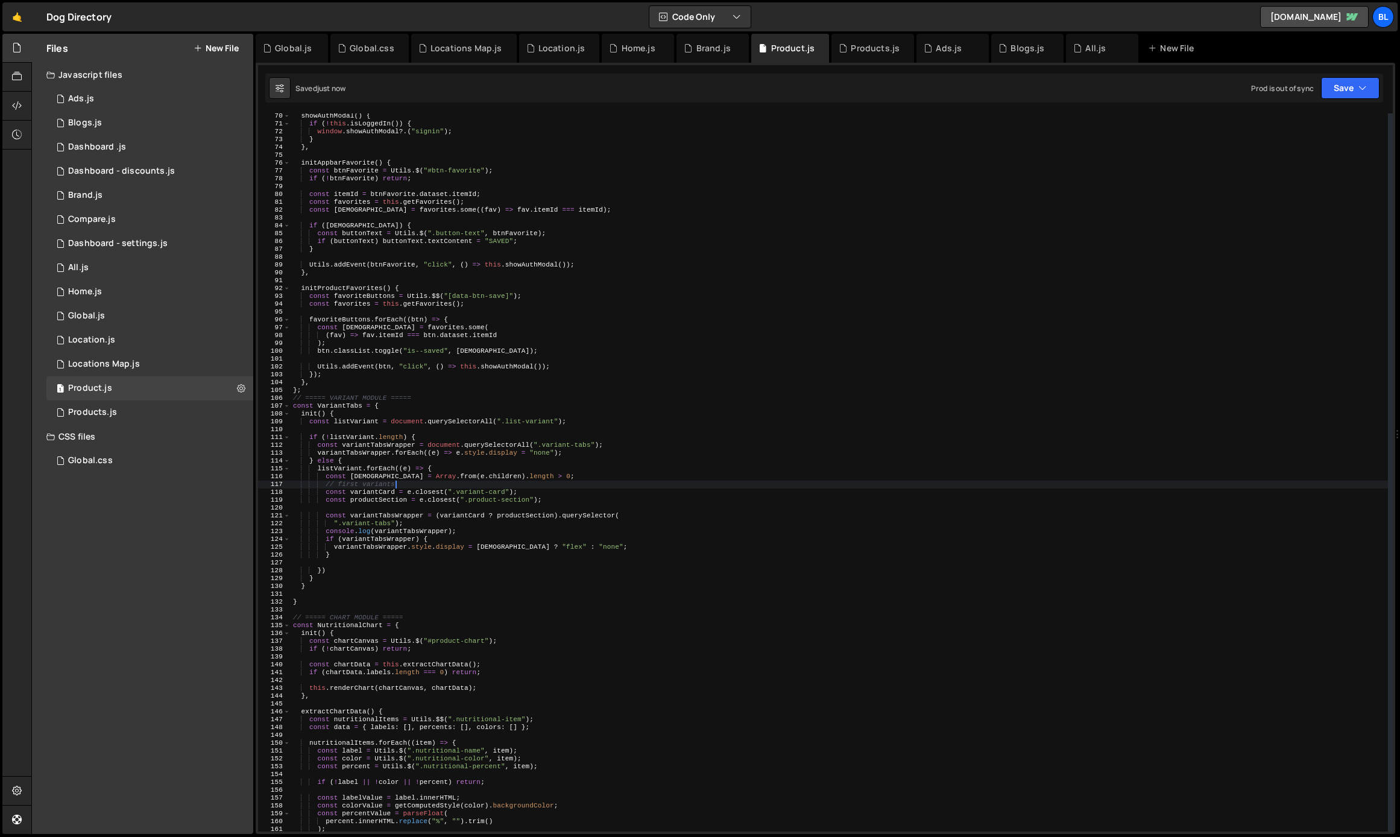
click at [559, 473] on div "showAuthModal ( ) { if ( ! this . isLoggedIn ( )) { window . showAuthModal ?. (…" at bounding box center [839, 479] width 1097 height 734
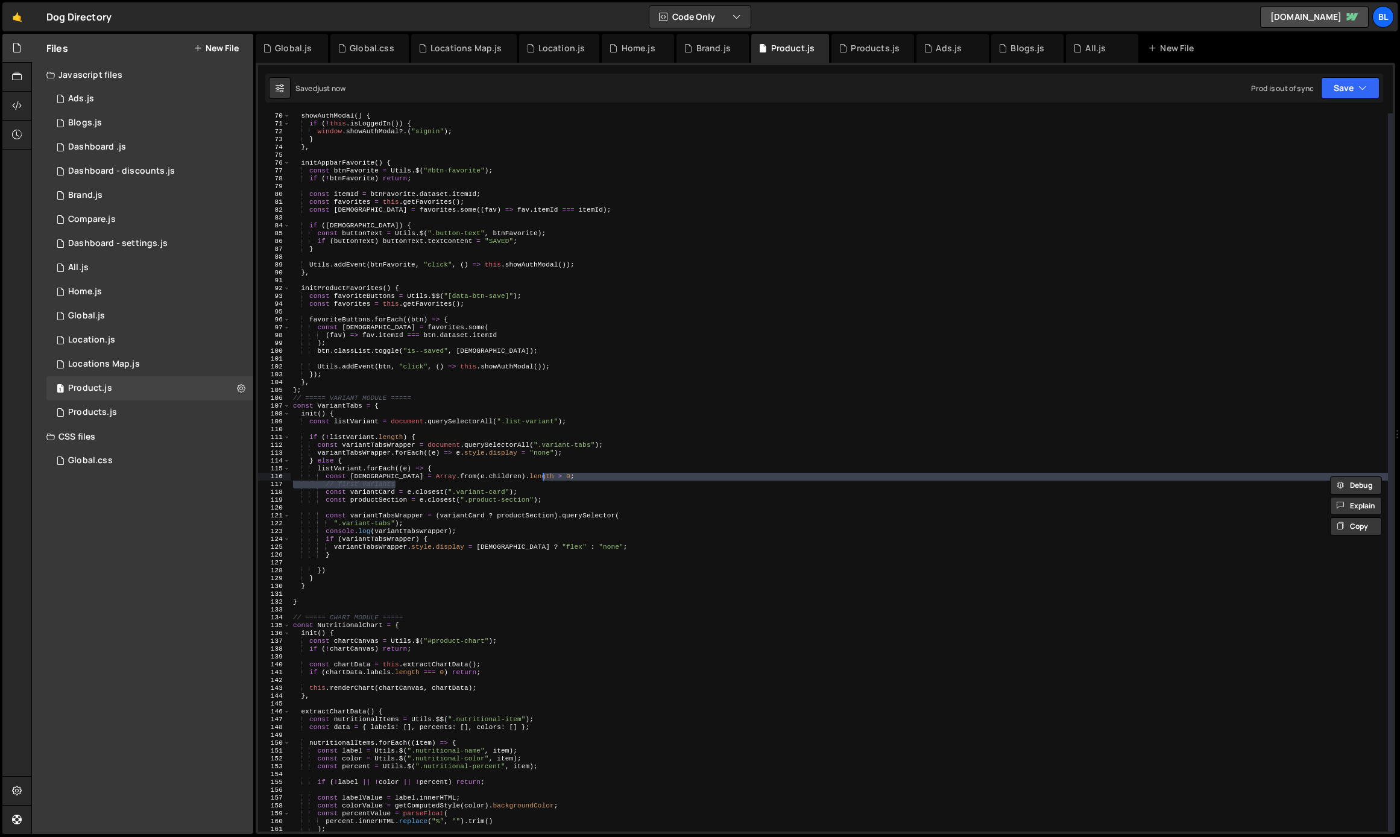
click at [423, 482] on div "showAuthModal ( ) { if ( ! this . isLoggedIn ( )) { window . showAuthModal ?. (…" at bounding box center [839, 479] width 1097 height 734
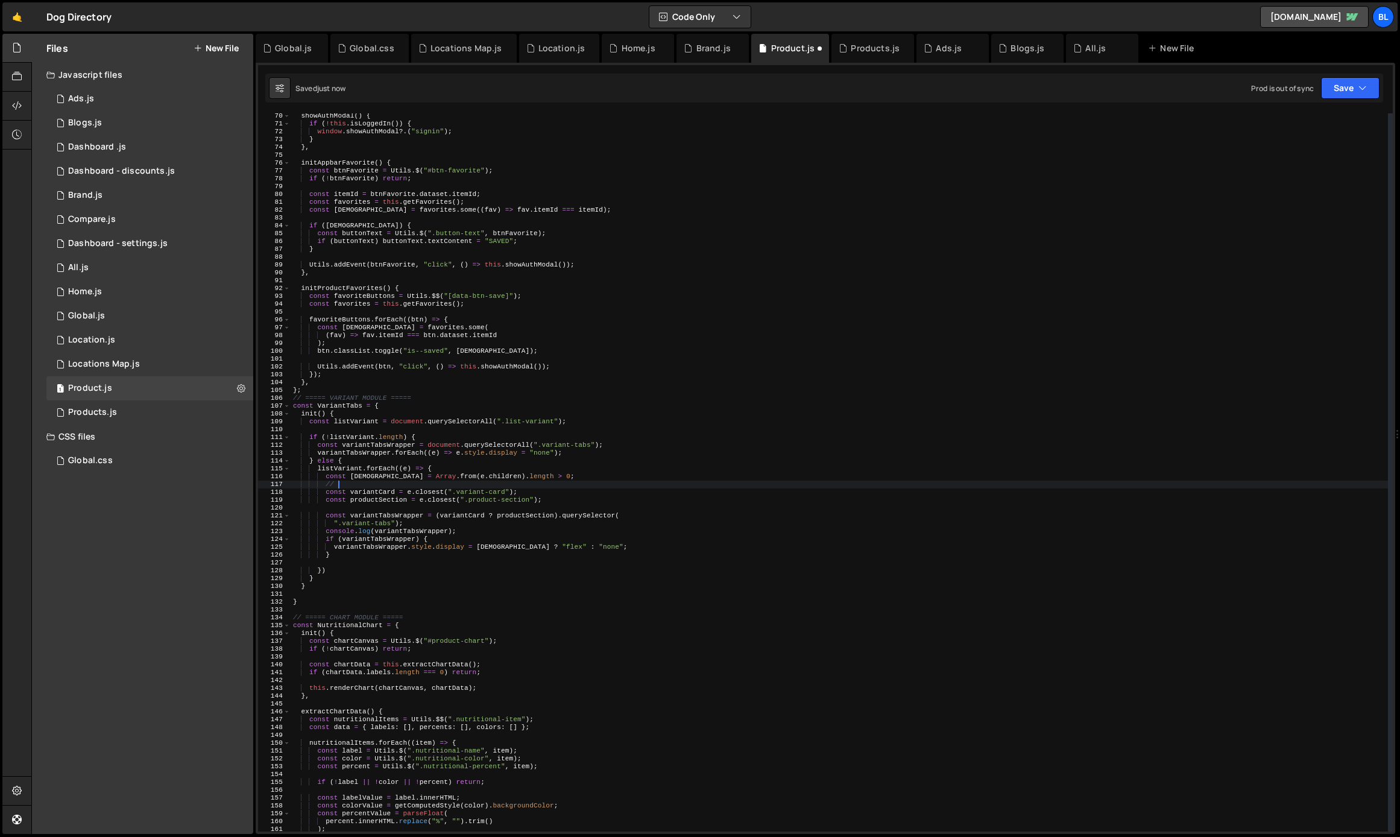
type textarea "//"
type textarea "const [DEMOGRAPHIC_DATA] = Array.from(e.children).length > 0;"
click at [323, 494] on div "showAuthModal ( ) { if ( ! this . isLoggedIn ( )) { window . showAuthModal ?. (…" at bounding box center [839, 479] width 1097 height 734
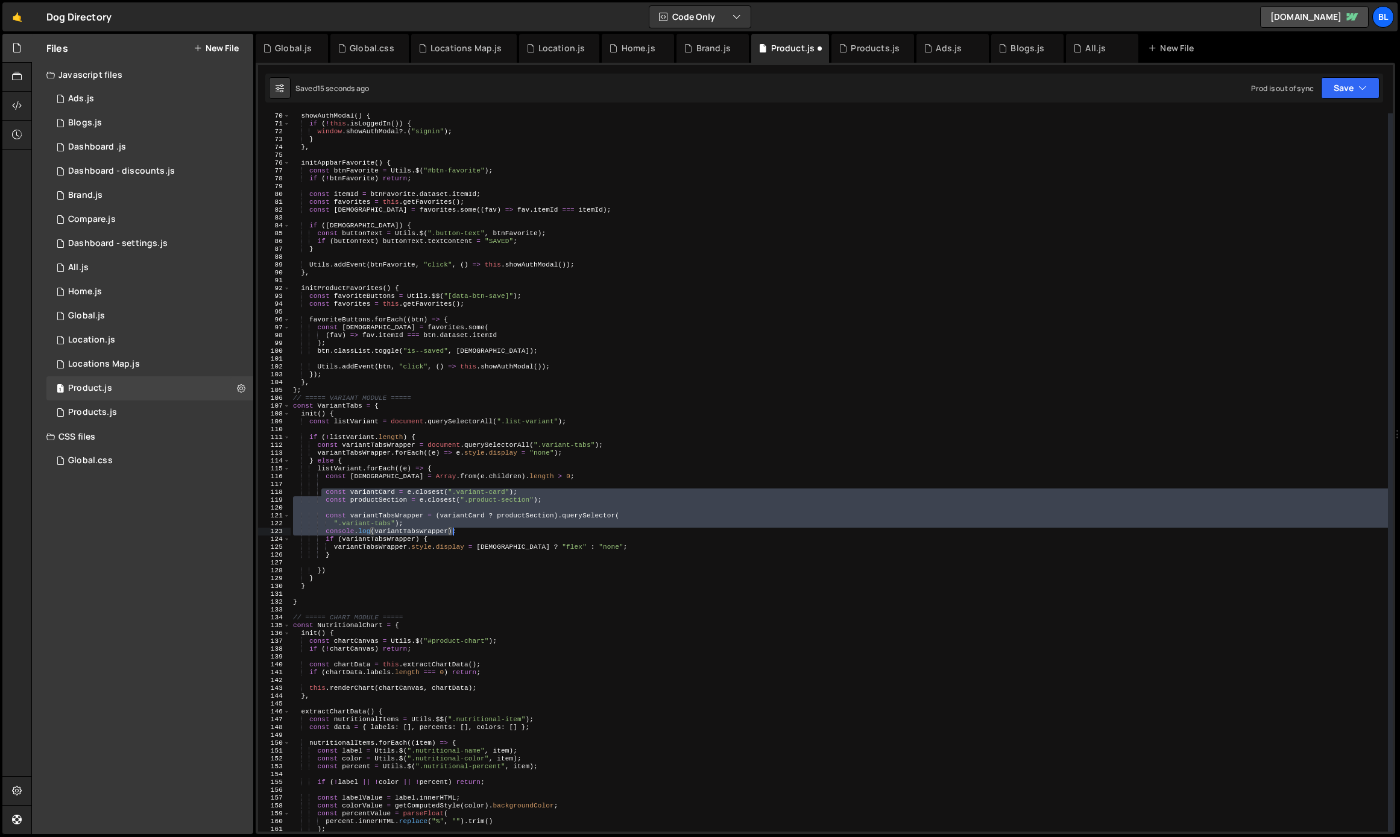
drag, startPoint x: 323, startPoint y: 494, endPoint x: 453, endPoint y: 535, distance: 135.7
click at [453, 535] on div "showAuthModal ( ) { if ( ! this . isLoggedIn ( )) { window . showAuthModal ?. (…" at bounding box center [839, 479] width 1097 height 734
click at [474, 538] on div "showAuthModal ( ) { if ( ! this . isLoggedIn ( )) { window . showAuthModal ?. (…" at bounding box center [839, 479] width 1097 height 734
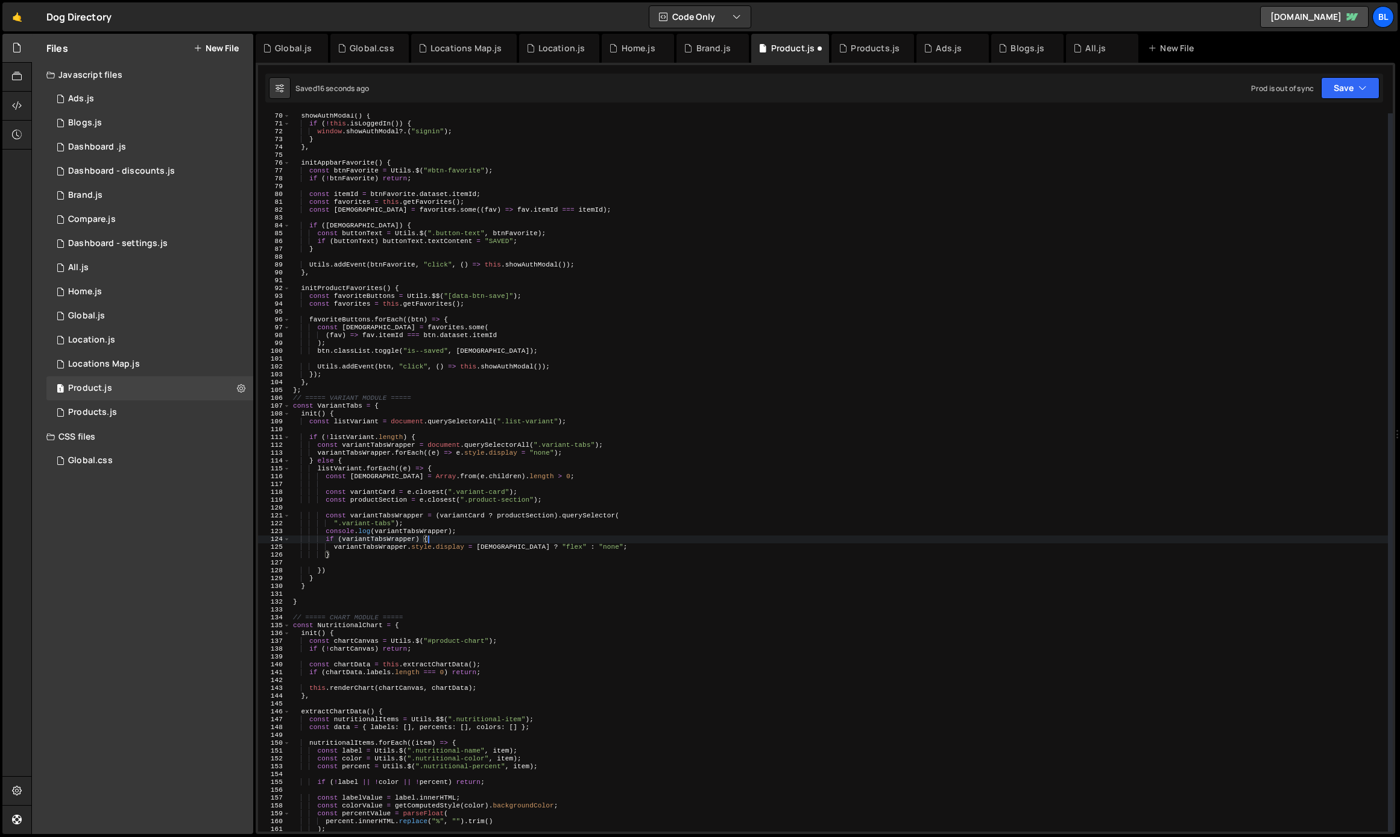
click at [456, 528] on div "showAuthModal ( ) { if ( ! this . isLoggedIn ( )) { window . showAuthModal ?. (…" at bounding box center [839, 479] width 1097 height 734
click at [468, 529] on div "showAuthModal ( ) { if ( ! this . isLoggedIn ( )) { window . showAuthModal ?. (…" at bounding box center [839, 479] width 1097 height 734
click at [461, 526] on div "showAuthModal ( ) { if ( ! this . isLoggedIn ( )) { window . showAuthModal ?. (…" at bounding box center [839, 479] width 1097 height 734
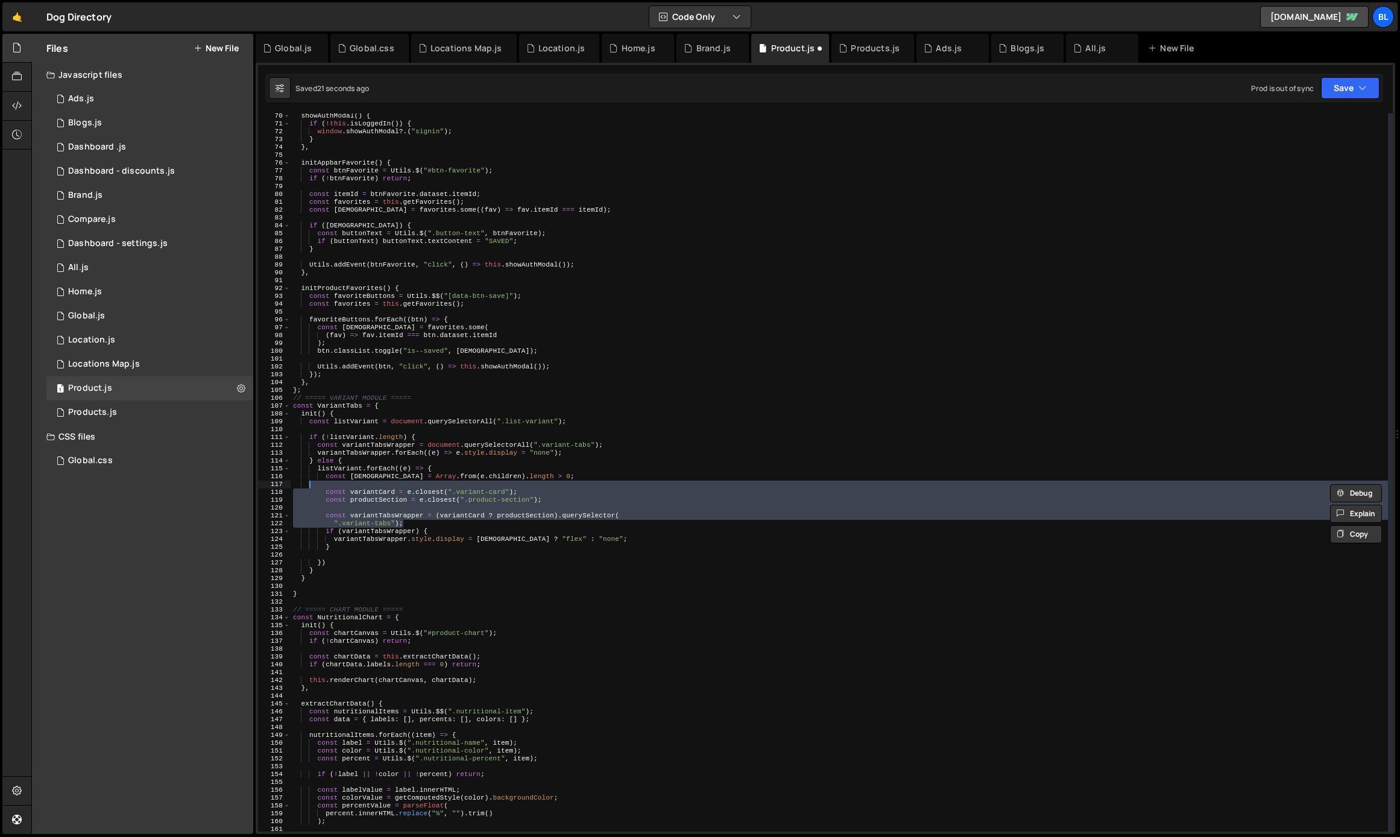
drag, startPoint x: 409, startPoint y: 522, endPoint x: 310, endPoint y: 483, distance: 106.7
click at [310, 483] on div "showAuthModal ( ) { if ( ! this . isLoggedIn ( )) { window . showAuthModal ?. (…" at bounding box center [839, 479] width 1097 height 734
type textarea "const variantCard = e.closest(".variant-card");"
paste textarea
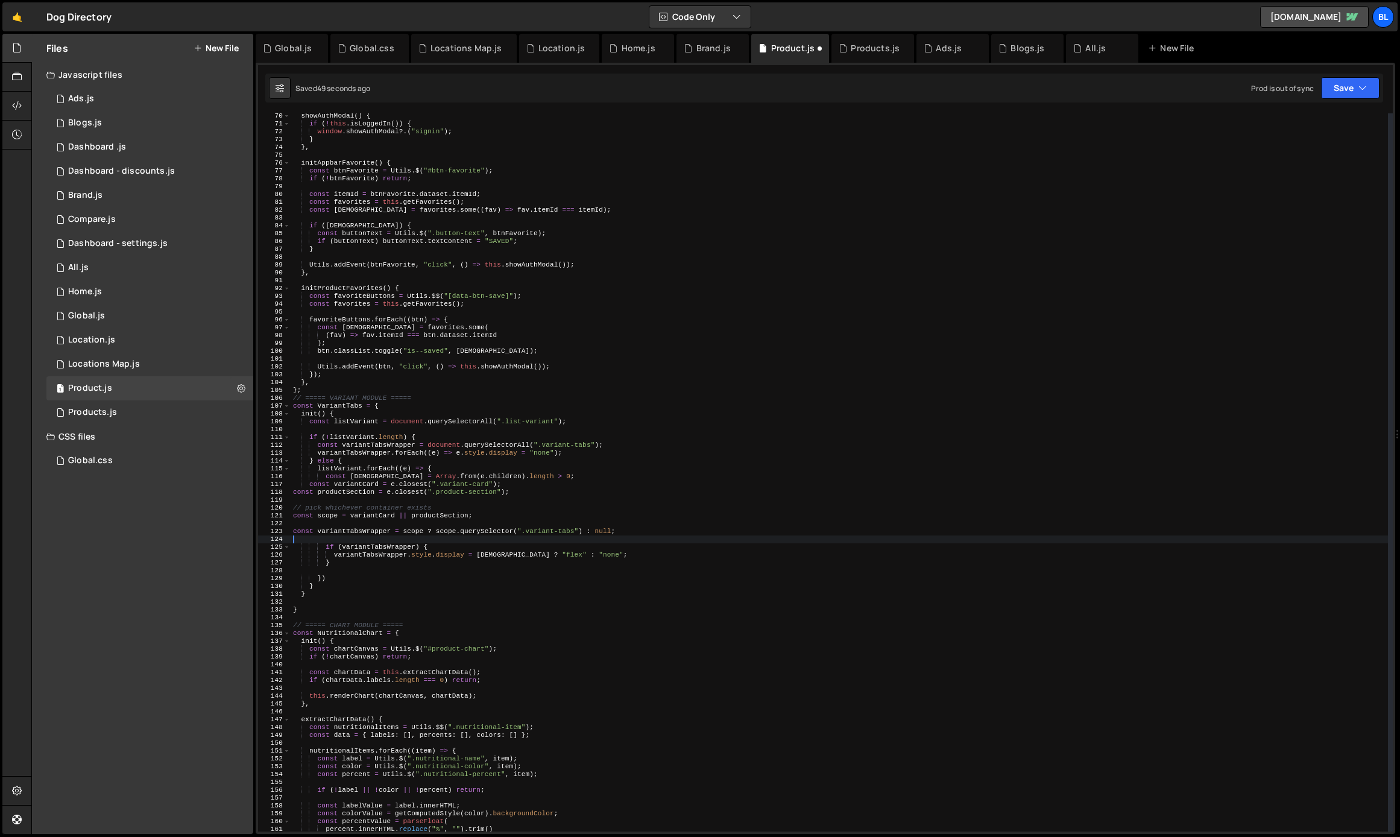
scroll to position [0, 0]
click at [361, 533] on div "showAuthModal ( ) { if ( ! this . isLoggedIn ( )) { window . showAuthModal ?. (…" at bounding box center [839, 479] width 1097 height 734
click at [451, 511] on div "showAuthModal ( ) { if ( ! this . isLoggedIn ( )) { window . showAuthModal ?. (…" at bounding box center [839, 479] width 1097 height 734
click at [477, 503] on div "showAuthModal ( ) { if ( ! this . isLoggedIn ( )) { window . showAuthModal ?. (…" at bounding box center [839, 479] width 1097 height 734
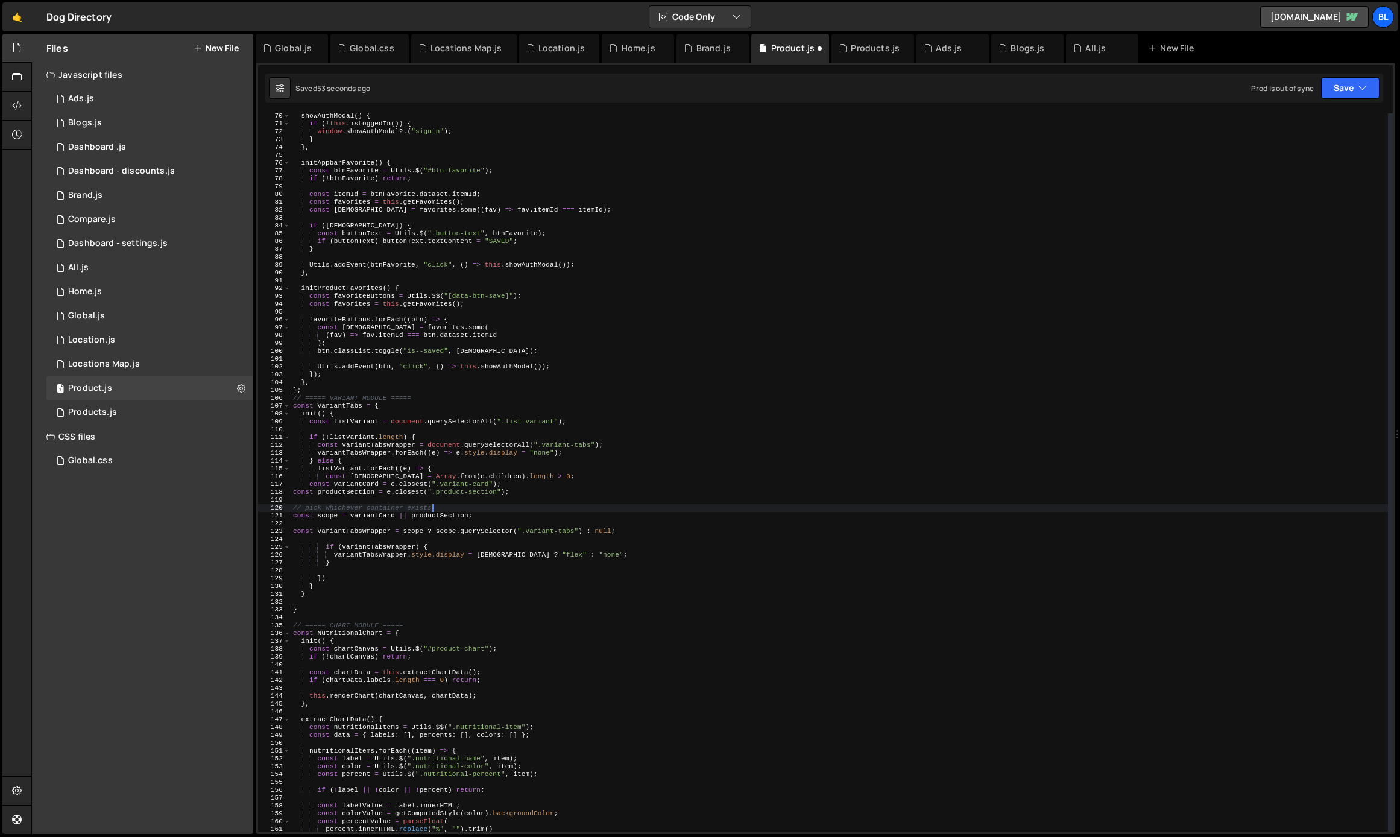
type textarea "// pick whichever container exists"
click at [543, 476] on div "showAuthModal ( ) { if ( ! this . isLoggedIn ( )) { window . showAuthModal ?. (…" at bounding box center [839, 479] width 1097 height 734
type textarea "const [DEMOGRAPHIC_DATA] = Array.from(e.children).length > 0;"
click at [473, 562] on div "showAuthModal ( ) { if ( ! this . isLoggedIn ( )) { window . showAuthModal ?. (…" at bounding box center [839, 479] width 1097 height 734
type textarea "}"
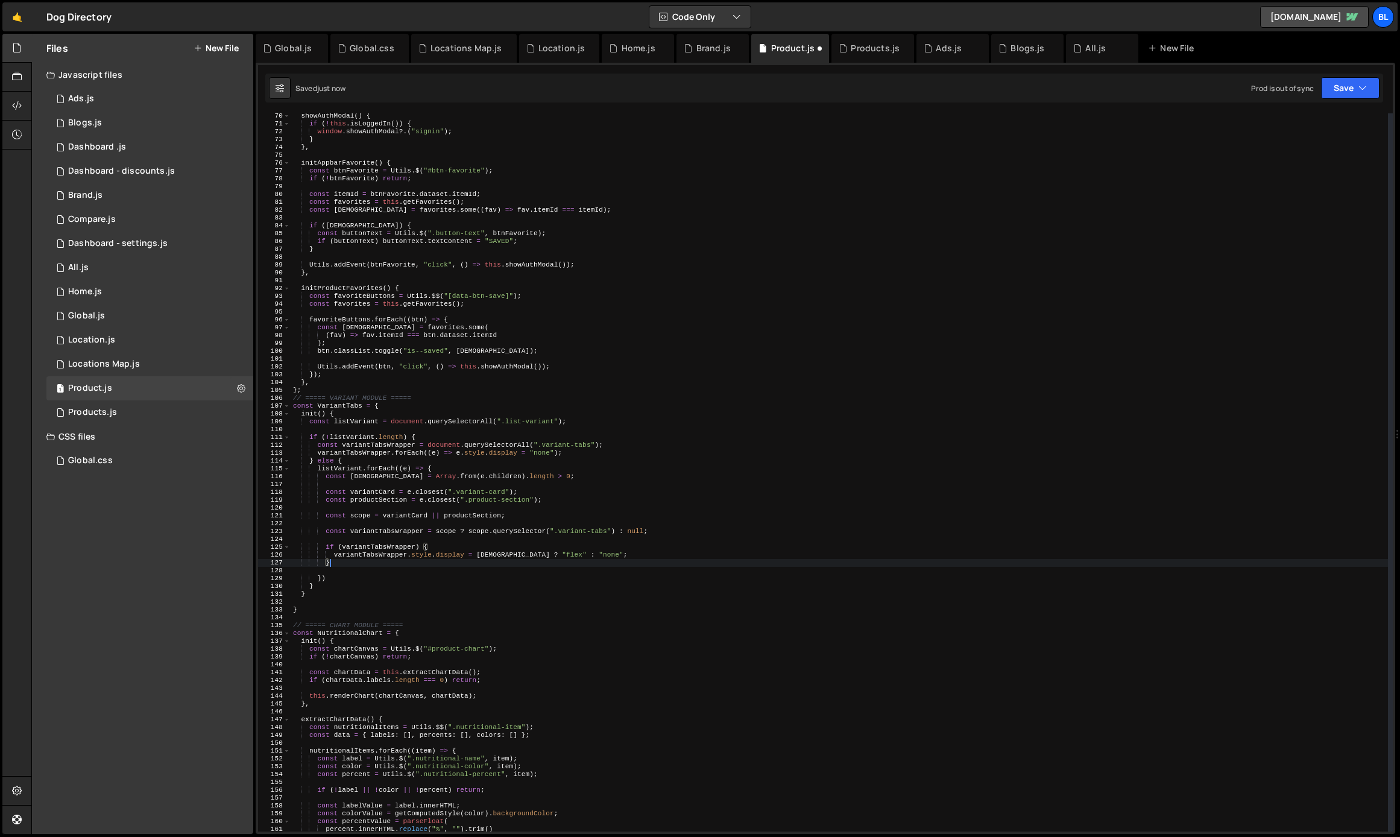
click at [451, 535] on div "showAuthModal ( ) { if ( ! this . isLoggedIn ( )) { window . showAuthModal ?. (…" at bounding box center [839, 479] width 1097 height 734
